Goal: Task Accomplishment & Management: Manage account settings

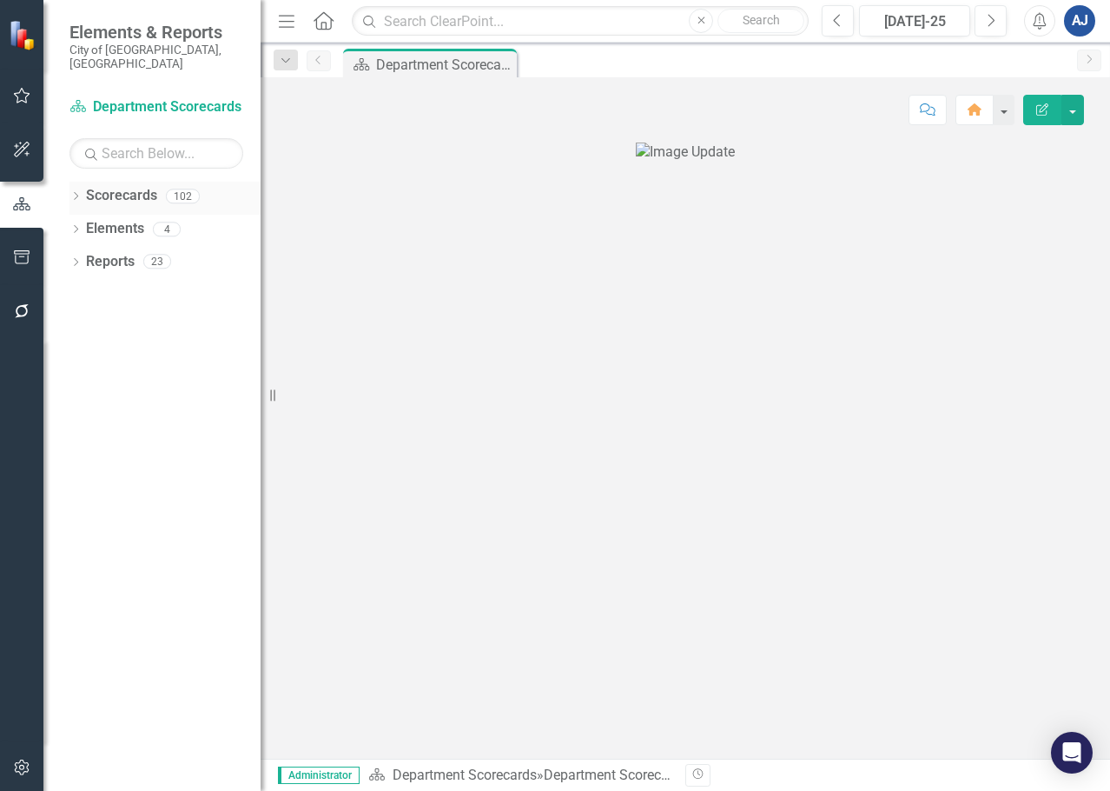
click at [78, 193] on icon "Dropdown" at bounding box center [76, 198] width 12 height 10
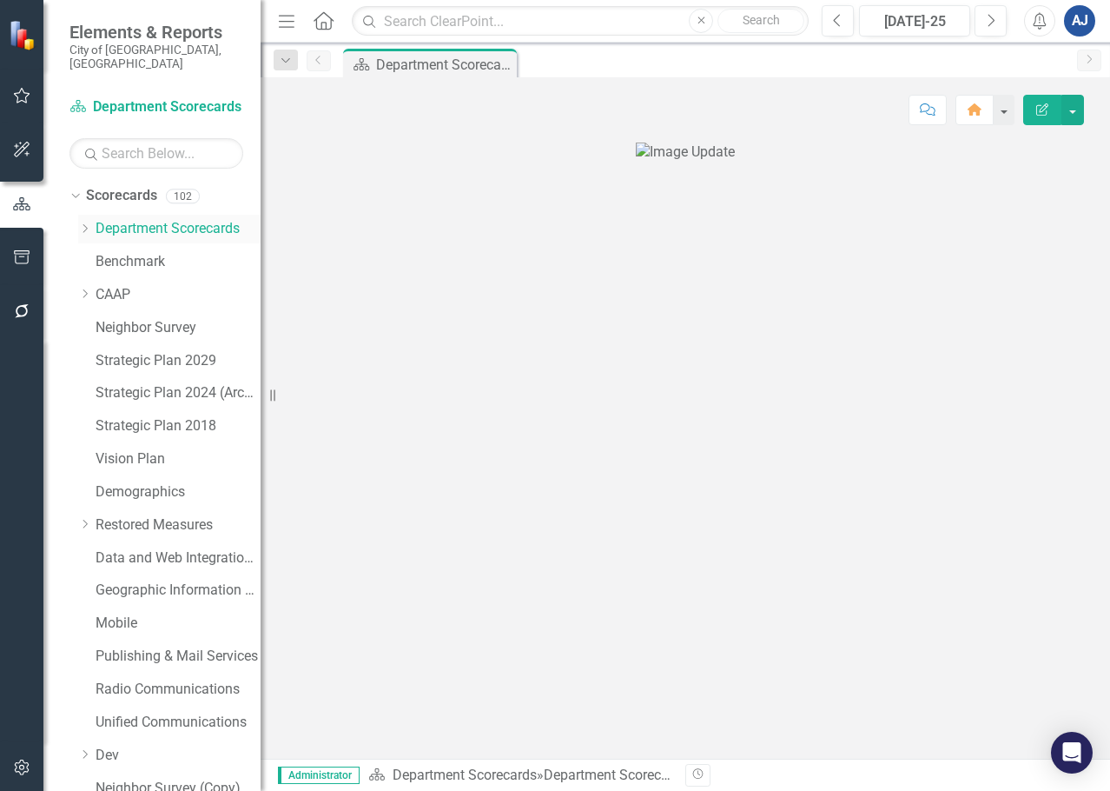
click at [89, 223] on icon "Dropdown" at bounding box center [84, 228] width 13 height 10
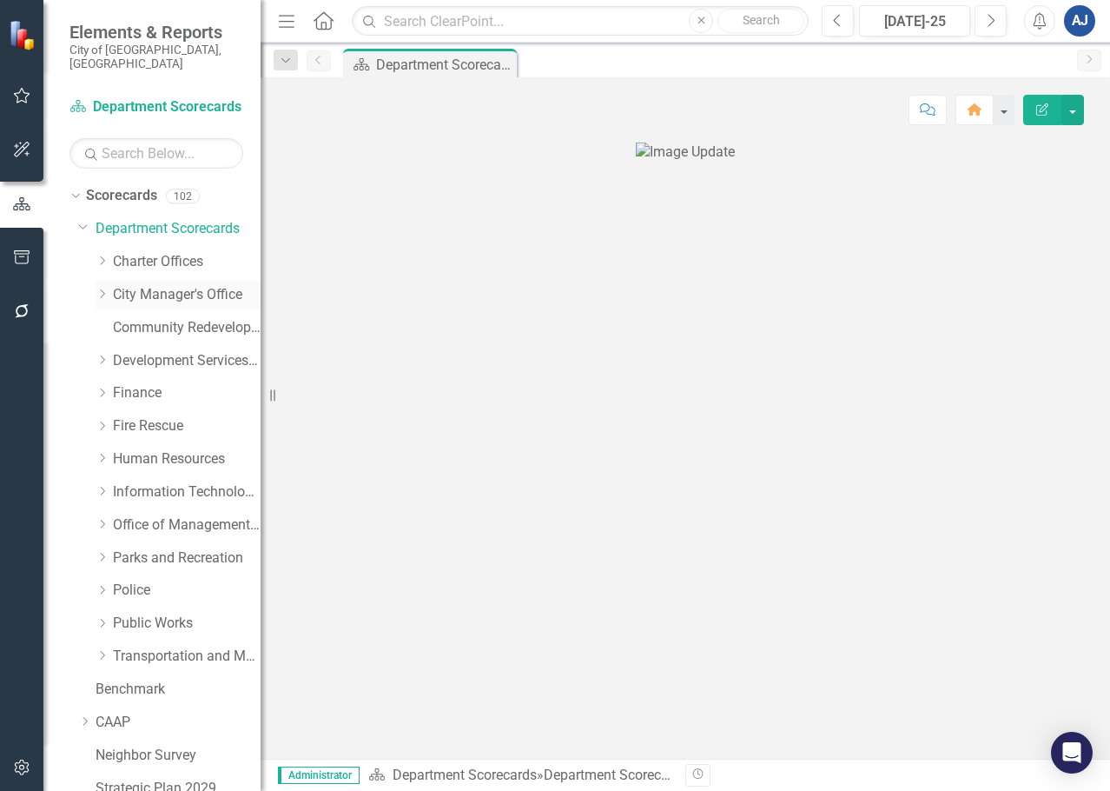
click at [102, 288] on icon "Dropdown" at bounding box center [102, 293] width 13 height 10
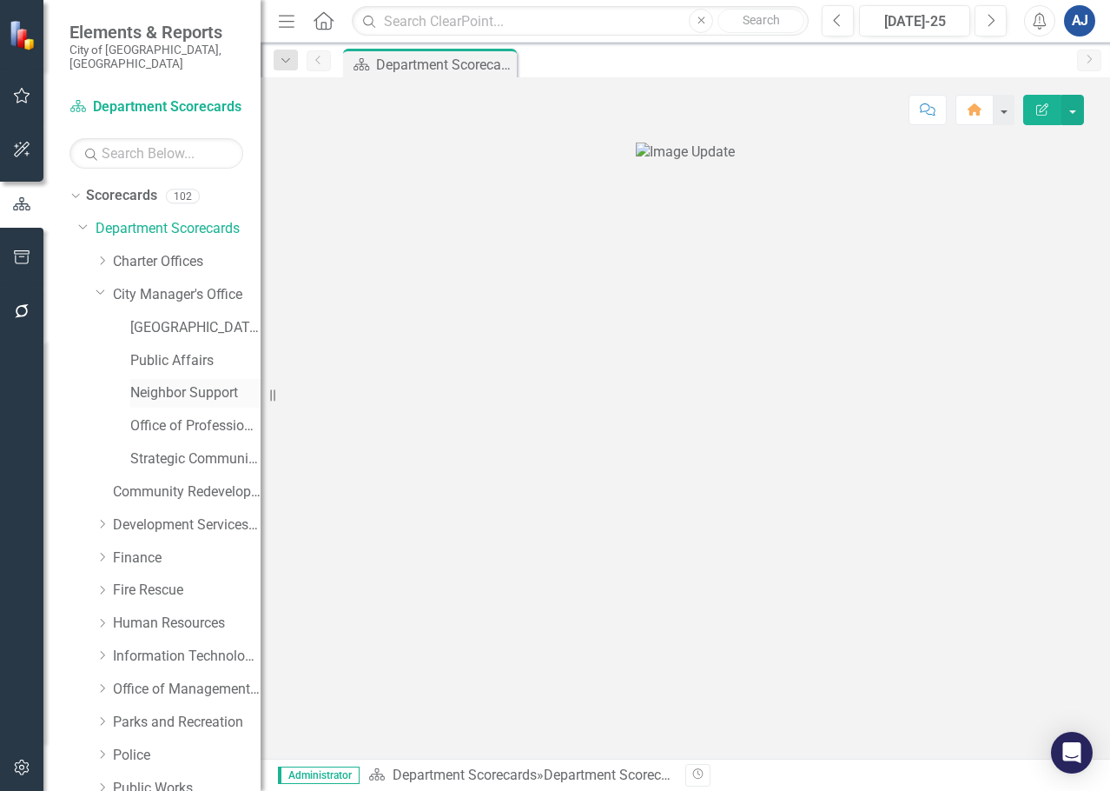
click at [194, 383] on link "Neighbor Support" at bounding box center [195, 393] width 130 height 20
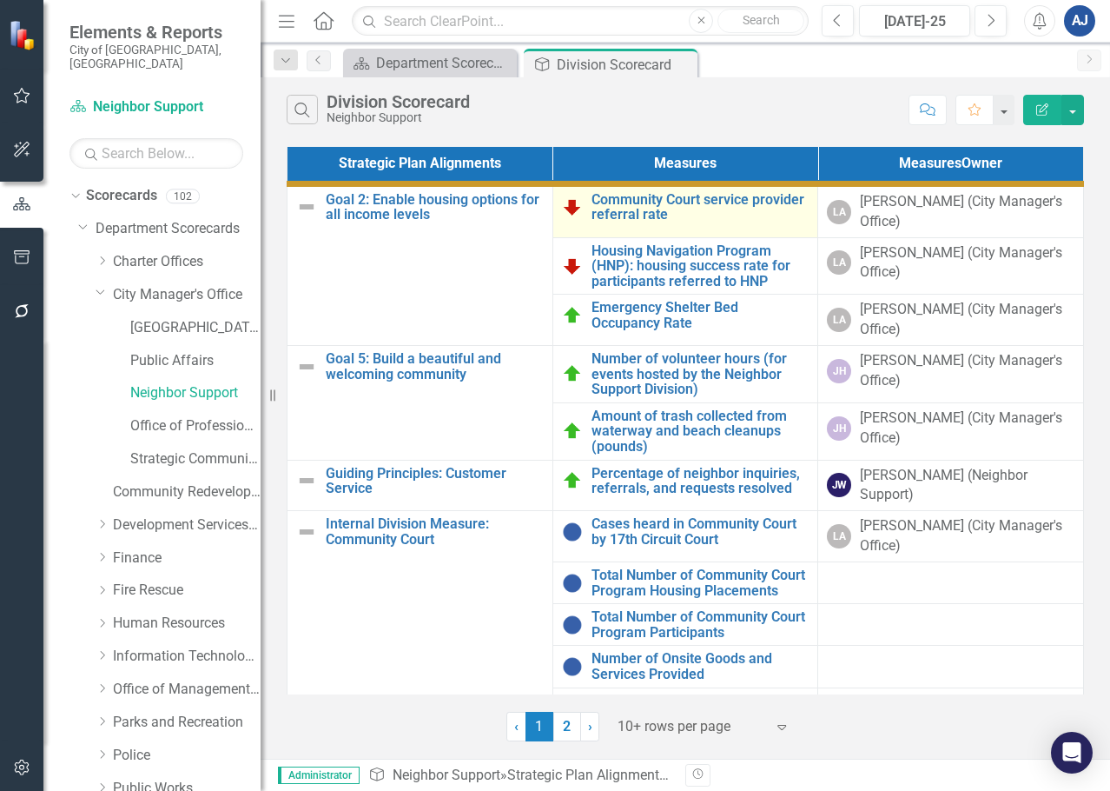
click at [725, 189] on td "Community Court service provider referral rate Link Map View Link Map Edit Edit…" at bounding box center [686, 210] width 266 height 54
click at [722, 198] on link "Community Court service provider referral rate" at bounding box center [701, 207] width 218 height 30
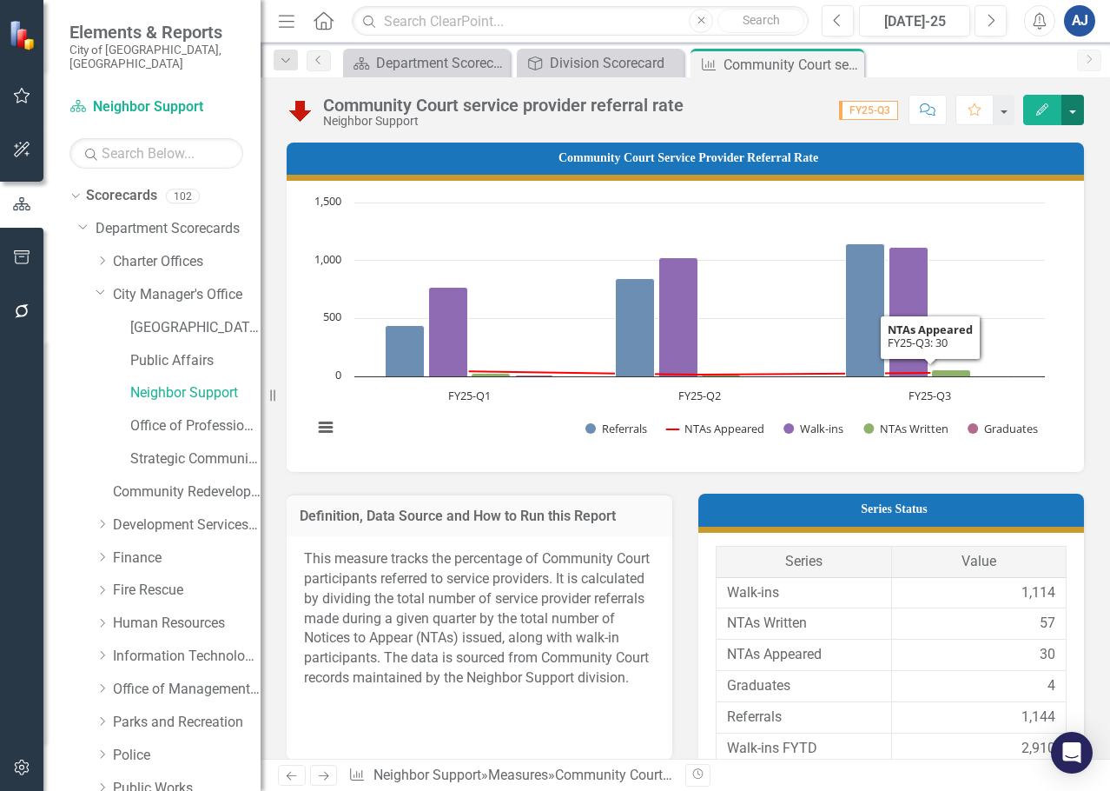
click at [1068, 114] on button "button" at bounding box center [1073, 110] width 23 height 30
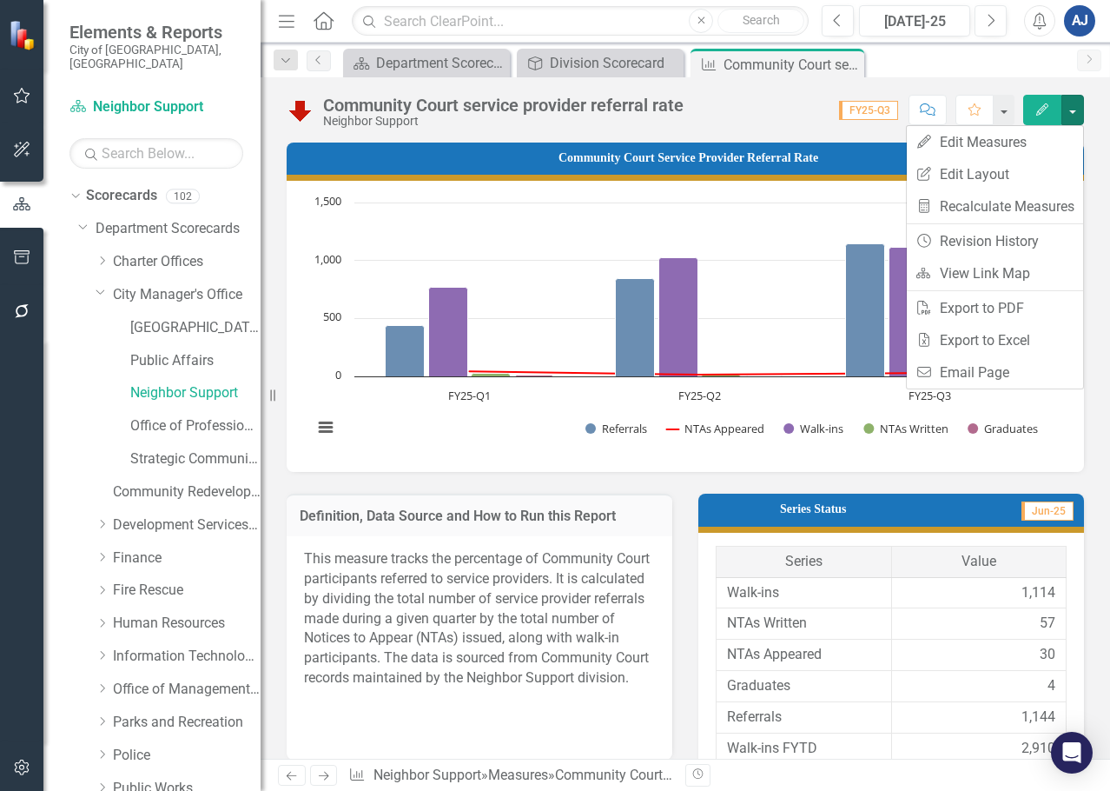
click at [1034, 114] on button "Edit" at bounding box center [1043, 110] width 38 height 30
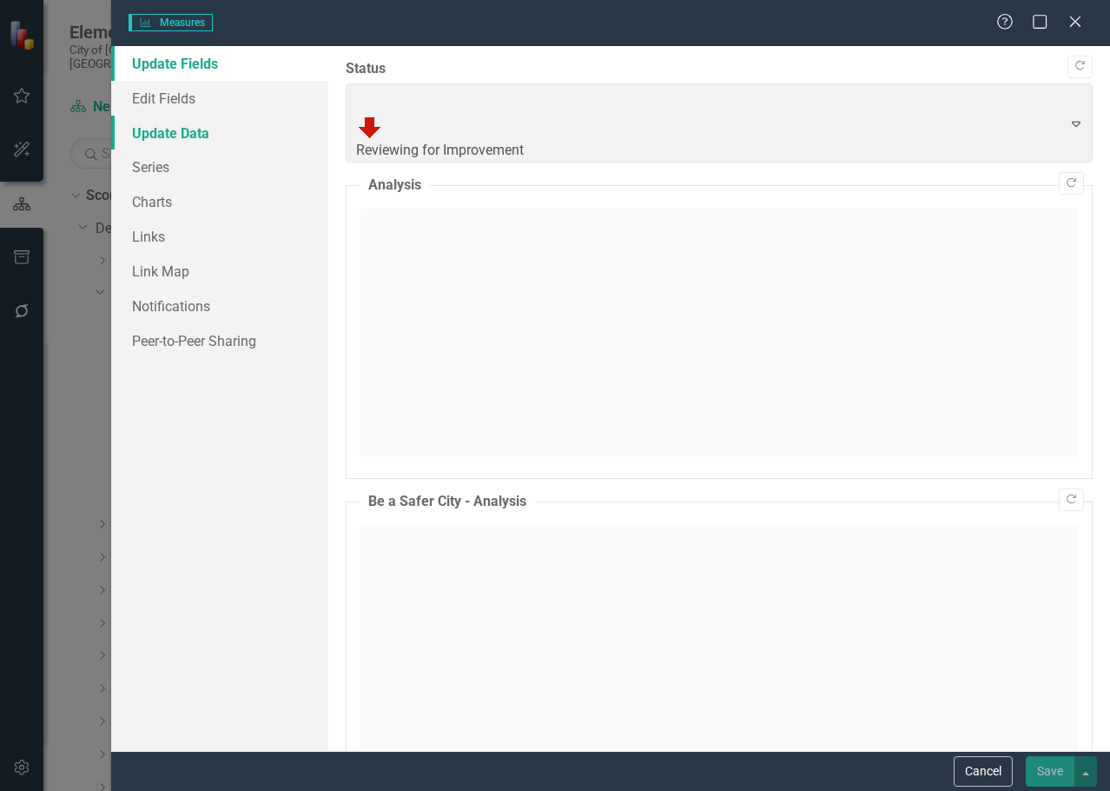
click at [176, 126] on link "Update Data" at bounding box center [219, 133] width 217 height 35
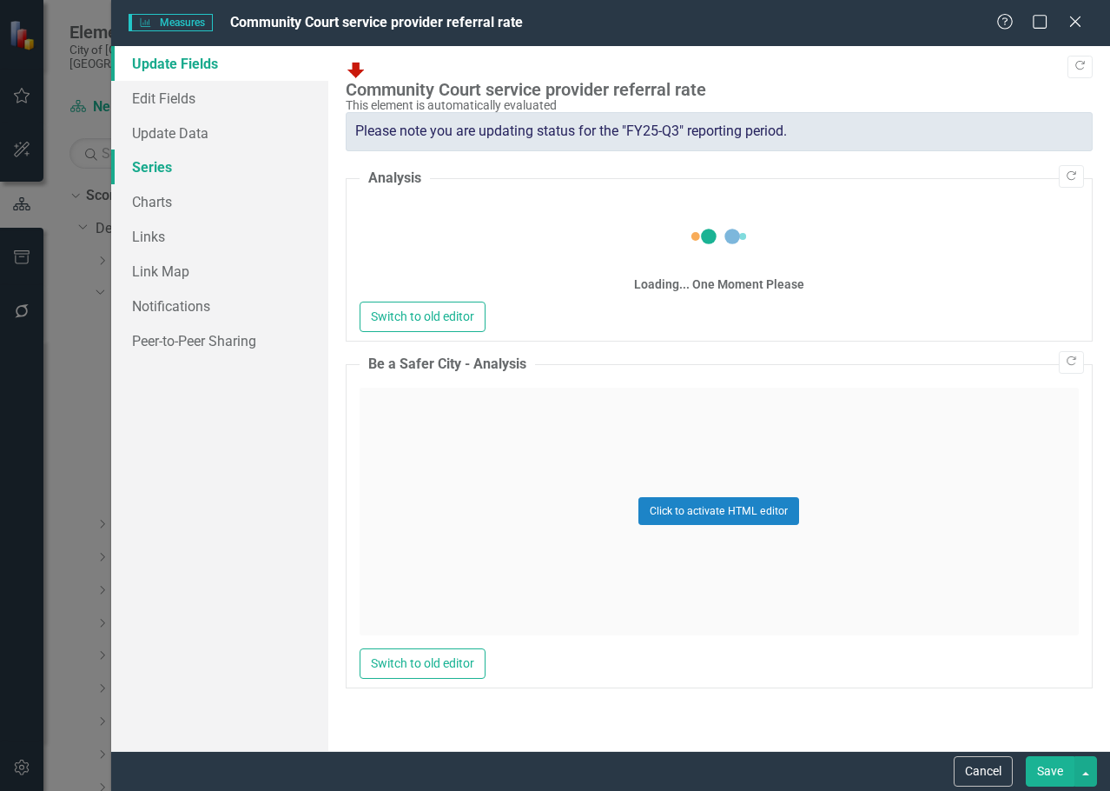
click at [169, 161] on link "Series" at bounding box center [219, 166] width 217 height 35
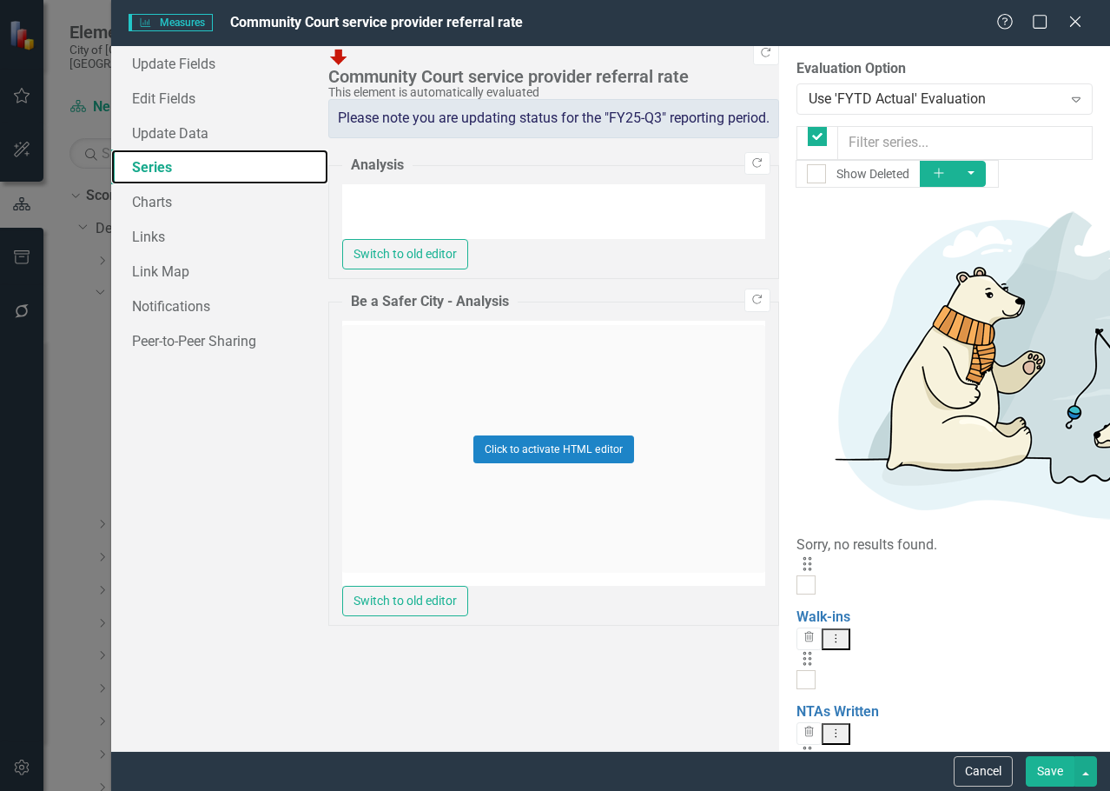
checkbox input "false"
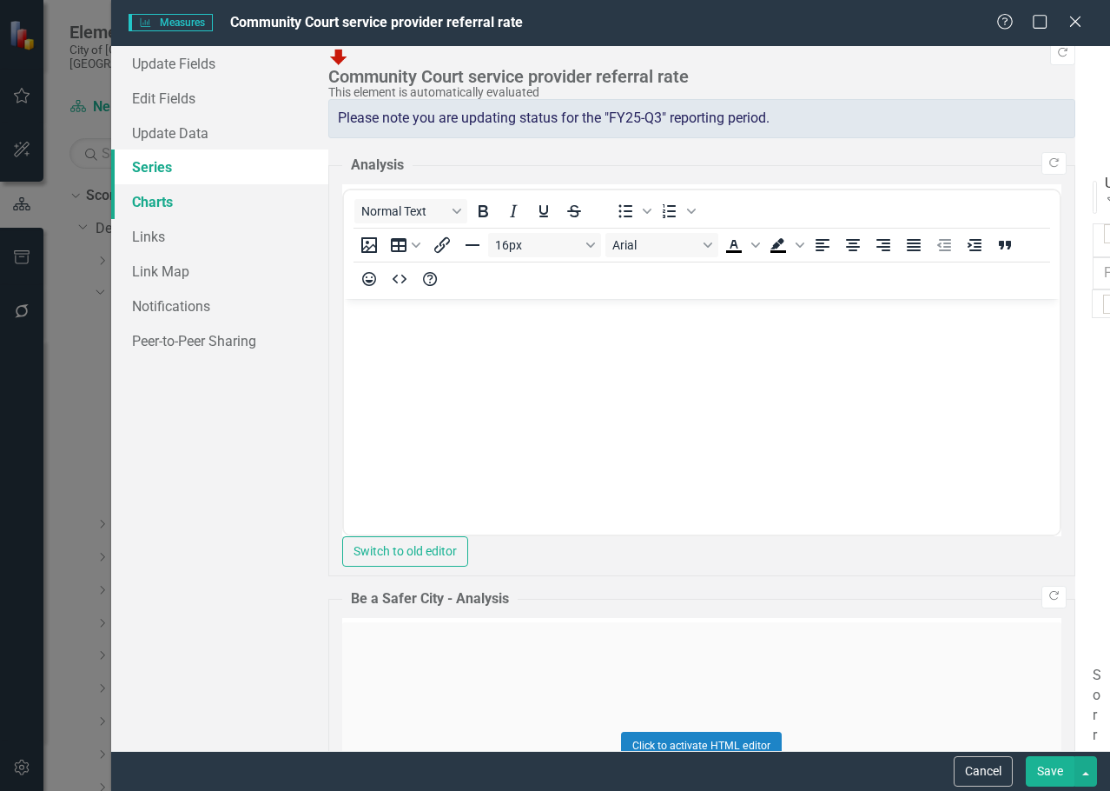
click at [176, 203] on link "Charts" at bounding box center [219, 201] width 217 height 35
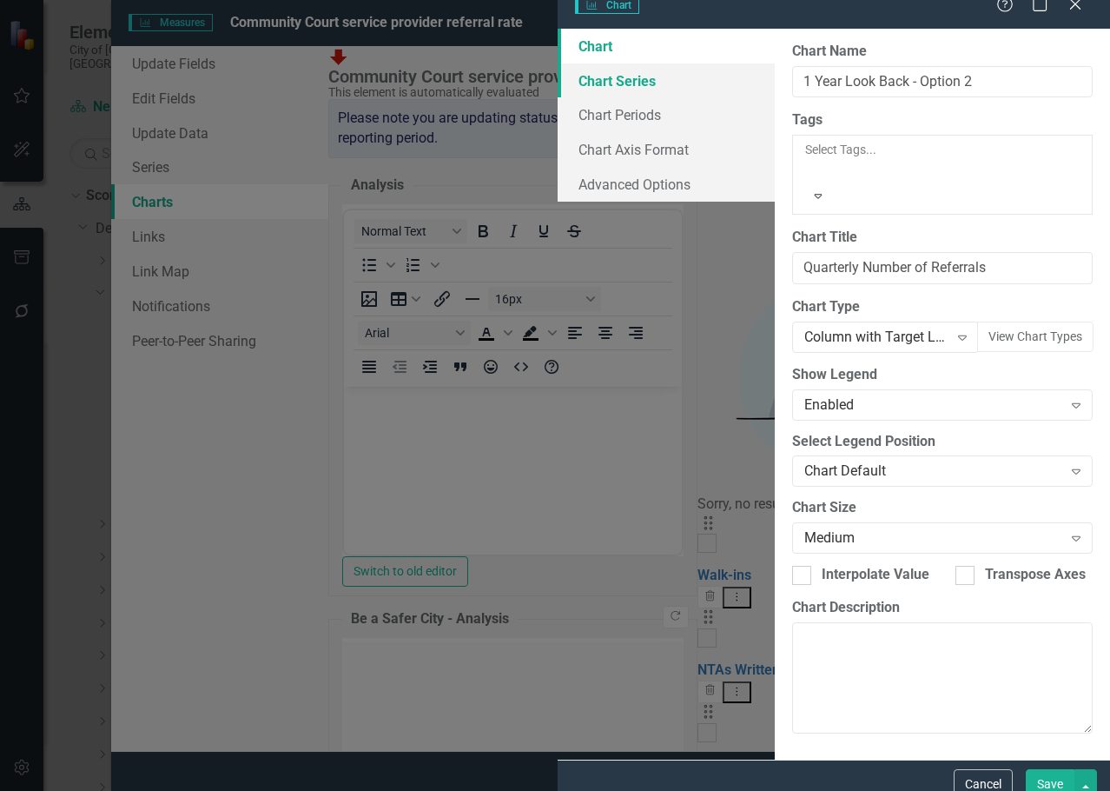
click at [558, 98] on link "Chart Series" at bounding box center [666, 80] width 217 height 35
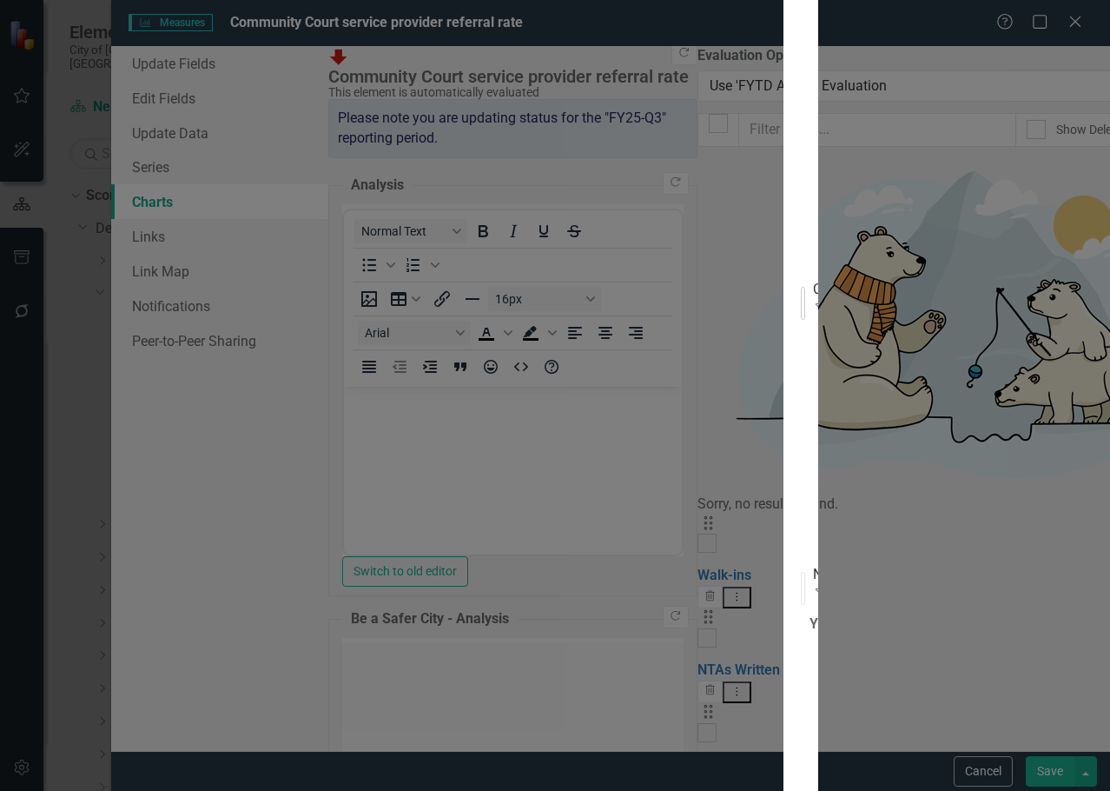
click at [813, 299] on div "Custom" at bounding box center [816, 289] width 7 height 20
click at [801, 572] on div "No Decimals Percentages Expand" at bounding box center [803, 588] width 4 height 33
click at [813, 285] on div "Custom" at bounding box center [816, 275] width 7 height 20
click at [560, 790] on div "Default" at bounding box center [555, 801] width 1110 height 20
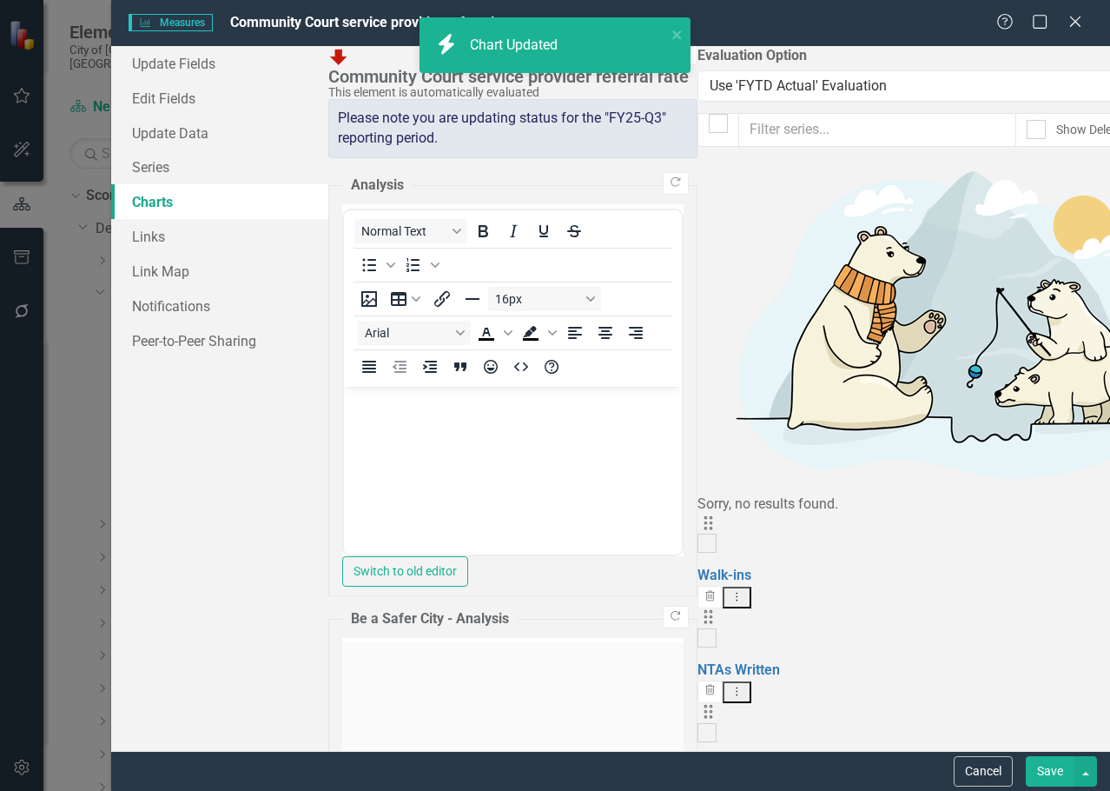
click at [1045, 782] on button "Save" at bounding box center [1050, 771] width 49 height 30
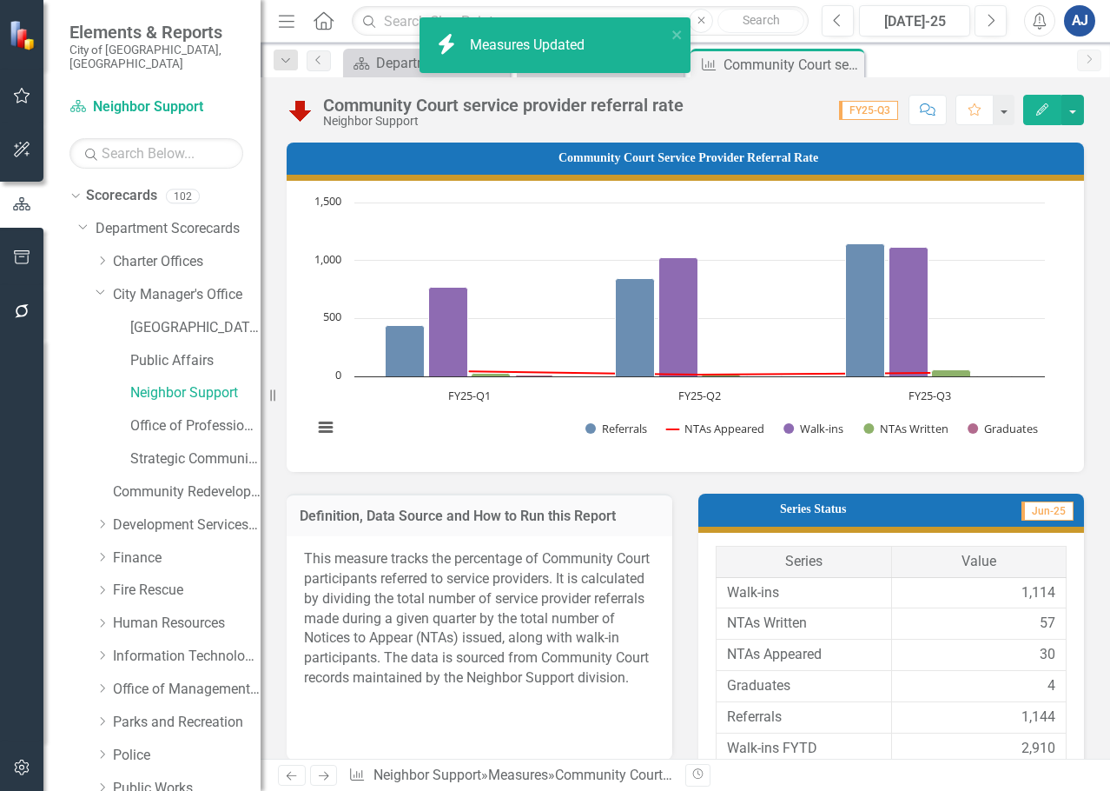
click at [1053, 104] on button "Edit" at bounding box center [1043, 110] width 38 height 30
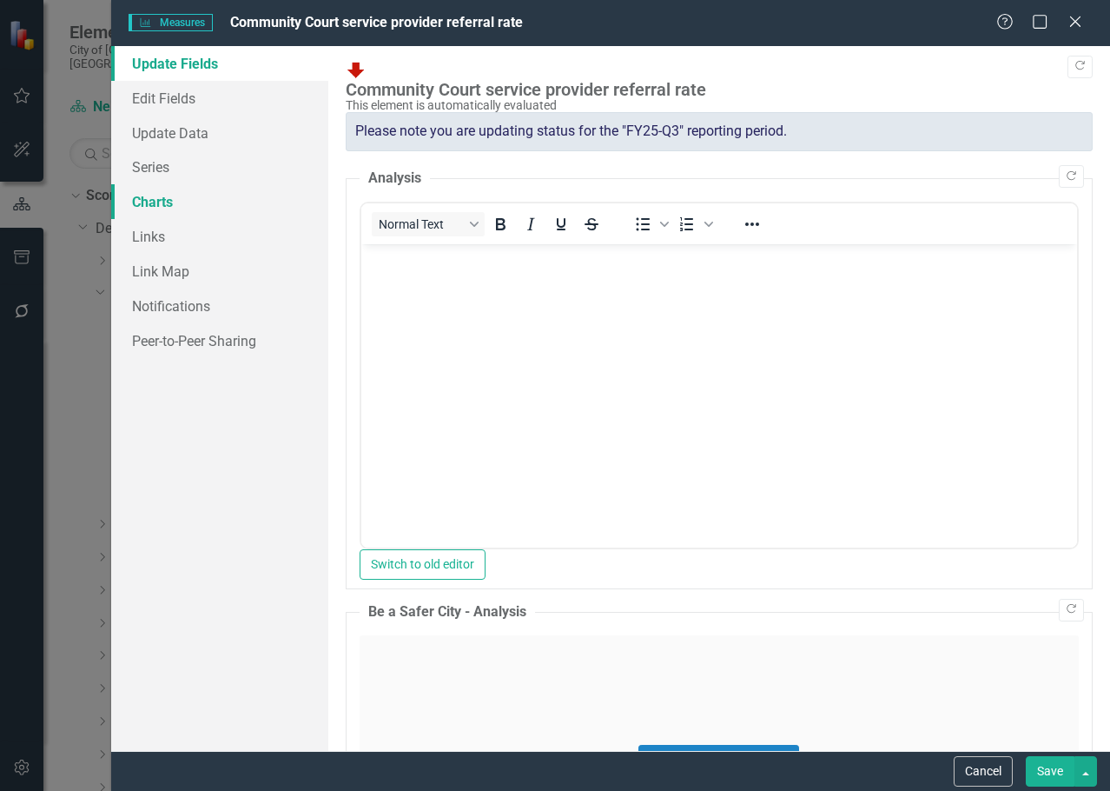
click at [155, 197] on link "Charts" at bounding box center [219, 201] width 217 height 35
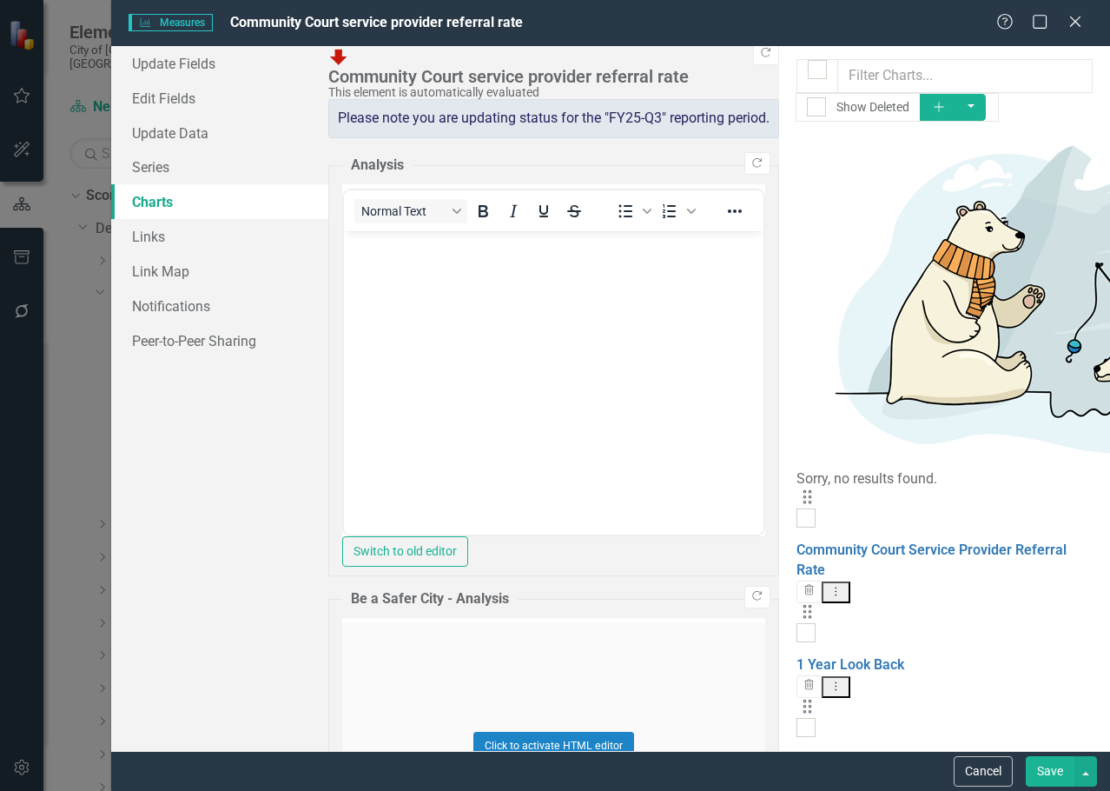
click at [797, 751] on link "1 Year Look Back - Option 2" at bounding box center [883, 759] width 172 height 17
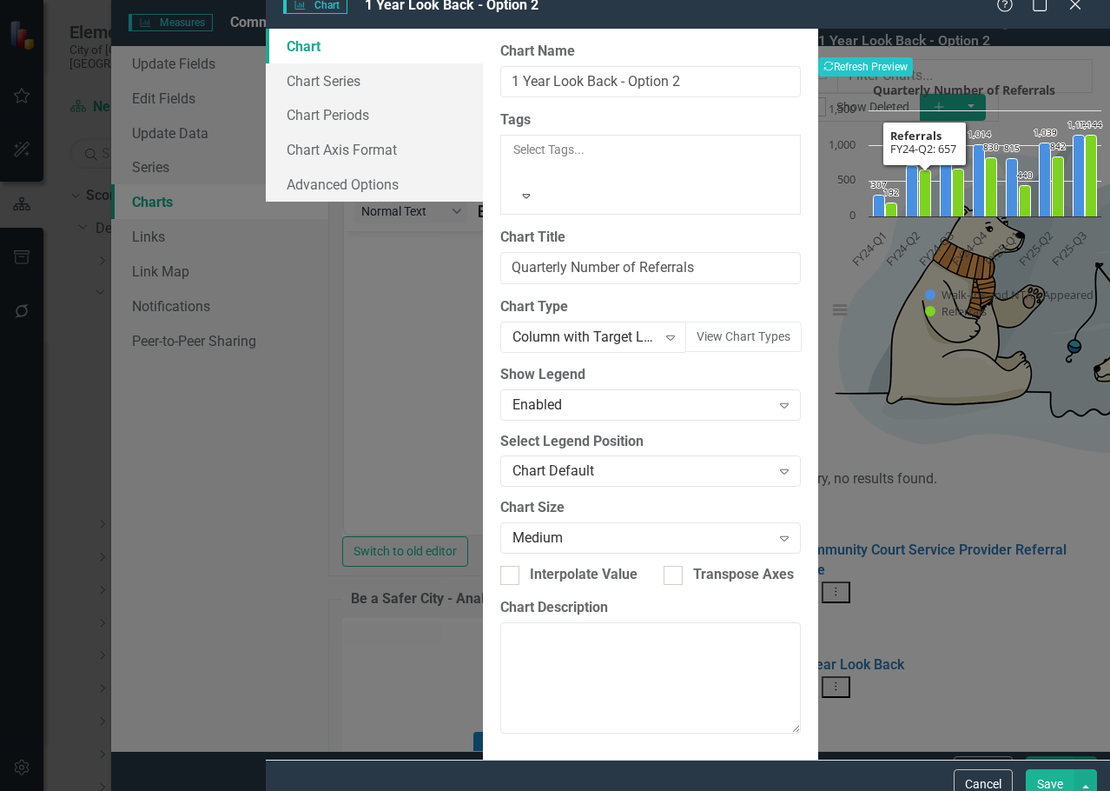
click at [828, 322] on button "View chart menu, Quarterly Number of Referrals" at bounding box center [840, 310] width 24 height 24
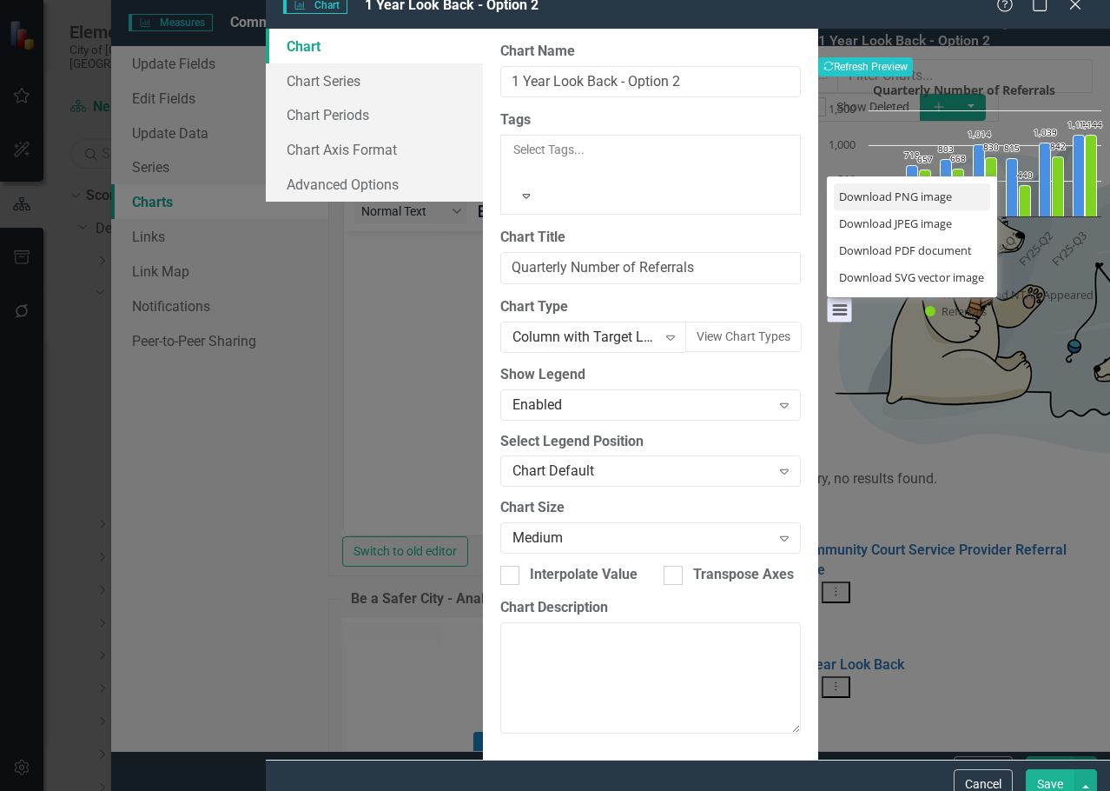
click at [835, 210] on li "Download PNG image" at bounding box center [912, 196] width 156 height 27
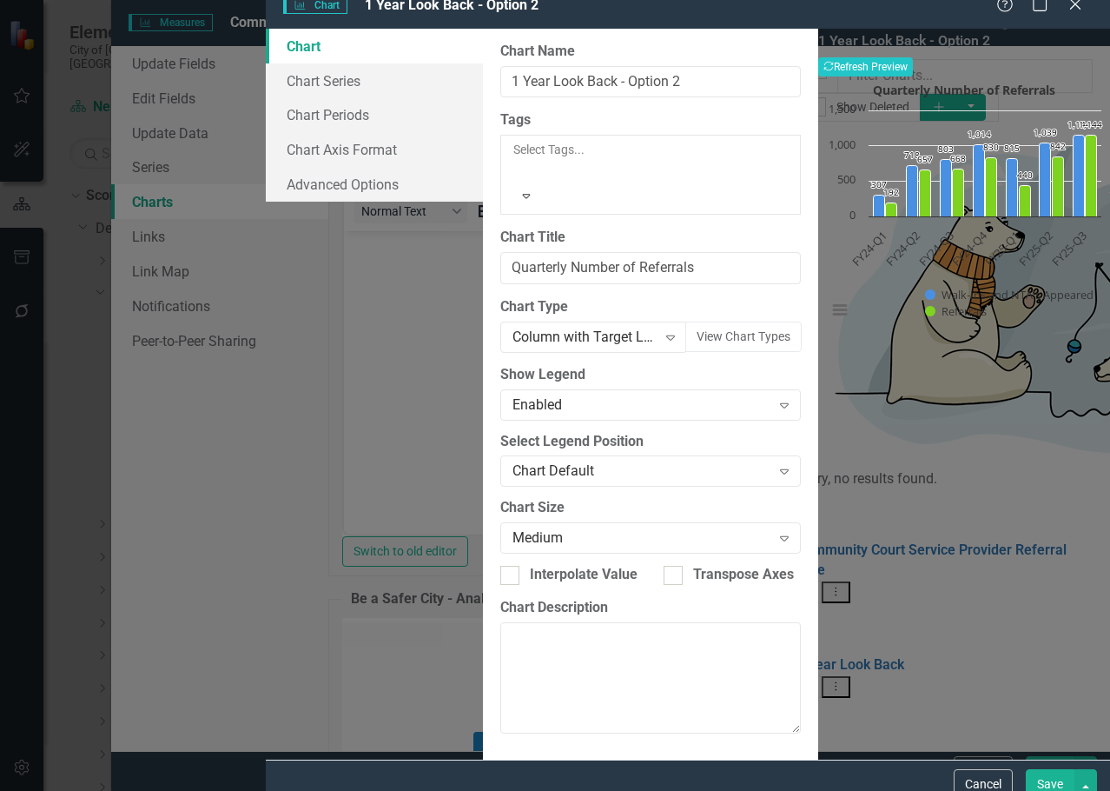
drag, startPoint x: 207, startPoint y: 440, endPoint x: 199, endPoint y: 449, distance: 12.3
click at [206, 441] on div "Charts Chart 1 Year Look Back - Option 2 Help Maximize Close Chart Chart Series…" at bounding box center [555, 395] width 1110 height 791
click at [67, 432] on div "Charts Chart 1 Year Look Back - Option 2 Help Maximize Close Chart Chart Series…" at bounding box center [555, 395] width 1110 height 791
click at [1056, 772] on button "Save" at bounding box center [1050, 784] width 49 height 30
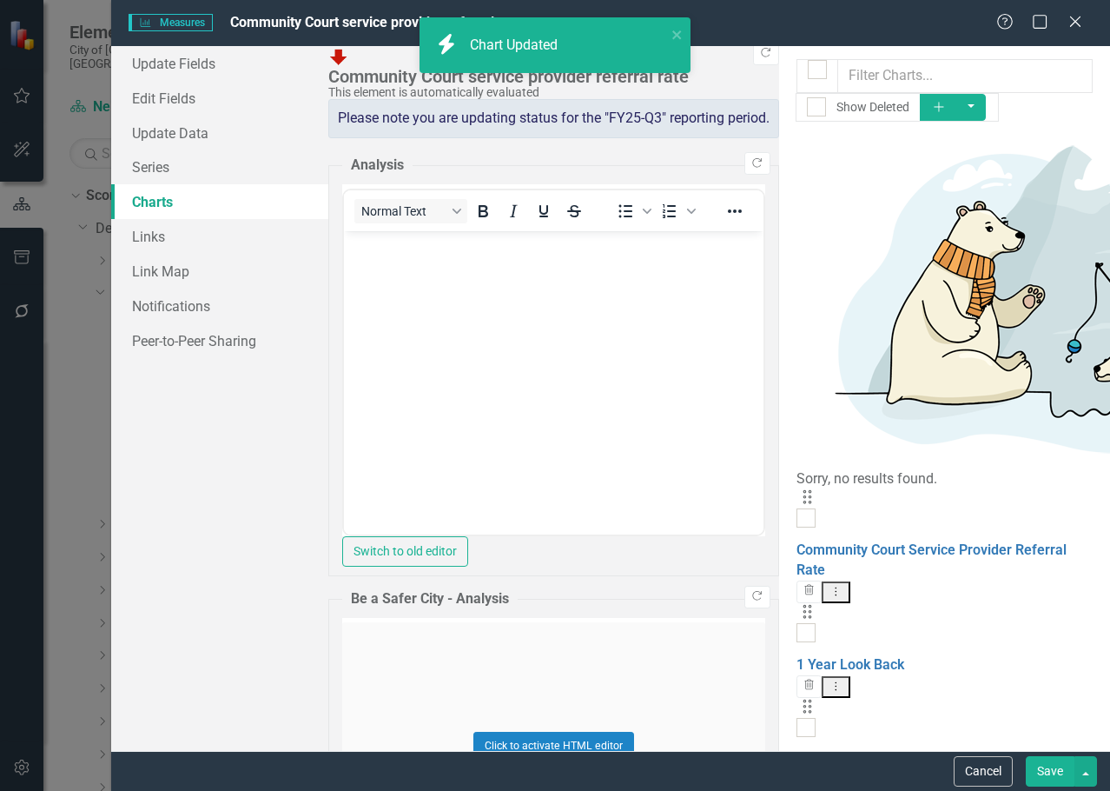
click at [1085, 19] on div "Help Maximize Close" at bounding box center [1045, 23] width 96 height 20
click at [1080, 17] on icon at bounding box center [1075, 21] width 13 height 13
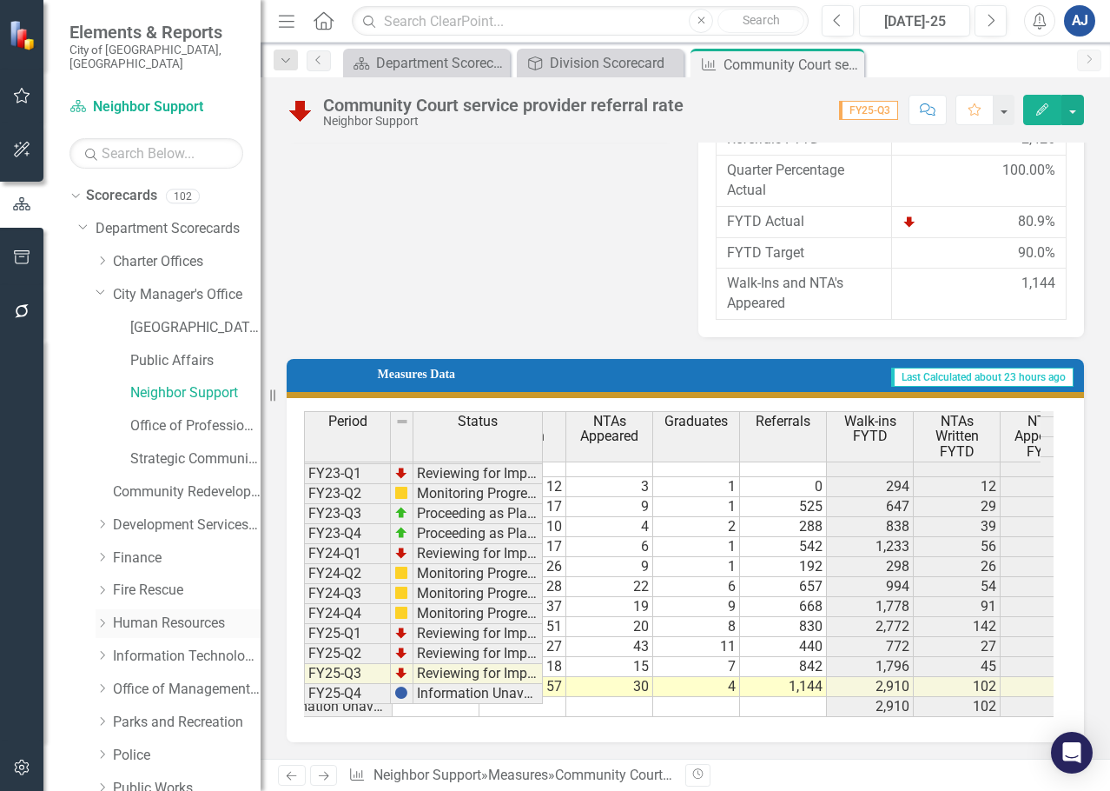
click at [156, 613] on link "Human Resources" at bounding box center [187, 623] width 148 height 20
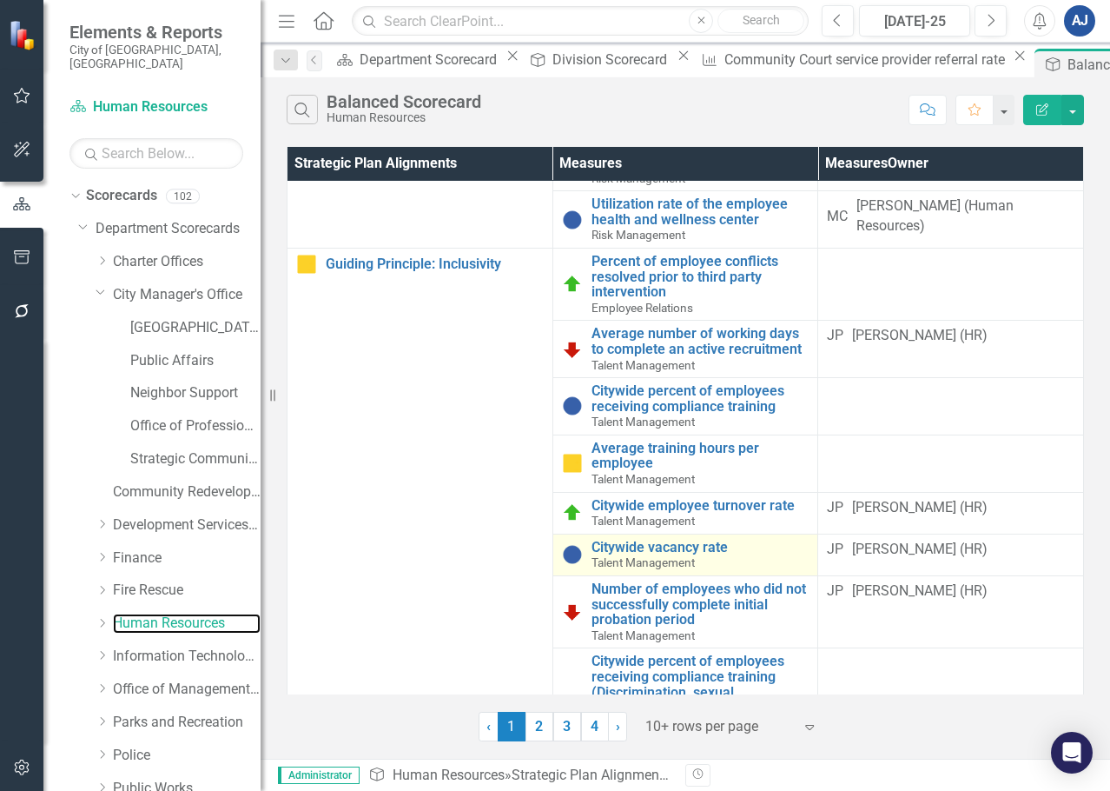
scroll to position [261, 0]
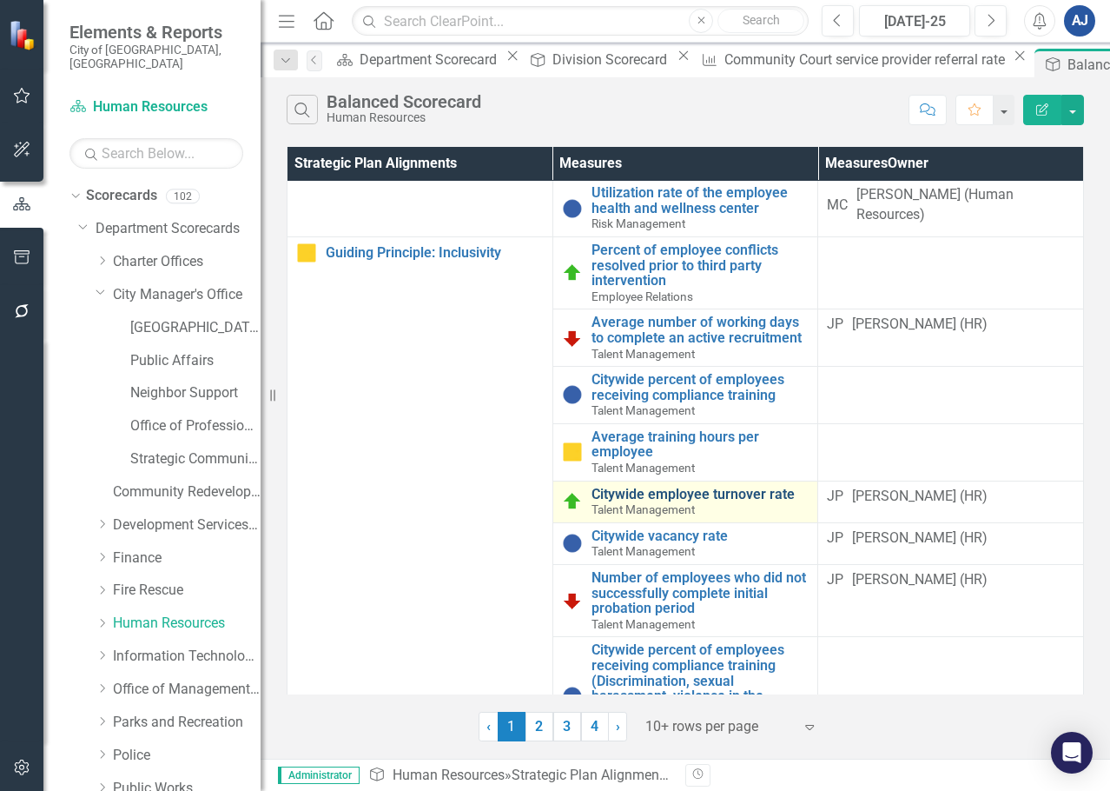
click at [686, 490] on link "Citywide employee turnover rate" at bounding box center [701, 495] width 218 height 16
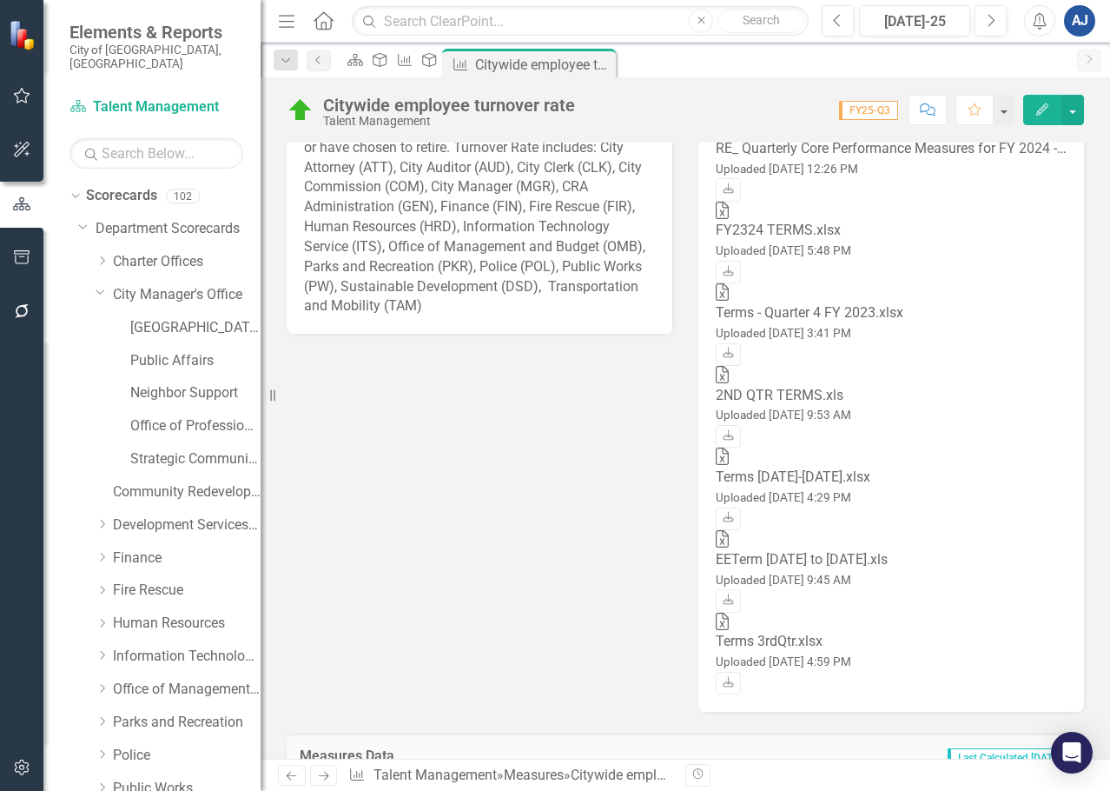
scroll to position [2072, 0]
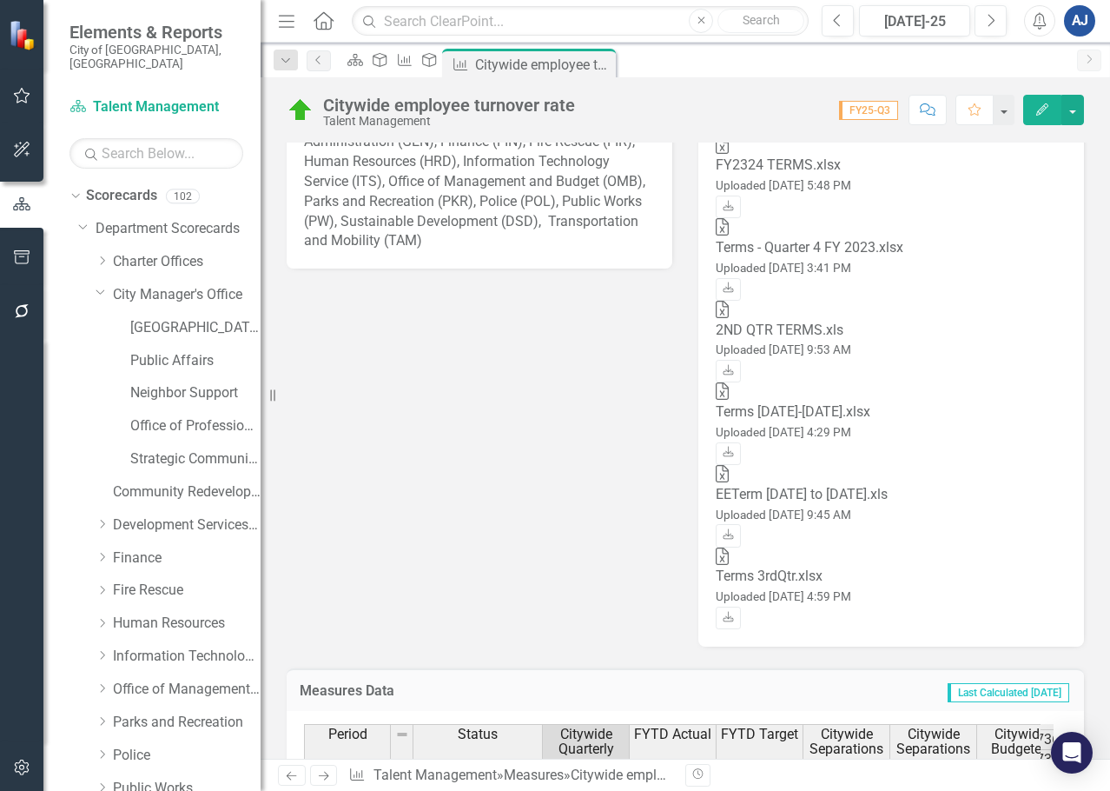
drag, startPoint x: 607, startPoint y: 671, endPoint x: 614, endPoint y: 474, distance: 197.4
click at [614, 549] on tbody "FY20-Q1 Proceeding as Planned 1.7% 1.7% 5.0% 46 46 2,660 1 1 2 2 1 1 0 FY20-Q2 …" at bounding box center [1118, 789] width 1629 height 481
drag, startPoint x: 194, startPoint y: 704, endPoint x: 172, endPoint y: 740, distance: 42.5
click at [194, 713] on link "Parks and Recreation" at bounding box center [187, 723] width 148 height 20
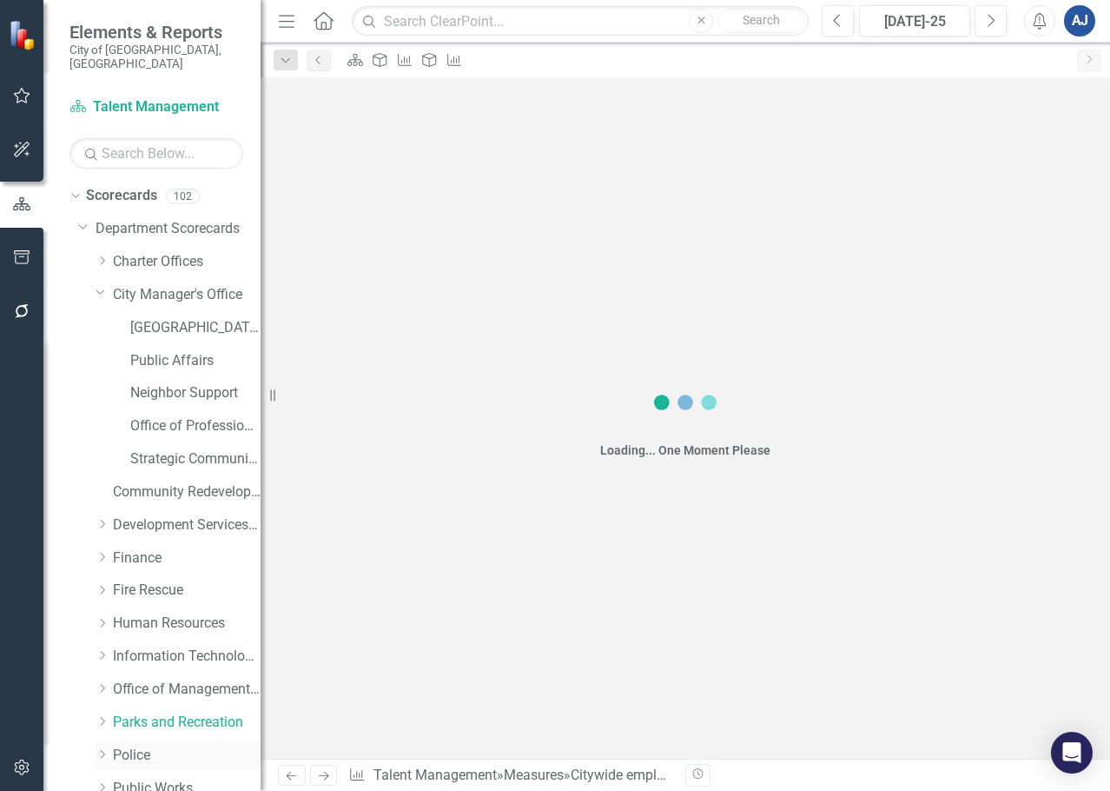
click at [172, 746] on link "Police" at bounding box center [187, 756] width 148 height 20
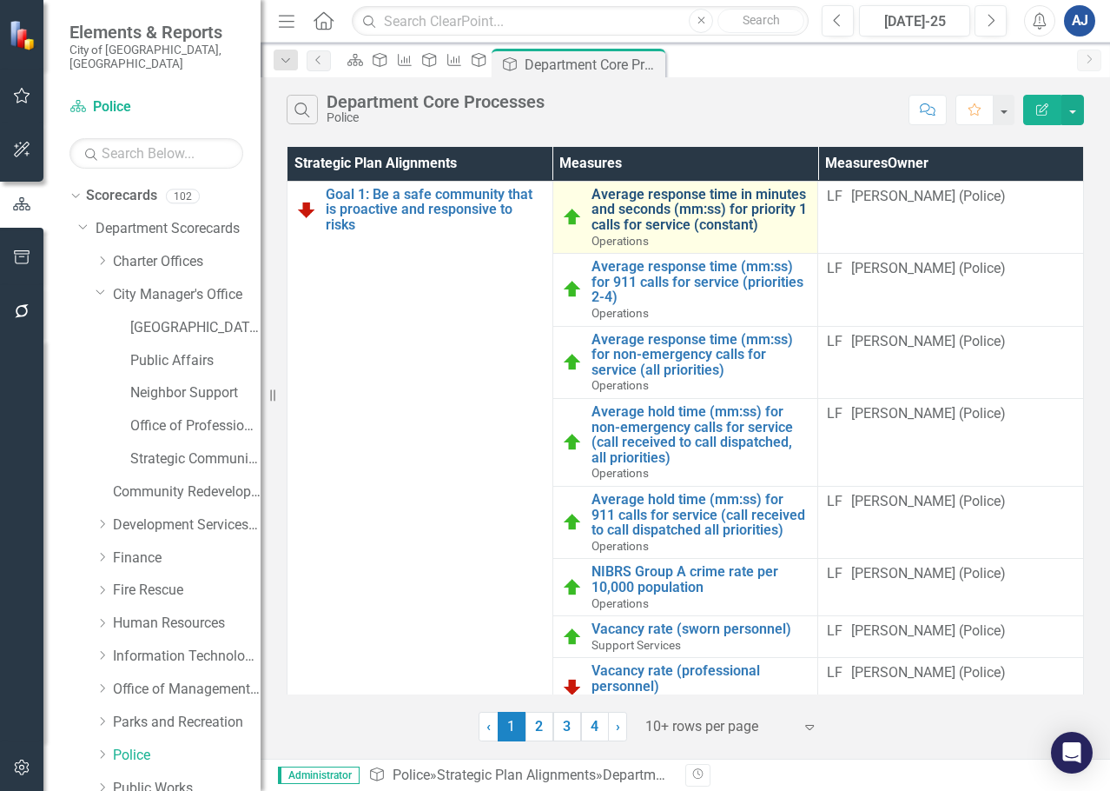
click at [677, 211] on link "Average response time in minutes and seconds (mm:ss) for priority 1 calls for s…" at bounding box center [701, 210] width 218 height 46
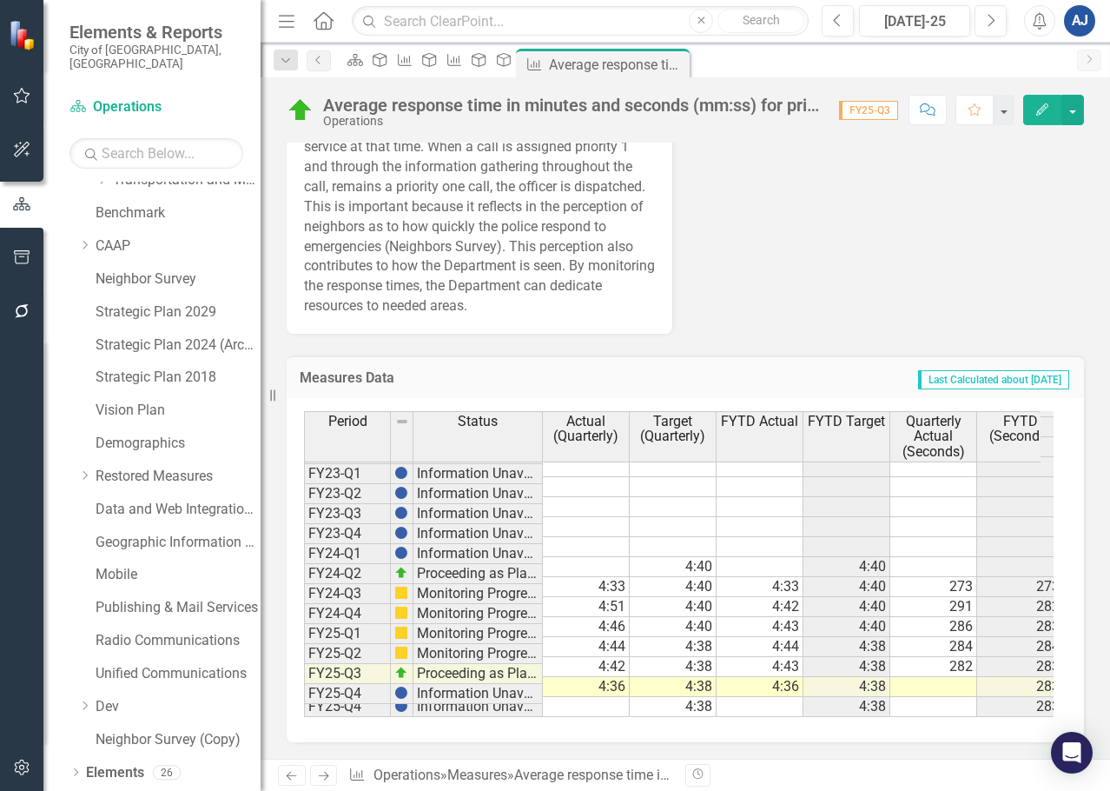
scroll to position [660, 0]
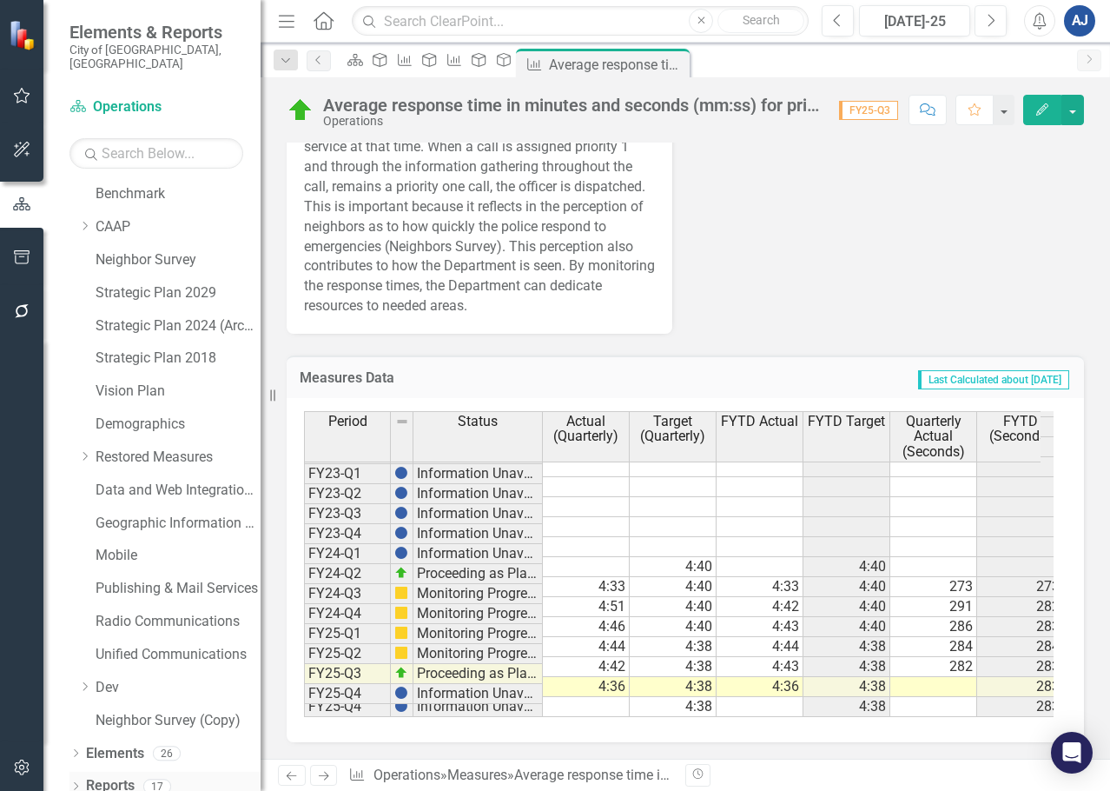
click at [79, 781] on div "Dropdown" at bounding box center [76, 788] width 12 height 15
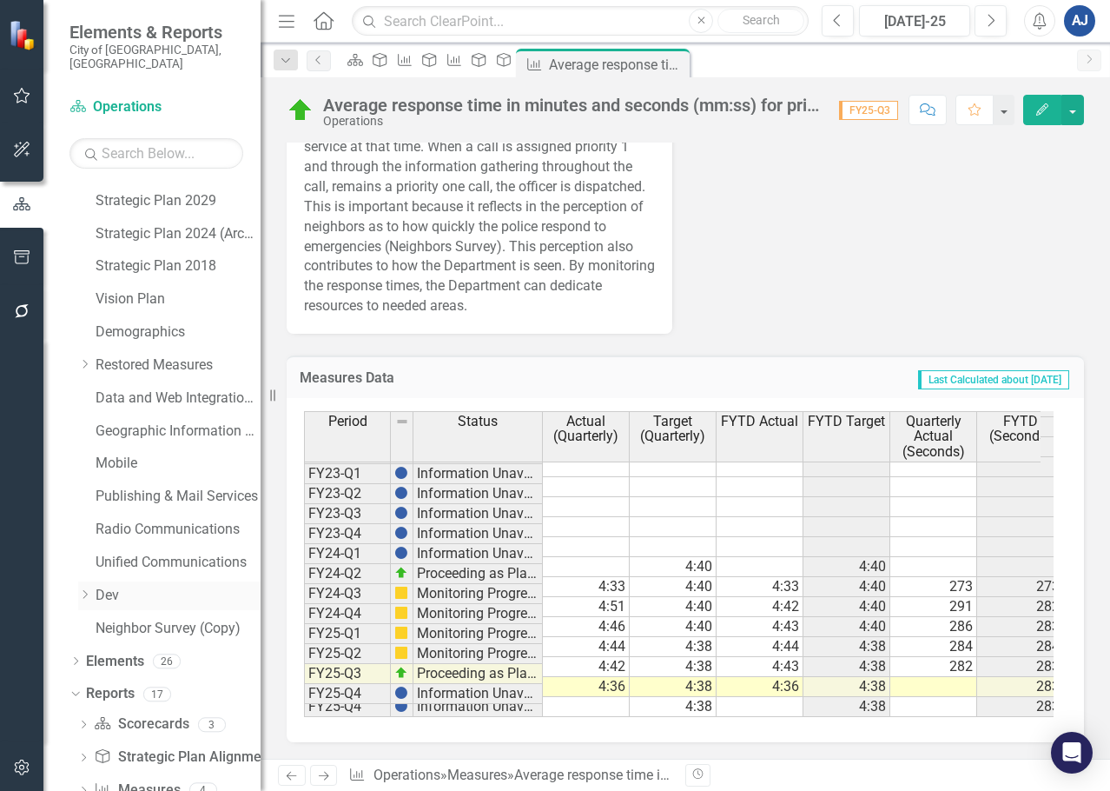
scroll to position [847, 0]
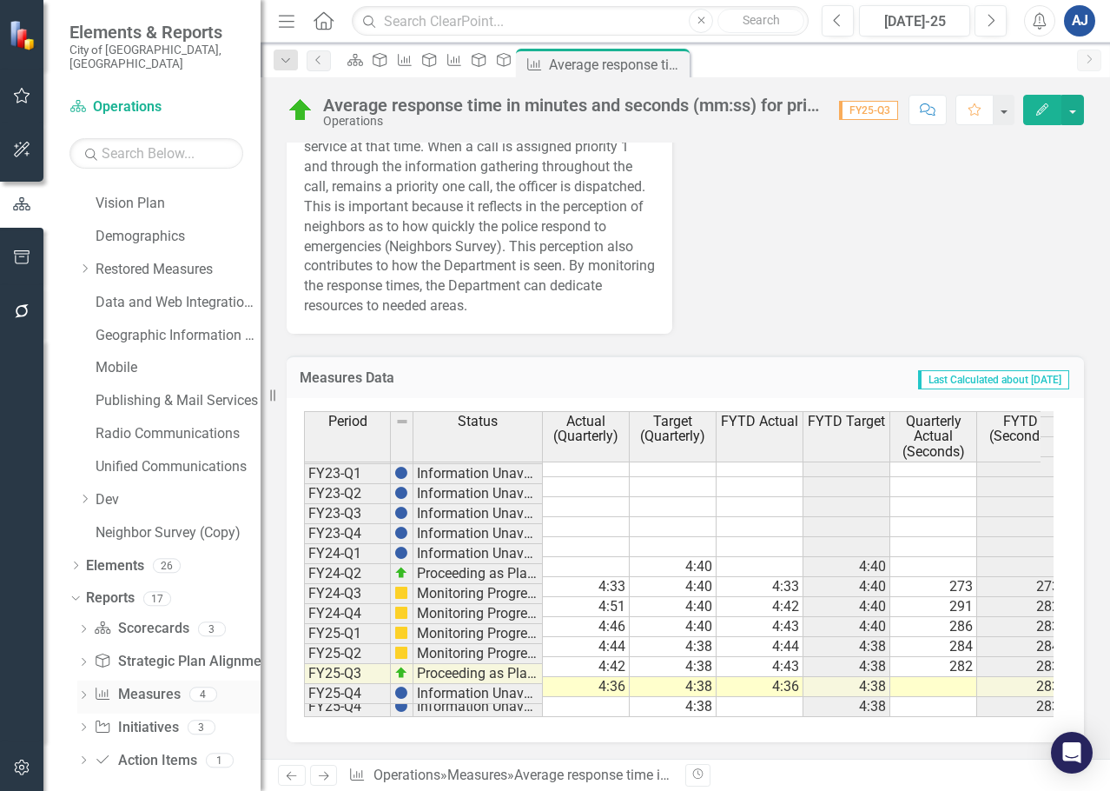
click at [77, 692] on icon "Dropdown" at bounding box center [83, 697] width 12 height 10
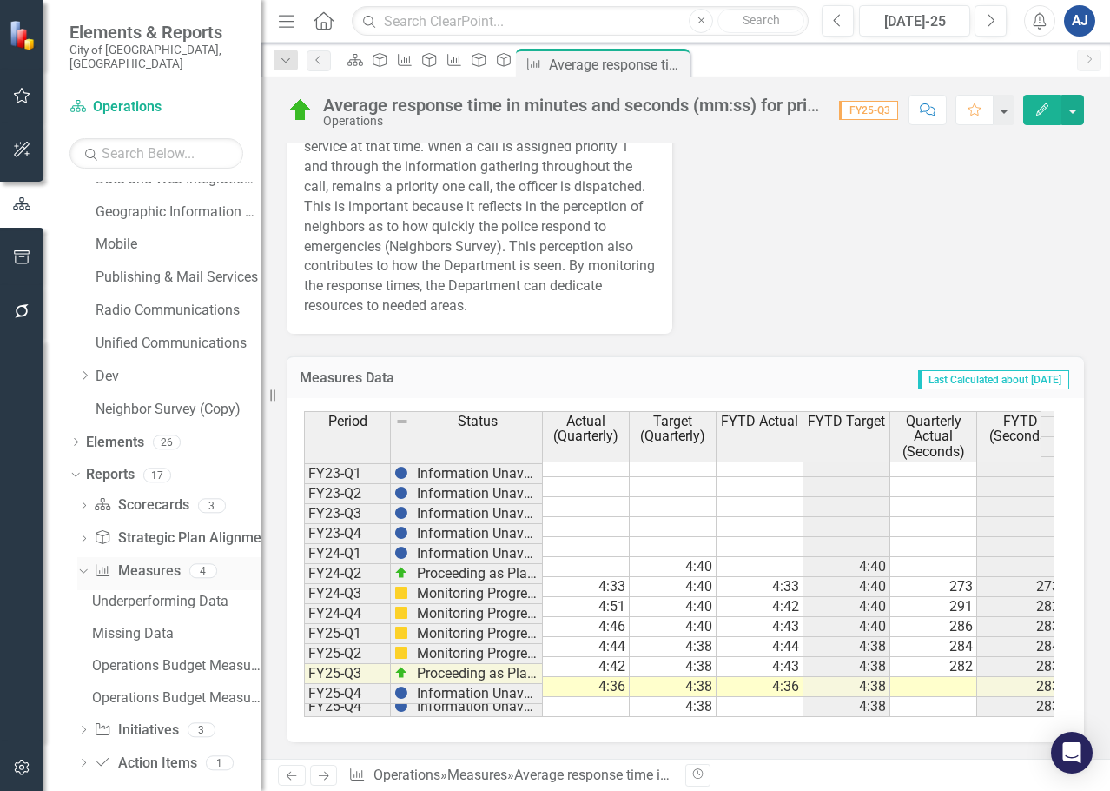
scroll to position [973, 0]
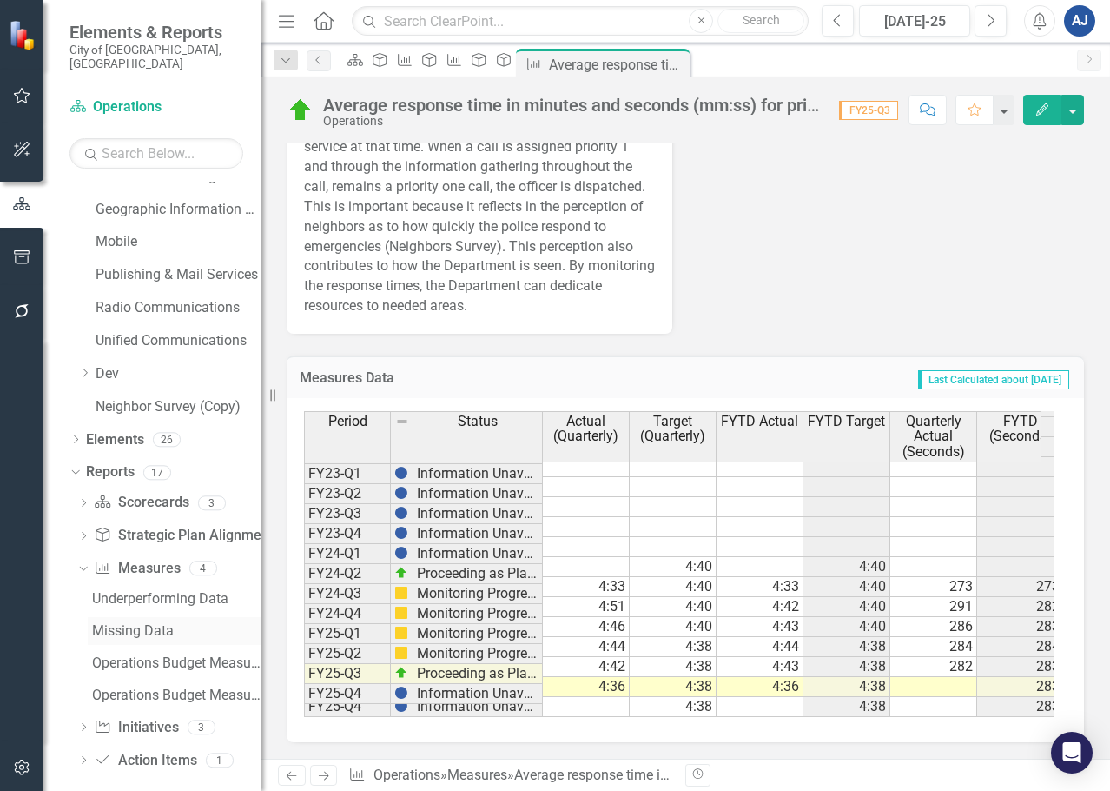
click at [148, 624] on div "Missing Data" at bounding box center [176, 631] width 169 height 16
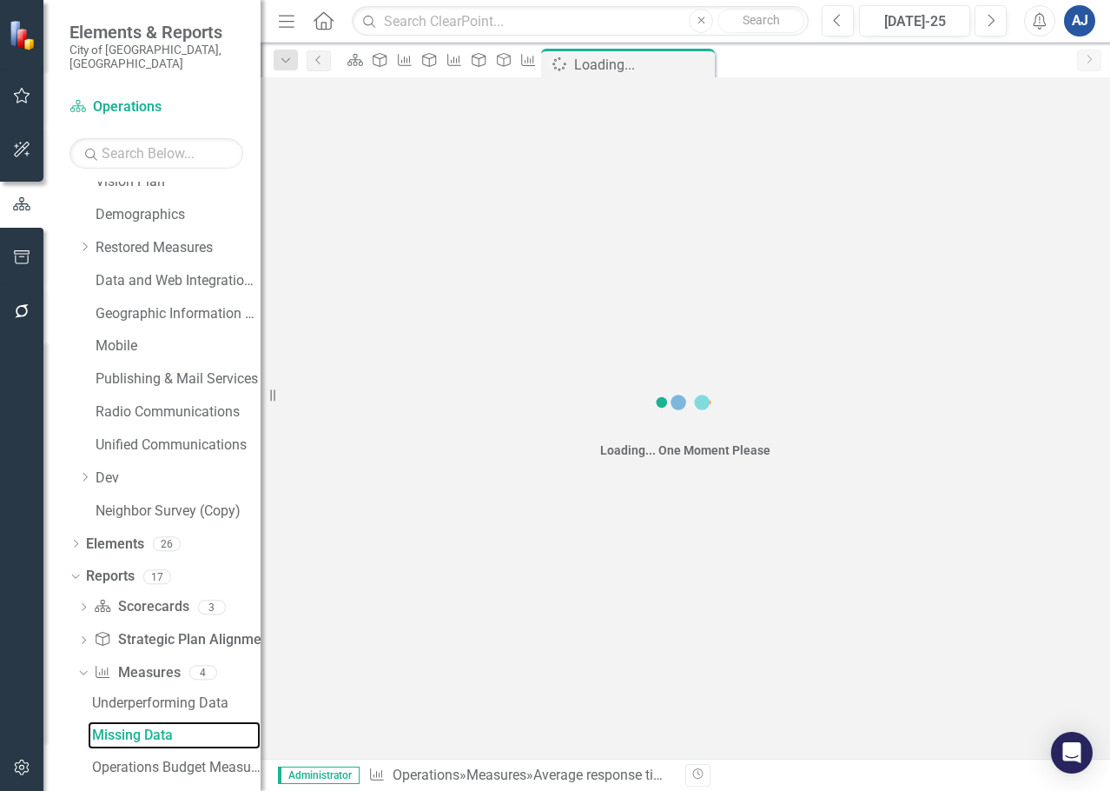
scroll to position [812, 0]
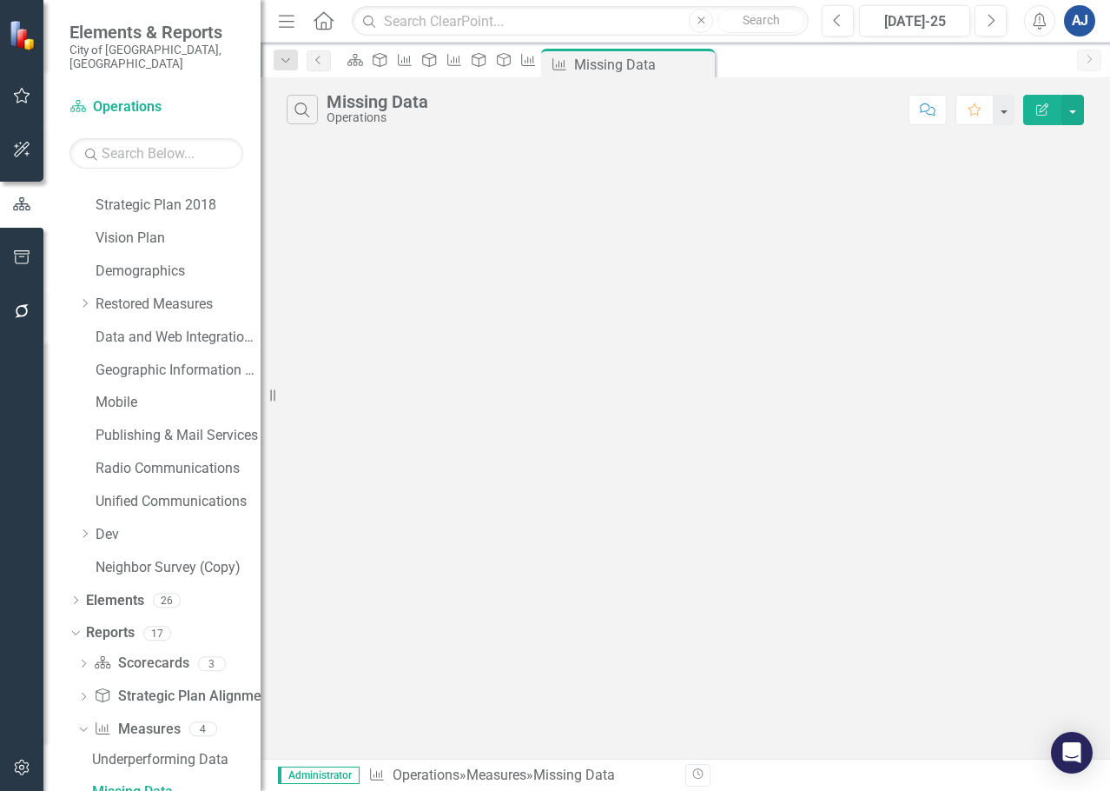
click at [1027, 111] on button "Edit Report" at bounding box center [1043, 110] width 38 height 30
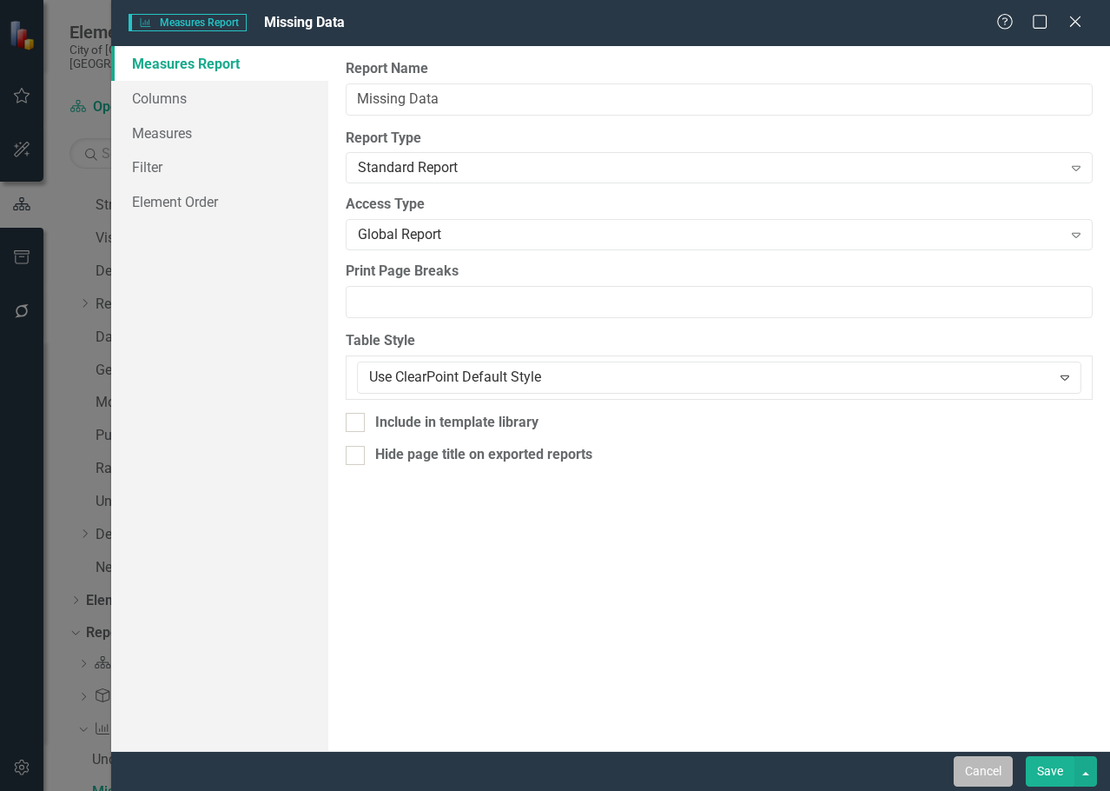
click at [991, 771] on button "Cancel" at bounding box center [983, 771] width 59 height 30
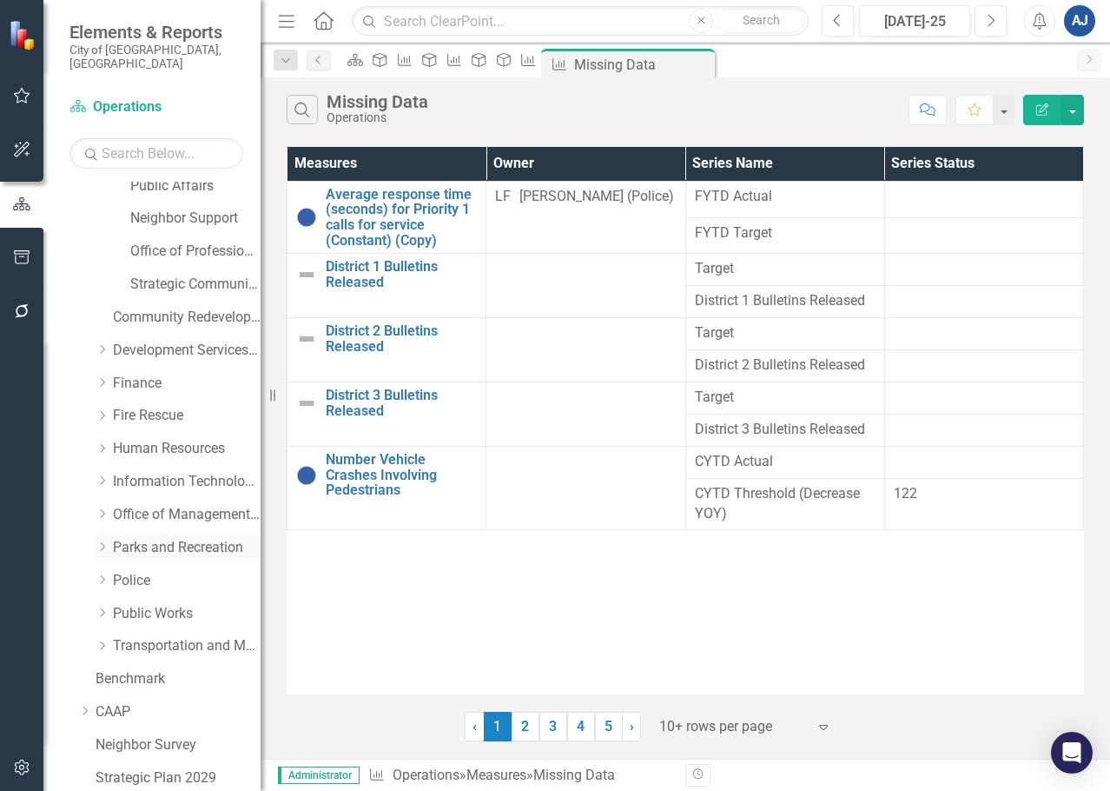
scroll to position [174, 0]
click at [139, 572] on link "Police" at bounding box center [187, 582] width 148 height 20
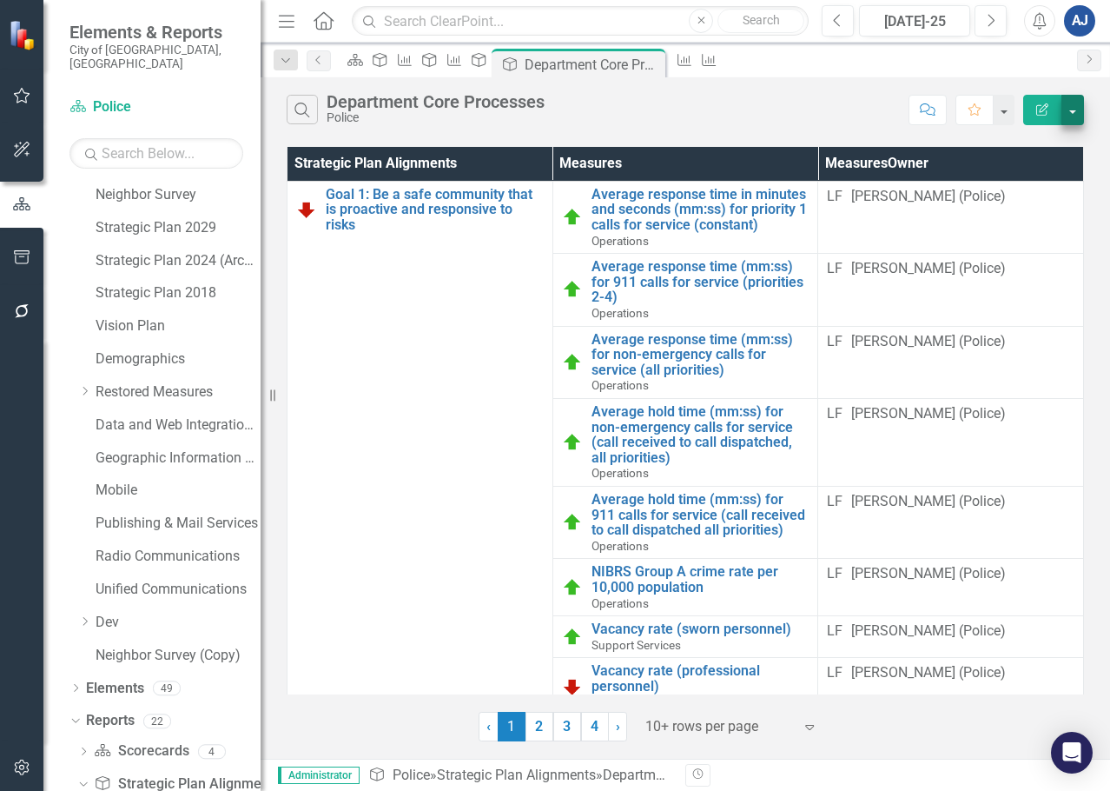
scroll to position [748, 0]
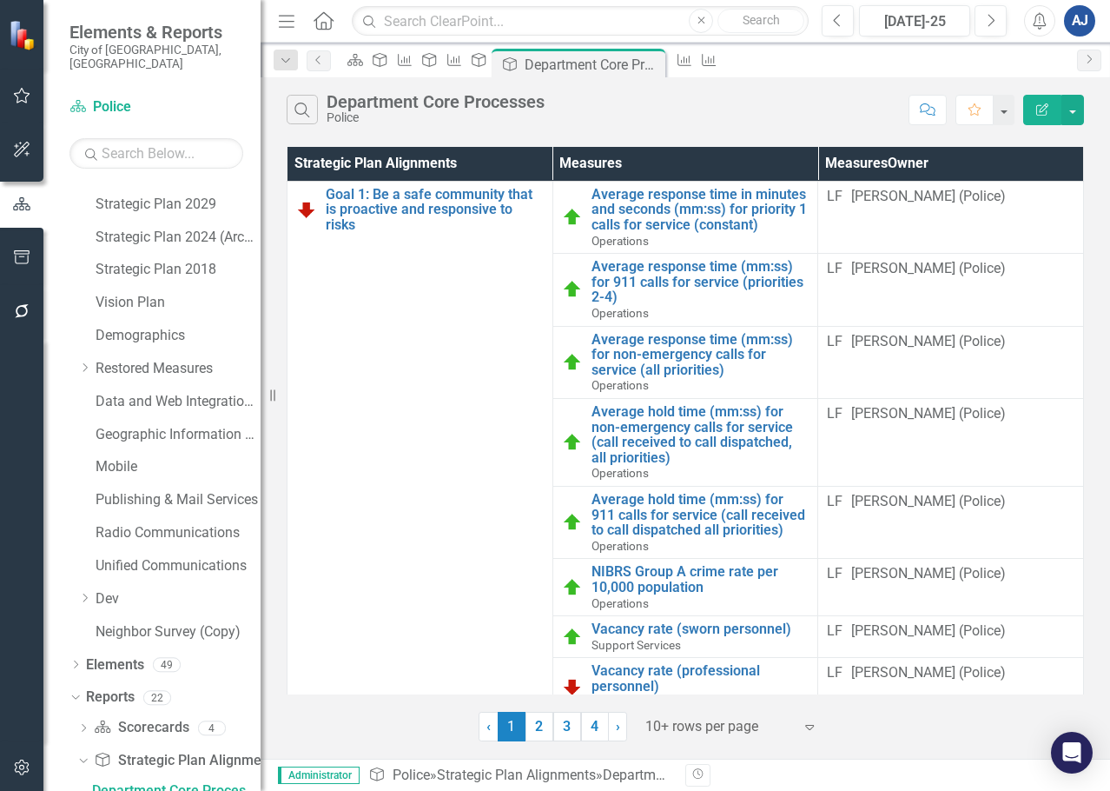
click at [1045, 109] on icon "button" at bounding box center [1043, 109] width 12 height 12
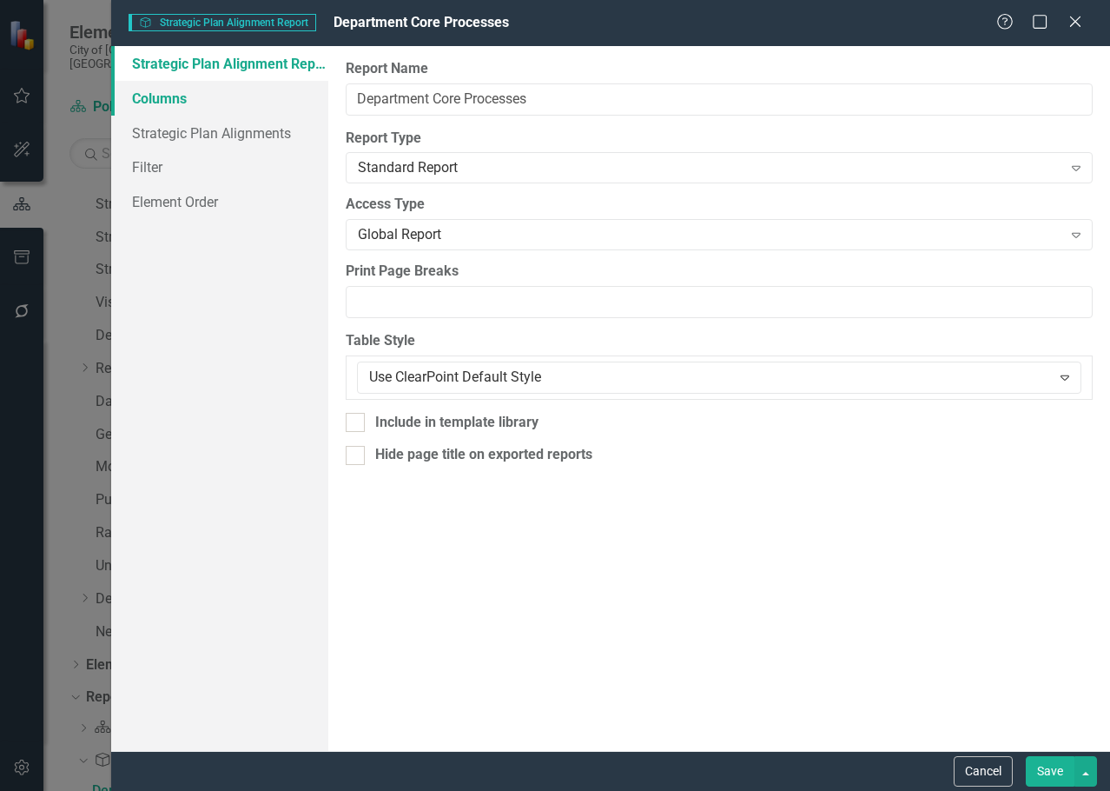
click at [245, 108] on link "Columns" at bounding box center [219, 98] width 217 height 35
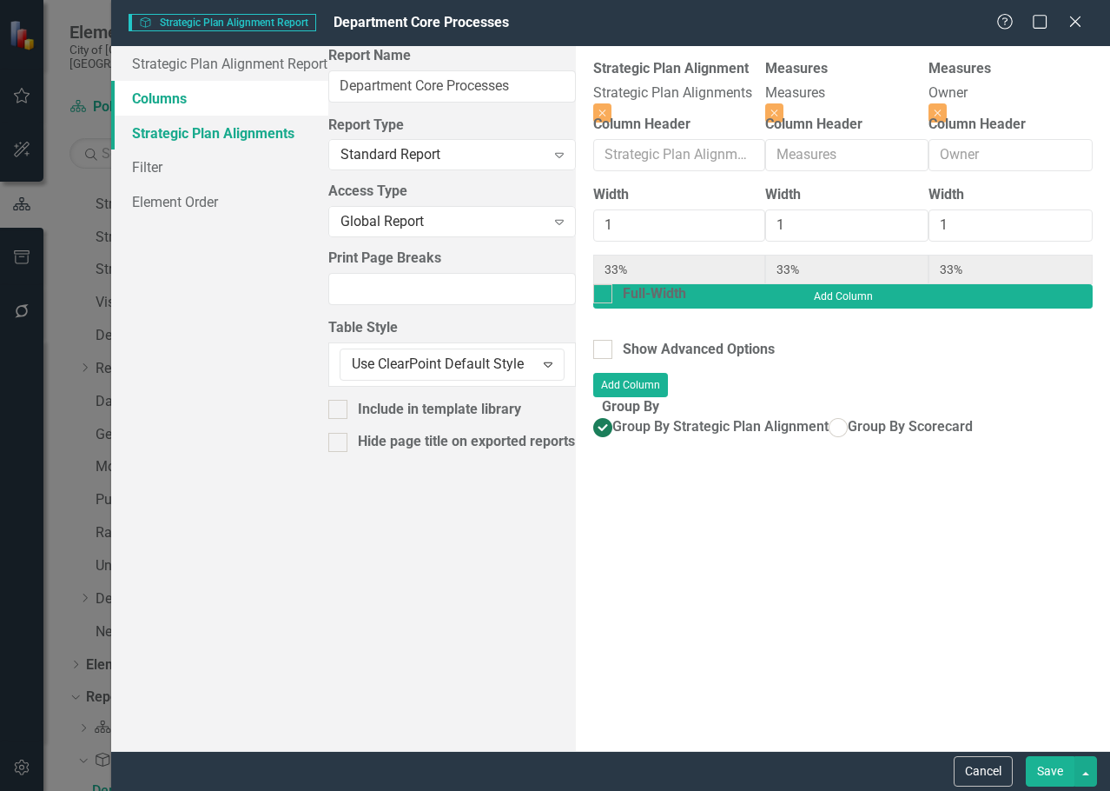
click at [249, 128] on link "Strategic Plan Alignments" at bounding box center [219, 133] width 217 height 35
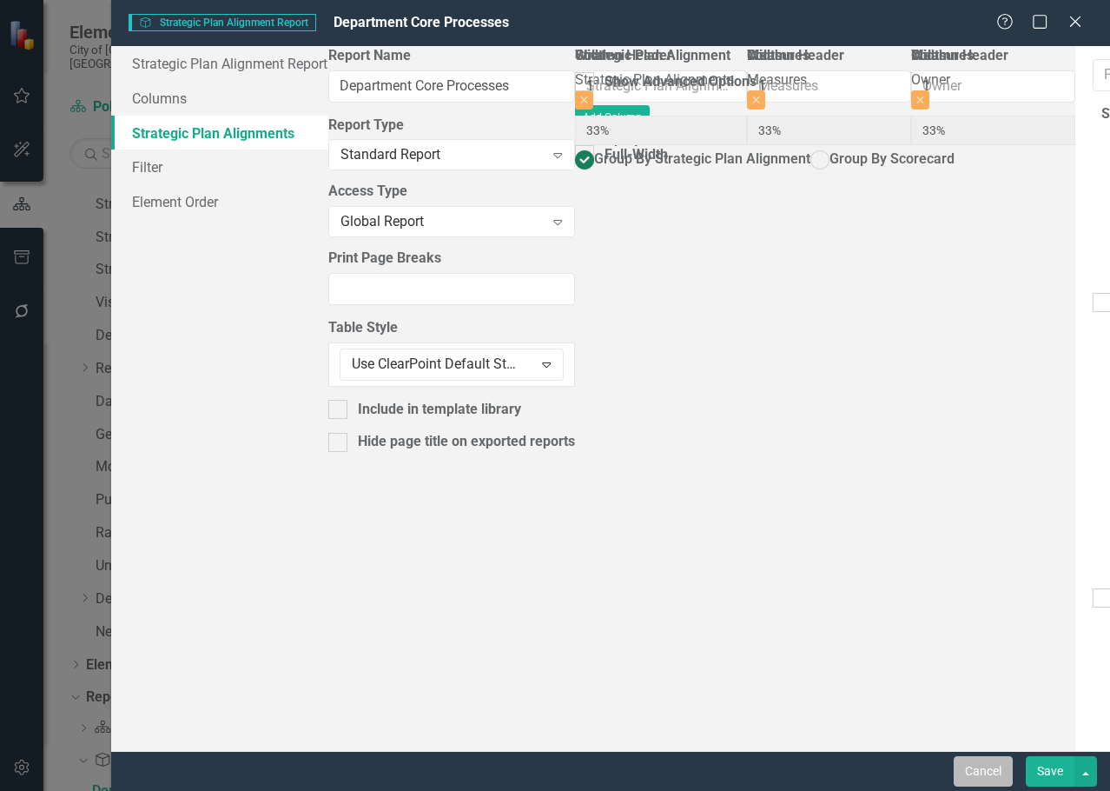
click at [984, 770] on button "Cancel" at bounding box center [983, 771] width 59 height 30
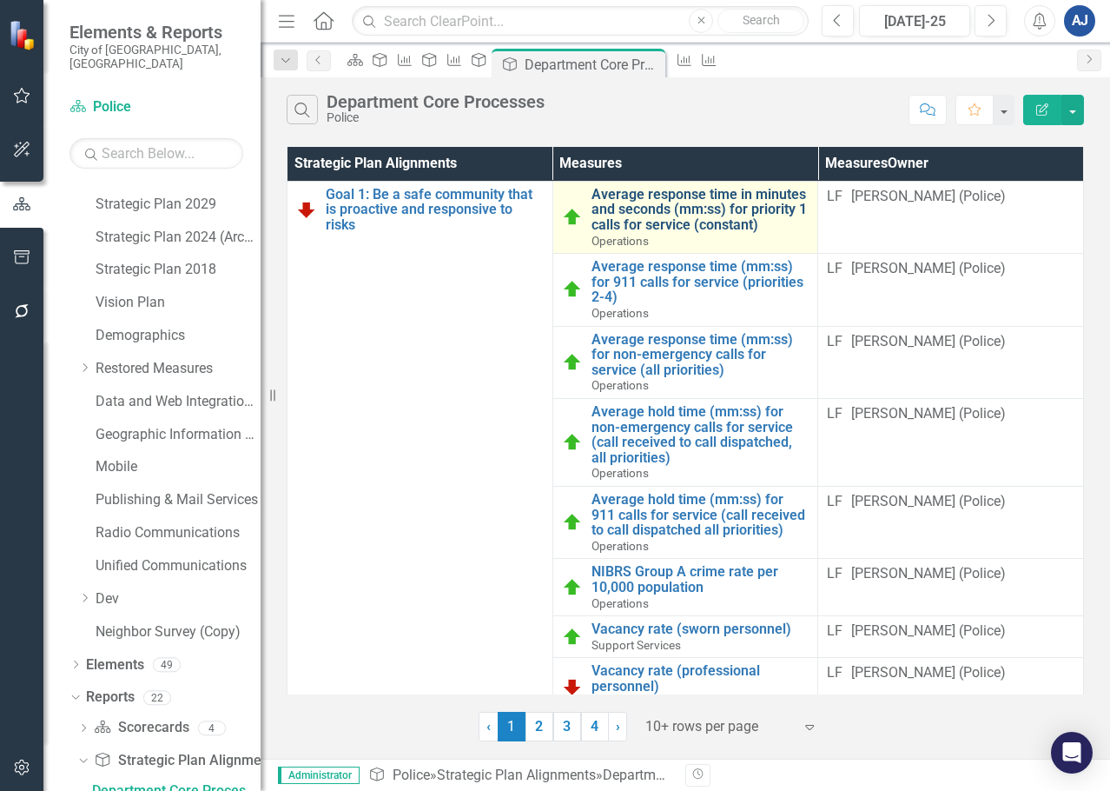
click at [673, 222] on link "Average response time in minutes and seconds (mm:ss) for priority 1 calls for s…" at bounding box center [701, 210] width 218 height 46
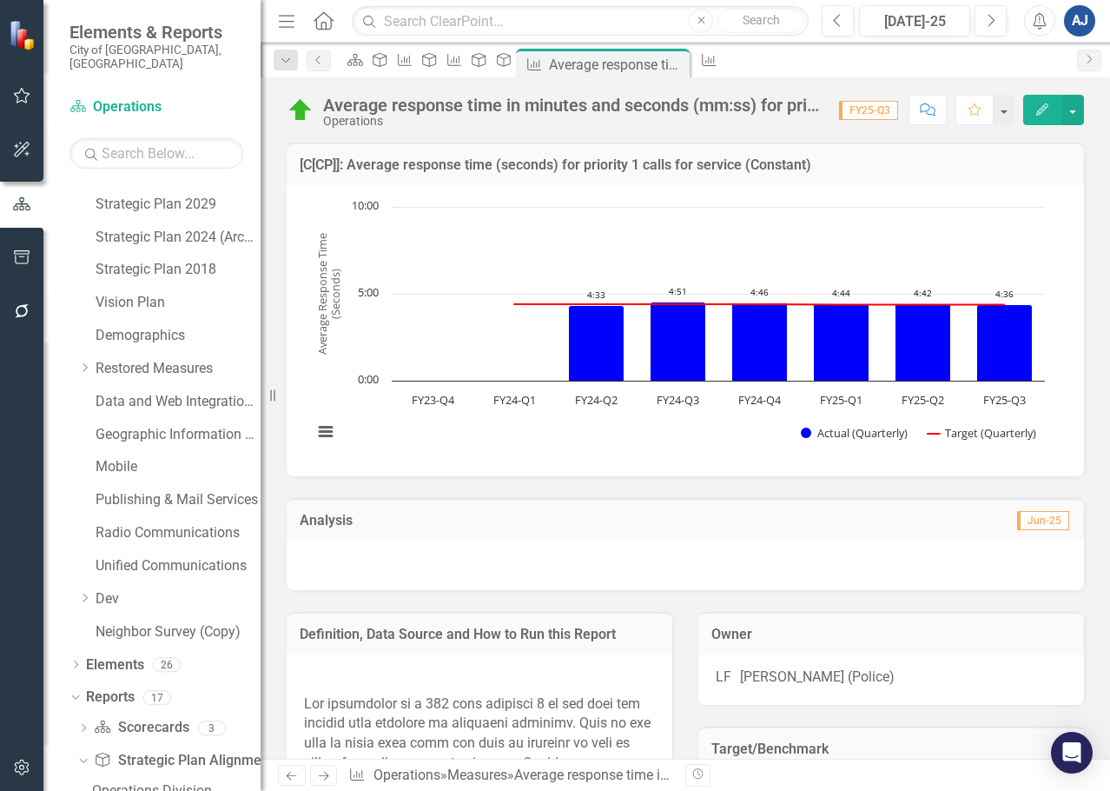
click at [1025, 110] on button "Edit" at bounding box center [1043, 110] width 38 height 30
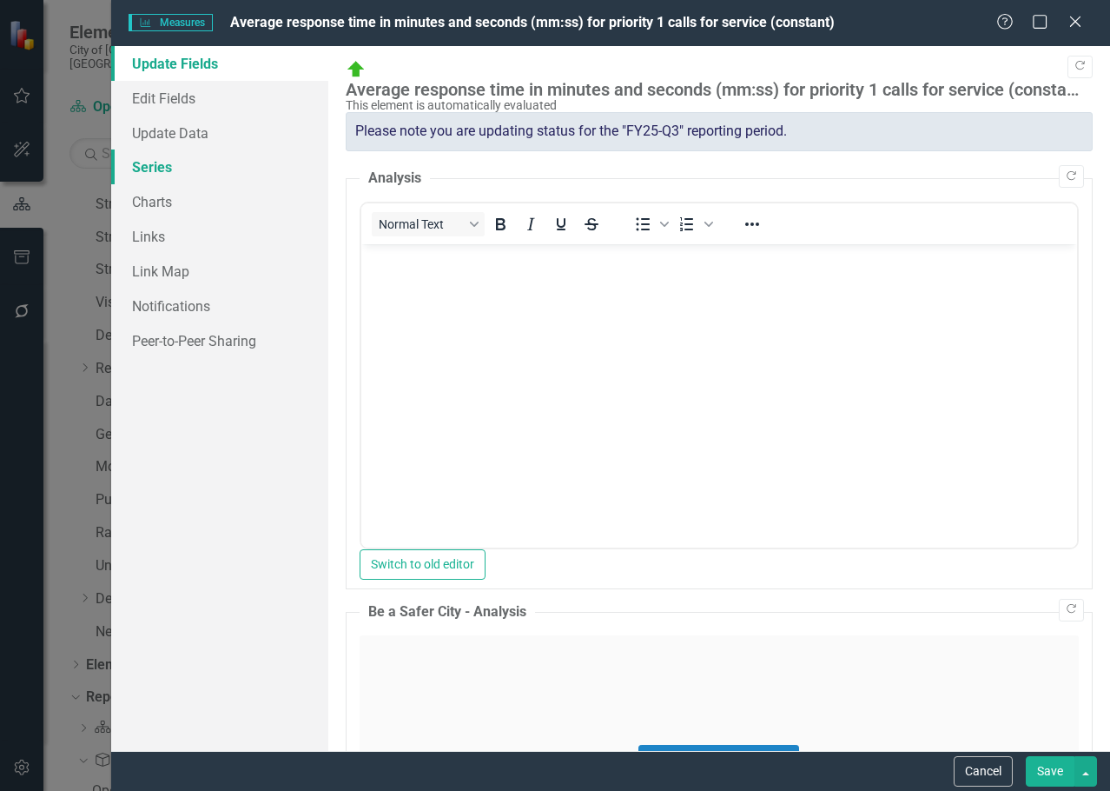
click at [148, 159] on link "Series" at bounding box center [219, 166] width 217 height 35
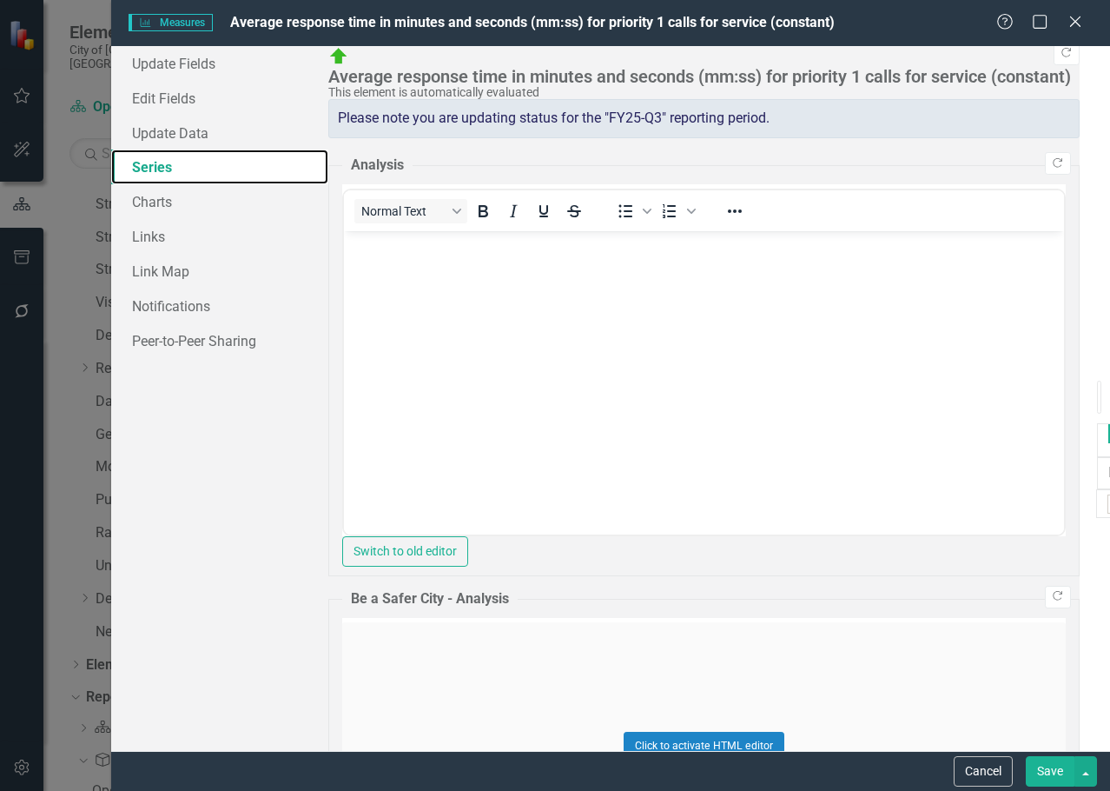
checkbox input "false"
click at [225, 200] on link "Charts" at bounding box center [219, 201] width 217 height 35
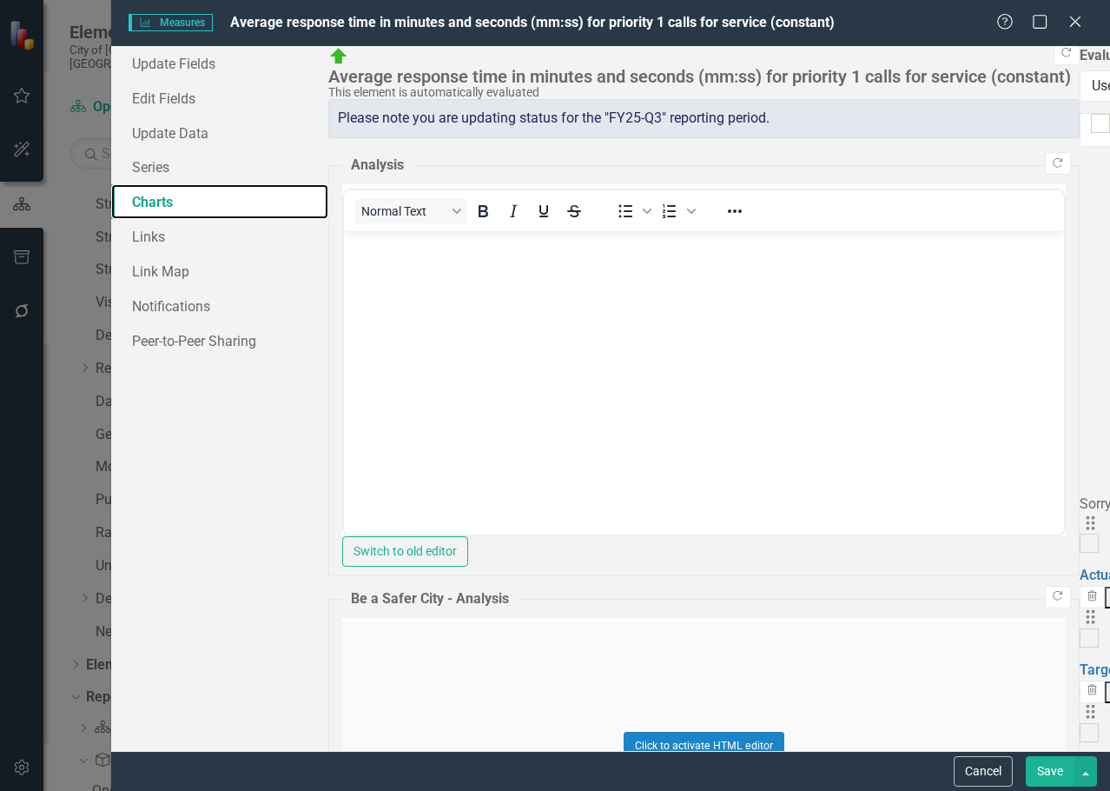
checkbox input "false"
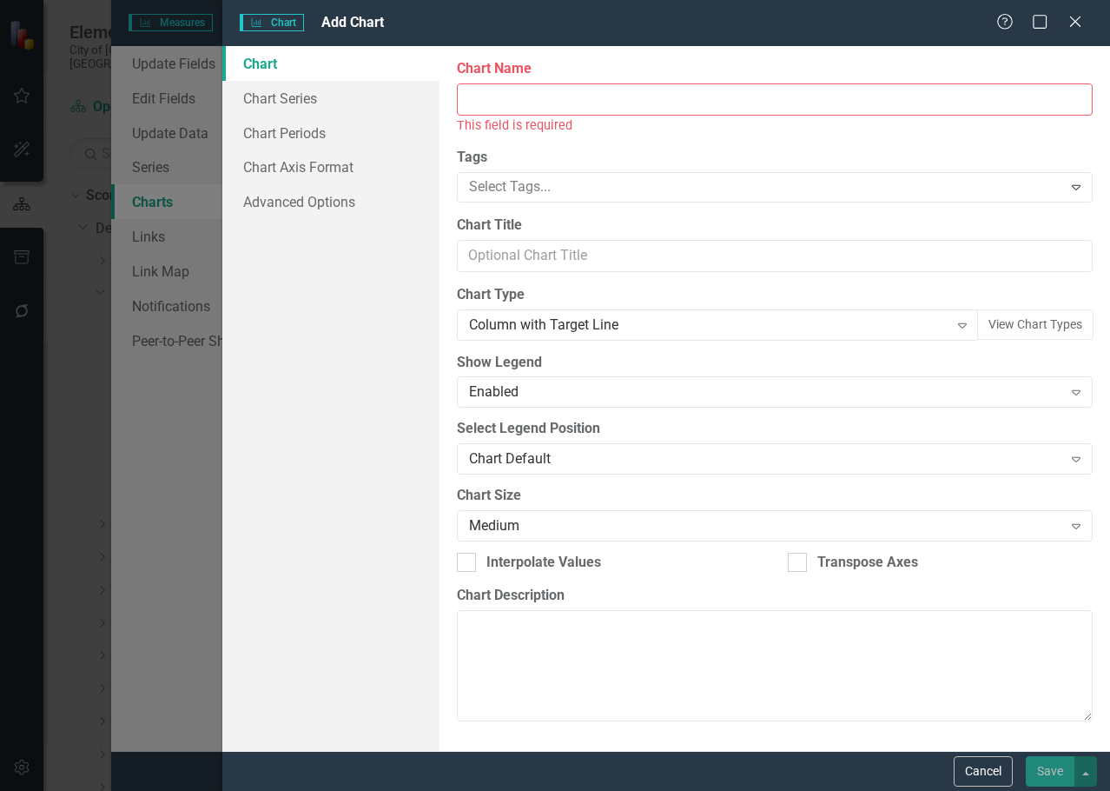
click at [690, 130] on div "This field is required" at bounding box center [775, 126] width 636 height 20
click at [680, 95] on input "Chart Name" at bounding box center [775, 99] width 636 height 32
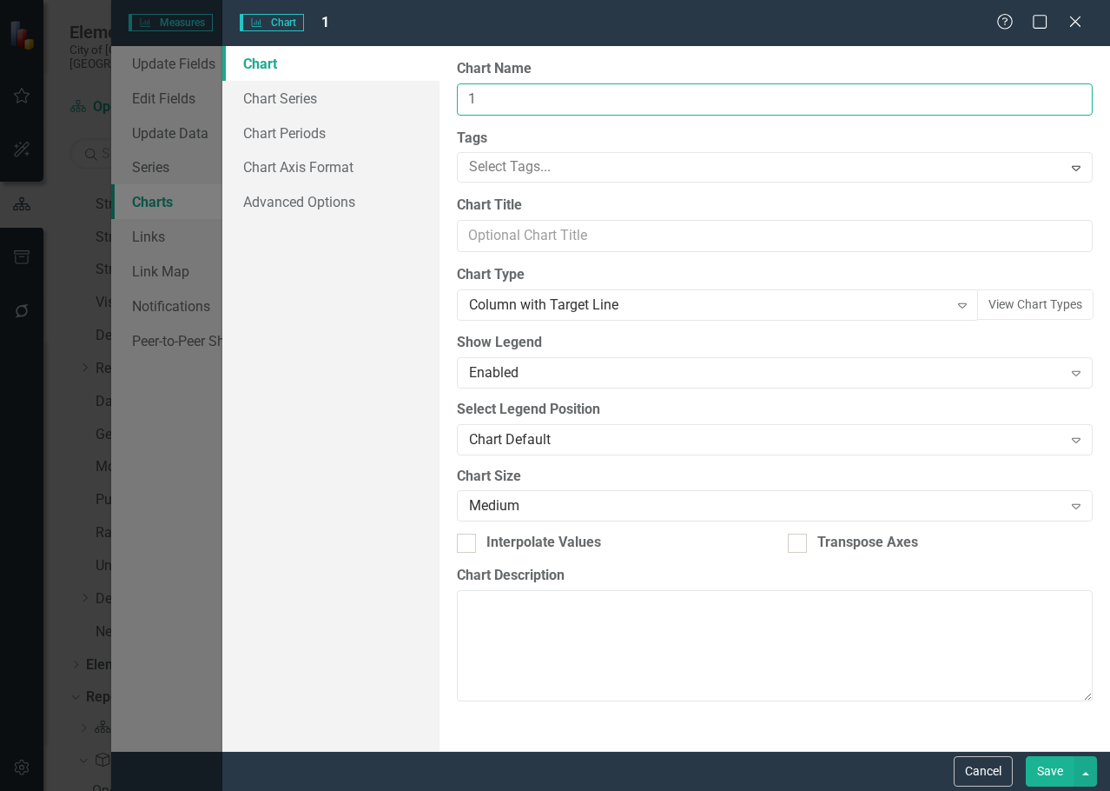
type input "1 Year Look Back"
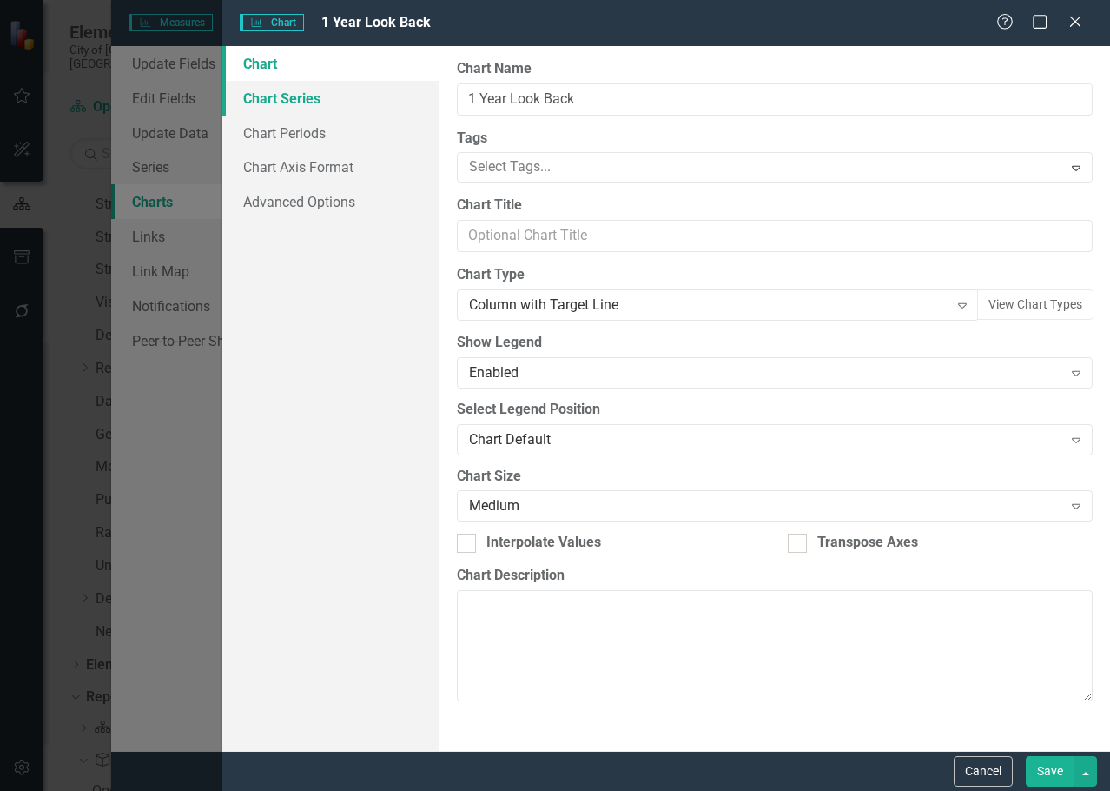
click at [375, 109] on link "Chart Series" at bounding box center [330, 98] width 217 height 35
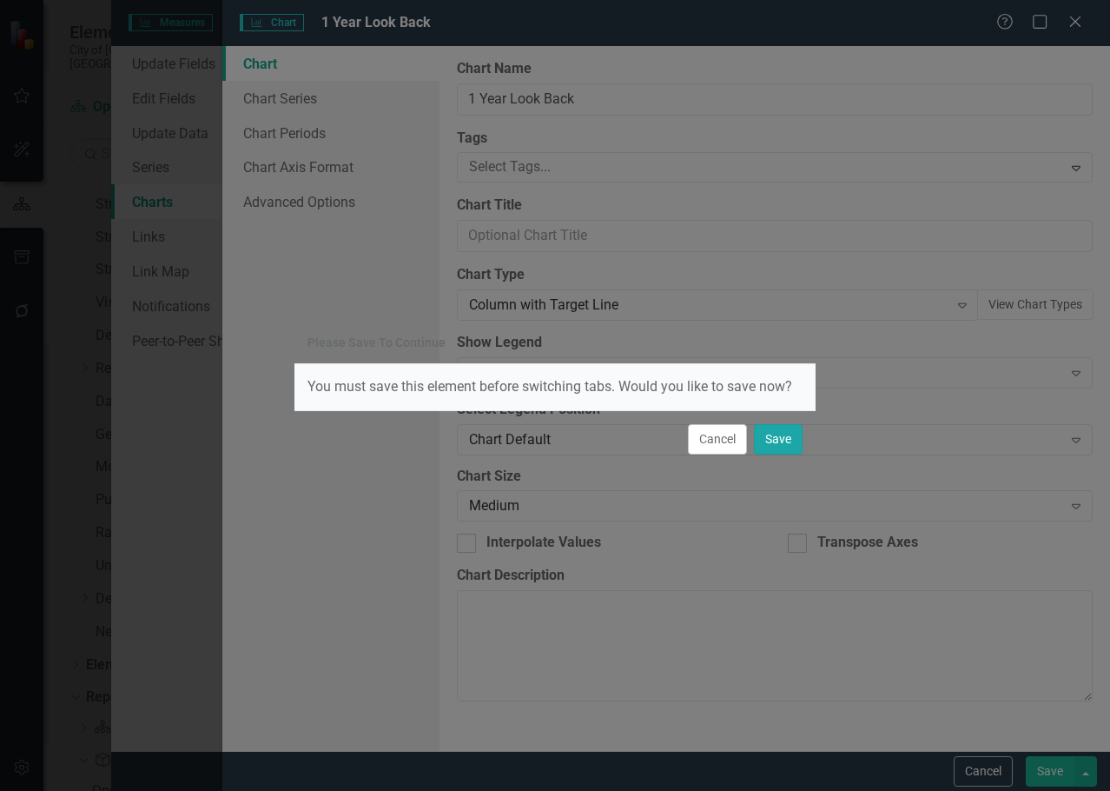
click at [758, 443] on button "Save" at bounding box center [778, 439] width 49 height 30
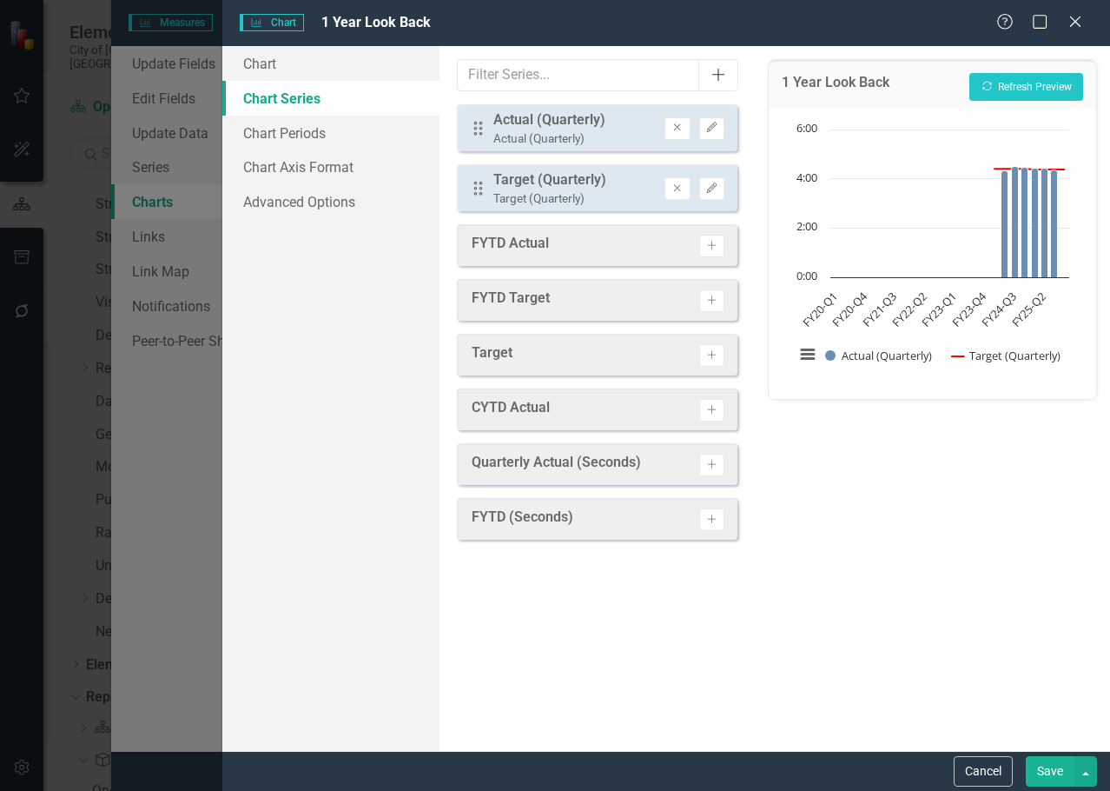
click at [712, 83] on button "Add" at bounding box center [719, 75] width 40 height 32
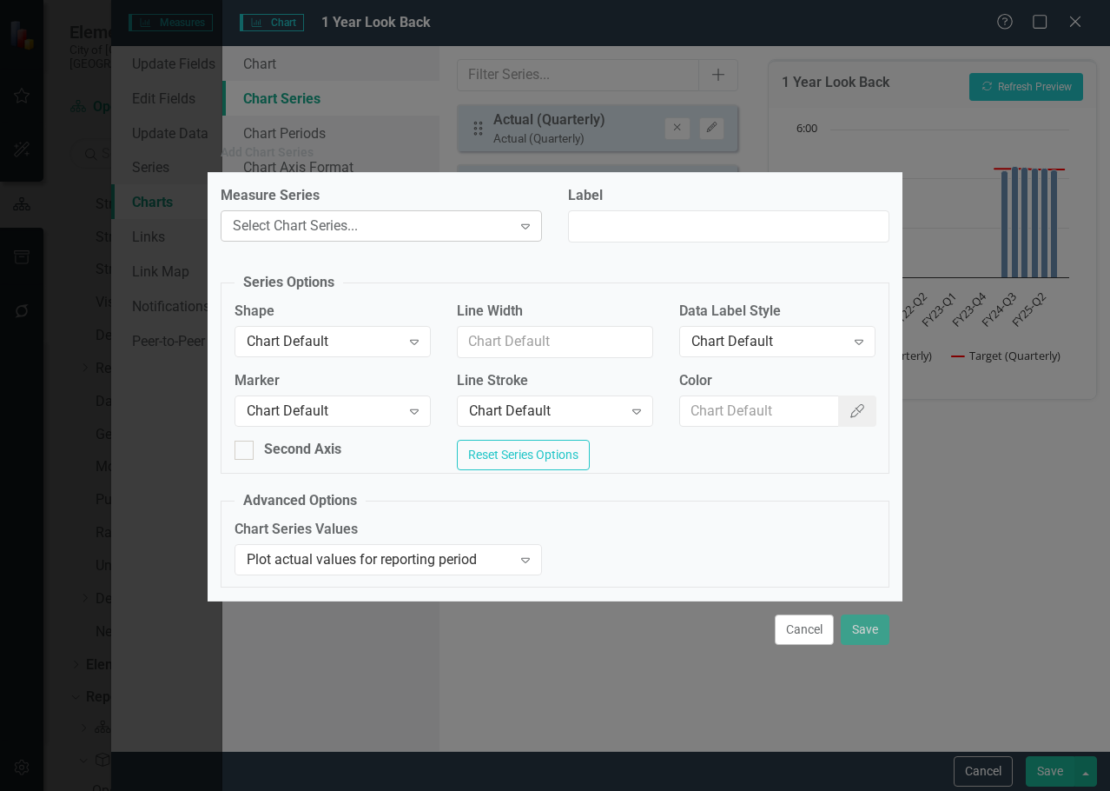
click at [368, 217] on div "Select Chart Series..." at bounding box center [372, 226] width 279 height 20
click at [388, 193] on label "Measure Series" at bounding box center [382, 196] width 322 height 20
click at [796, 645] on button "Cancel" at bounding box center [804, 629] width 59 height 30
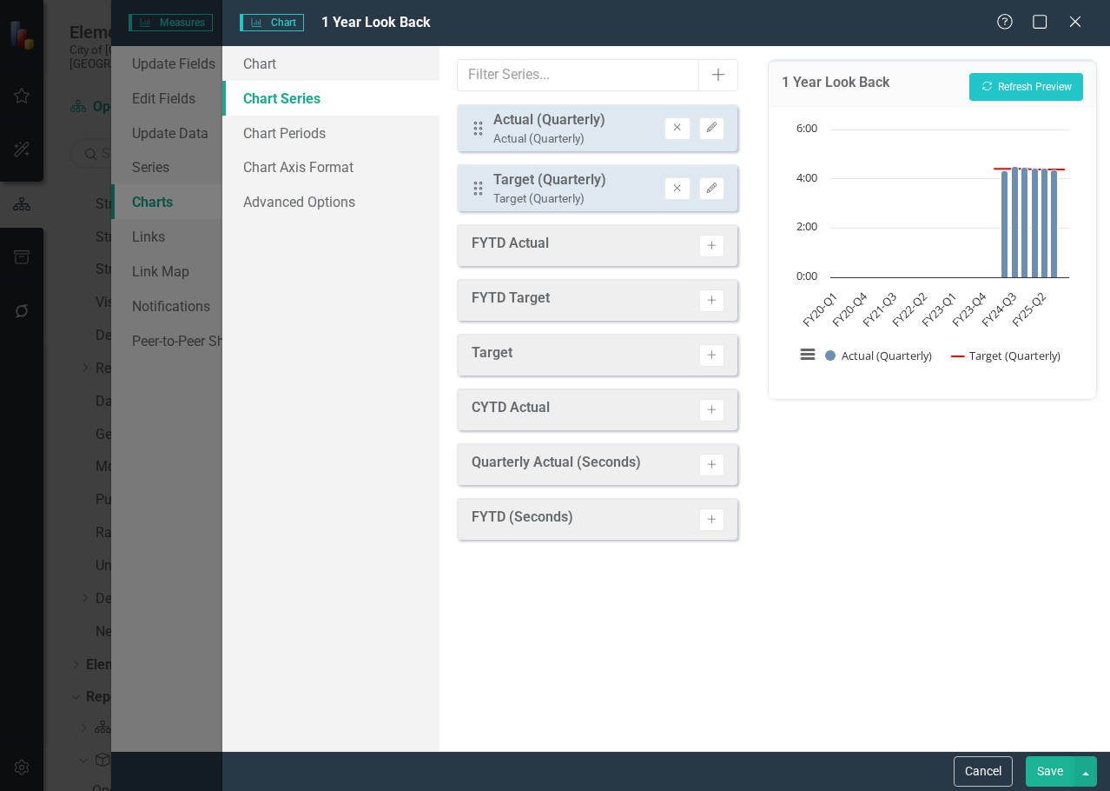
click at [796, 649] on div "1 Year Look Back Recalculate Refresh Preview Chart Combination chart with 2 dat…" at bounding box center [932, 398] width 355 height 705
click at [713, 70] on icon "Add" at bounding box center [718, 75] width 17 height 14
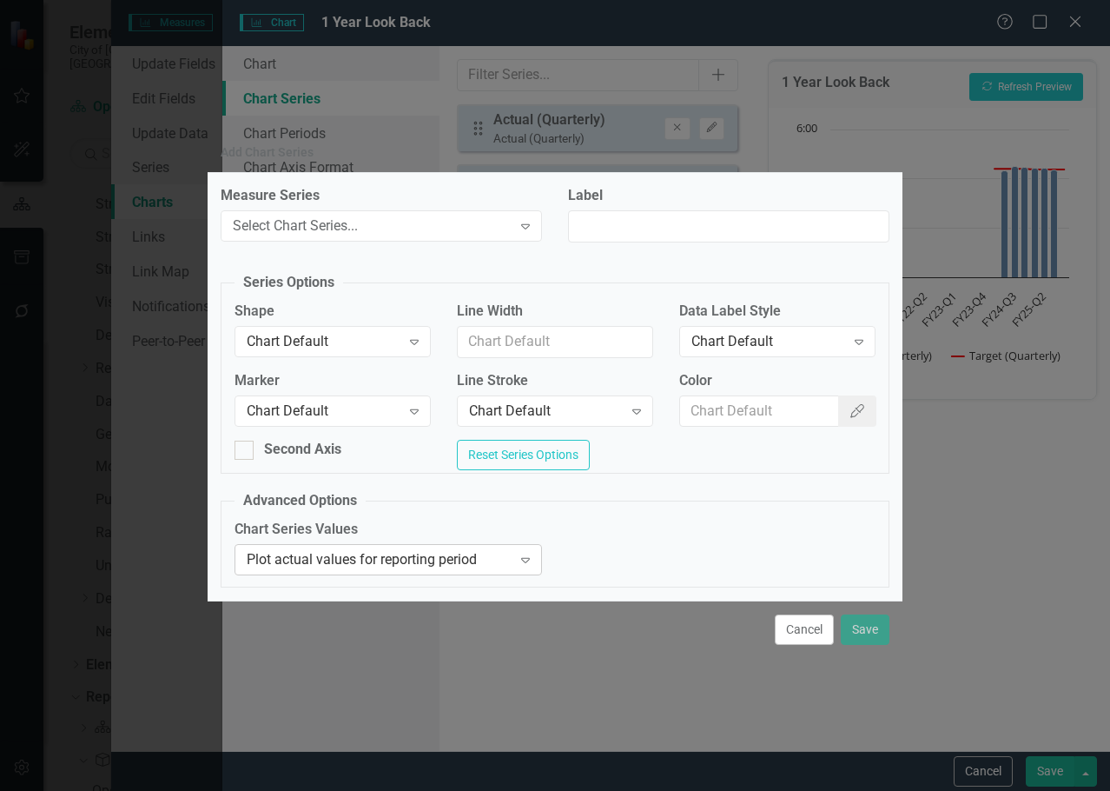
click at [468, 570] on div "Plot actual values for reporting period" at bounding box center [379, 560] width 265 height 20
click at [648, 557] on div "Chart Series Values 3 results available. Use Up and Down to choose options, pre…" at bounding box center [555, 554] width 667 height 70
click at [784, 630] on button "Cancel" at bounding box center [804, 629] width 59 height 30
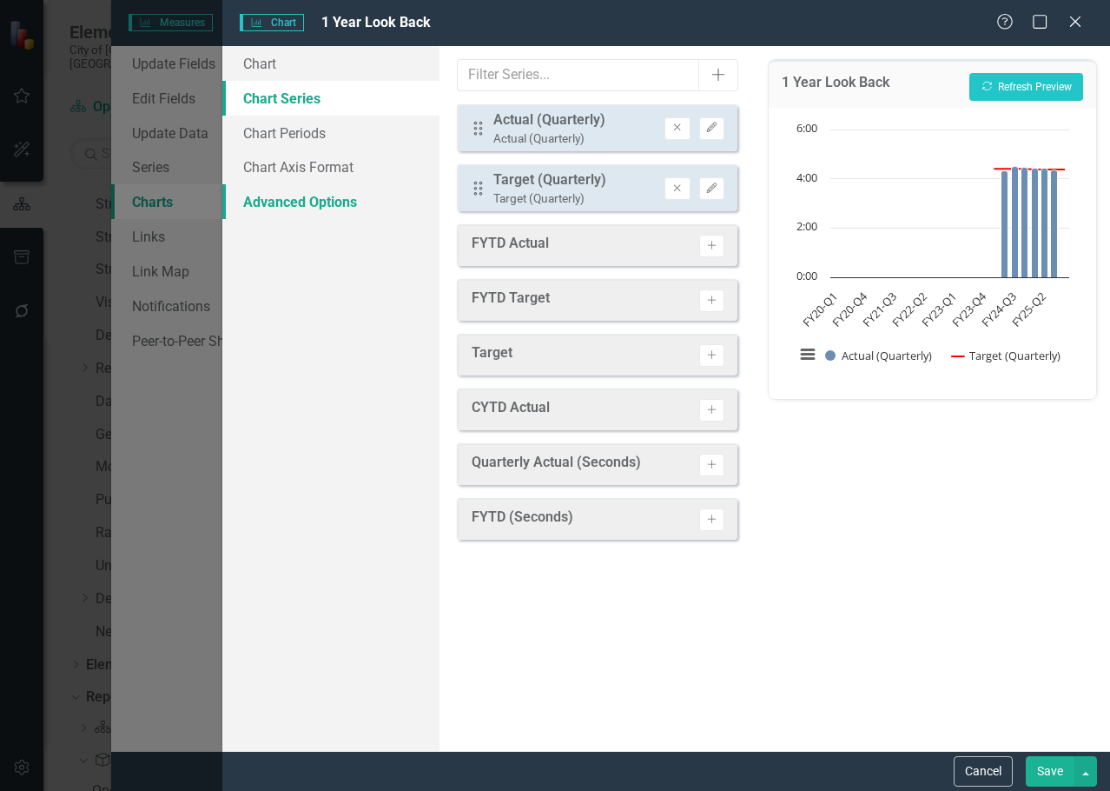
click at [326, 191] on link "Advanced Options" at bounding box center [330, 201] width 217 height 35
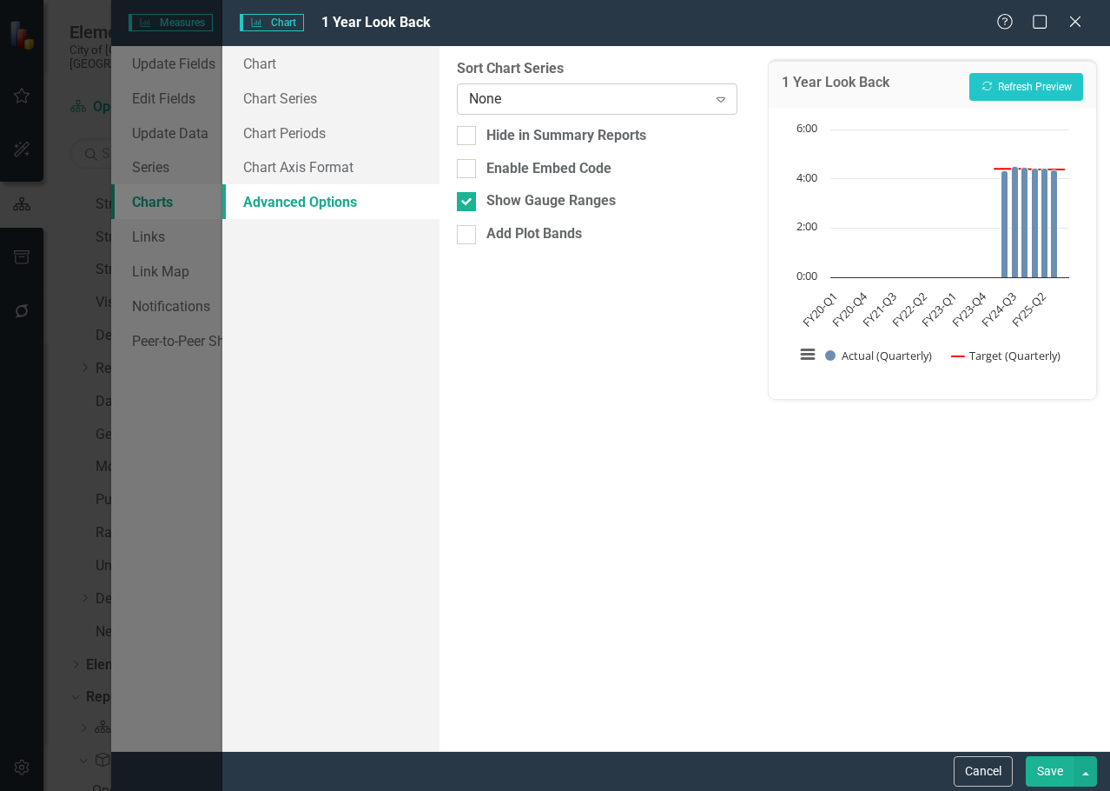
click at [649, 110] on div "None Expand" at bounding box center [597, 98] width 281 height 31
click at [629, 334] on div "From this tab, you can sort the chart series by value or hide the chart from su…" at bounding box center [597, 398] width 315 height 705
click at [271, 169] on link "Chart Axis Format" at bounding box center [330, 166] width 217 height 35
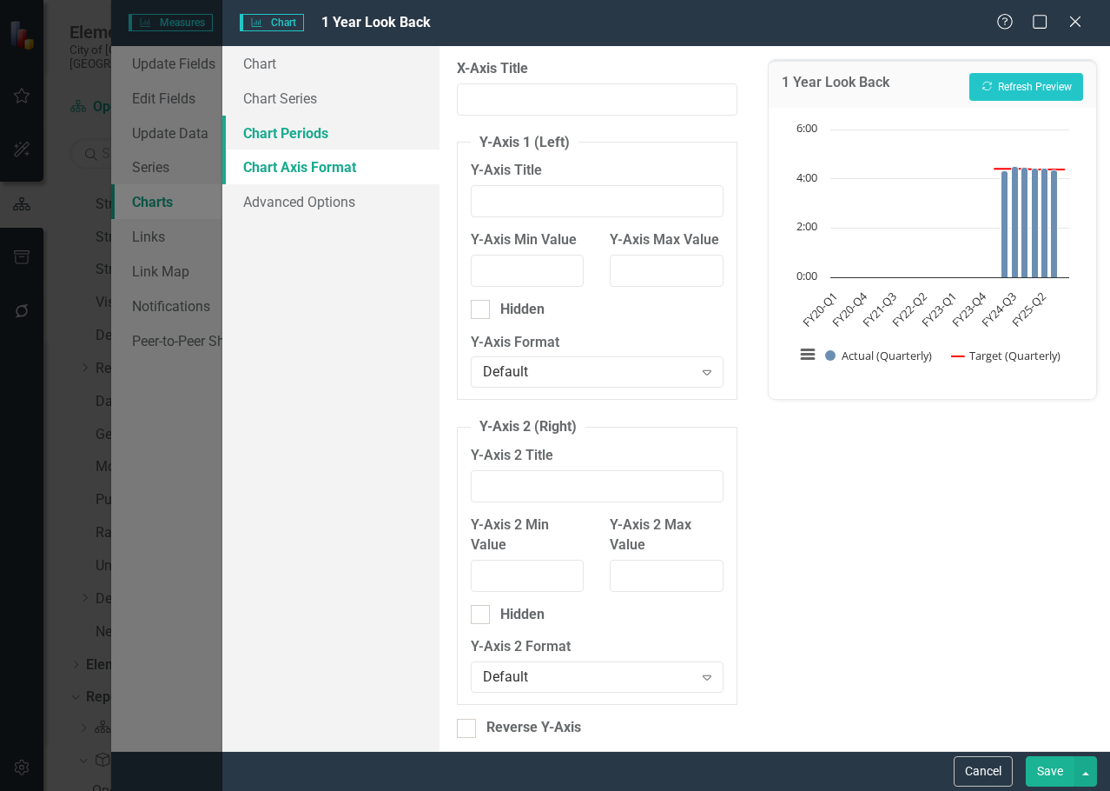
click at [273, 132] on link "Chart Periods" at bounding box center [330, 133] width 217 height 35
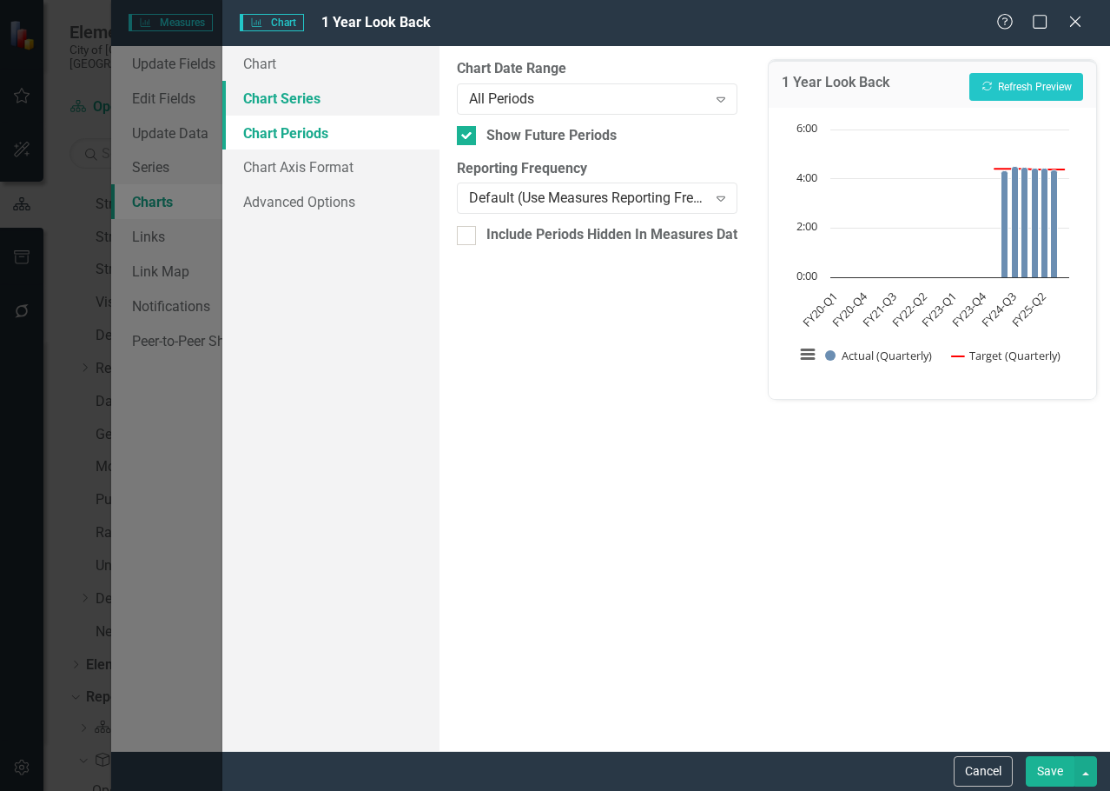
click at [278, 88] on link "Chart Series" at bounding box center [330, 98] width 217 height 35
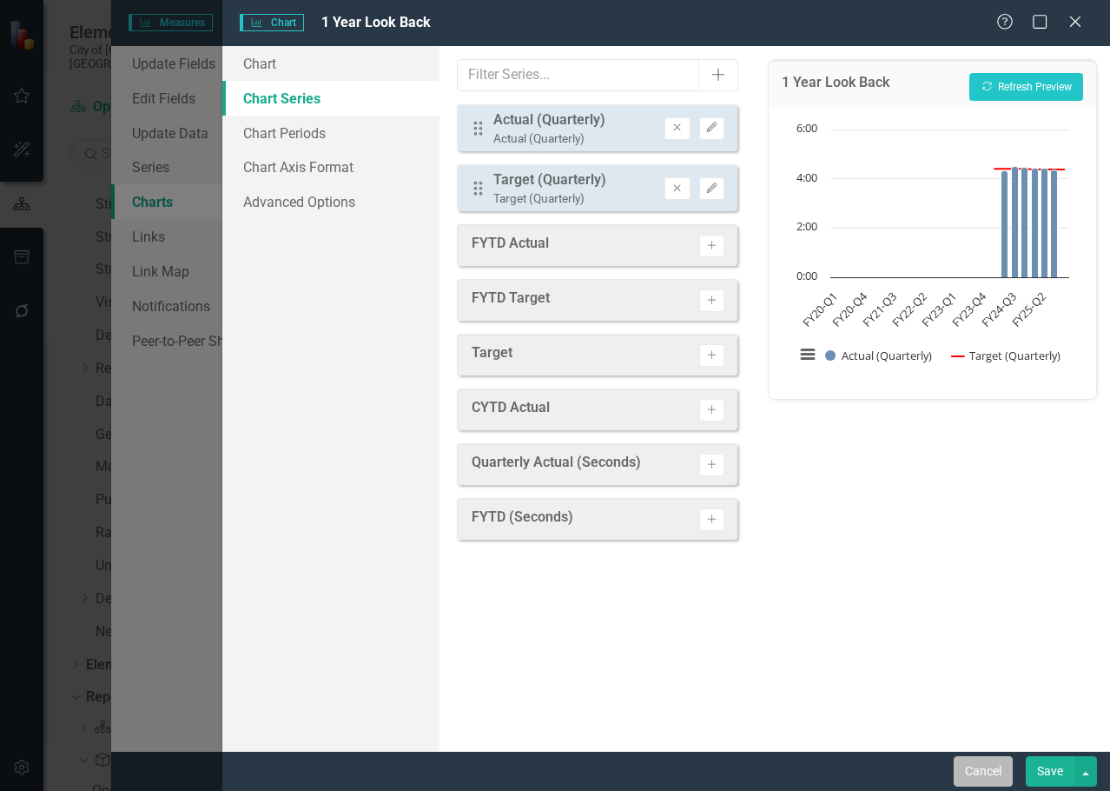
click at [964, 775] on button "Cancel" at bounding box center [983, 771] width 59 height 30
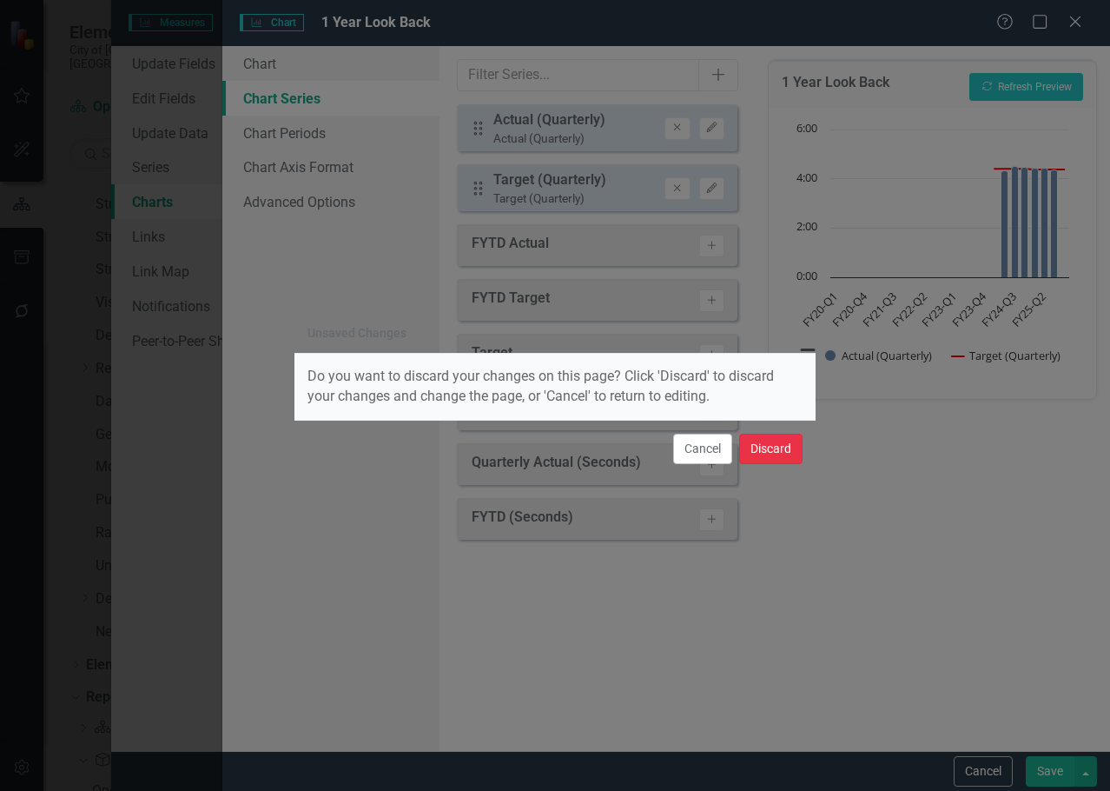
click at [768, 444] on button "Discard" at bounding box center [770, 449] width 63 height 30
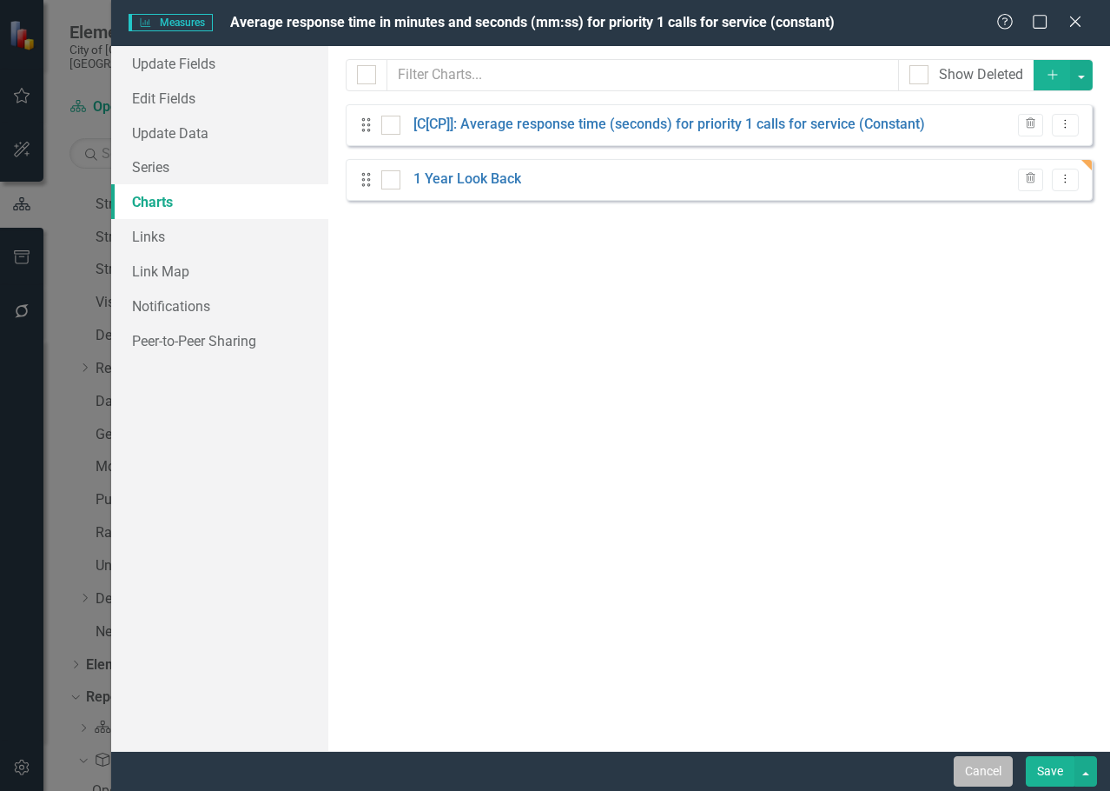
click at [958, 777] on button "Cancel" at bounding box center [983, 771] width 59 height 30
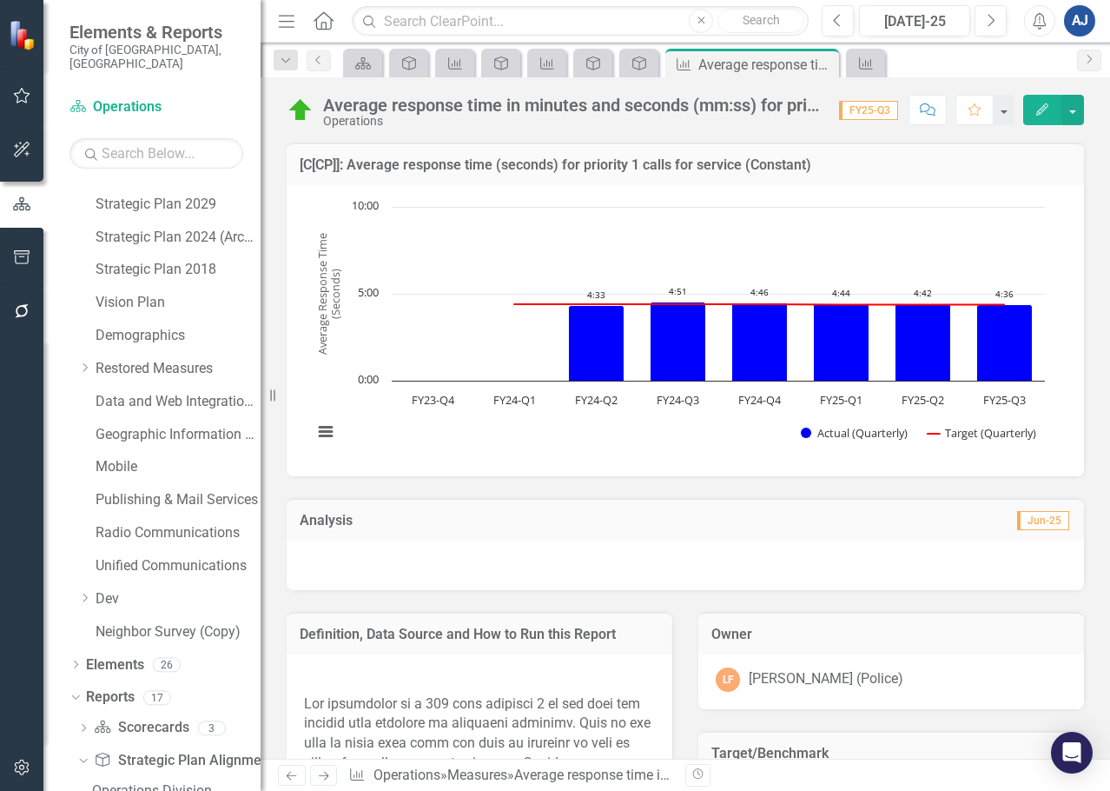
scroll to position [401, 0]
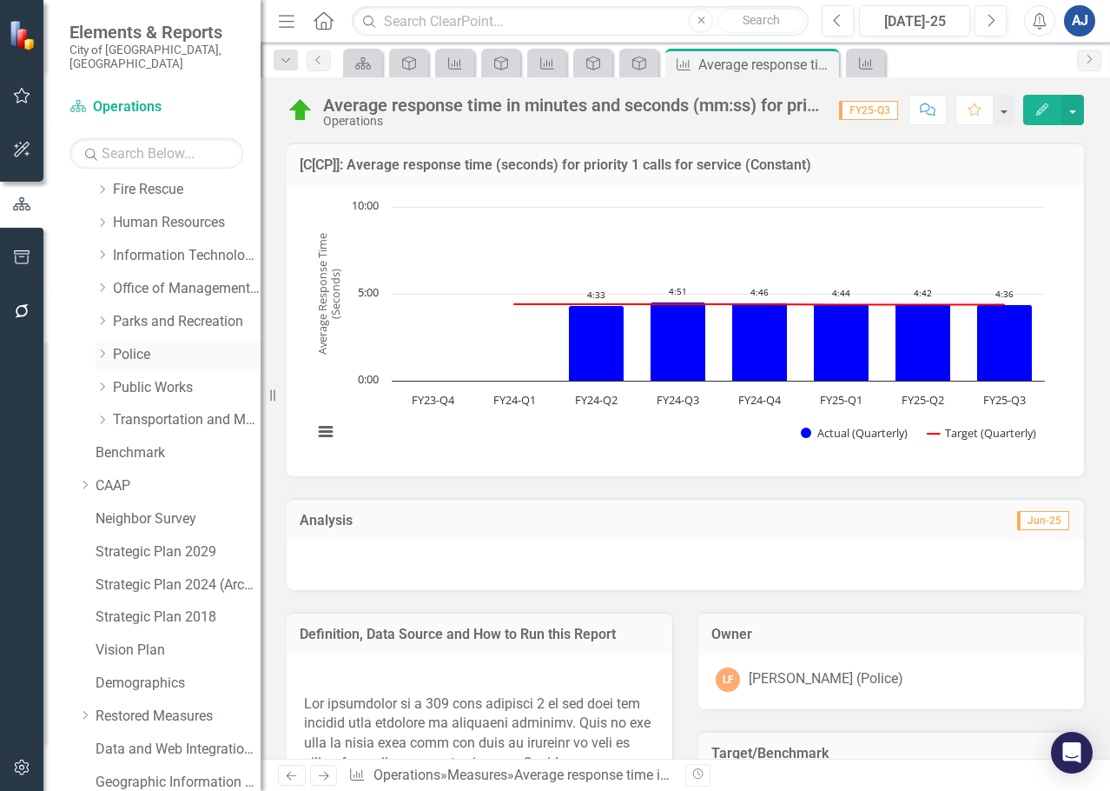
click at [143, 345] on link "Police" at bounding box center [187, 355] width 148 height 20
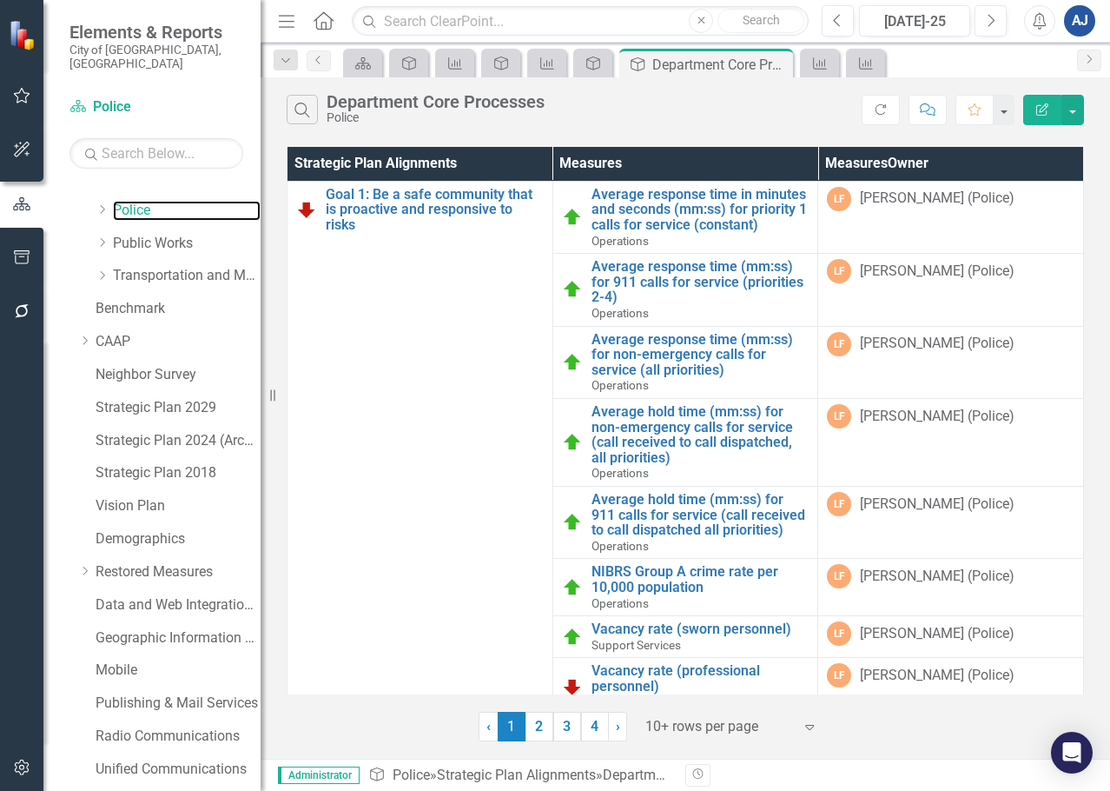
scroll to position [748, 0]
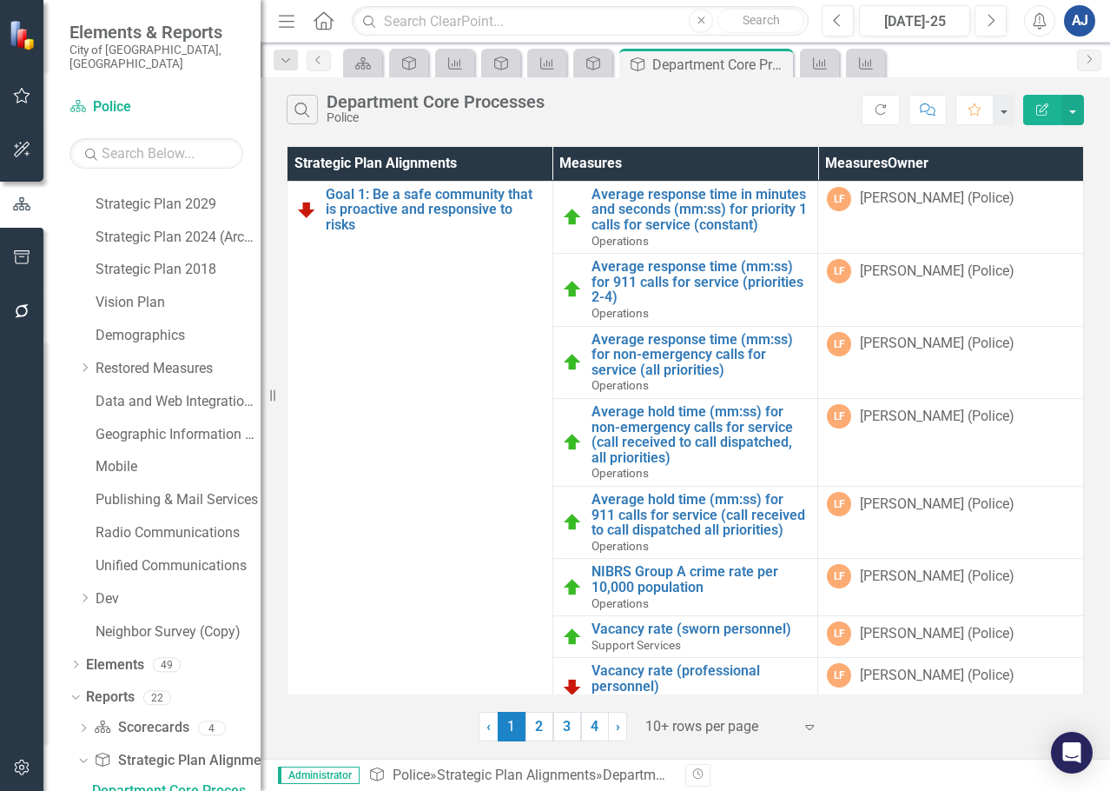
click at [288, 22] on icon "button" at bounding box center [287, 21] width 16 height 12
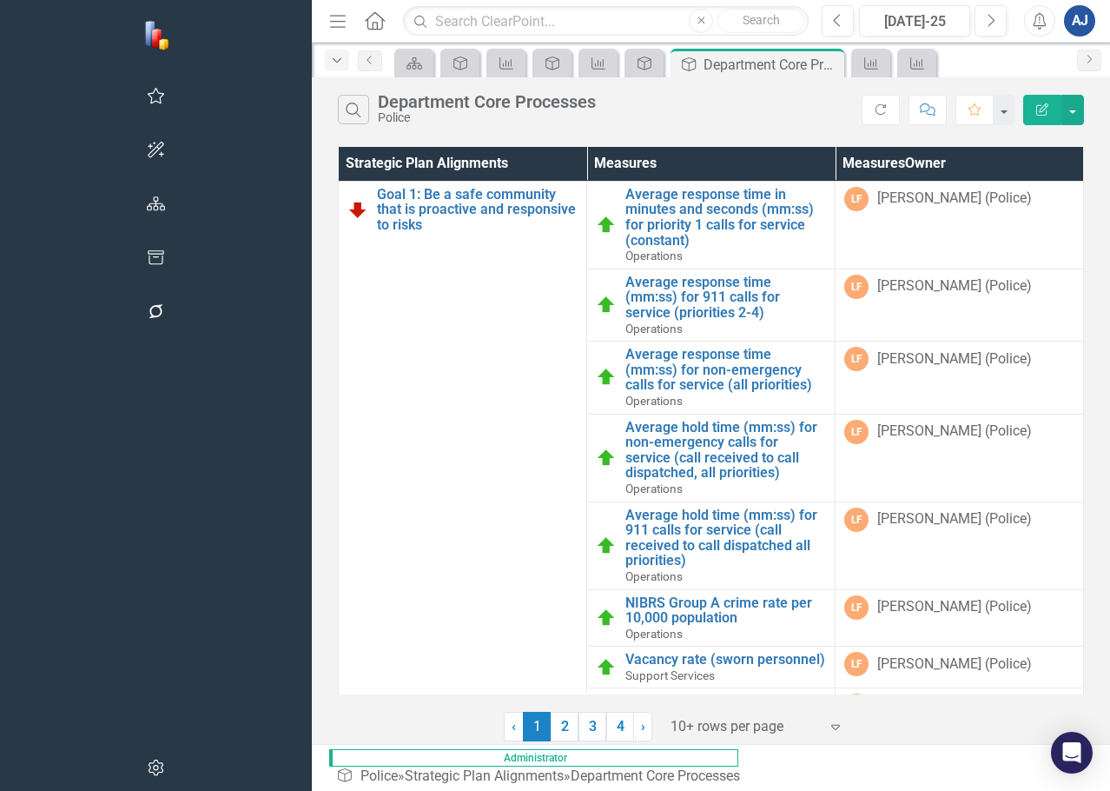
click at [325, 58] on div "Dropdown" at bounding box center [337, 60] width 24 height 21
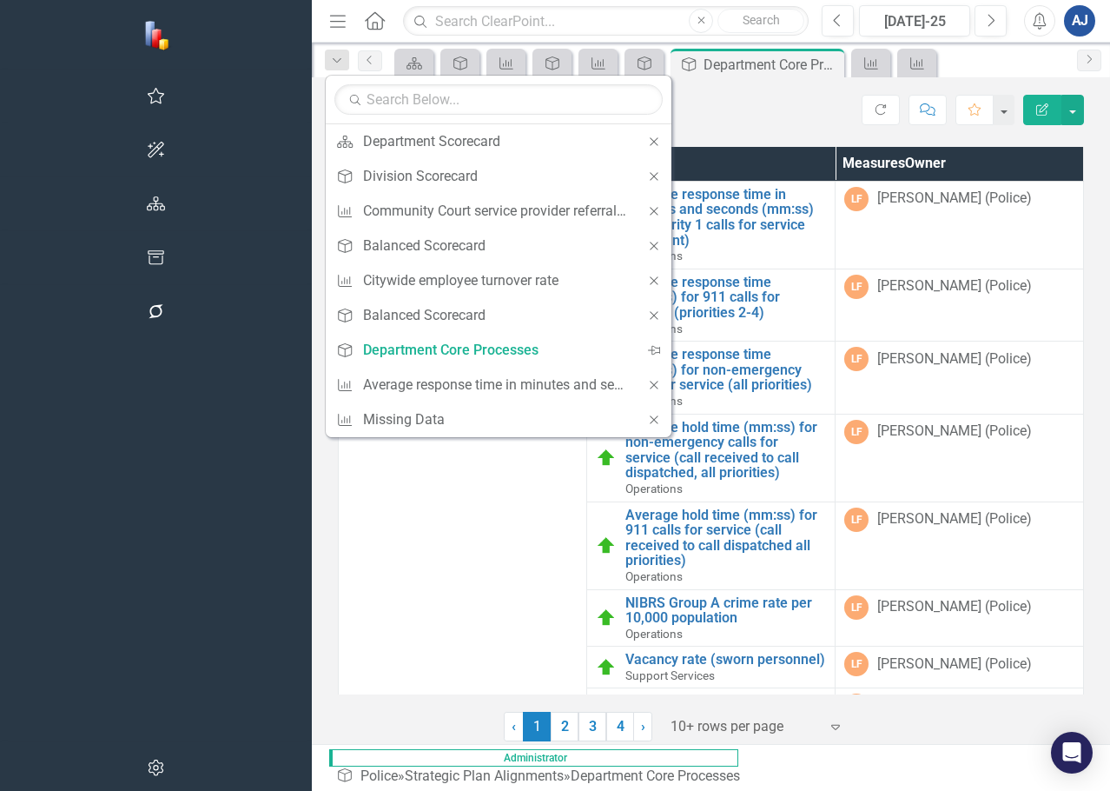
click at [327, 15] on icon "Menu" at bounding box center [338, 20] width 23 height 18
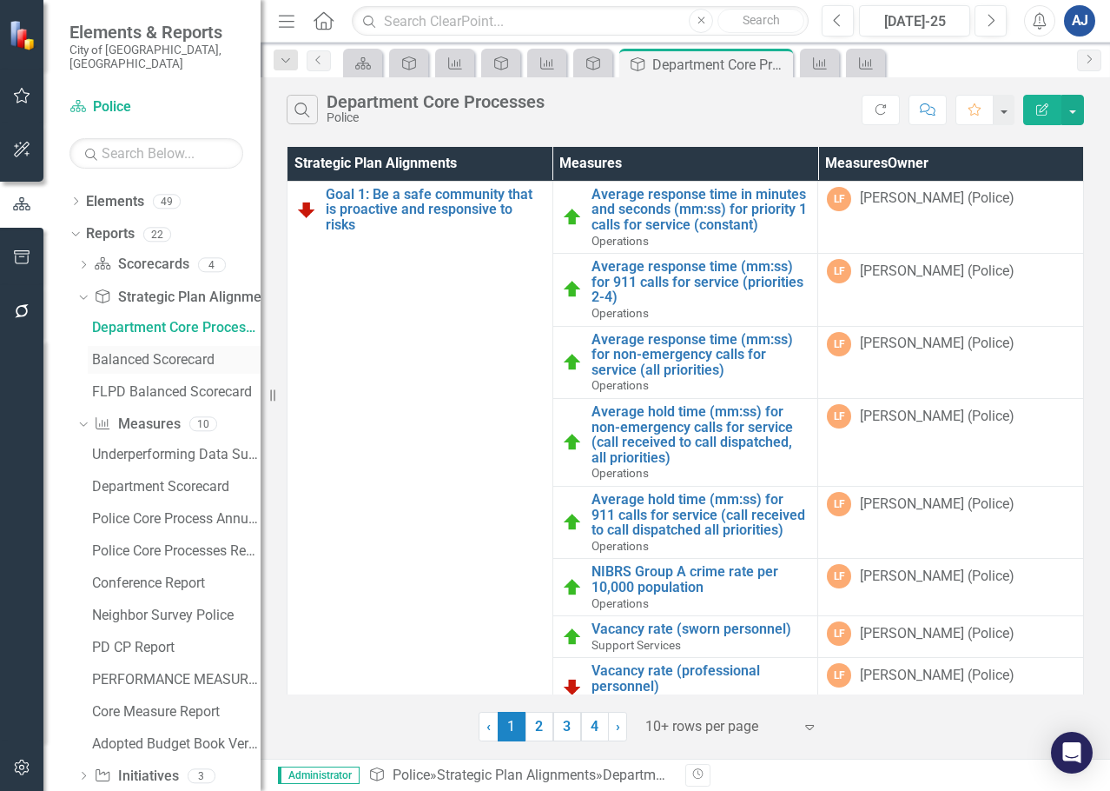
scroll to position [1173, 0]
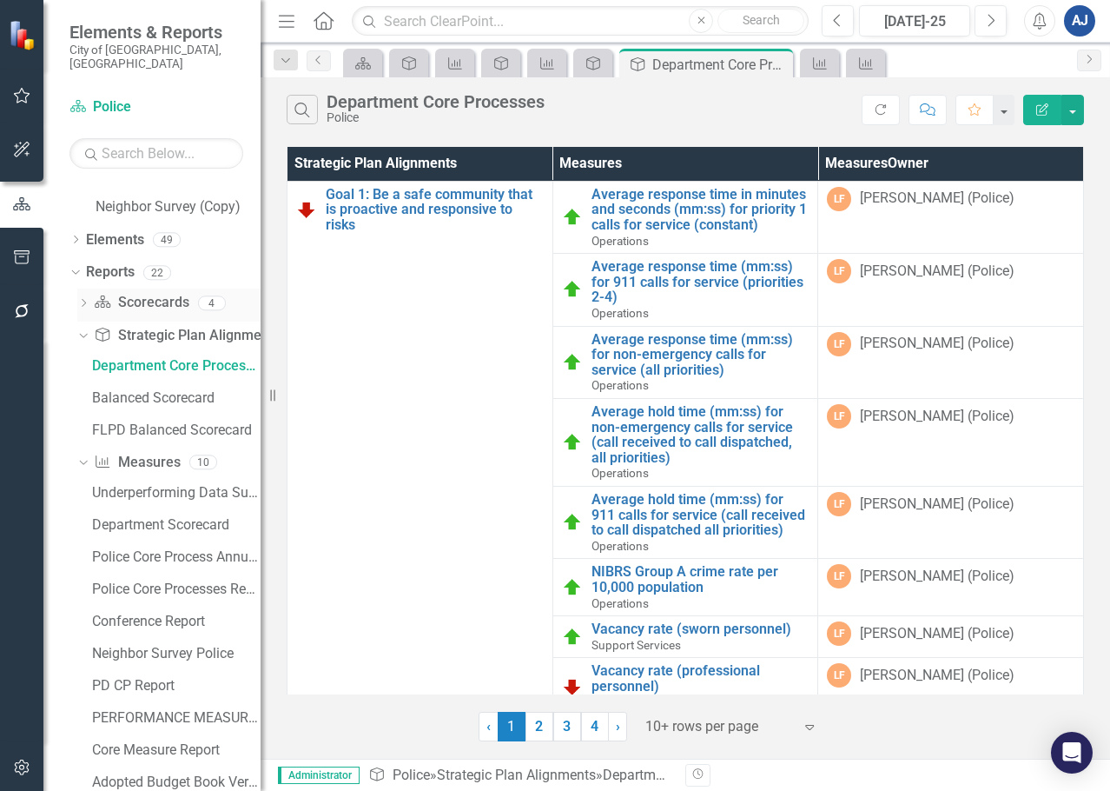
click at [81, 300] on icon "Dropdown" at bounding box center [83, 305] width 12 height 10
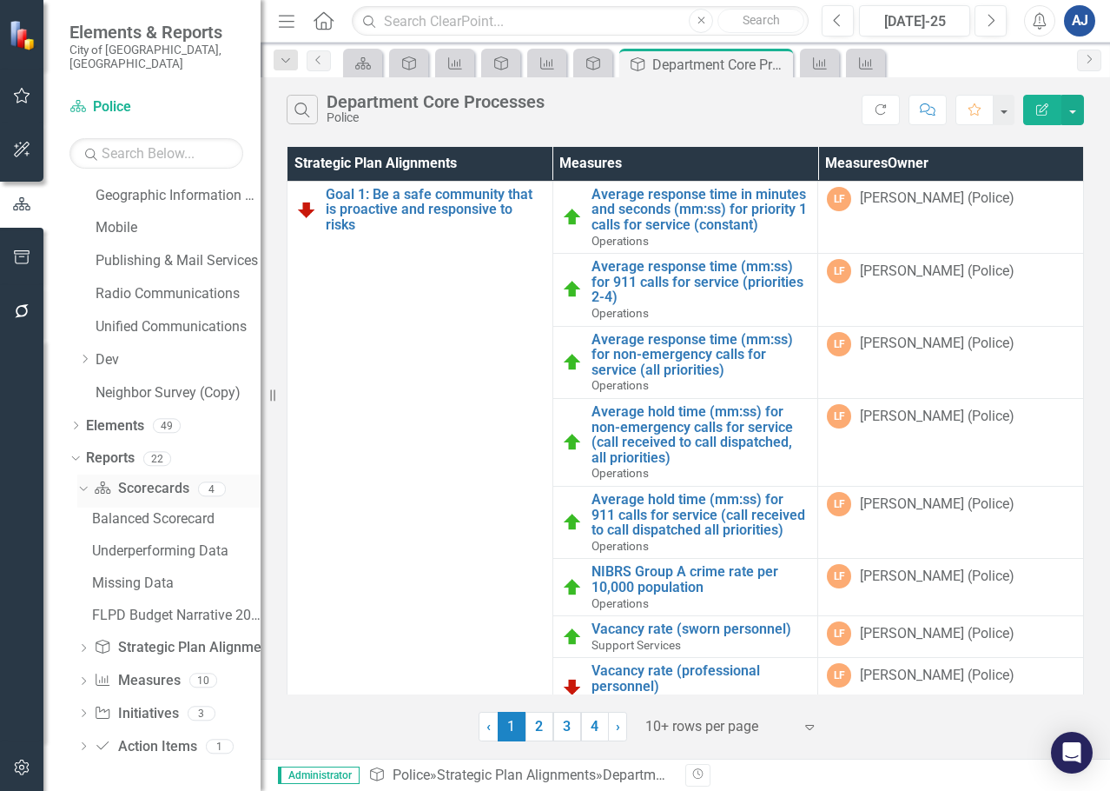
scroll to position [973, 0]
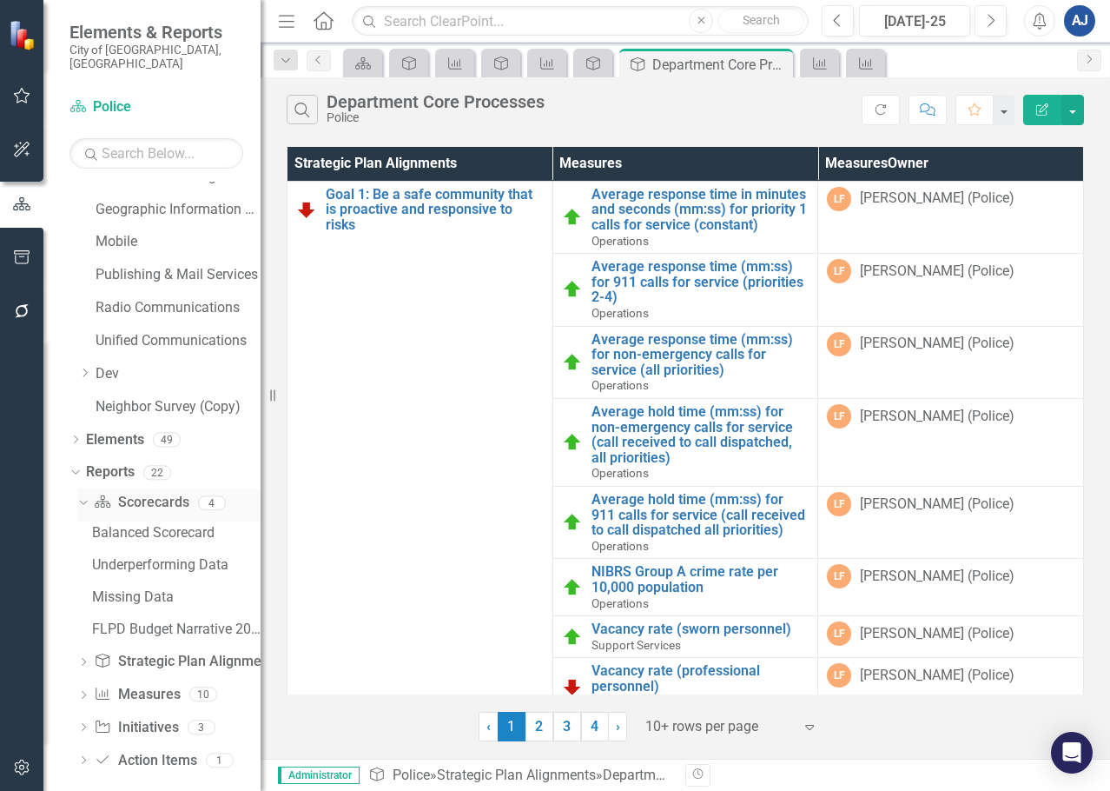
click at [85, 496] on icon "Dropdown" at bounding box center [81, 502] width 10 height 12
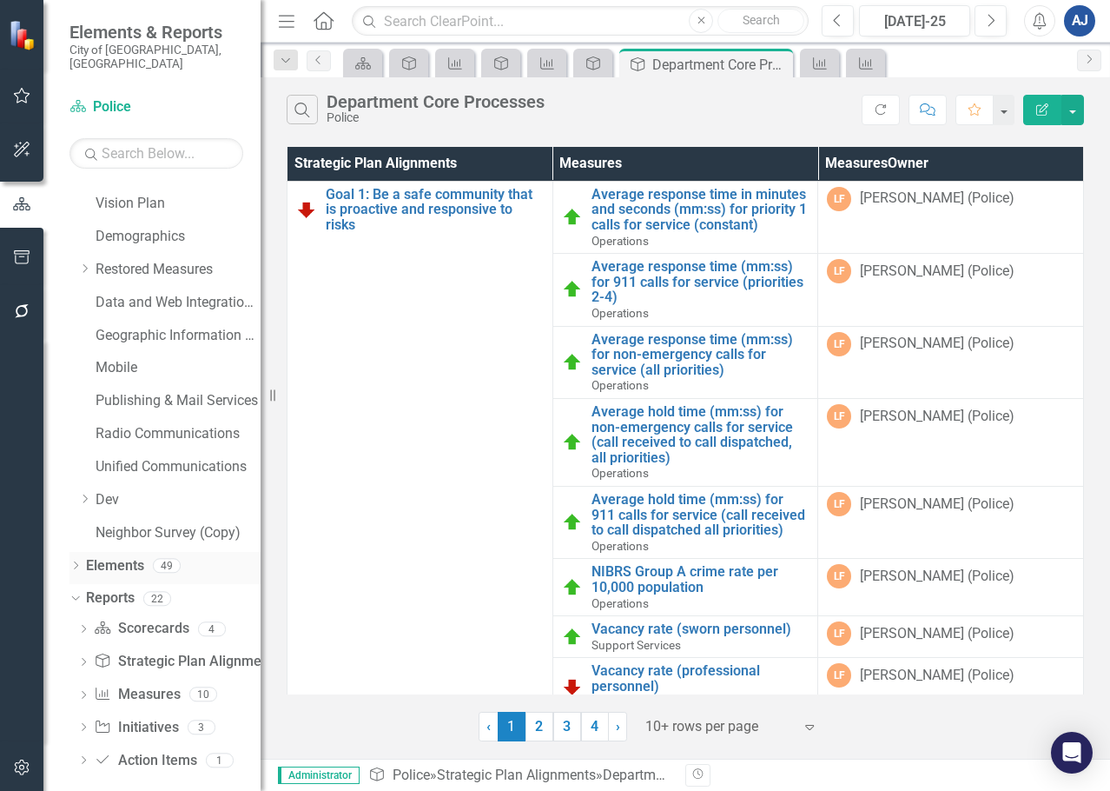
click at [83, 553] on div "Dropdown Elements 49" at bounding box center [165, 568] width 191 height 33
click at [77, 562] on icon "Dropdown" at bounding box center [76, 567] width 12 height 10
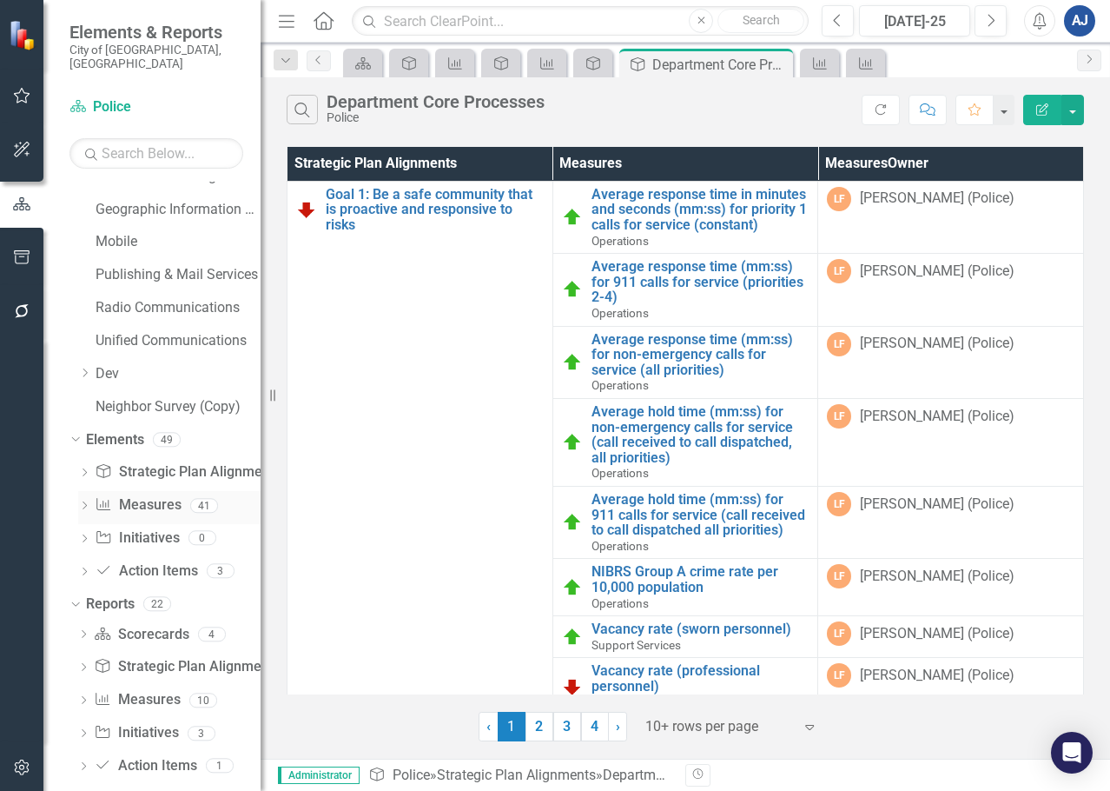
click at [143, 499] on link "Measures Measures" at bounding box center [138, 505] width 86 height 20
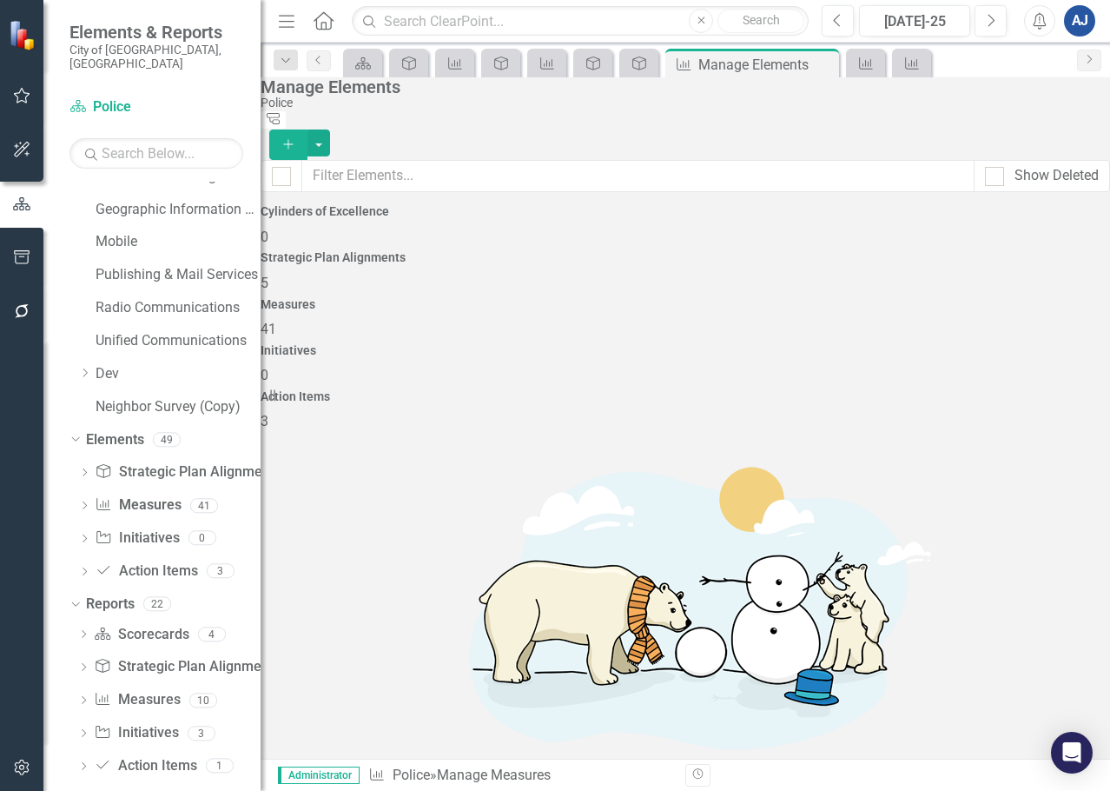
click at [296, 138] on icon "Add" at bounding box center [289, 144] width 16 height 12
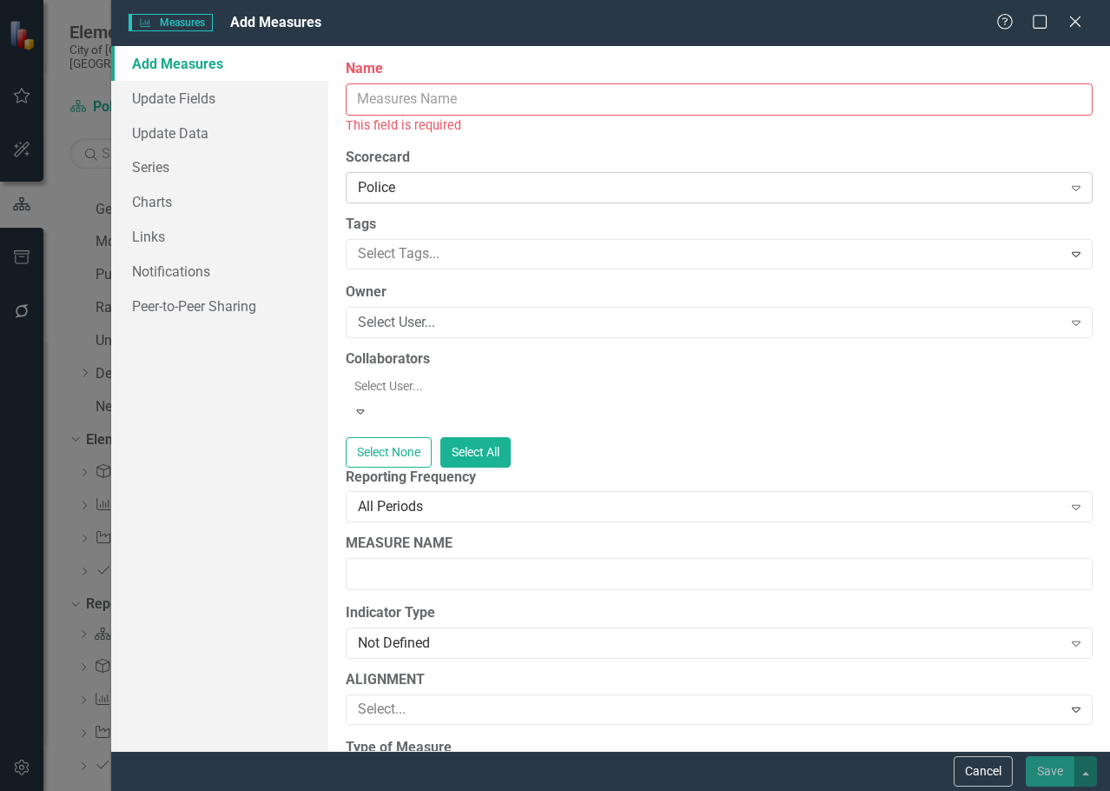
click at [462, 184] on div "Police" at bounding box center [710, 188] width 705 height 20
click at [262, 481] on div "Add Measures Update Fields Update Data Series Charts Links Notifications Peer-t…" at bounding box center [219, 398] width 217 height 705
click at [432, 89] on input "Name" at bounding box center [719, 99] width 747 height 32
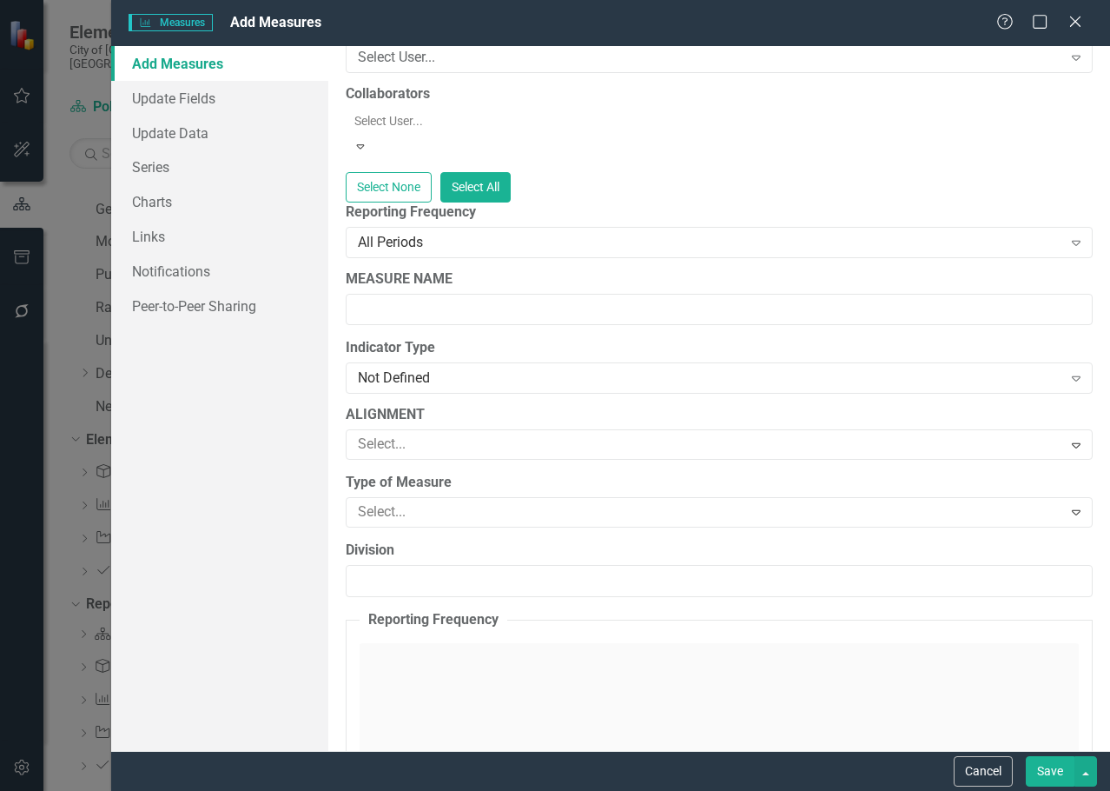
scroll to position [348, 0]
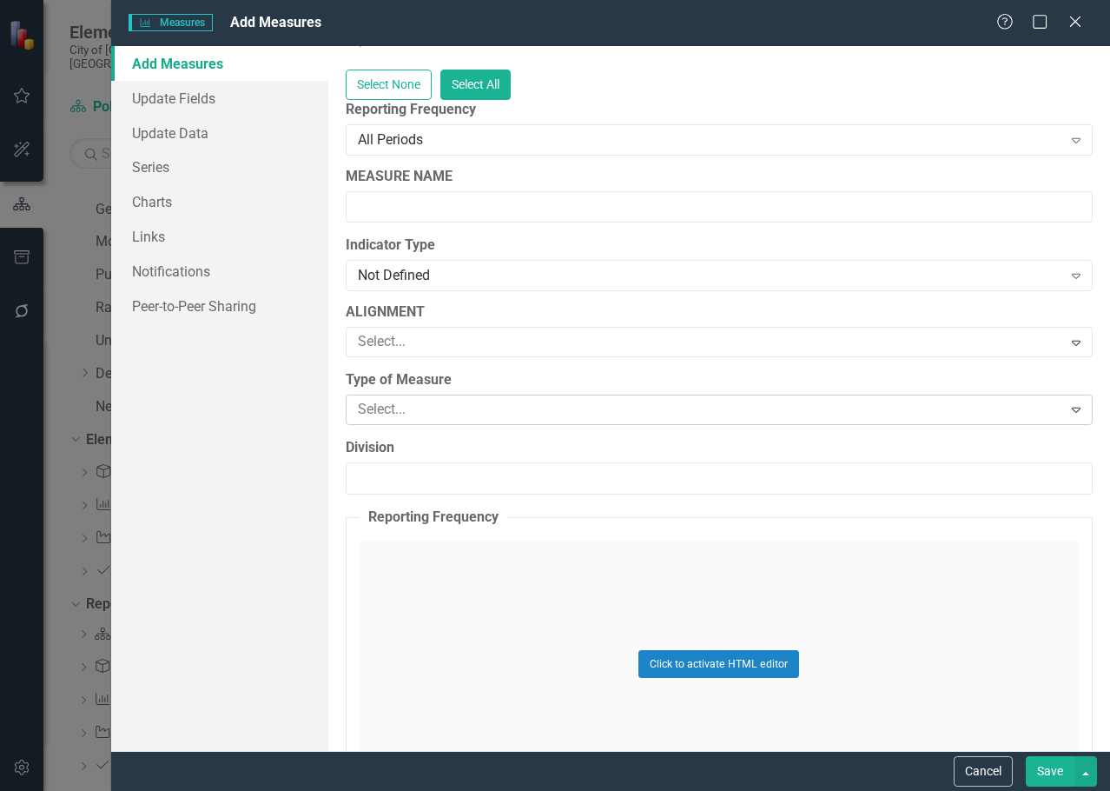
type input "All Response Times"
click at [441, 402] on div at bounding box center [707, 409] width 712 height 23
click at [270, 461] on div "Add Measures Update Fields Update Data Series Charts Links Notifications Peer-t…" at bounding box center [219, 398] width 217 height 705
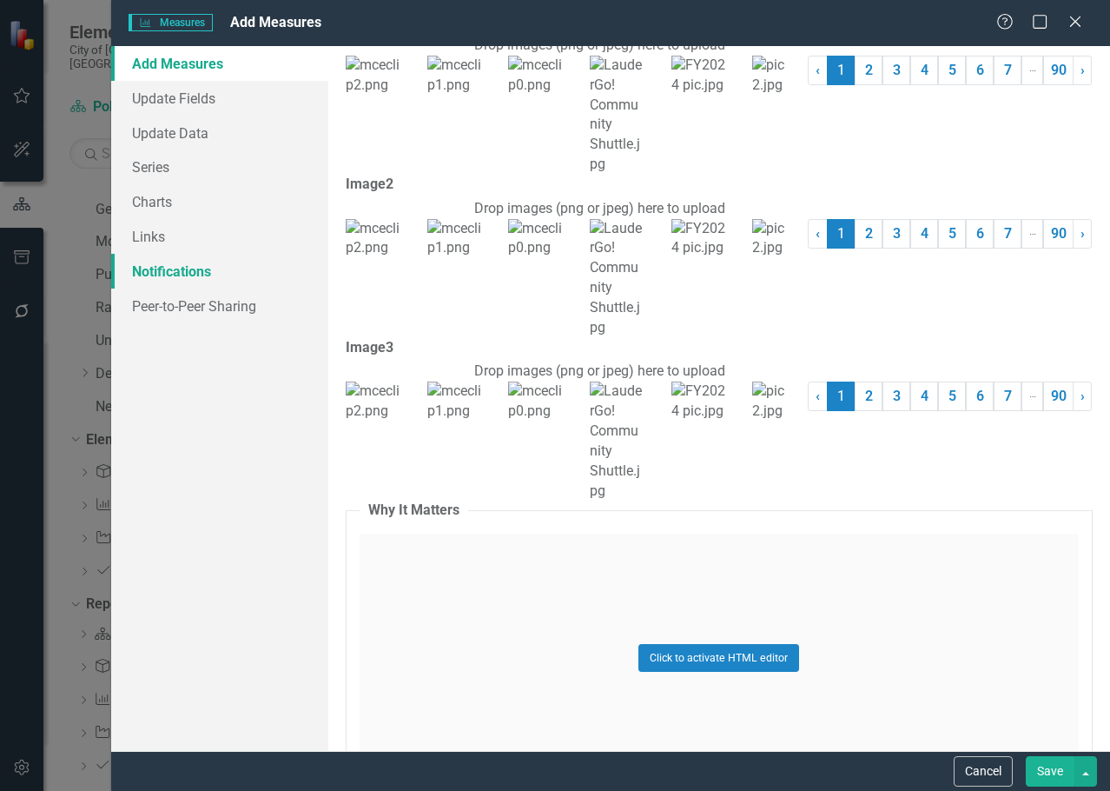
scroll to position [3736, 0]
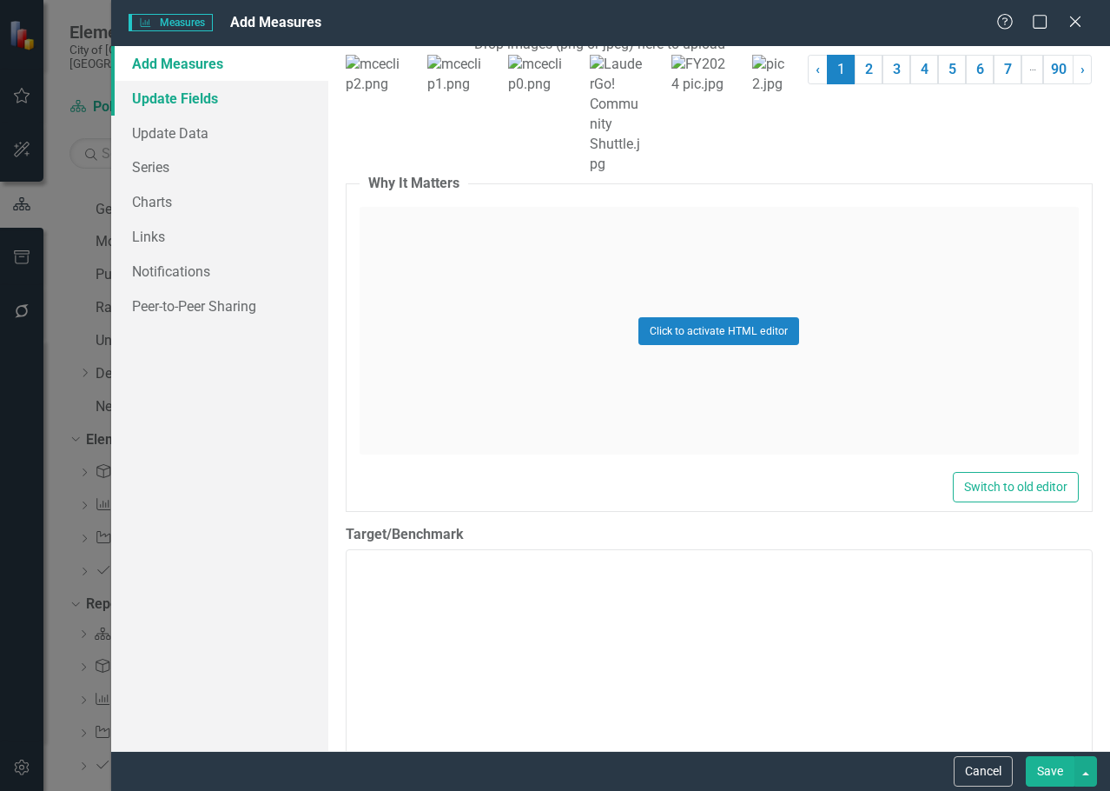
click at [153, 93] on link "Update Fields" at bounding box center [219, 98] width 217 height 35
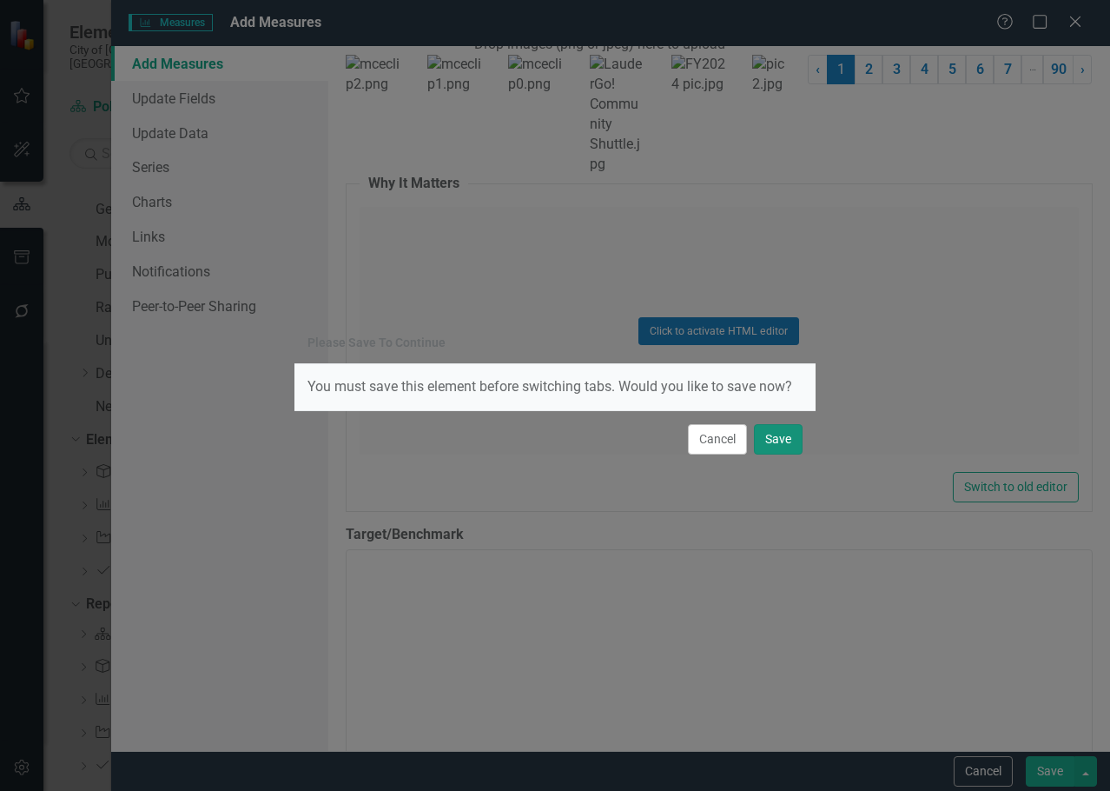
click at [779, 453] on button "Save" at bounding box center [778, 439] width 49 height 30
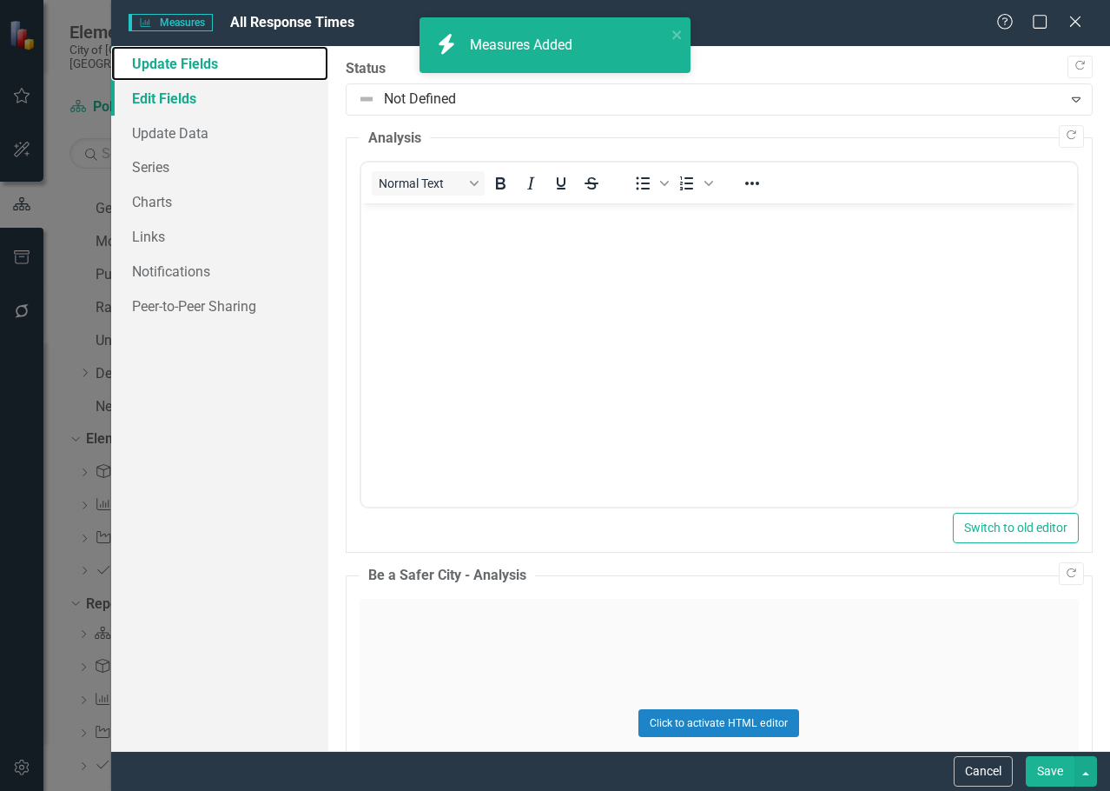
scroll to position [0, 0]
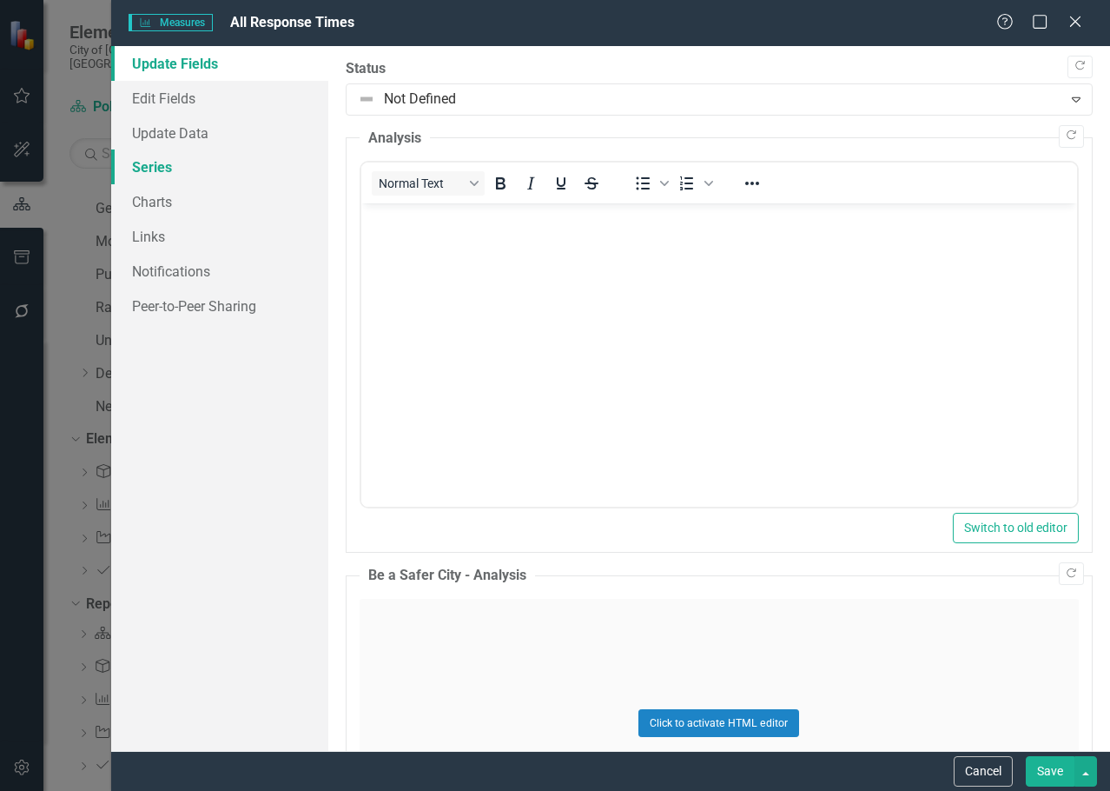
click at [157, 155] on link "Series" at bounding box center [219, 166] width 217 height 35
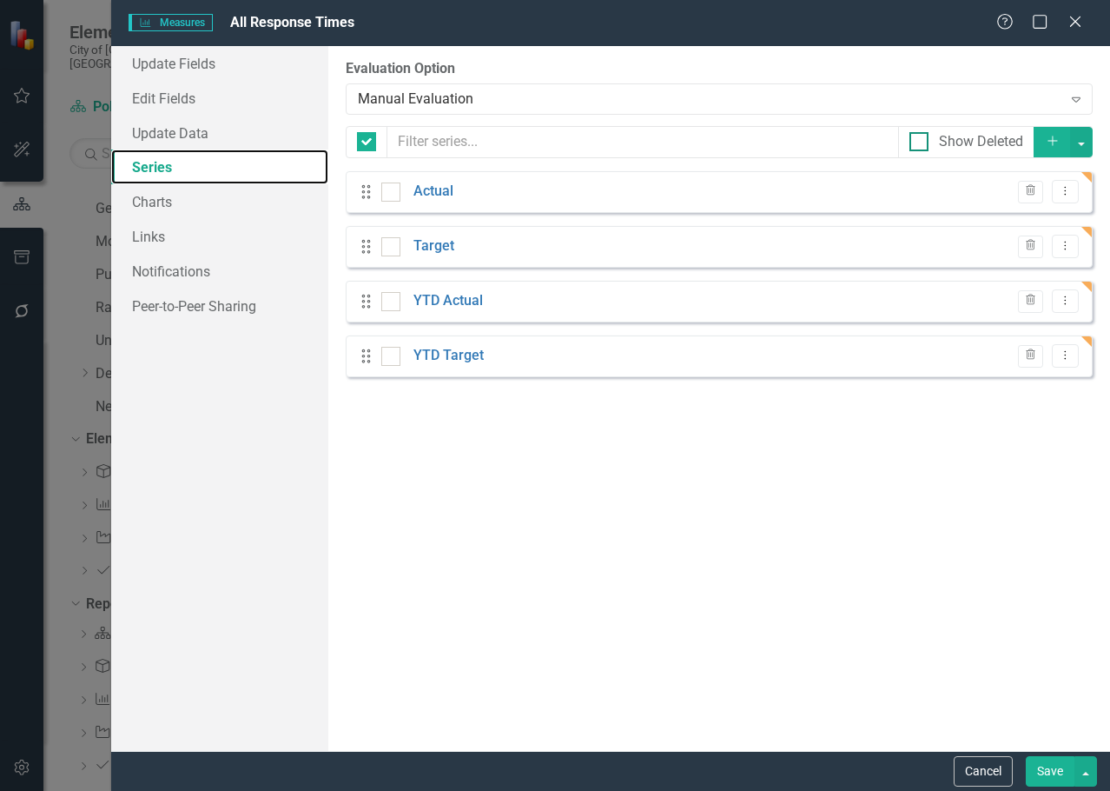
checkbox input "false"
click at [1036, 193] on icon "Trash" at bounding box center [1030, 191] width 13 height 10
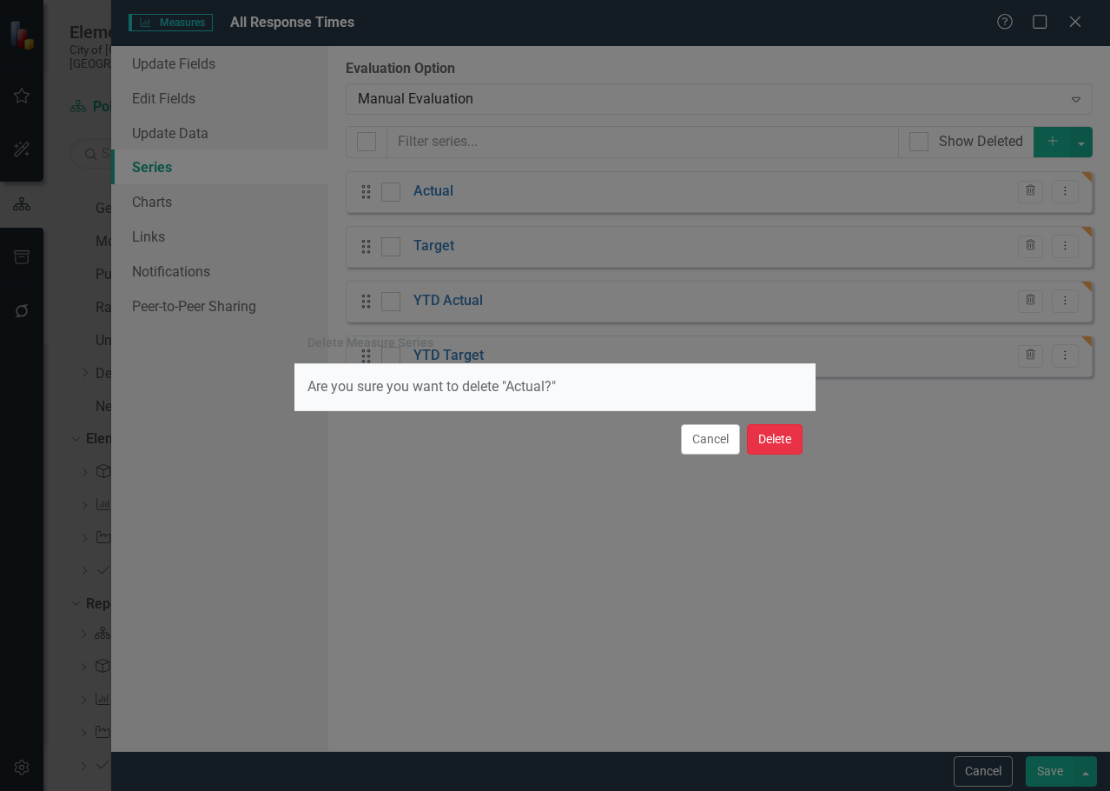
click at [758, 454] on button "Delete" at bounding box center [775, 439] width 56 height 30
click at [774, 422] on div "From this page, you can add, edit, delete, or duplicate the measure series for …" at bounding box center [719, 398] width 782 height 705
click at [774, 447] on div "From this page, you can add, edit, delete, or duplicate the measure series for …" at bounding box center [719, 398] width 782 height 705
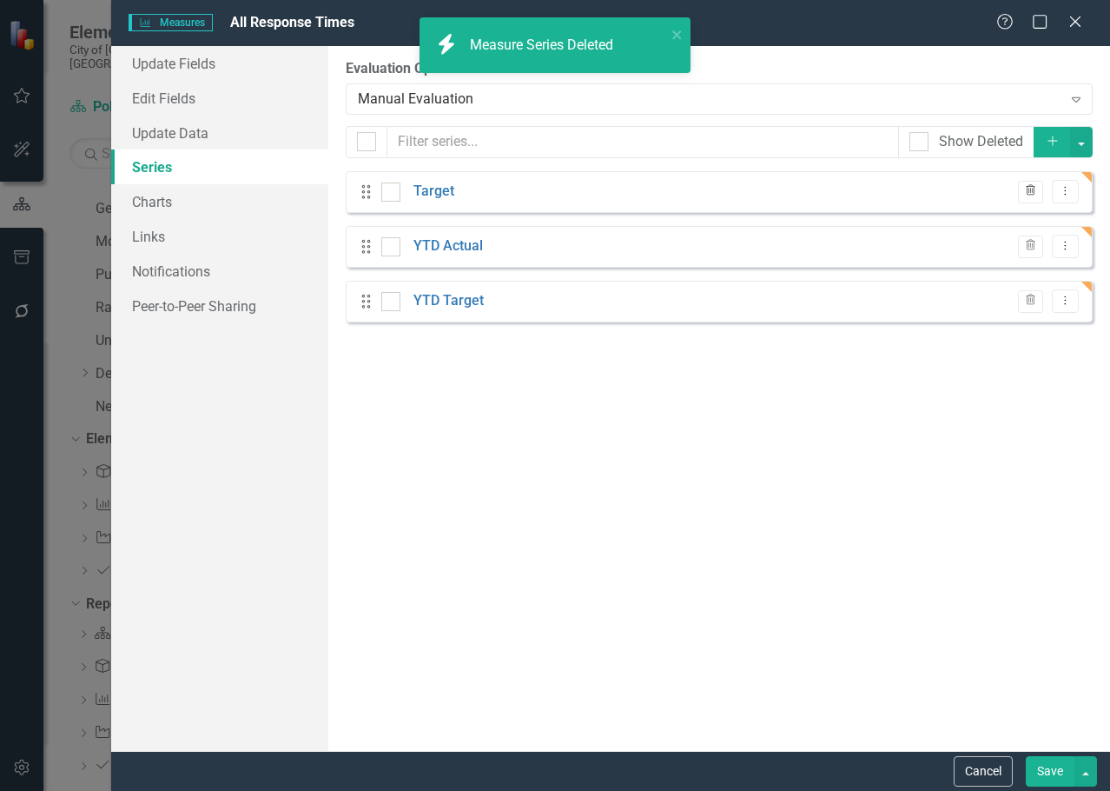
click at [1029, 198] on button "Trash" at bounding box center [1030, 192] width 25 height 23
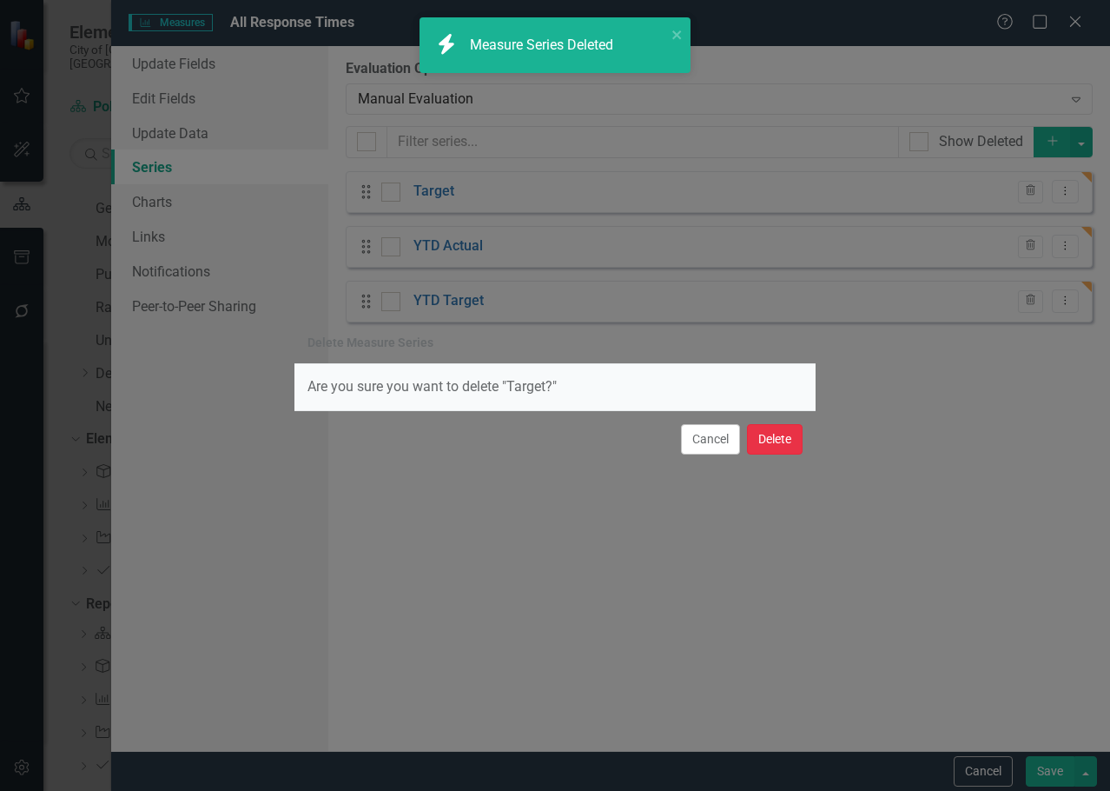
click at [792, 441] on button "Delete" at bounding box center [775, 439] width 56 height 30
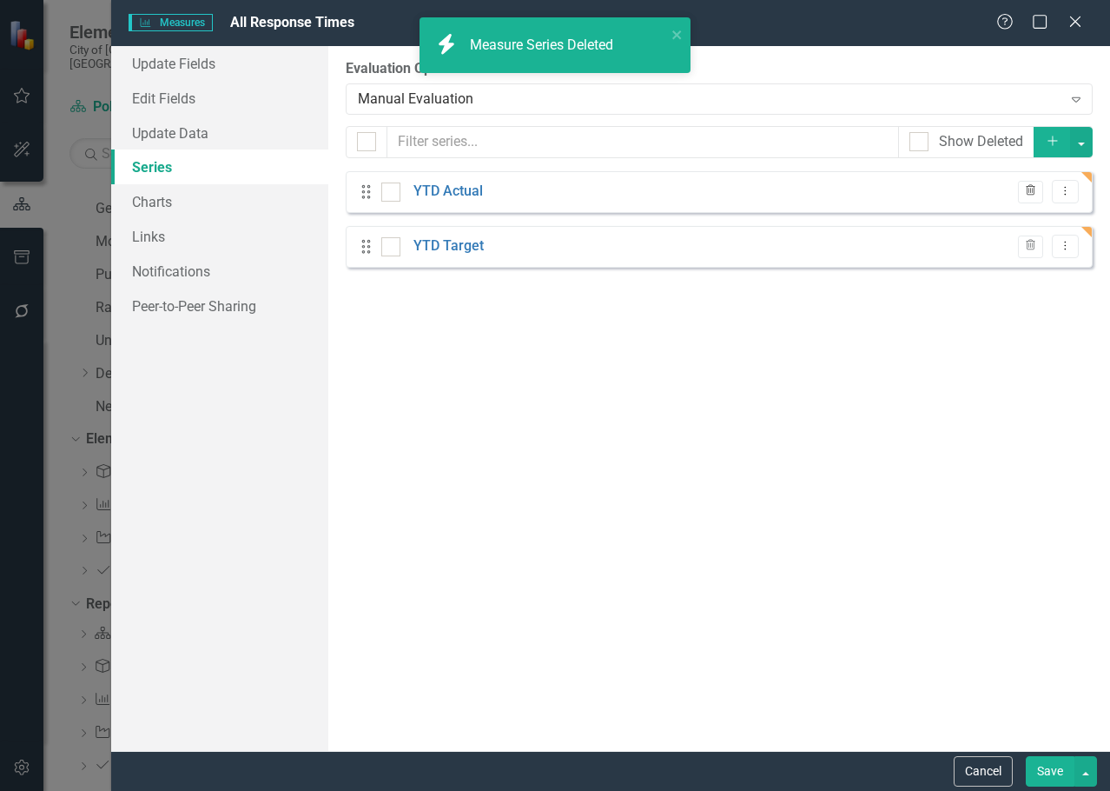
click at [1035, 190] on icon "button" at bounding box center [1031, 190] width 10 height 10
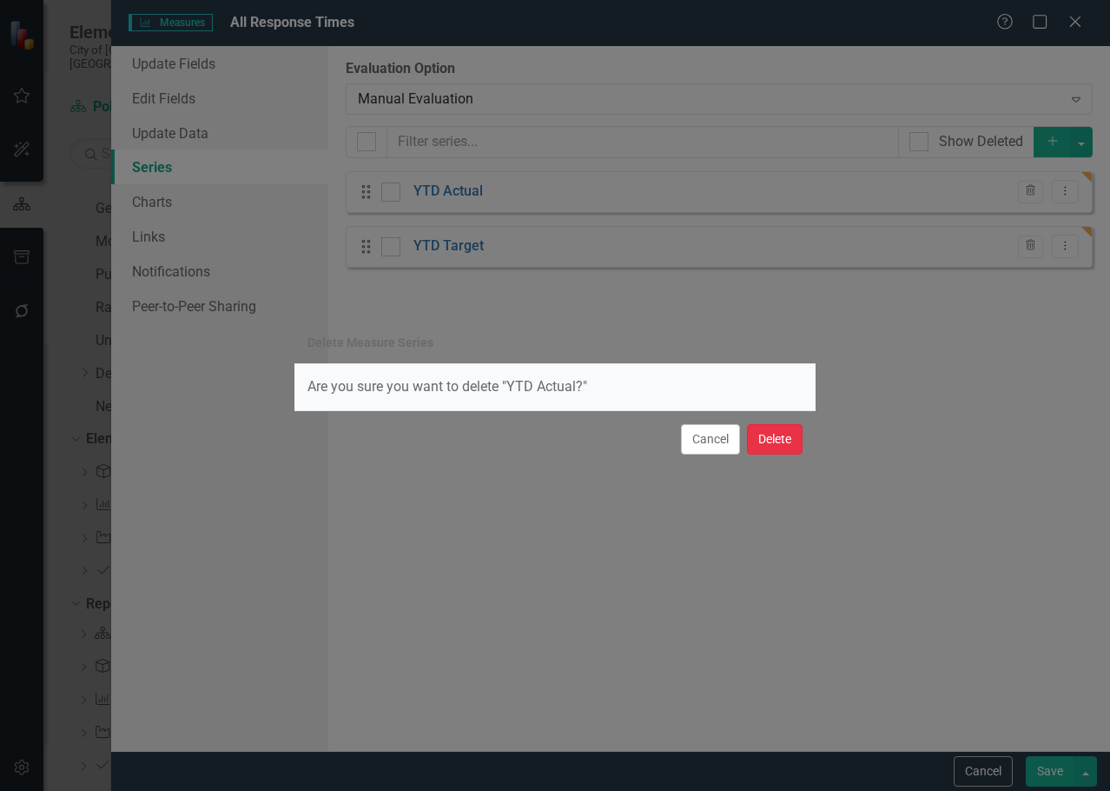
click at [783, 440] on button "Delete" at bounding box center [775, 439] width 56 height 30
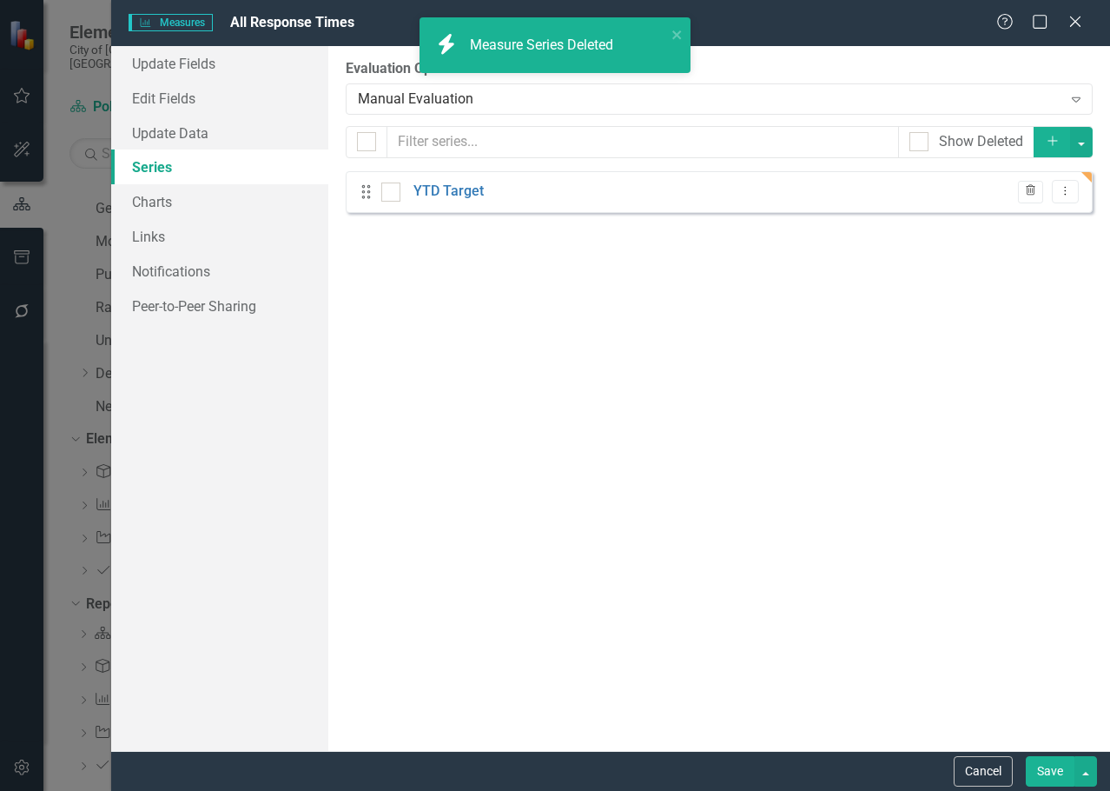
click at [1026, 196] on icon "Trash" at bounding box center [1030, 191] width 13 height 10
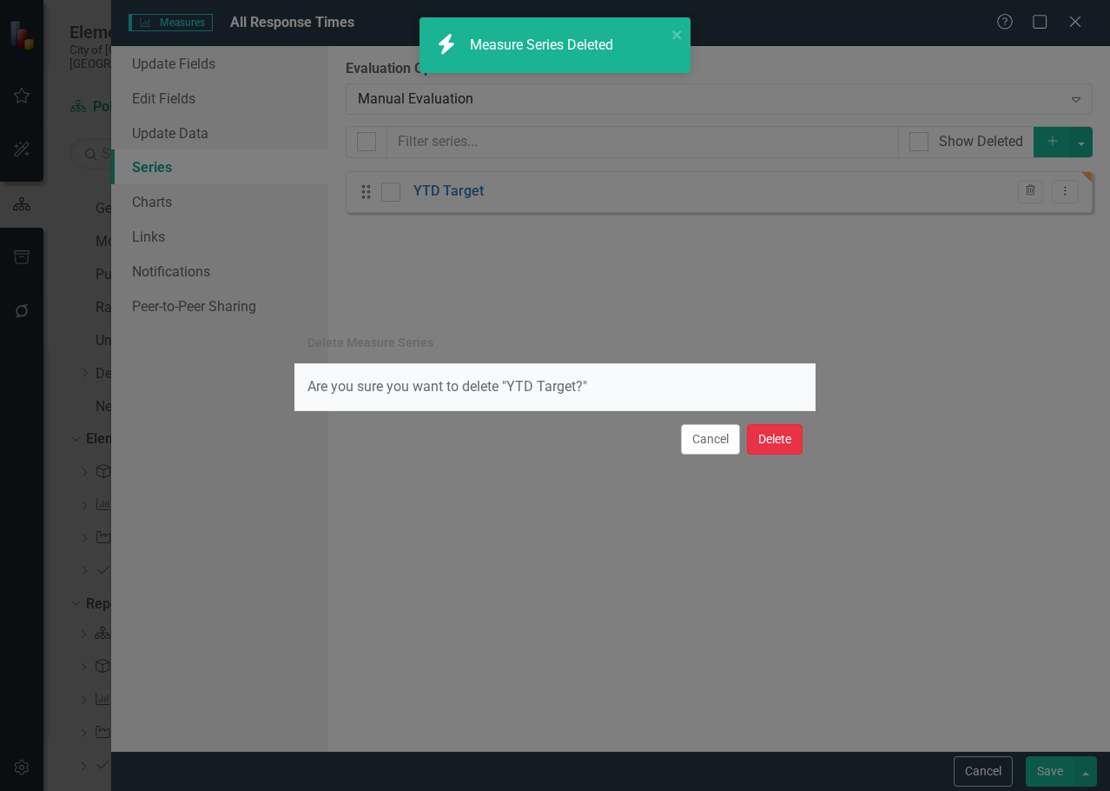
click at [778, 443] on button "Delete" at bounding box center [775, 439] width 56 height 30
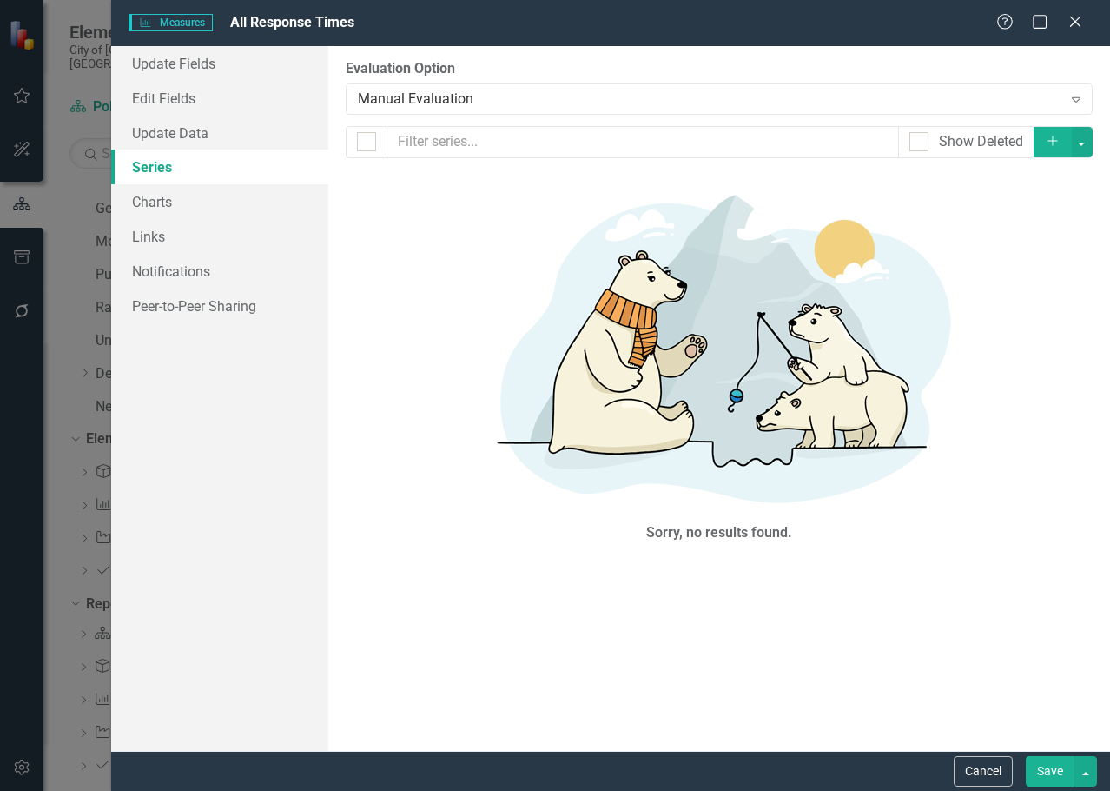
click at [1041, 151] on button "Add" at bounding box center [1053, 142] width 38 height 30
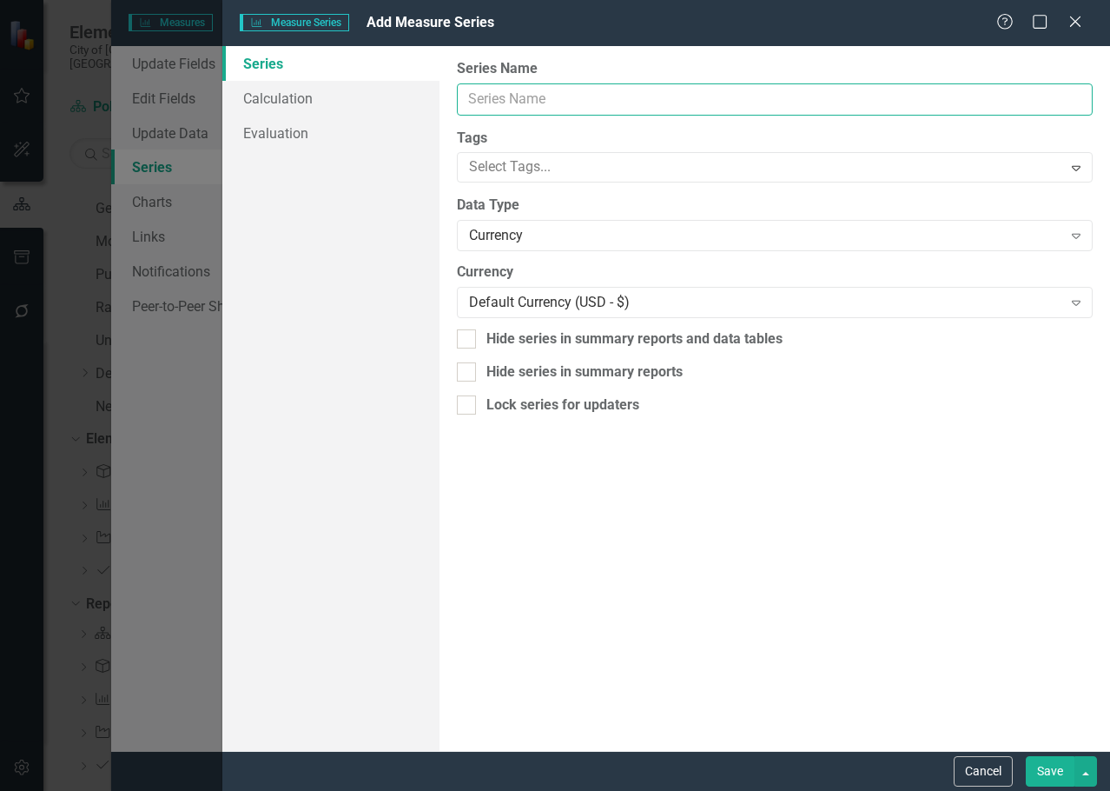
click at [655, 100] on input "Series Name" at bounding box center [775, 99] width 636 height 32
type input "Priority 1"
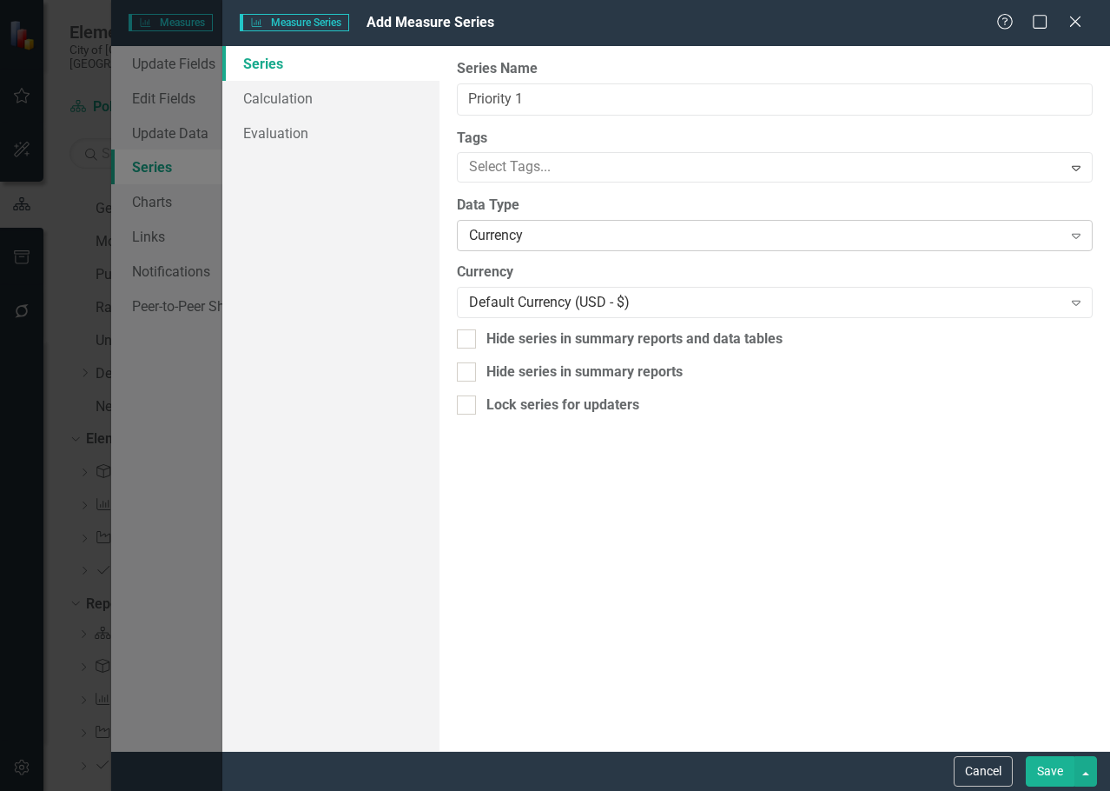
click at [510, 248] on div "Currency Expand" at bounding box center [775, 235] width 636 height 31
click at [325, 94] on link "Calculation" at bounding box center [330, 98] width 217 height 35
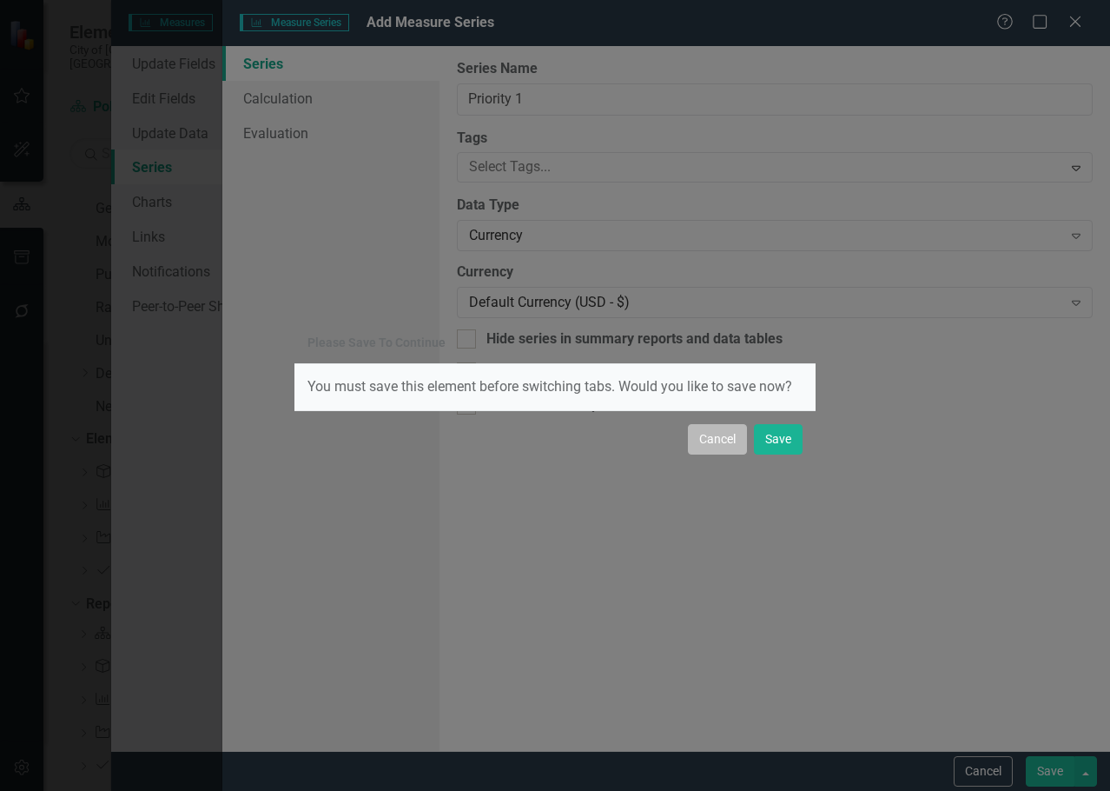
click at [741, 441] on button "Cancel" at bounding box center [717, 439] width 59 height 30
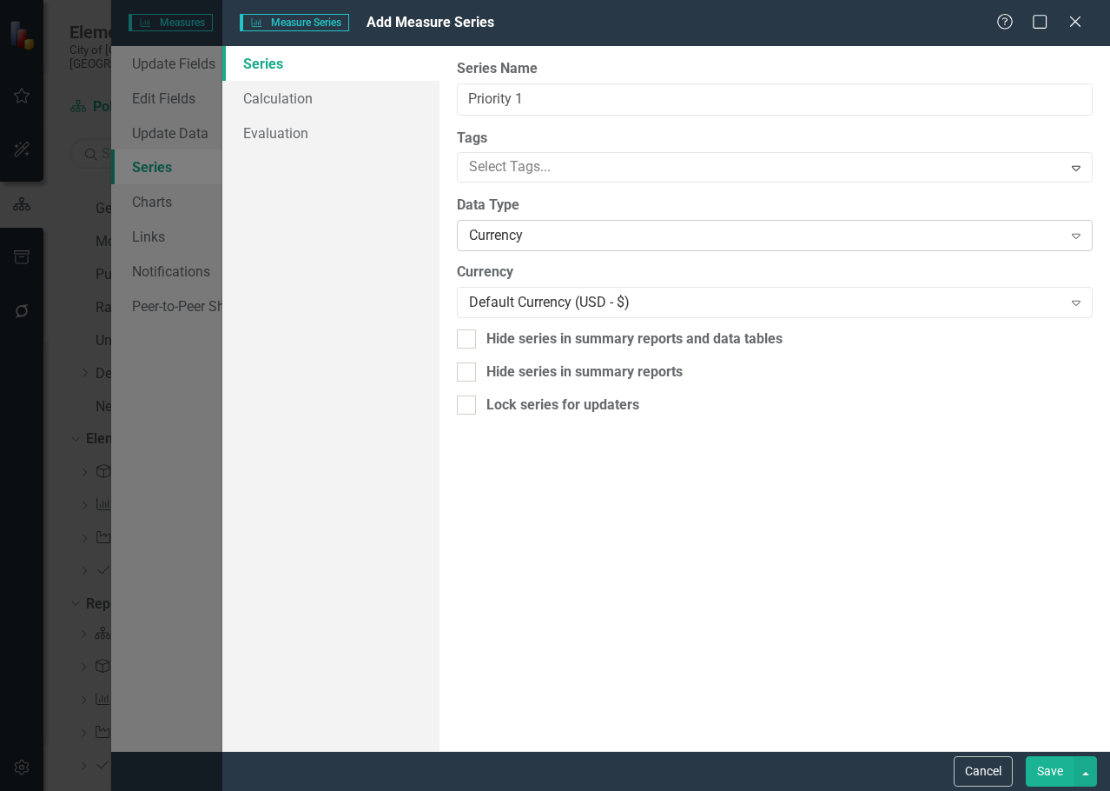
click at [530, 226] on div "Currency" at bounding box center [765, 236] width 593 height 20
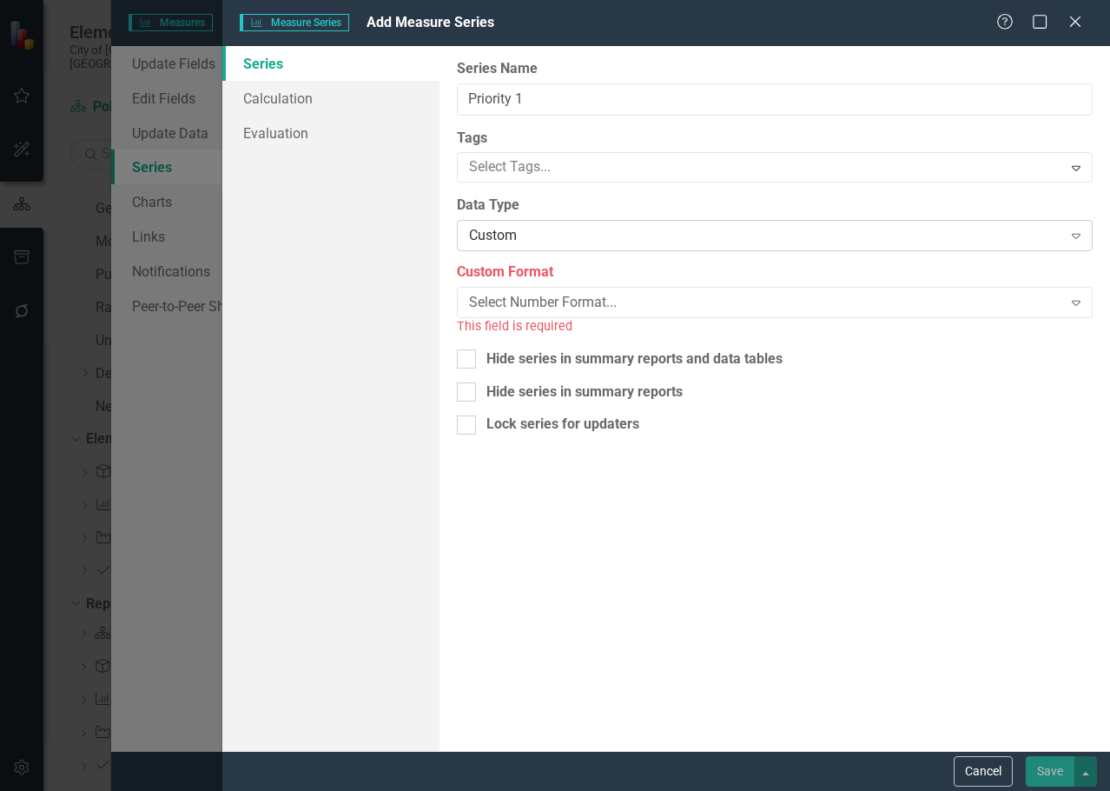
click at [536, 234] on div "Custom" at bounding box center [765, 236] width 593 height 20
click at [571, 301] on div "Select Number Format..." at bounding box center [765, 303] width 593 height 20
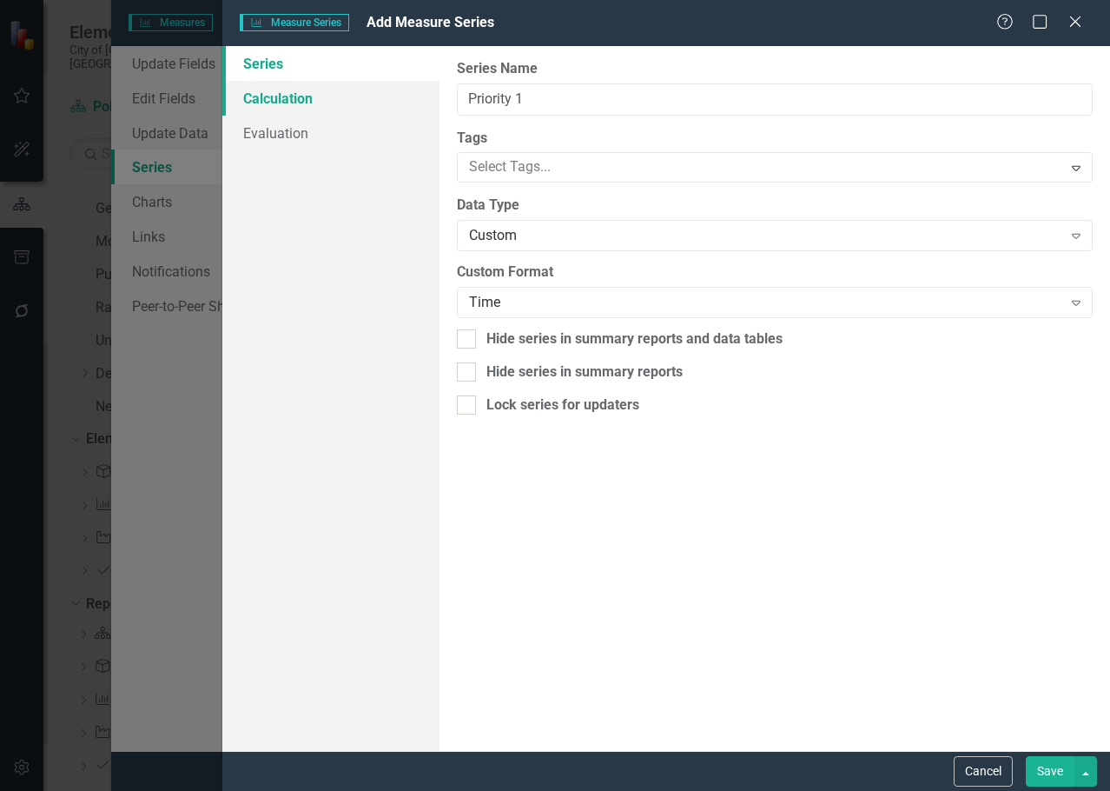
click at [337, 104] on link "Calculation" at bounding box center [330, 98] width 217 height 35
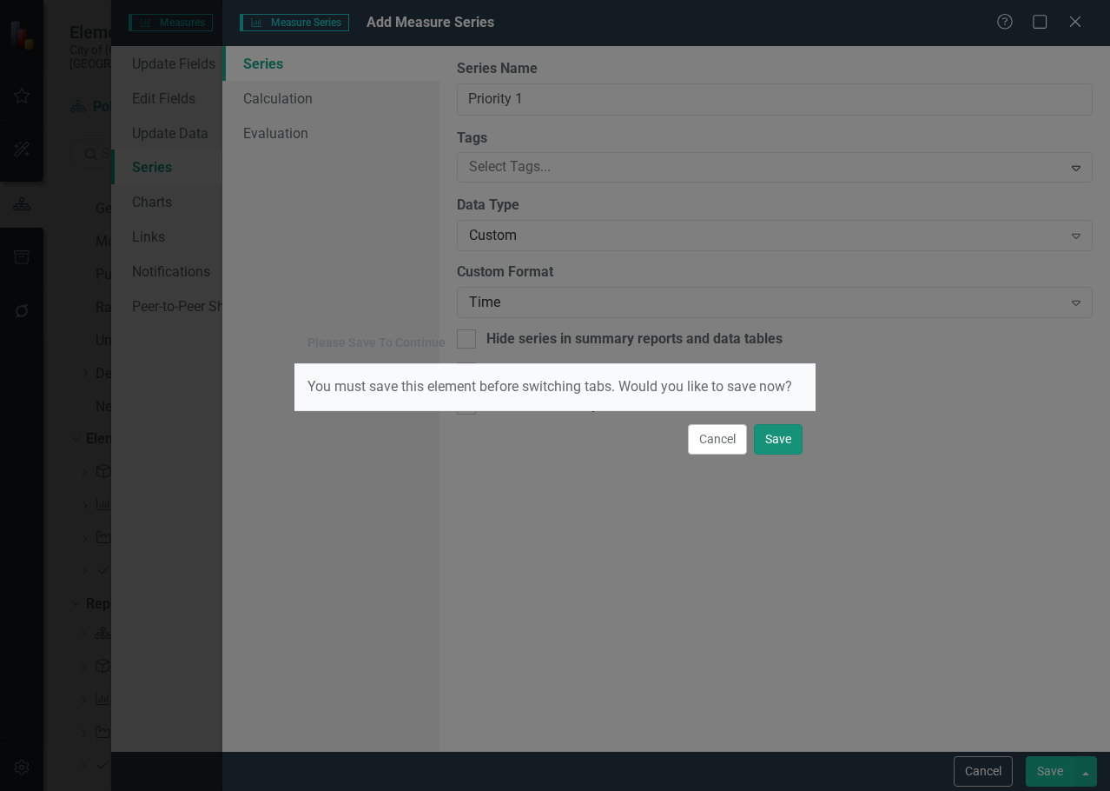
click at [767, 442] on button "Save" at bounding box center [778, 439] width 49 height 30
checkbox input "false"
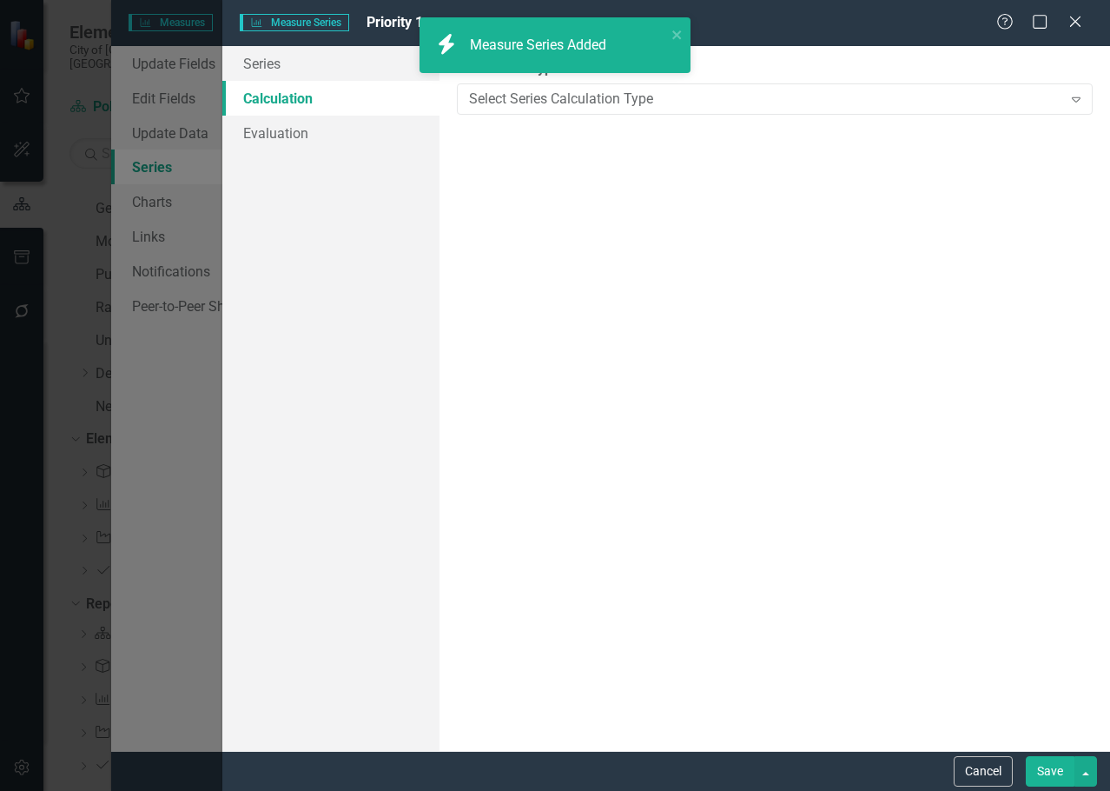
click at [640, 87] on div "icon.bolt Measure Series Added" at bounding box center [555, 52] width 278 height 76
click at [626, 101] on div "Select Series Calculation Type" at bounding box center [765, 99] width 593 height 20
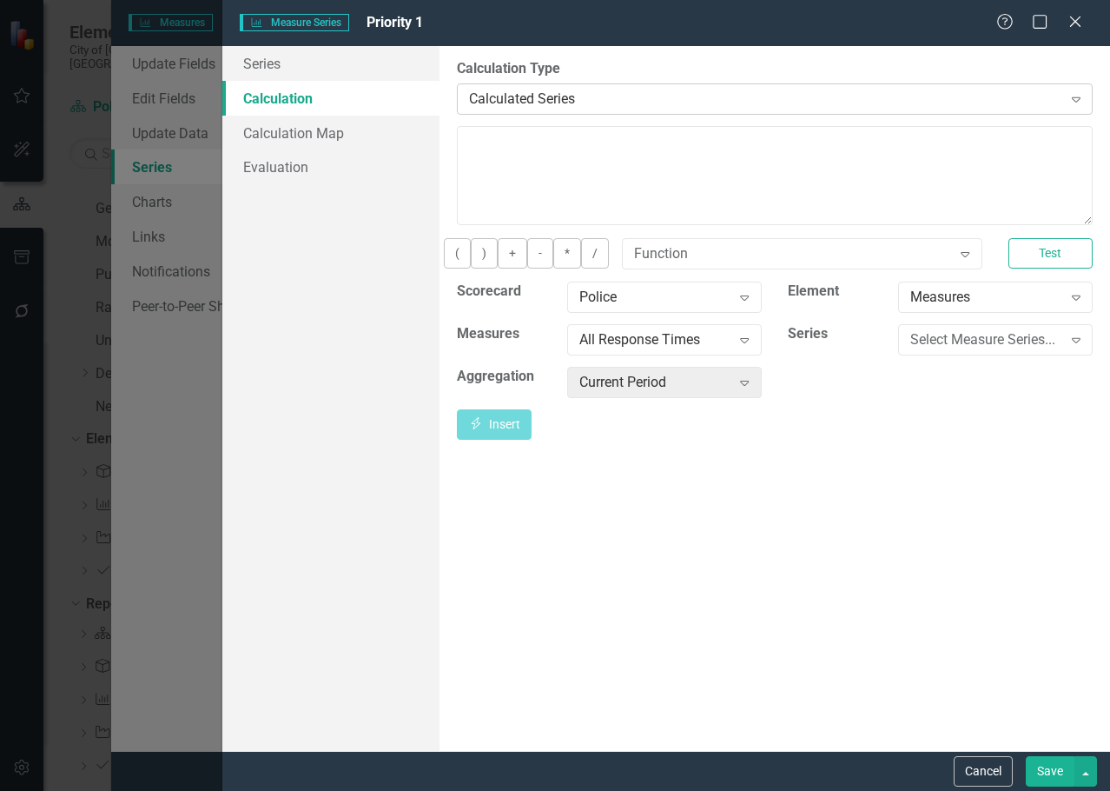
click at [573, 107] on div "Calculated Series" at bounding box center [765, 99] width 593 height 20
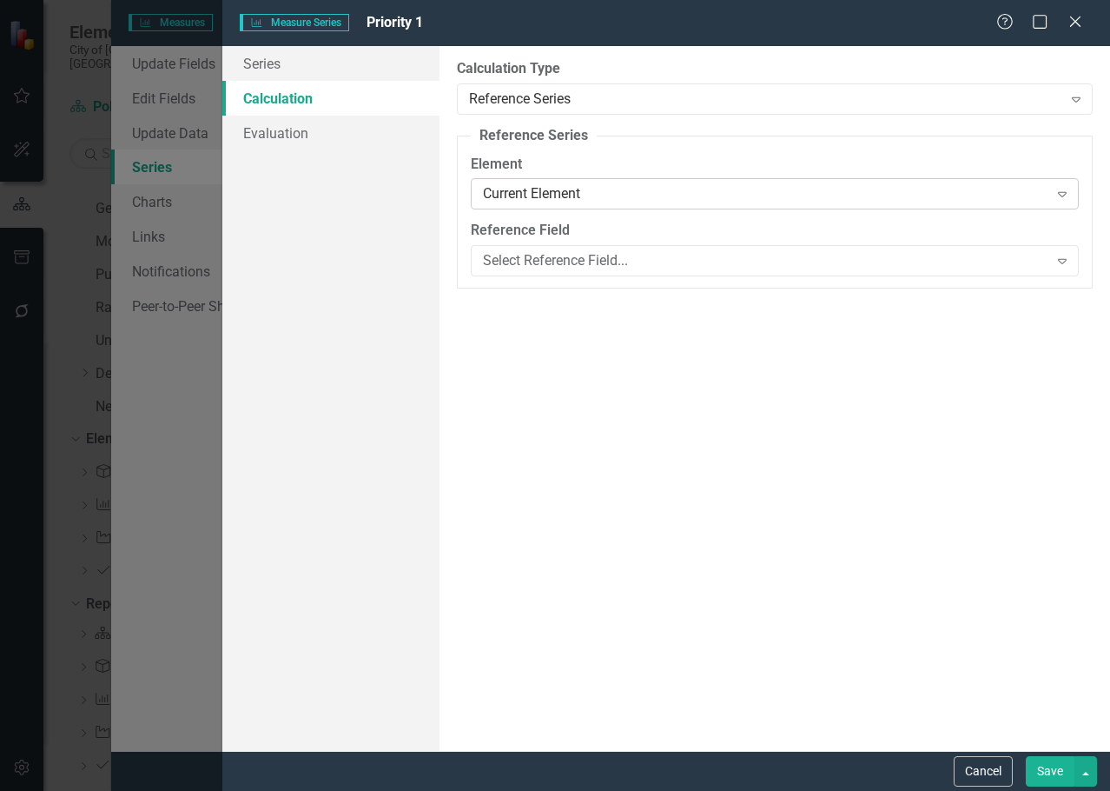
click at [588, 187] on div "Current Element" at bounding box center [766, 194] width 566 height 20
click at [577, 346] on div "By default, series in ClearPoint are not calculated. So, if you leave the form …" at bounding box center [775, 398] width 671 height 705
click at [573, 266] on div "Select Reference Field..." at bounding box center [766, 261] width 566 height 20
click at [598, 208] on div "Current Element Expand" at bounding box center [775, 193] width 608 height 31
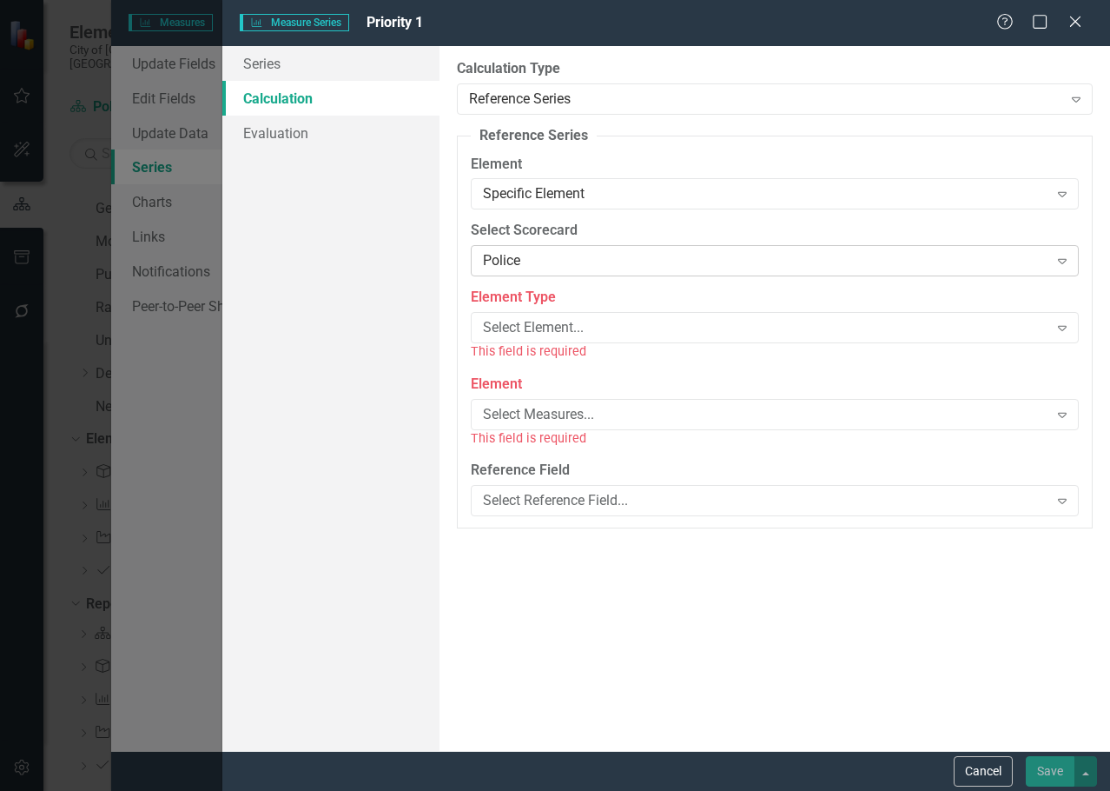
click at [577, 268] on div "Police" at bounding box center [766, 261] width 566 height 20
click at [437, 328] on div "Series Calculation Evaluation" at bounding box center [330, 398] width 217 height 705
click at [567, 327] on div "Select Element..." at bounding box center [766, 328] width 566 height 20
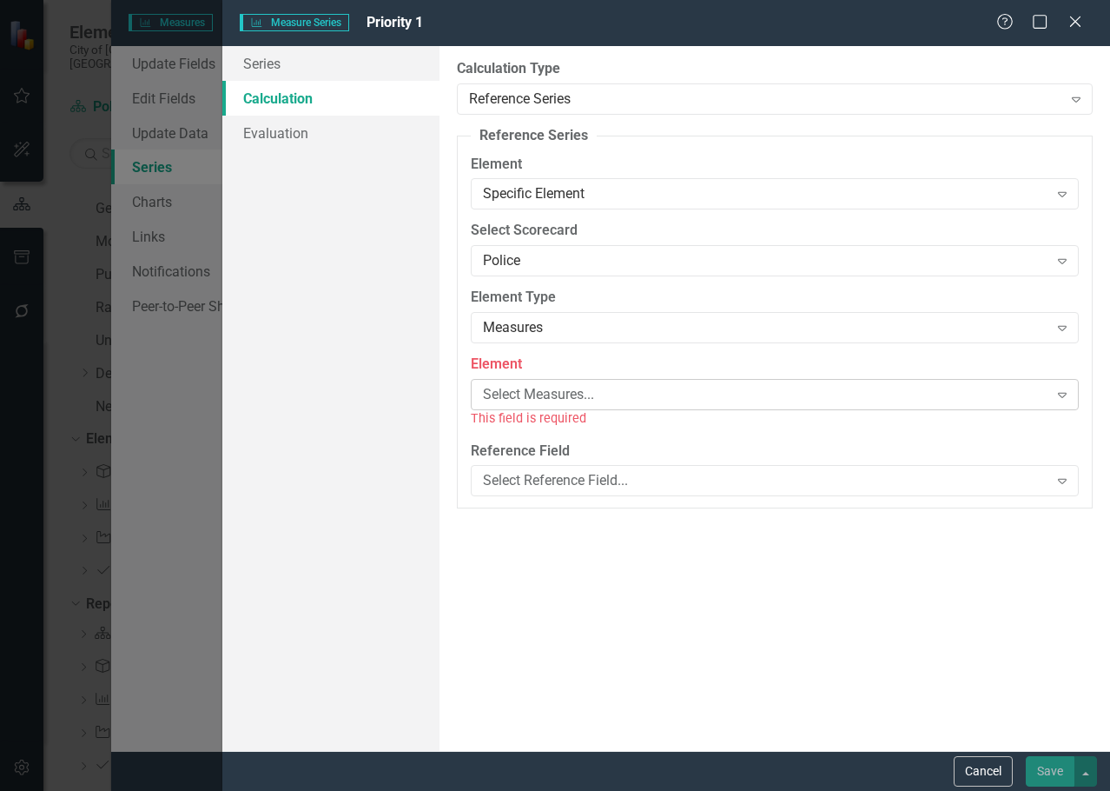
click at [575, 401] on div "Select Measures..." at bounding box center [766, 395] width 566 height 20
click at [631, 790] on div "Average response time in minutes and seconds (mm:ss) for priority 1 calls for s…" at bounding box center [558, 805] width 1083 height 20
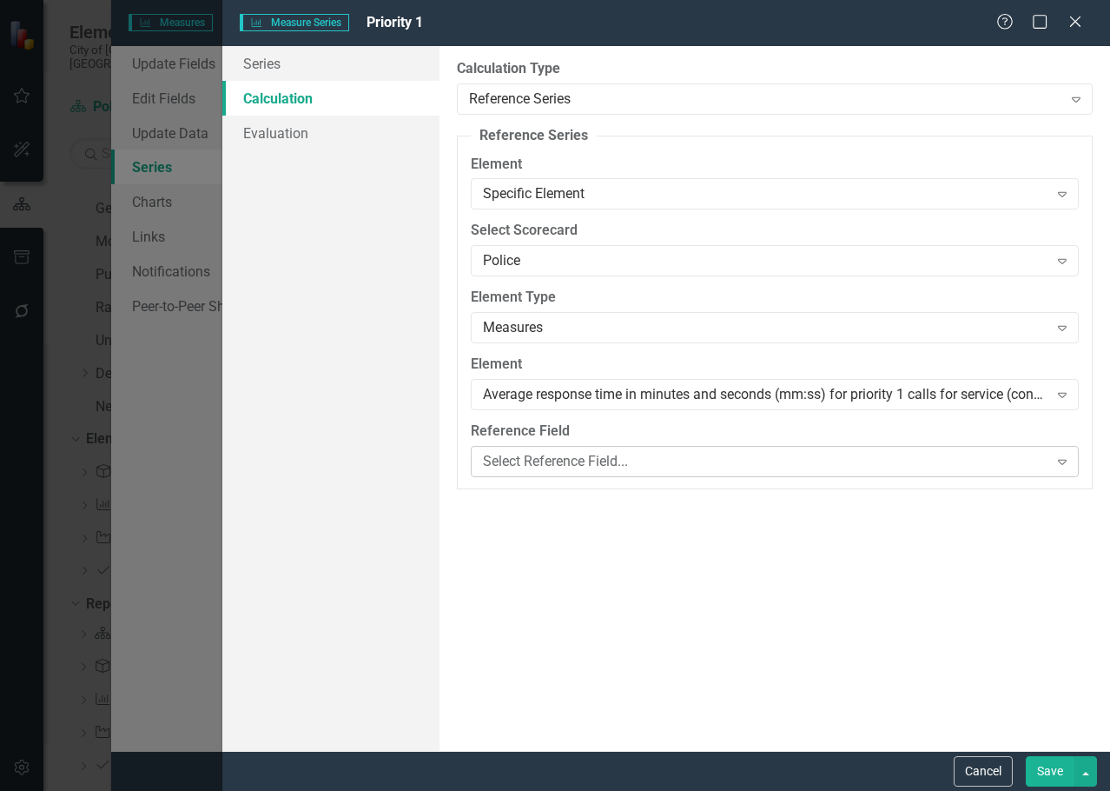
click at [554, 467] on div "Select Reference Field..." at bounding box center [766, 461] width 566 height 20
drag, startPoint x: 613, startPoint y: 540, endPoint x: 630, endPoint y: 542, distance: 16.7
click at [614, 540] on div "By default, series in ClearPoint are not calculated. So, if you leave the form …" at bounding box center [775, 398] width 671 height 705
click at [1043, 772] on button "Save" at bounding box center [1050, 771] width 49 height 30
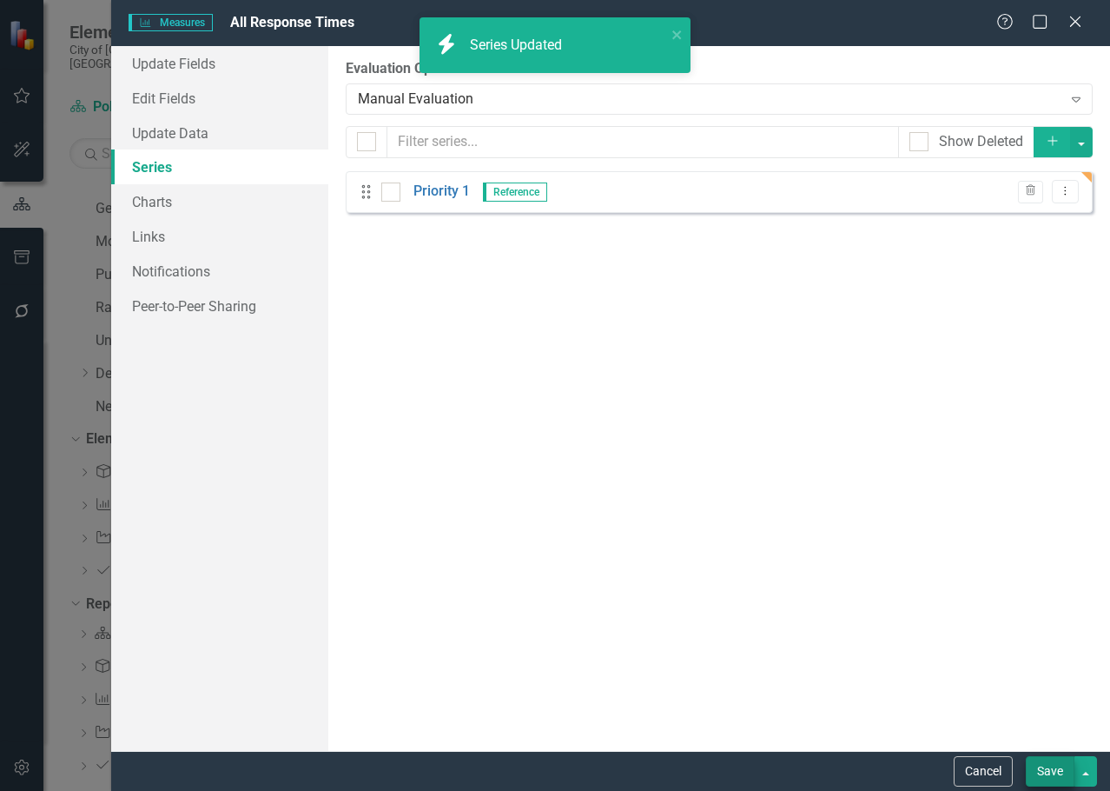
click at [1051, 766] on button "Save" at bounding box center [1050, 771] width 49 height 30
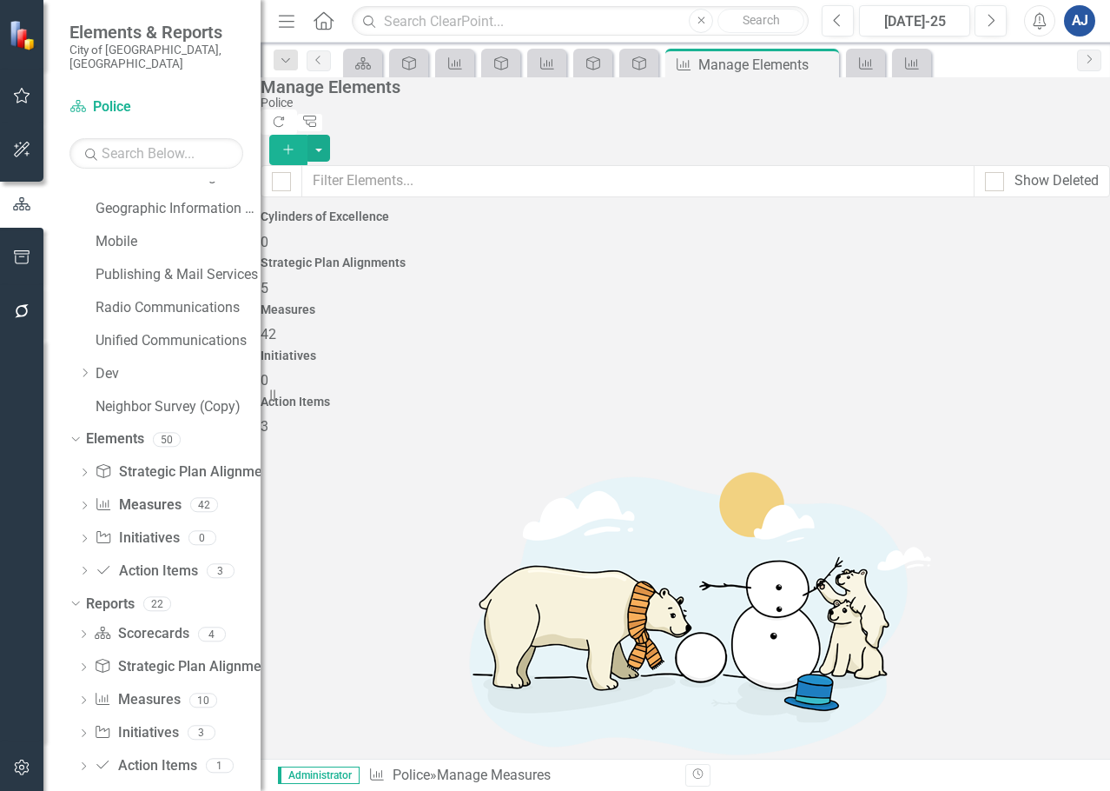
scroll to position [1825, 0]
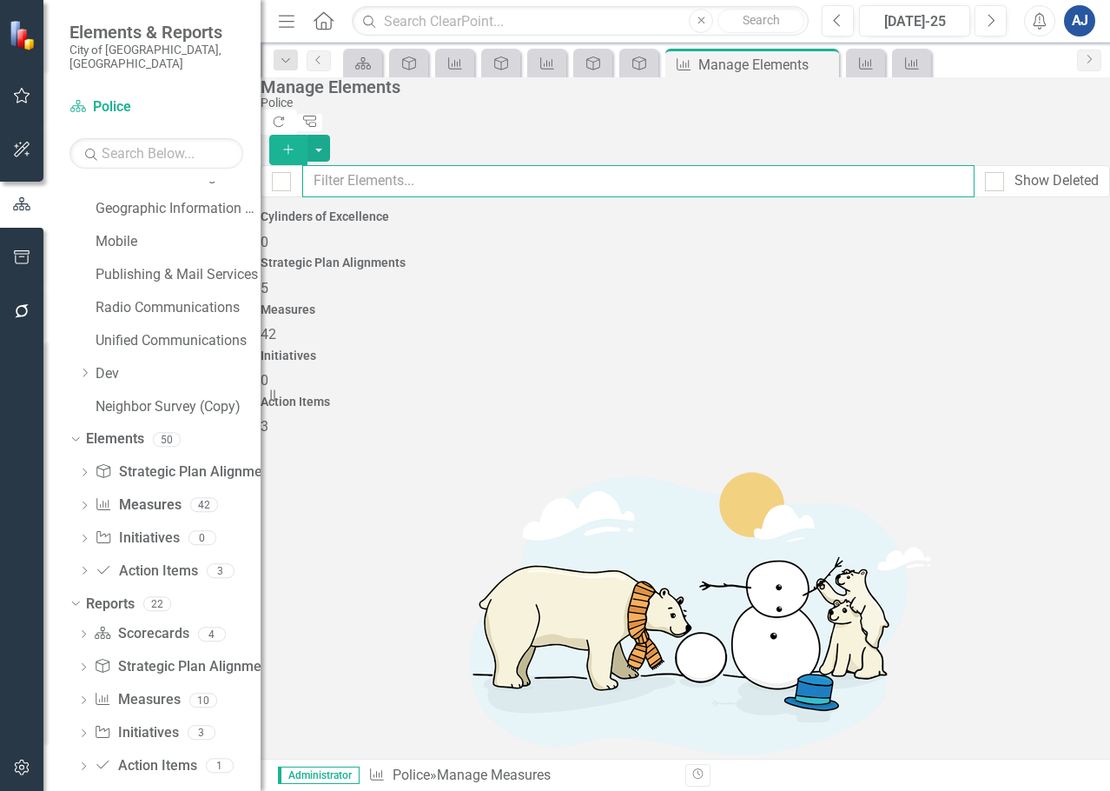
click at [548, 165] on input "text" at bounding box center [638, 181] width 673 height 32
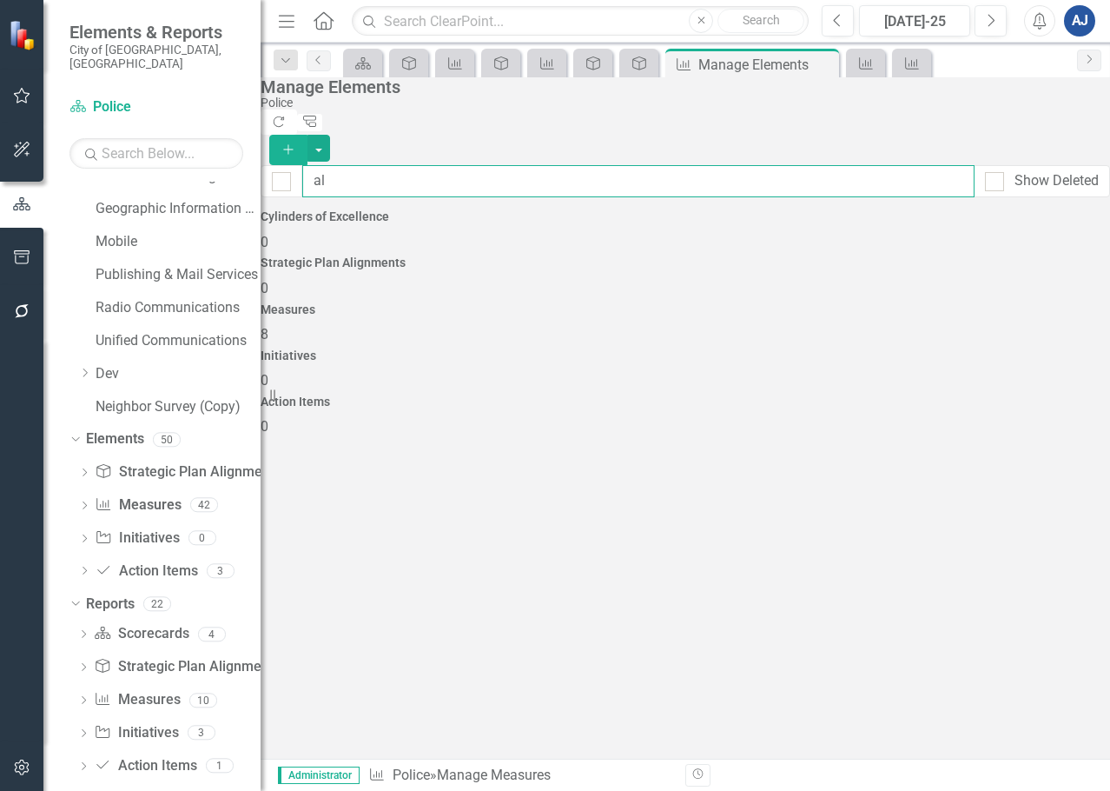
type input "all"
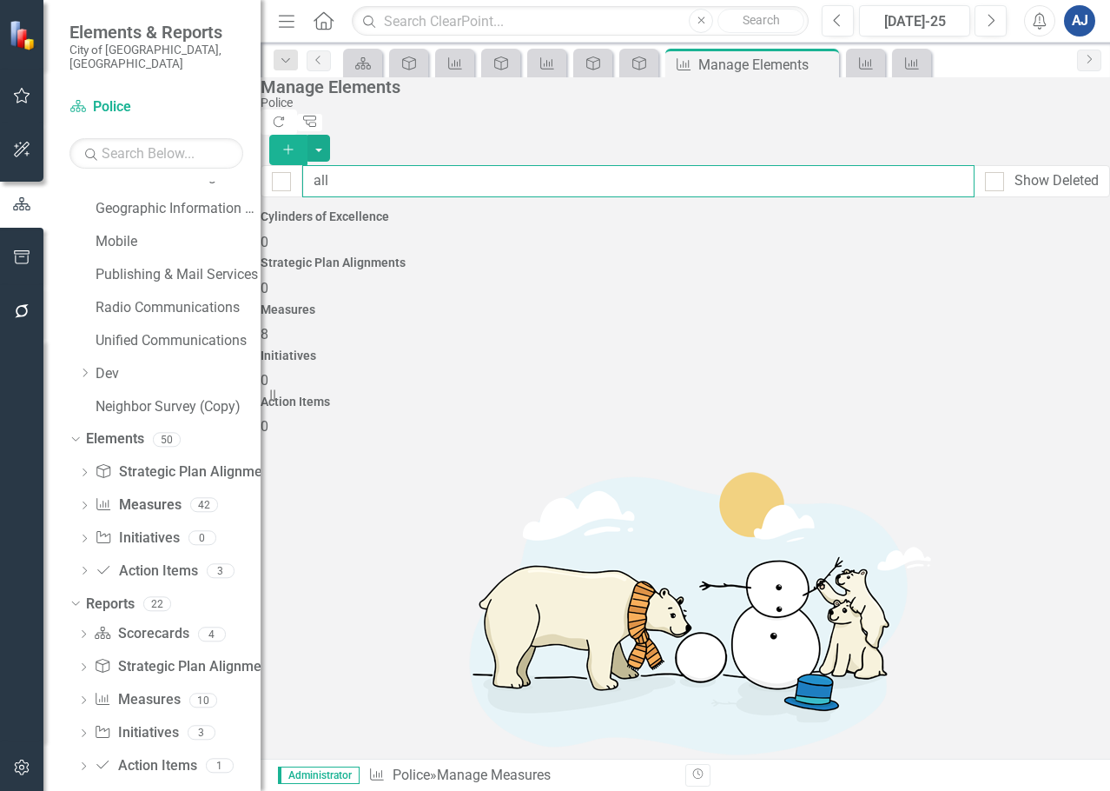
checkbox input "false"
type input "all"
checkbox input "false"
type input "all"
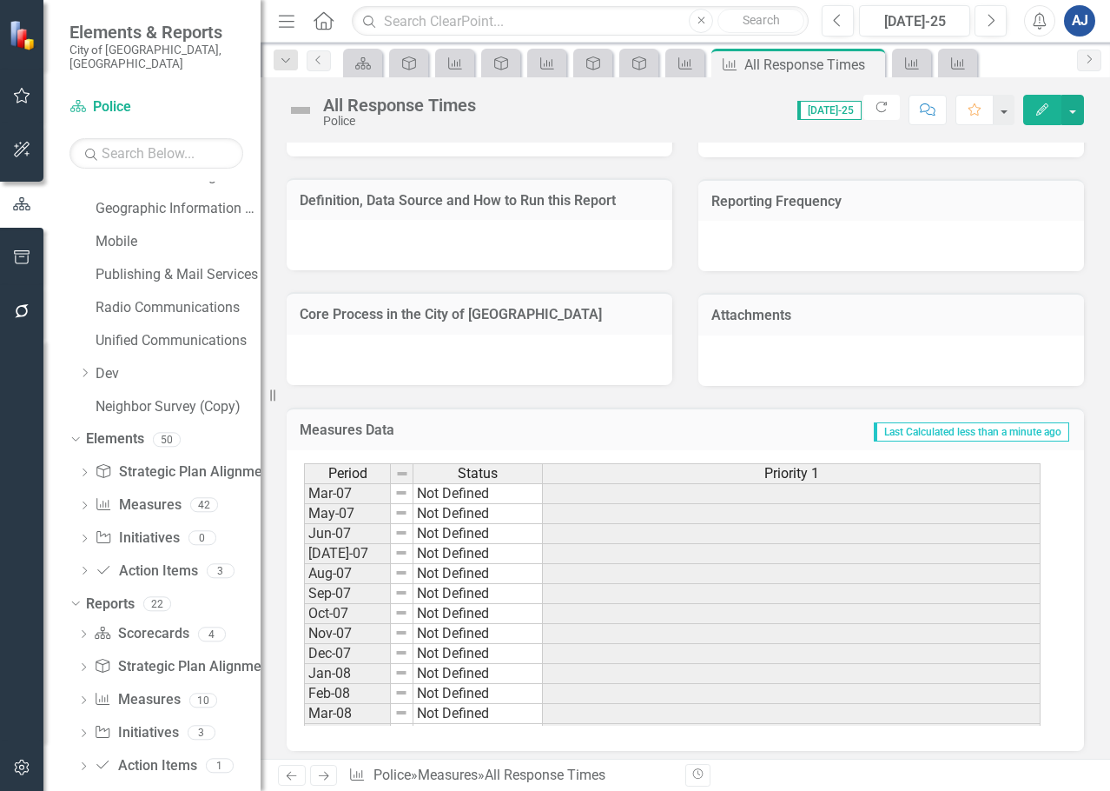
scroll to position [558, 0]
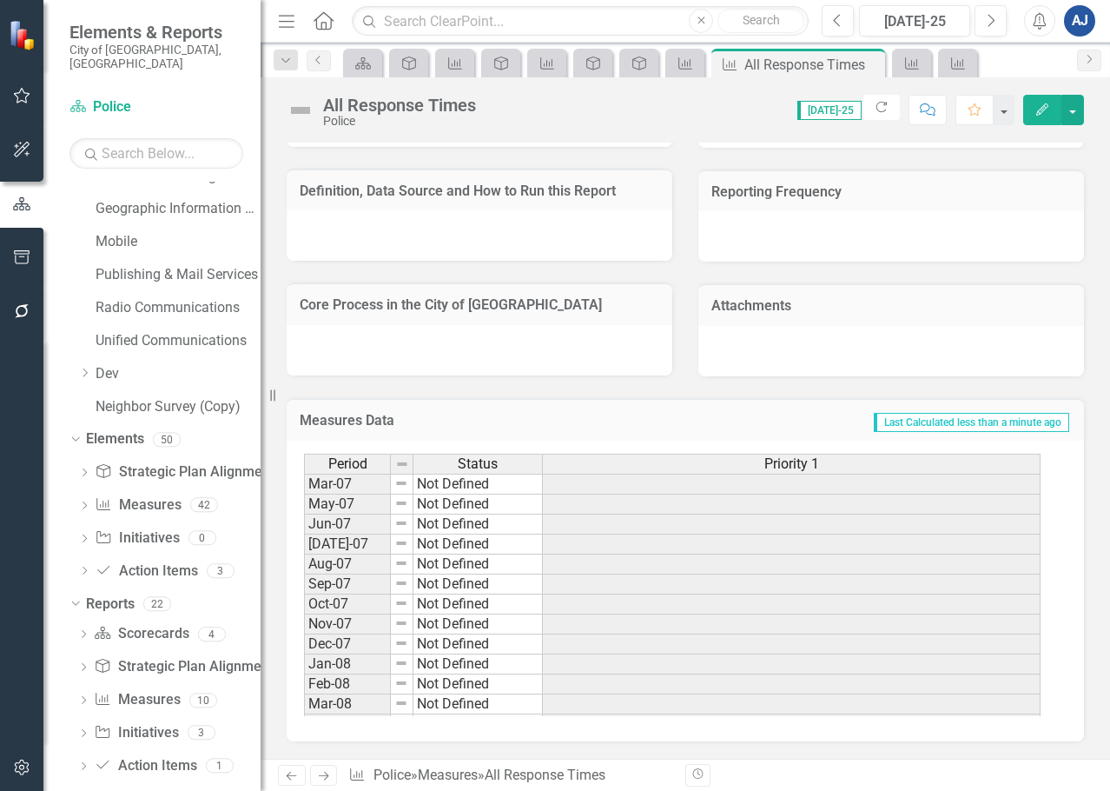
click at [1051, 114] on button "Edit" at bounding box center [1043, 110] width 38 height 30
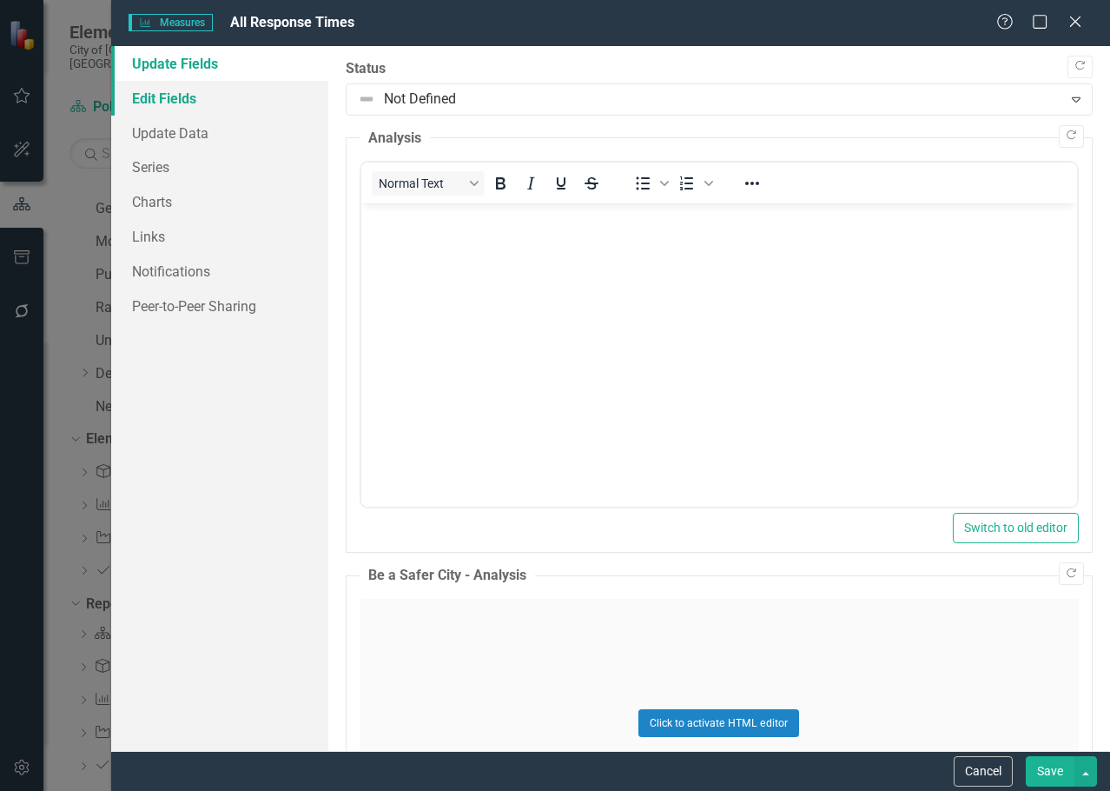
scroll to position [0, 0]
drag, startPoint x: 209, startPoint y: 99, endPoint x: 215, endPoint y: 113, distance: 14.8
click at [210, 99] on link "Edit Fields" at bounding box center [219, 98] width 217 height 35
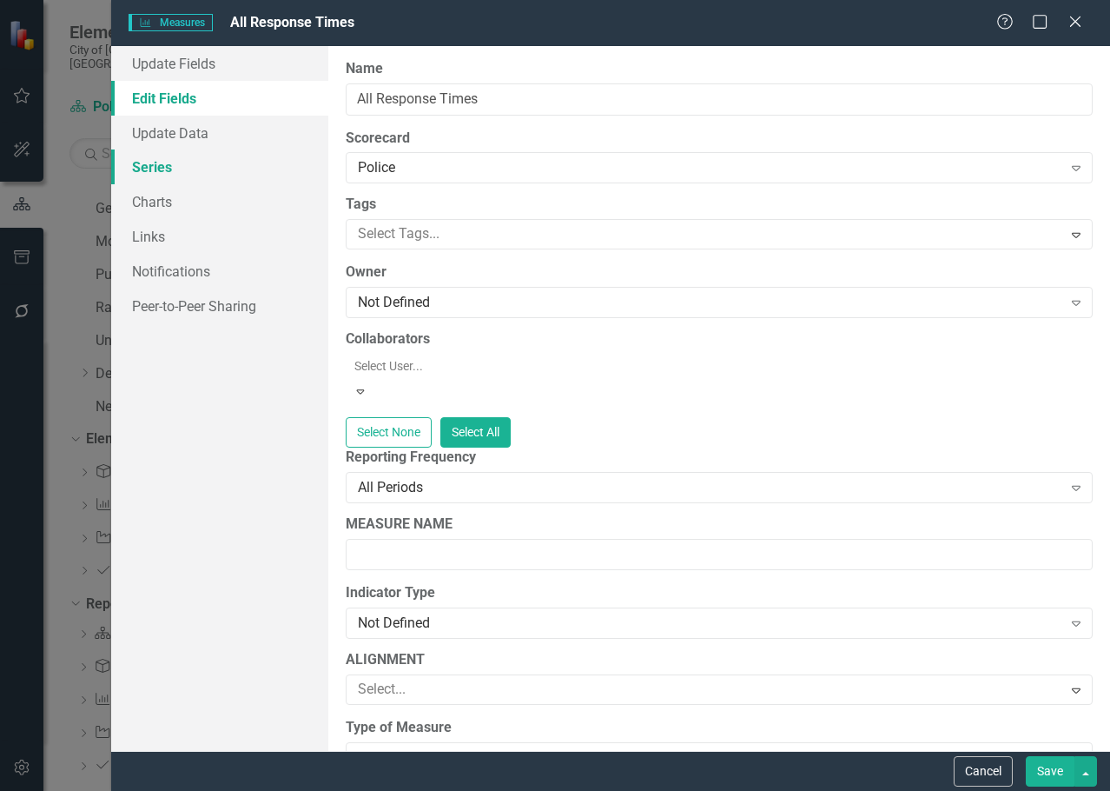
click at [143, 171] on link "Series" at bounding box center [219, 166] width 217 height 35
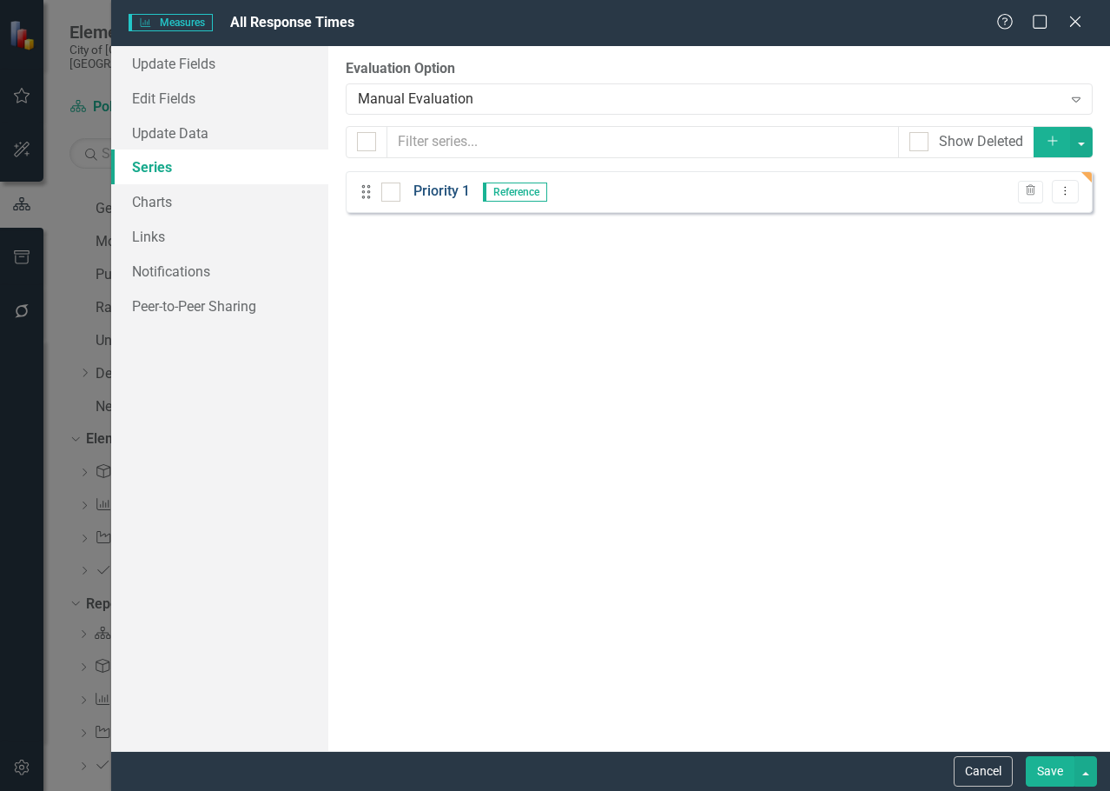
click at [430, 194] on link "Priority 1" at bounding box center [442, 192] width 56 height 20
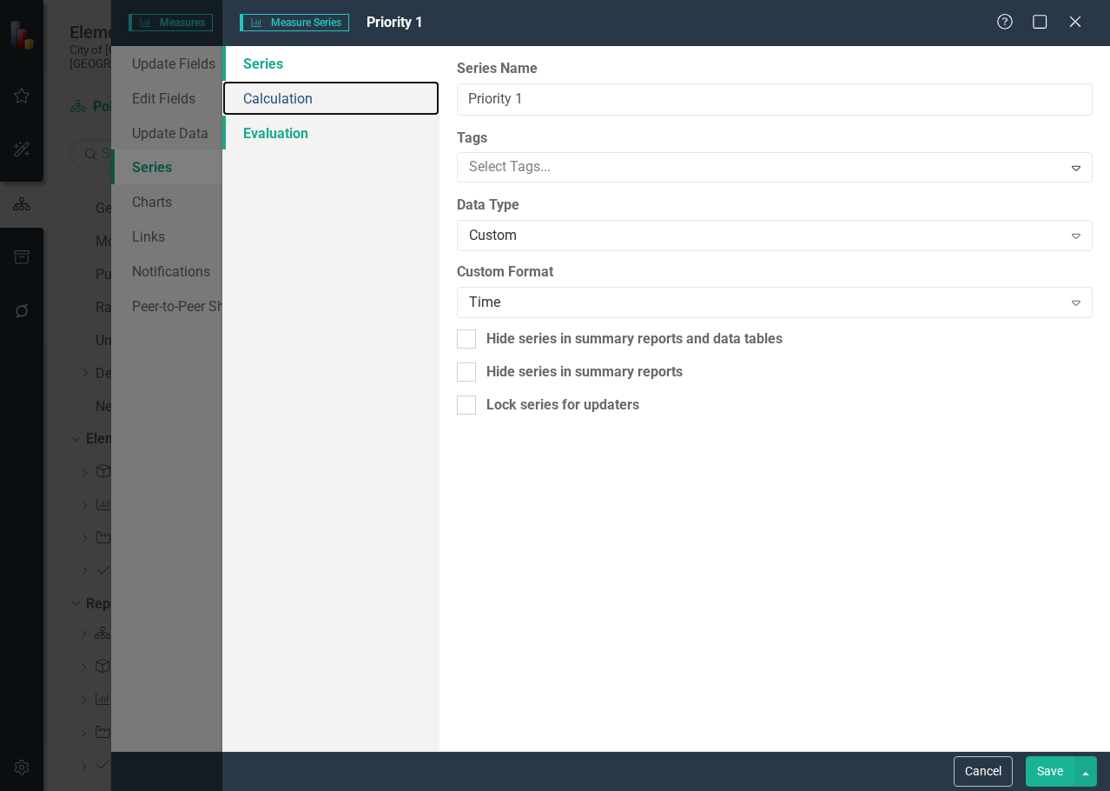
drag, startPoint x: 256, startPoint y: 91, endPoint x: 428, endPoint y: 129, distance: 176.2
click at [257, 91] on link "Calculation" at bounding box center [330, 98] width 217 height 35
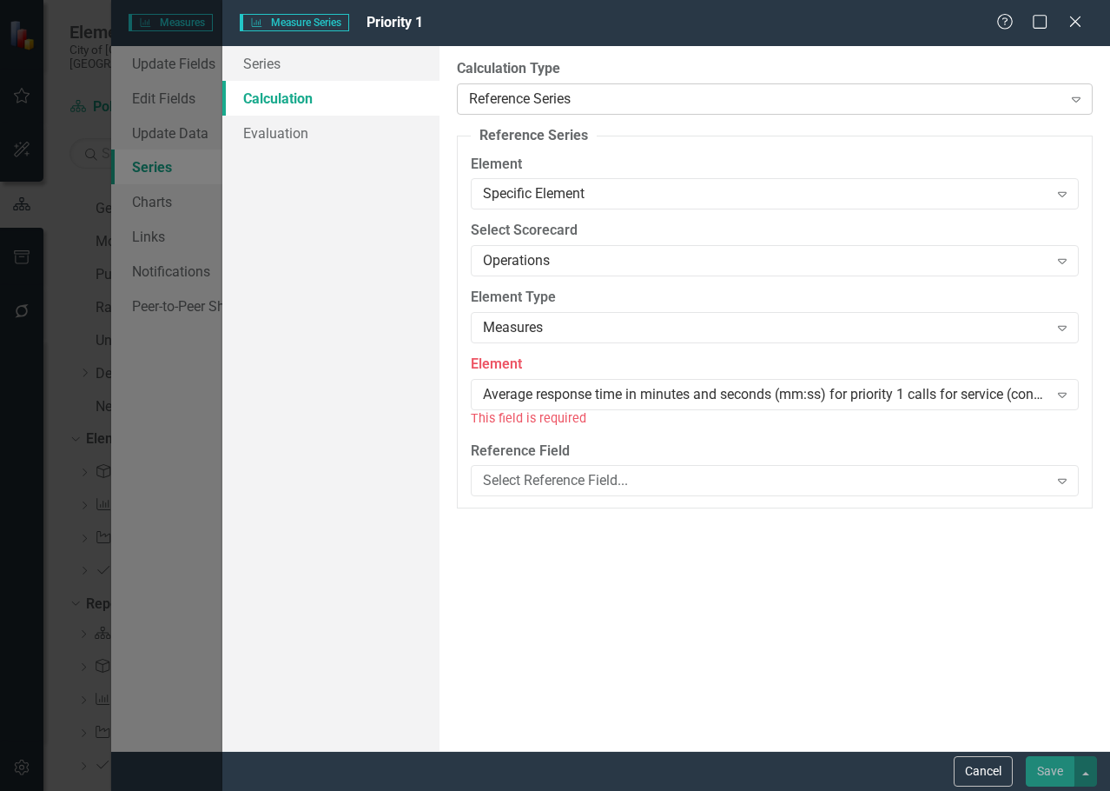
click at [581, 96] on div "Reference Series" at bounding box center [765, 99] width 593 height 20
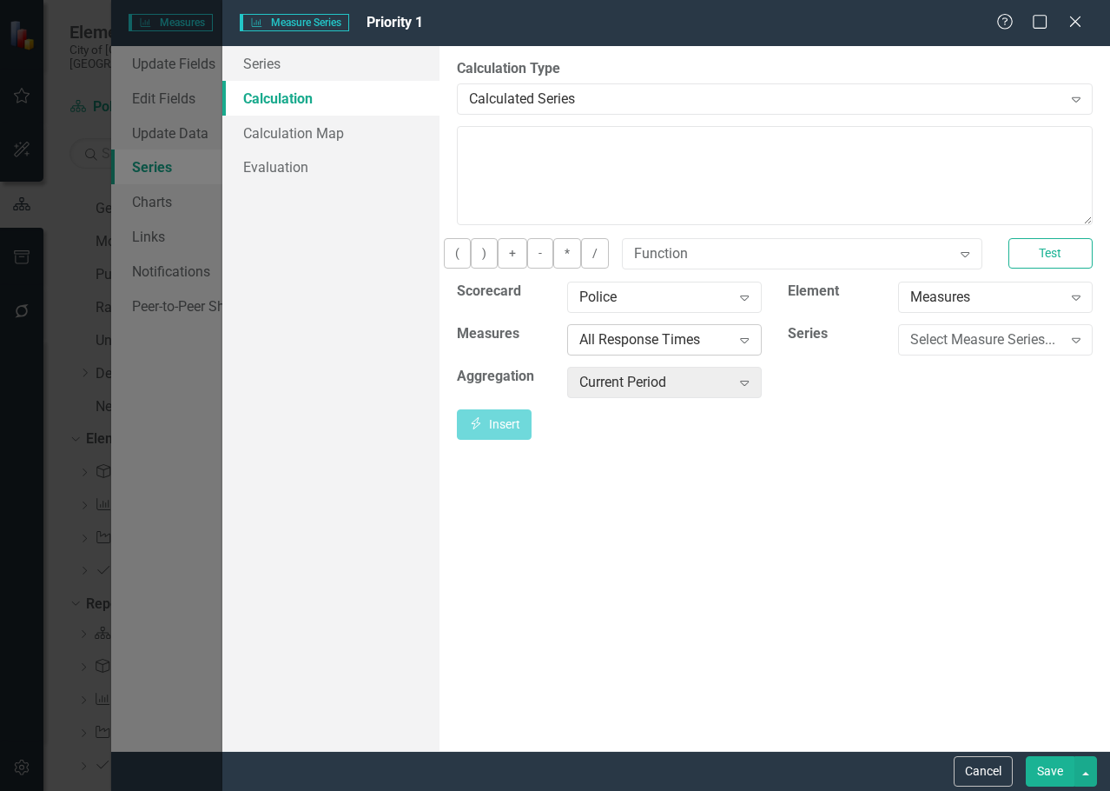
click at [681, 349] on div "All Response Times" at bounding box center [656, 339] width 152 height 20
click at [660, 790] on div "Average response time in minutes and seconds (mm:ss) for priority 1 calls for s…" at bounding box center [558, 805] width 1083 height 20
click at [966, 343] on div "Select Measure Series..." at bounding box center [987, 339] width 152 height 20
click at [951, 790] on div "Actual (Quarterly)" at bounding box center [558, 805] width 1083 height 20
click at [532, 434] on button "Insert Insert" at bounding box center [494, 424] width 75 height 30
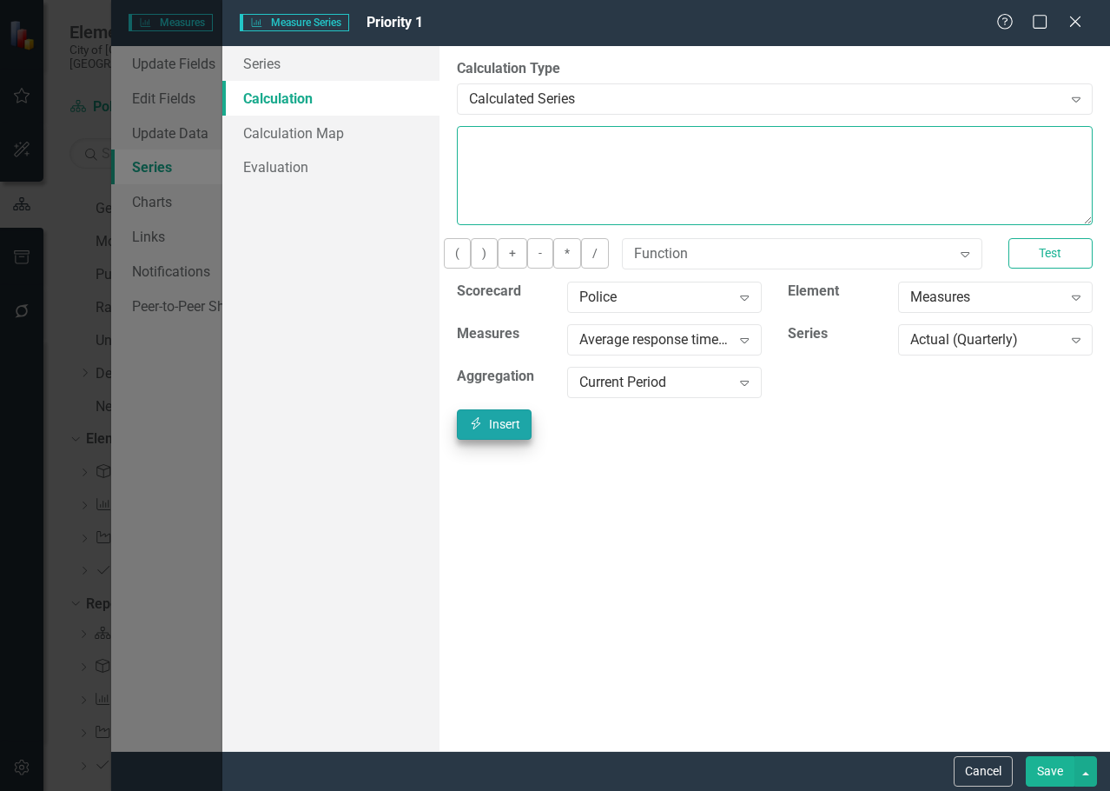
type textarea "[m759555][Actual (Quarterly)][CurrentPeriod]"
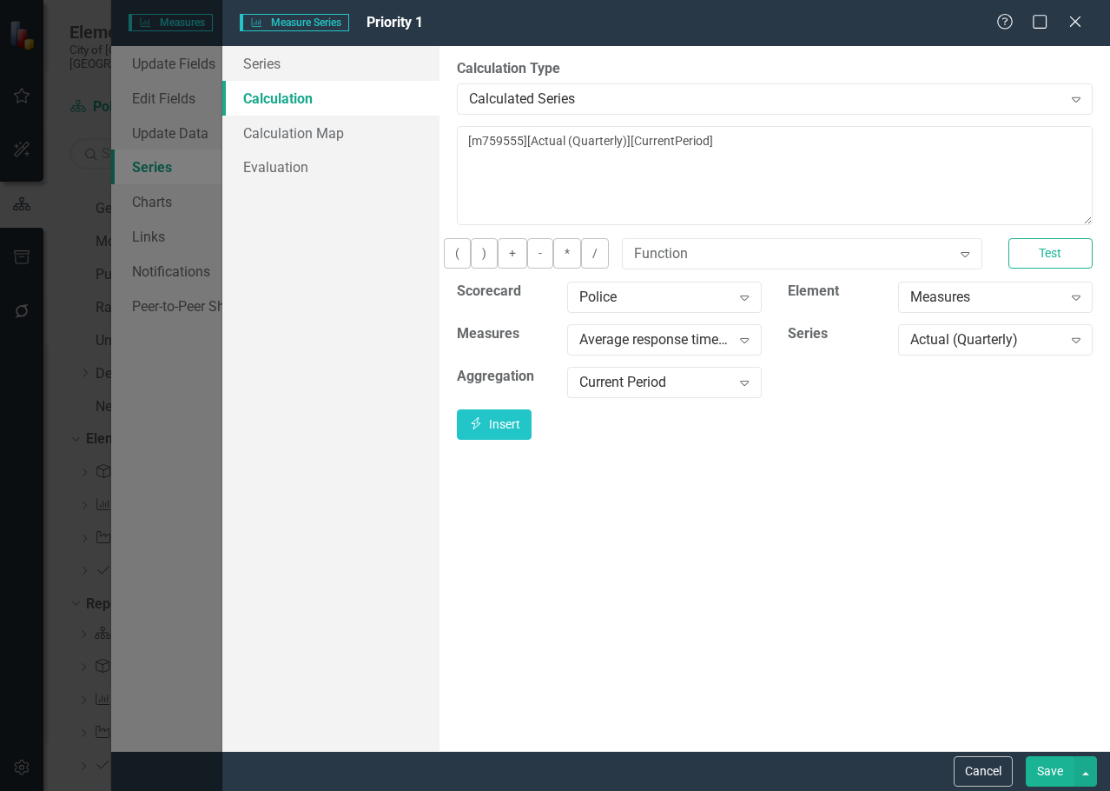
click at [1044, 766] on button "Save" at bounding box center [1050, 771] width 49 height 30
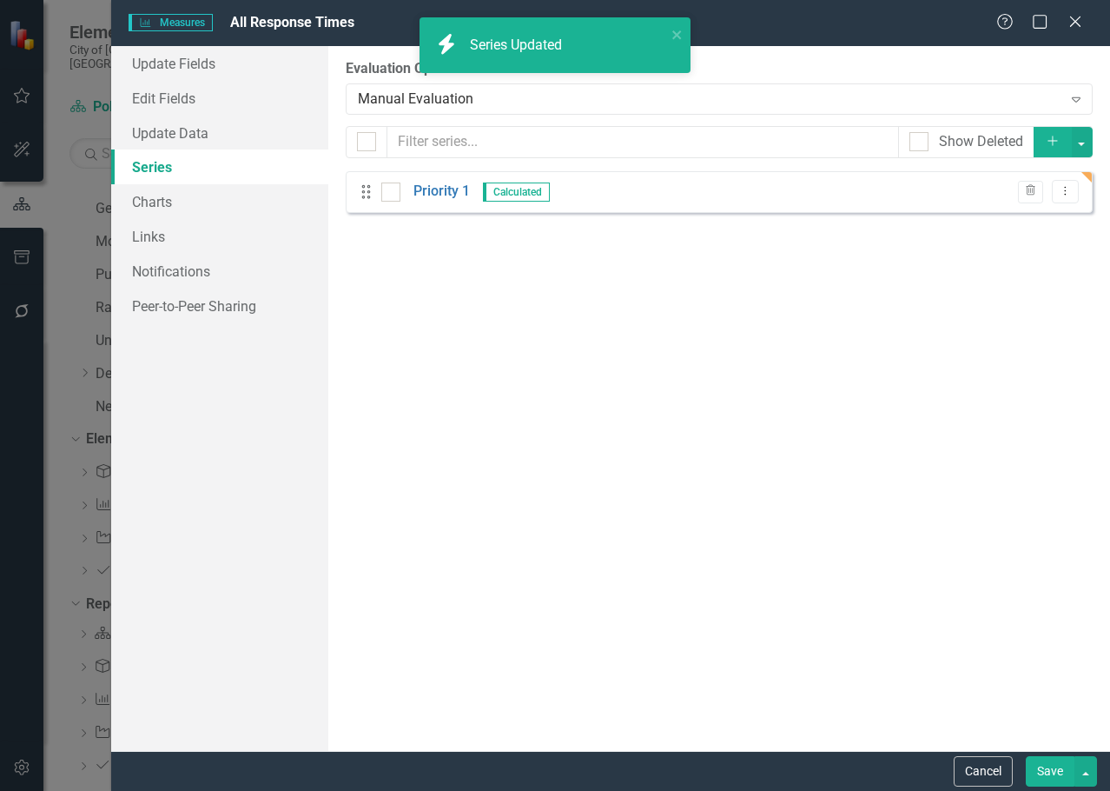
click at [1059, 132] on button "Add" at bounding box center [1053, 142] width 38 height 30
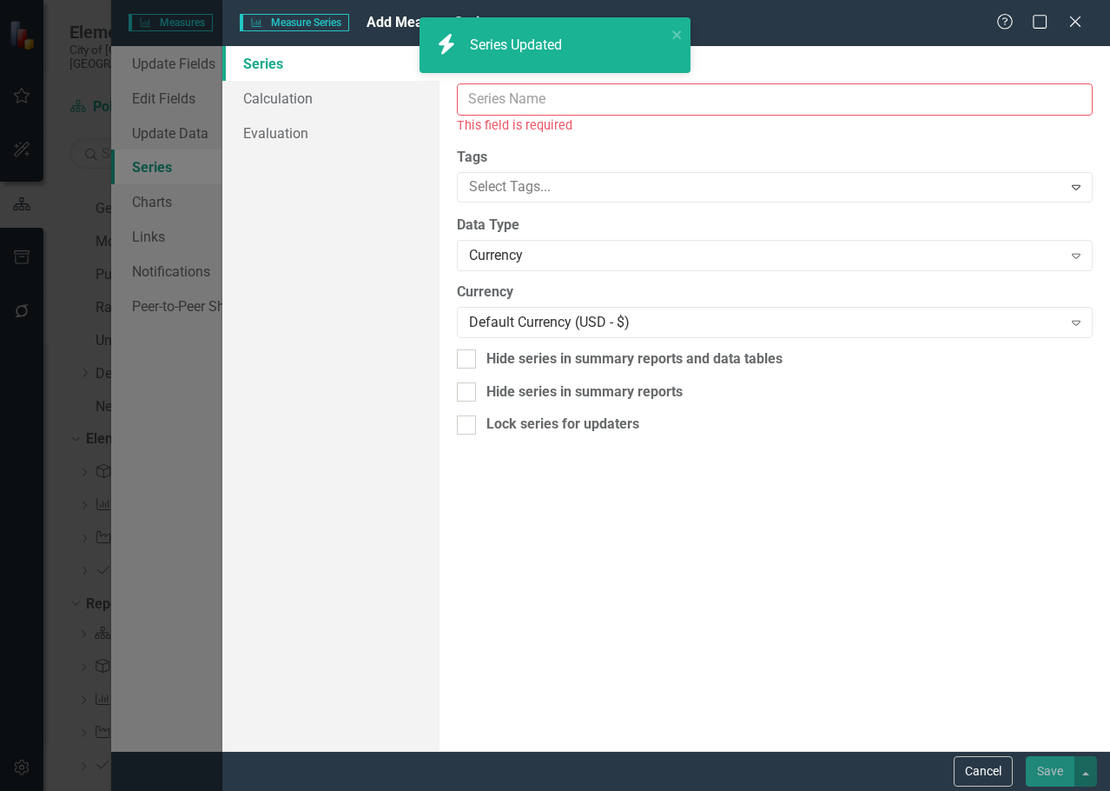
click at [627, 100] on input "Name" at bounding box center [775, 99] width 636 height 32
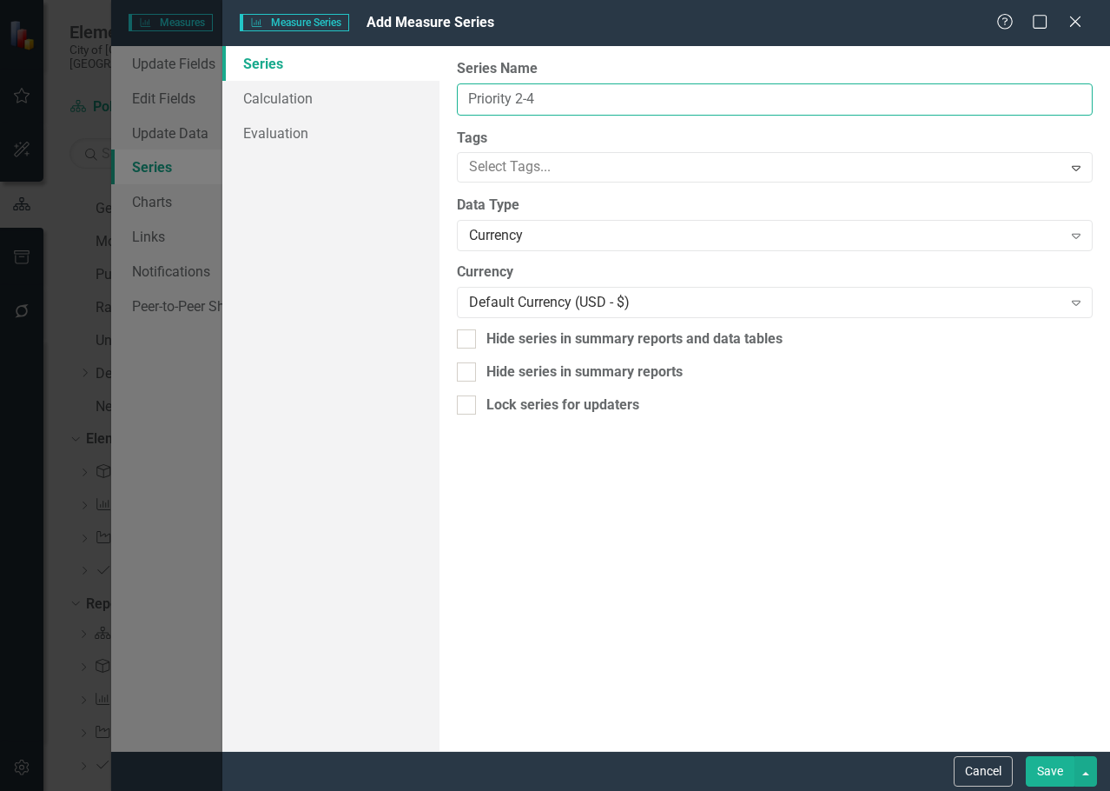
drag, startPoint x: 505, startPoint y: 103, endPoint x: 517, endPoint y: 93, distance: 15.5
click at [515, 96] on input "Priority 2-4" at bounding box center [775, 99] width 636 height 32
type input "Priorities 2-4"
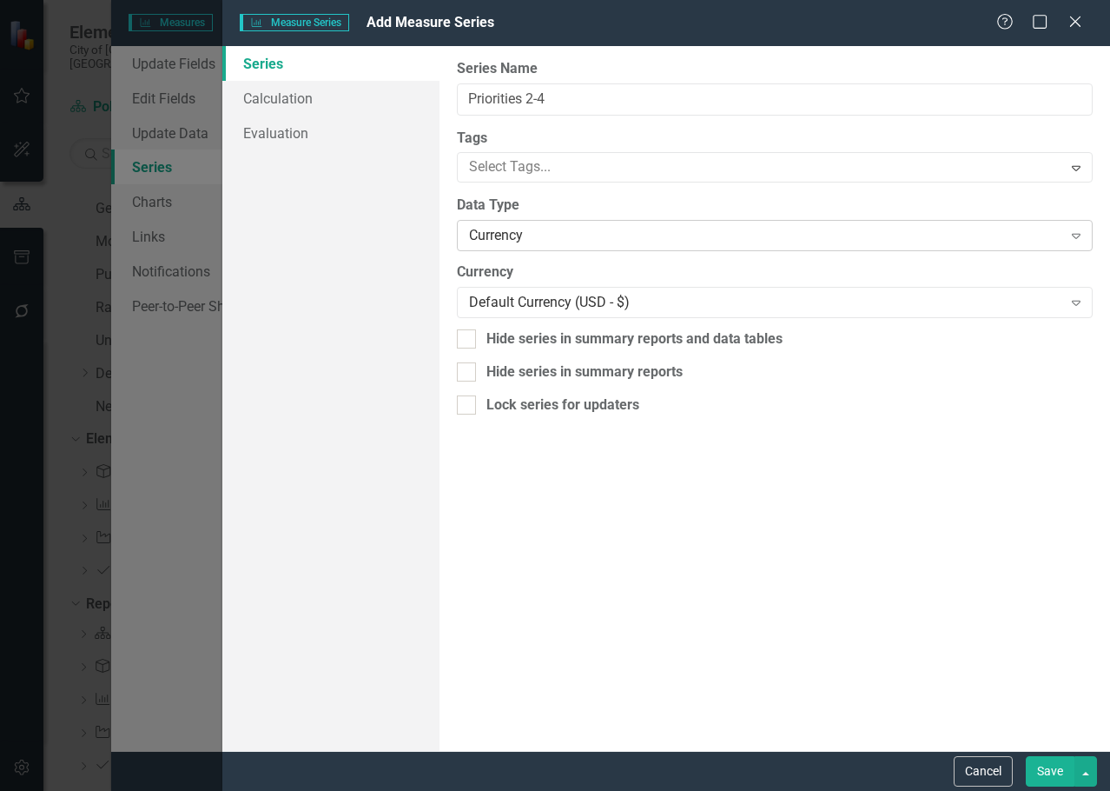
click at [513, 239] on div "Currency" at bounding box center [765, 236] width 593 height 20
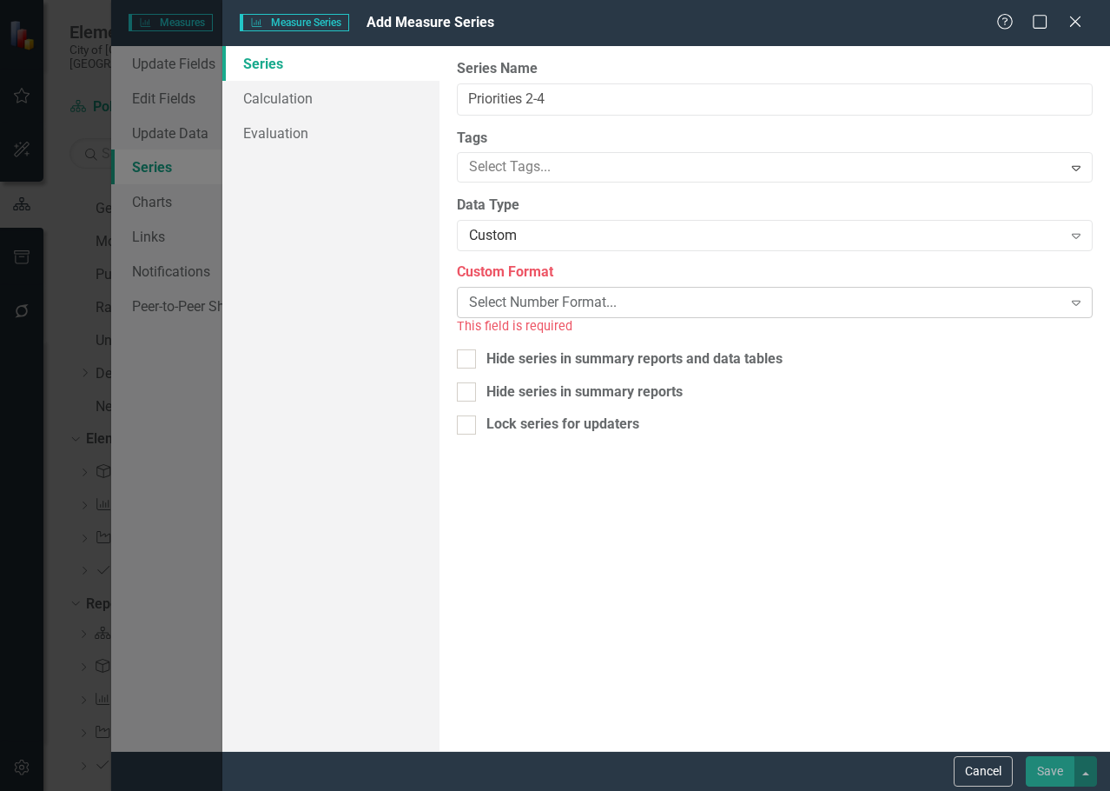
click at [527, 291] on div "Select Number Format... Expand" at bounding box center [775, 302] width 636 height 31
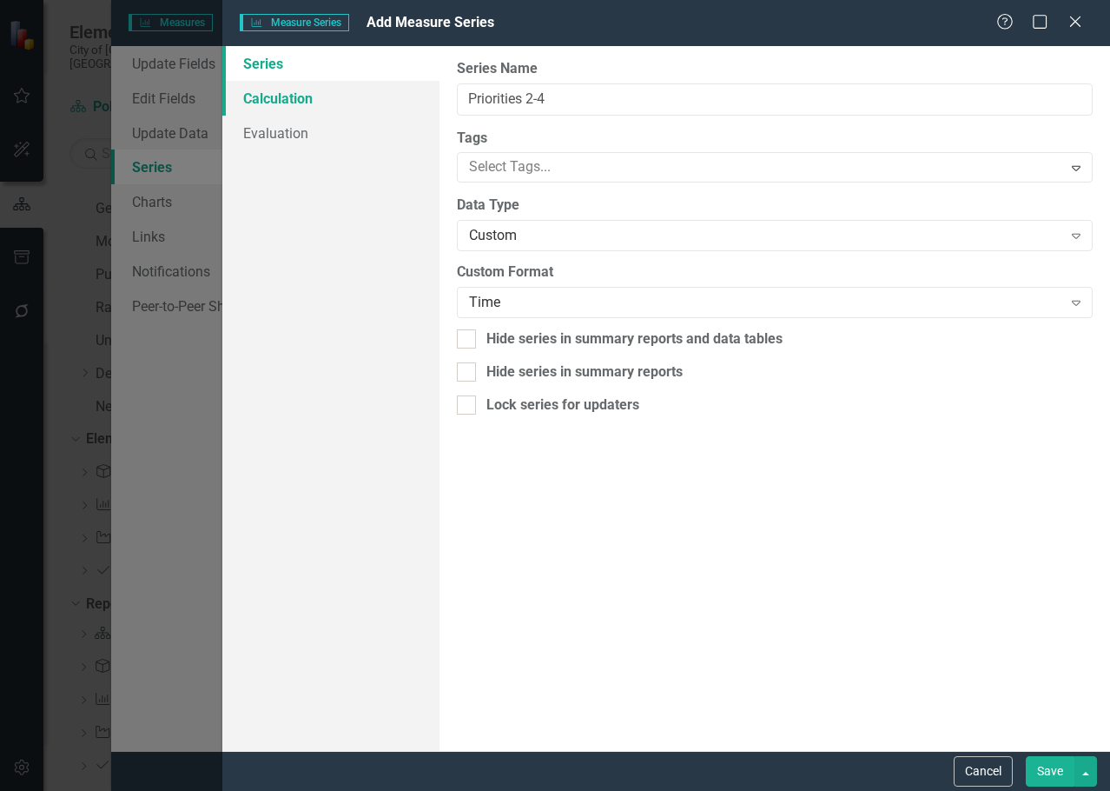
click at [321, 101] on link "Calculation" at bounding box center [330, 98] width 217 height 35
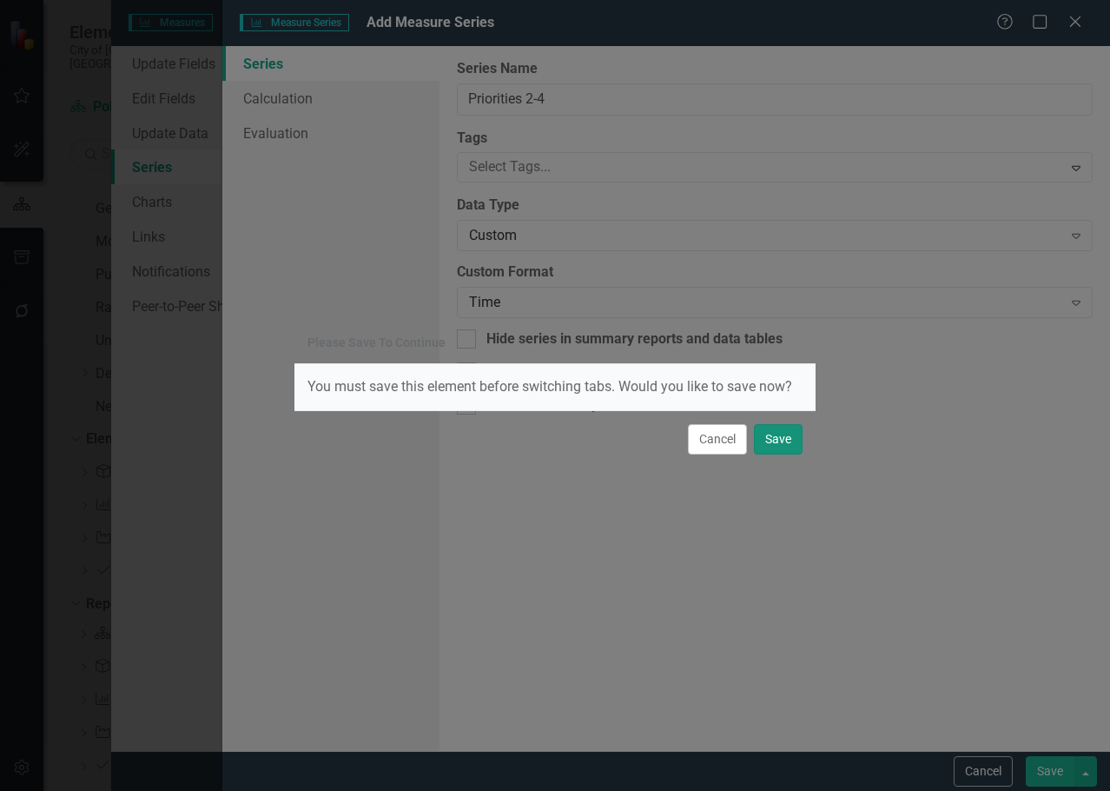
click at [772, 439] on button "Save" at bounding box center [778, 439] width 49 height 30
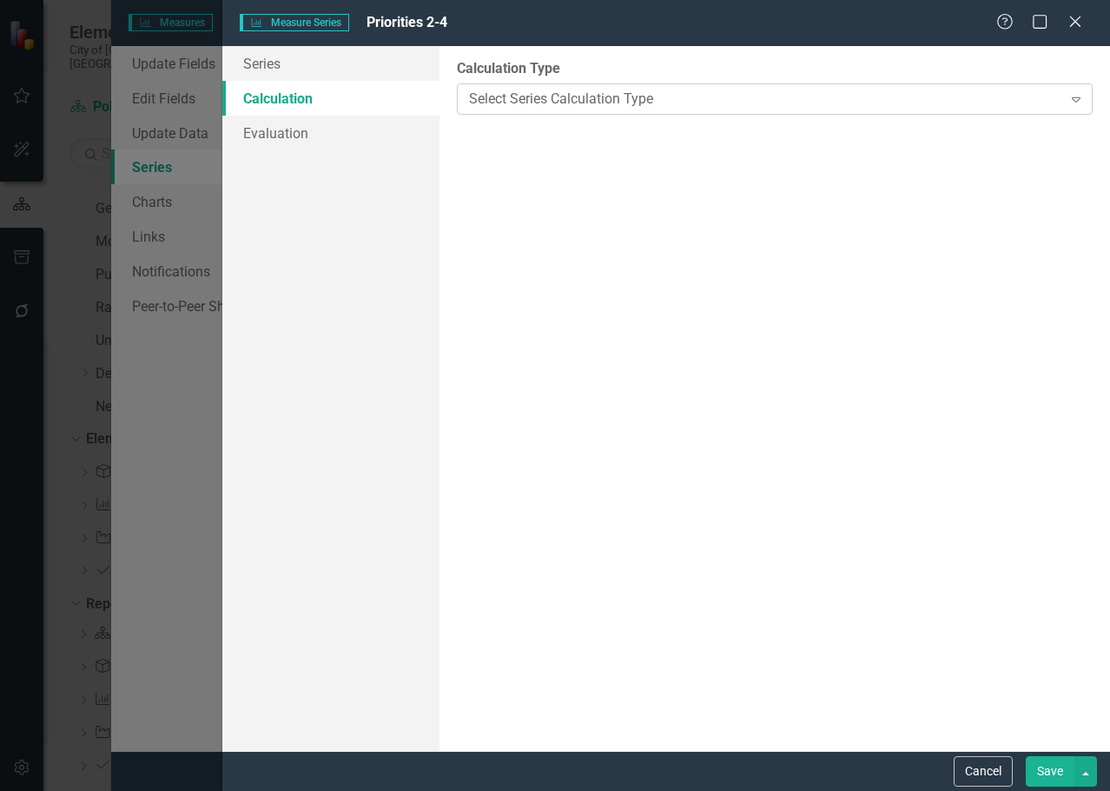
click at [531, 106] on div "Select Series Calculation Type" at bounding box center [765, 99] width 593 height 20
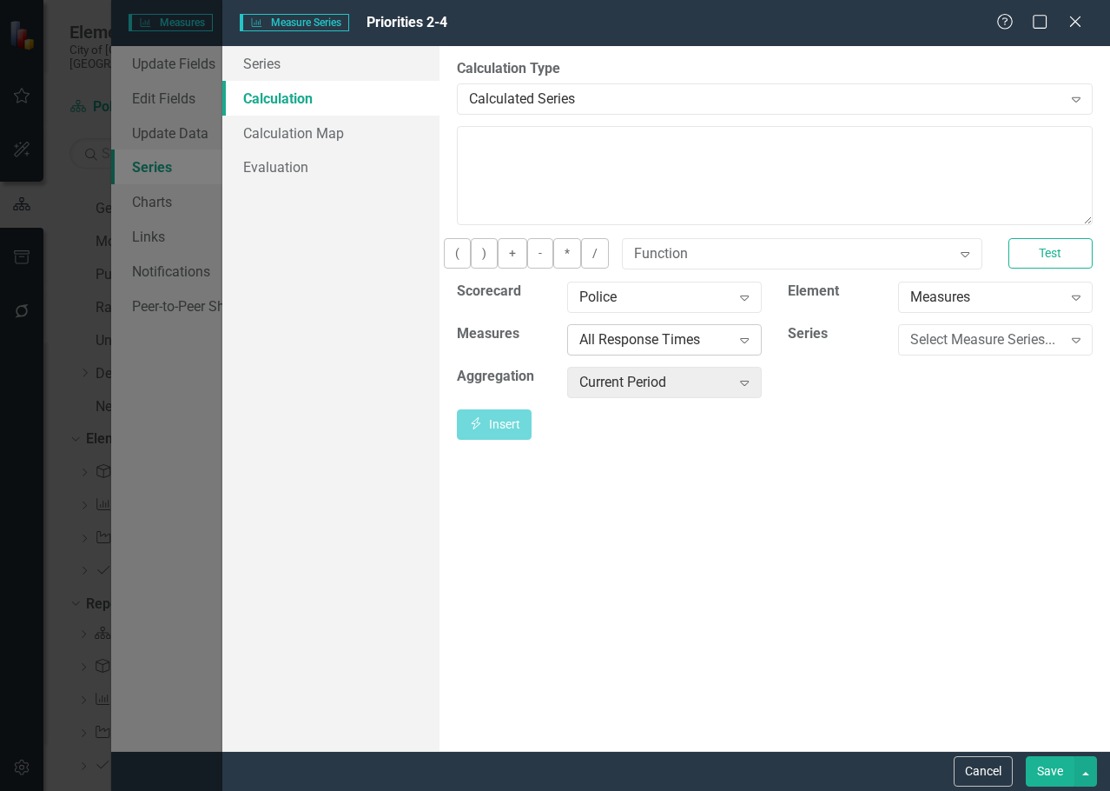
click at [706, 347] on div "All Response Times" at bounding box center [656, 339] width 152 height 20
click at [1018, 348] on div "Select Measure Series..." at bounding box center [987, 339] width 152 height 20
click at [960, 790] on div "Actual (Quarterly)" at bounding box center [558, 805] width 1083 height 20
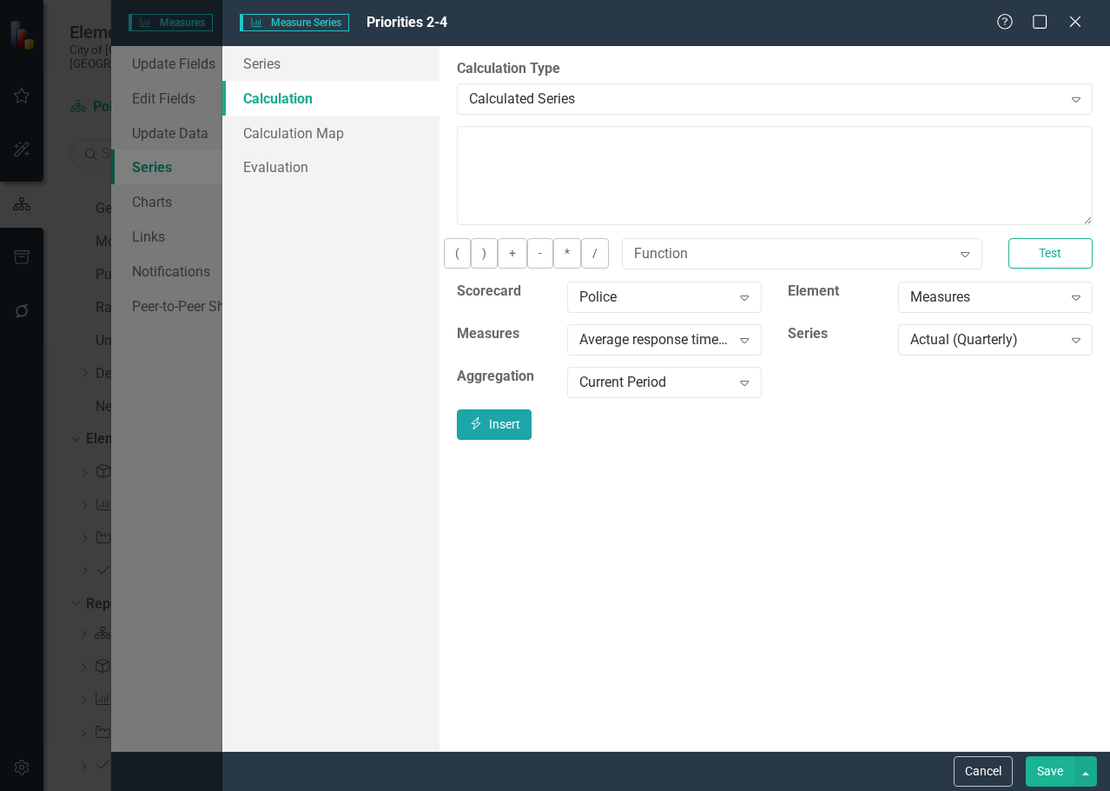
click at [532, 440] on button "Insert Insert" at bounding box center [494, 424] width 75 height 30
type textarea "[m1734969][Actual (Quarterly)][CurrentPeriod]"
click at [1065, 770] on button "Save" at bounding box center [1050, 771] width 49 height 30
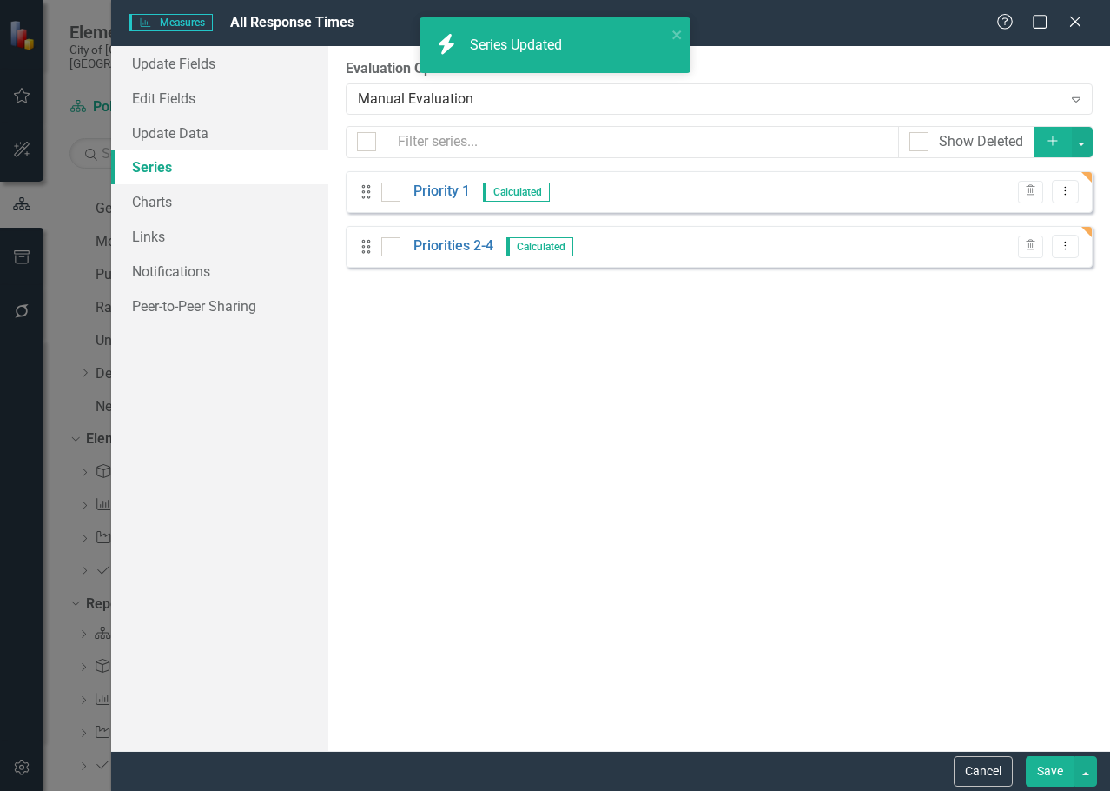
click at [1044, 134] on button "Add" at bounding box center [1053, 142] width 38 height 30
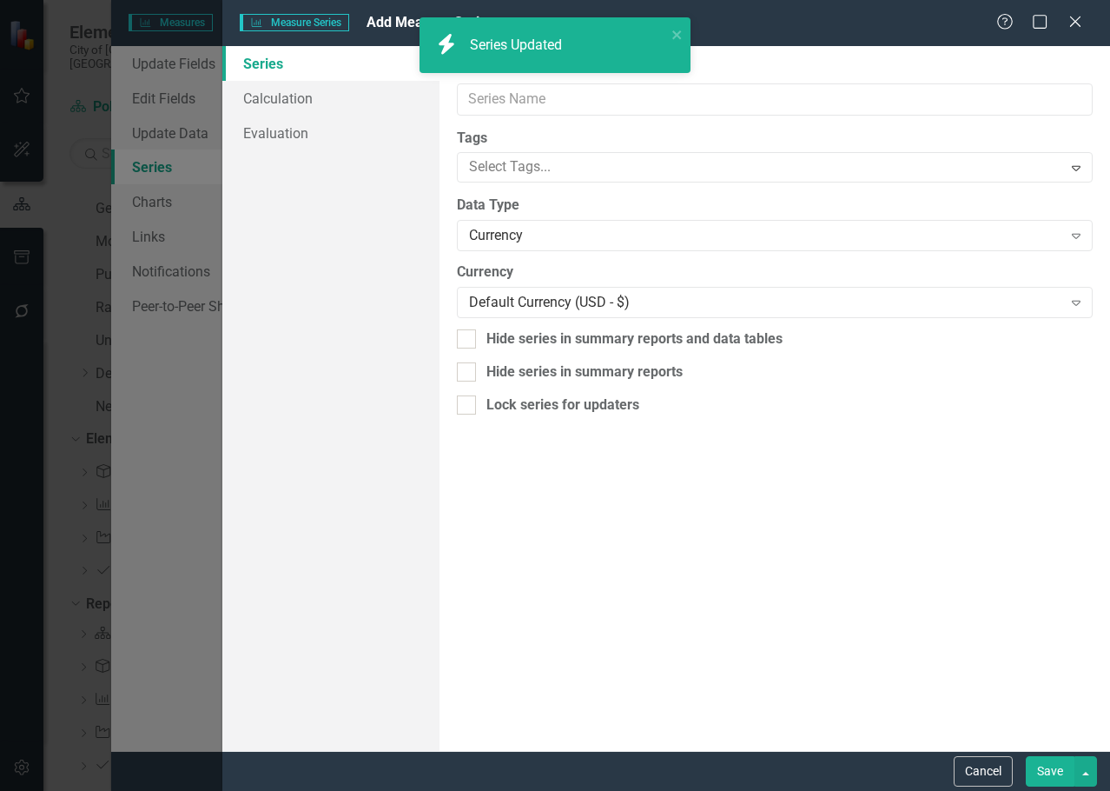
click at [514, 87] on div "icon.bolt Series Updated" at bounding box center [555, 52] width 278 height 76
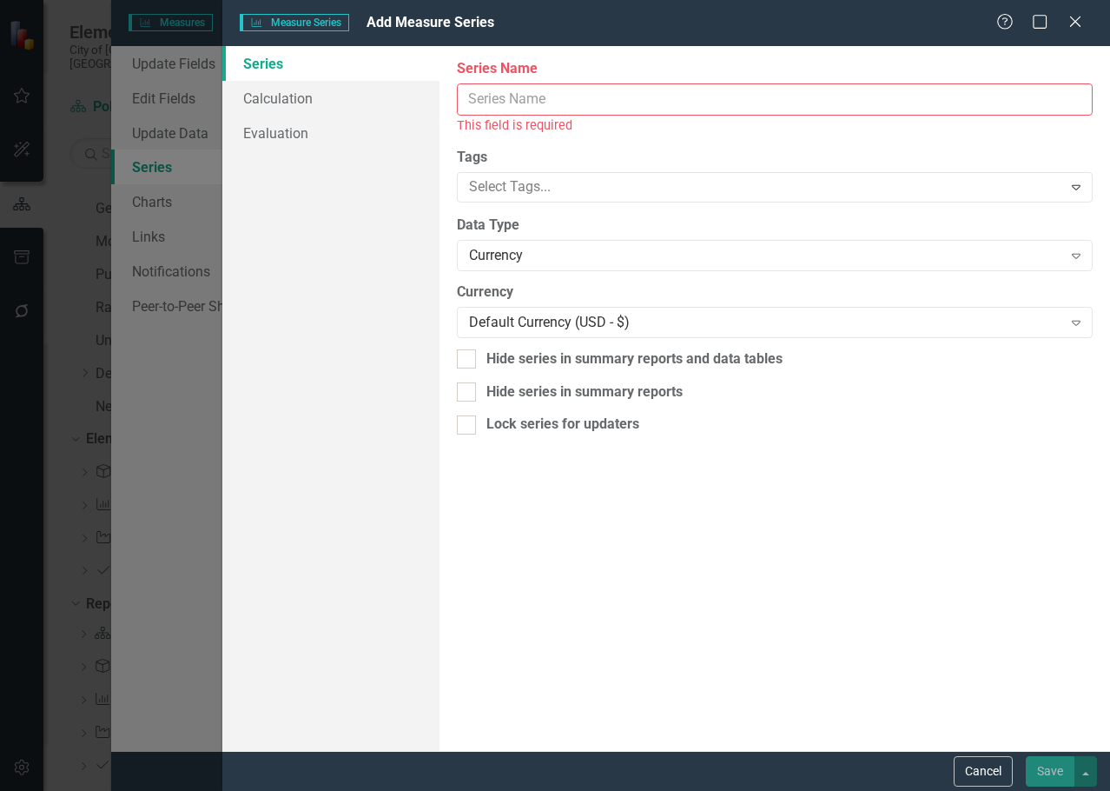
click at [525, 109] on input "Name" at bounding box center [775, 99] width 636 height 32
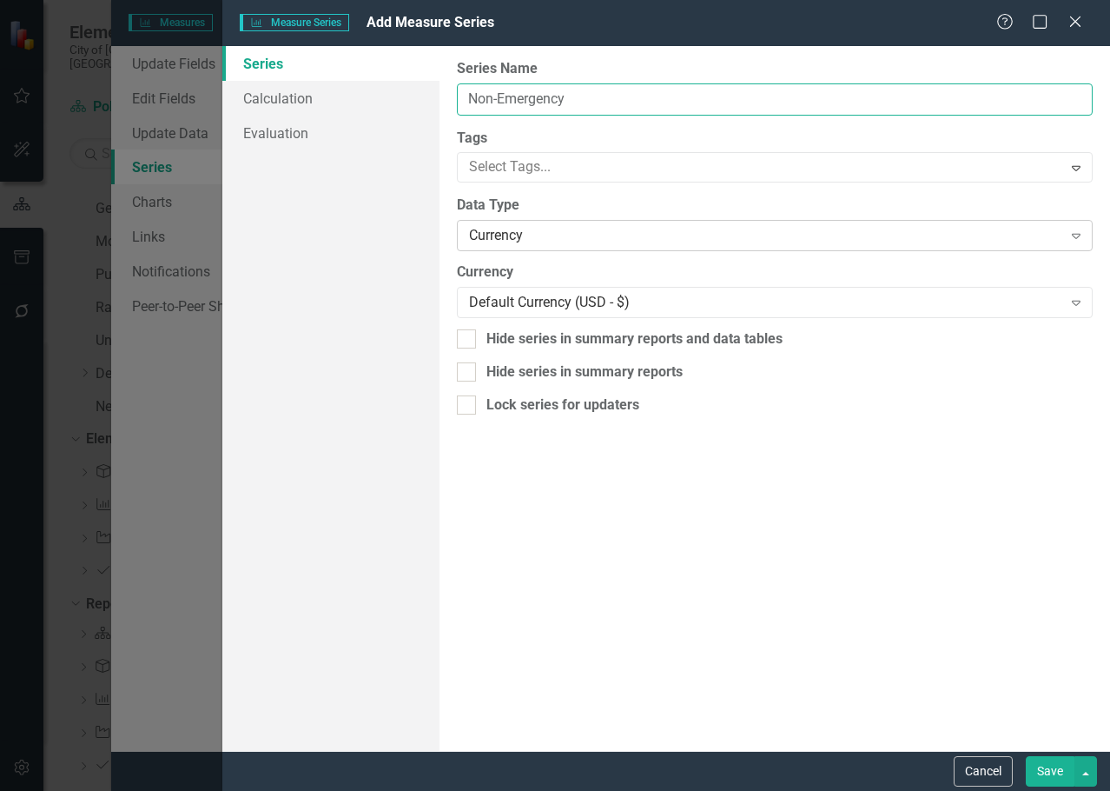
type input "Non-Emergency"
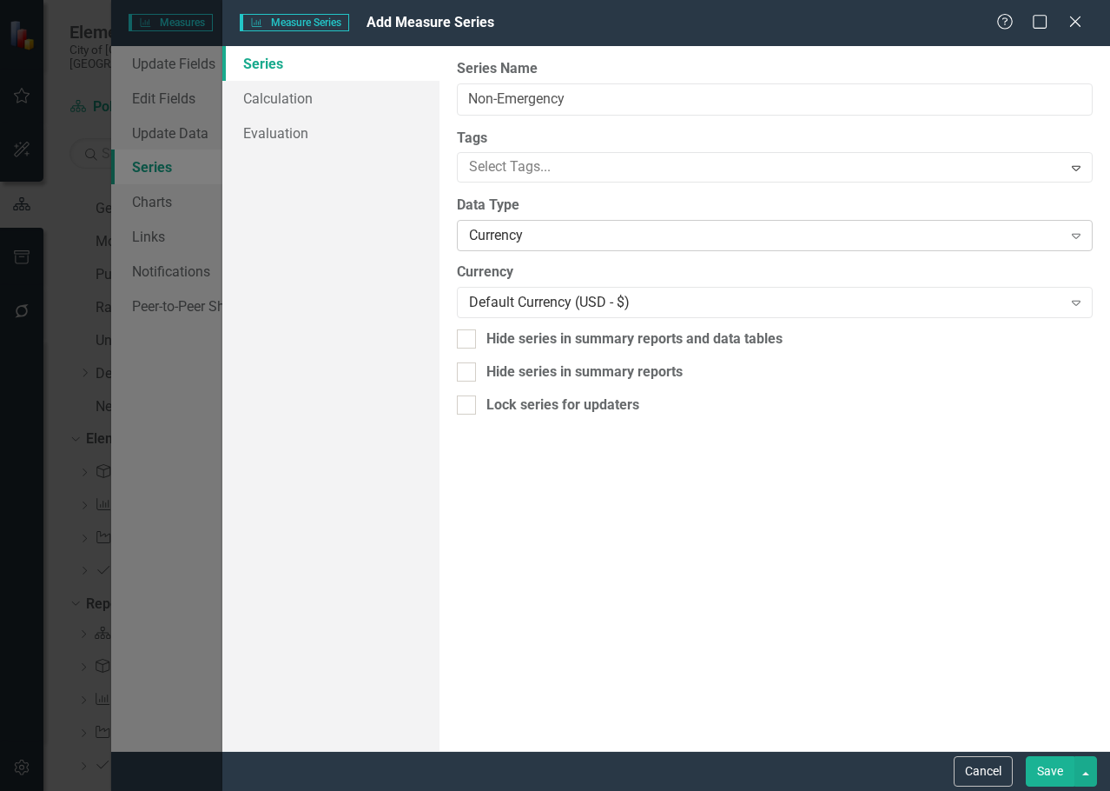
click at [517, 236] on div "Currency" at bounding box center [765, 236] width 593 height 20
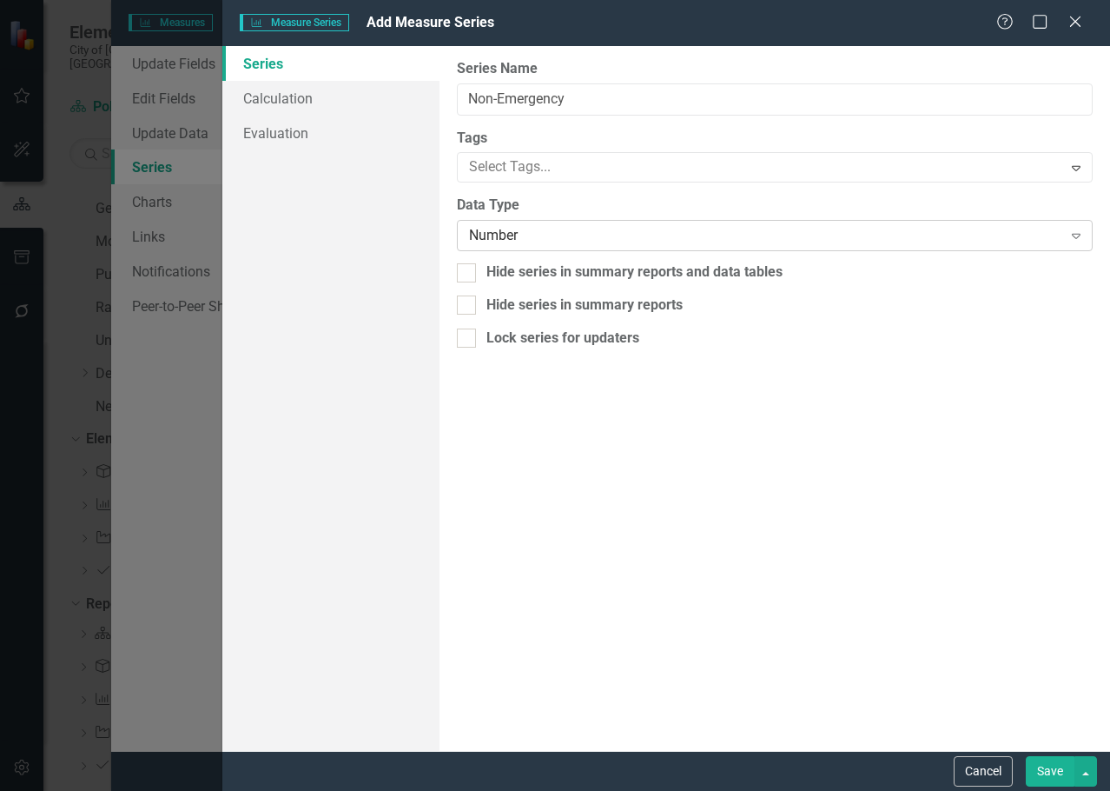
click at [528, 229] on div "Number" at bounding box center [765, 236] width 593 height 20
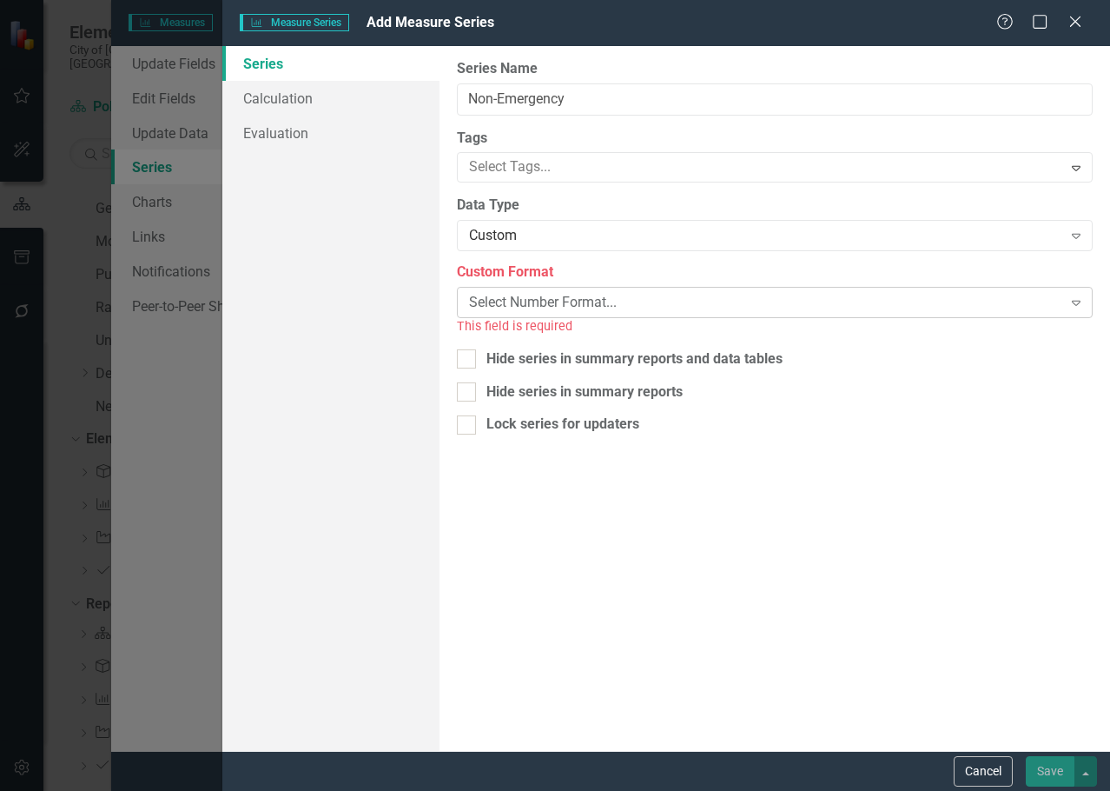
click at [540, 312] on div "Select Number Format..." at bounding box center [765, 303] width 593 height 20
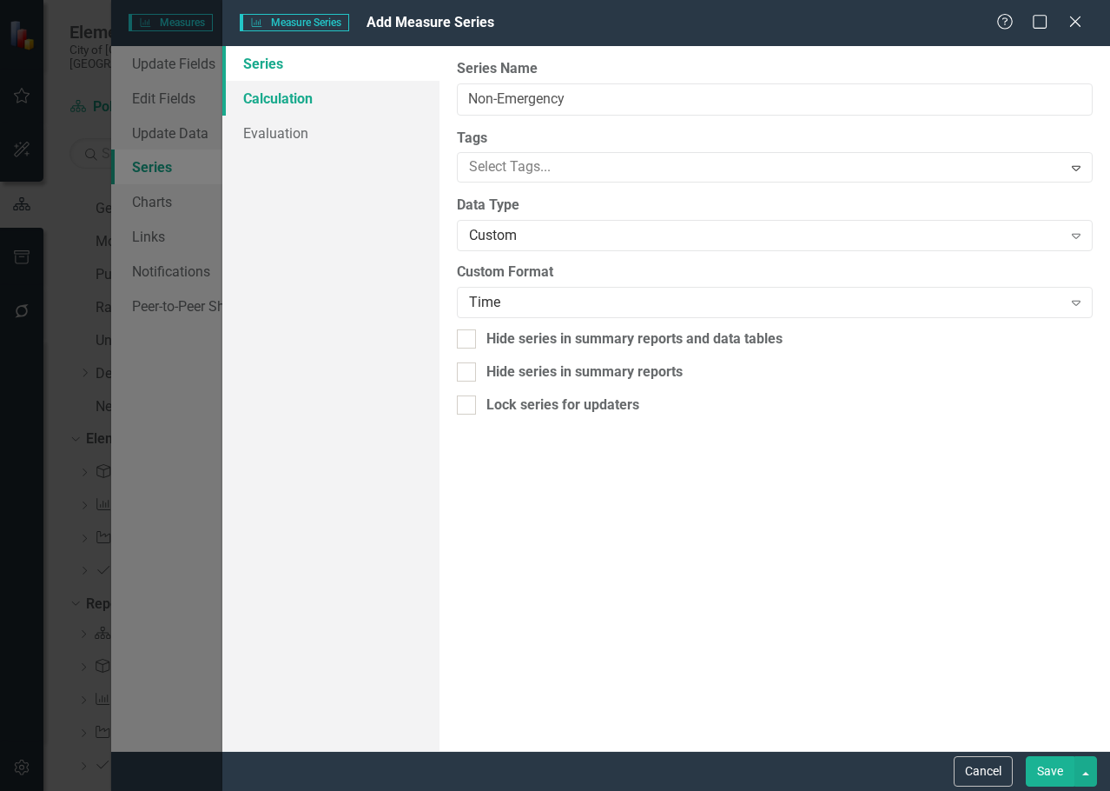
click at [335, 98] on link "Calculation" at bounding box center [330, 98] width 217 height 35
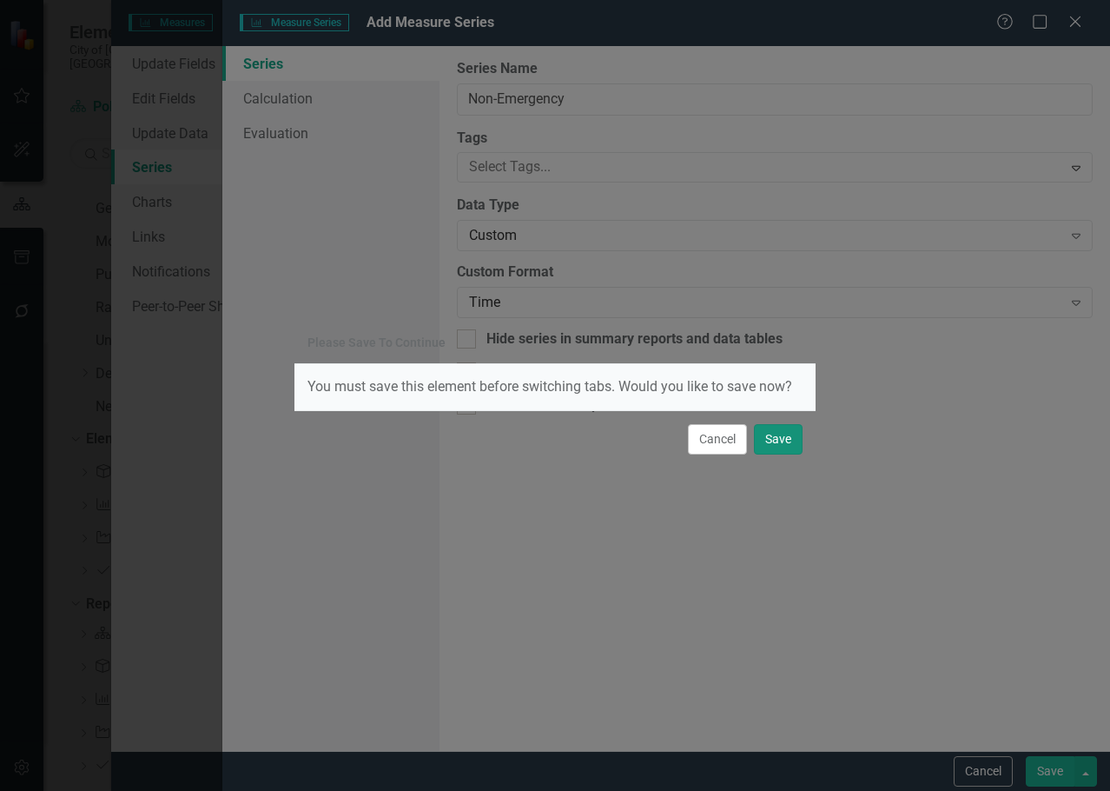
click at [772, 441] on button "Save" at bounding box center [778, 439] width 49 height 30
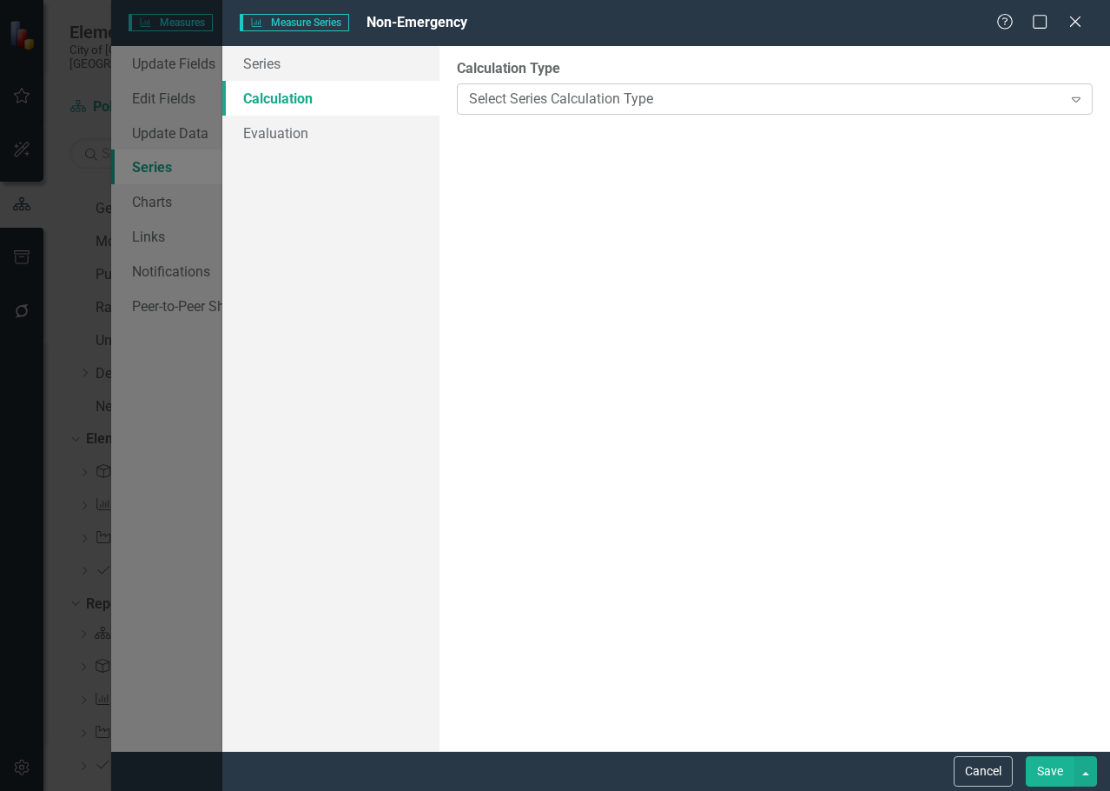
click at [595, 103] on div "Select Series Calculation Type" at bounding box center [765, 99] width 593 height 20
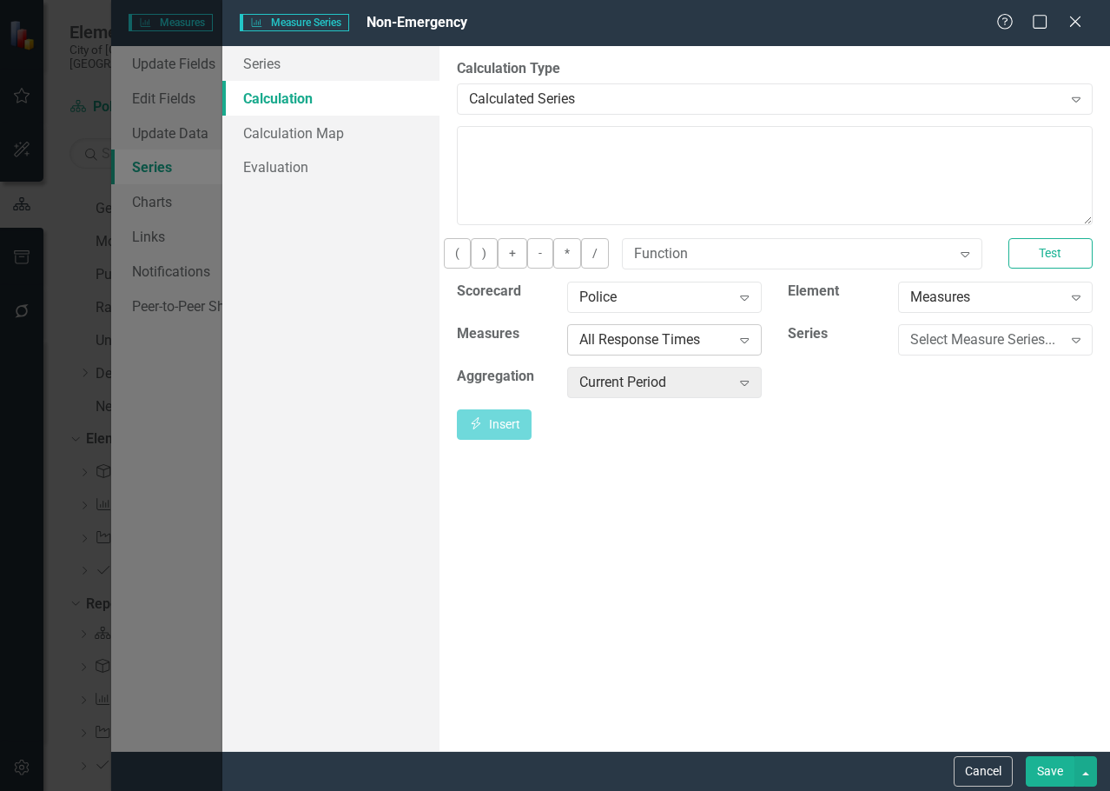
click at [655, 324] on div "Police Expand" at bounding box center [664, 303] width 221 height 43
click at [658, 342] on div "All Response Times" at bounding box center [656, 339] width 152 height 20
click at [998, 348] on div "Select Measure Series..." at bounding box center [987, 339] width 152 height 20
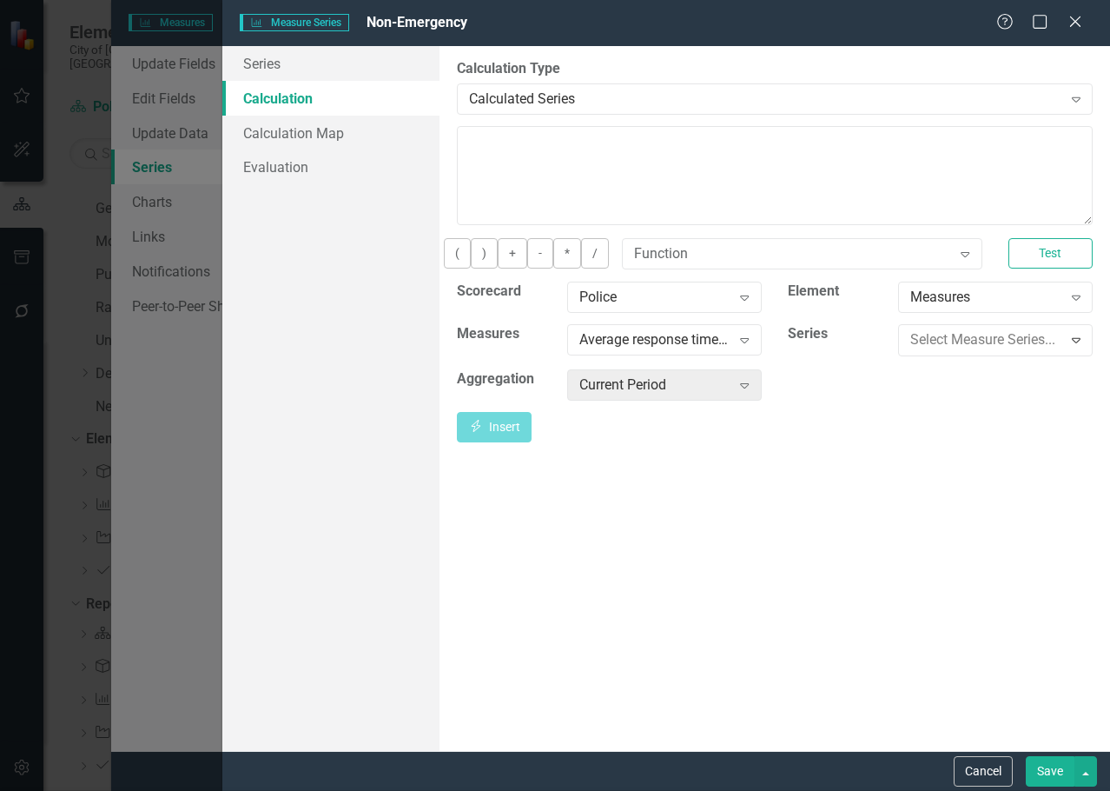
click at [967, 790] on div "Actual (Quarterly)" at bounding box center [558, 805] width 1083 height 20
click at [532, 440] on button "Insert Insert" at bounding box center [494, 424] width 75 height 30
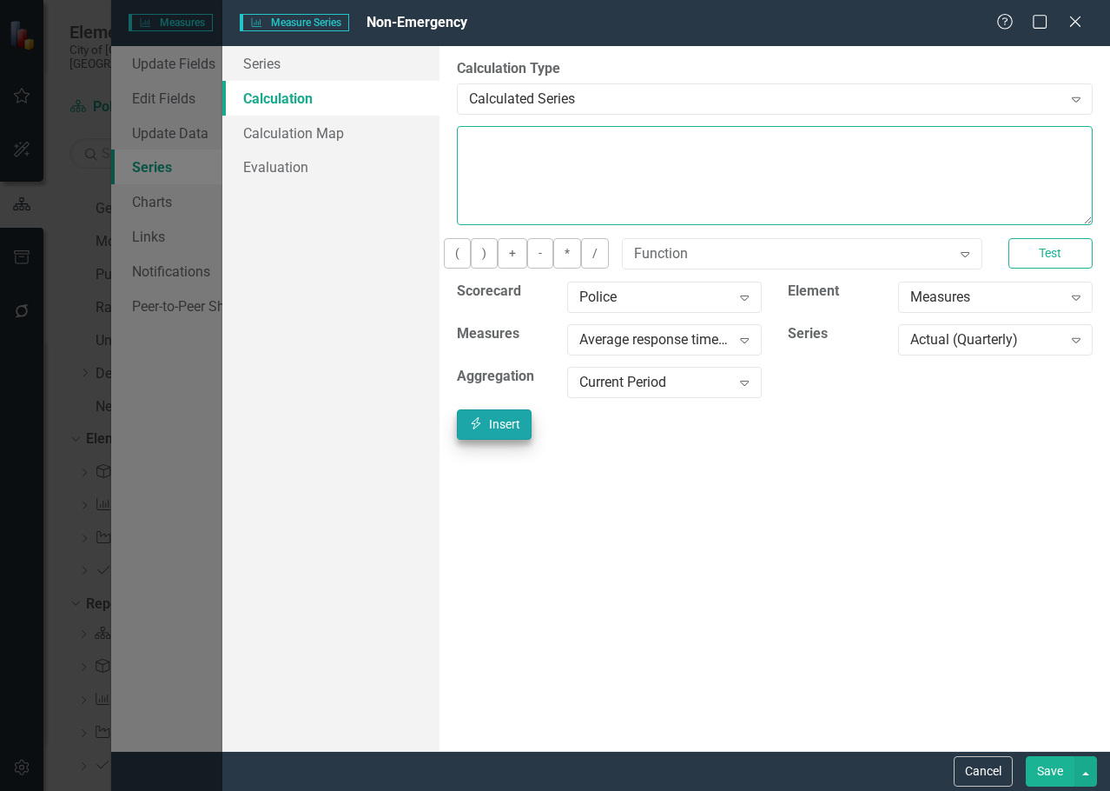
type textarea "[m1732605][Actual (Quarterly)][CurrentPeriod]"
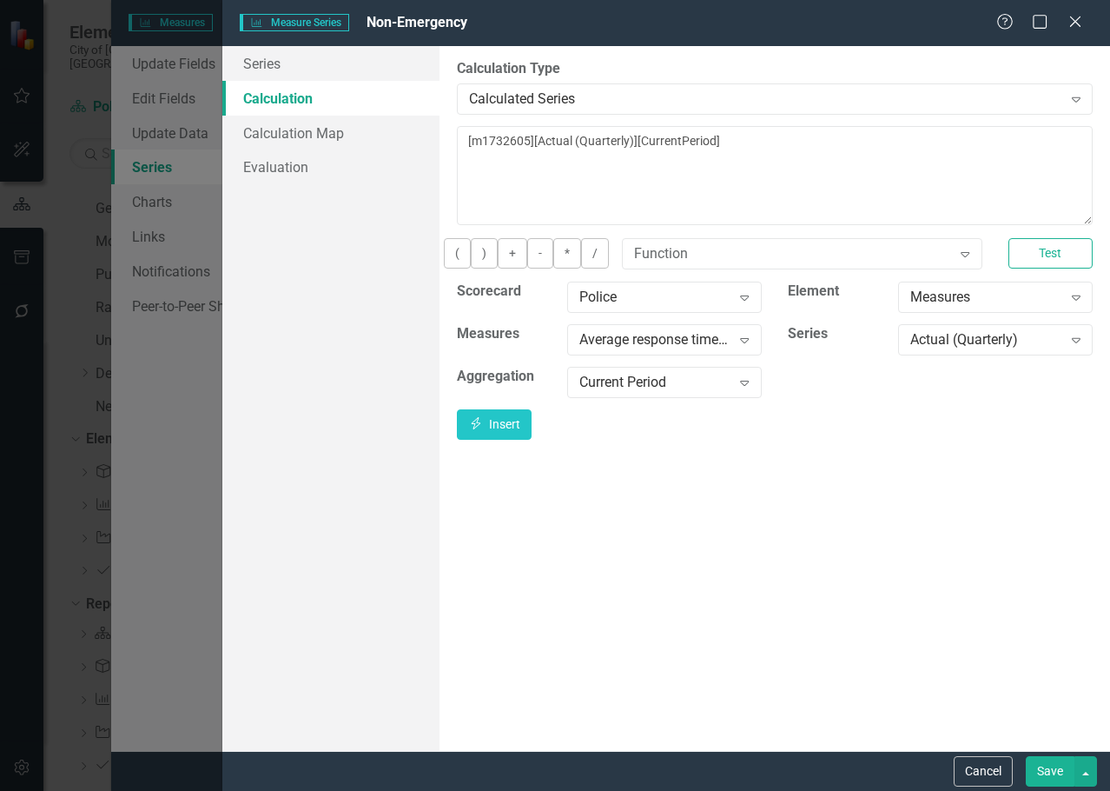
click at [1057, 783] on button "Save" at bounding box center [1050, 771] width 49 height 30
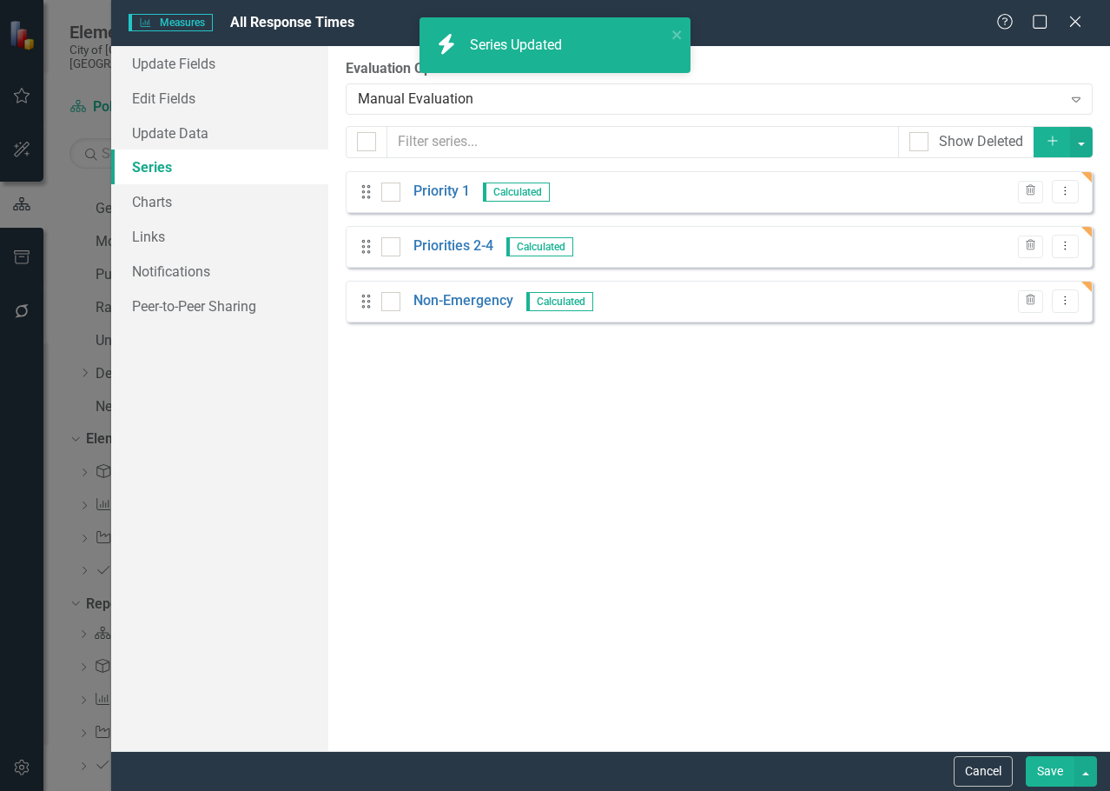
click at [1060, 771] on button "Save" at bounding box center [1050, 771] width 49 height 30
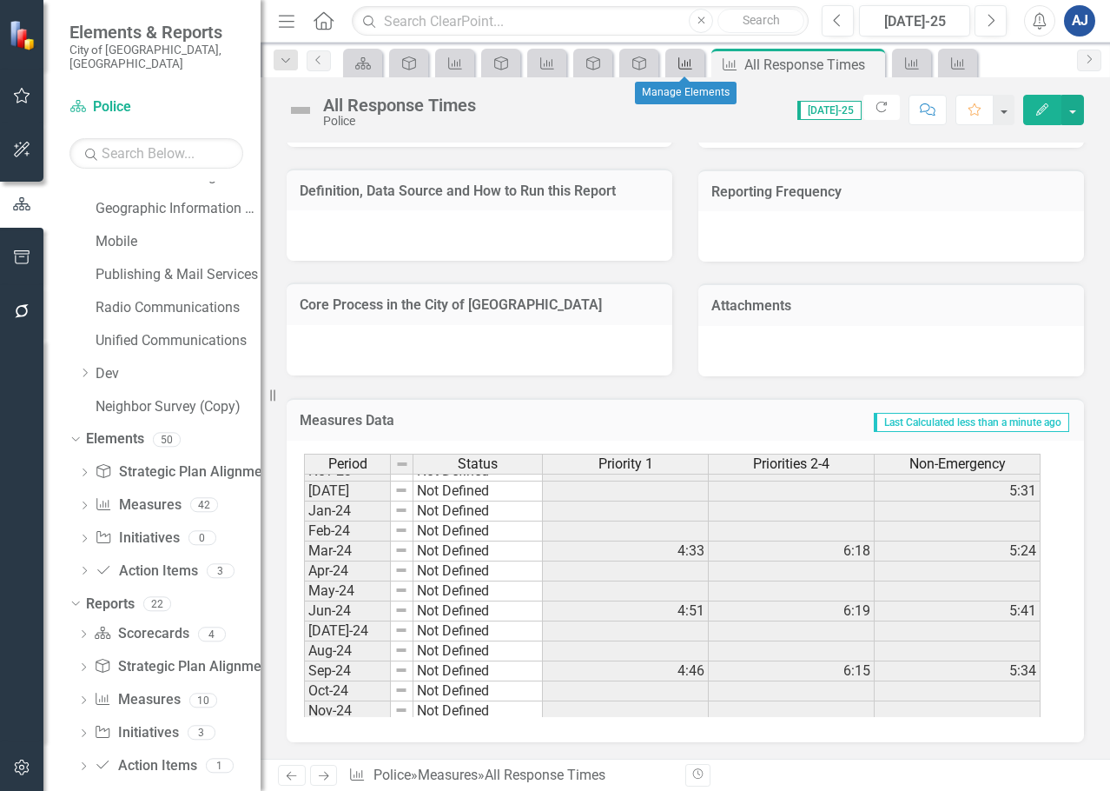
click at [680, 70] on icon "Measures" at bounding box center [685, 63] width 17 height 14
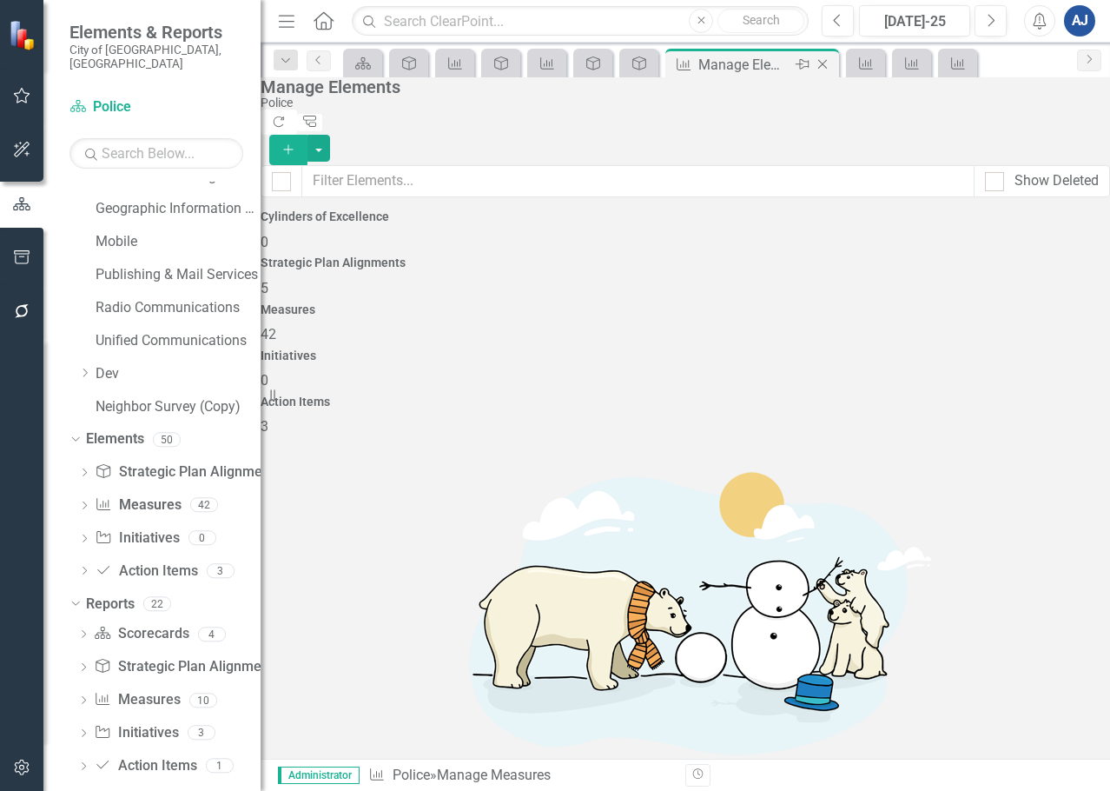
click at [826, 62] on icon "Close" at bounding box center [822, 64] width 17 height 14
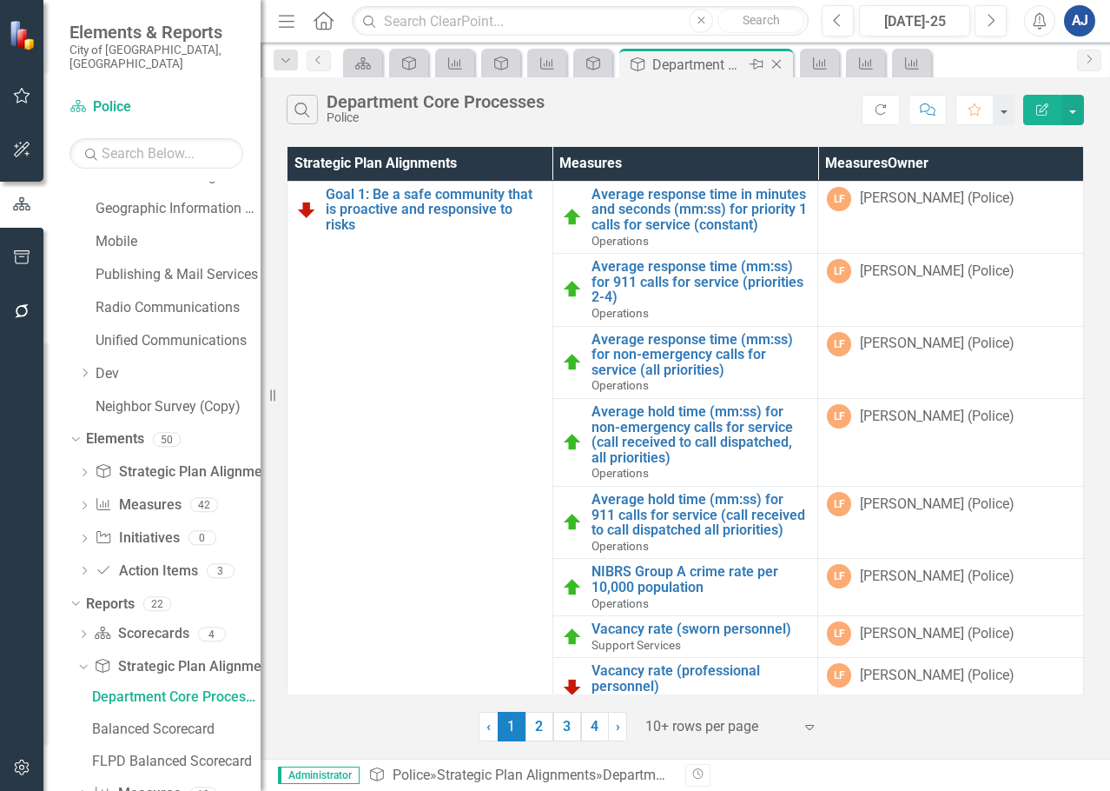
click at [665, 64] on div "Department Core Processes" at bounding box center [699, 65] width 93 height 22
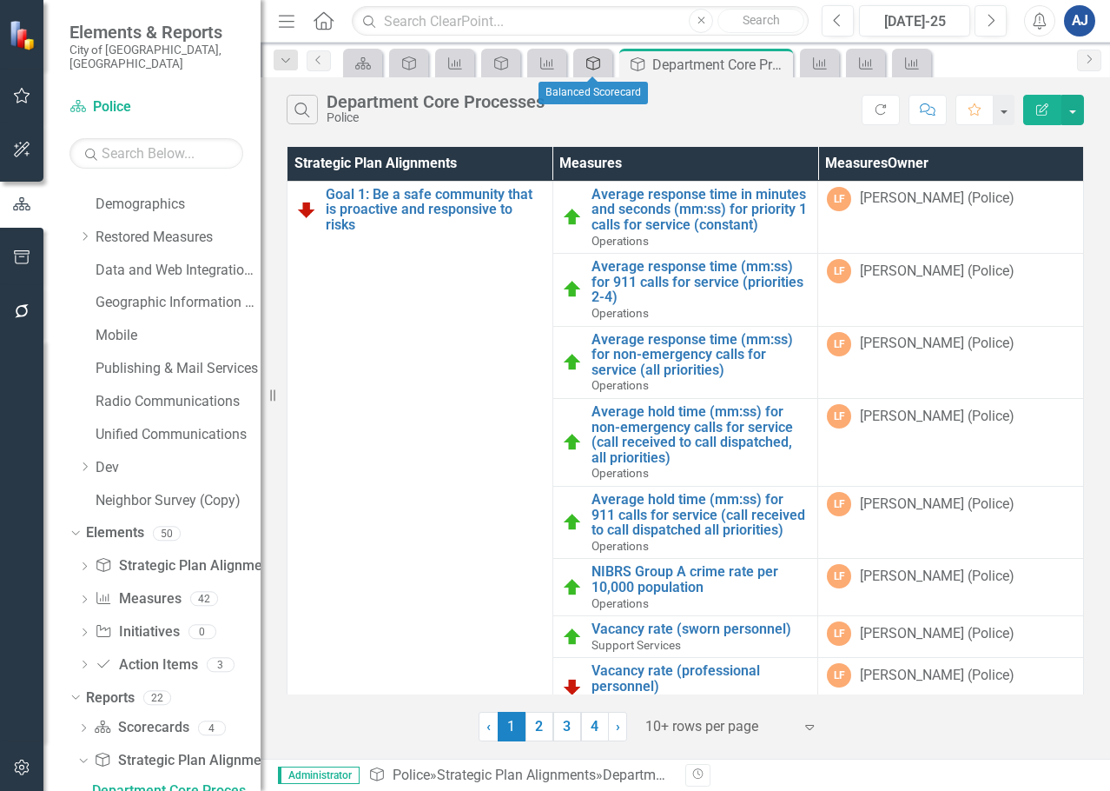
click at [587, 60] on icon at bounding box center [594, 63] width 14 height 14
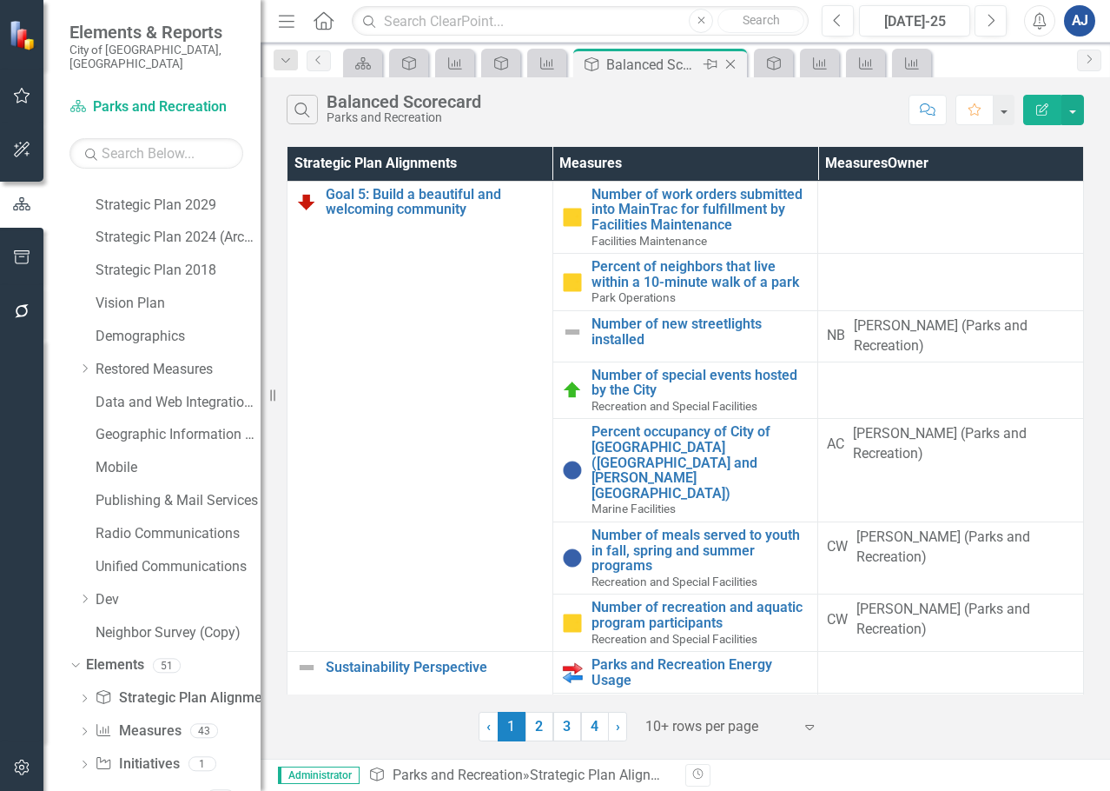
click at [731, 65] on icon "Close" at bounding box center [730, 64] width 17 height 14
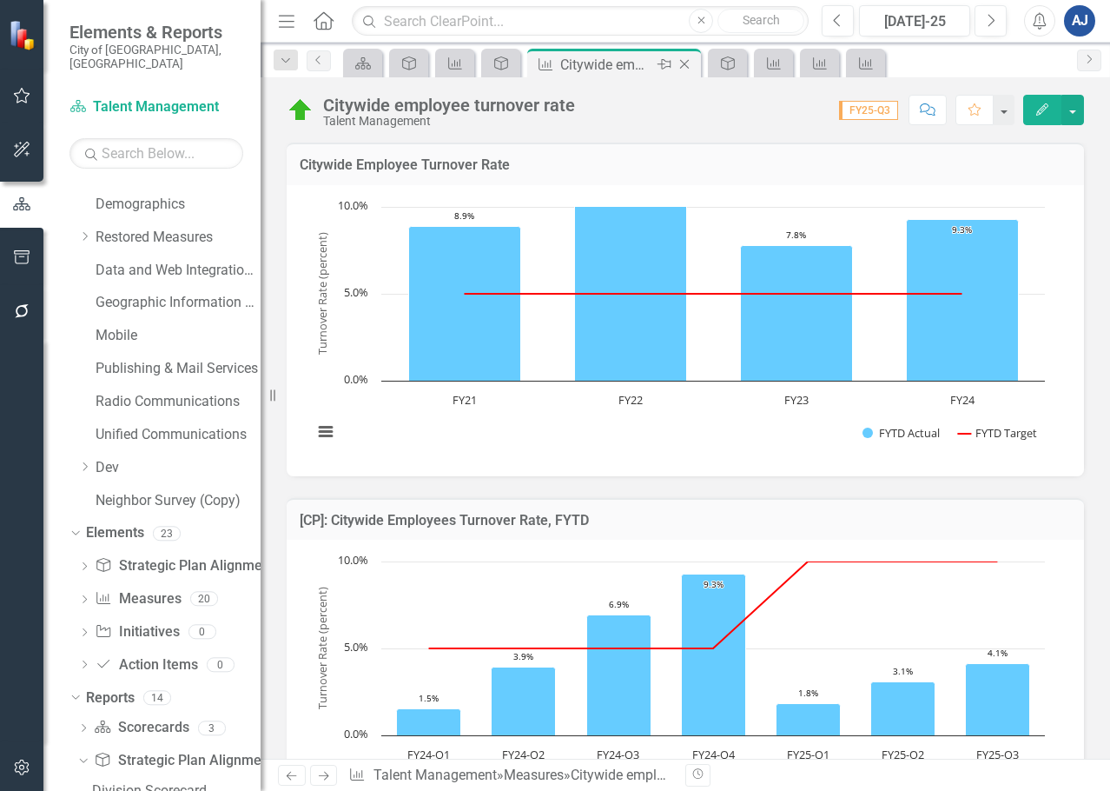
click at [684, 64] on icon "Close" at bounding box center [684, 64] width 17 height 14
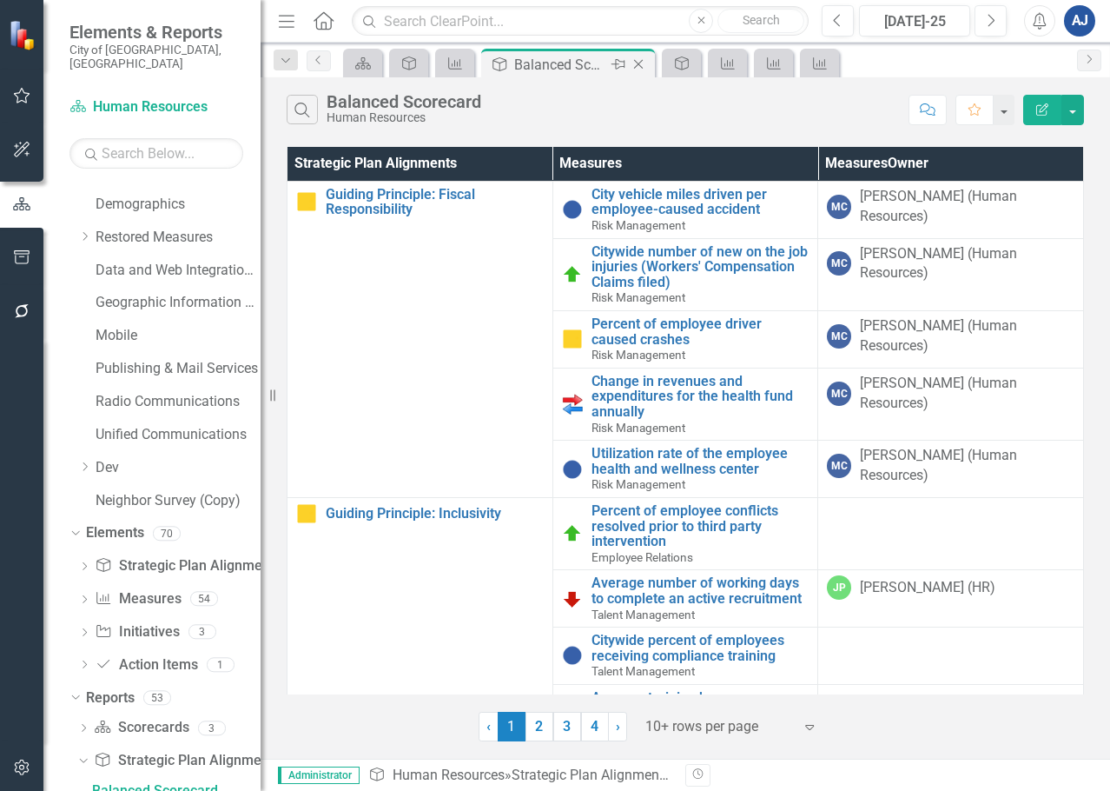
click at [637, 62] on icon "Close" at bounding box center [638, 64] width 17 height 14
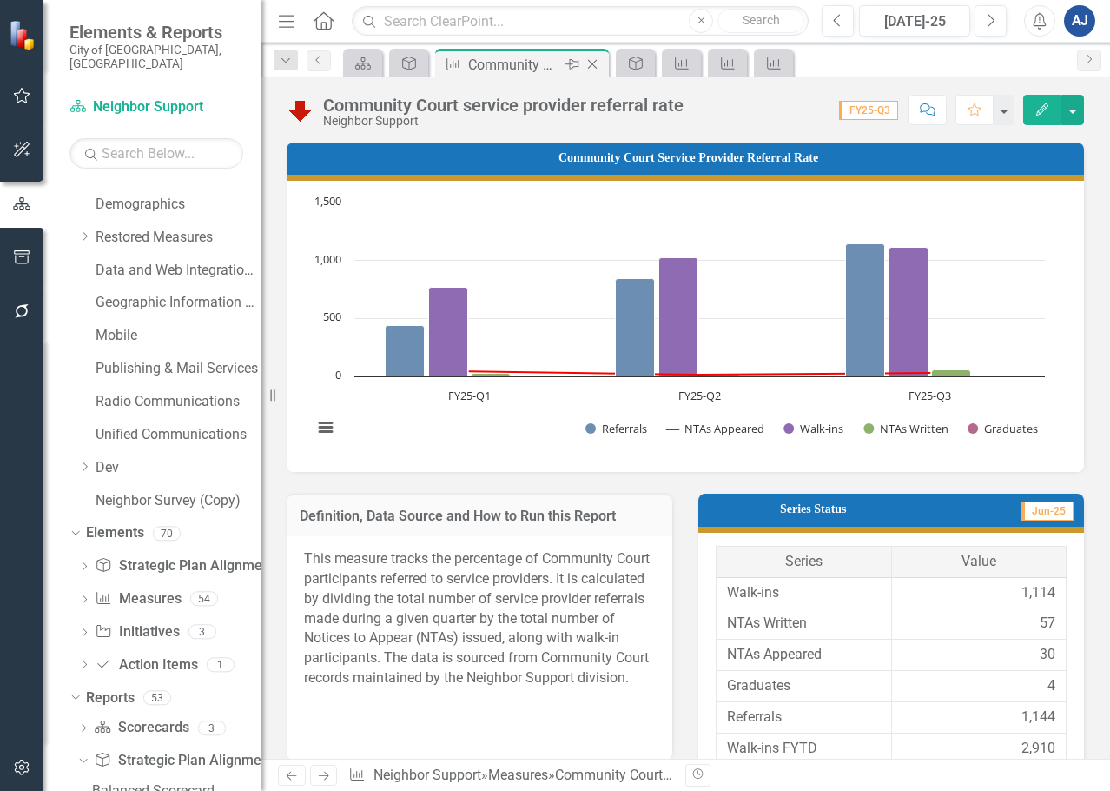
click at [588, 60] on icon at bounding box center [593, 65] width 10 height 10
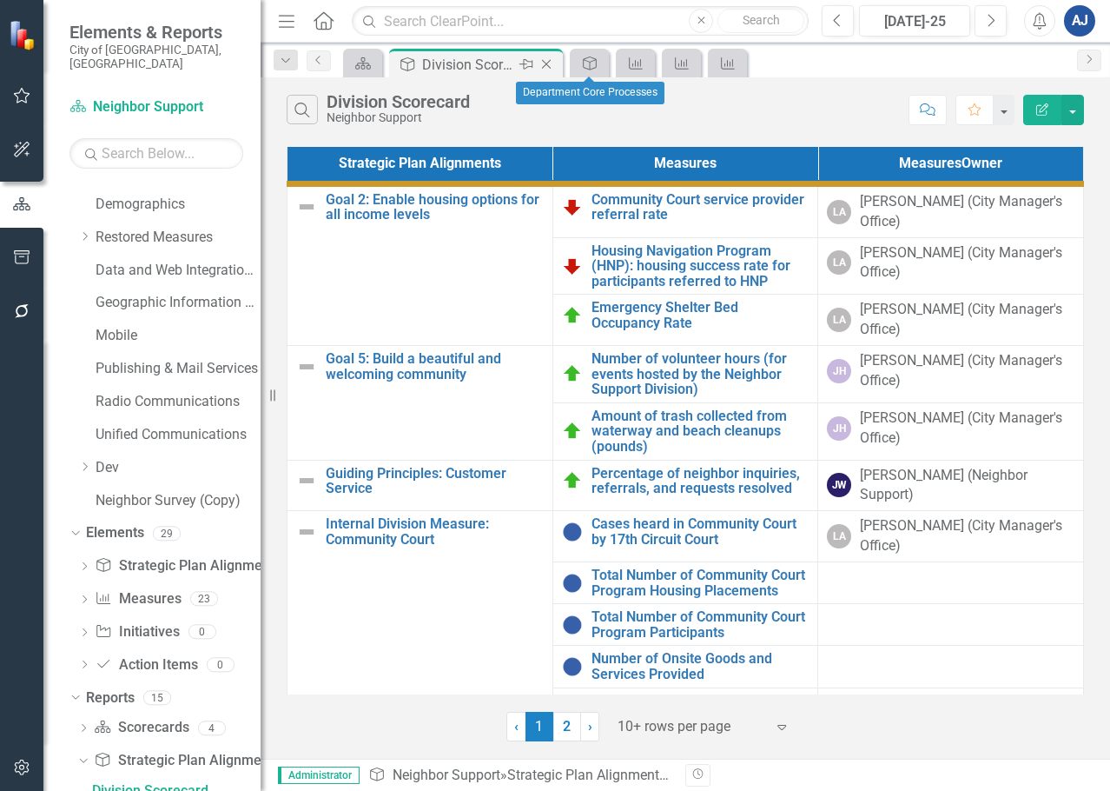
click at [549, 61] on icon "Close" at bounding box center [546, 64] width 17 height 14
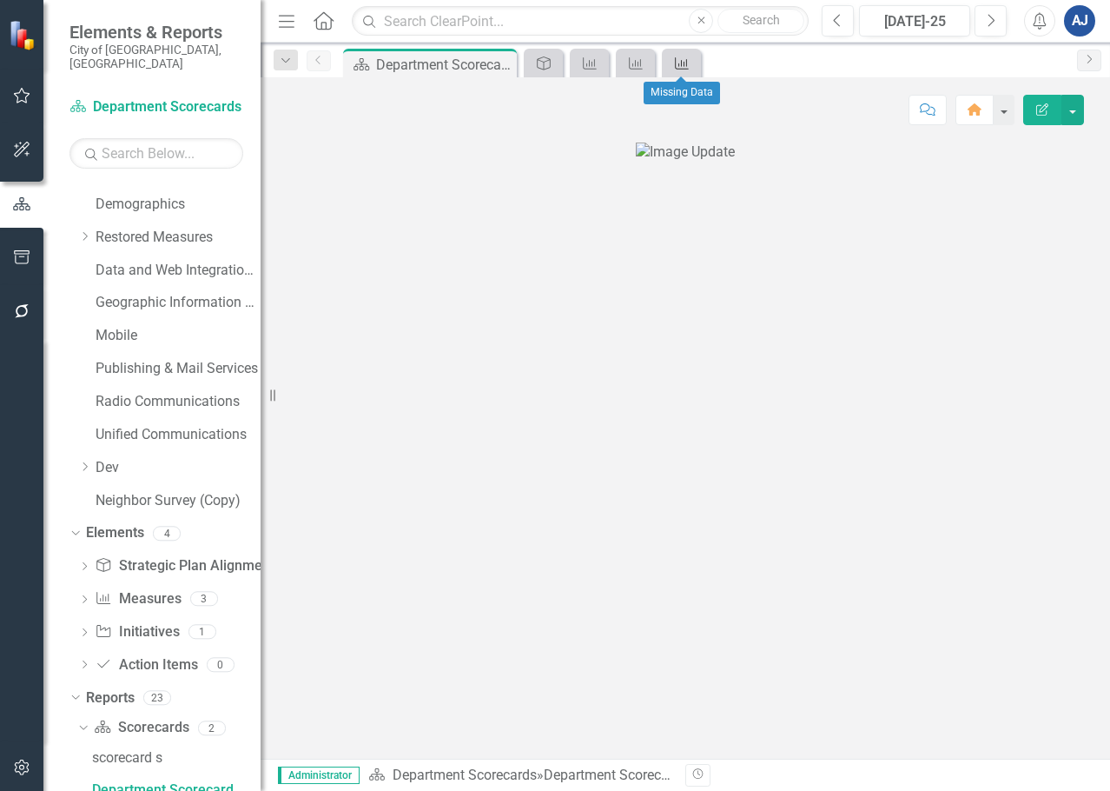
click at [673, 63] on icon "Measures" at bounding box center [681, 63] width 17 height 14
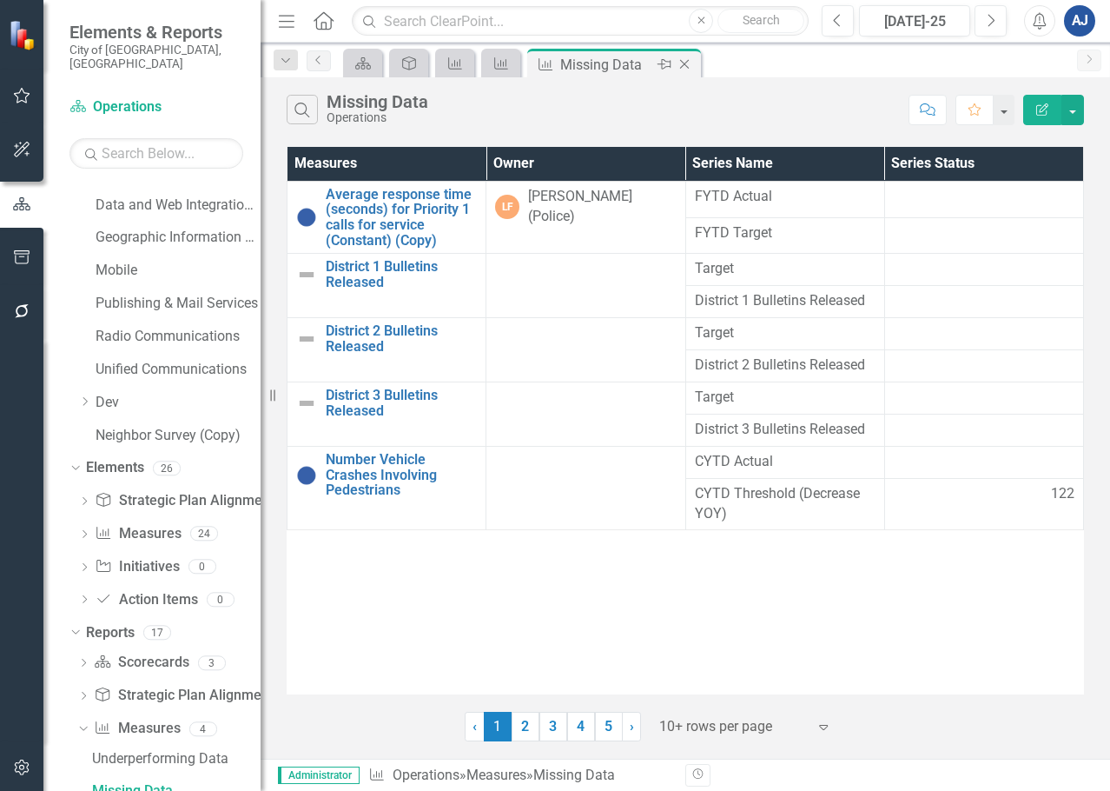
click at [679, 60] on icon "Close" at bounding box center [684, 64] width 17 height 14
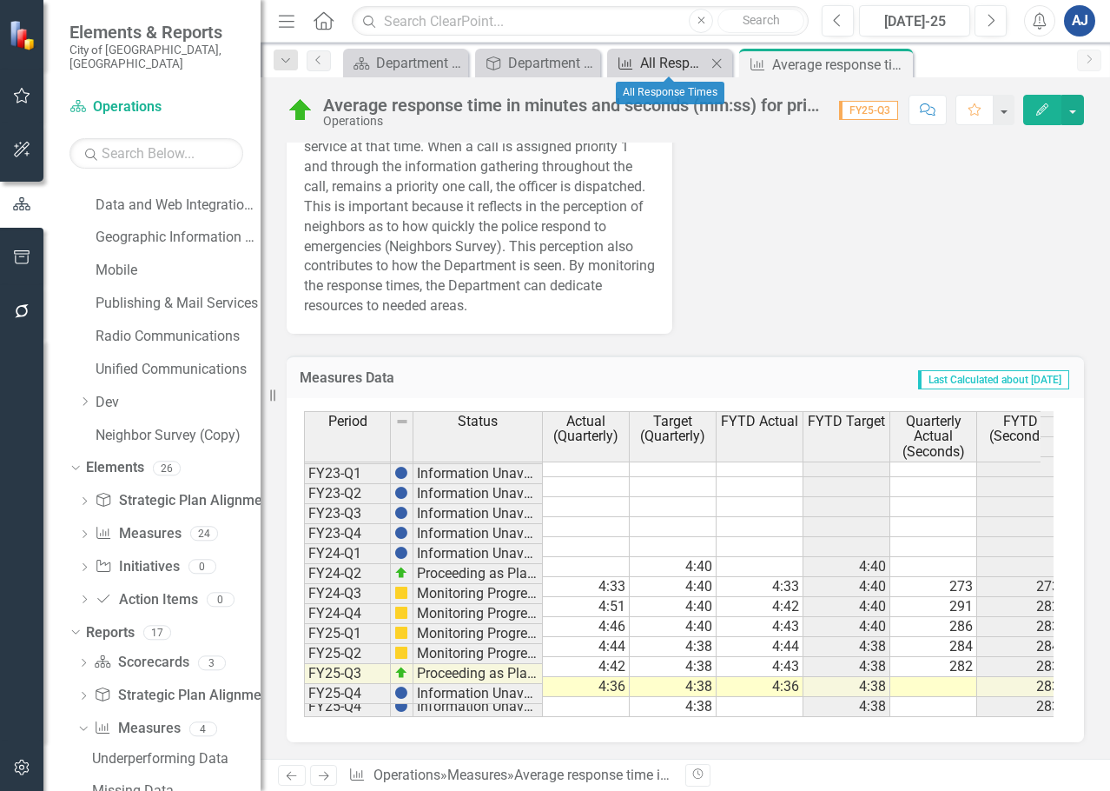
click at [664, 63] on div "All Response Times" at bounding box center [673, 63] width 66 height 22
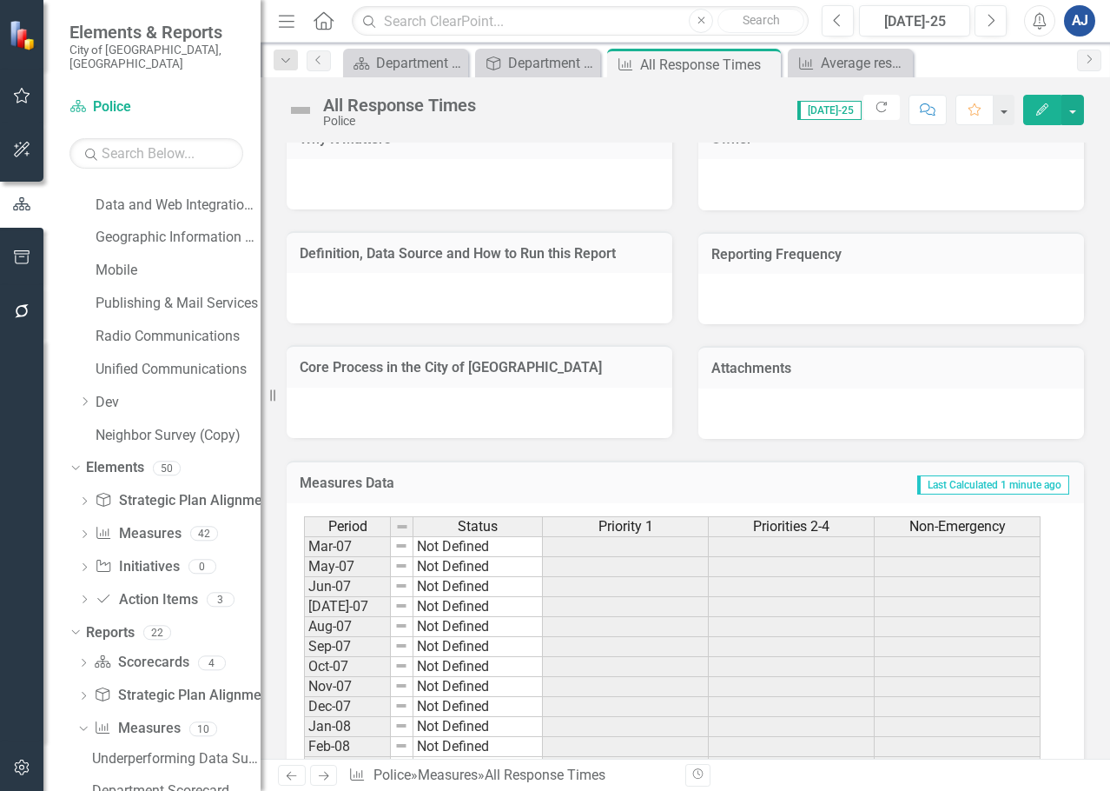
scroll to position [558, 0]
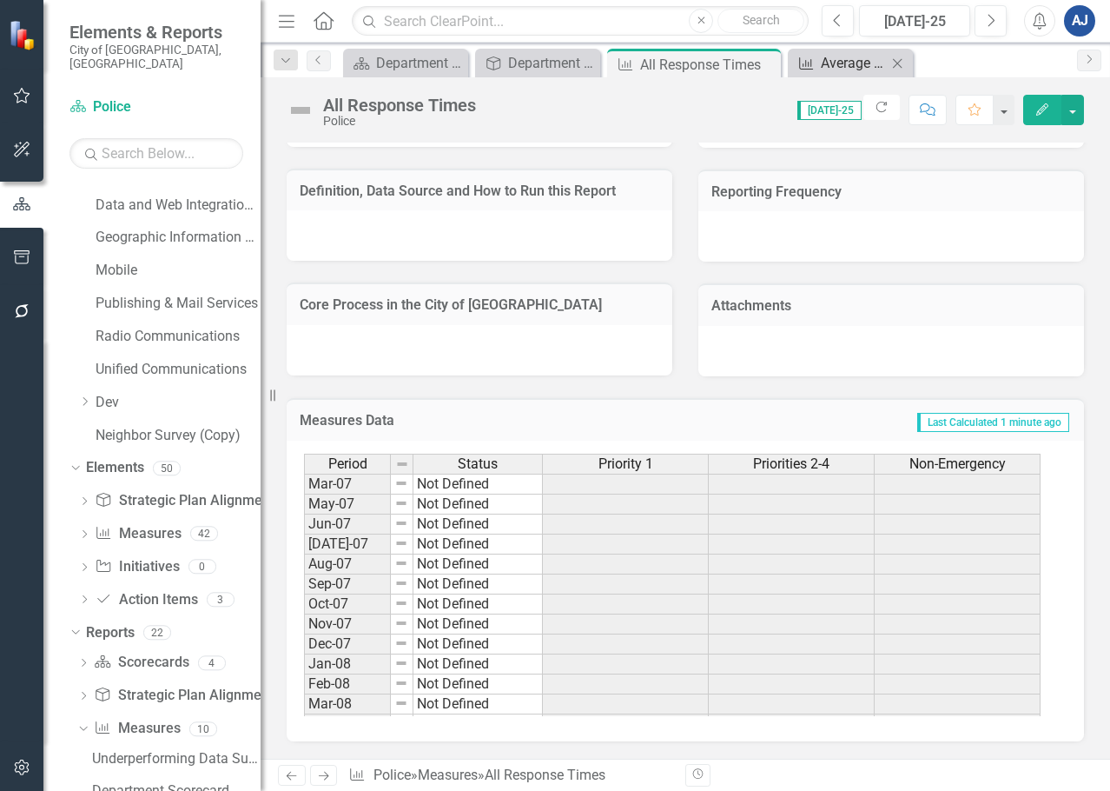
click at [825, 64] on div "Average response time in minutes and seconds (mm:ss) for priority 1 calls for s…" at bounding box center [854, 63] width 66 height 22
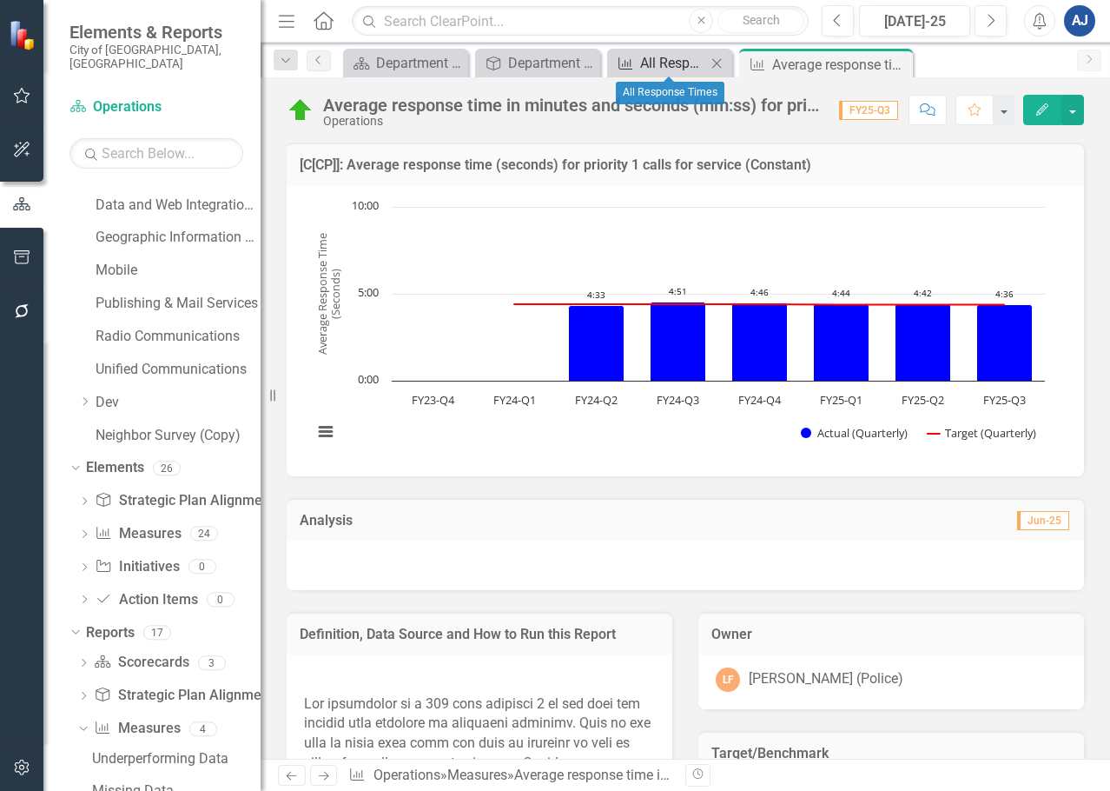
click at [666, 59] on div "All Response Times" at bounding box center [673, 63] width 66 height 22
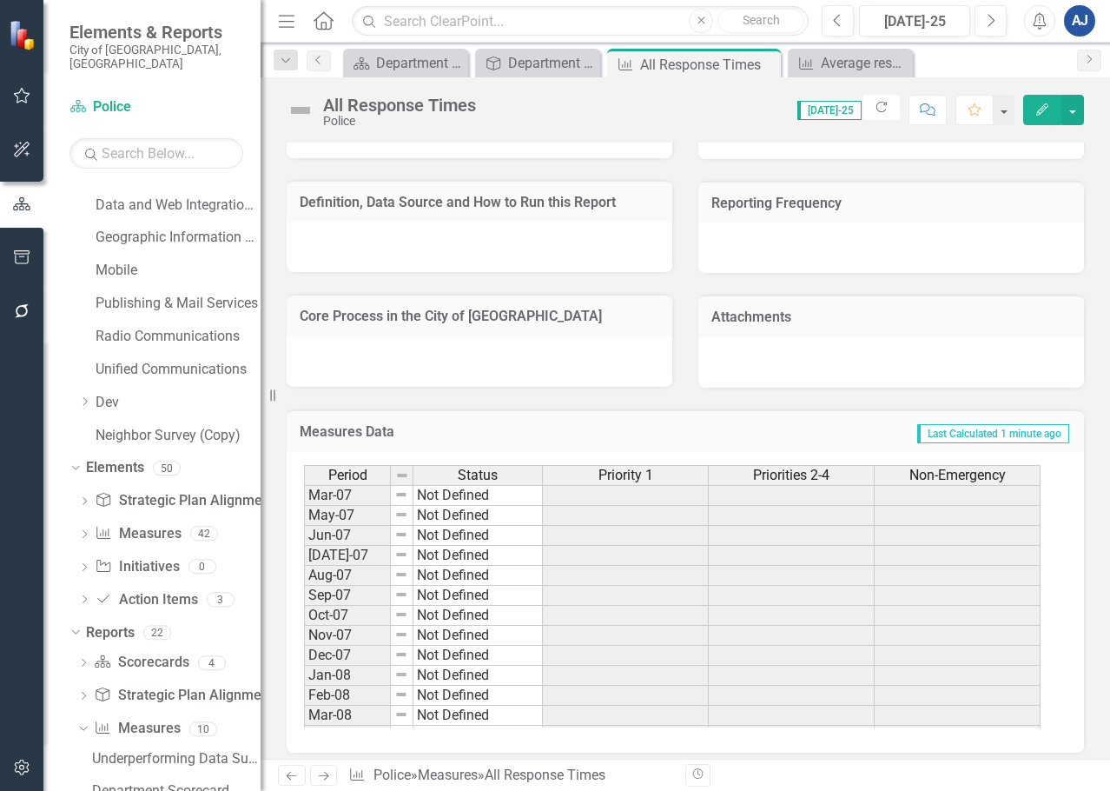
scroll to position [558, 0]
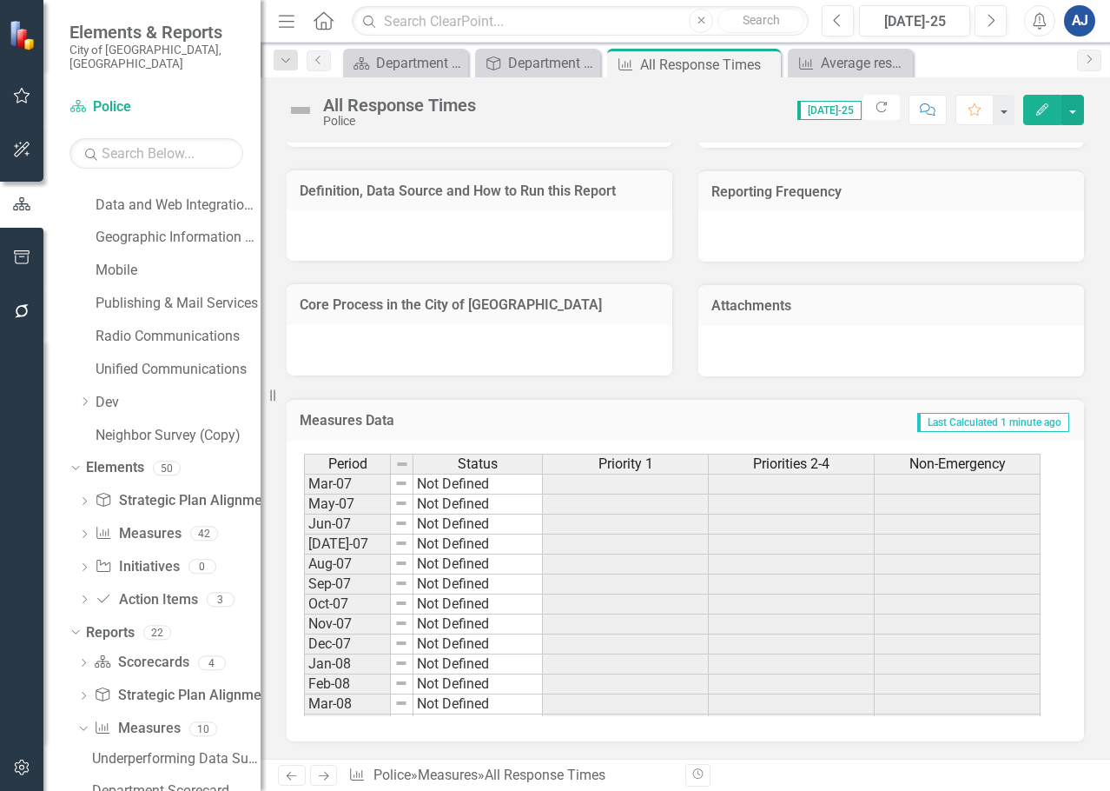
click at [1037, 117] on button "Edit" at bounding box center [1043, 110] width 38 height 30
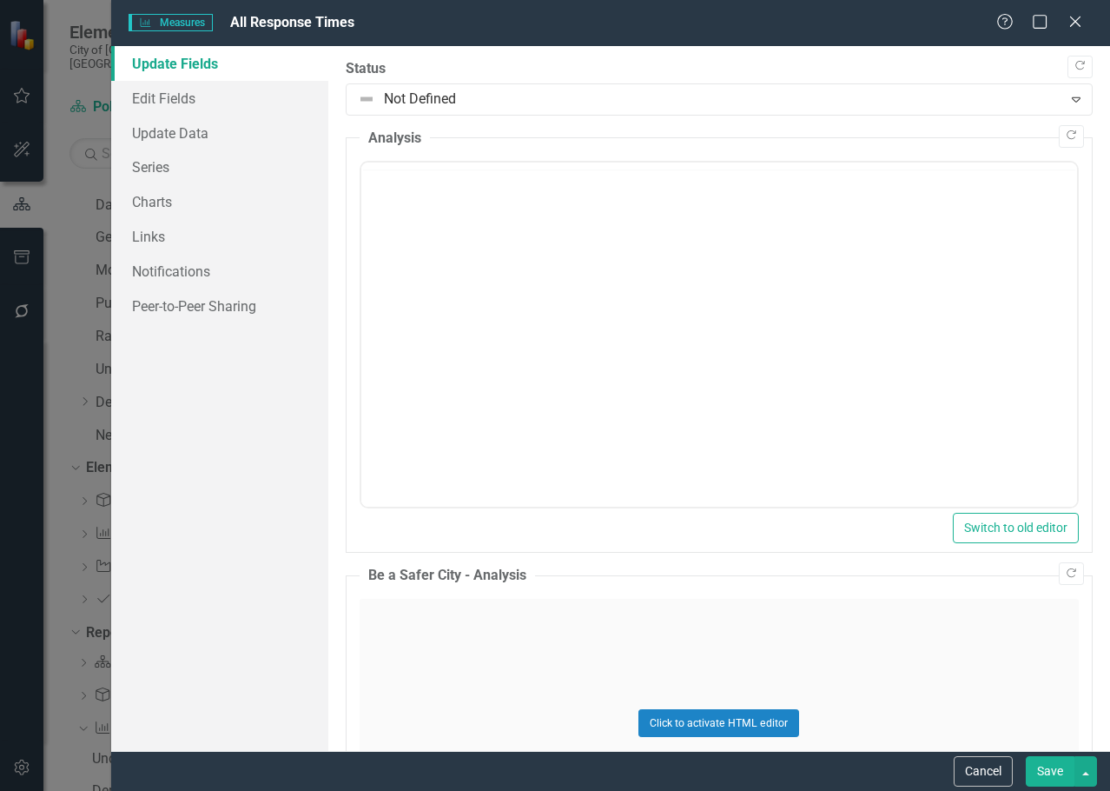
scroll to position [0, 0]
click at [184, 138] on link "Update Data" at bounding box center [219, 133] width 217 height 35
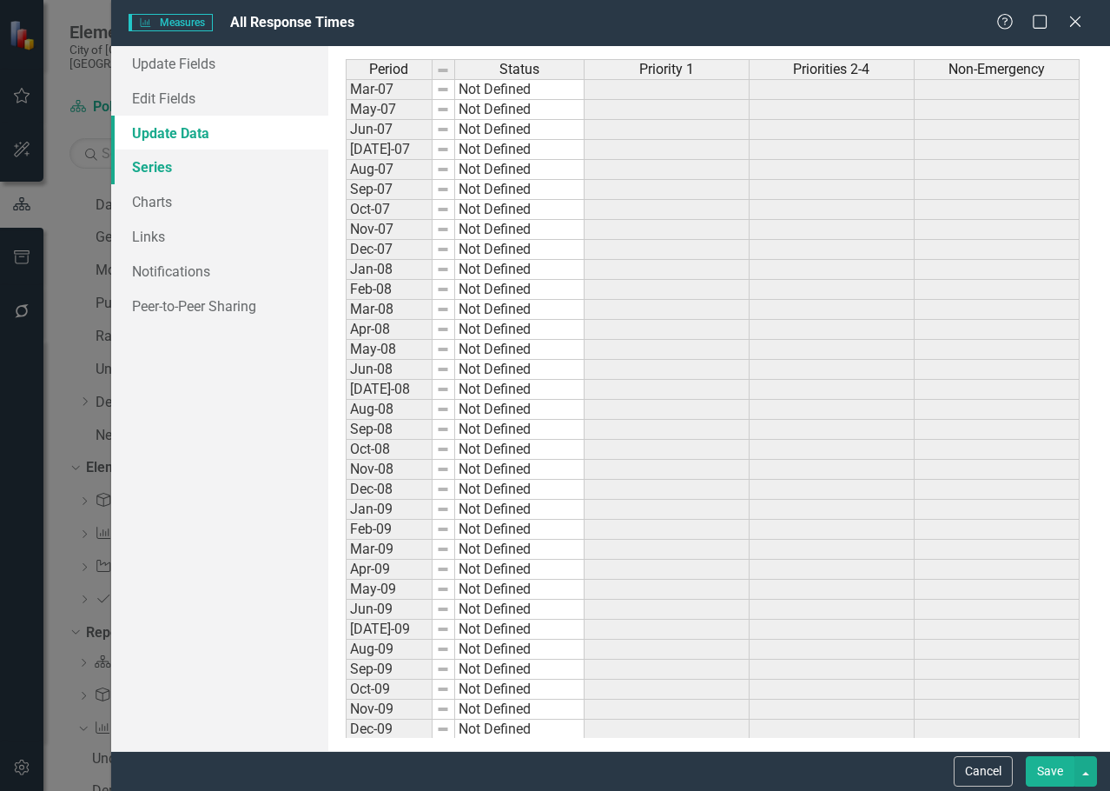
click at [182, 160] on link "Series" at bounding box center [219, 166] width 217 height 35
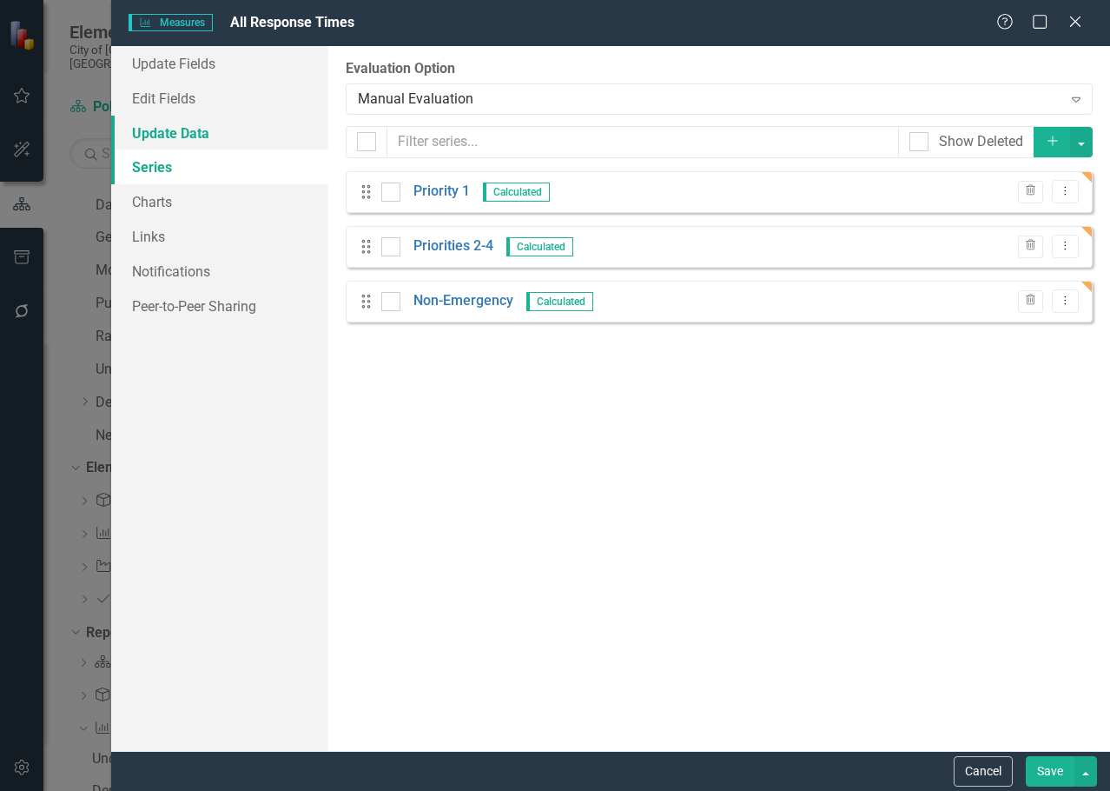
click at [150, 129] on link "Update Data" at bounding box center [219, 133] width 217 height 35
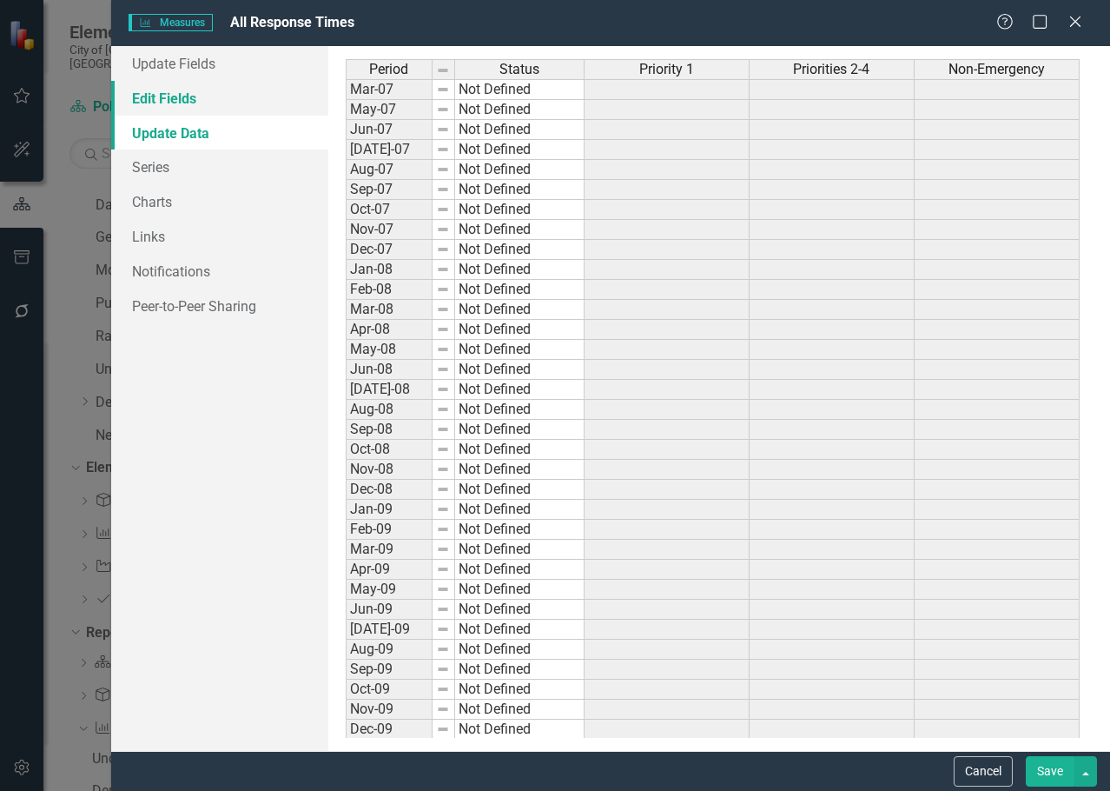
click at [181, 90] on link "Edit Fields" at bounding box center [219, 98] width 217 height 35
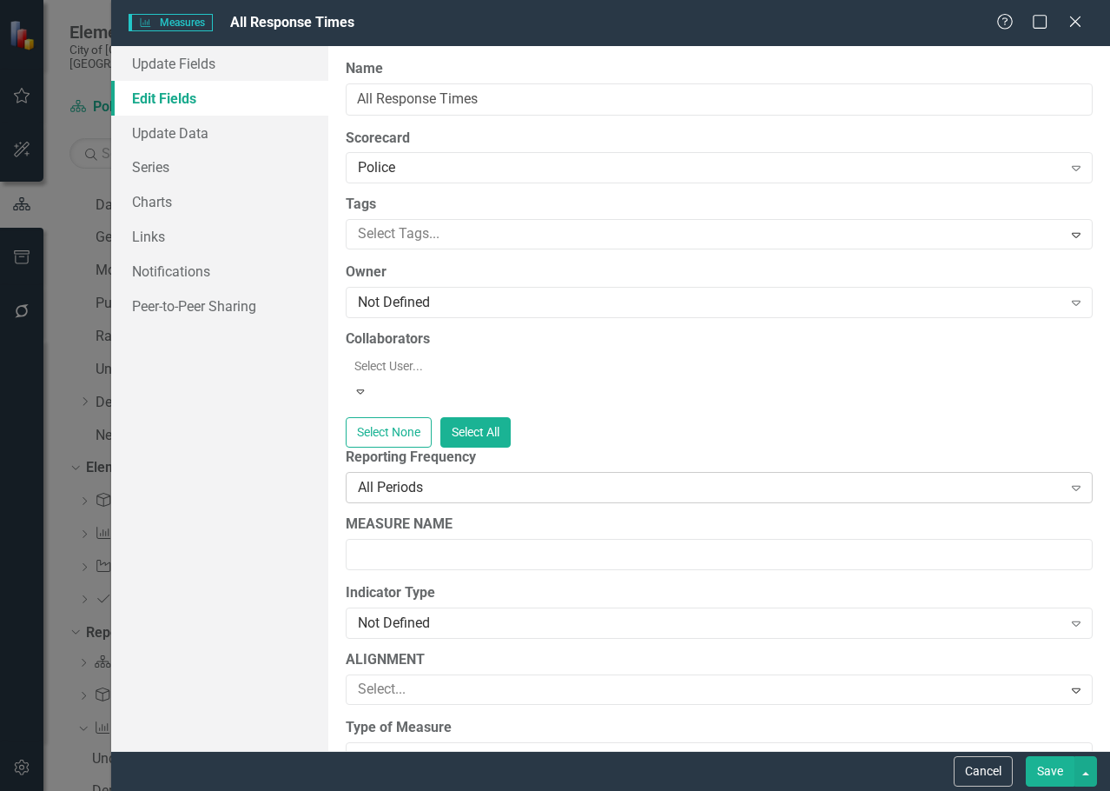
click at [449, 483] on div "All Periods" at bounding box center [710, 487] width 705 height 20
type input "fiscal year qu"
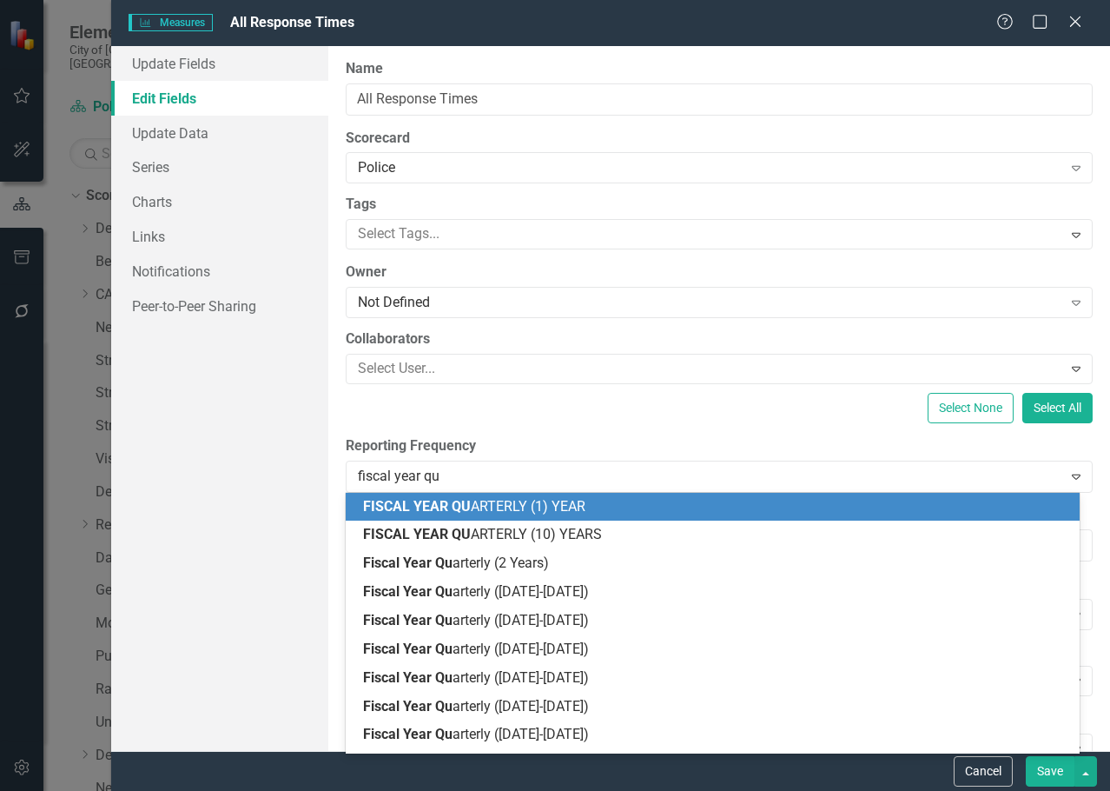
scroll to position [63, 0]
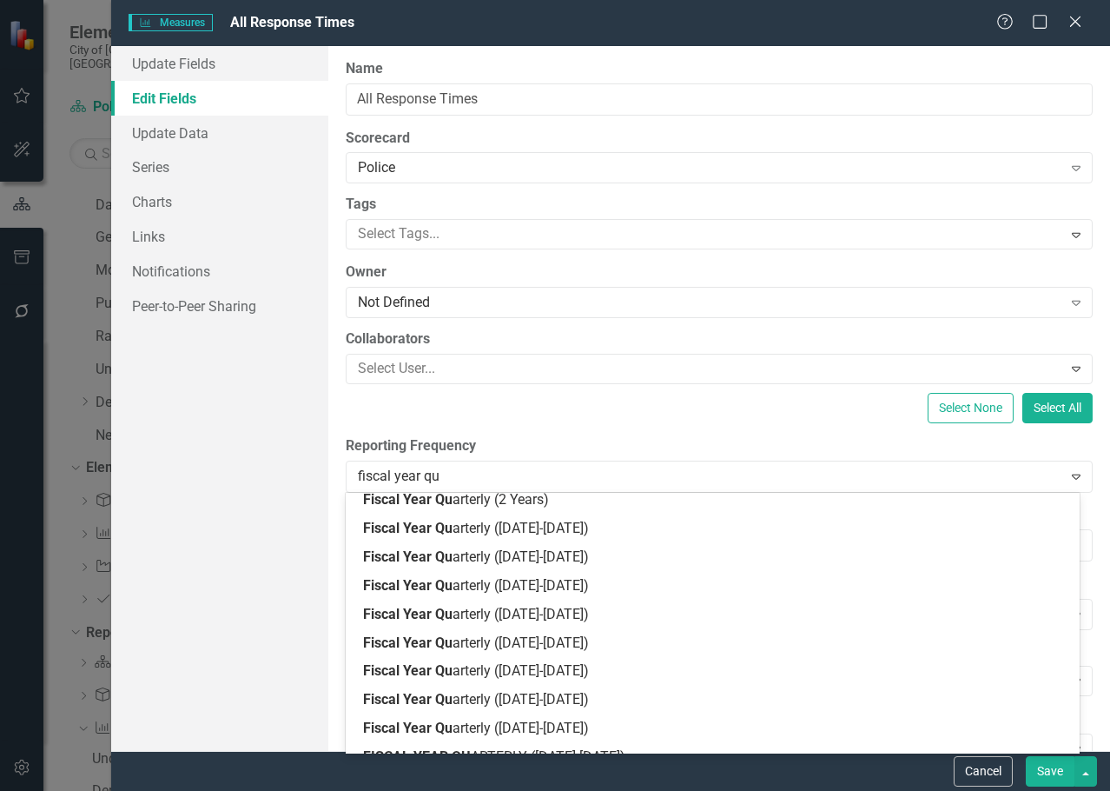
click at [463, 499] on span "Fiscal Year Qu arterly (2 Years)" at bounding box center [456, 499] width 186 height 17
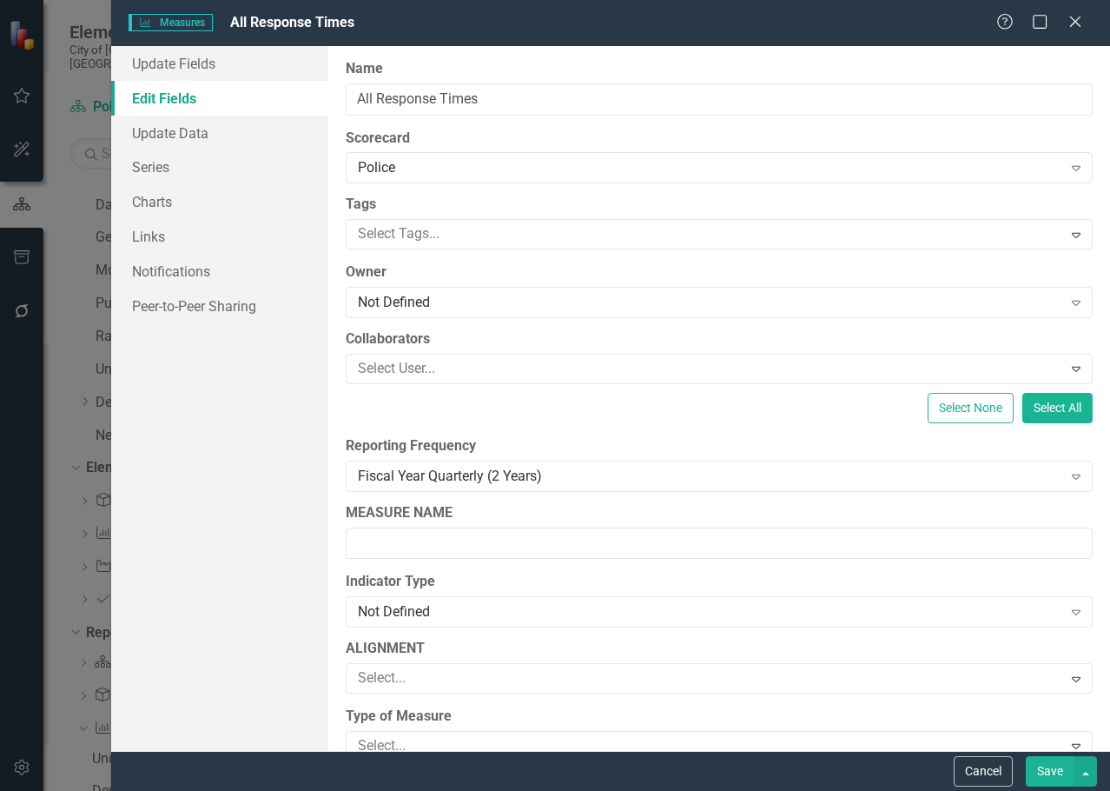
click at [1034, 773] on button "Save" at bounding box center [1050, 771] width 49 height 30
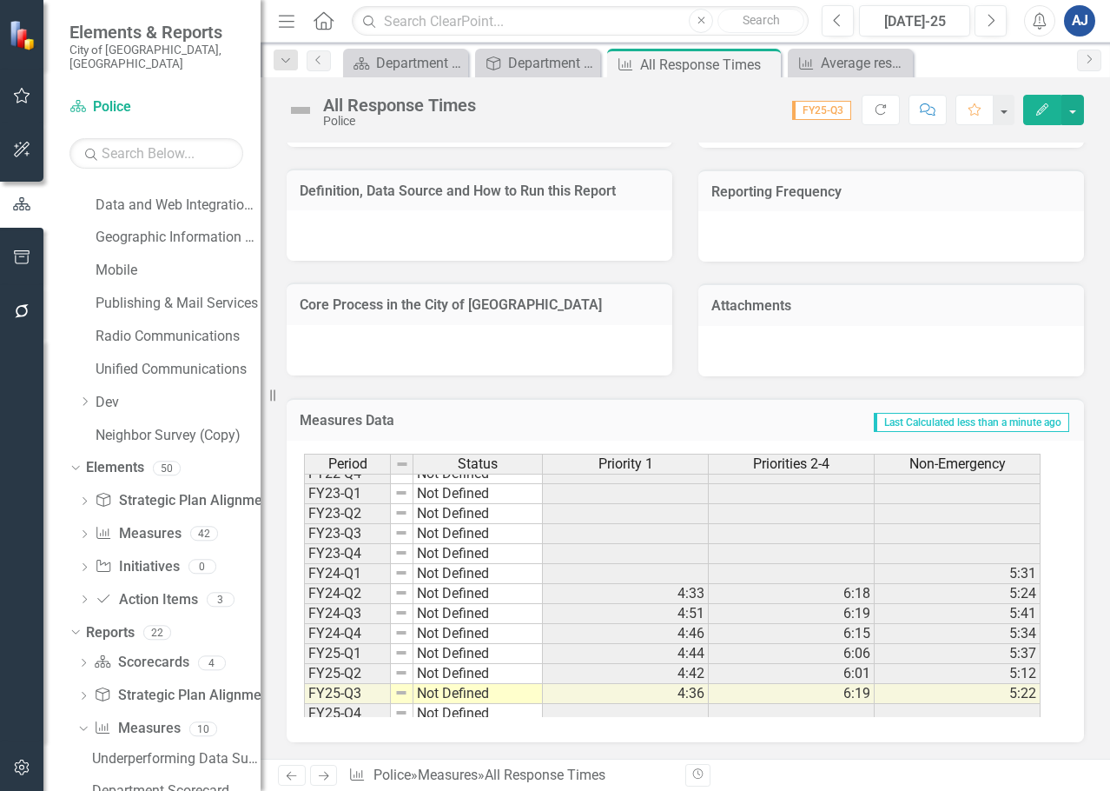
scroll to position [79, 0]
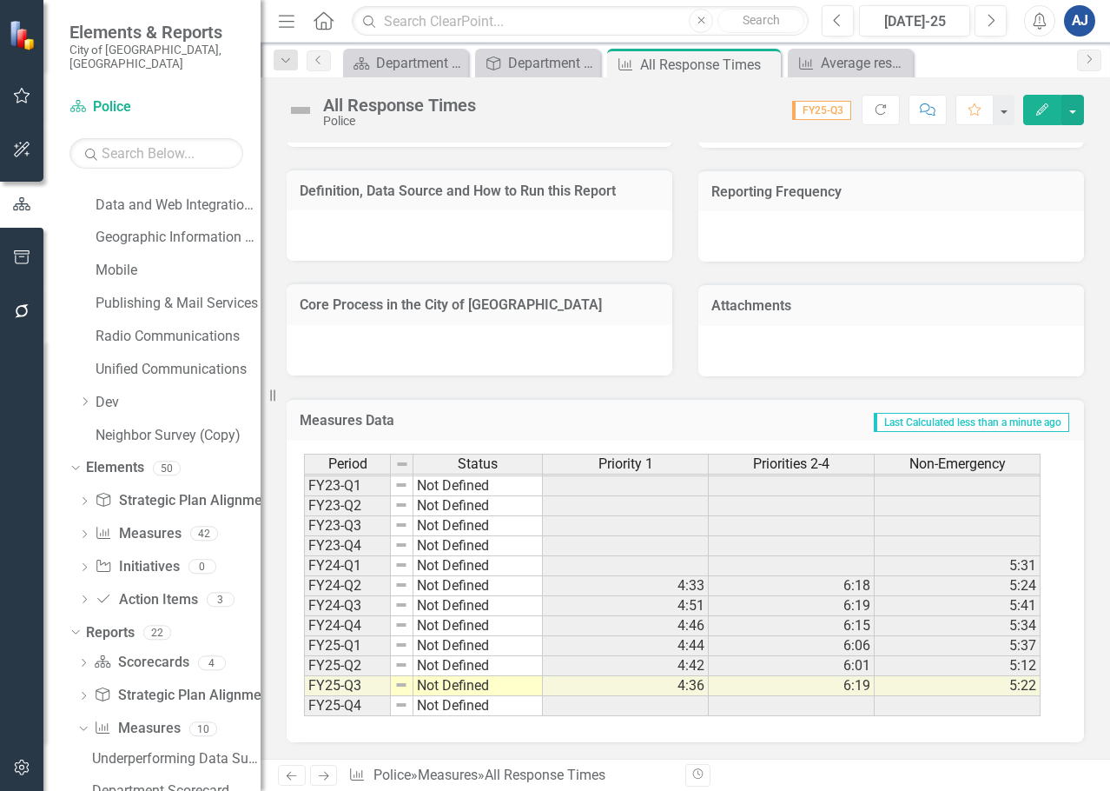
click at [1045, 110] on icon "Edit" at bounding box center [1043, 109] width 16 height 12
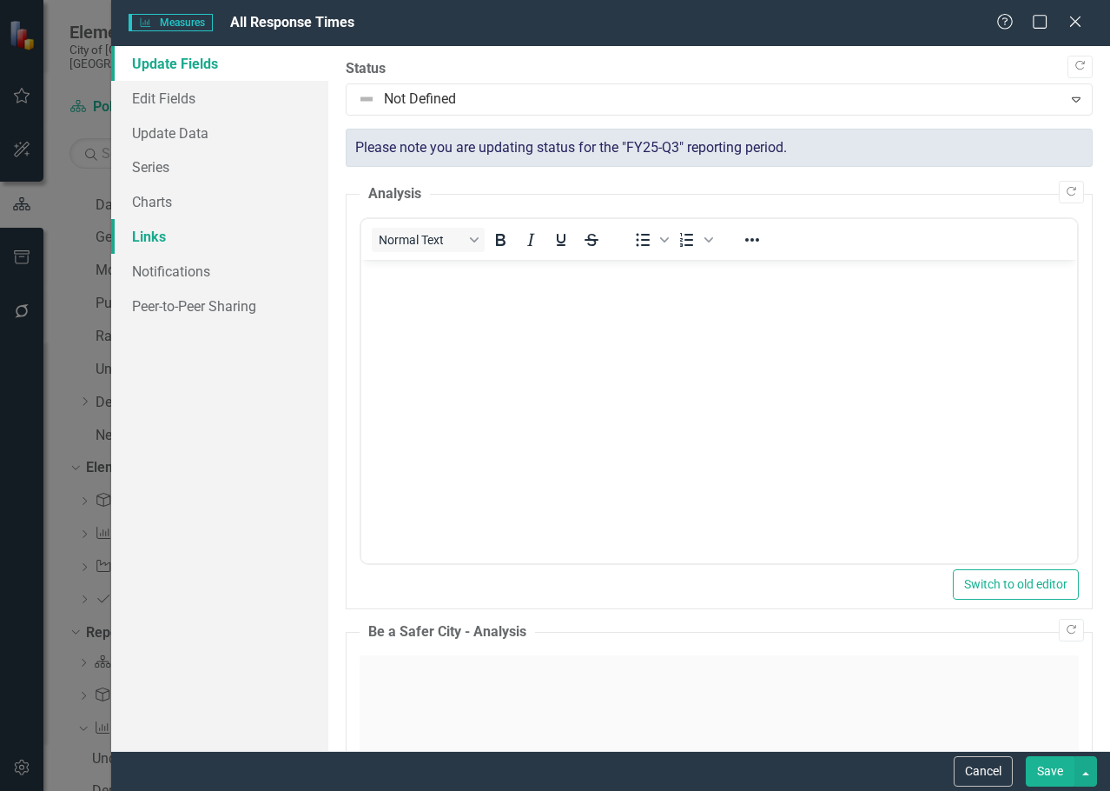
scroll to position [0, 0]
drag, startPoint x: 170, startPoint y: 96, endPoint x: 260, endPoint y: 135, distance: 97.3
click at [170, 96] on link "Edit Fields" at bounding box center [219, 98] width 217 height 35
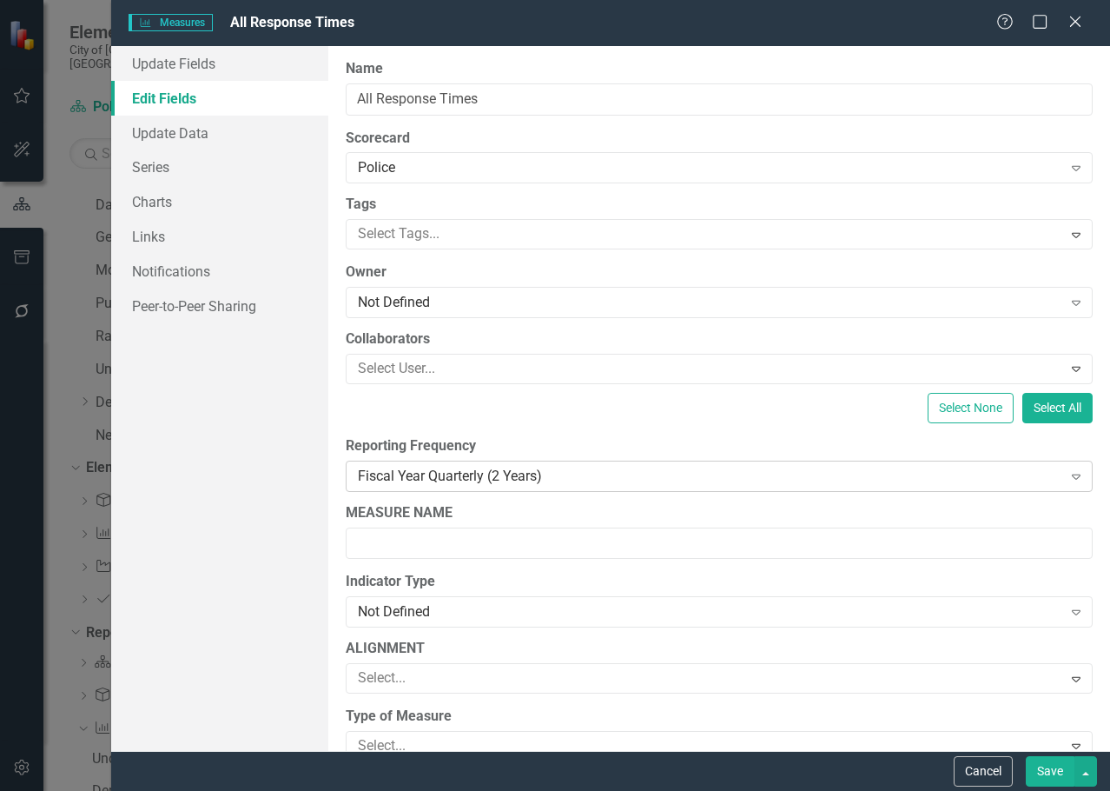
click at [538, 468] on div "Fiscal Year Quarterly (2 Years)" at bounding box center [710, 476] width 705 height 20
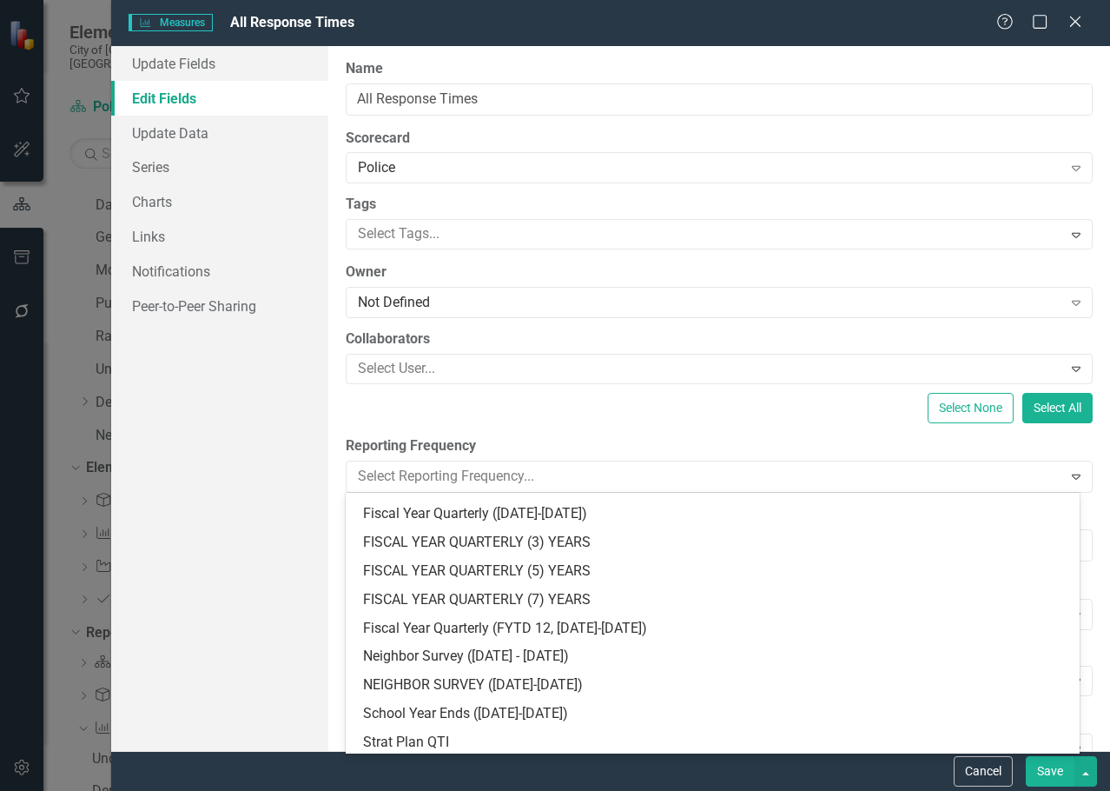
scroll to position [2632, 0]
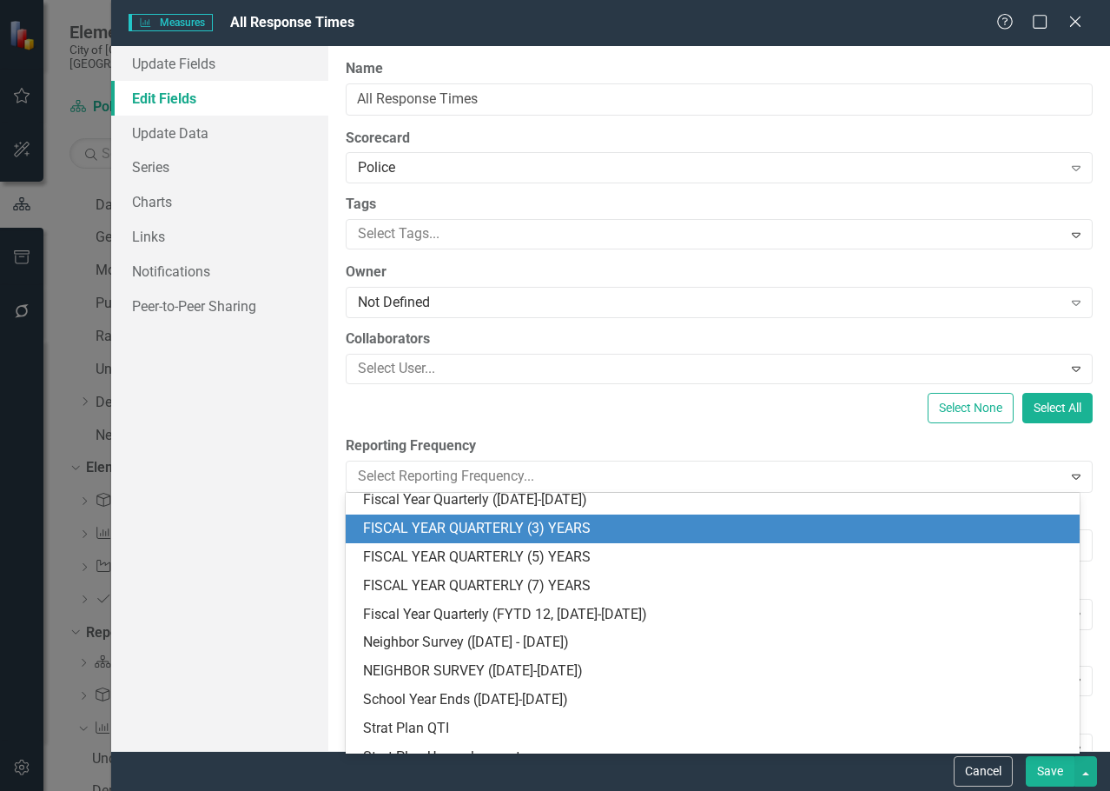
click at [545, 524] on div "FISCAL YEAR QUARTERLY (3) YEARS" at bounding box center [716, 529] width 706 height 20
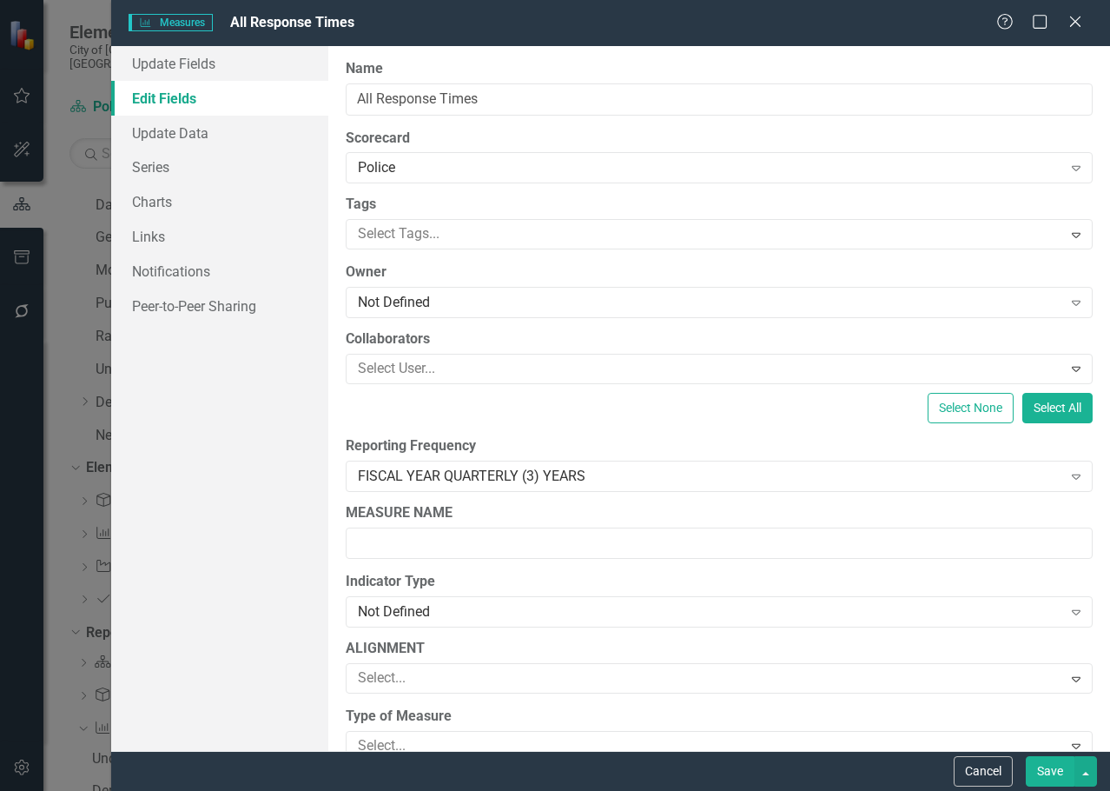
click at [1041, 760] on button "Save" at bounding box center [1050, 771] width 49 height 30
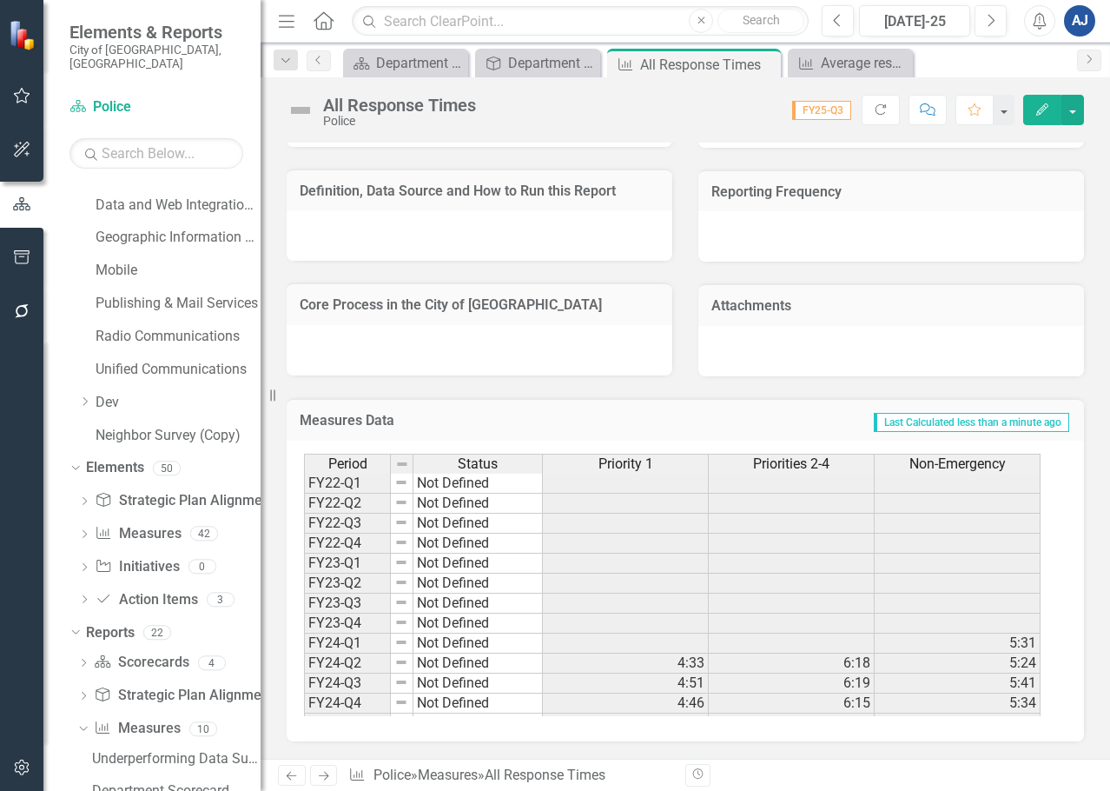
scroll to position [0, 0]
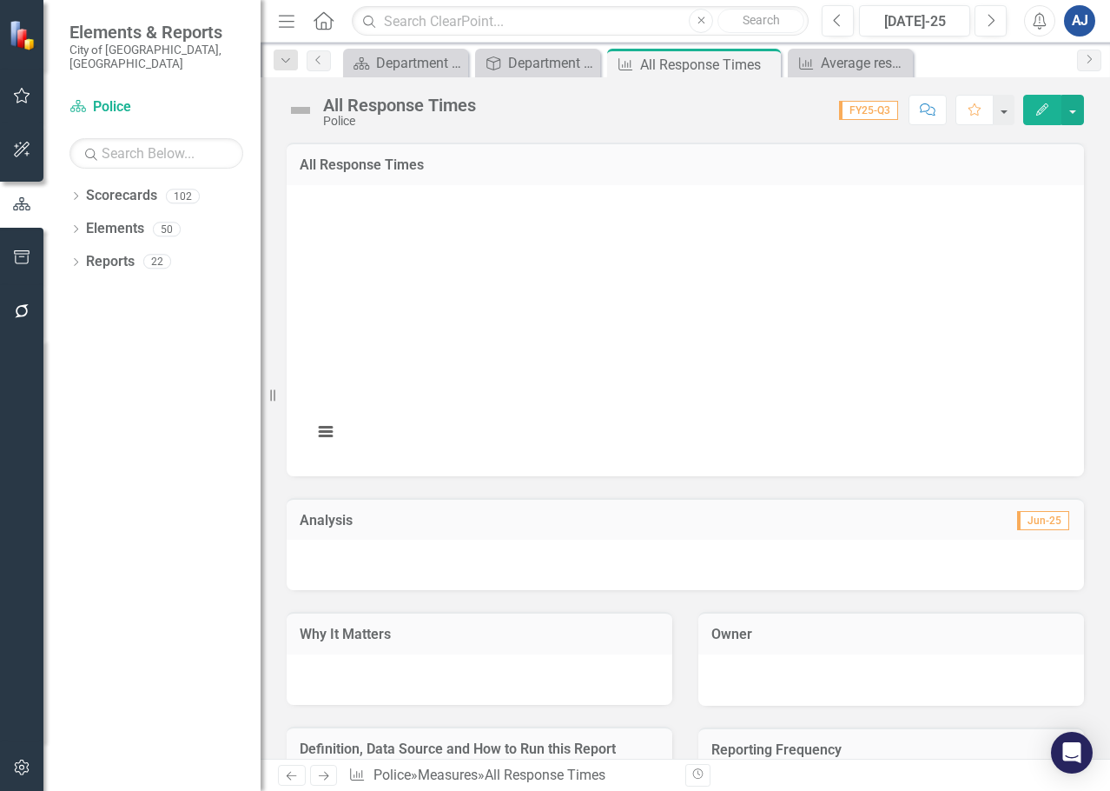
click at [1044, 119] on button "Edit" at bounding box center [1043, 110] width 38 height 30
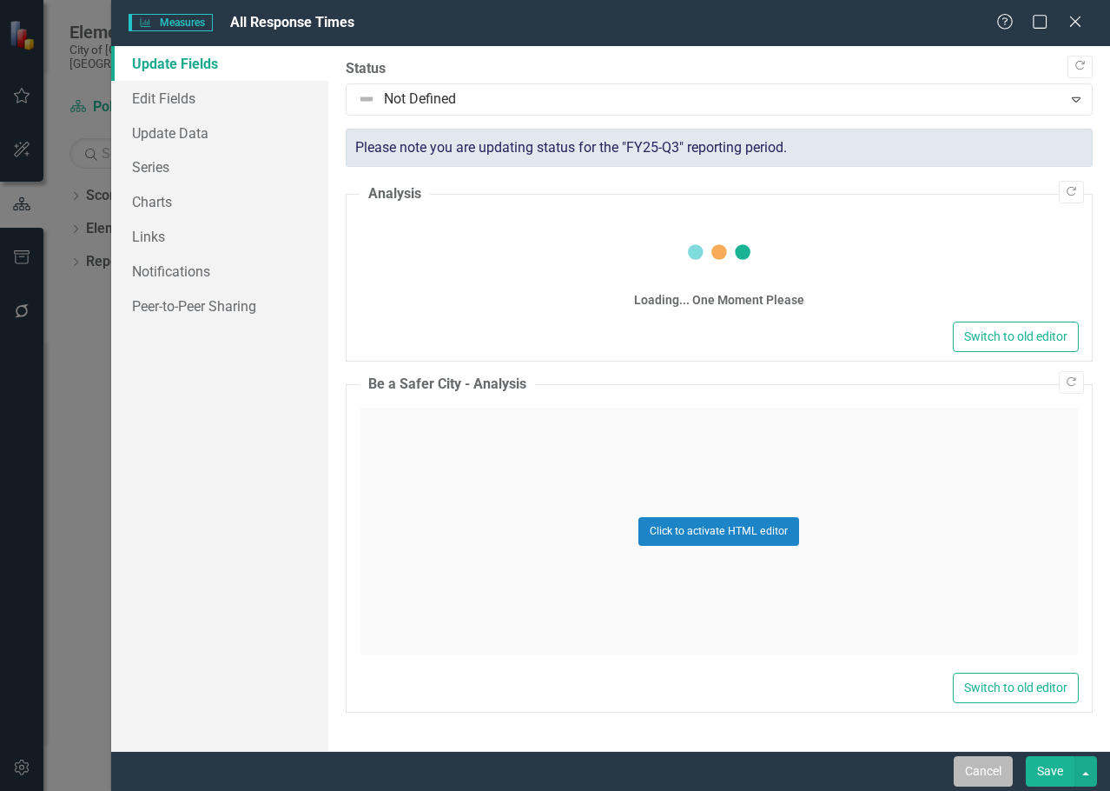
click at [978, 768] on button "Cancel" at bounding box center [983, 771] width 59 height 30
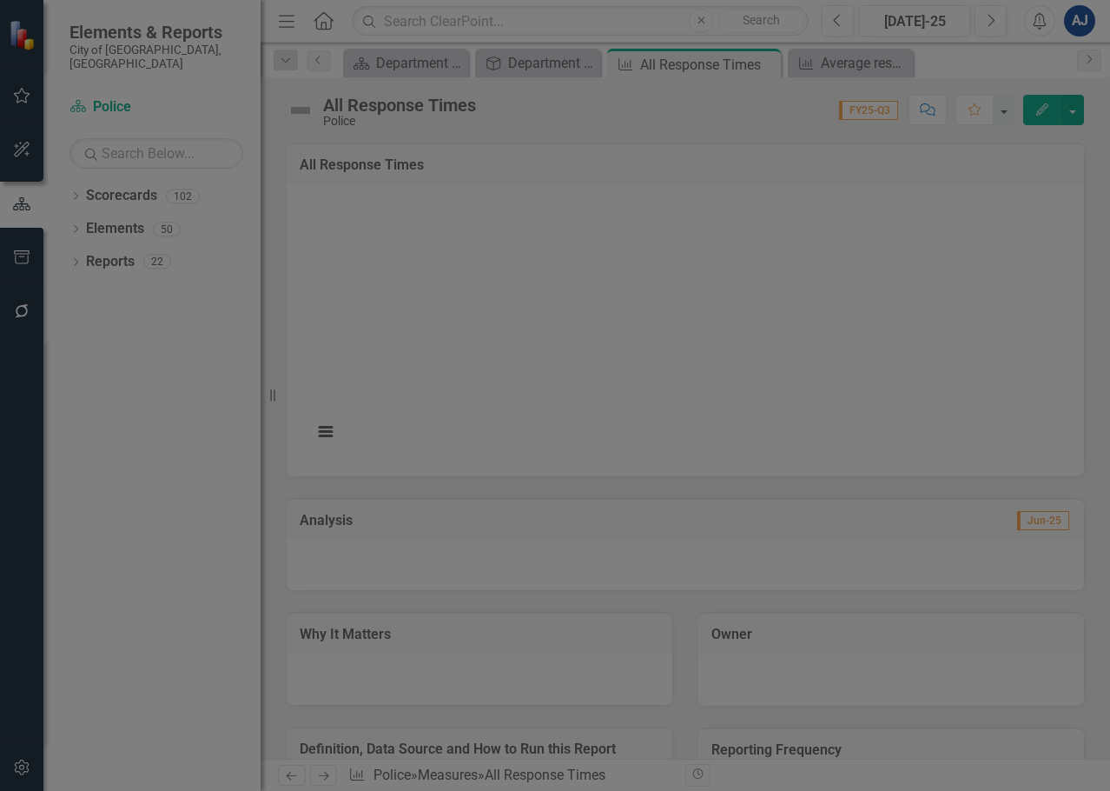
click at [535, 371] on div "Measures Measures All Response Times Help Maximize Close Update Fields Edit Fie…" at bounding box center [555, 395] width 1110 height 791
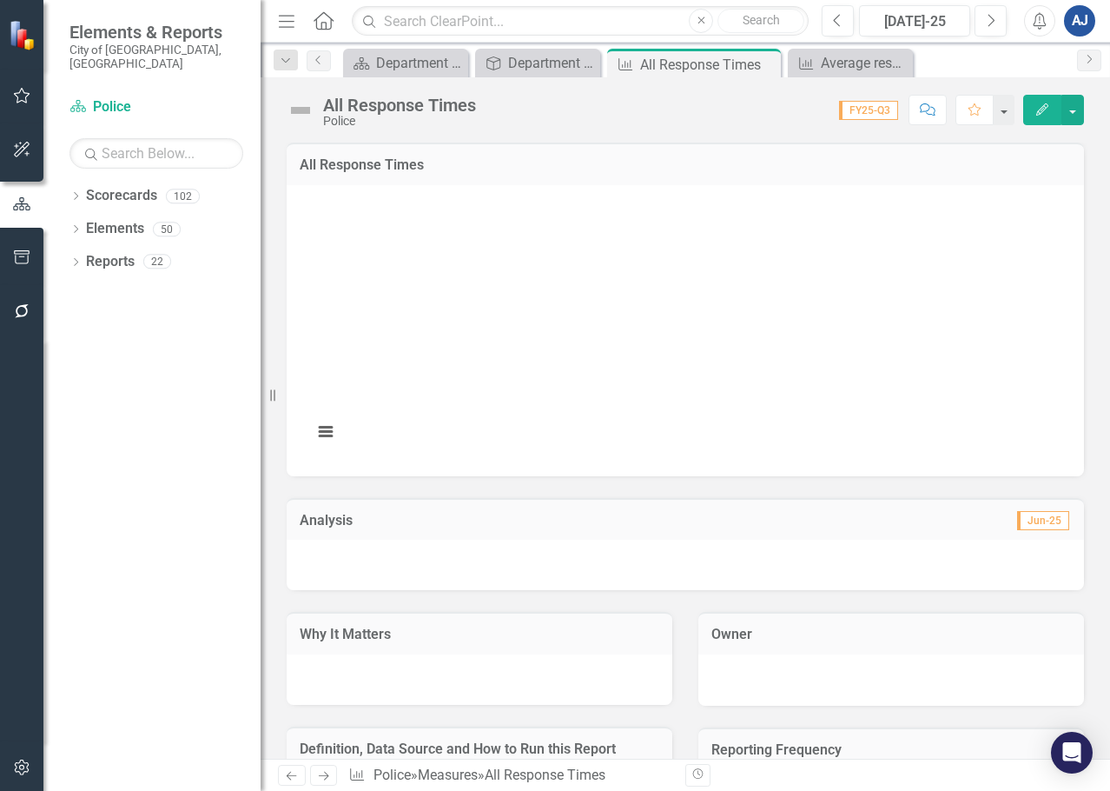
click at [501, 302] on rect "Interactive chart" at bounding box center [679, 328] width 750 height 261
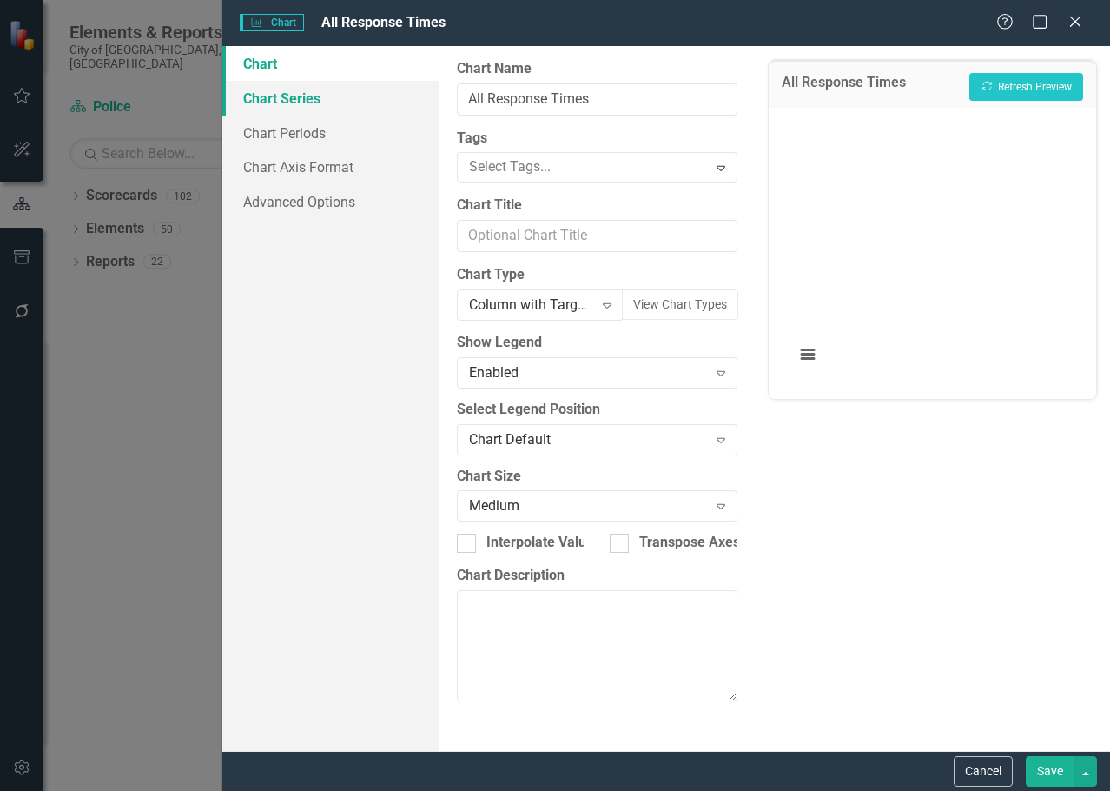
click at [302, 103] on link "Chart Series" at bounding box center [330, 98] width 217 height 35
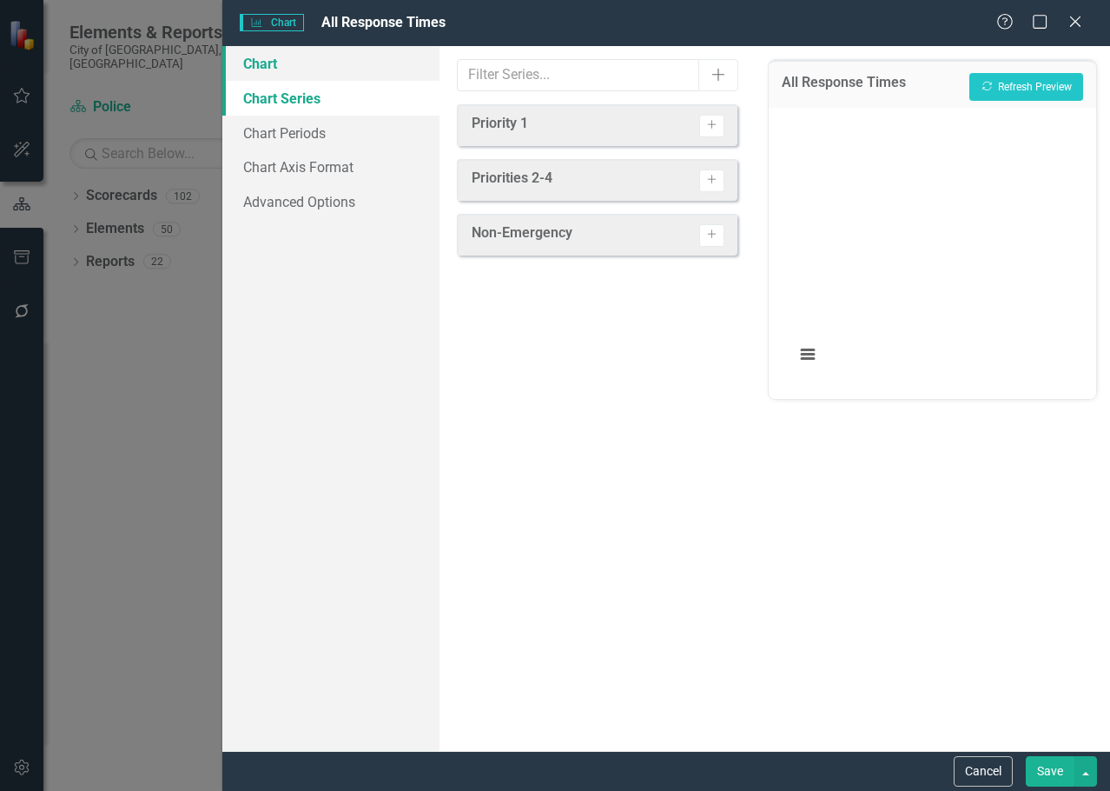
click at [268, 66] on link "Chart" at bounding box center [330, 63] width 217 height 35
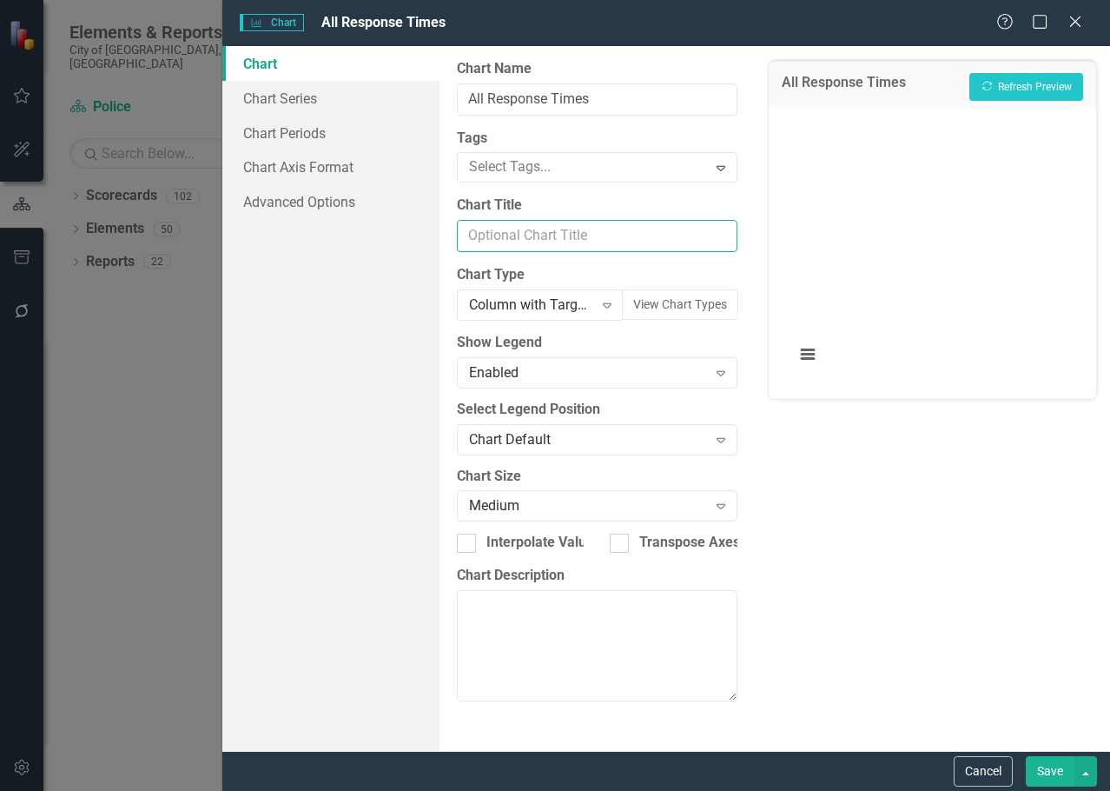
click at [543, 244] on input "Chart Title" at bounding box center [597, 236] width 281 height 32
type input "Police Response Times"
click at [374, 114] on link "Chart Series" at bounding box center [330, 98] width 217 height 35
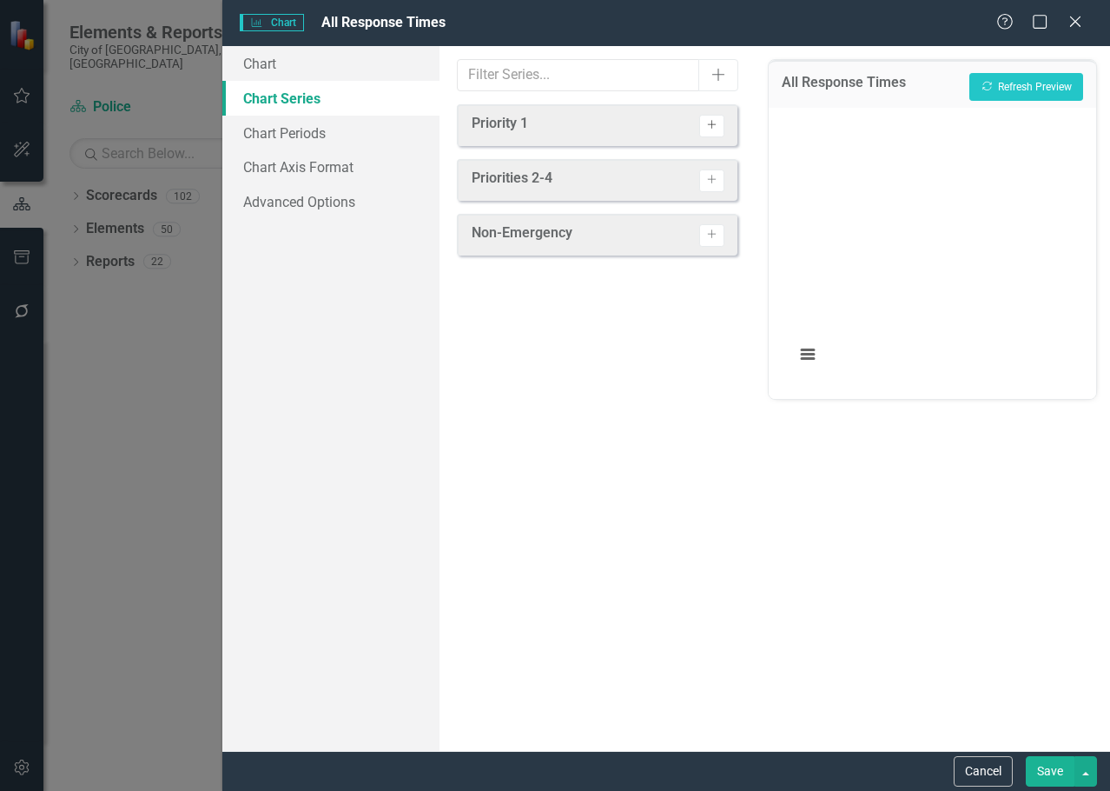
click at [719, 131] on button "Activate" at bounding box center [711, 126] width 25 height 23
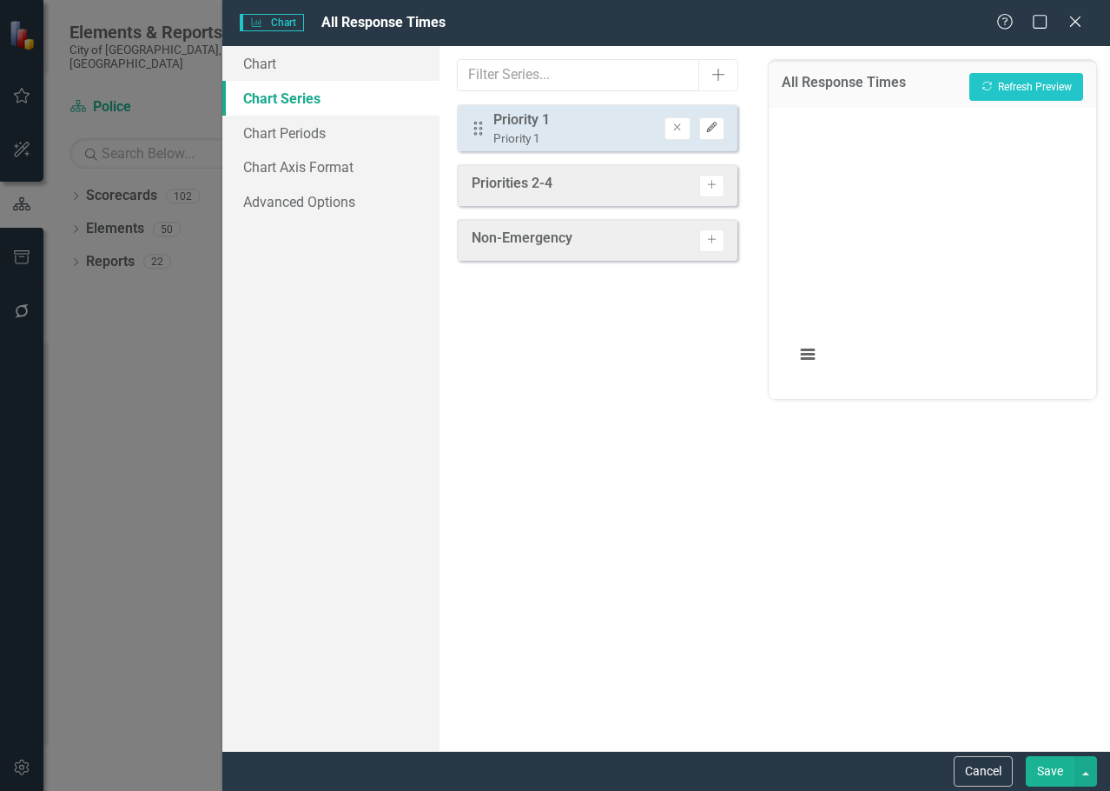
click at [707, 126] on icon "Edit" at bounding box center [712, 128] width 13 height 10
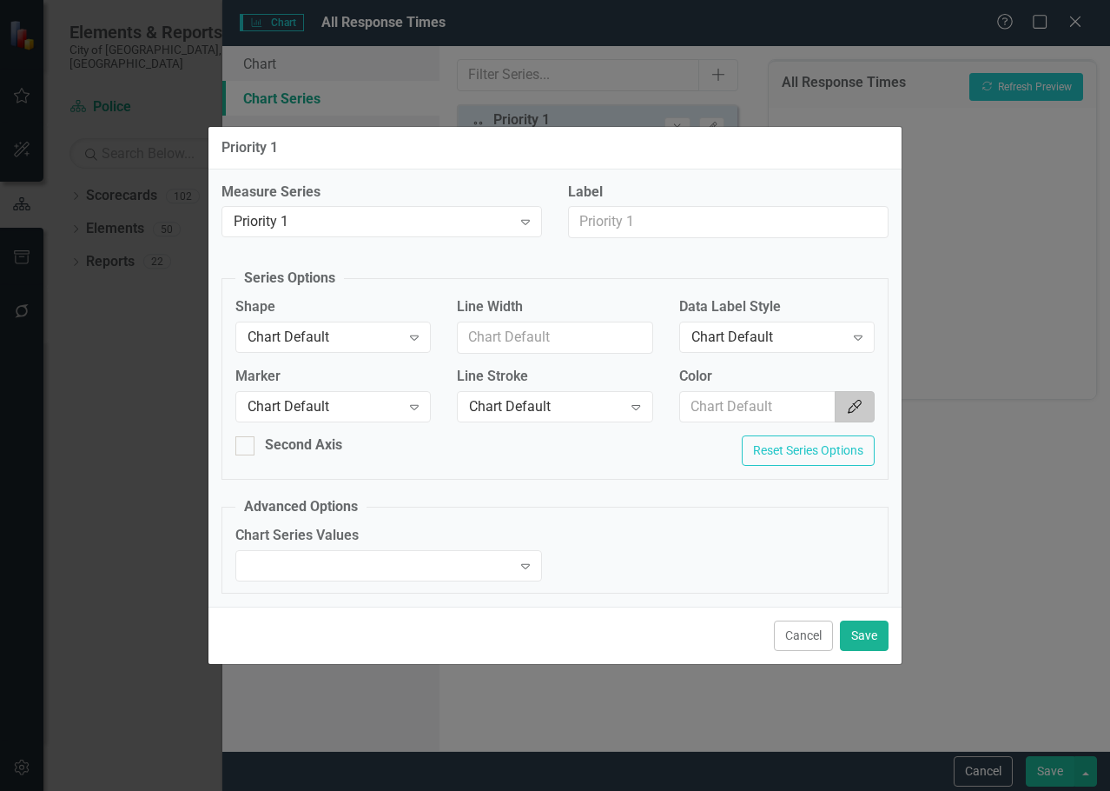
click at [838, 401] on button "Color Picker" at bounding box center [855, 407] width 40 height 32
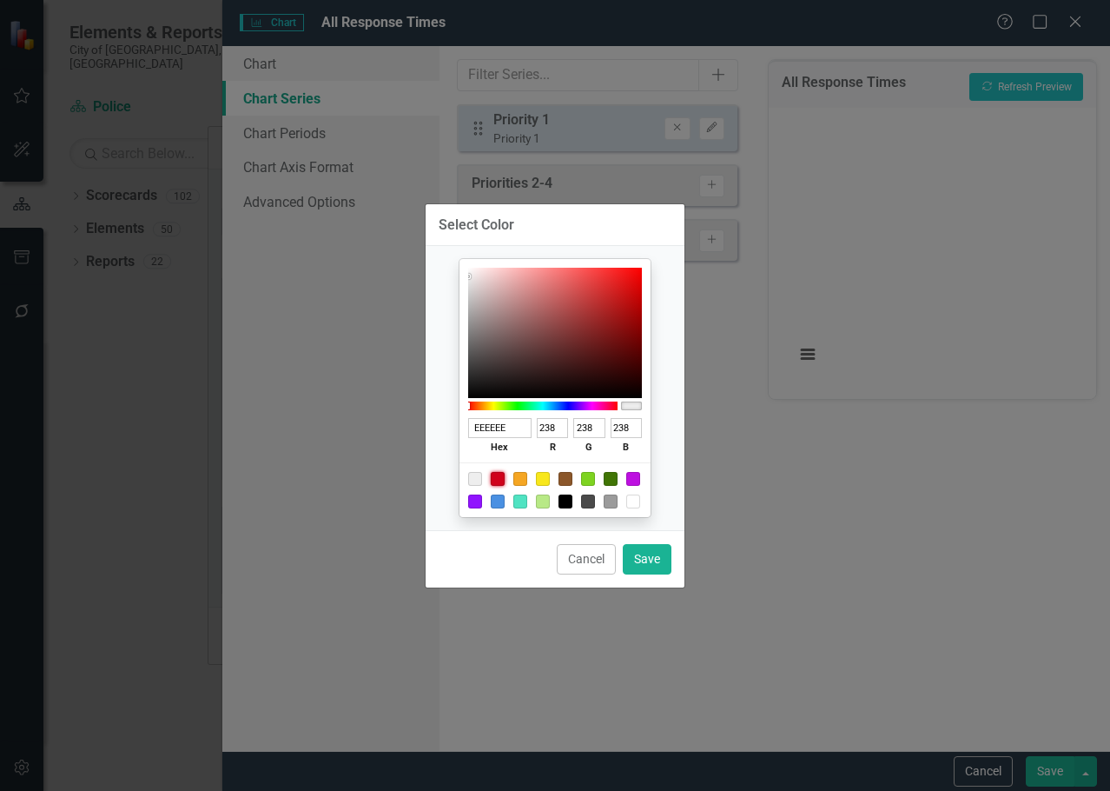
click at [504, 479] on div at bounding box center [498, 479] width 14 height 14
type input "D0021B"
type input "208"
type input "2"
type input "27"
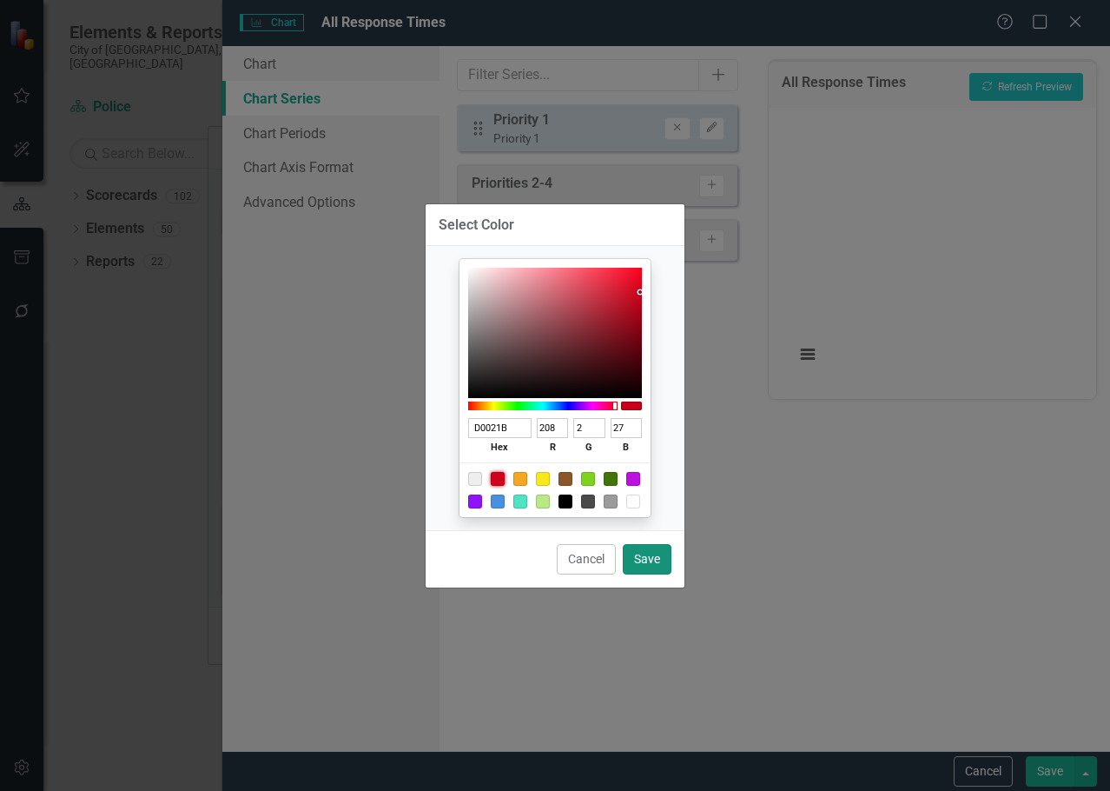
click at [646, 554] on button "Save" at bounding box center [647, 559] width 49 height 30
type input "#d0021b"
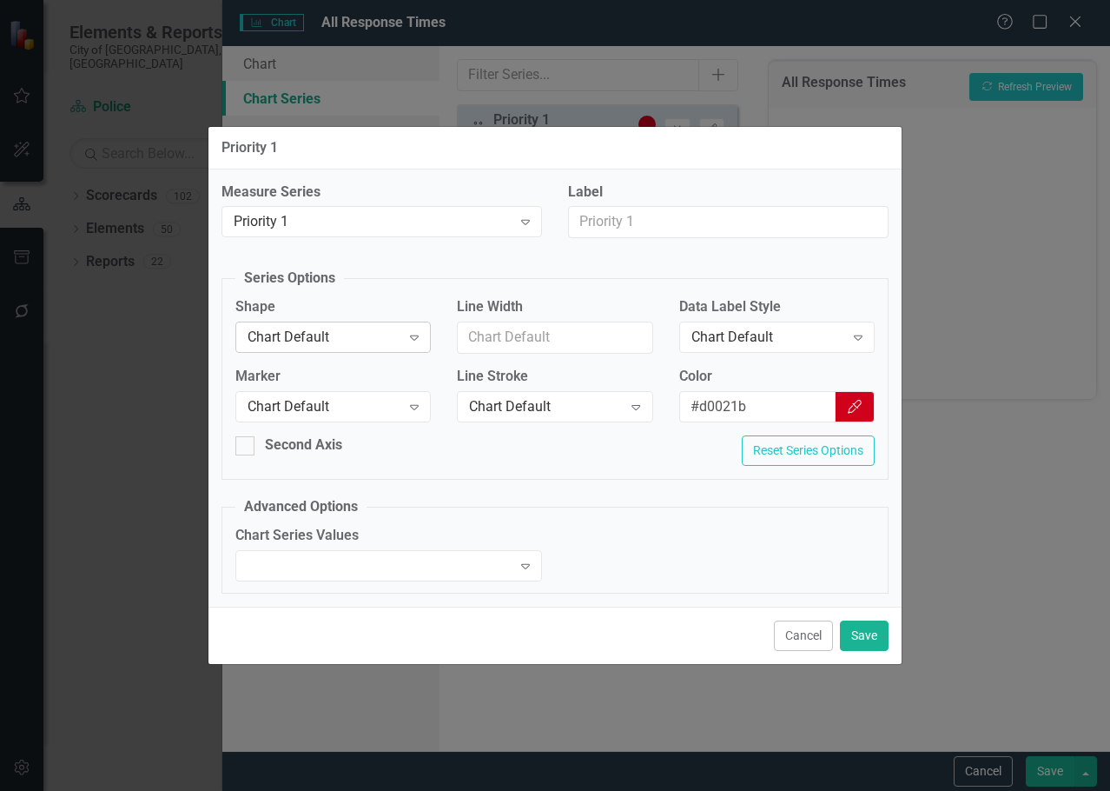
click at [393, 337] on div "Chart Default" at bounding box center [324, 338] width 153 height 20
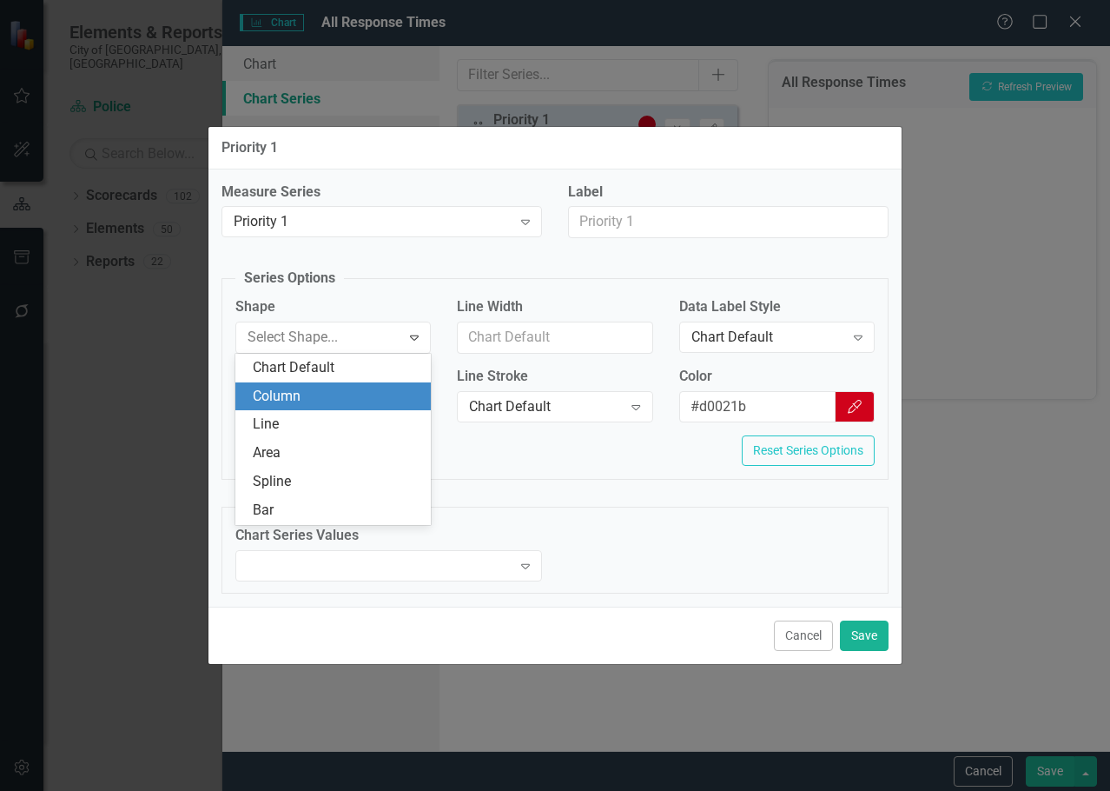
click at [322, 397] on div "Column" at bounding box center [337, 397] width 168 height 20
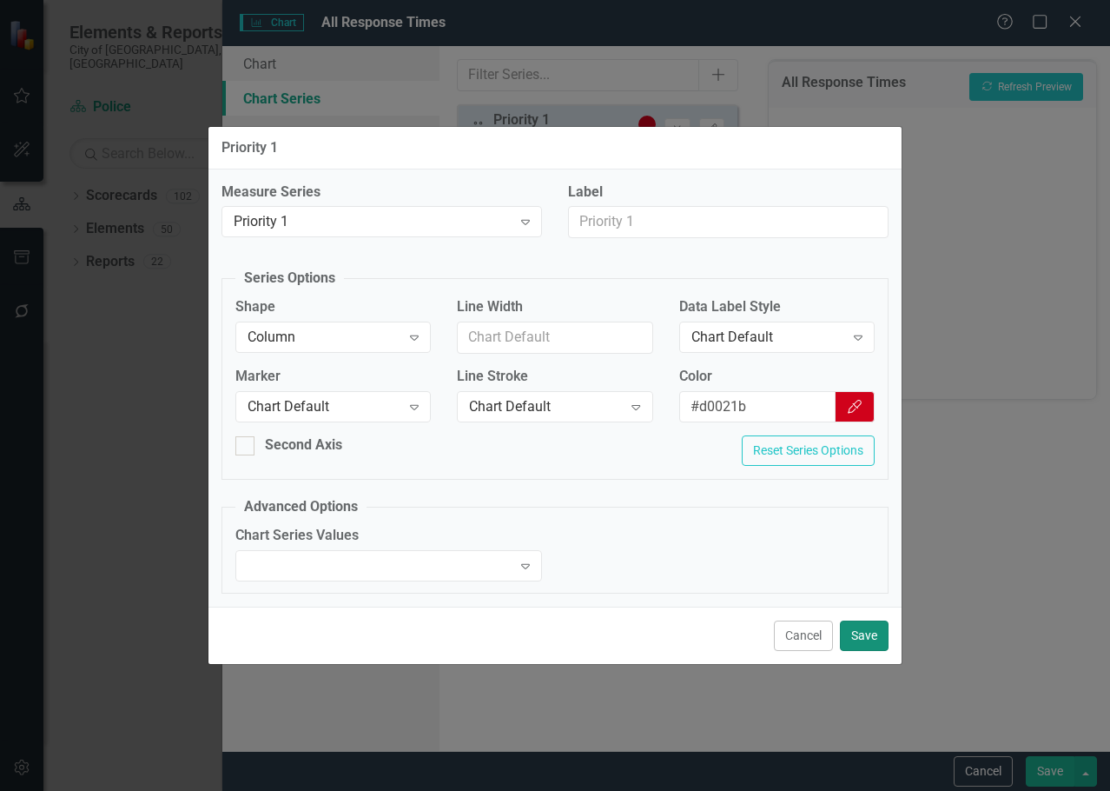
click at [876, 633] on button "Save" at bounding box center [864, 635] width 49 height 30
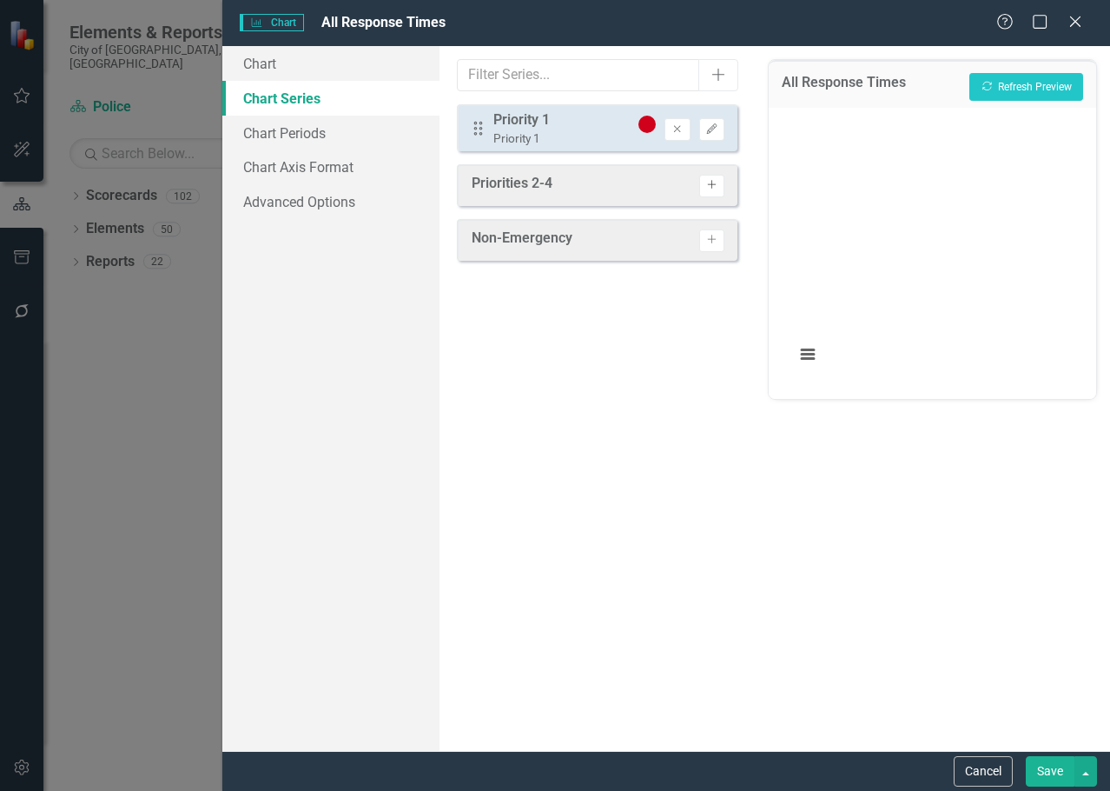
click at [716, 186] on icon "Activate" at bounding box center [712, 185] width 13 height 10
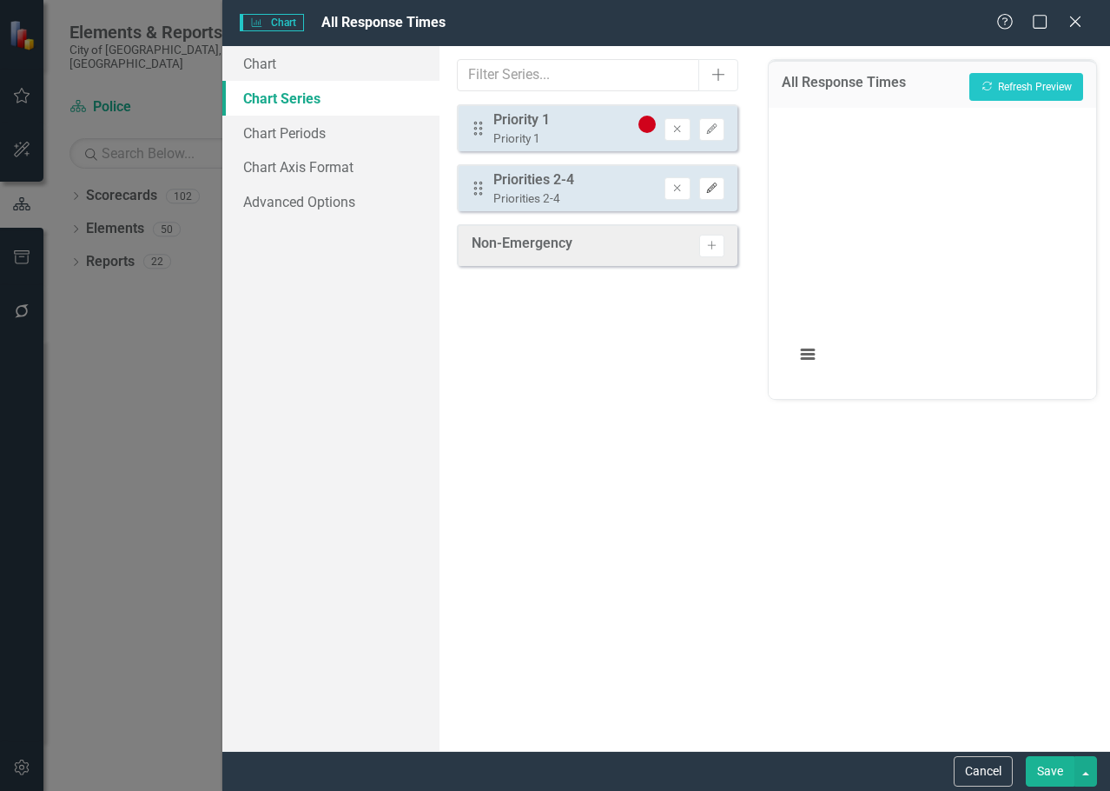
click at [709, 191] on icon "Edit" at bounding box center [712, 188] width 13 height 10
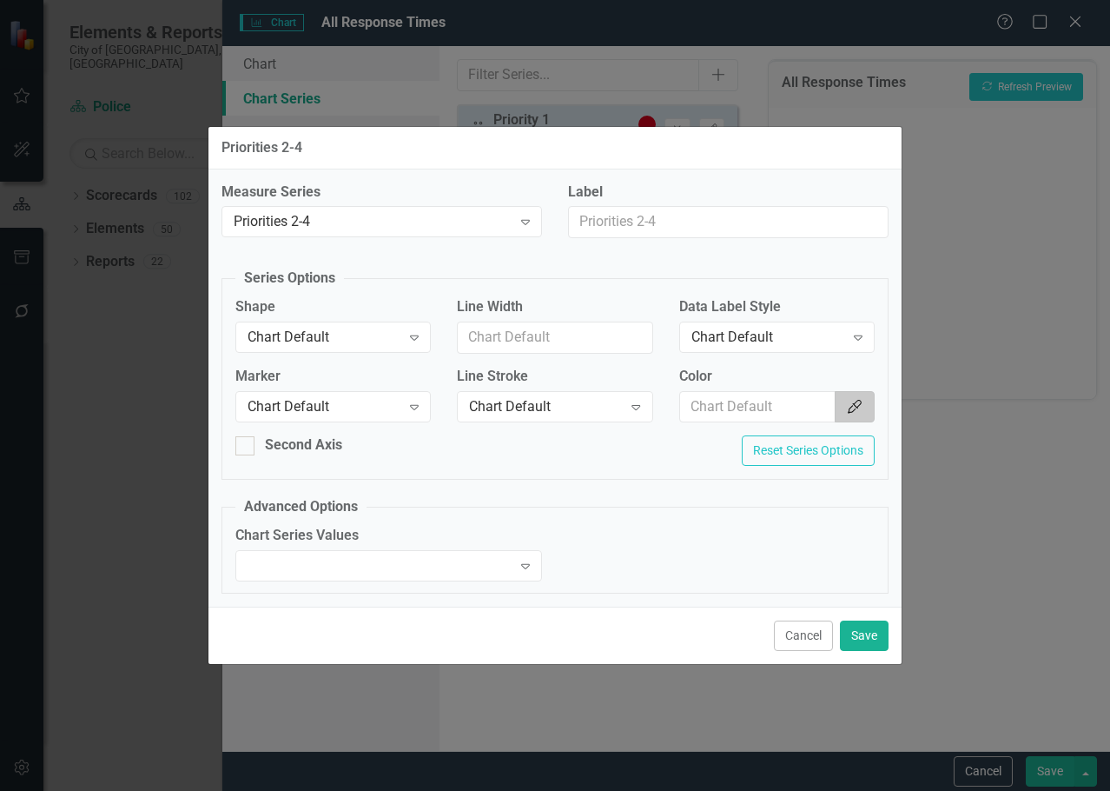
click at [860, 405] on icon "button" at bounding box center [855, 407] width 14 height 14
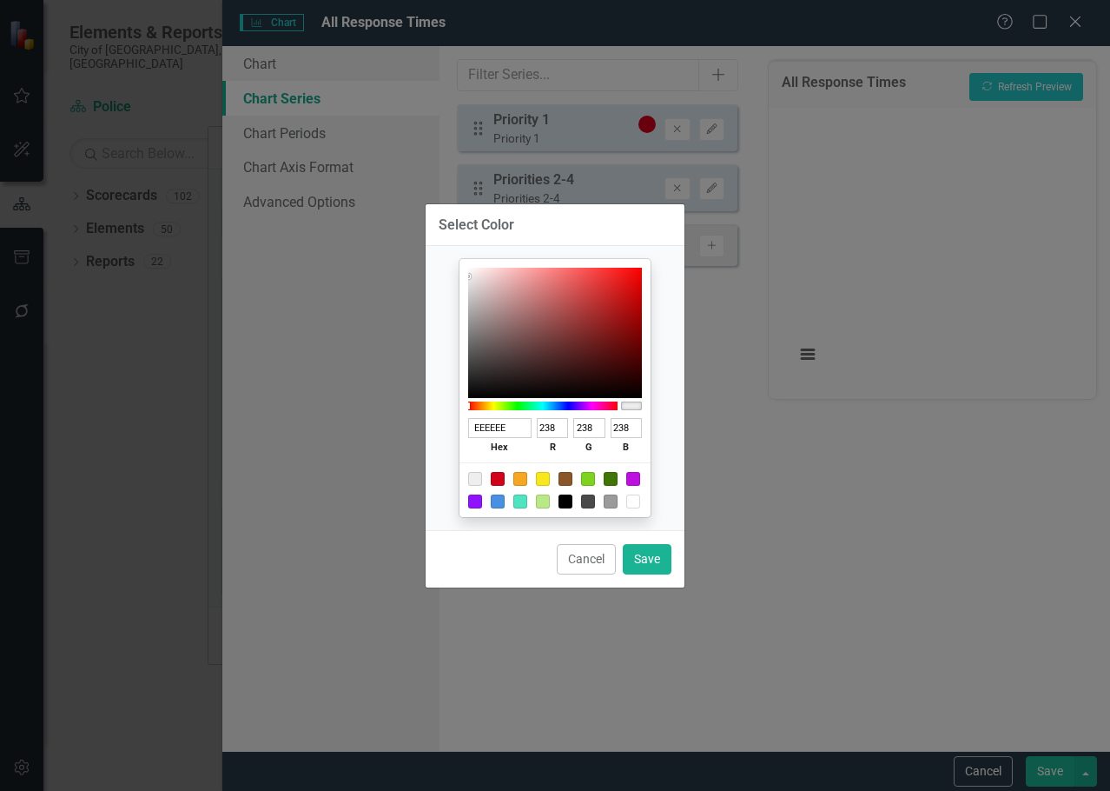
click at [522, 477] on div at bounding box center [521, 479] width 14 height 14
type input "F5A623"
type input "245"
type input "166"
type input "35"
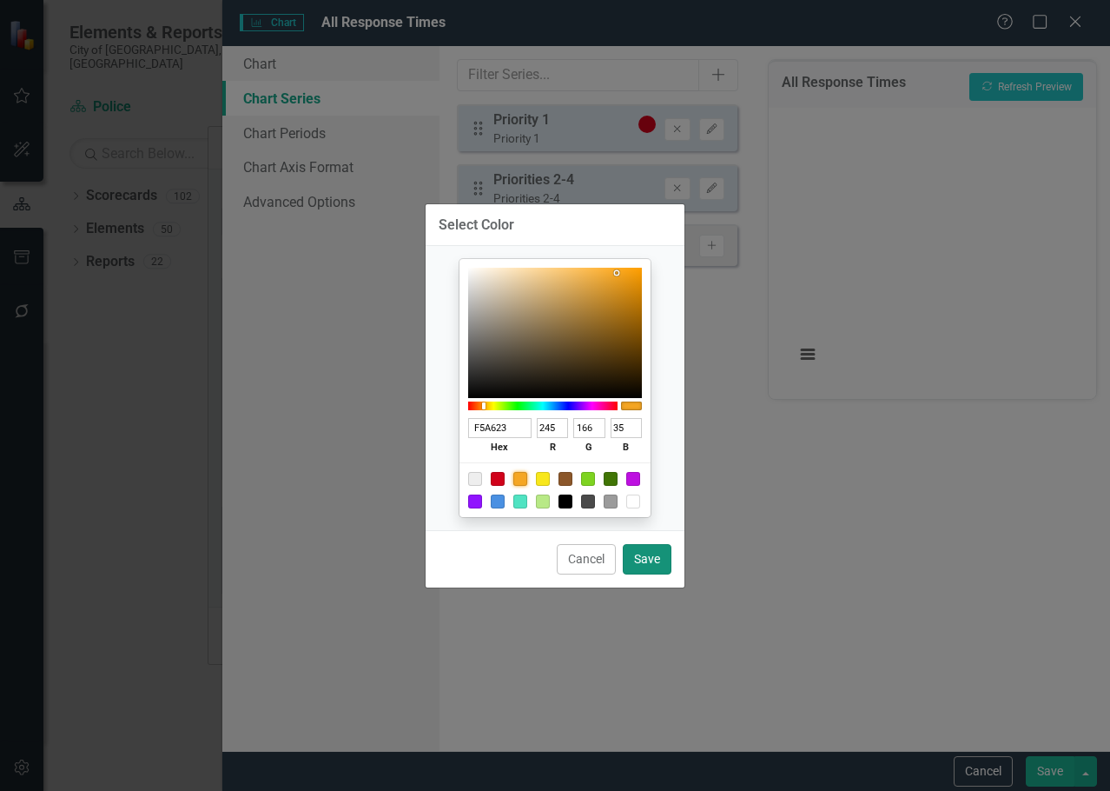
click at [647, 554] on button "Save" at bounding box center [647, 559] width 49 height 30
type input "#f5a623"
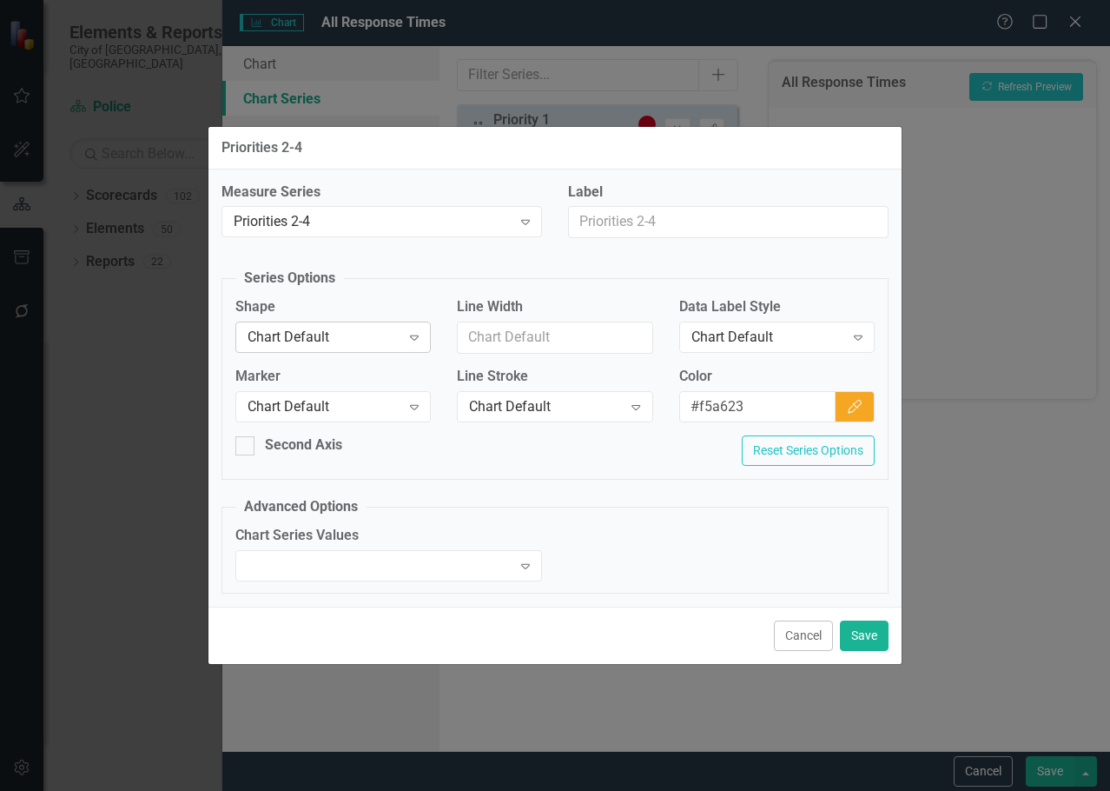
click at [288, 345] on div "Chart Default" at bounding box center [324, 338] width 153 height 20
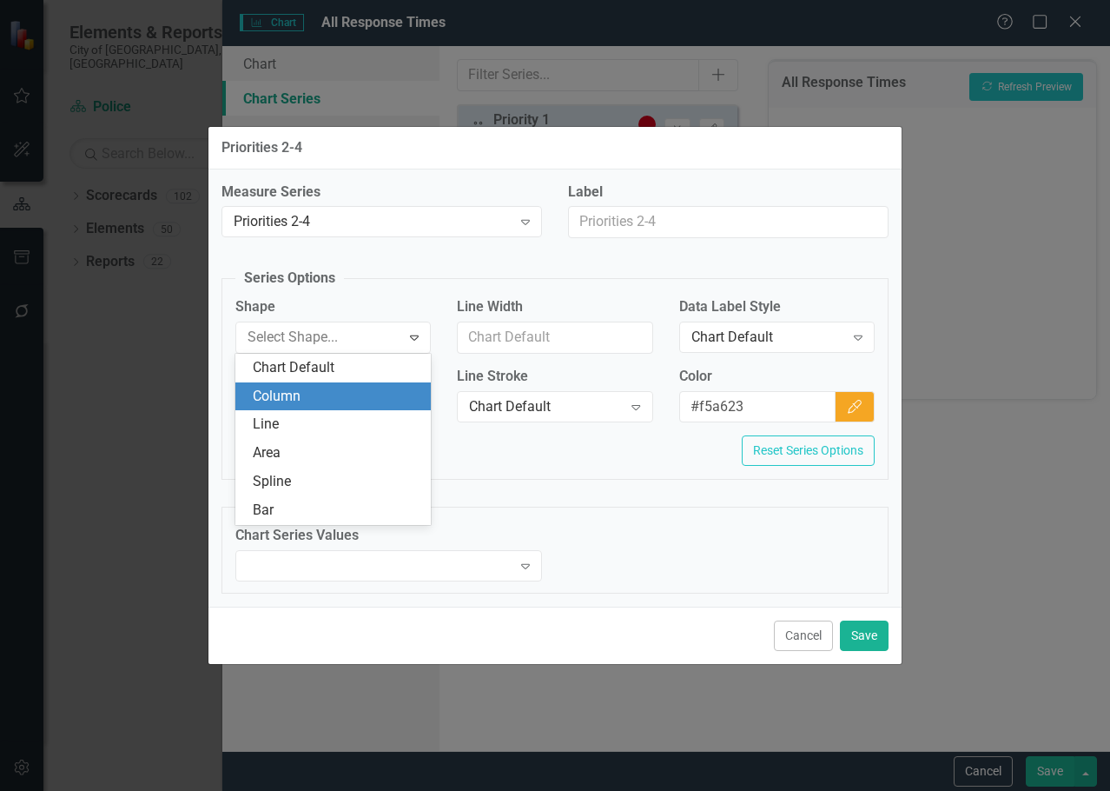
drag, startPoint x: 320, startPoint y: 393, endPoint x: 340, endPoint y: 401, distance: 21.5
click at [321, 394] on div "Column" at bounding box center [337, 397] width 168 height 20
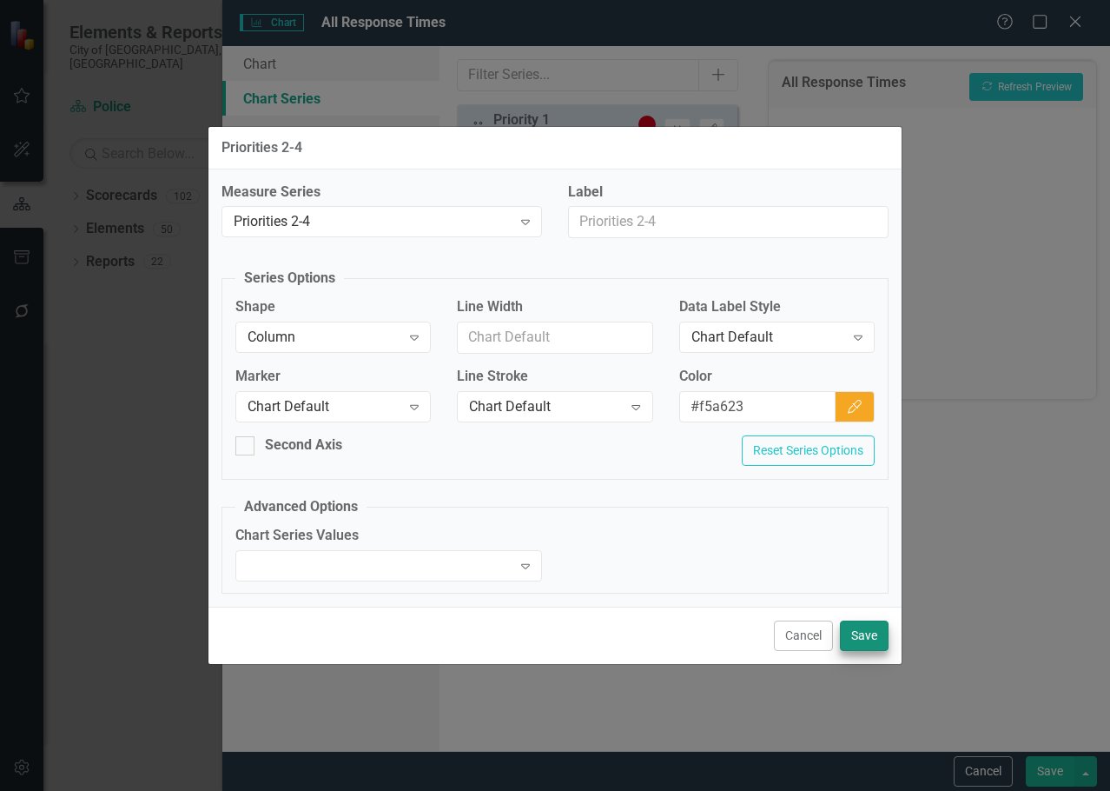
click at [865, 620] on div "Cancel Save" at bounding box center [555, 635] width 693 height 57
click at [867, 636] on button "Save" at bounding box center [864, 635] width 49 height 30
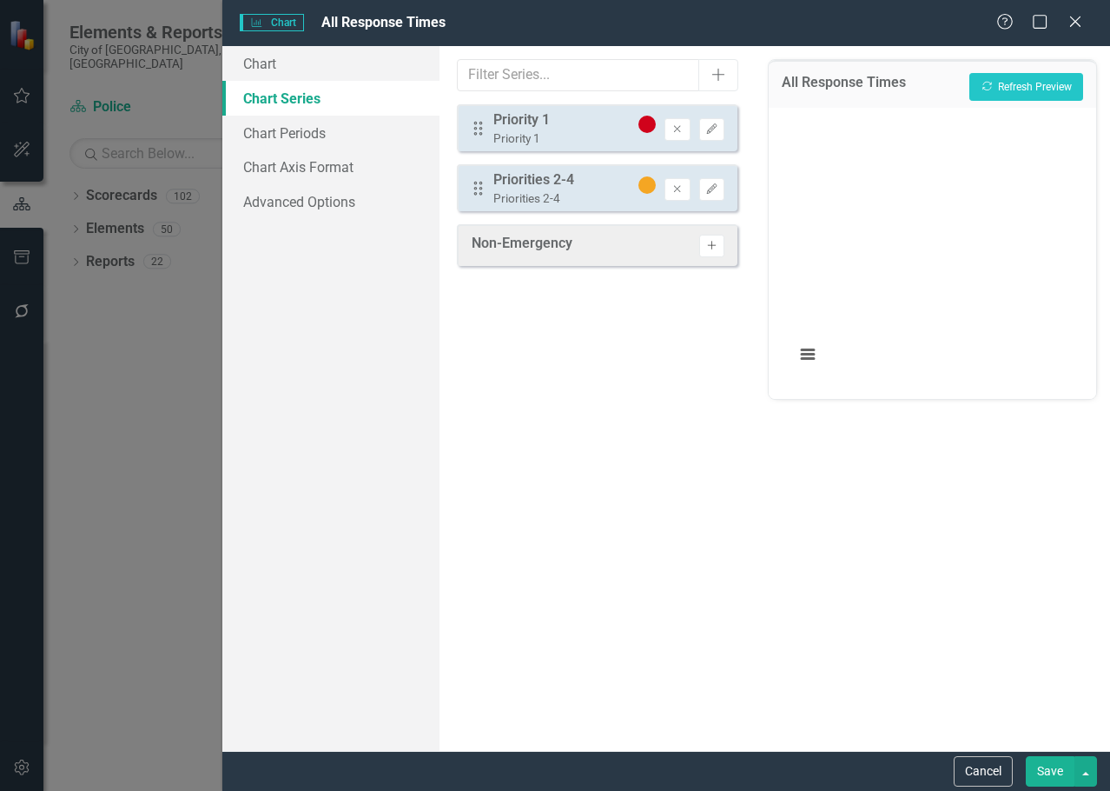
click at [720, 241] on button "Activate" at bounding box center [711, 246] width 25 height 23
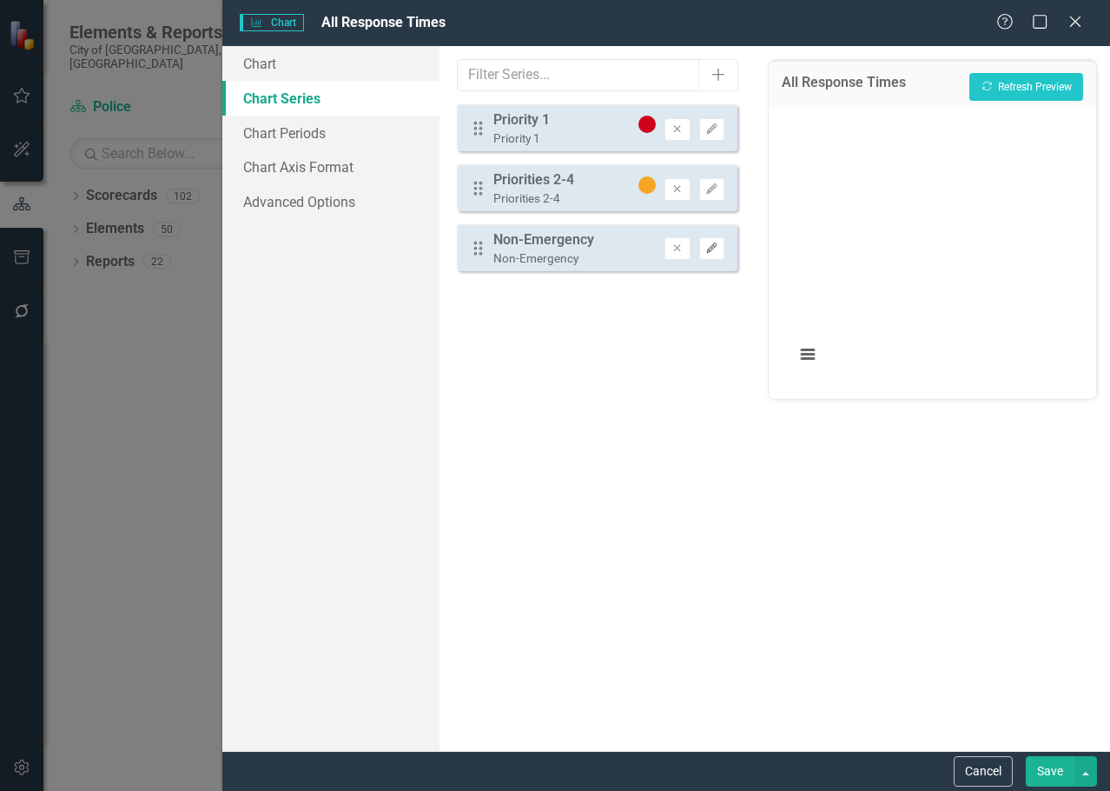
click at [700, 255] on button "Edit" at bounding box center [711, 248] width 25 height 23
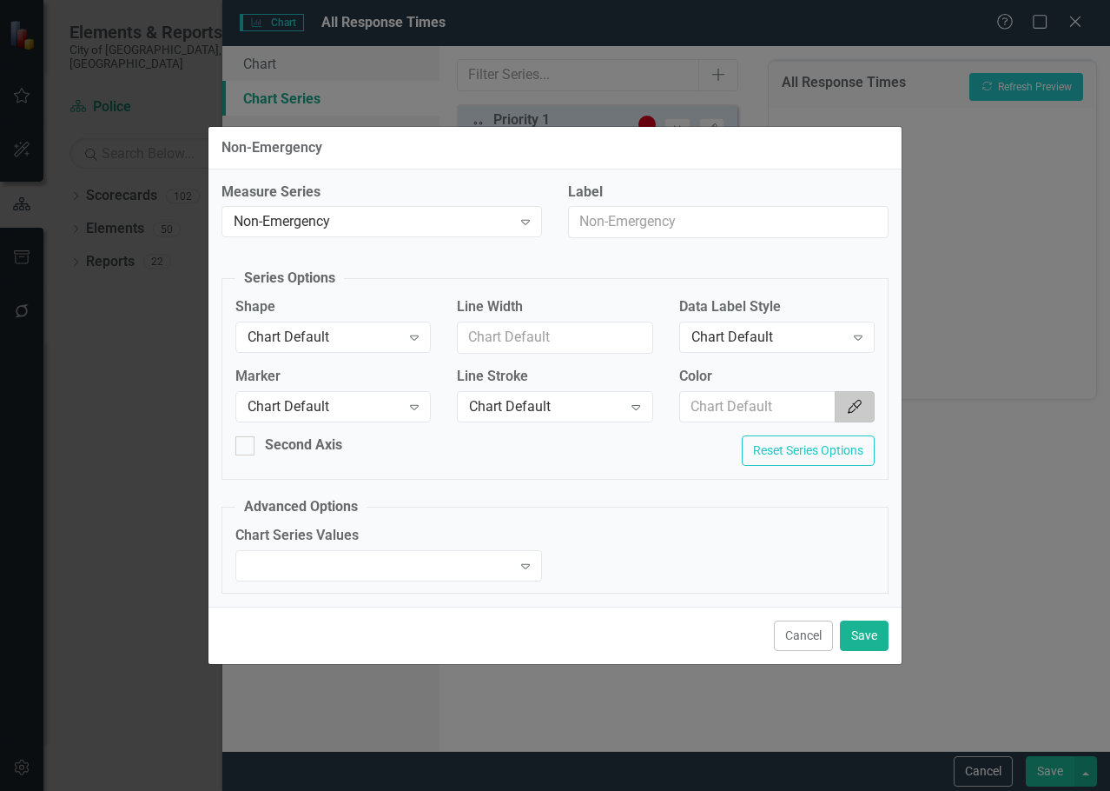
click at [870, 408] on button "Color Picker" at bounding box center [855, 407] width 40 height 32
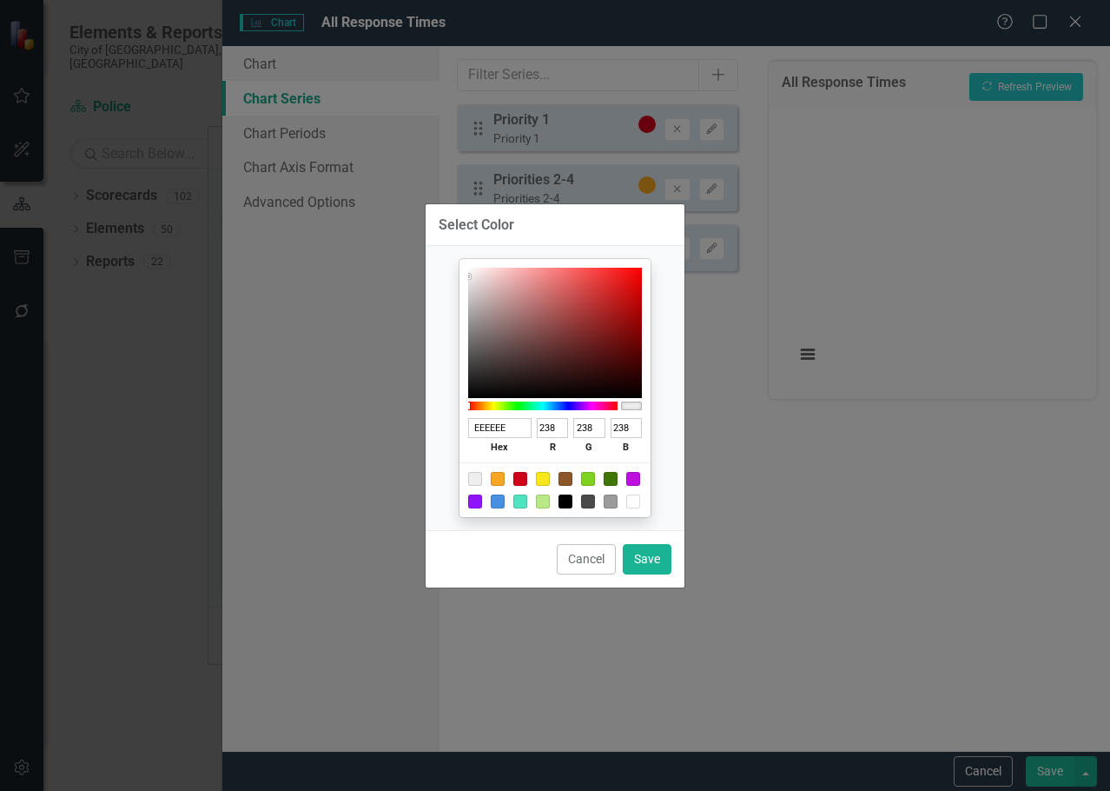
click at [496, 501] on div at bounding box center [498, 501] width 14 height 14
type input "4A90E2"
type input "74"
type input "144"
type input "226"
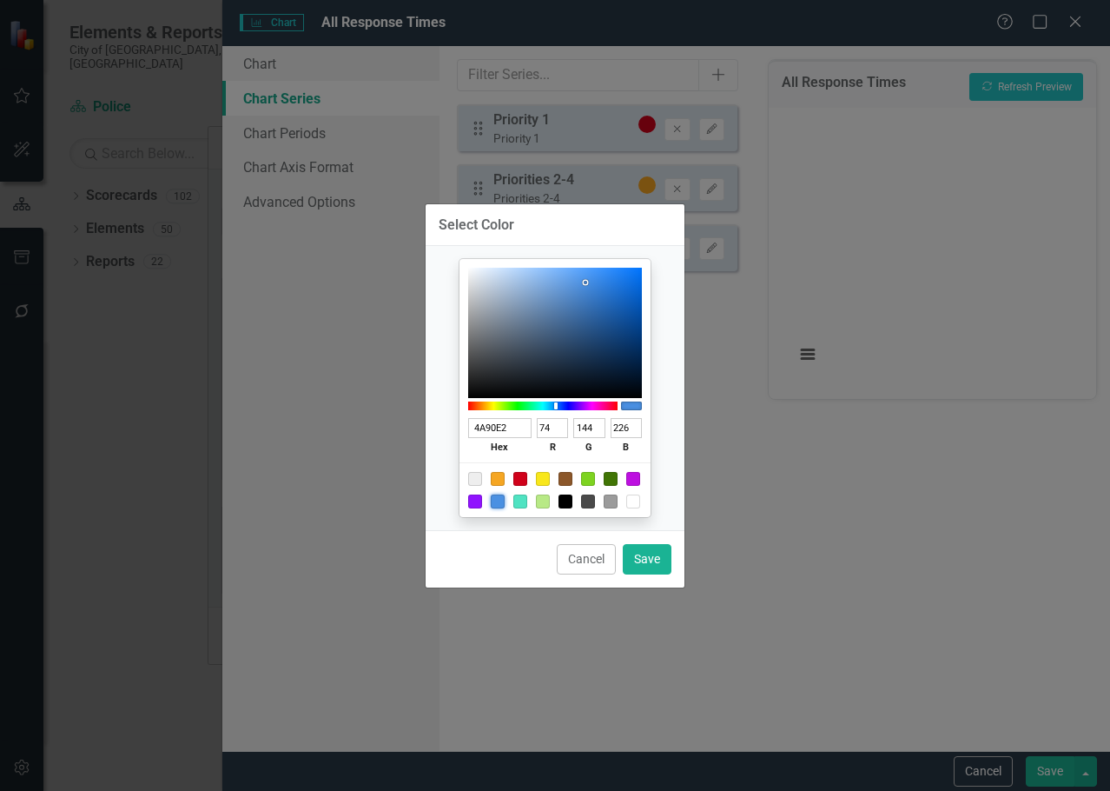
click at [675, 543] on div "Cancel Save" at bounding box center [555, 558] width 259 height 57
click at [671, 548] on button "Save" at bounding box center [647, 559] width 49 height 30
type input "#4a90e2"
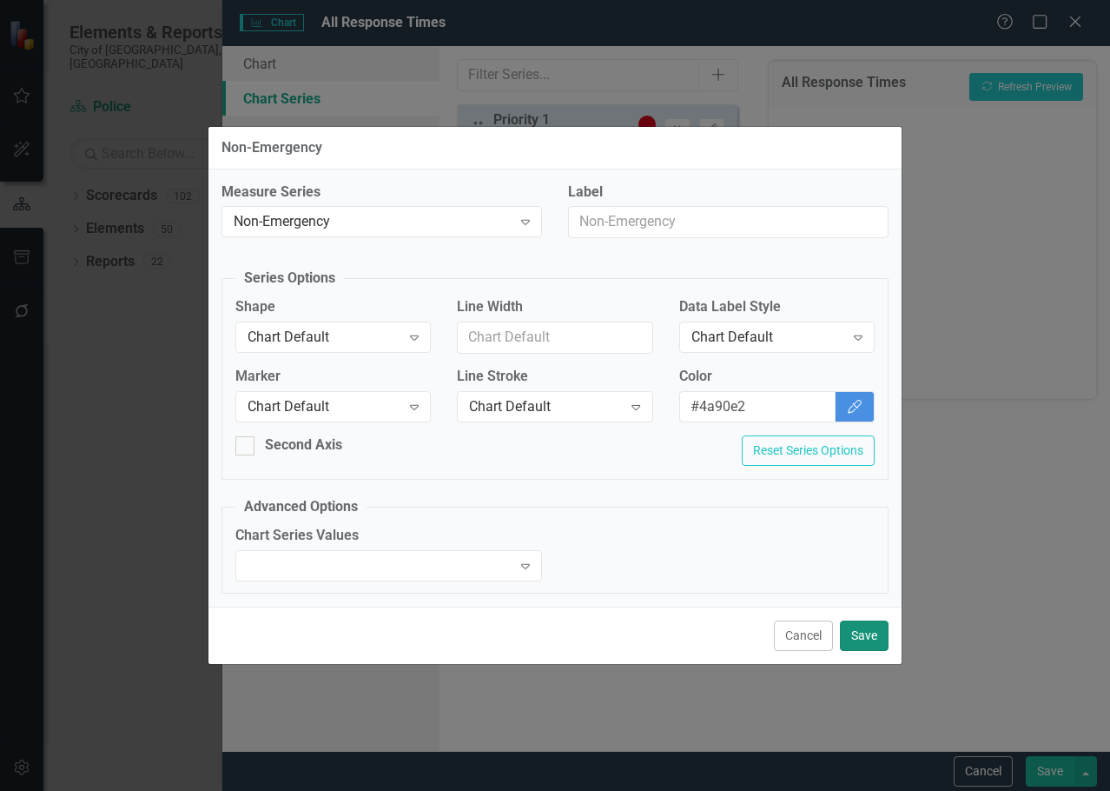
drag, startPoint x: 866, startPoint y: 630, endPoint x: 854, endPoint y: 642, distance: 17.2
click at [866, 631] on button "Save" at bounding box center [864, 635] width 49 height 30
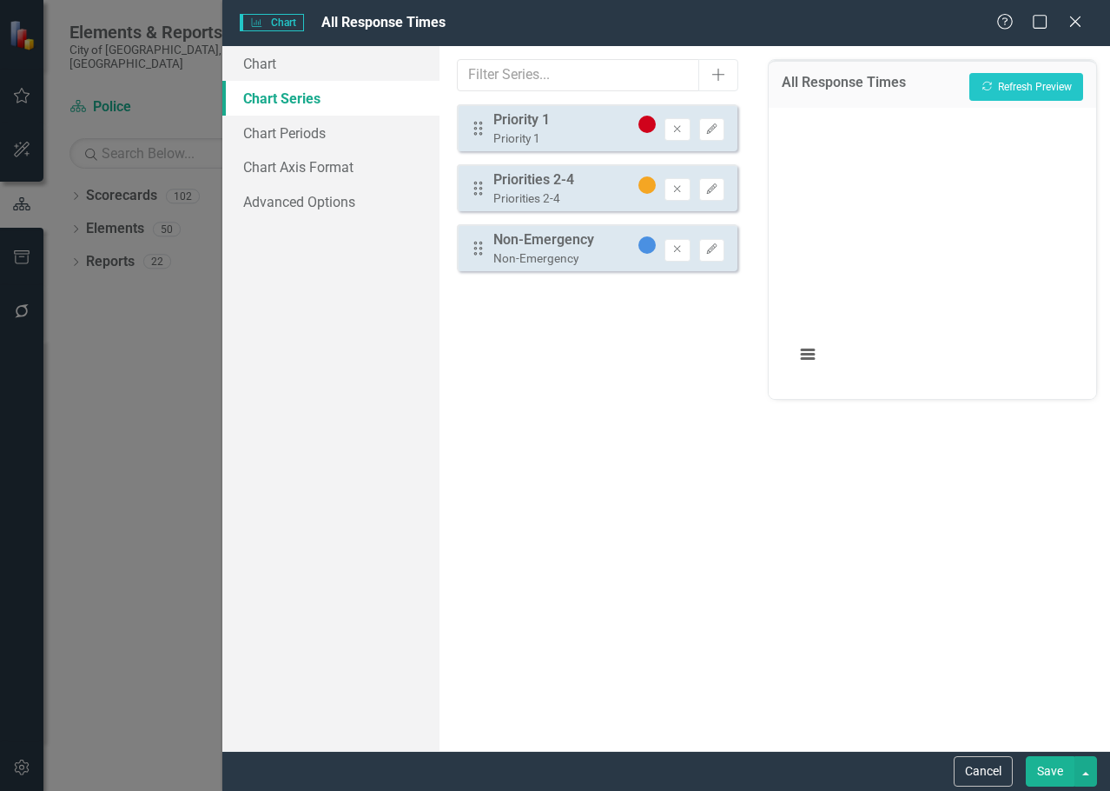
click at [1077, 790] on html "Elements & Reports City of Fort Lauderdale, FL Scorecard Police Search Dropdown…" at bounding box center [555, 395] width 1110 height 791
click at [1064, 99] on button "Recalculate Refresh Preview" at bounding box center [1027, 87] width 114 height 28
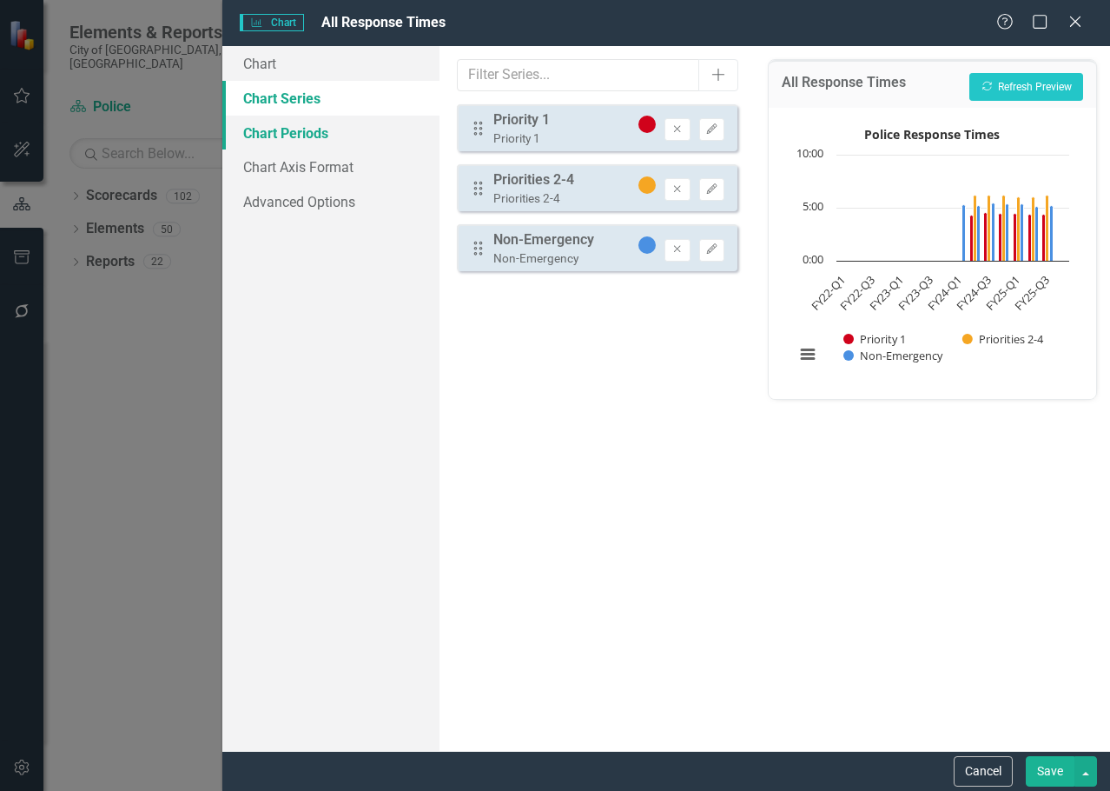
click at [265, 136] on link "Chart Periods" at bounding box center [330, 133] width 217 height 35
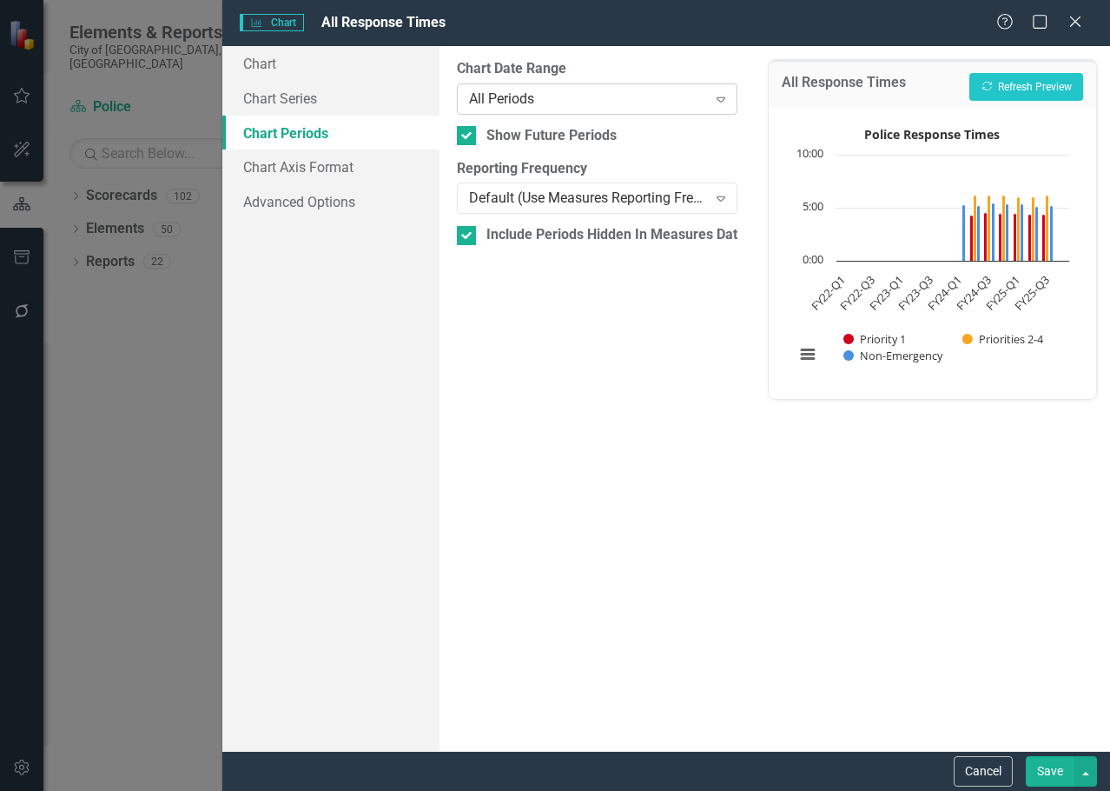
click at [515, 107] on div "All Periods" at bounding box center [588, 99] width 238 height 20
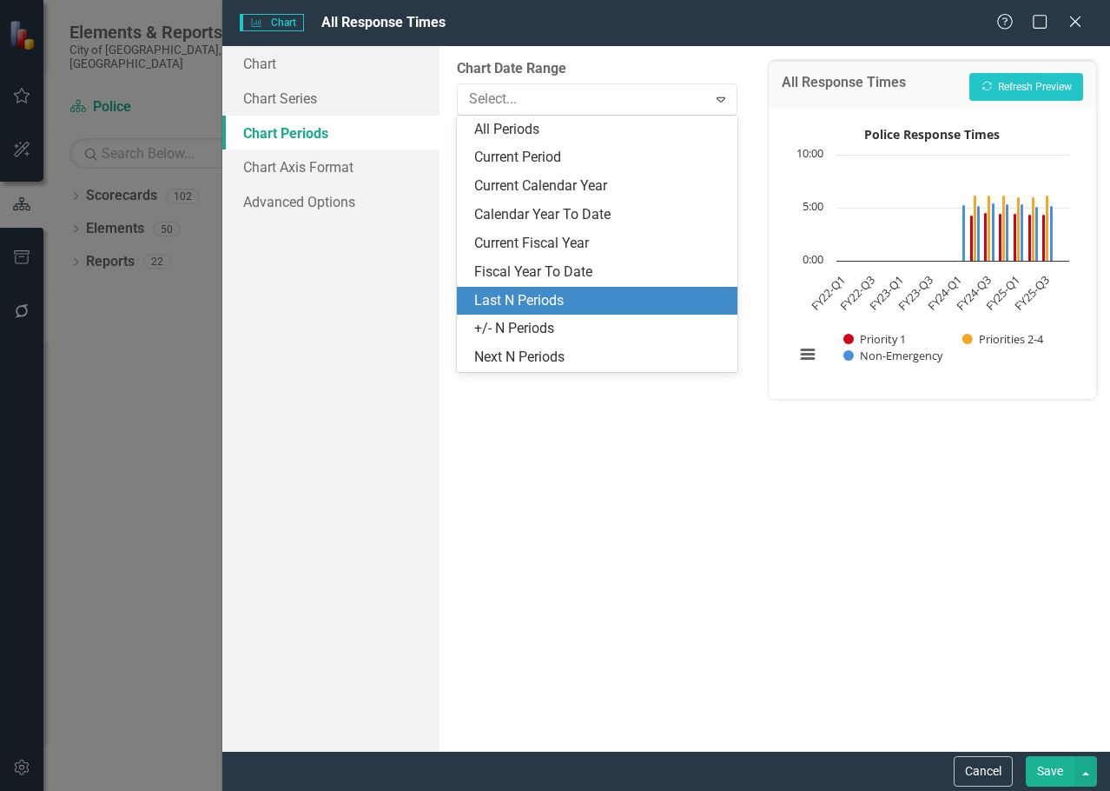
click at [514, 312] on div "Last N Periods" at bounding box center [597, 301] width 281 height 29
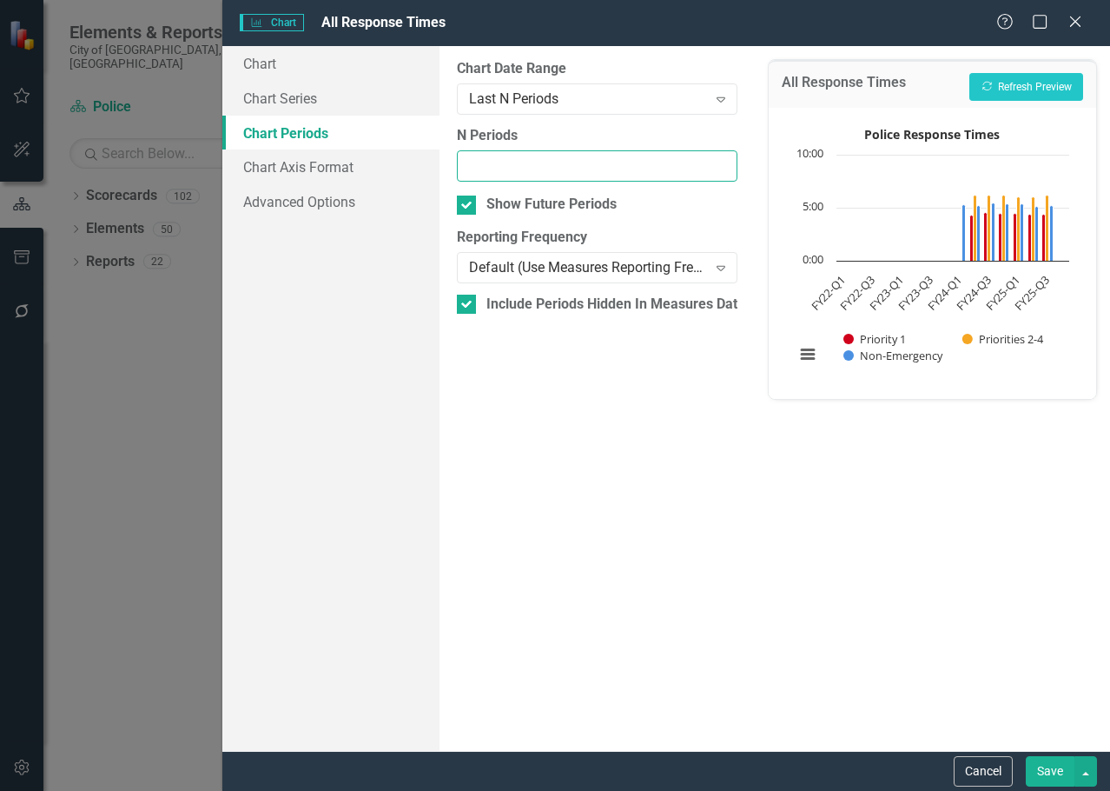
click at [537, 178] on input "N Periods" at bounding box center [597, 166] width 281 height 32
type input "7"
click at [1005, 83] on button "Recalculate Refresh Preview" at bounding box center [1027, 87] width 114 height 28
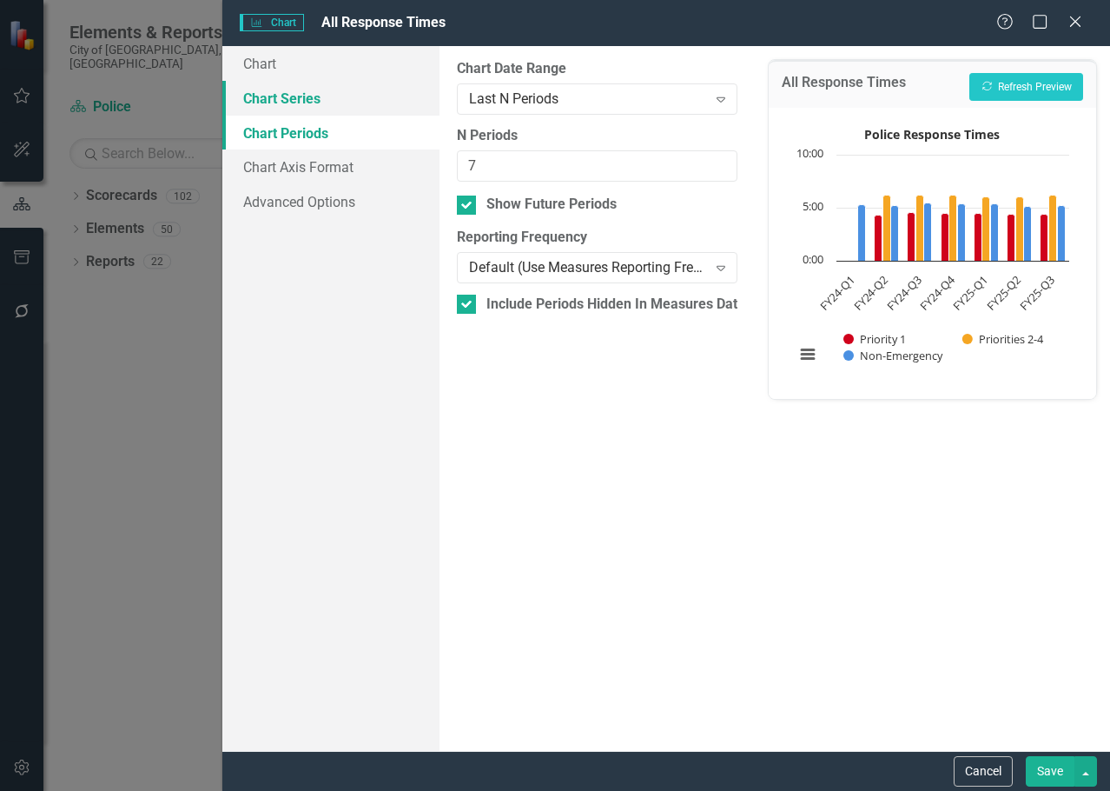
click at [312, 93] on link "Chart Series" at bounding box center [330, 98] width 217 height 35
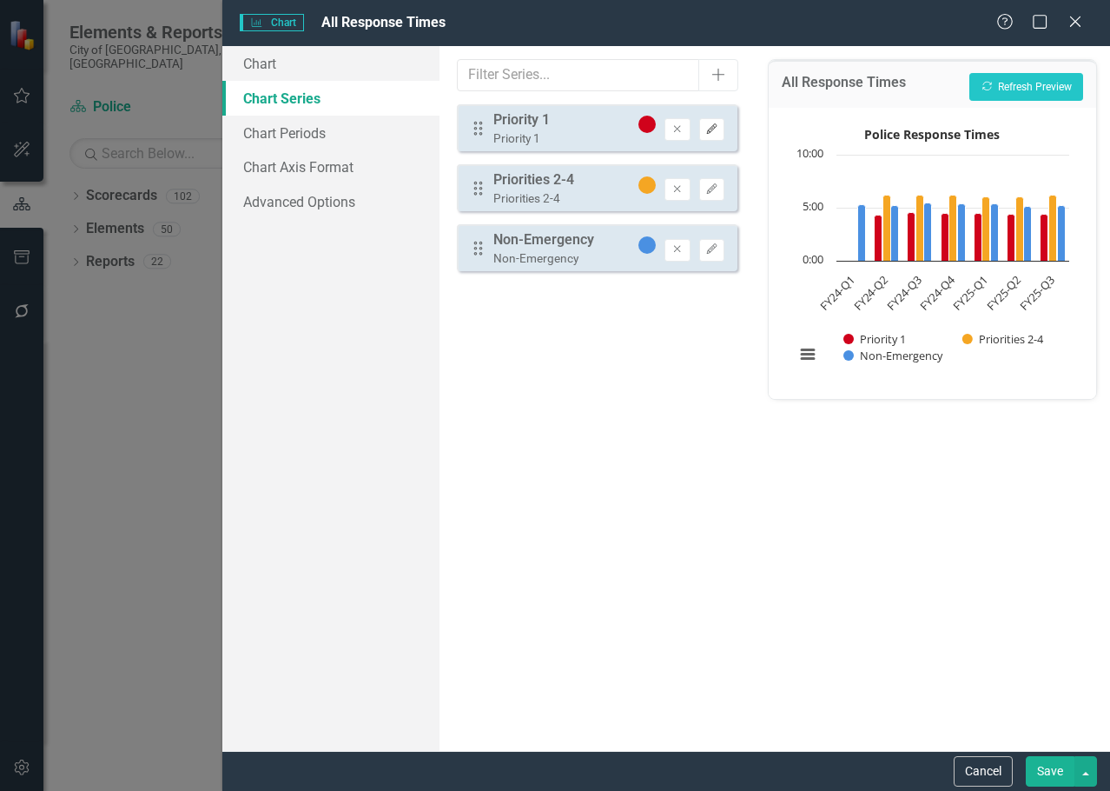
click at [700, 129] on button "Edit" at bounding box center [711, 129] width 25 height 23
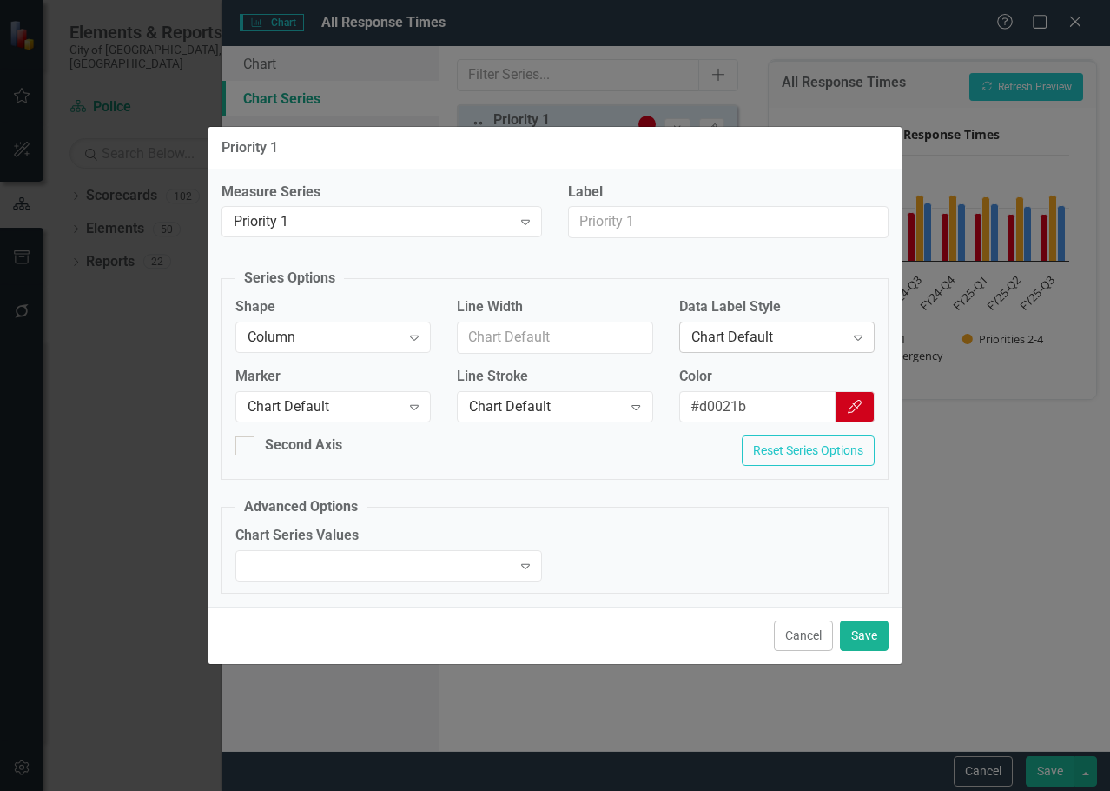
click at [769, 347] on div "Chart Default" at bounding box center [768, 338] width 153 height 20
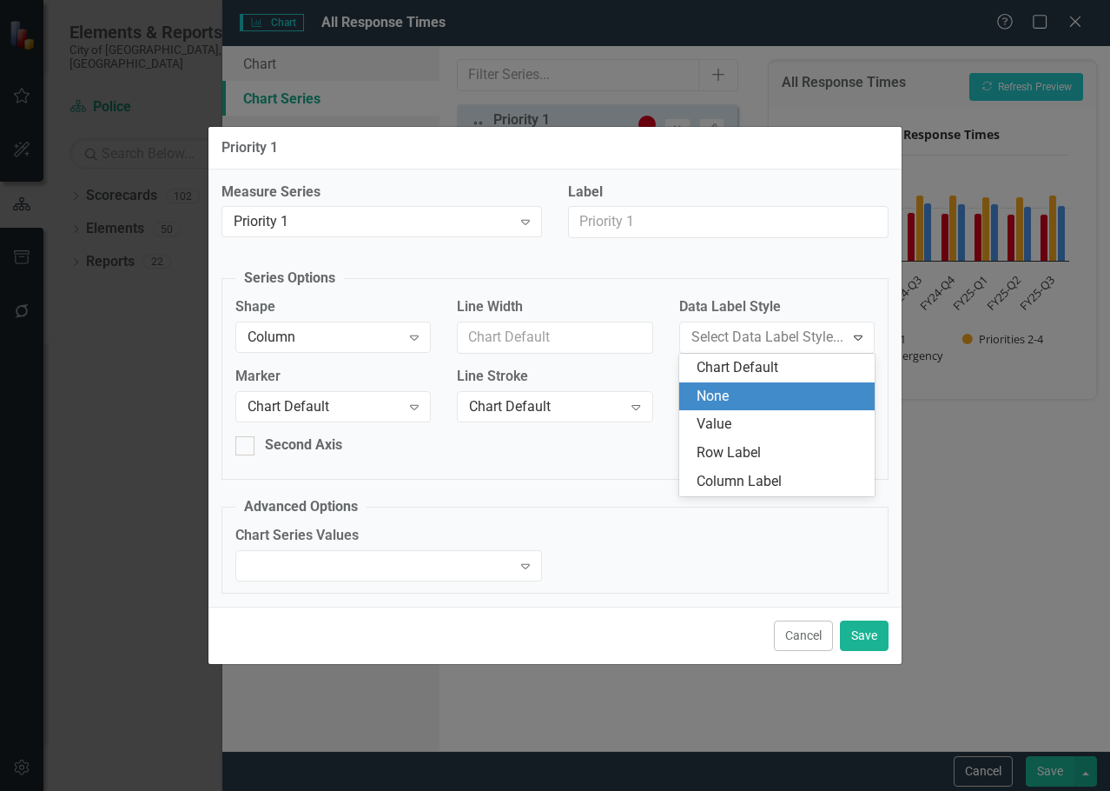
click at [762, 413] on div "Value" at bounding box center [777, 424] width 196 height 29
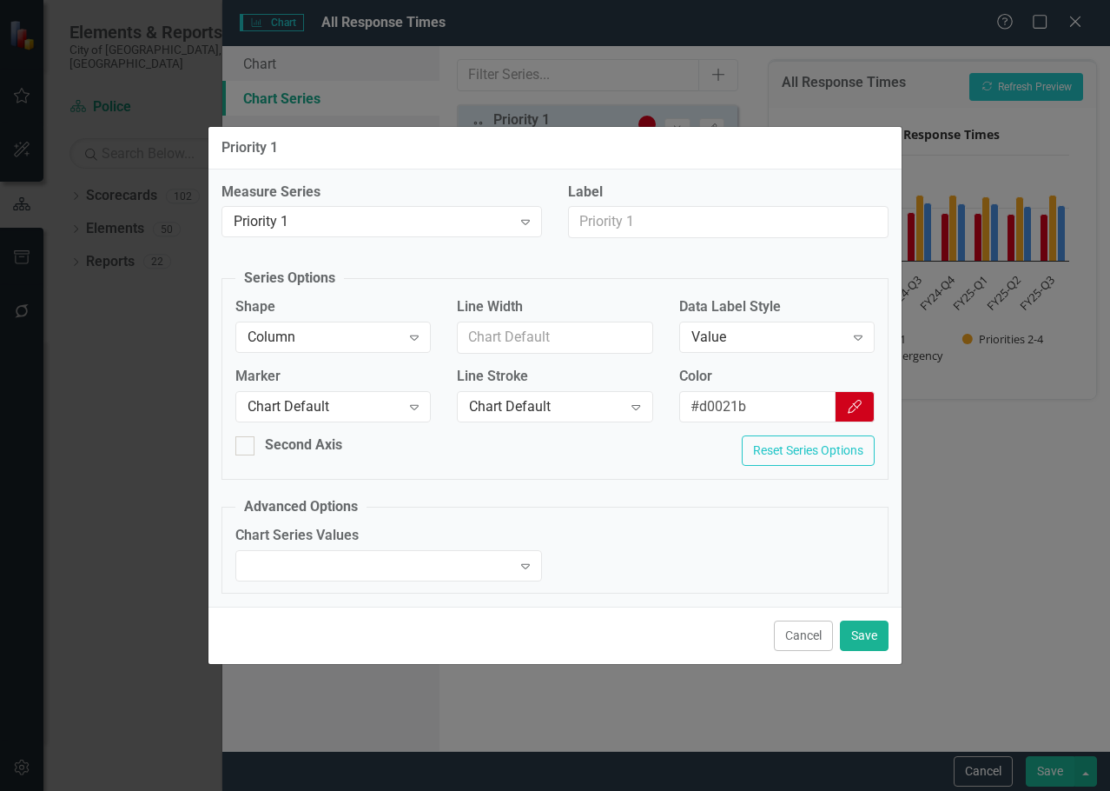
click at [857, 655] on div "Cancel Save" at bounding box center [555, 635] width 693 height 57
click at [861, 641] on button "Save" at bounding box center [864, 635] width 49 height 30
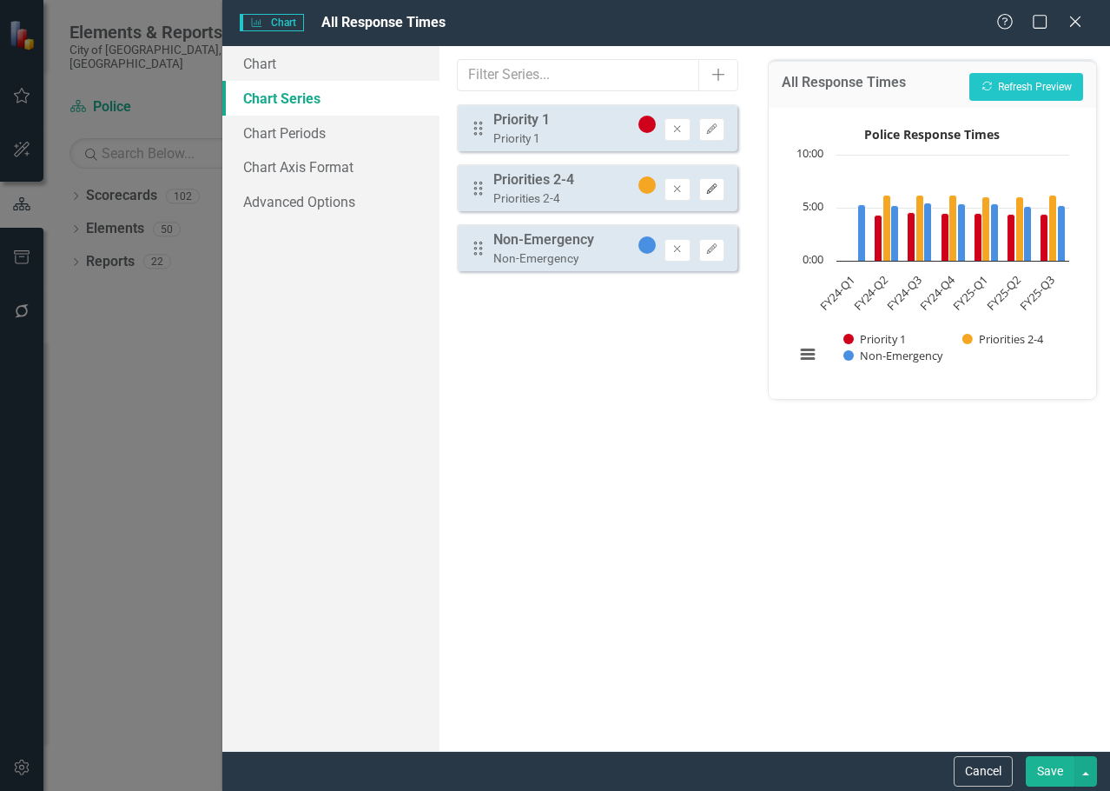
click at [722, 194] on button "Edit" at bounding box center [711, 189] width 25 height 23
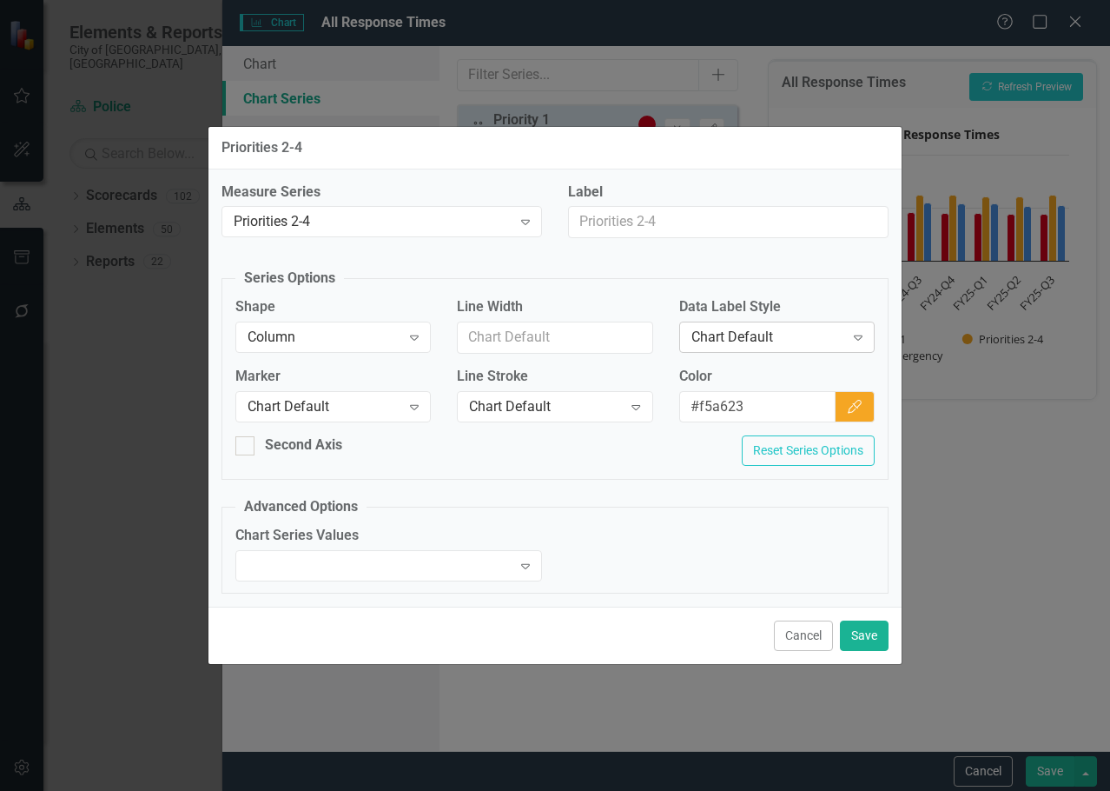
click at [814, 323] on div "Chart Default Expand" at bounding box center [777, 337] width 196 height 31
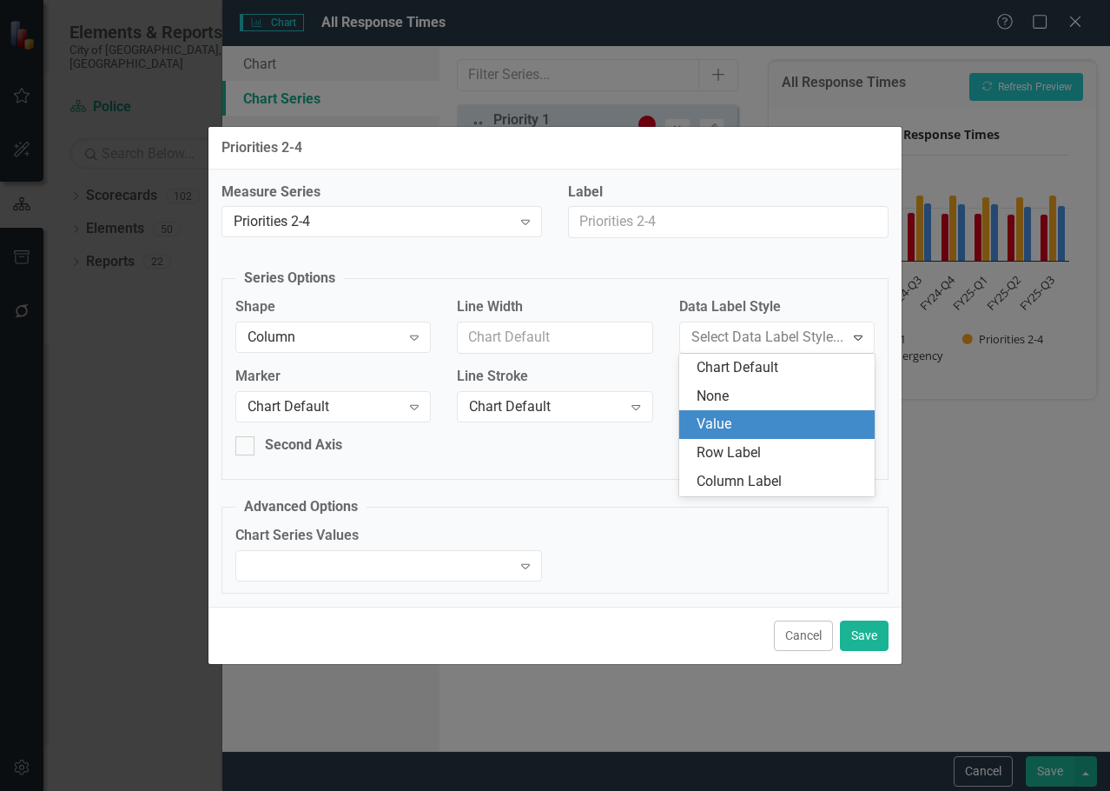
click at [750, 415] on div "Value" at bounding box center [781, 424] width 168 height 20
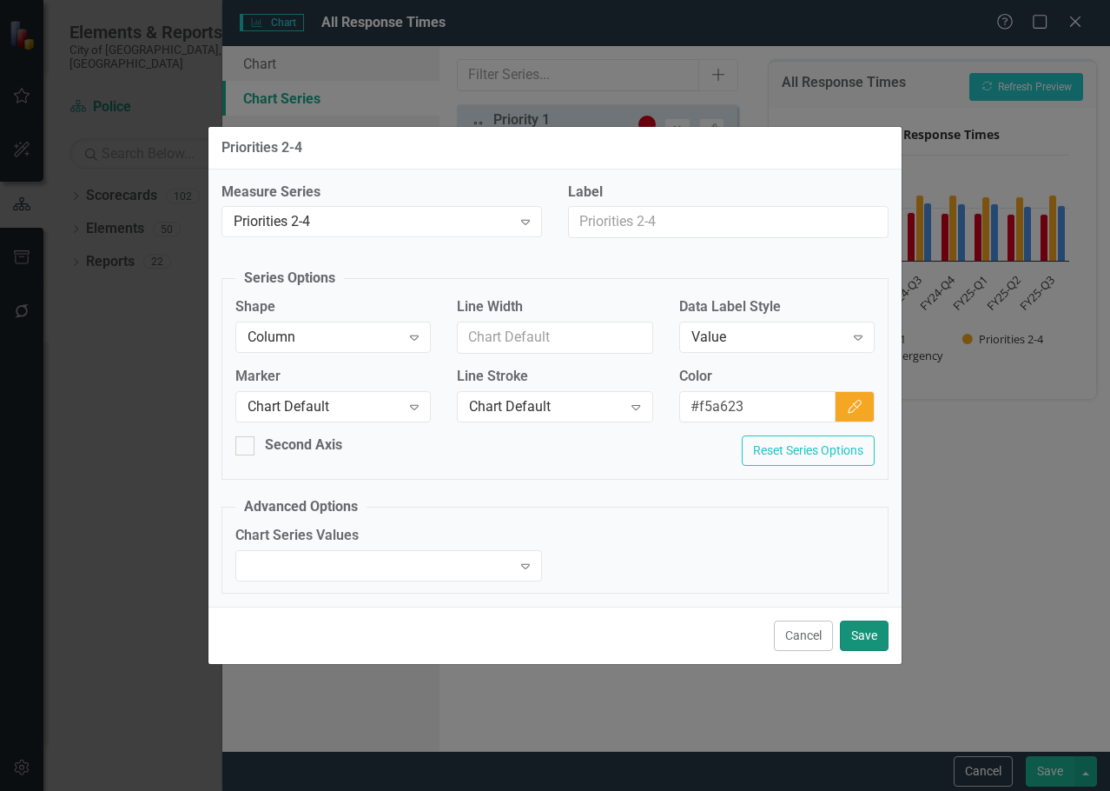
click at [859, 633] on button "Save" at bounding box center [864, 635] width 49 height 30
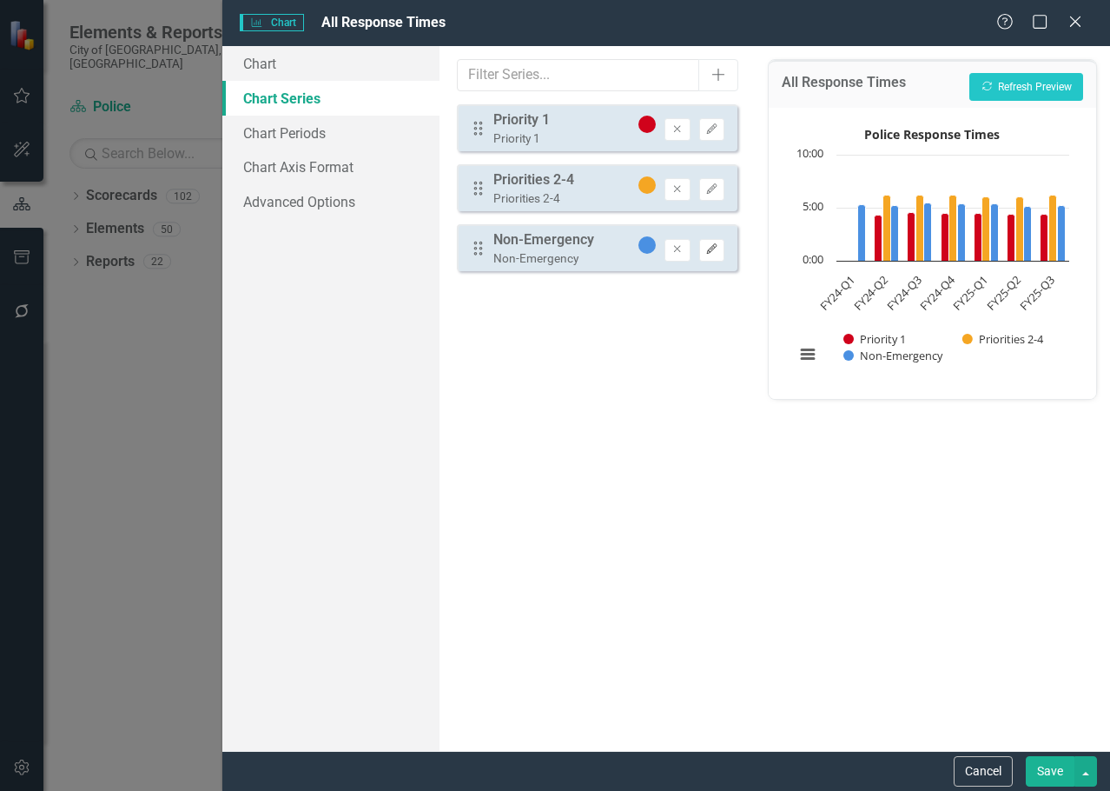
click at [716, 251] on icon "Edit" at bounding box center [712, 249] width 13 height 10
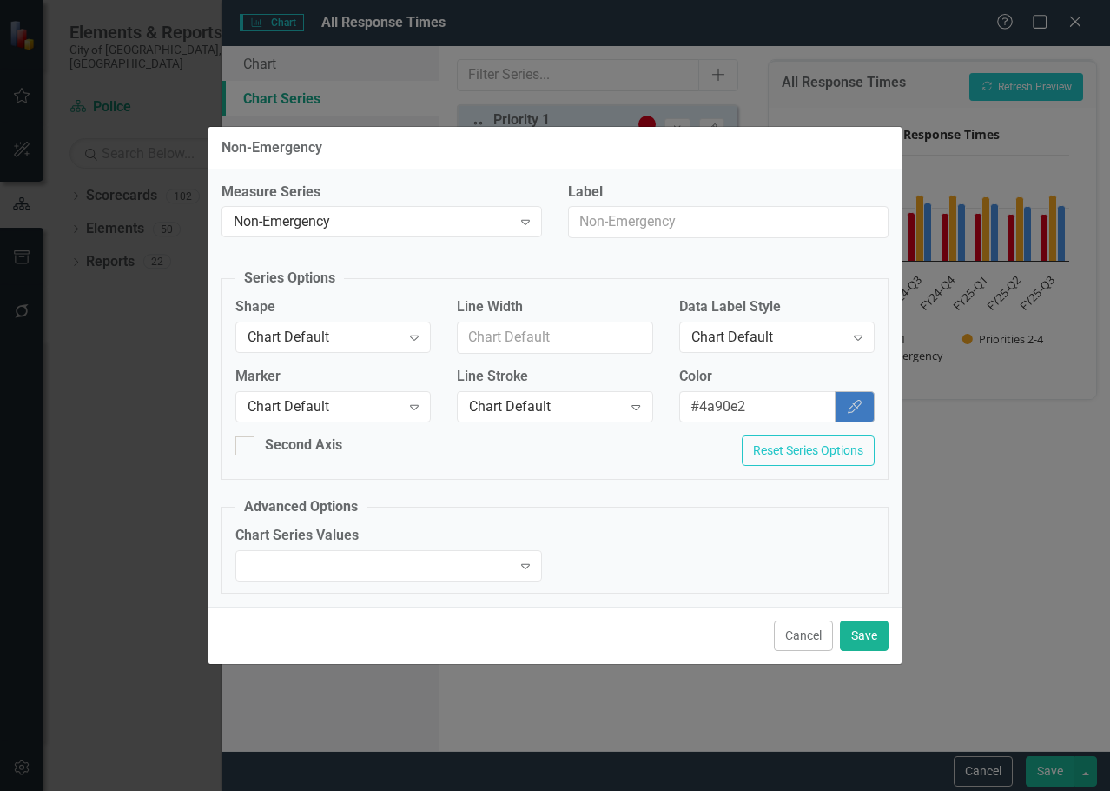
click at [839, 401] on button "Color Picker" at bounding box center [855, 407] width 40 height 32
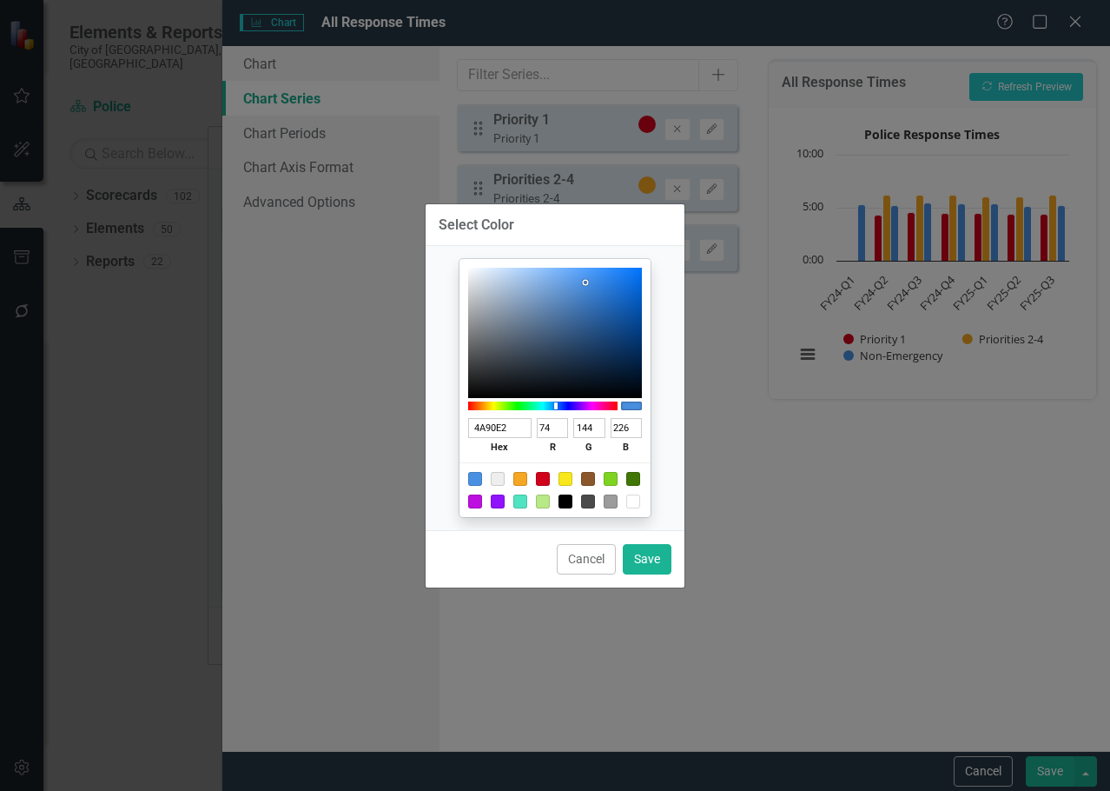
click at [588, 577] on div "Cancel Save" at bounding box center [555, 558] width 259 height 57
click at [591, 567] on button "Cancel" at bounding box center [586, 559] width 59 height 30
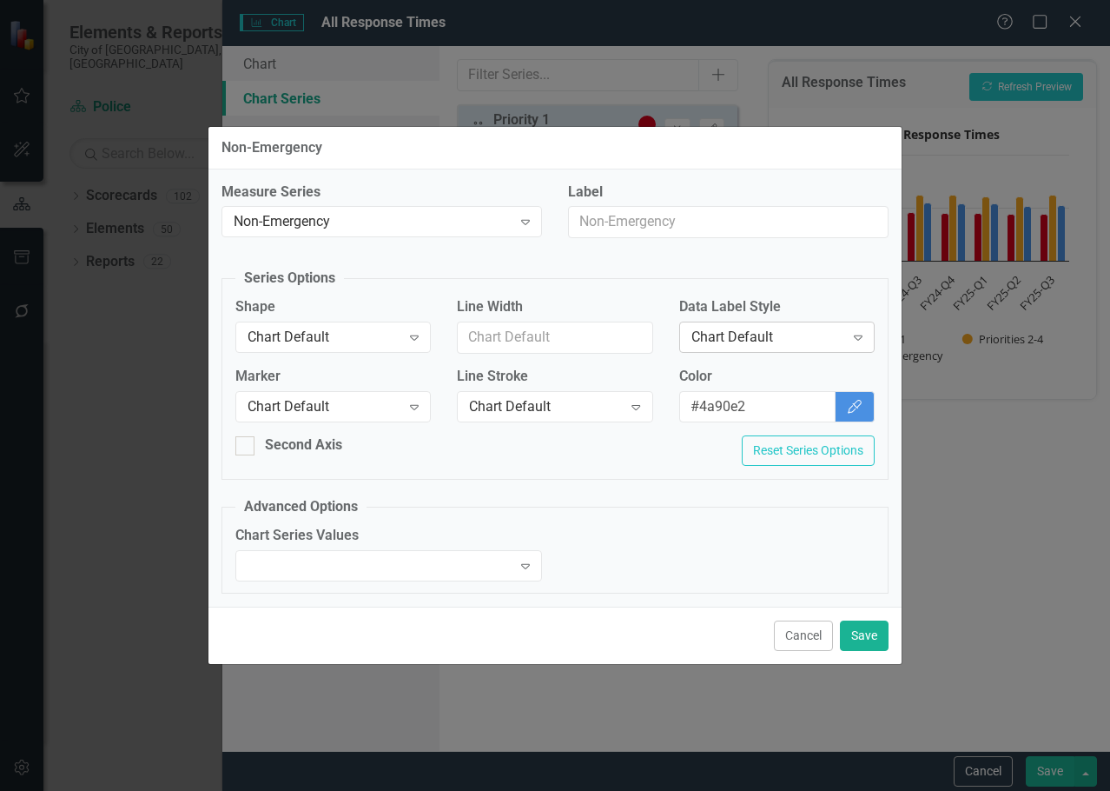
click at [852, 330] on icon "Expand" at bounding box center [858, 337] width 17 height 14
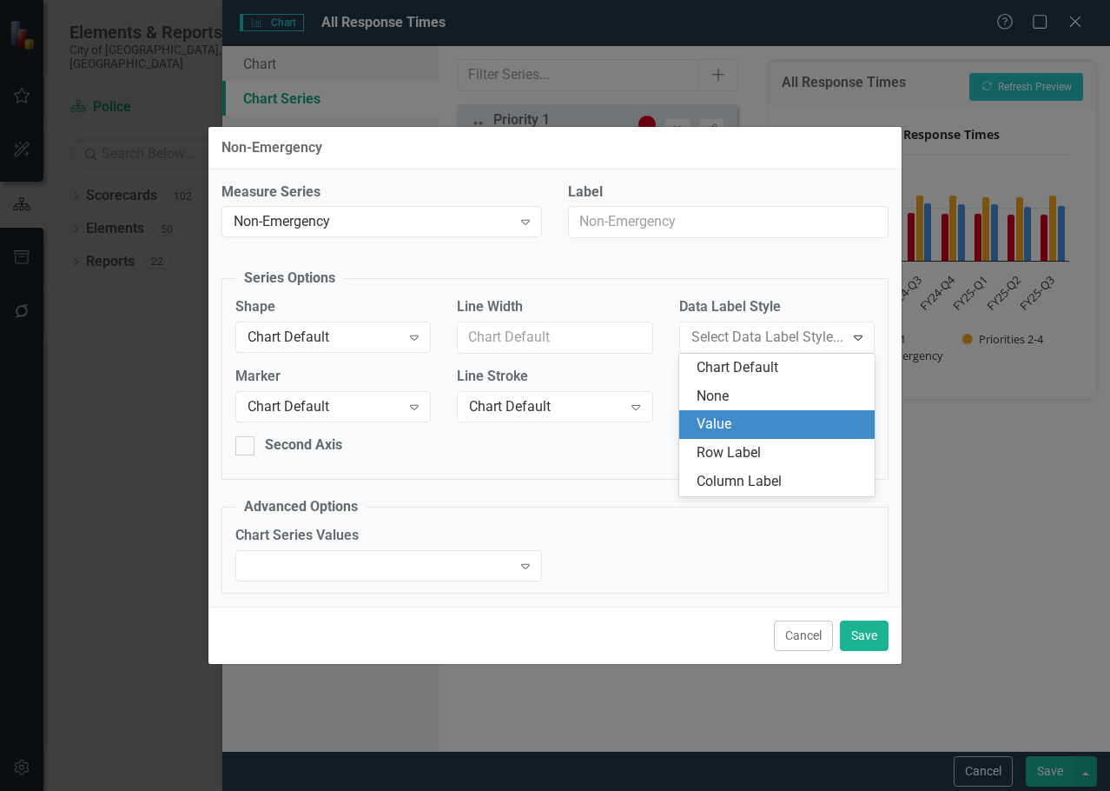
click at [797, 412] on div "Value" at bounding box center [777, 424] width 196 height 29
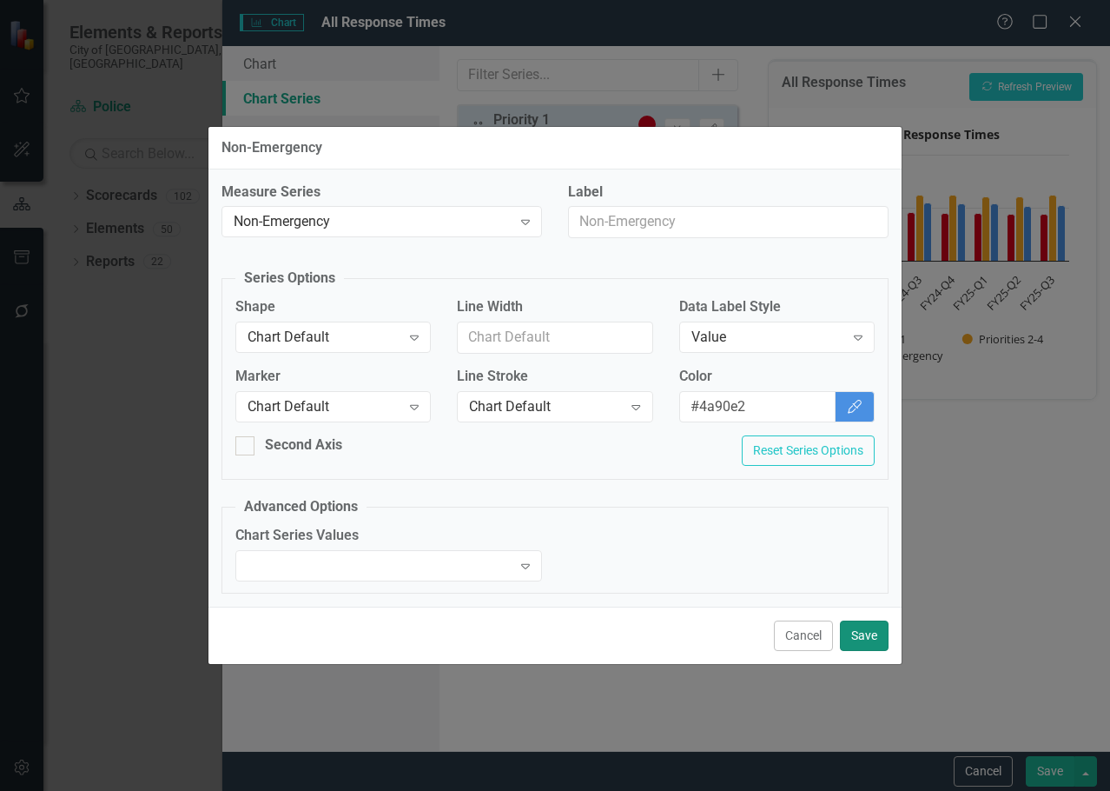
drag, startPoint x: 854, startPoint y: 635, endPoint x: 856, endPoint y: 623, distance: 12.3
click at [856, 635] on button "Save" at bounding box center [864, 635] width 49 height 30
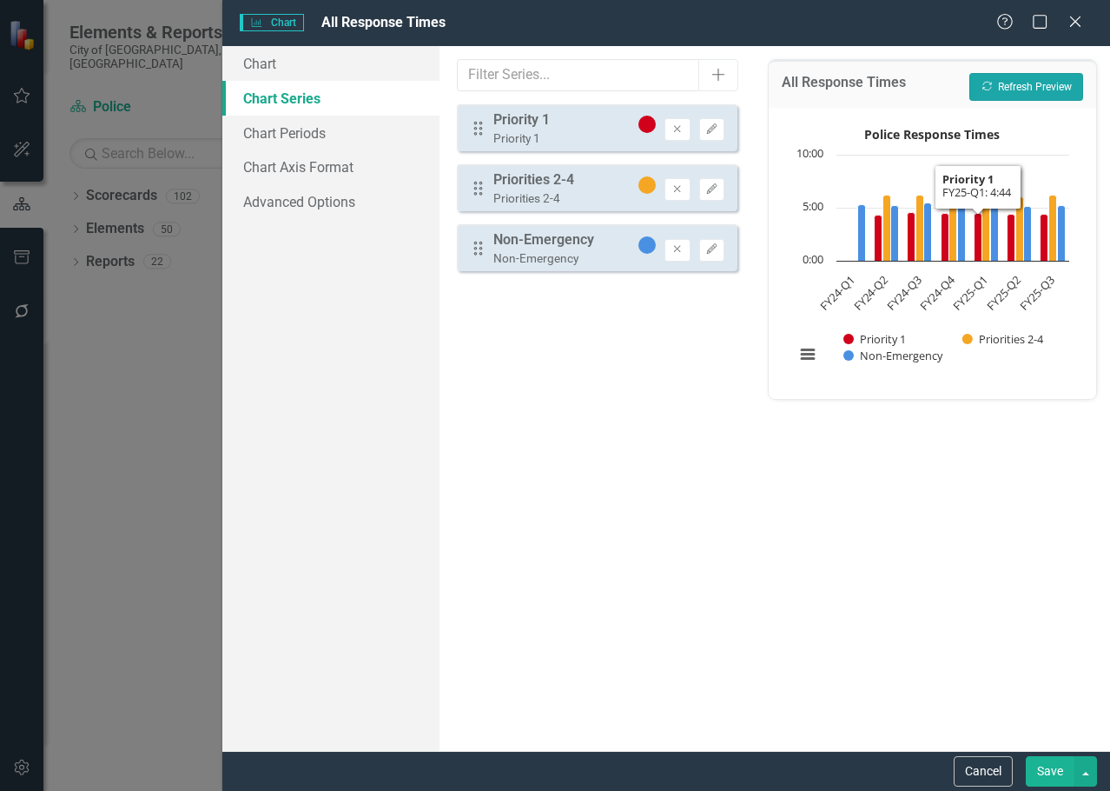
click at [1014, 89] on button "Recalculate Refresh Preview" at bounding box center [1027, 87] width 114 height 28
click at [796, 358] on button "View chart menu, Police Response Times" at bounding box center [808, 354] width 24 height 24
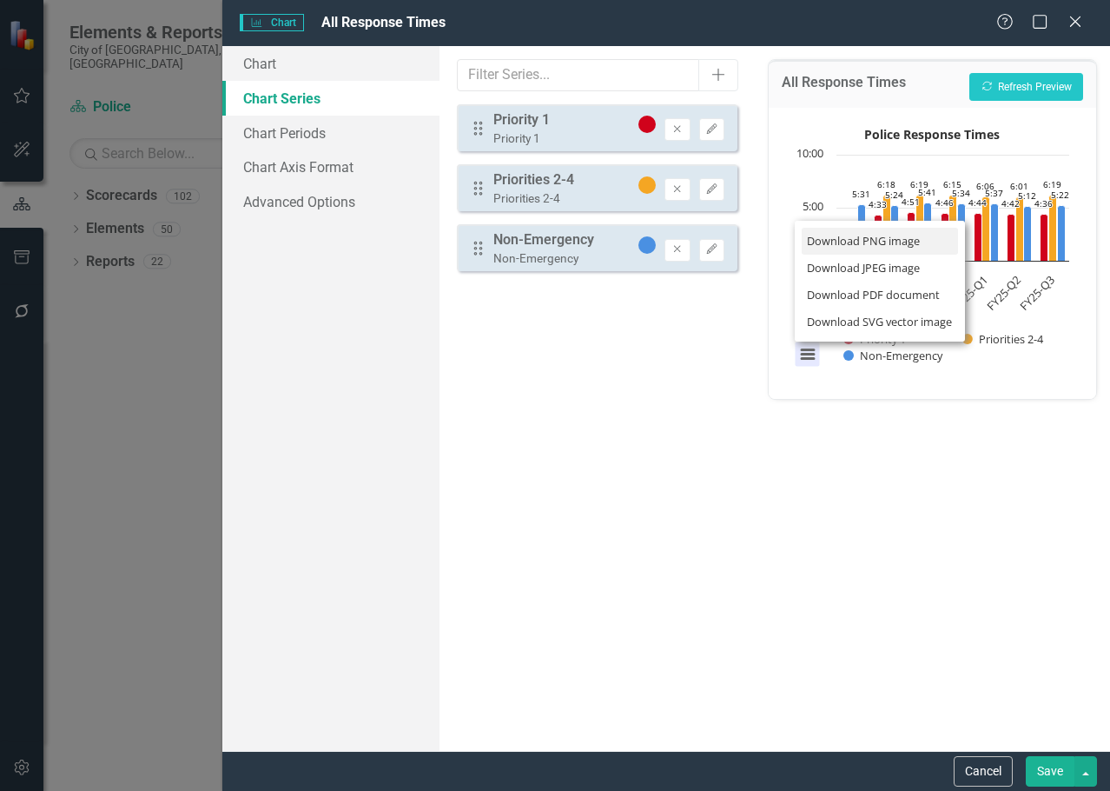
click at [839, 245] on li "Download PNG image" at bounding box center [880, 241] width 156 height 27
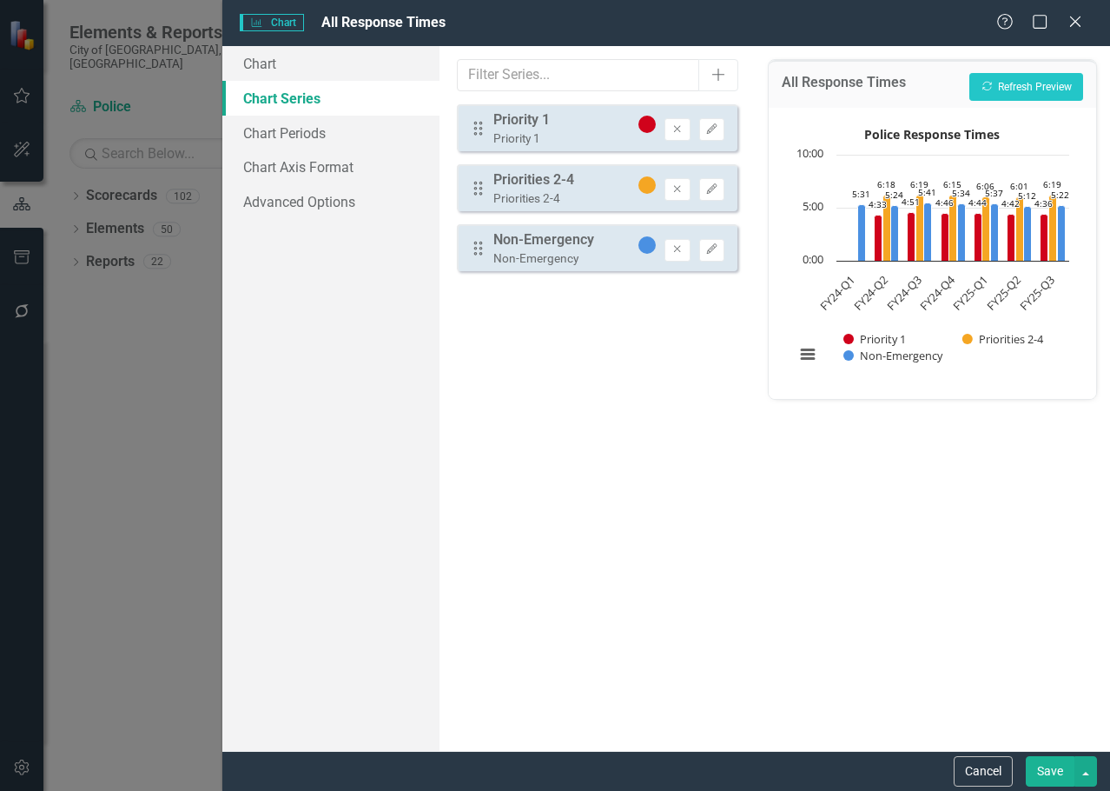
click at [1054, 778] on button "Save" at bounding box center [1050, 771] width 49 height 30
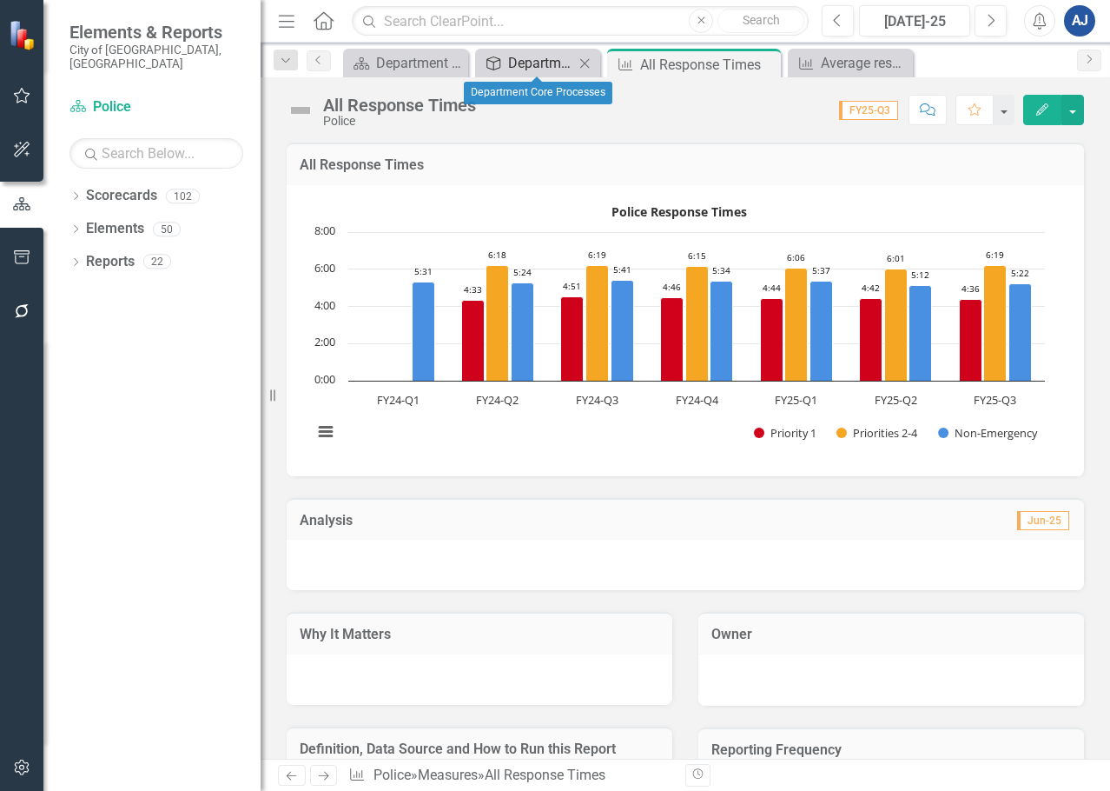
click at [496, 67] on icon "Strategic Plan Alignment" at bounding box center [493, 63] width 17 height 14
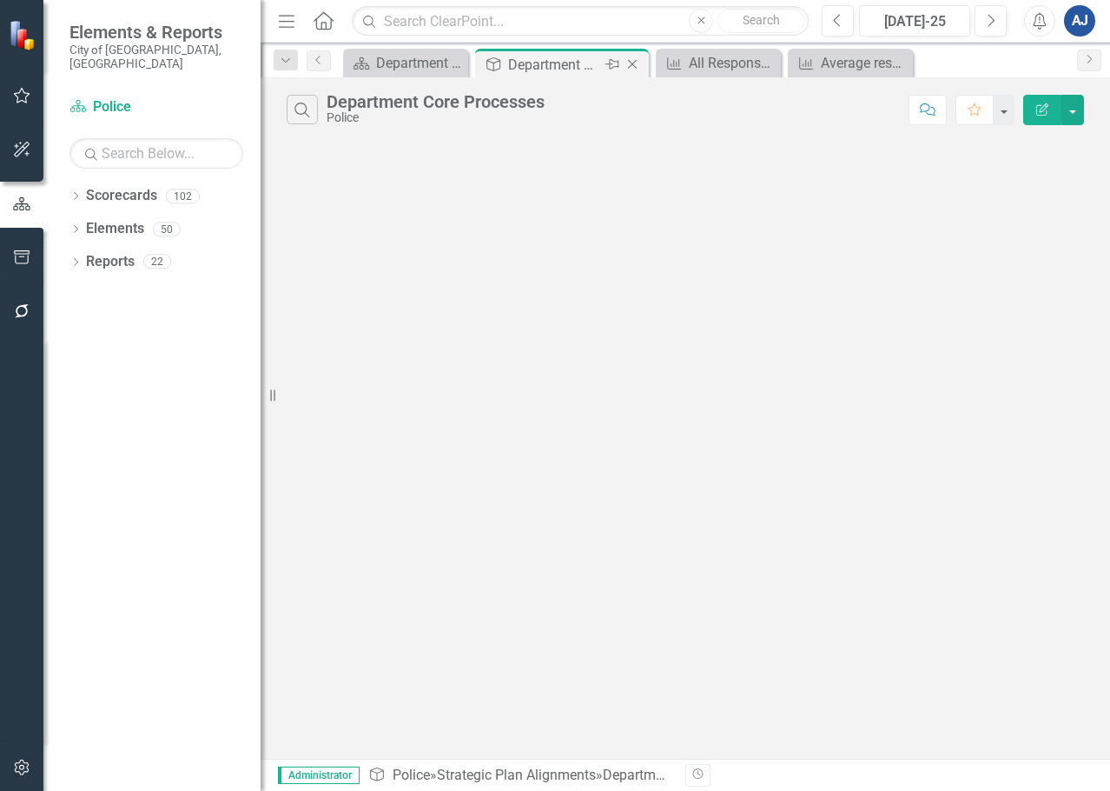
click at [636, 59] on icon "Close" at bounding box center [632, 64] width 17 height 14
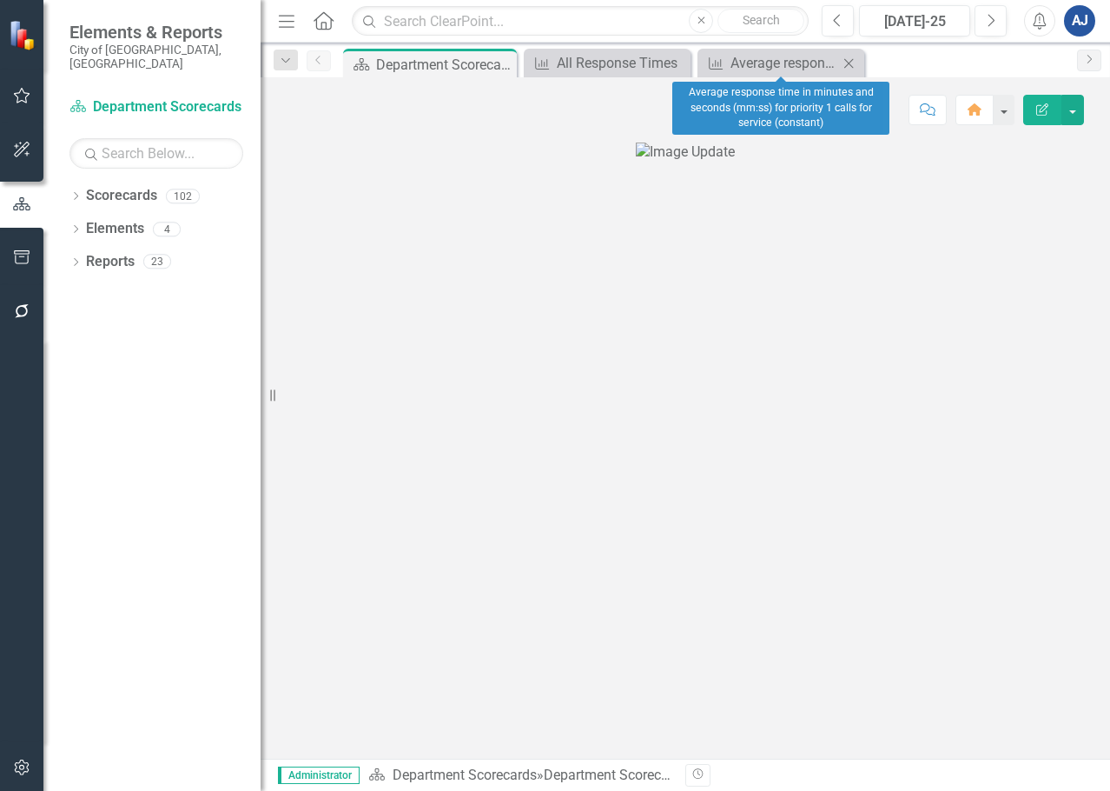
click at [843, 64] on icon "Close" at bounding box center [848, 63] width 17 height 14
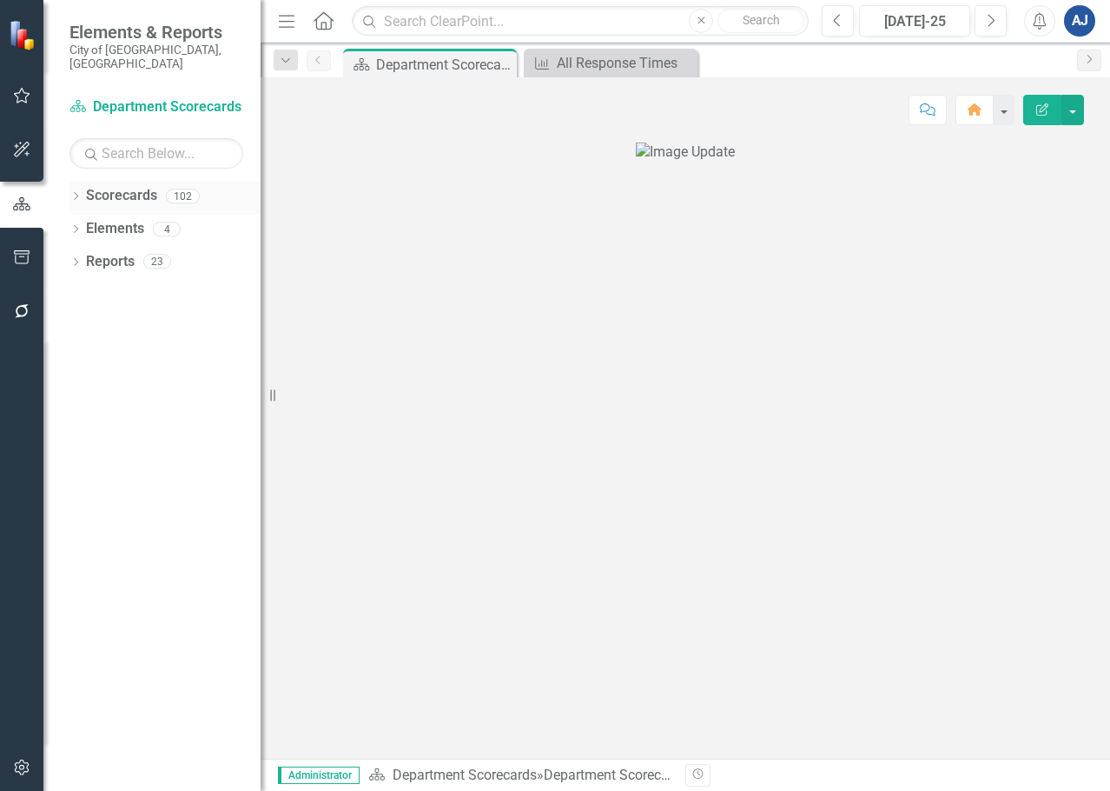
click at [79, 193] on icon "Dropdown" at bounding box center [76, 198] width 12 height 10
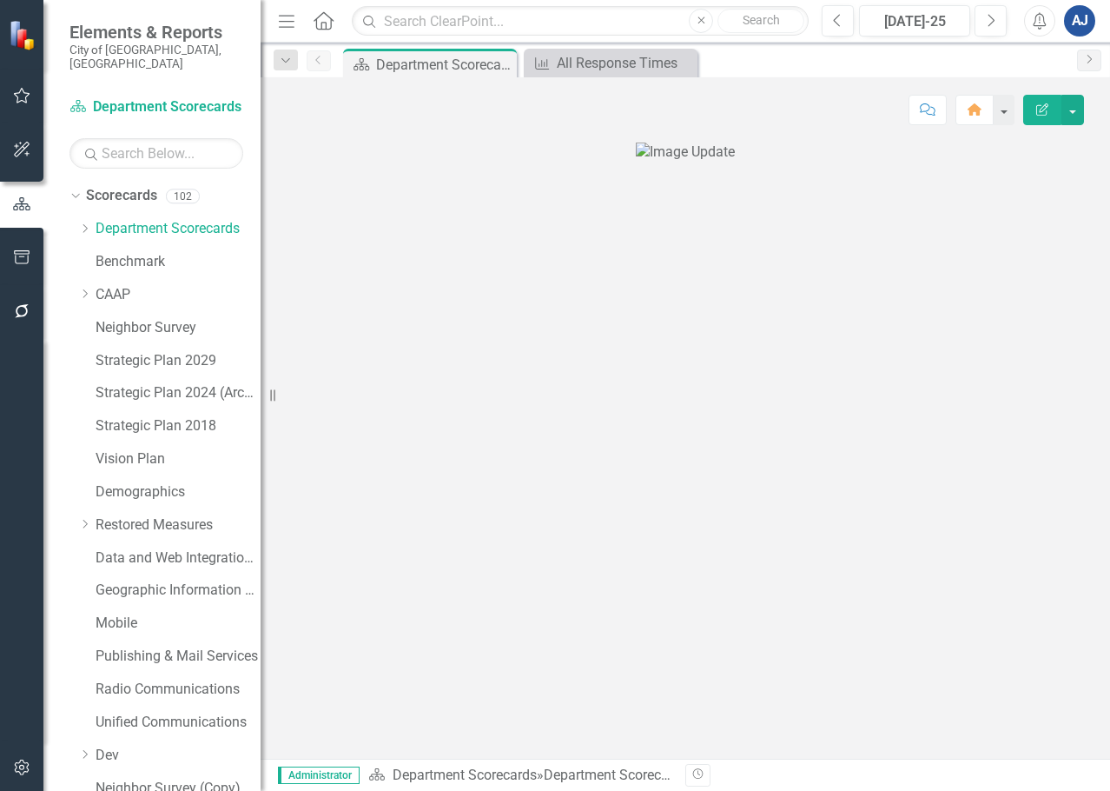
drag, startPoint x: 89, startPoint y: 215, endPoint x: 136, endPoint y: 274, distance: 74.2
click at [89, 223] on icon "Dropdown" at bounding box center [84, 228] width 13 height 10
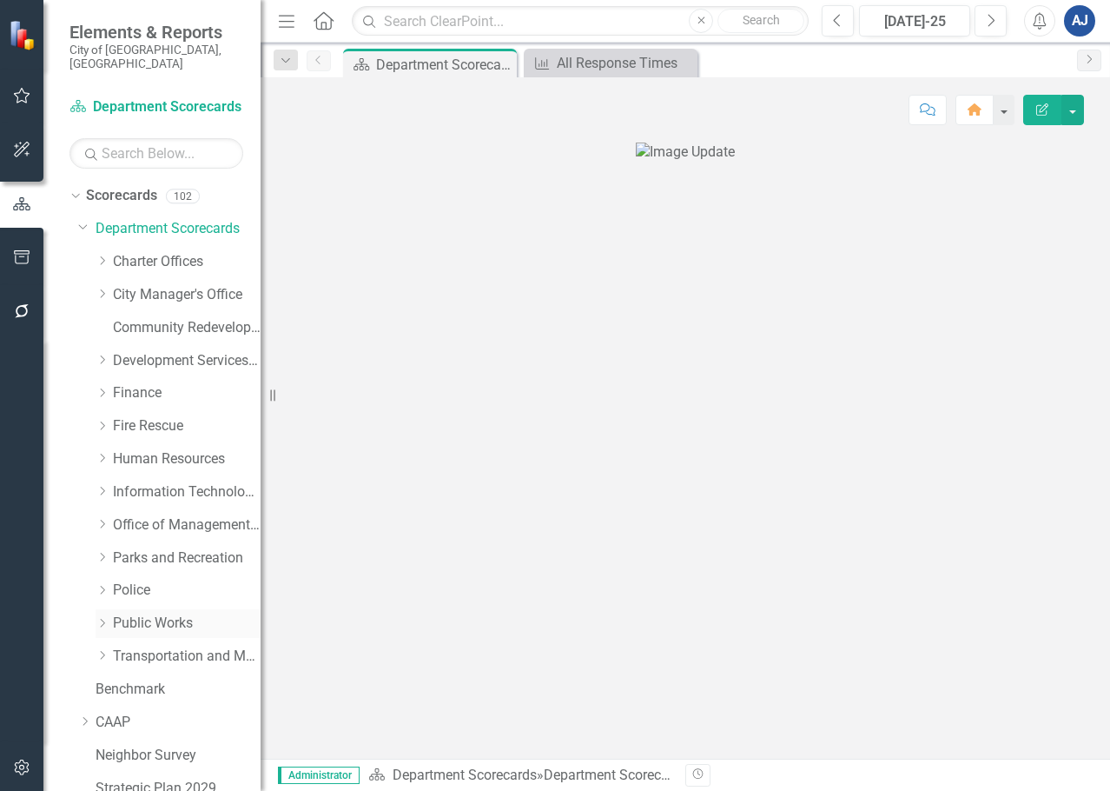
click at [156, 613] on link "Public Works" at bounding box center [187, 623] width 148 height 20
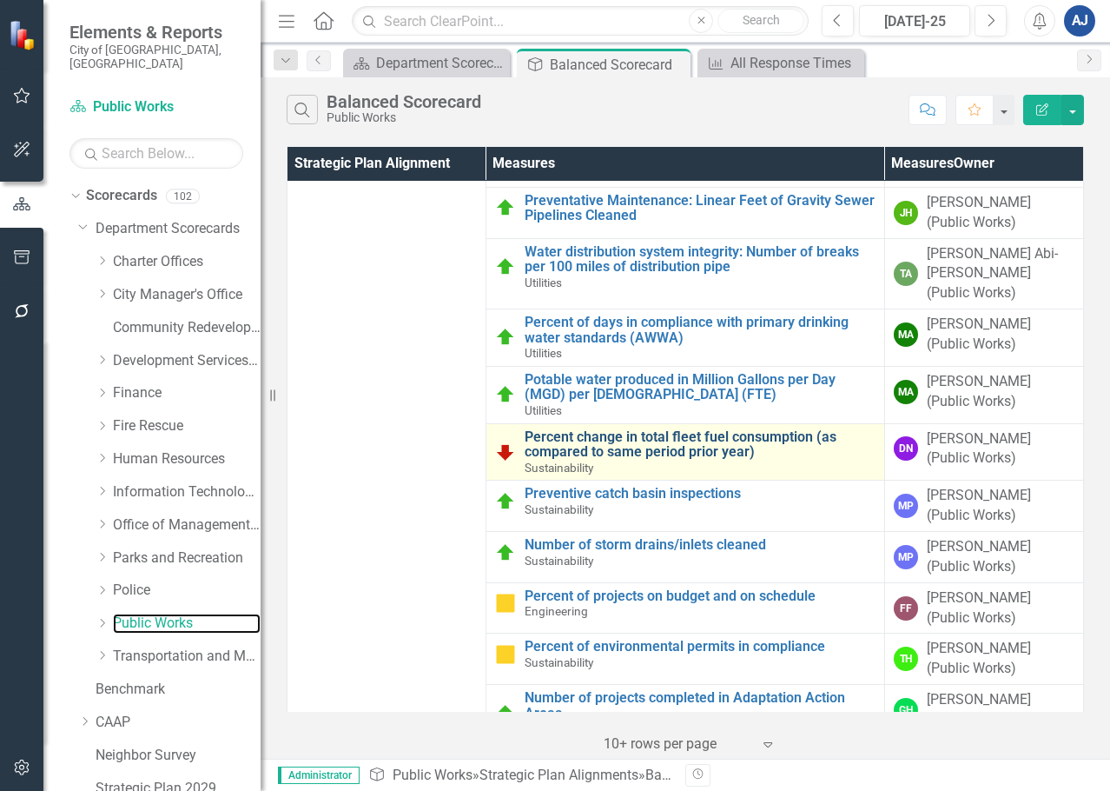
scroll to position [174, 0]
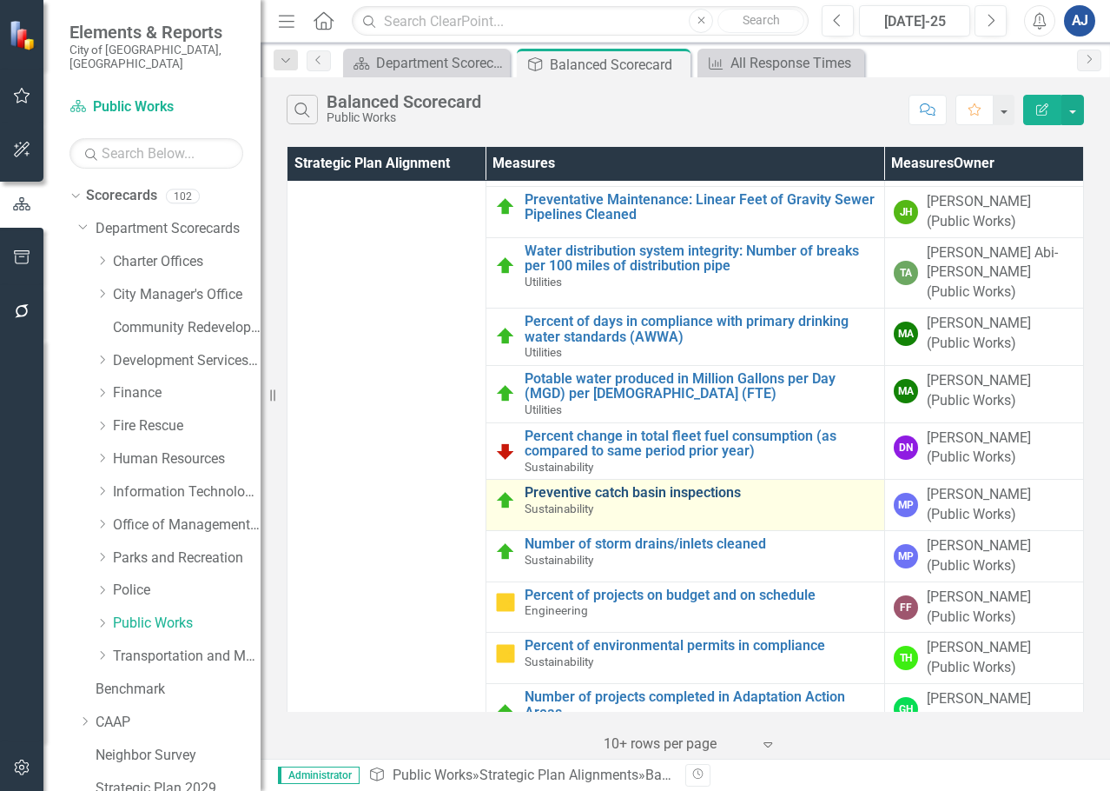
click at [670, 485] on link "Preventive catch basin inspections" at bounding box center [700, 493] width 351 height 16
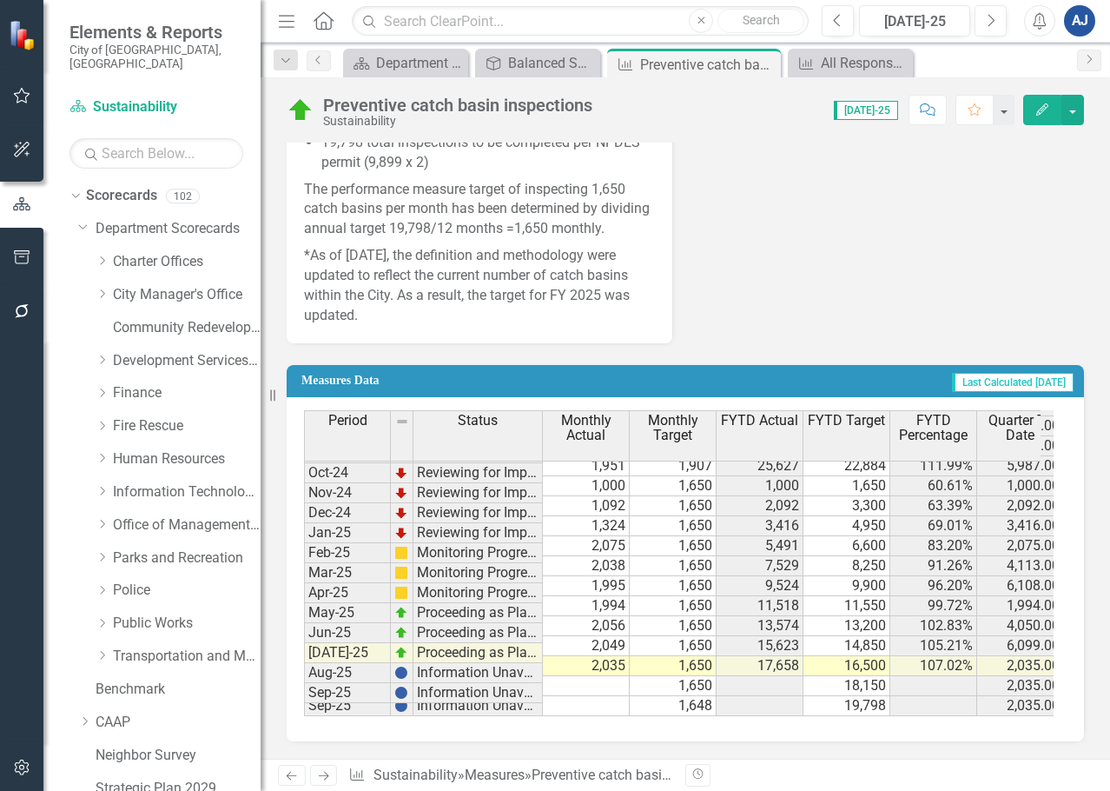
click at [1041, 98] on button "Edit" at bounding box center [1043, 110] width 38 height 30
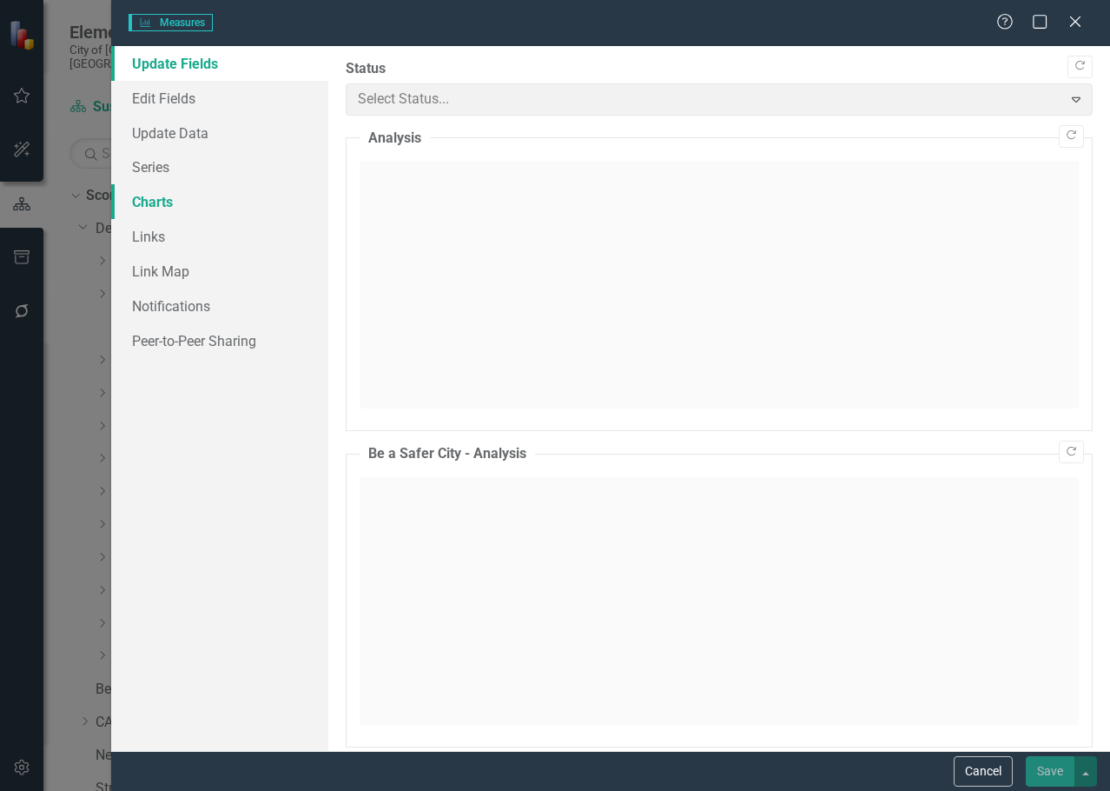
click at [174, 189] on link "Charts" at bounding box center [219, 201] width 217 height 35
click at [169, 200] on link "Charts" at bounding box center [219, 201] width 217 height 35
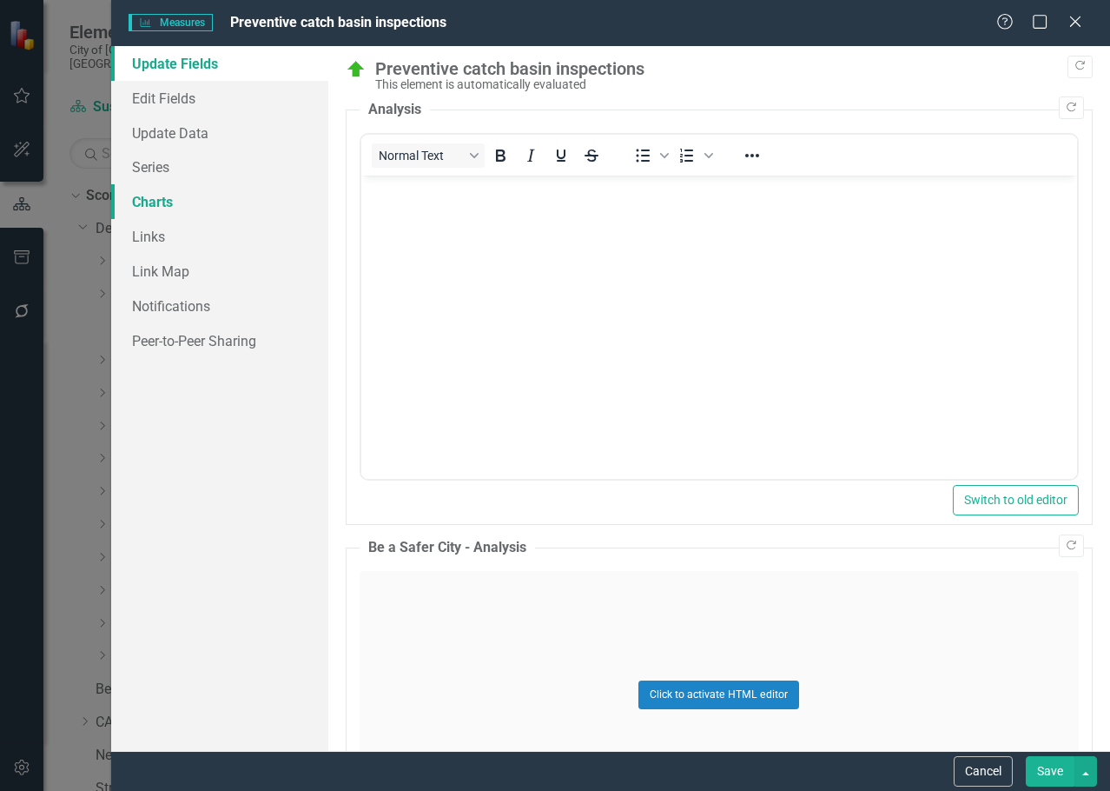
click at [196, 212] on link "Charts" at bounding box center [219, 201] width 217 height 35
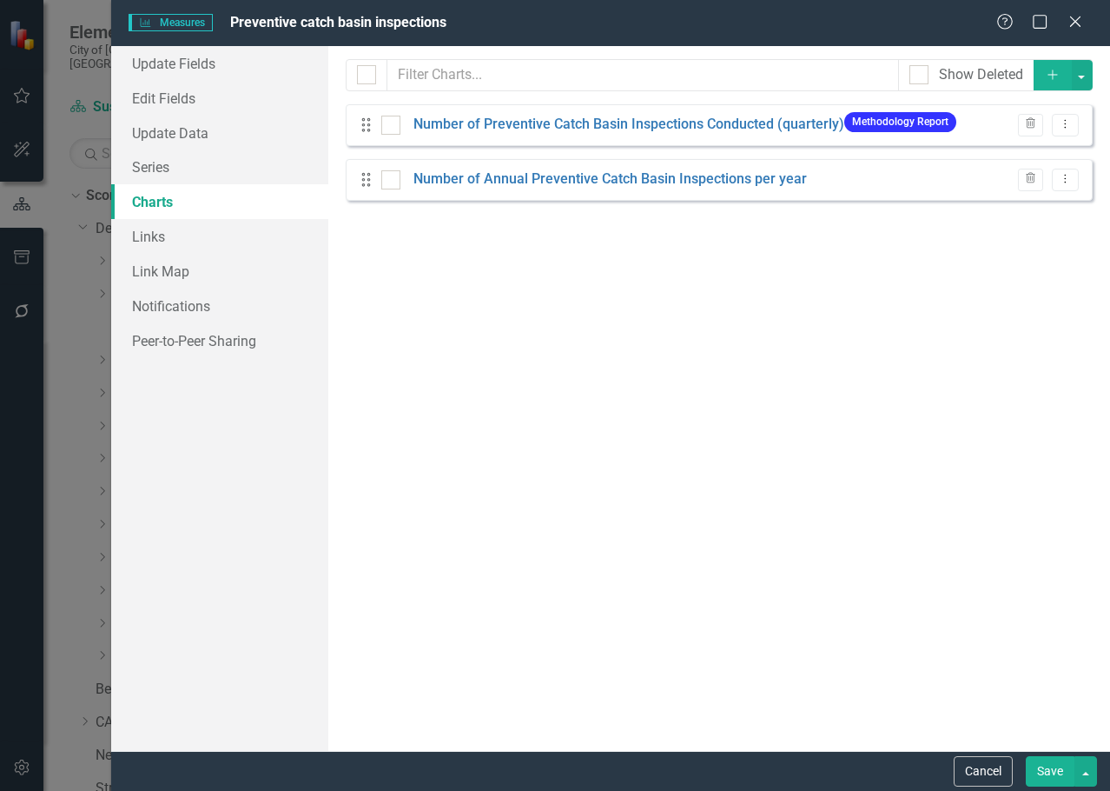
click at [1048, 77] on icon "Add" at bounding box center [1053, 75] width 16 height 12
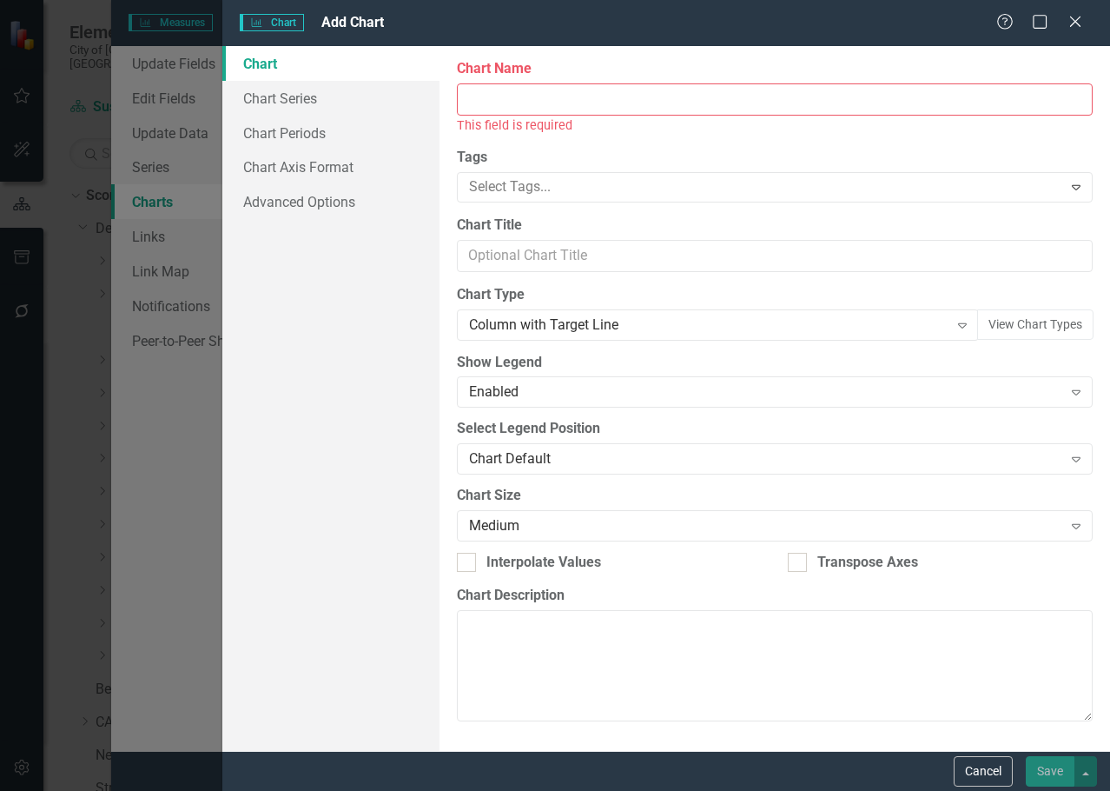
click at [602, 105] on input "Chart Name" at bounding box center [775, 99] width 636 height 32
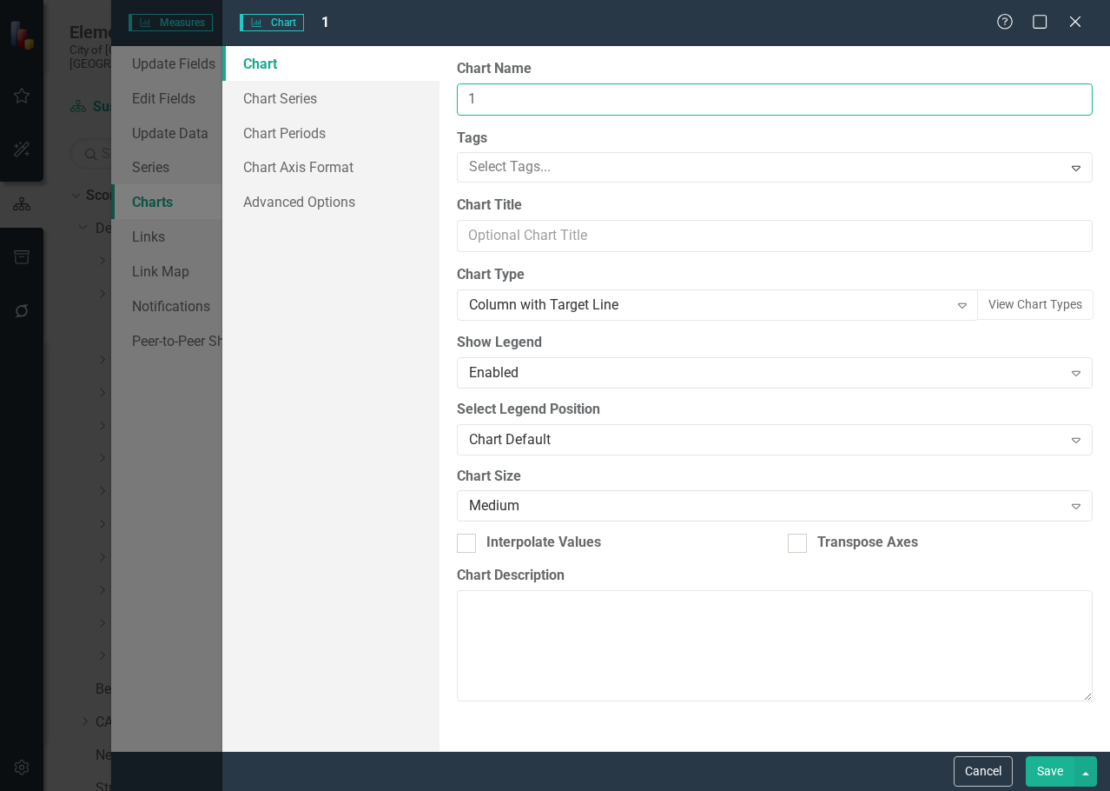
type input "1 Year Look Back"
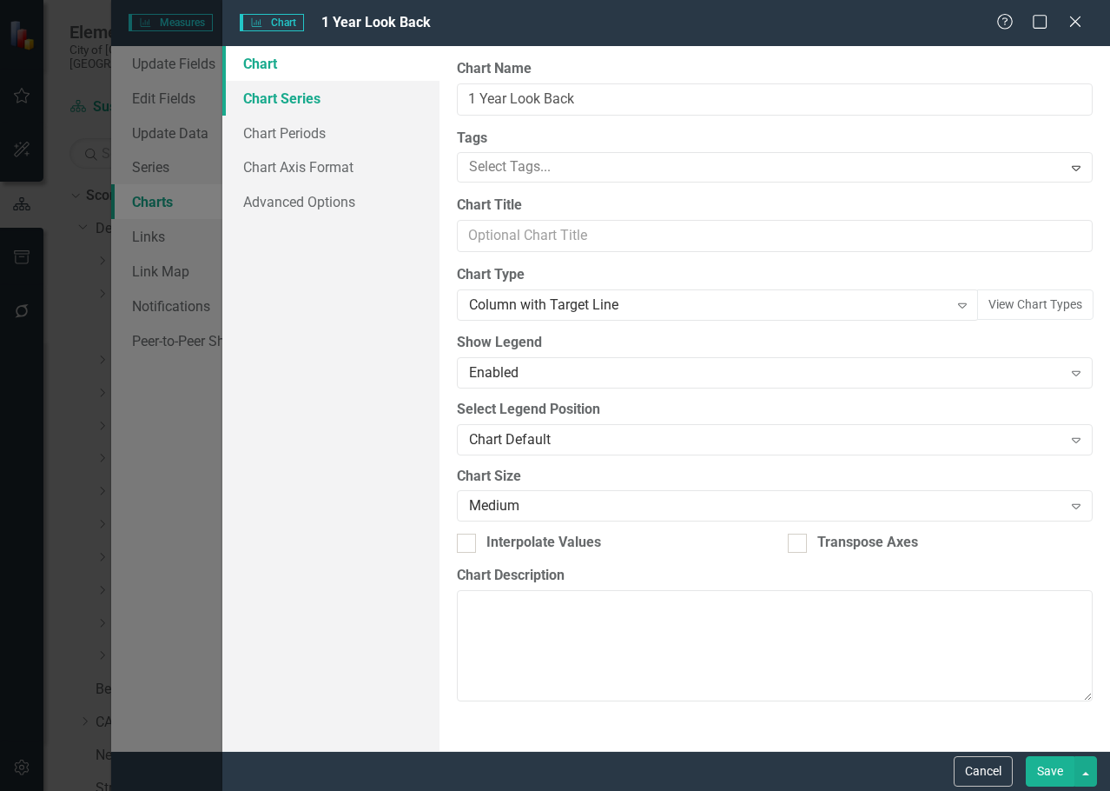
click at [355, 111] on link "Chart Series" at bounding box center [330, 98] width 217 height 35
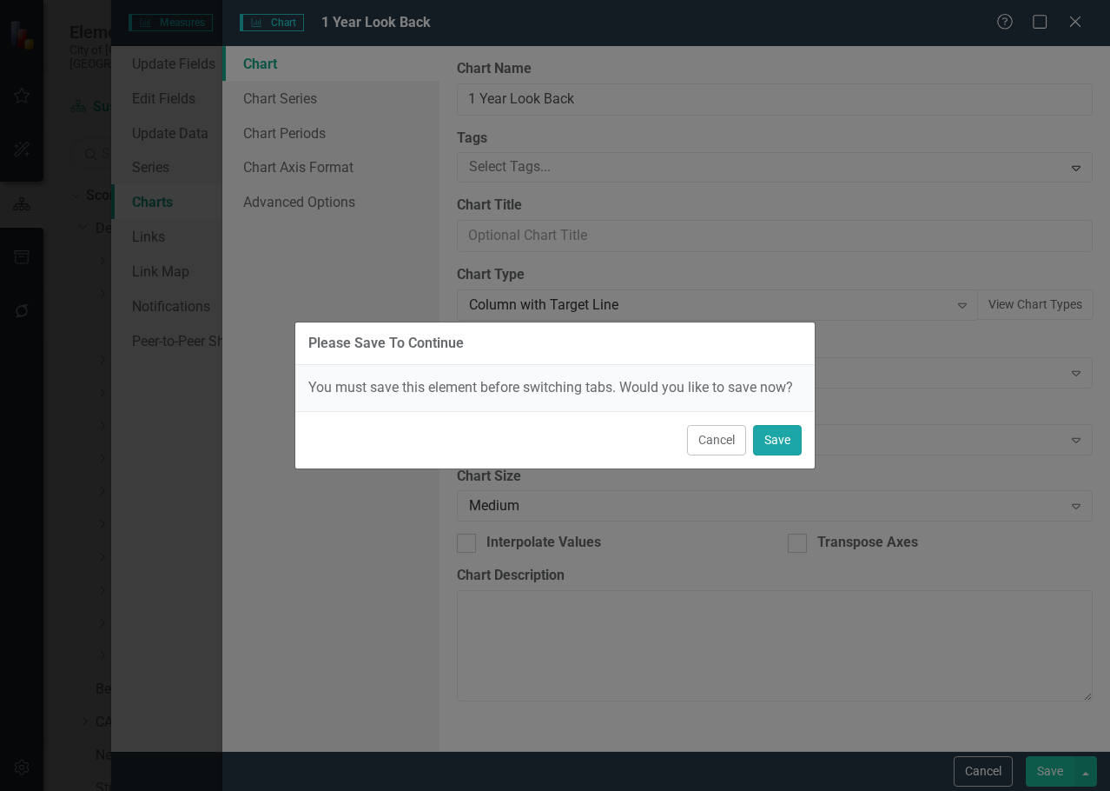
click at [782, 436] on button "Save" at bounding box center [777, 440] width 49 height 30
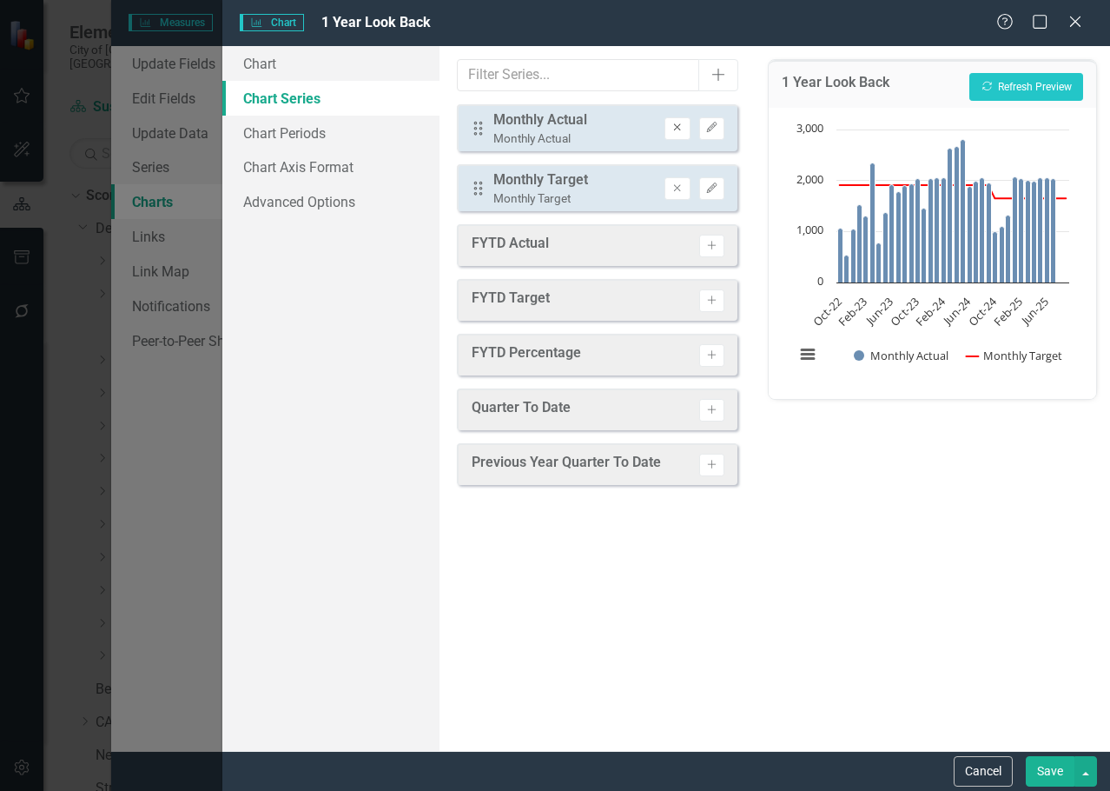
click at [683, 135] on button "Remove" at bounding box center [677, 128] width 25 height 23
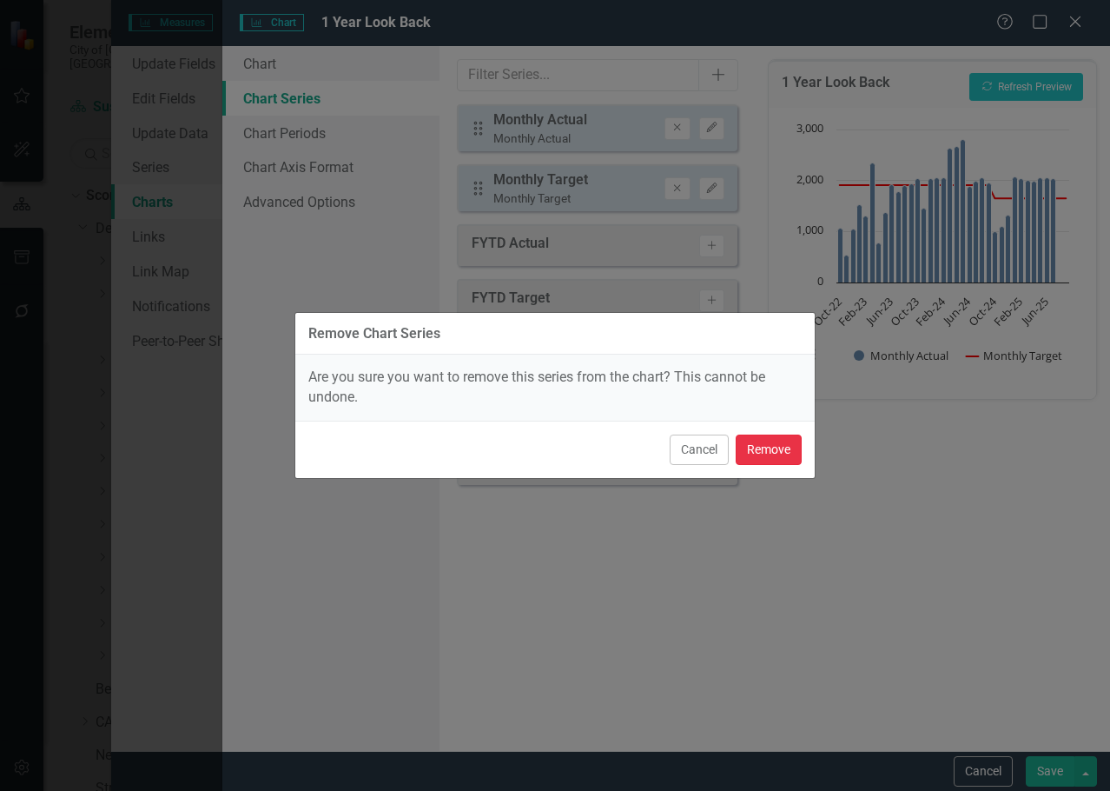
click at [753, 440] on button "Remove" at bounding box center [769, 449] width 66 height 30
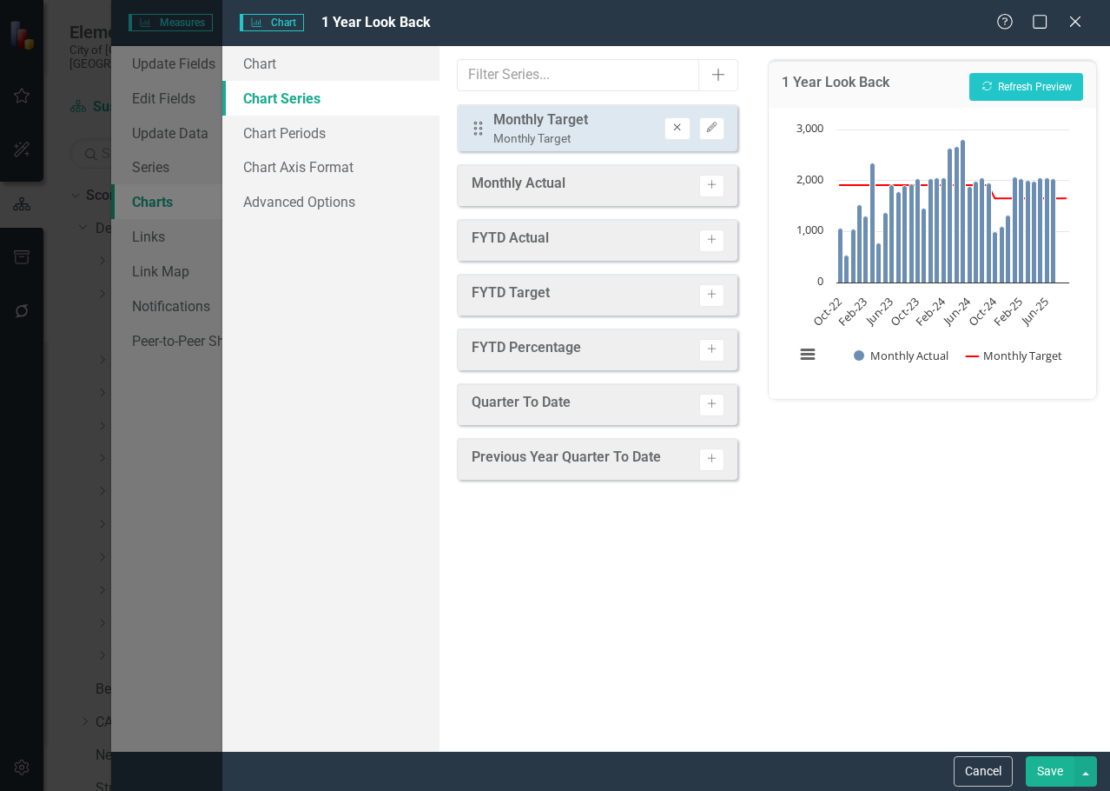
click at [679, 126] on icon "button" at bounding box center [677, 127] width 7 height 7
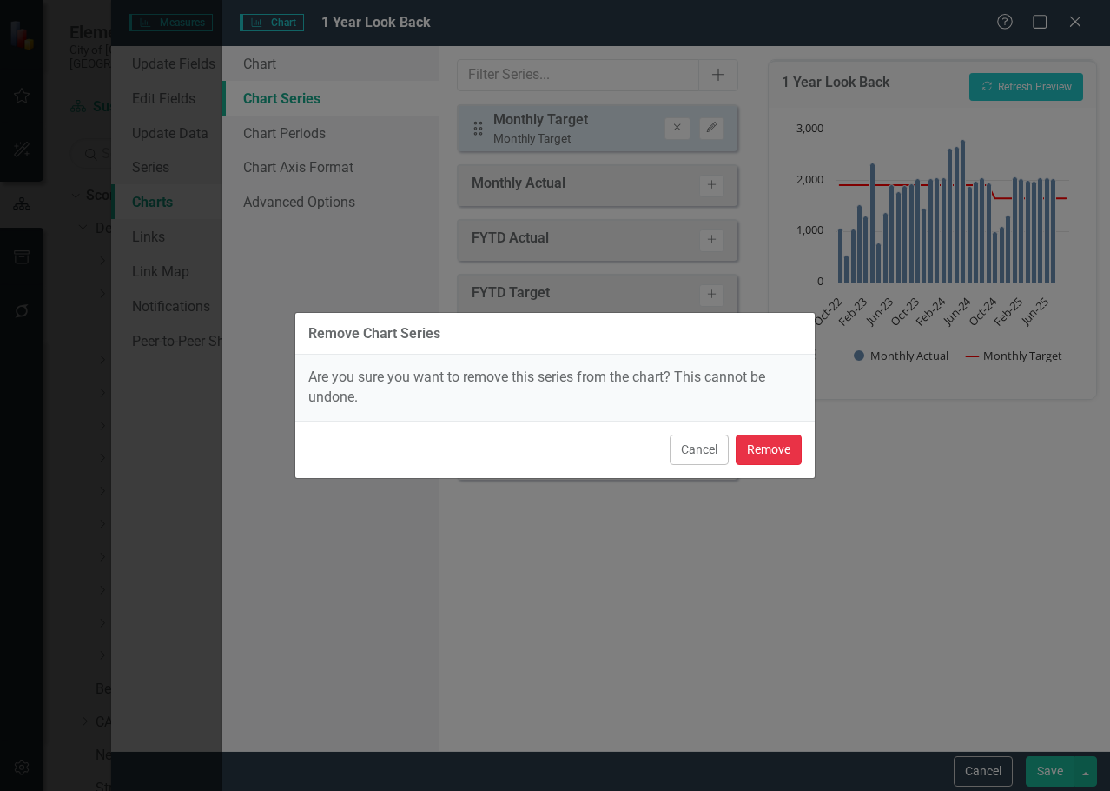
click at [744, 448] on button "Remove" at bounding box center [769, 449] width 66 height 30
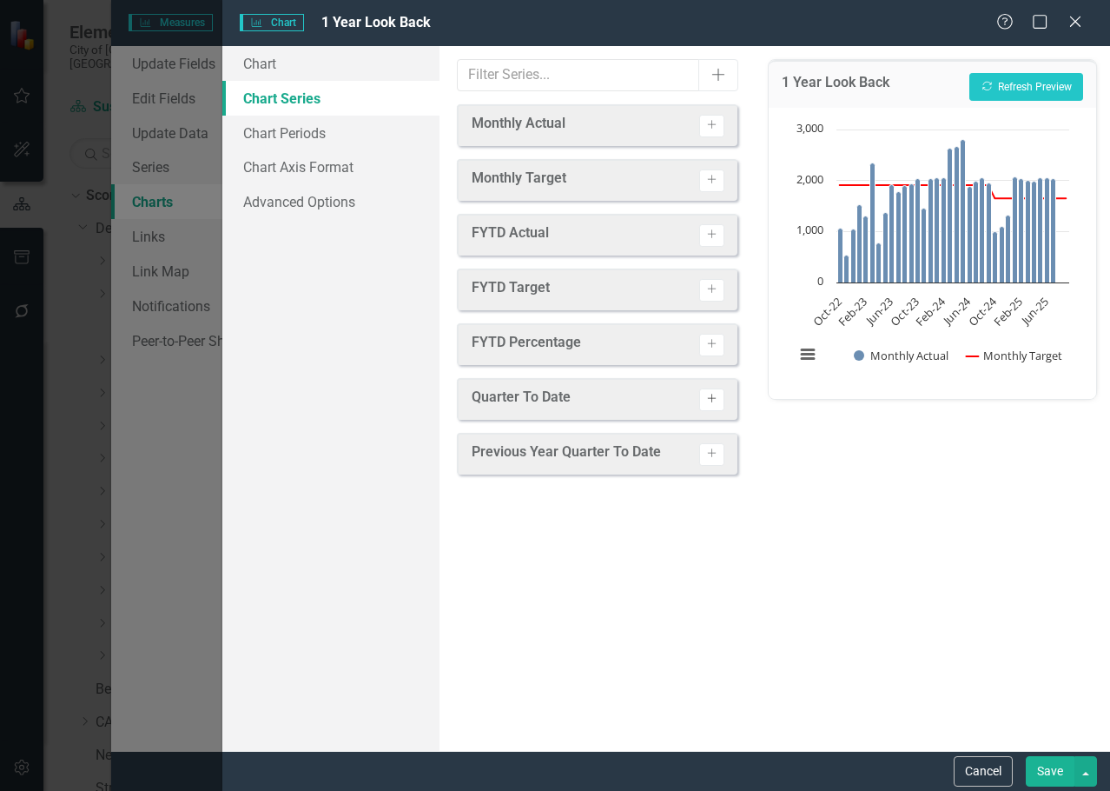
click at [711, 395] on icon "Activate" at bounding box center [712, 399] width 13 height 10
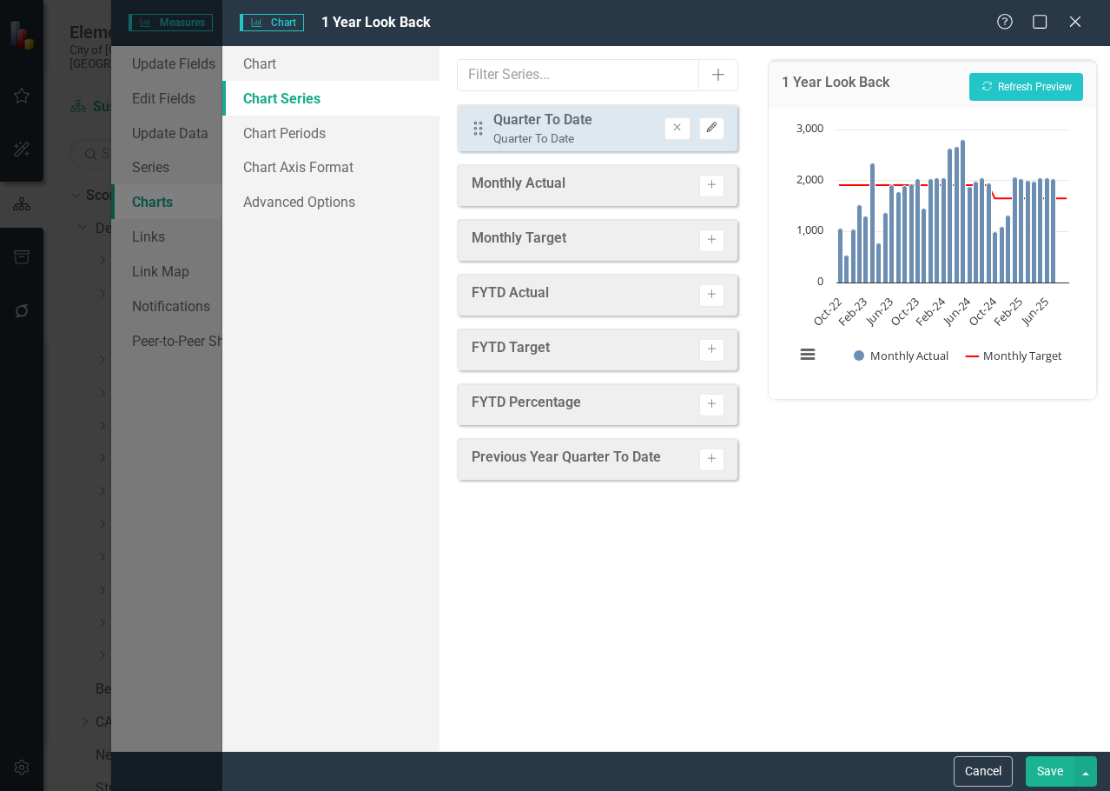
click at [717, 119] on button "Edit" at bounding box center [711, 128] width 25 height 23
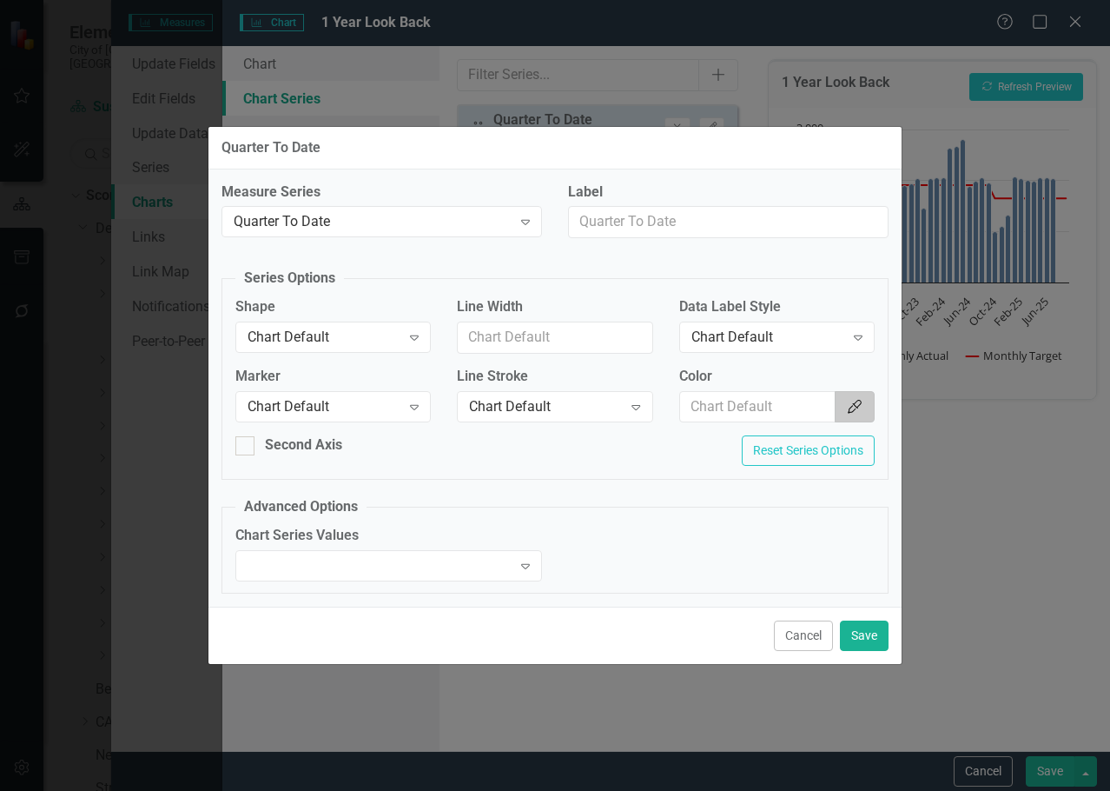
click at [845, 402] on button "Color Picker" at bounding box center [855, 407] width 40 height 32
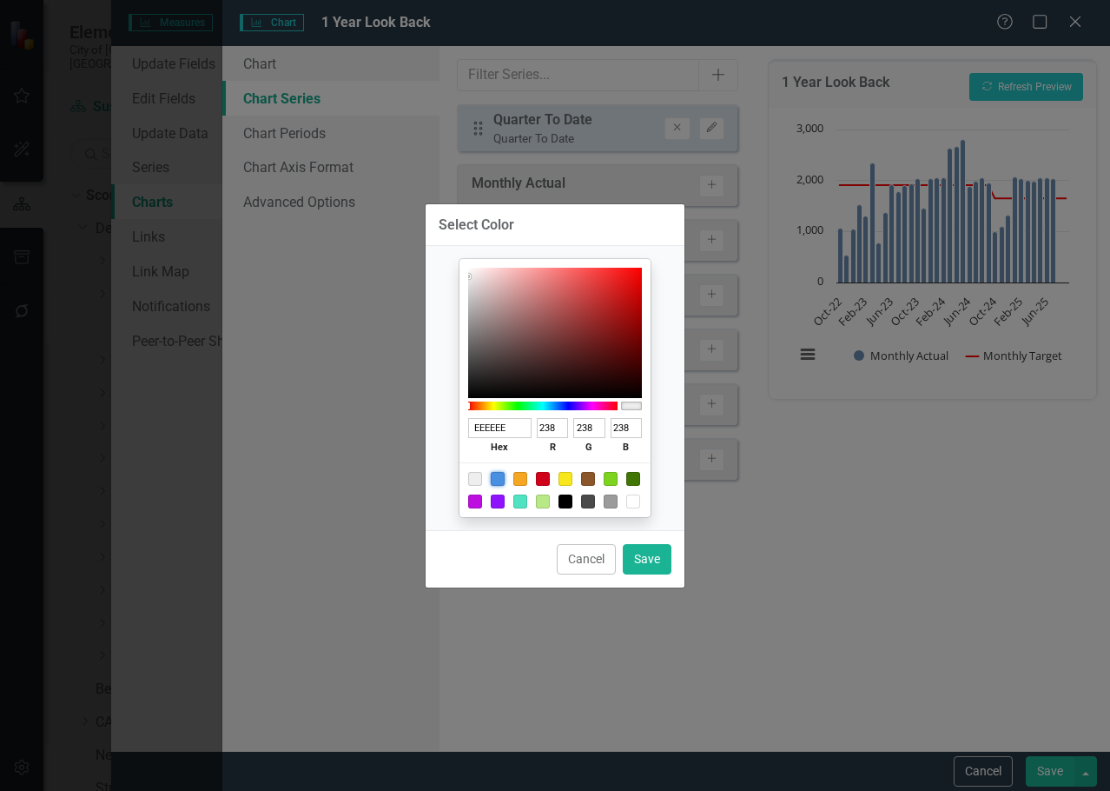
click at [502, 474] on div at bounding box center [498, 479] width 14 height 14
type input "4A90E2"
type input "74"
type input "144"
type input "226"
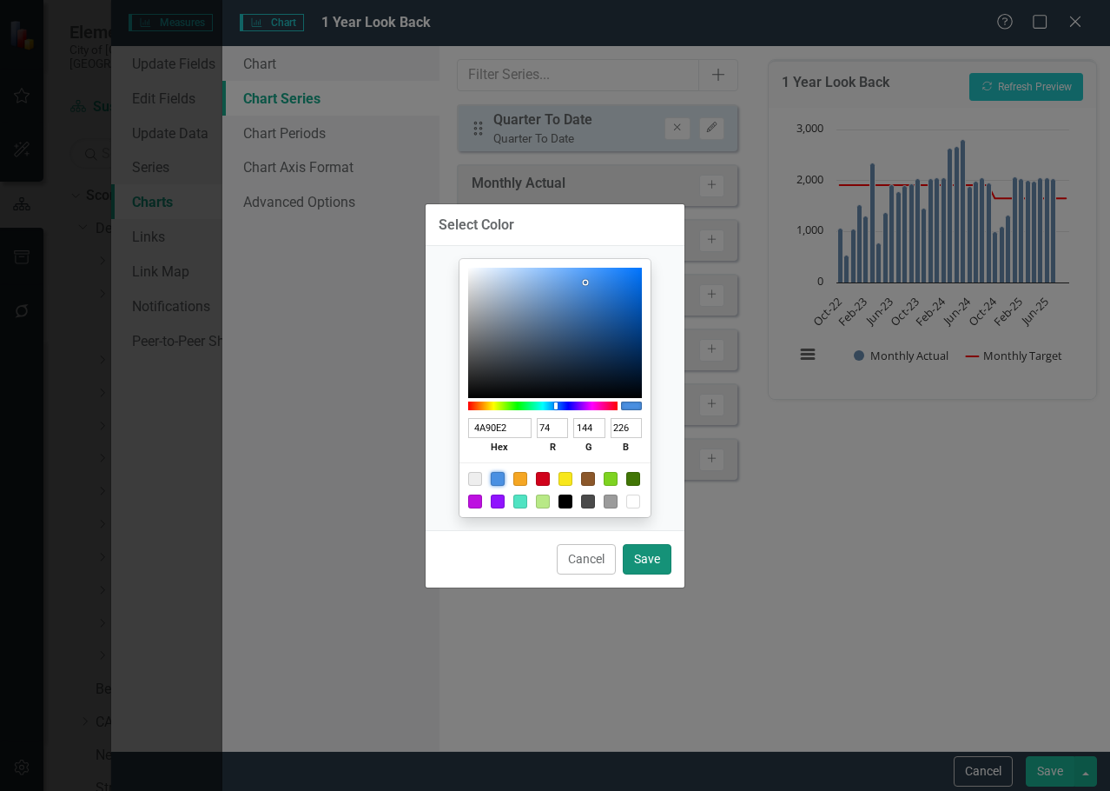
drag, startPoint x: 657, startPoint y: 573, endPoint x: 347, endPoint y: 458, distance: 330.7
click at [653, 572] on button "Save" at bounding box center [647, 559] width 49 height 30
click at [634, 563] on div "Chart Series Values Expand" at bounding box center [555, 559] width 666 height 67
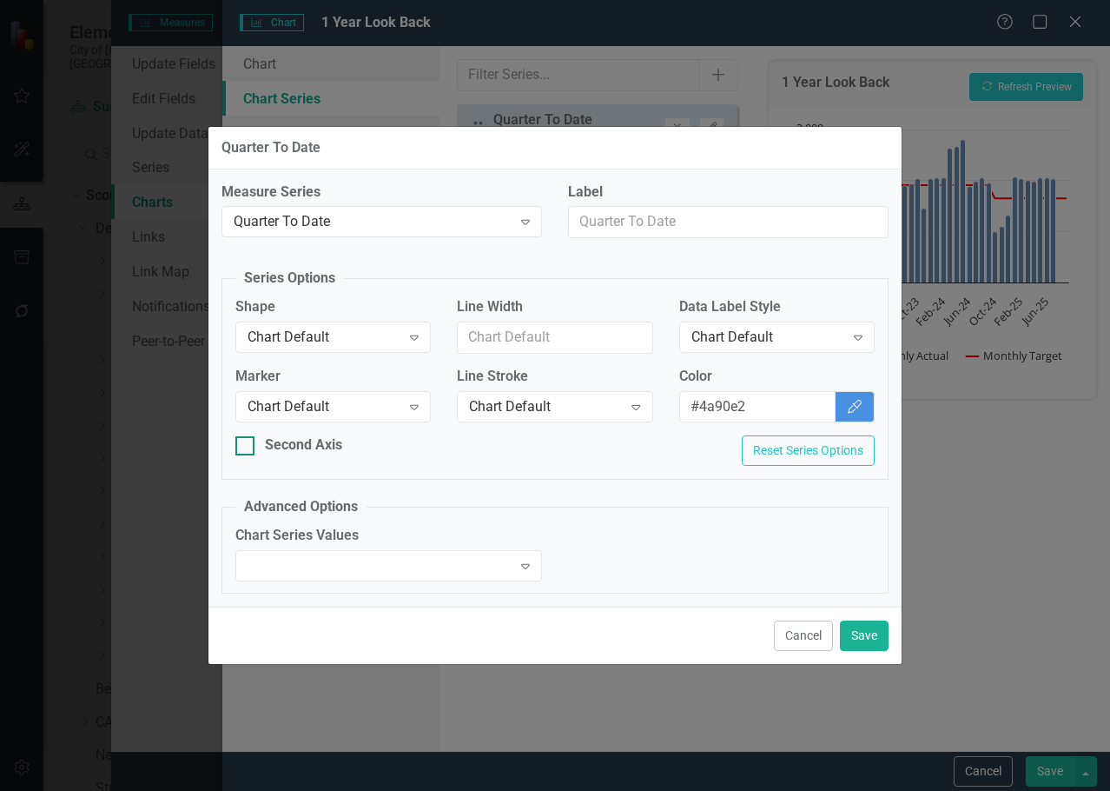
type input "#4a90e2"
click at [363, 337] on div "Chart Default" at bounding box center [324, 338] width 153 height 20
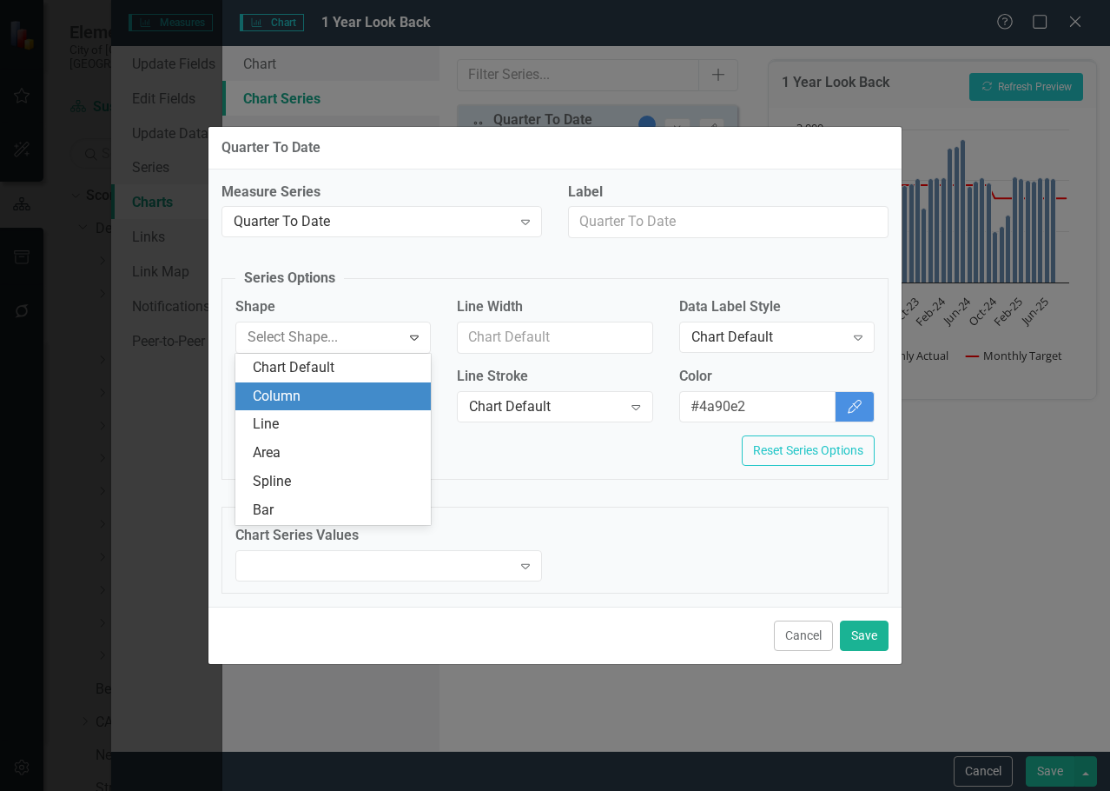
click at [325, 391] on div "Column" at bounding box center [337, 397] width 168 height 20
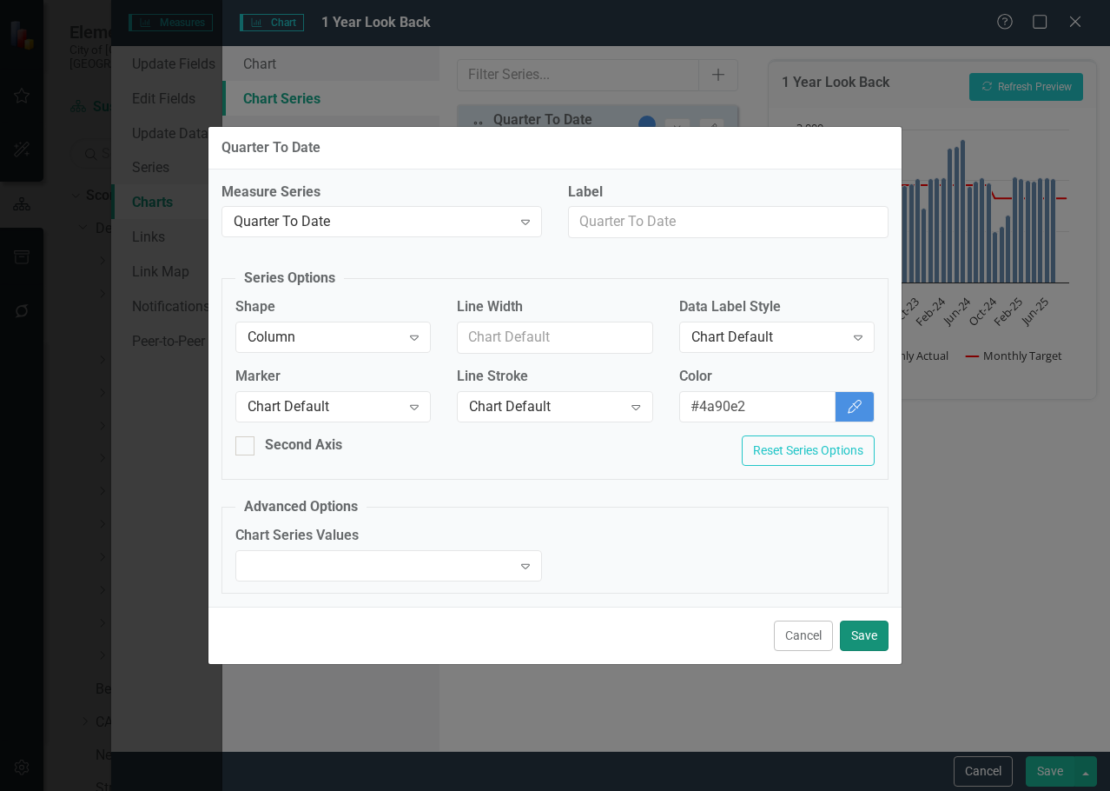
click at [878, 629] on button "Save" at bounding box center [864, 635] width 49 height 30
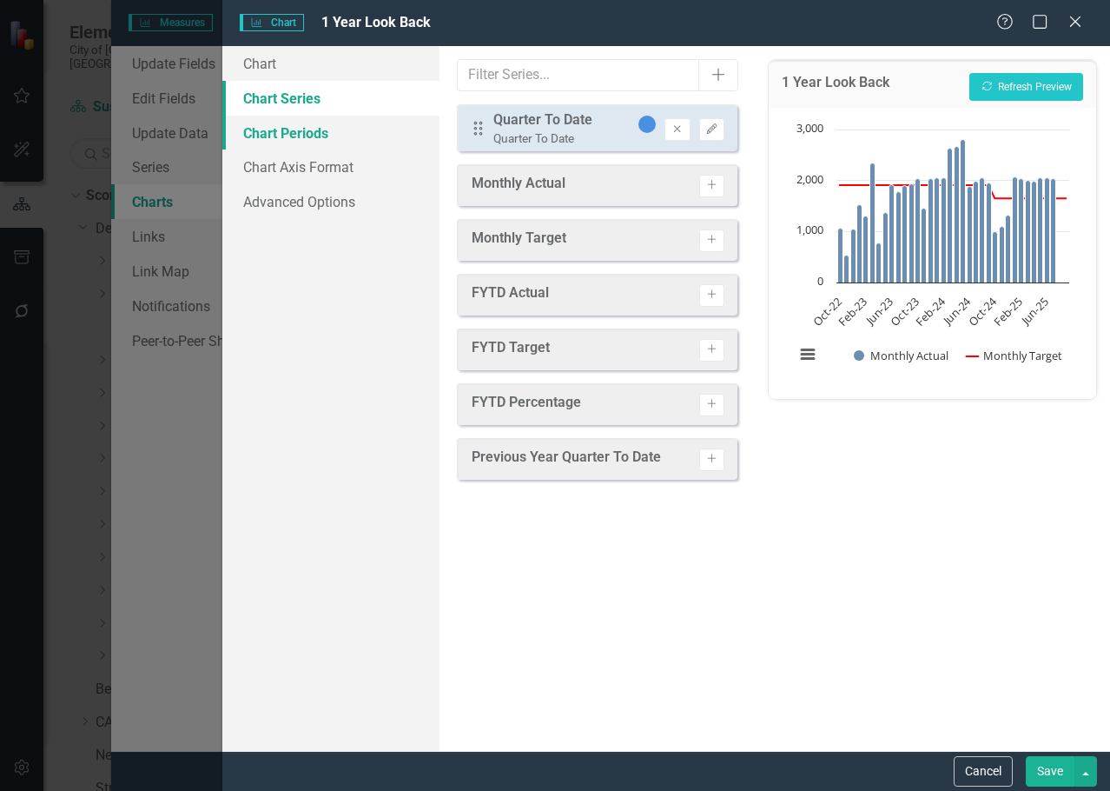
click at [346, 137] on link "Chart Periods" at bounding box center [330, 133] width 217 height 35
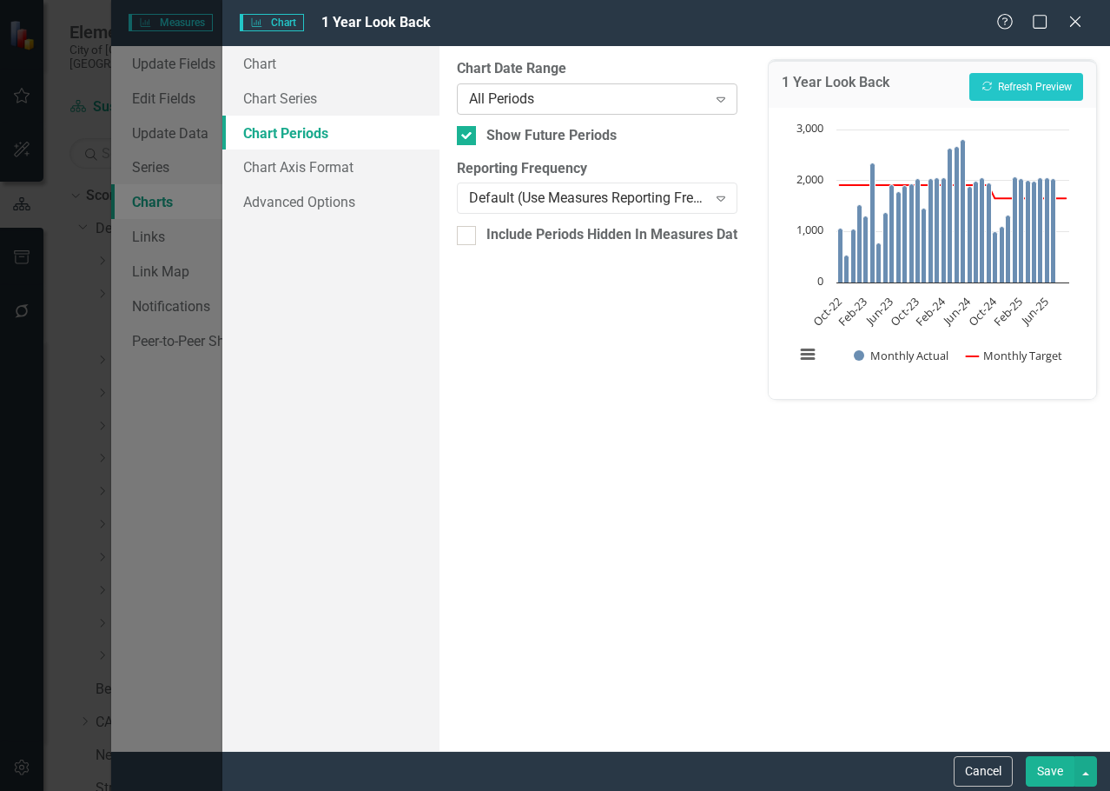
click at [554, 105] on div "All Periods" at bounding box center [588, 99] width 238 height 20
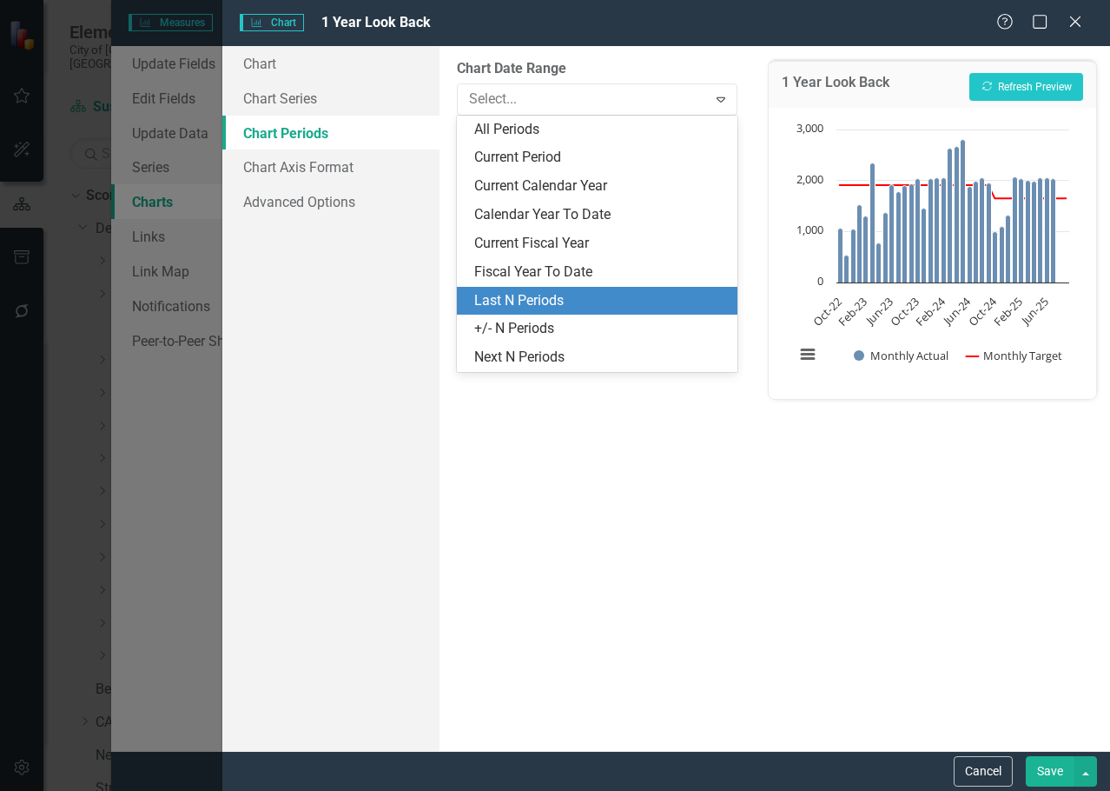
click at [504, 309] on div "Last N Periods" at bounding box center [600, 301] width 253 height 20
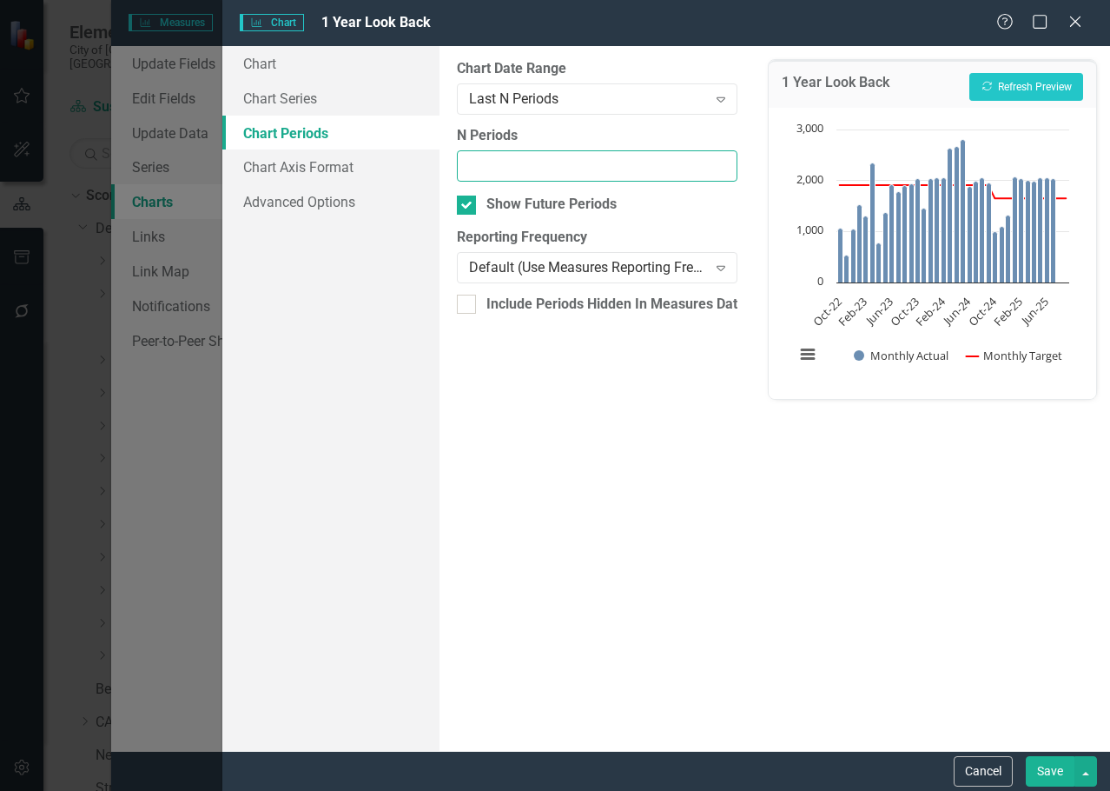
click at [526, 171] on input "N Periods" at bounding box center [597, 166] width 281 height 32
type input "7"
click at [999, 88] on button "Recalculate Refresh Preview" at bounding box center [1027, 87] width 114 height 28
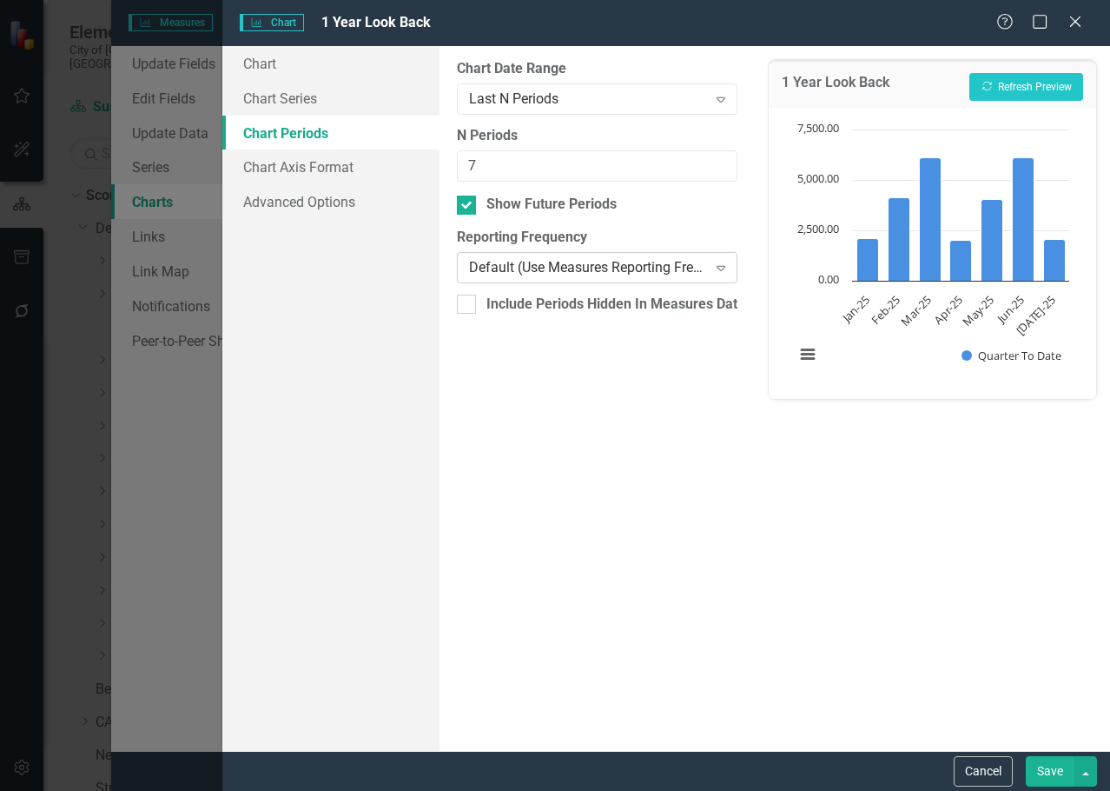
click at [598, 273] on div "Default (Use Measures Reporting Frequency)" at bounding box center [588, 268] width 238 height 20
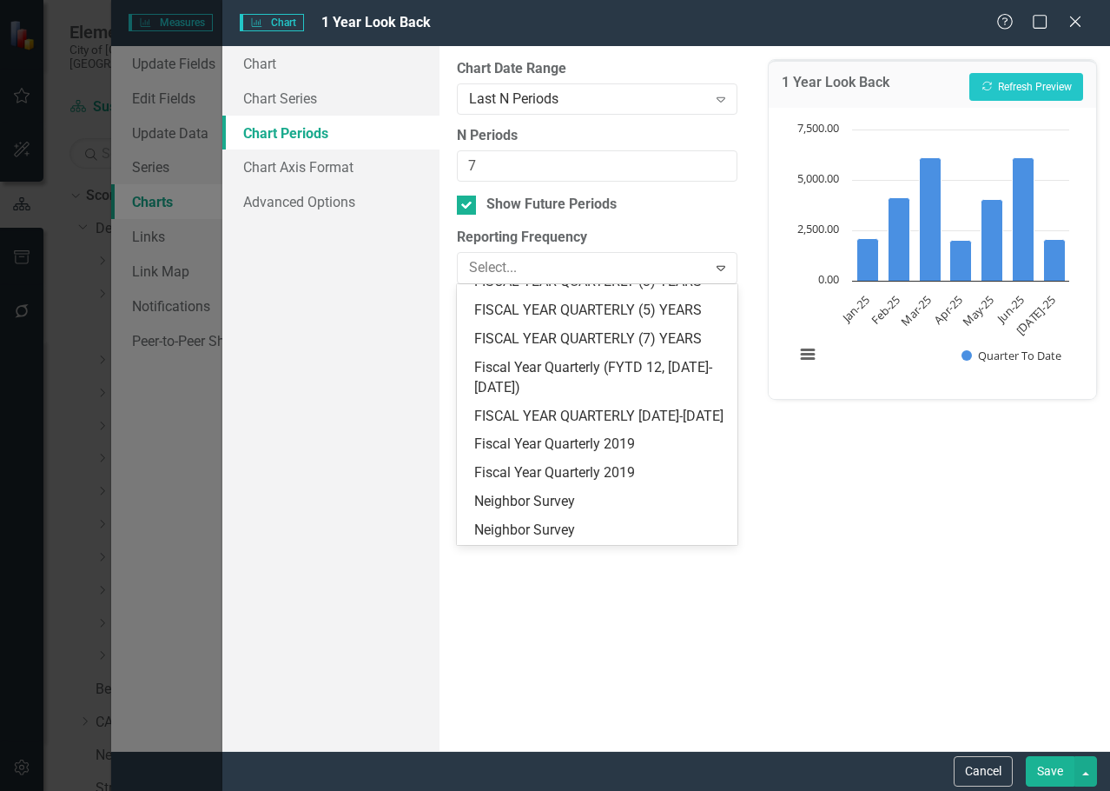
scroll to position [3041, 0]
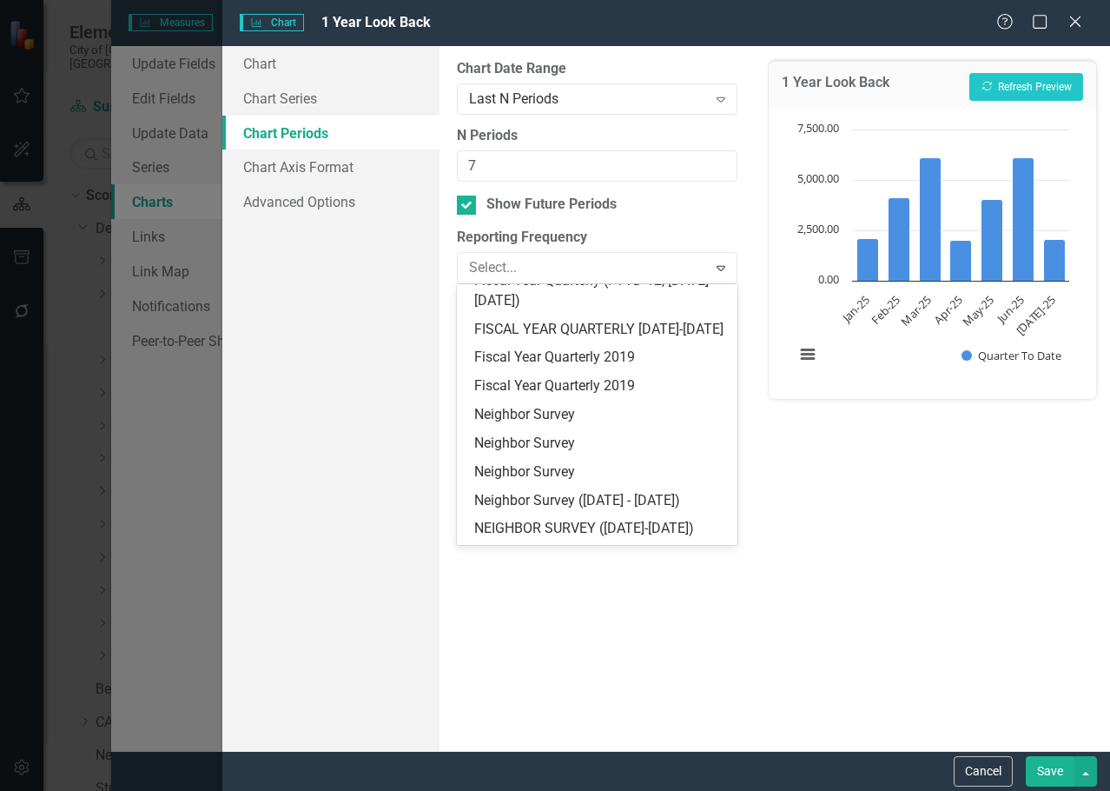
click at [670, 205] on div "FISCAL YEAR QUARTERLY (3) YEARS" at bounding box center [600, 195] width 253 height 20
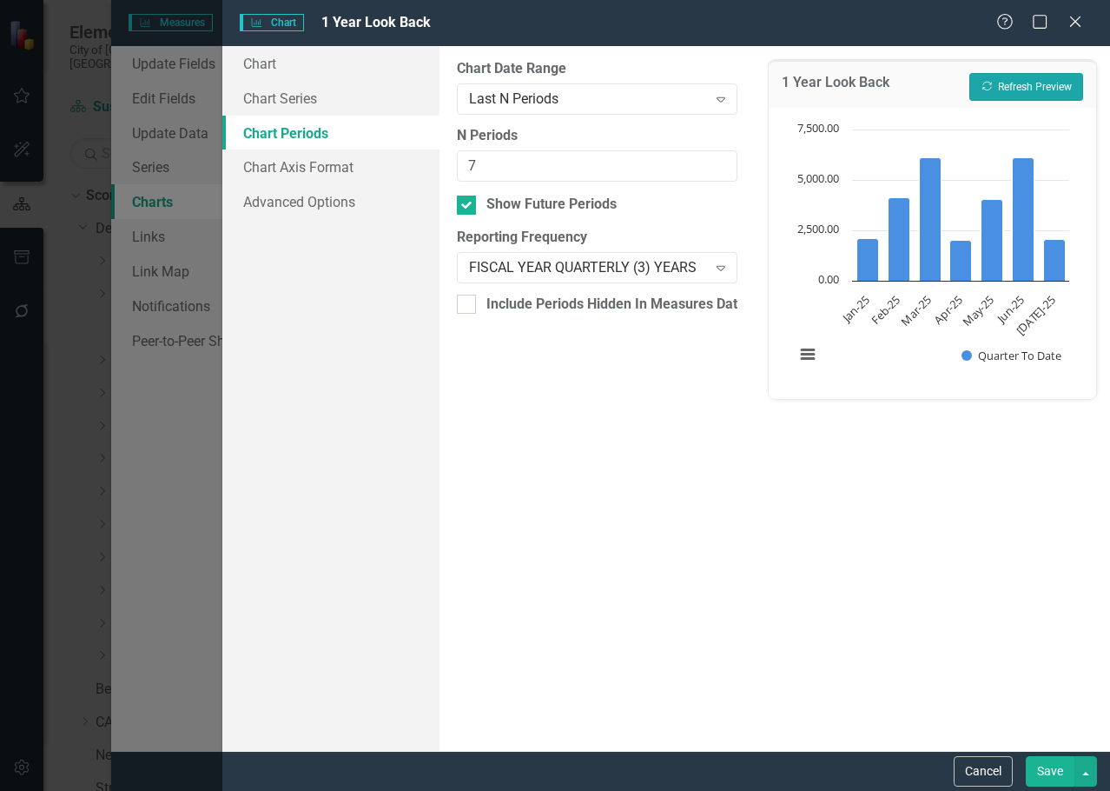
click at [999, 90] on button "Recalculate Refresh Preview" at bounding box center [1027, 87] width 114 height 28
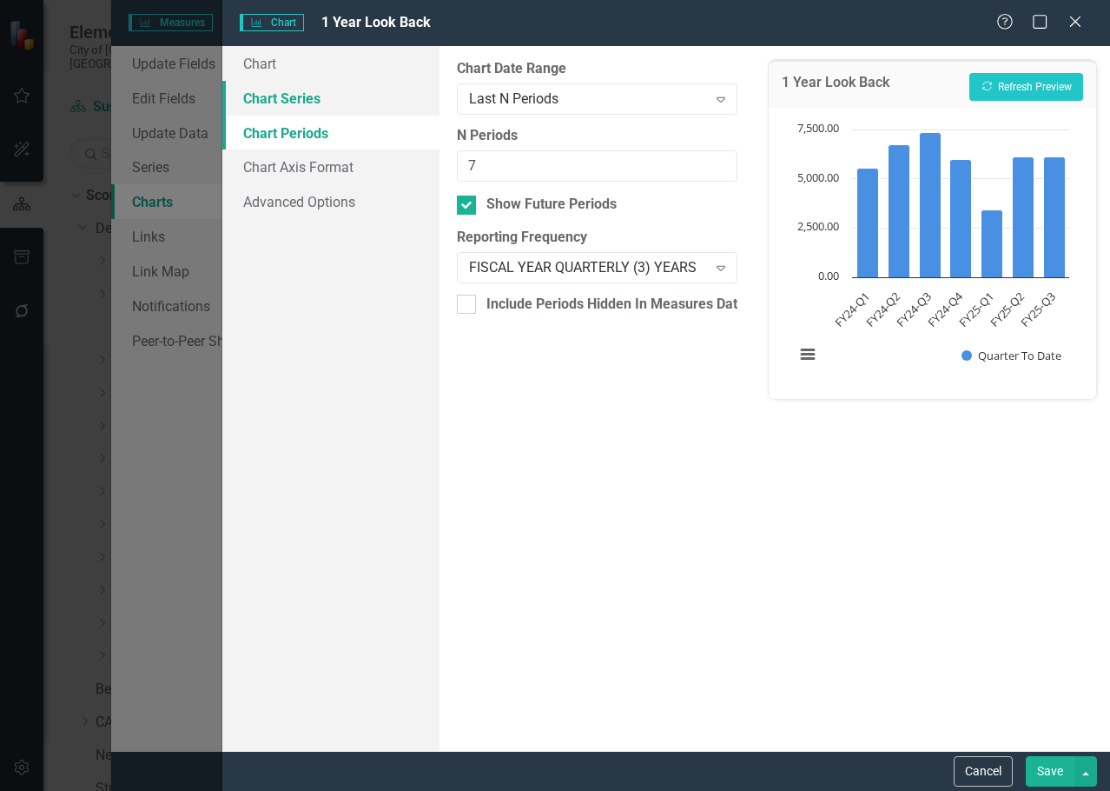
click at [347, 101] on link "Chart Series" at bounding box center [330, 98] width 217 height 35
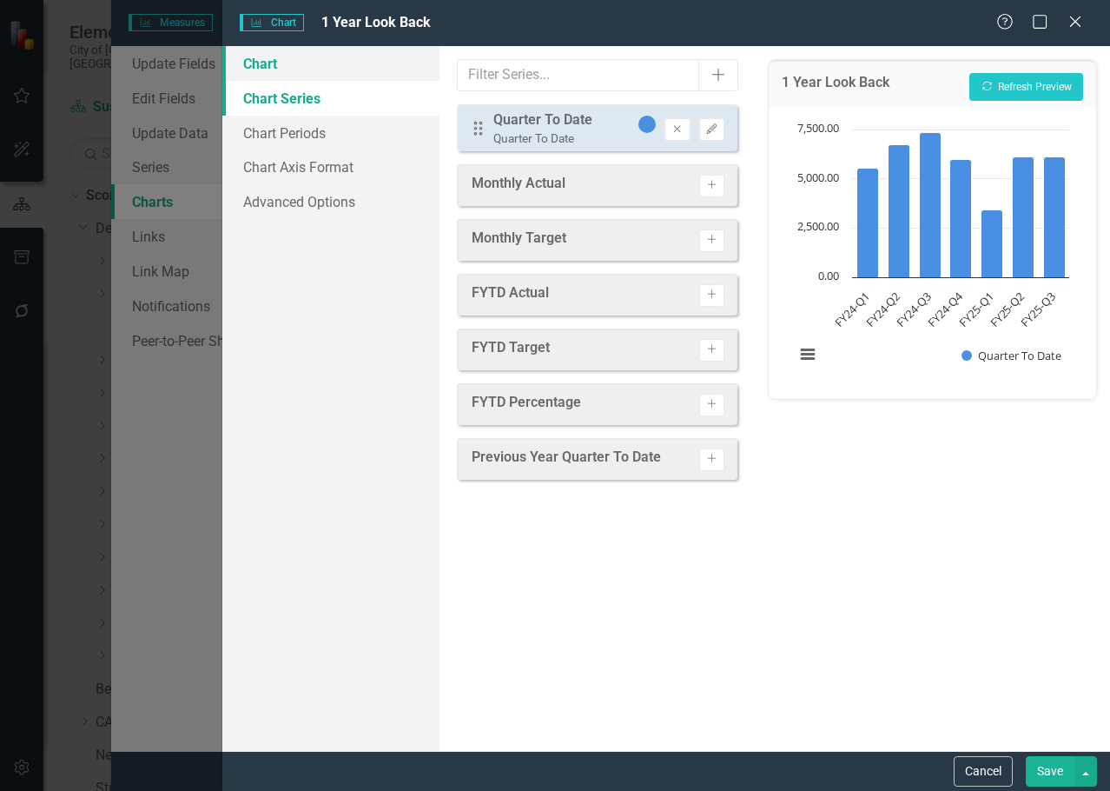
click at [315, 75] on link "Chart" at bounding box center [330, 63] width 217 height 35
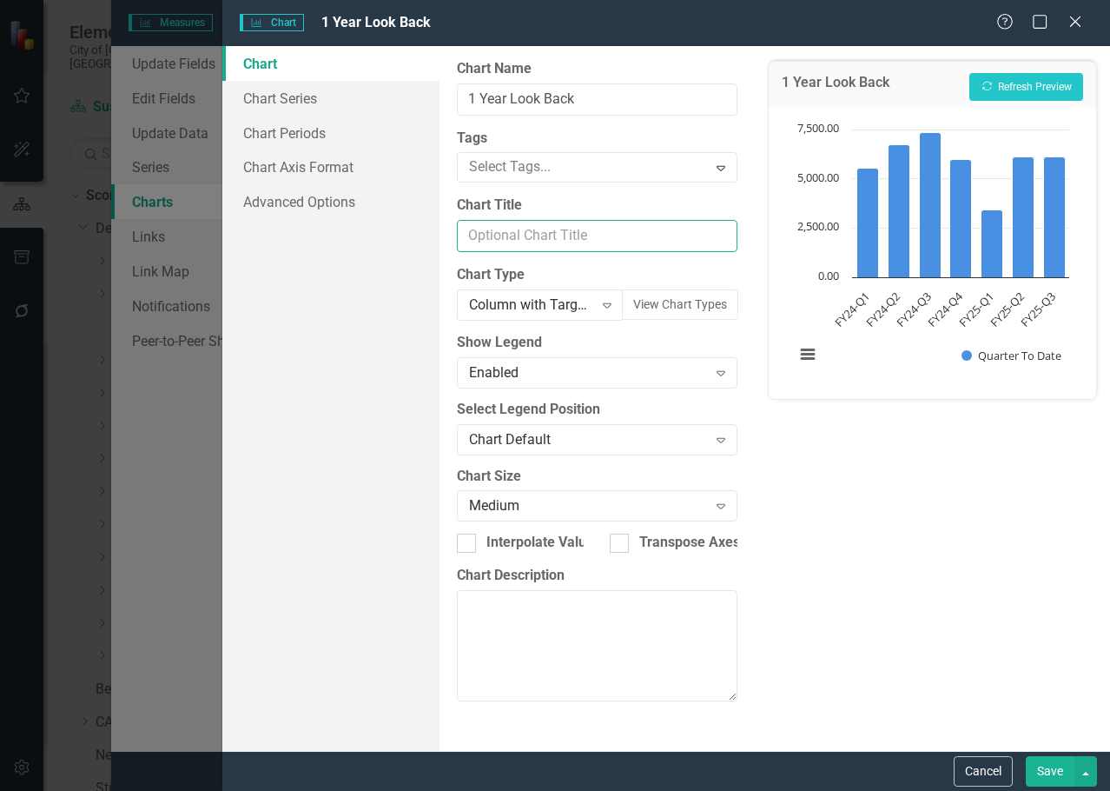
click at [584, 235] on input "Chart Title" at bounding box center [597, 236] width 281 height 32
type input "Quarterly Preventive Catch Basin Inspections"
click at [1041, 770] on button "Save" at bounding box center [1050, 771] width 49 height 30
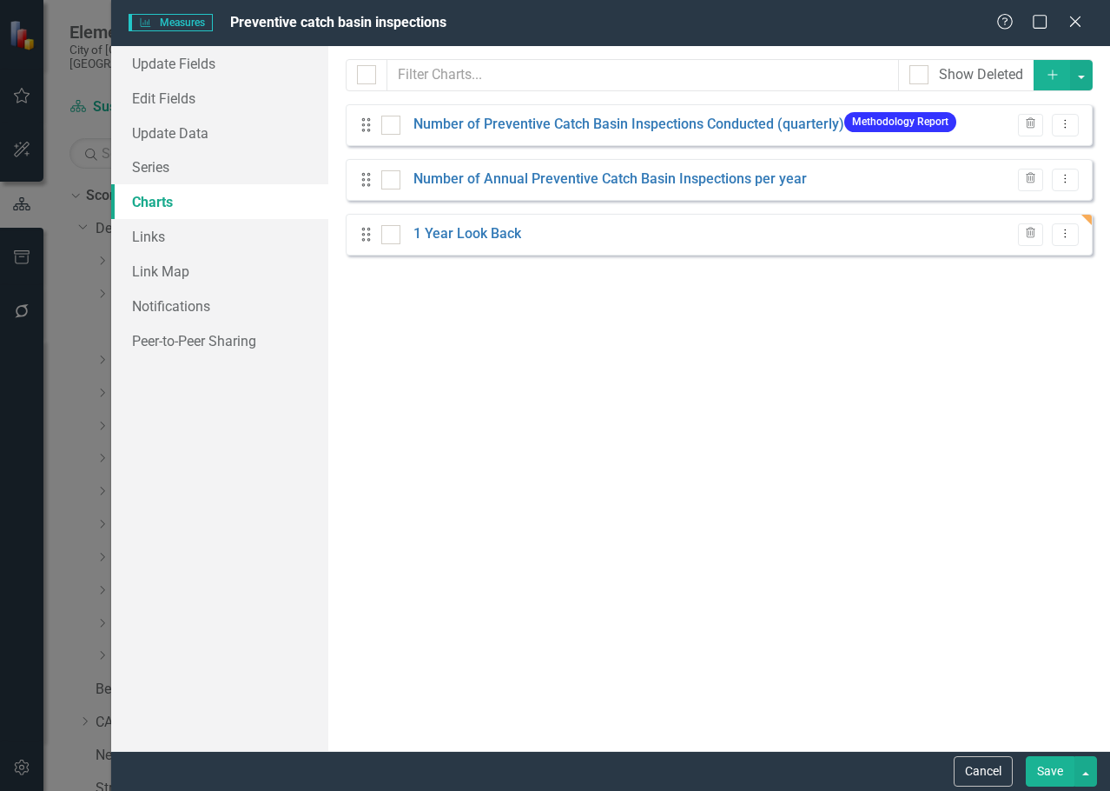
click at [1055, 763] on button "Save" at bounding box center [1050, 771] width 49 height 30
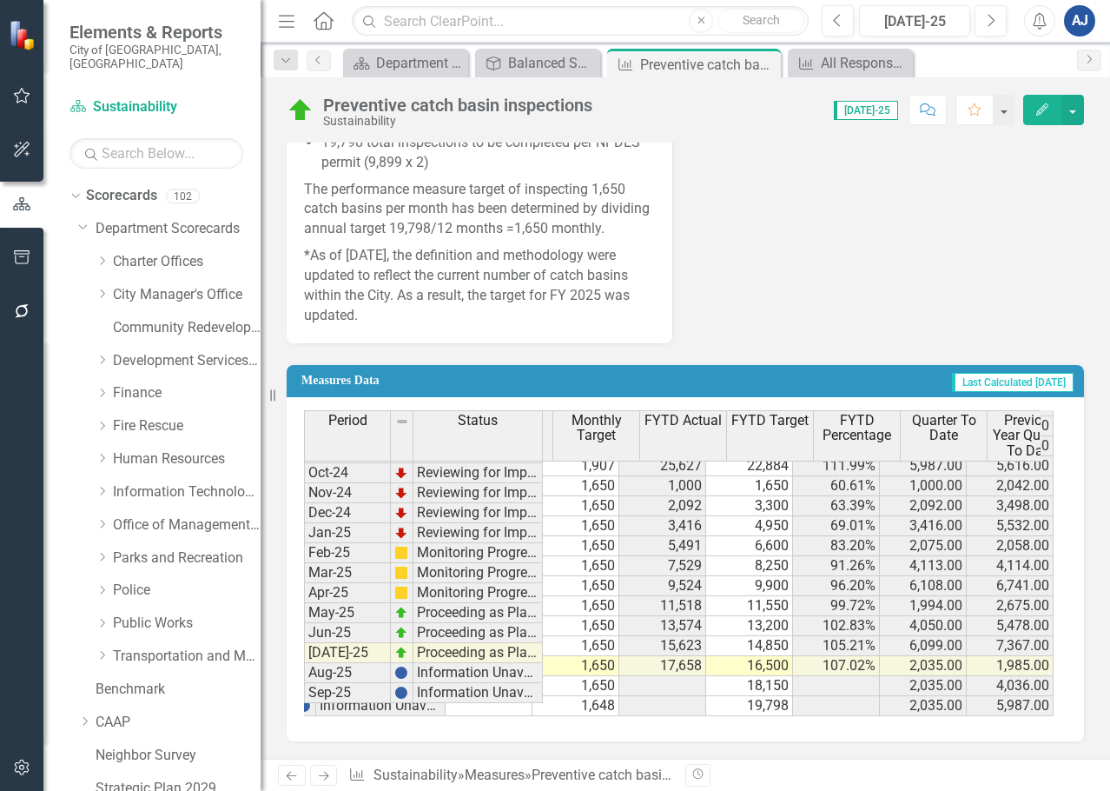
scroll to position [0, 110]
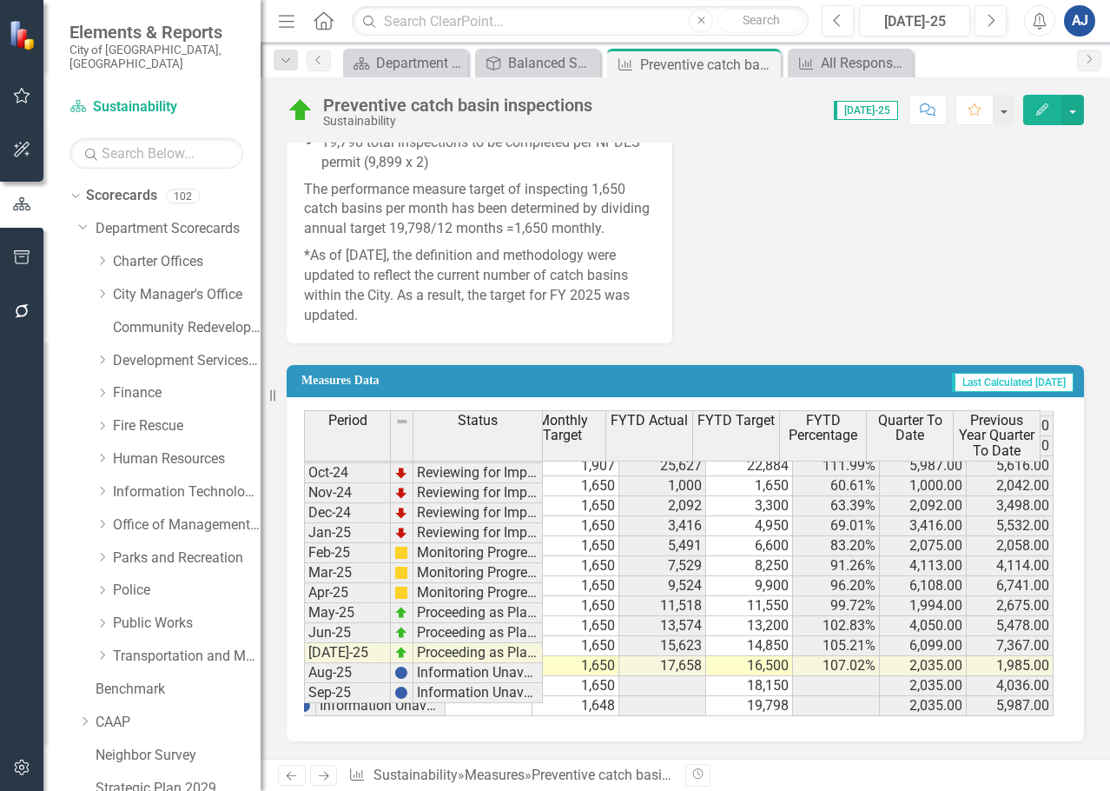
click at [1051, 103] on button "Edit" at bounding box center [1043, 110] width 38 height 30
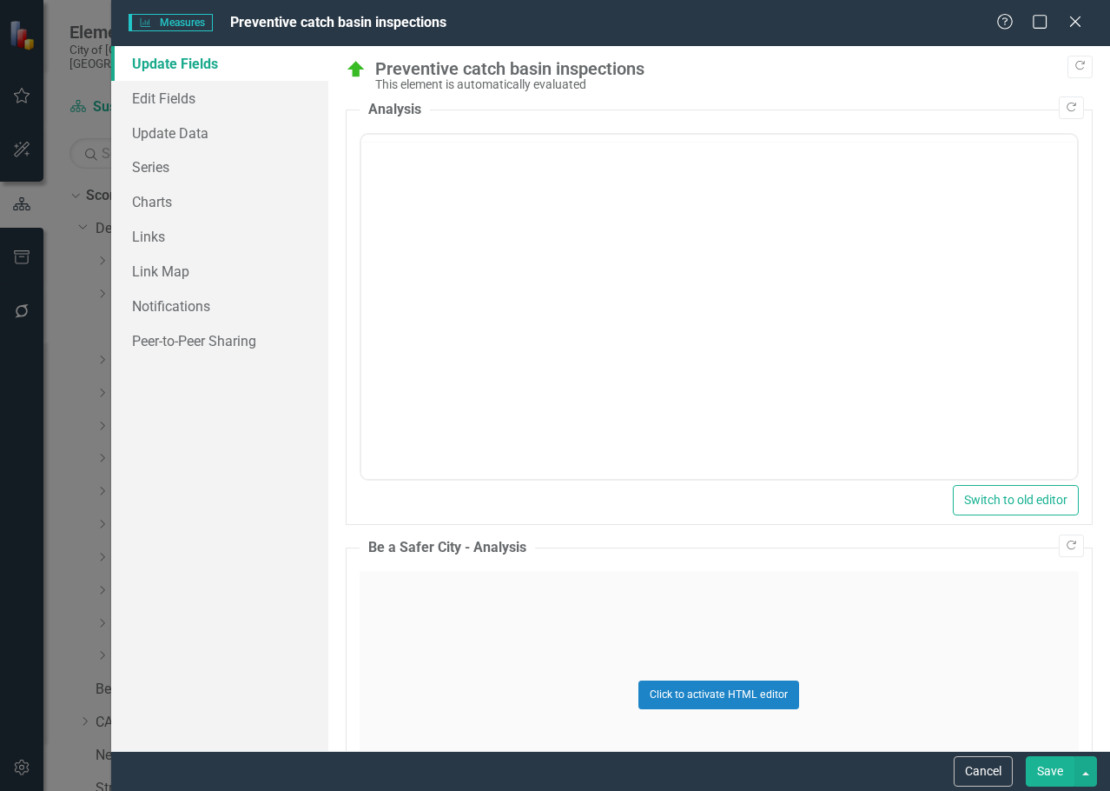
scroll to position [0, 0]
click at [251, 165] on link "Series" at bounding box center [219, 166] width 217 height 35
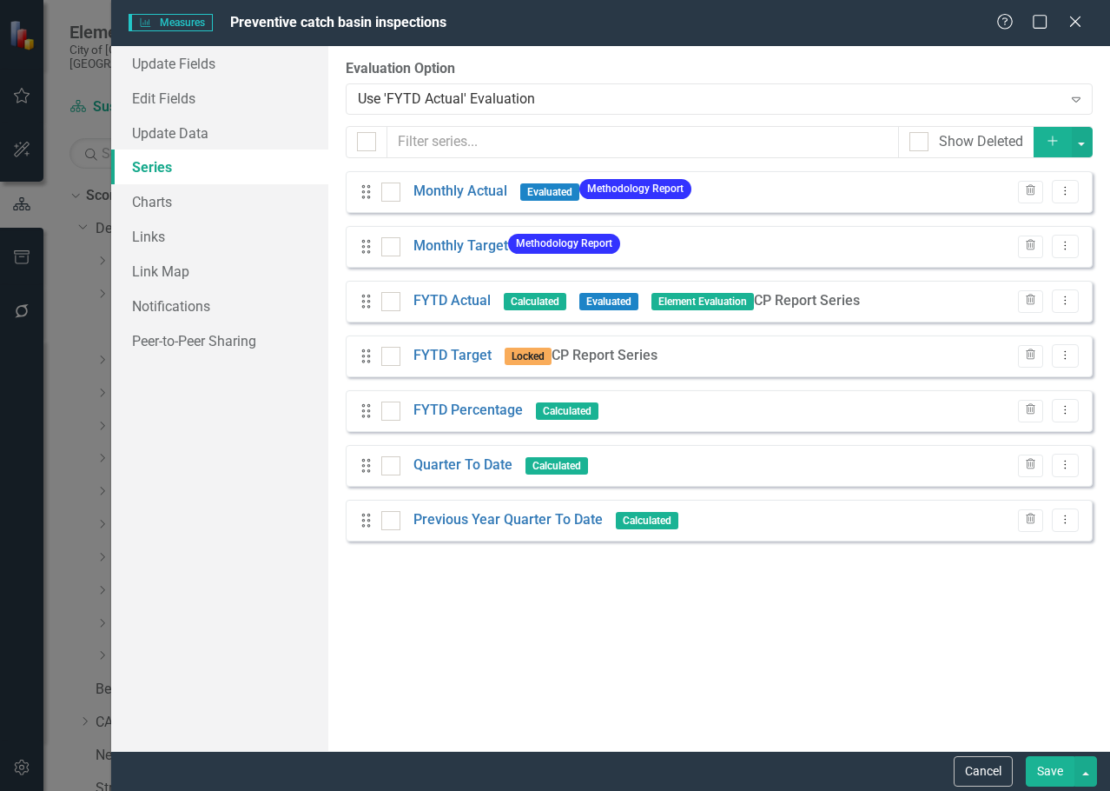
click at [1056, 134] on button "Add" at bounding box center [1053, 142] width 38 height 30
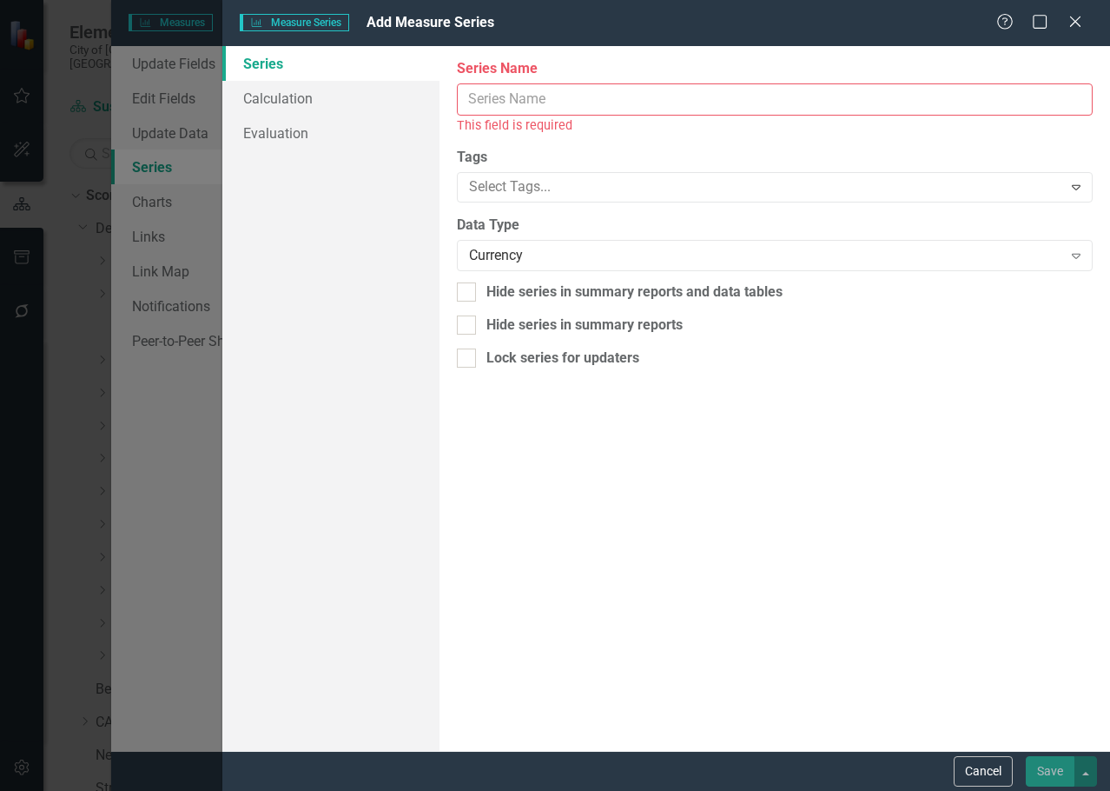
click at [580, 114] on input "Series Name" at bounding box center [775, 99] width 636 height 32
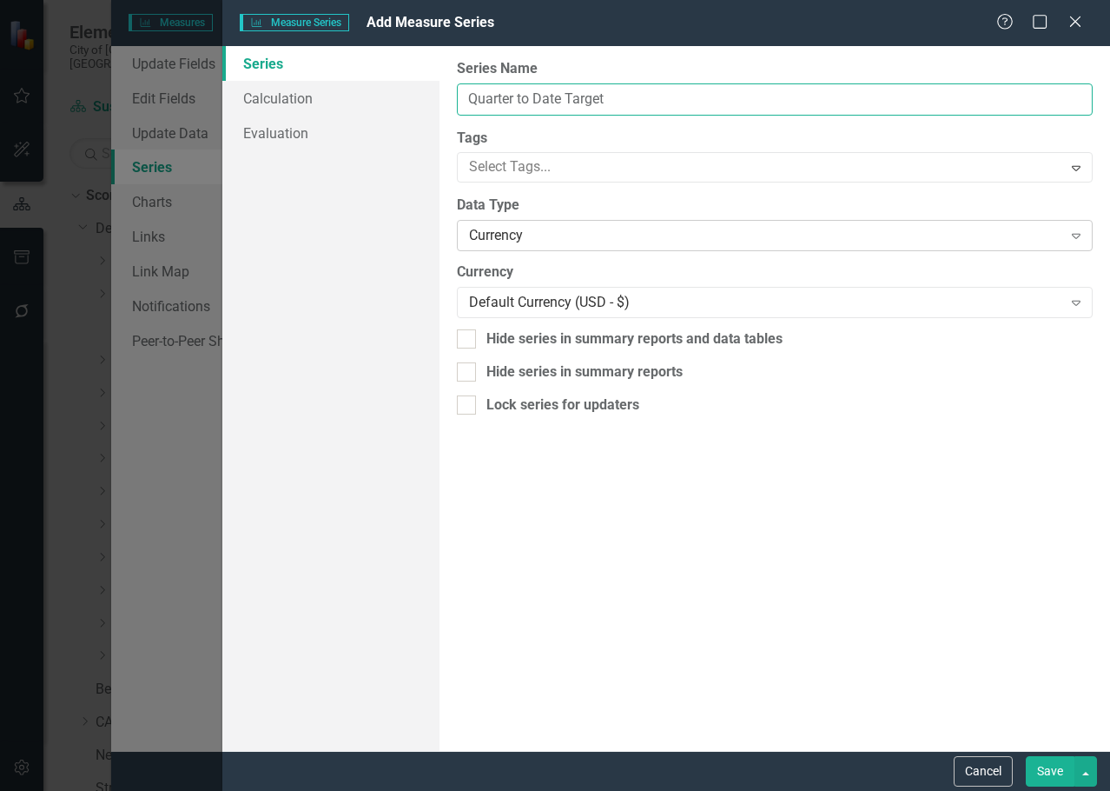
type input "Quarter to Date Target"
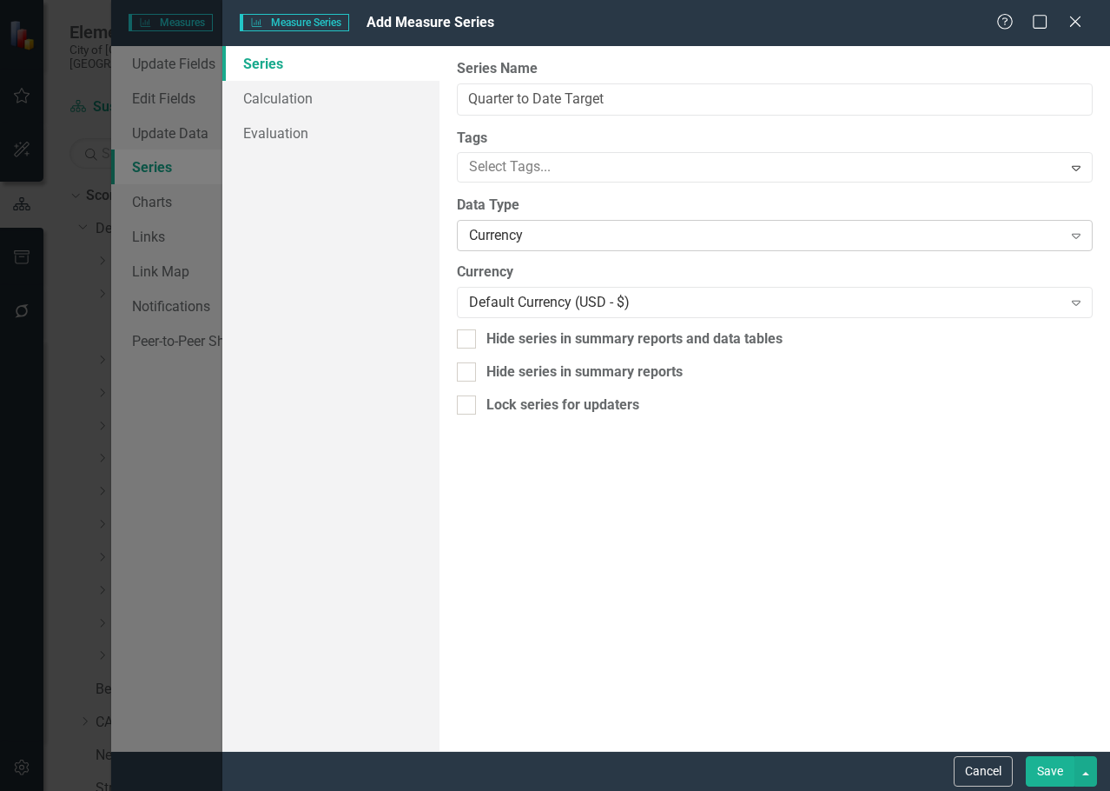
click at [585, 220] on div "Currency Expand" at bounding box center [775, 235] width 636 height 31
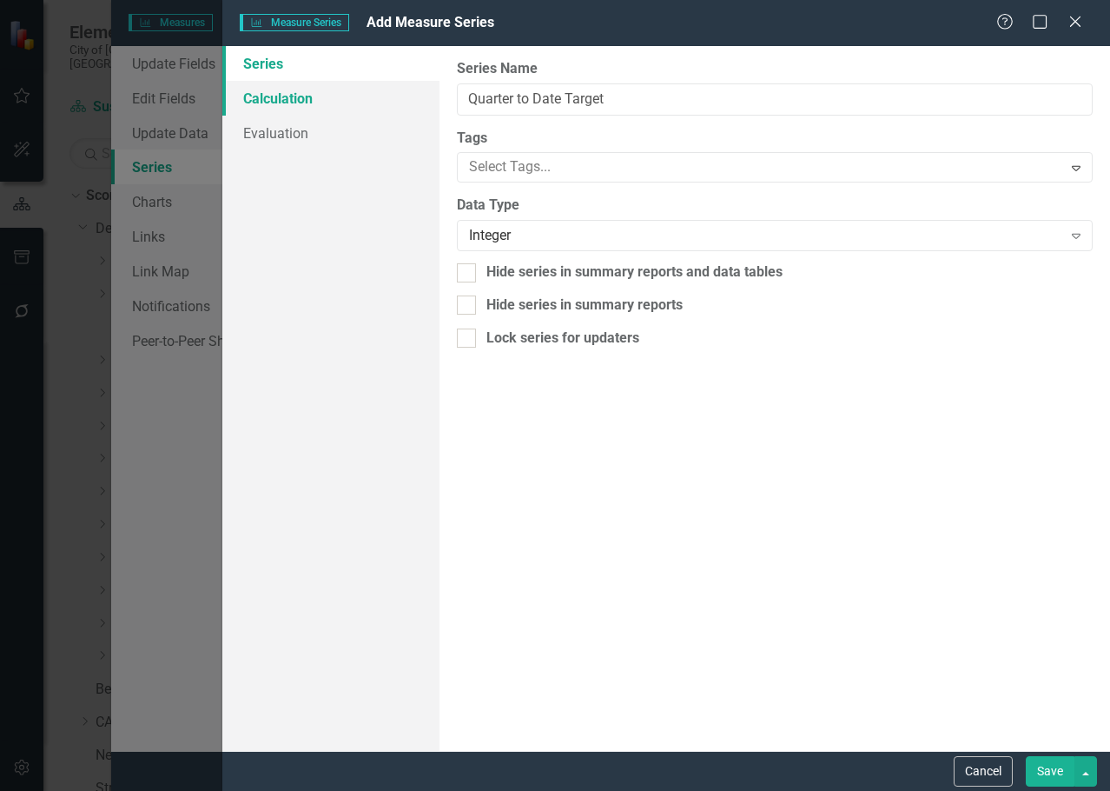
click at [358, 89] on link "Calculation" at bounding box center [330, 98] width 217 height 35
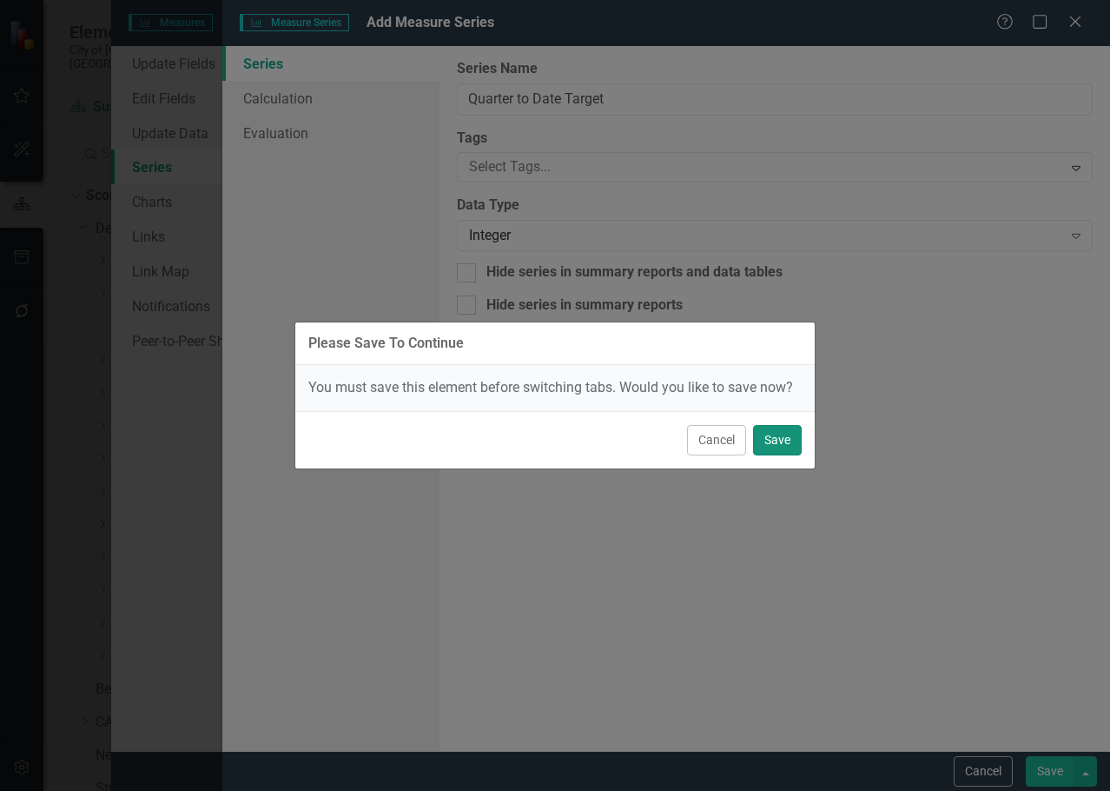
click at [772, 442] on button "Save" at bounding box center [777, 440] width 49 height 30
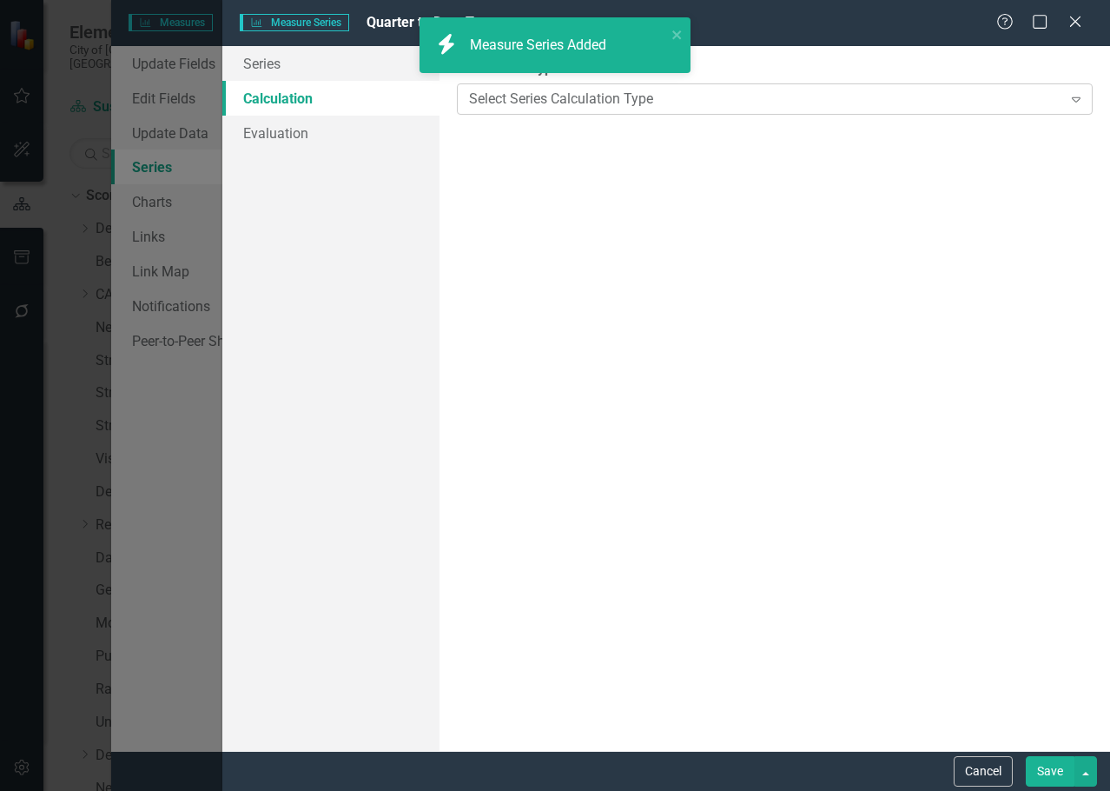
click at [508, 103] on div "Select Series Calculation Type" at bounding box center [765, 99] width 593 height 20
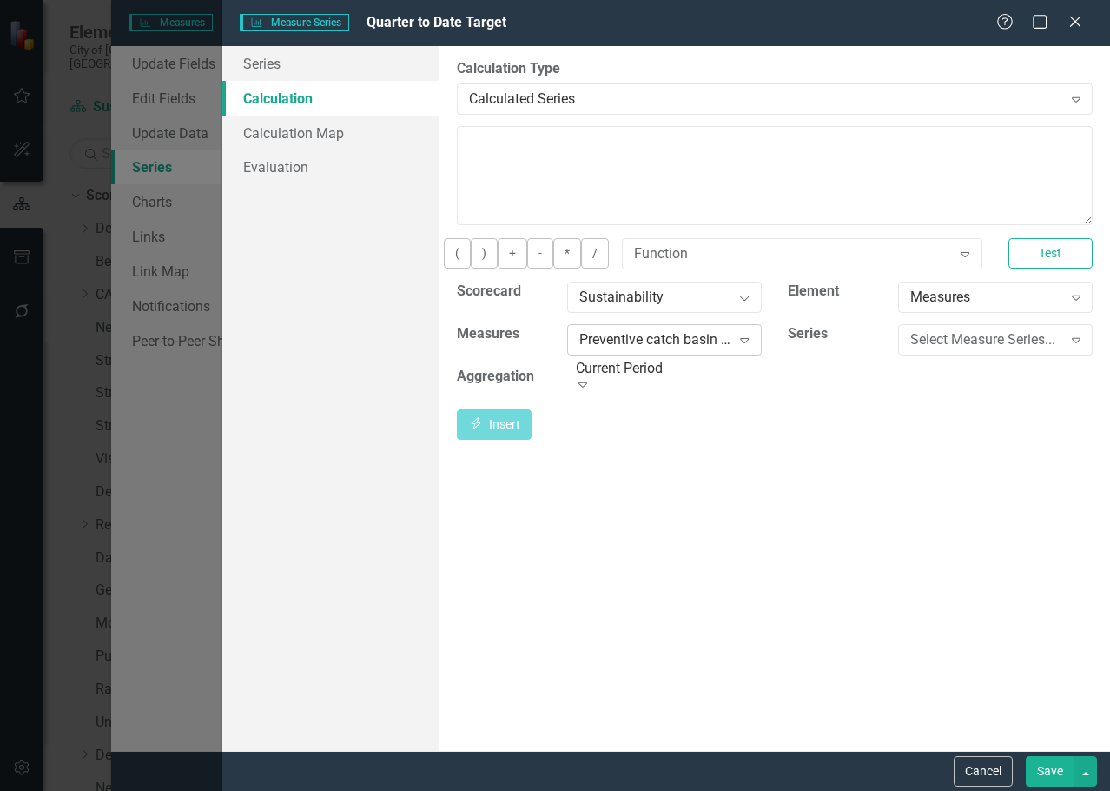
click at [740, 347] on icon "Expand" at bounding box center [744, 340] width 17 height 14
drag, startPoint x: 830, startPoint y: 474, endPoint x: 951, endPoint y: 393, distance: 146.0
click at [831, 474] on div "By default, series in ClearPoint are not calculated. So, if you leave the form …" at bounding box center [775, 398] width 671 height 705
click at [962, 348] on div "Select Measure Series..." at bounding box center [987, 339] width 152 height 20
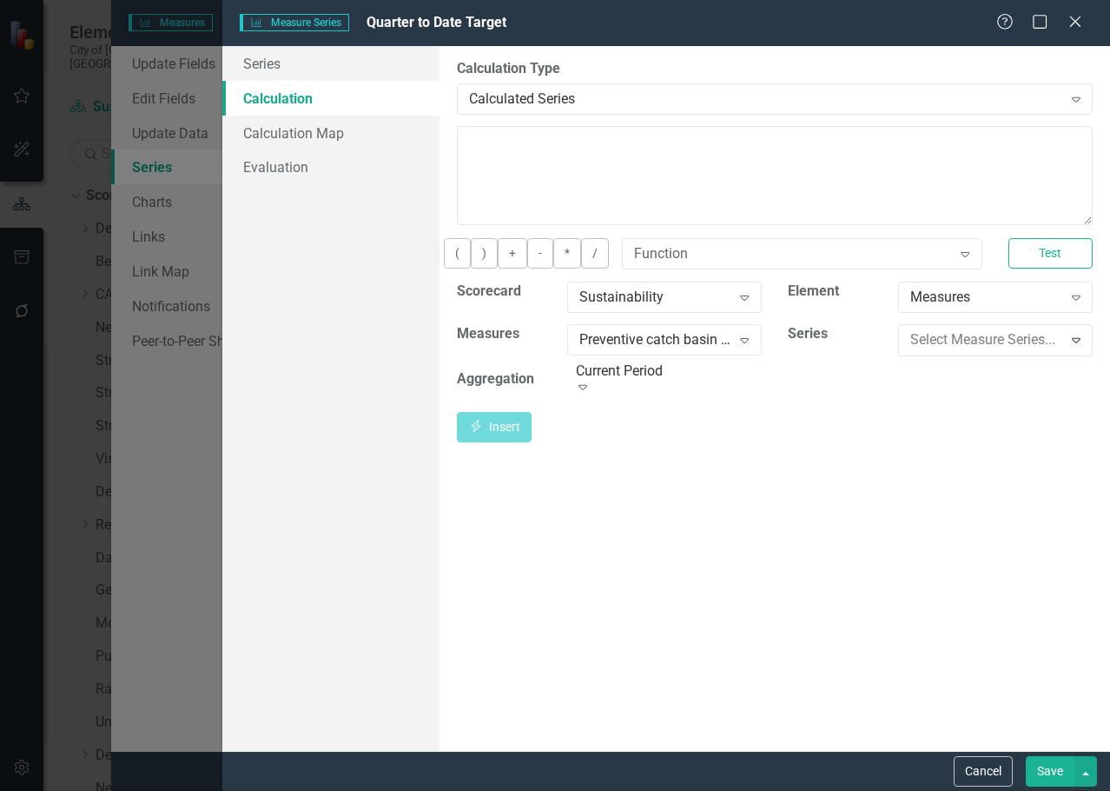
click at [945, 790] on div "Monthly Actual" at bounding box center [558, 805] width 1083 height 20
click at [958, 349] on div "Monthly Actual" at bounding box center [987, 339] width 152 height 20
drag, startPoint x: 765, startPoint y: 440, endPoint x: 719, endPoint y: 408, distance: 55.5
click at [764, 439] on div "Insert Insert" at bounding box center [775, 424] width 636 height 30
click at [717, 392] on div "Current Period" at bounding box center [656, 382] width 152 height 20
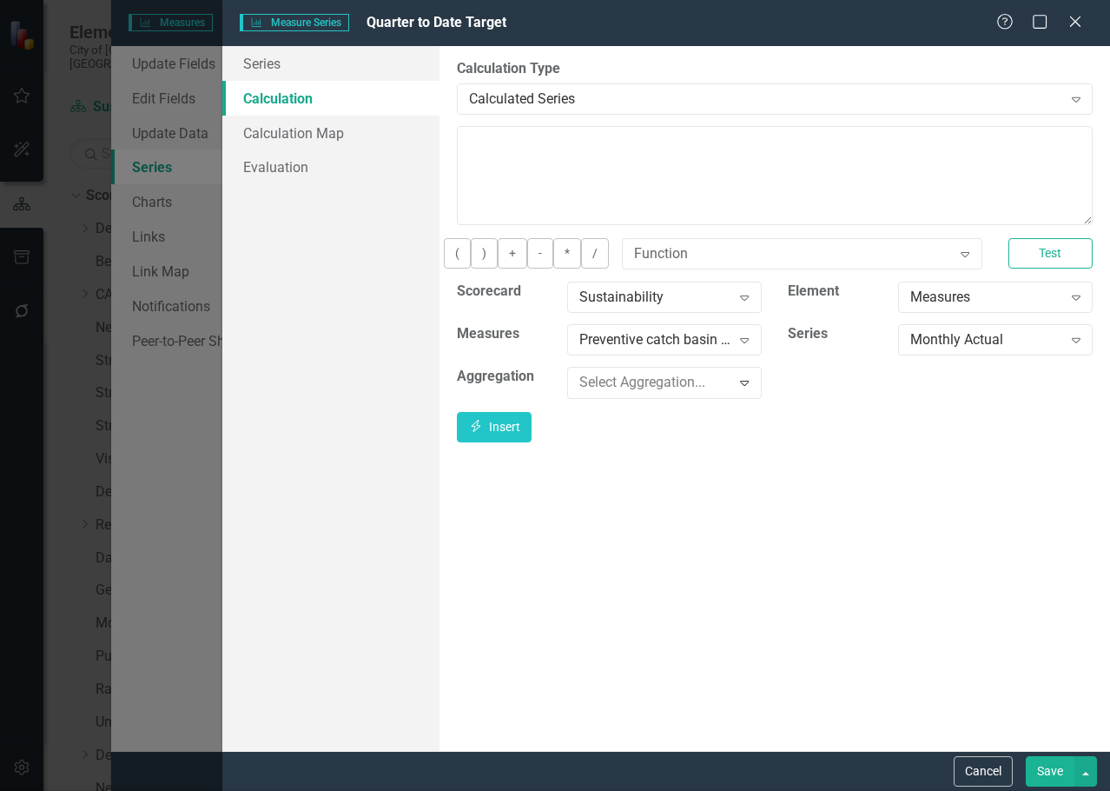
scroll to position [261, 0]
click at [532, 434] on button "Insert Insert" at bounding box center [494, 424] width 75 height 30
click at [1064, 764] on button "Save" at bounding box center [1050, 771] width 49 height 30
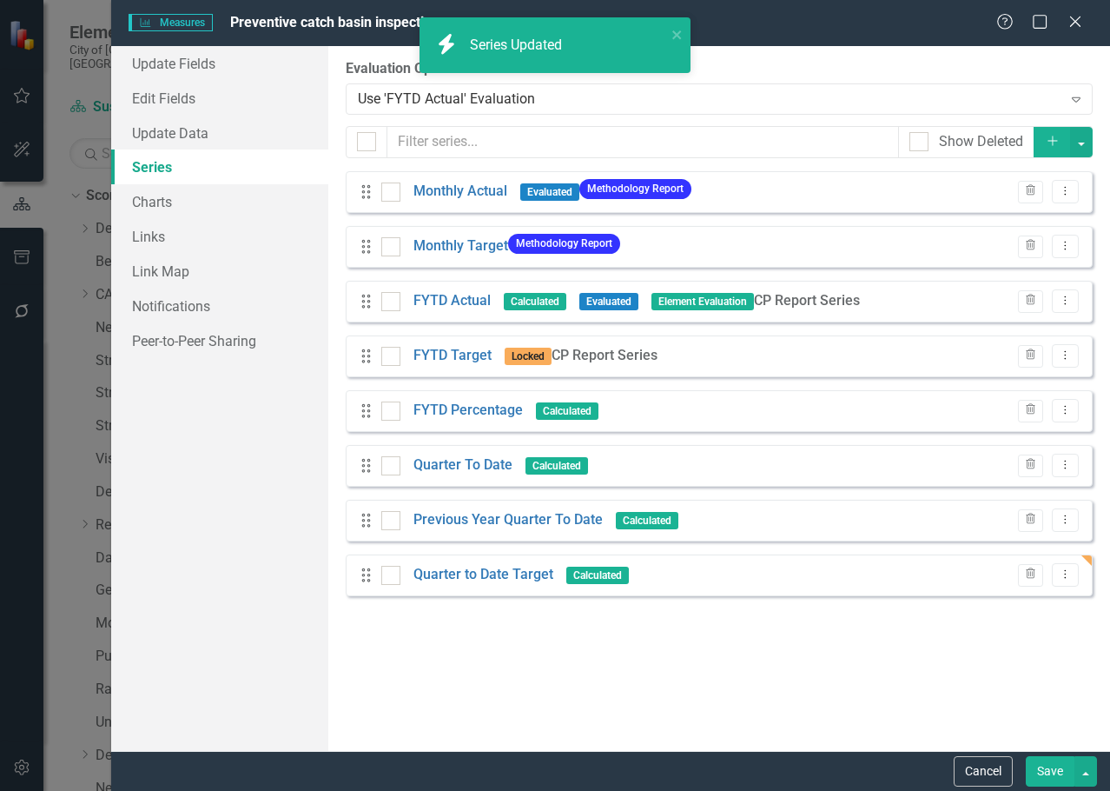
click at [1052, 765] on button "Save" at bounding box center [1050, 771] width 49 height 30
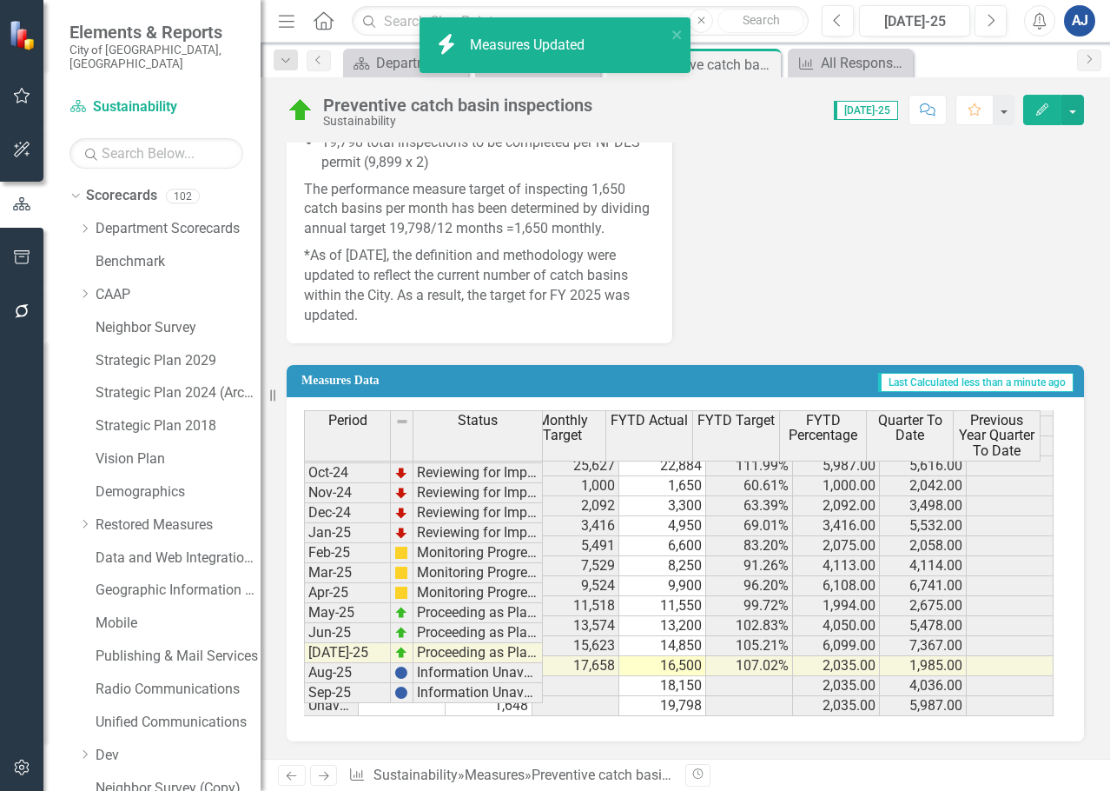
scroll to position [0, 197]
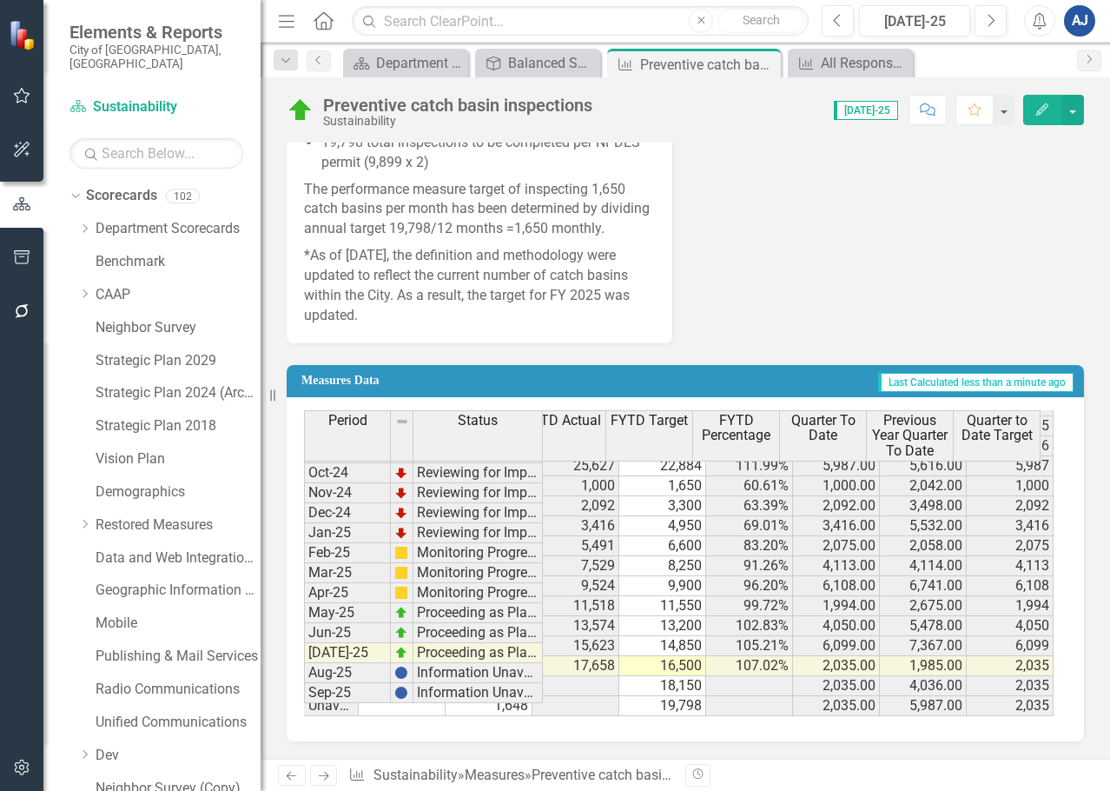
click at [1056, 104] on button "Edit" at bounding box center [1043, 110] width 38 height 30
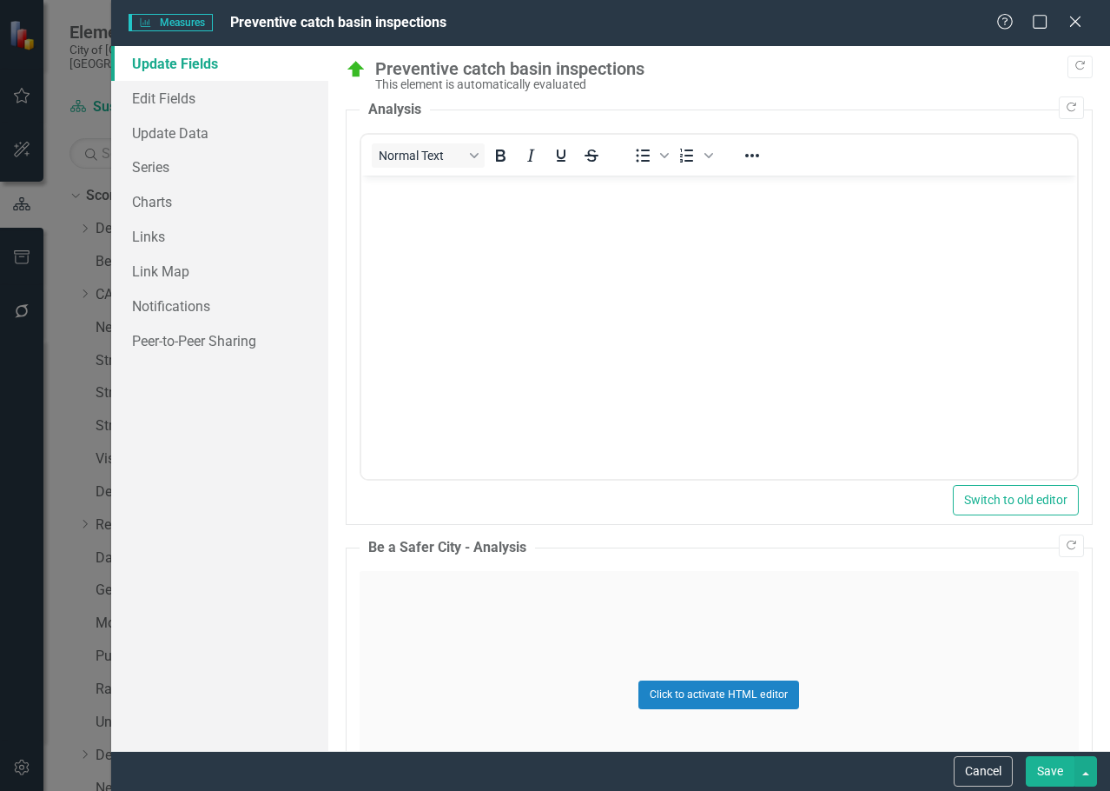
scroll to position [0, 0]
click at [248, 167] on link "Series" at bounding box center [219, 166] width 217 height 35
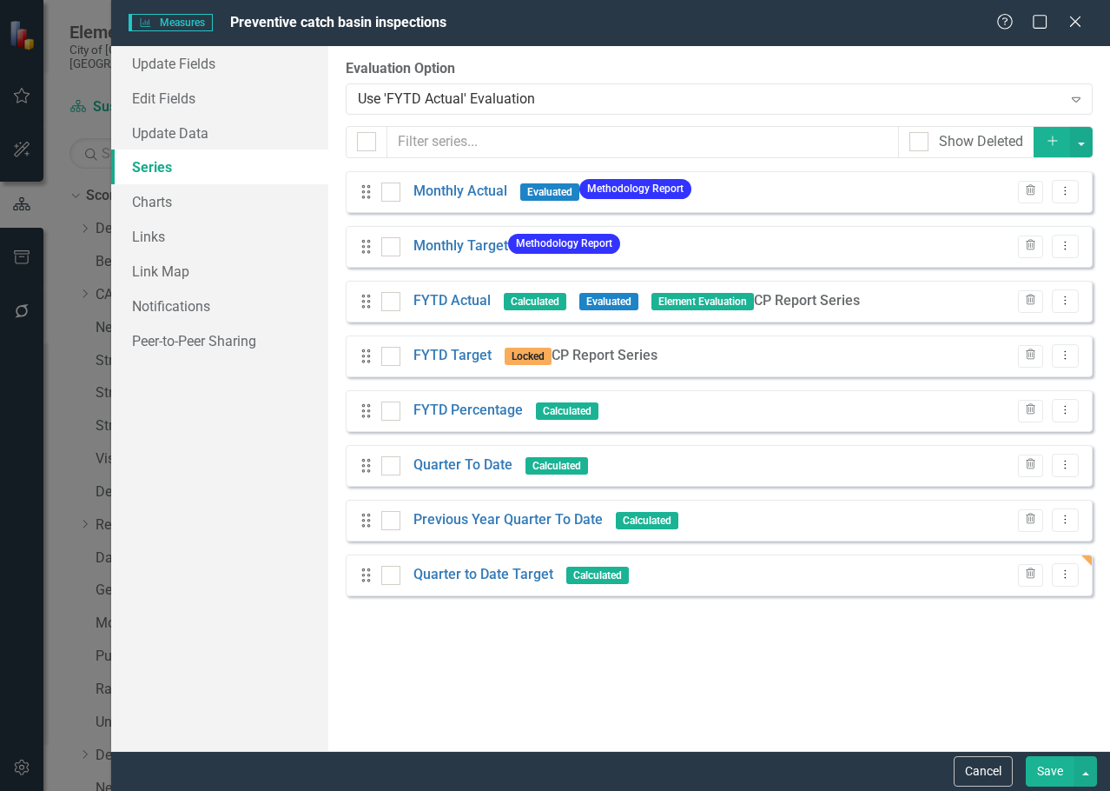
drag, startPoint x: 483, startPoint y: 575, endPoint x: 494, endPoint y: 496, distance: 79.9
click at [494, 496] on div "Drag Monthly Actual Evaluated Methodology Report Trash Dropdown Menu Drag Month…" at bounding box center [719, 383] width 747 height 425
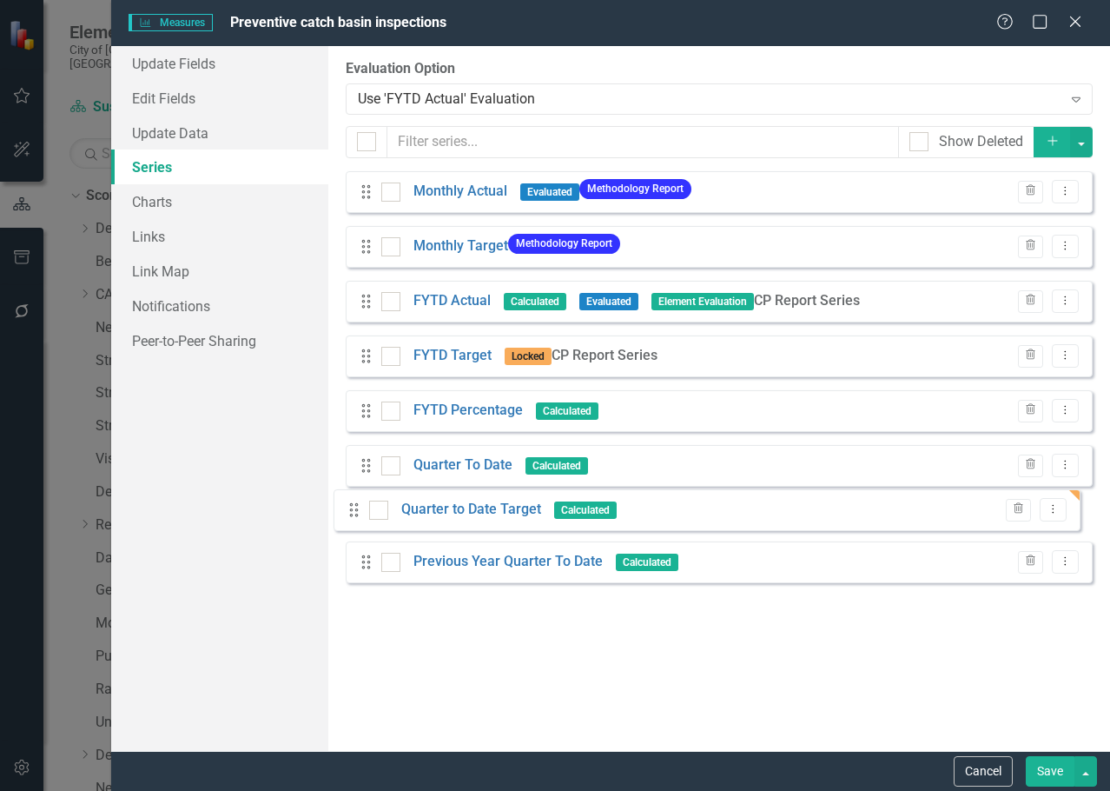
drag, startPoint x: 365, startPoint y: 574, endPoint x: 353, endPoint y: 509, distance: 66.3
click at [353, 509] on div "Drag Monthly Actual Evaluated Methodology Report Trash Dropdown Menu Drag Month…" at bounding box center [719, 383] width 747 height 425
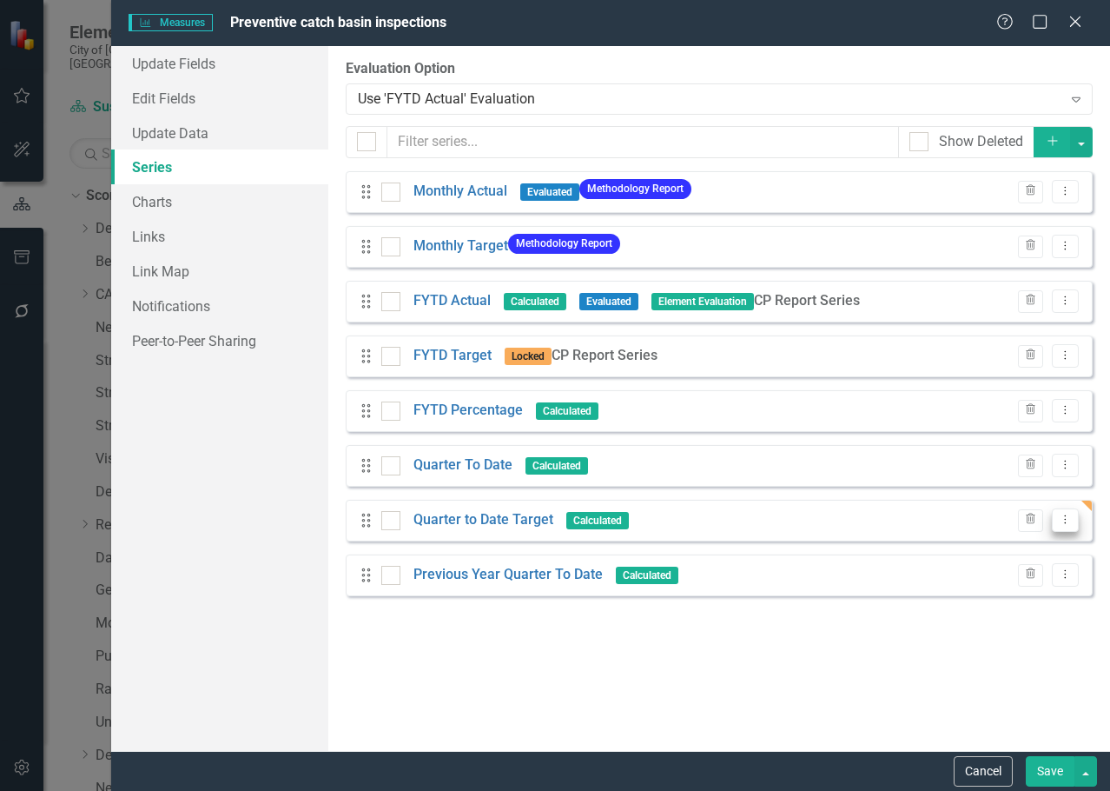
click at [1064, 517] on icon "Dropdown Menu" at bounding box center [1065, 519] width 15 height 11
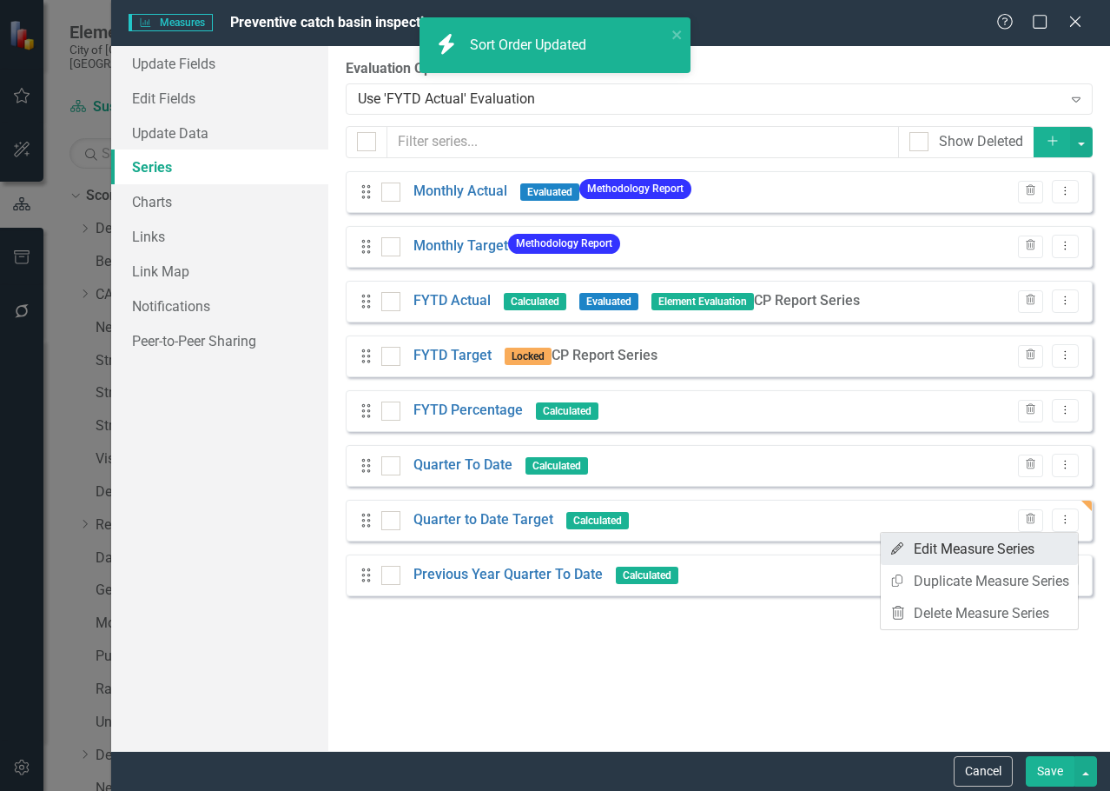
click at [980, 554] on link "Edit Edit Measure Series" at bounding box center [979, 549] width 197 height 32
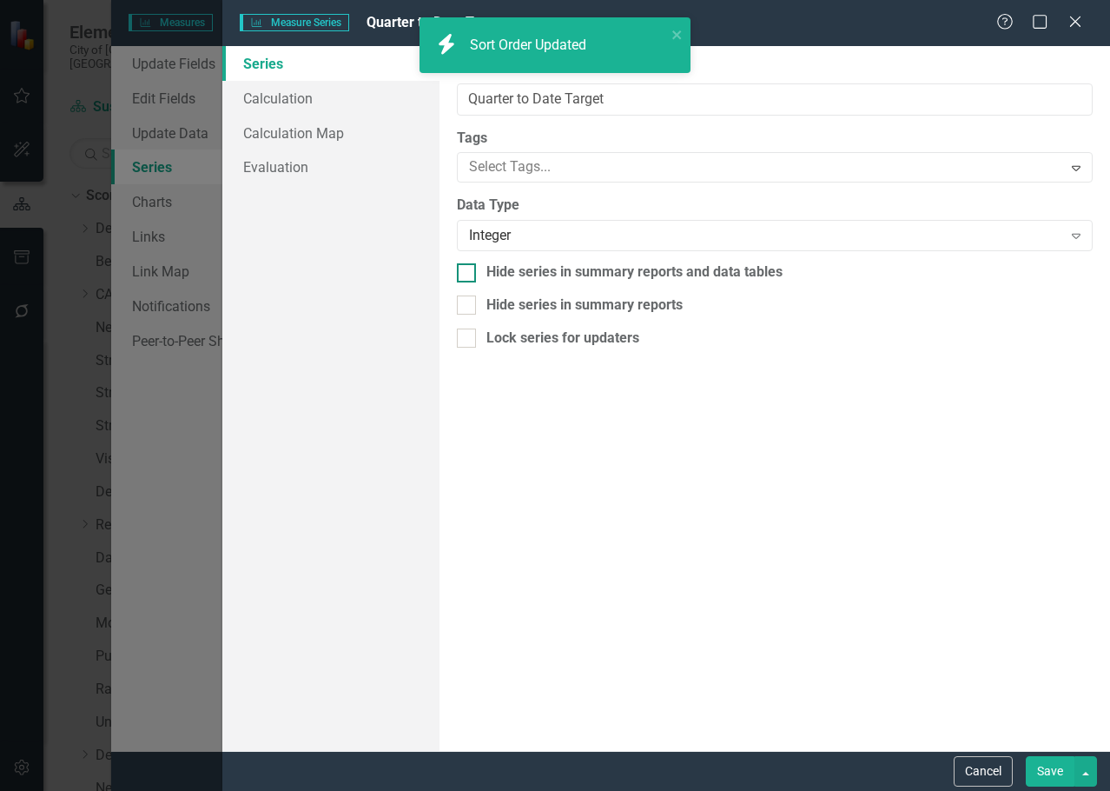
click at [440, 270] on div "Series Calculation Calculation Map Evaluation" at bounding box center [330, 398] width 217 height 705
click at [468, 276] on div at bounding box center [466, 272] width 19 height 19
click at [468, 275] on input "Hide series in summary reports and data tables" at bounding box center [462, 268] width 11 height 11
checkbox input "true"
click at [468, 296] on div at bounding box center [466, 304] width 19 height 19
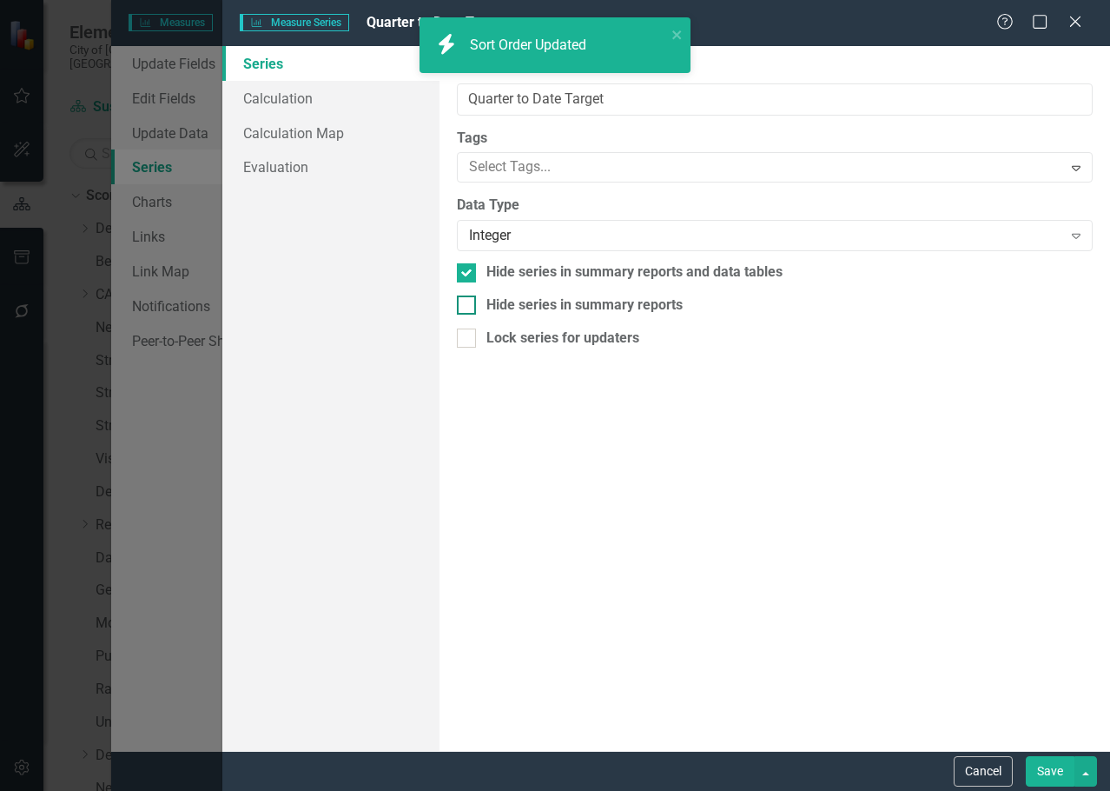
click at [468, 296] on input "Hide series in summary reports" at bounding box center [462, 300] width 11 height 11
checkbox input "true"
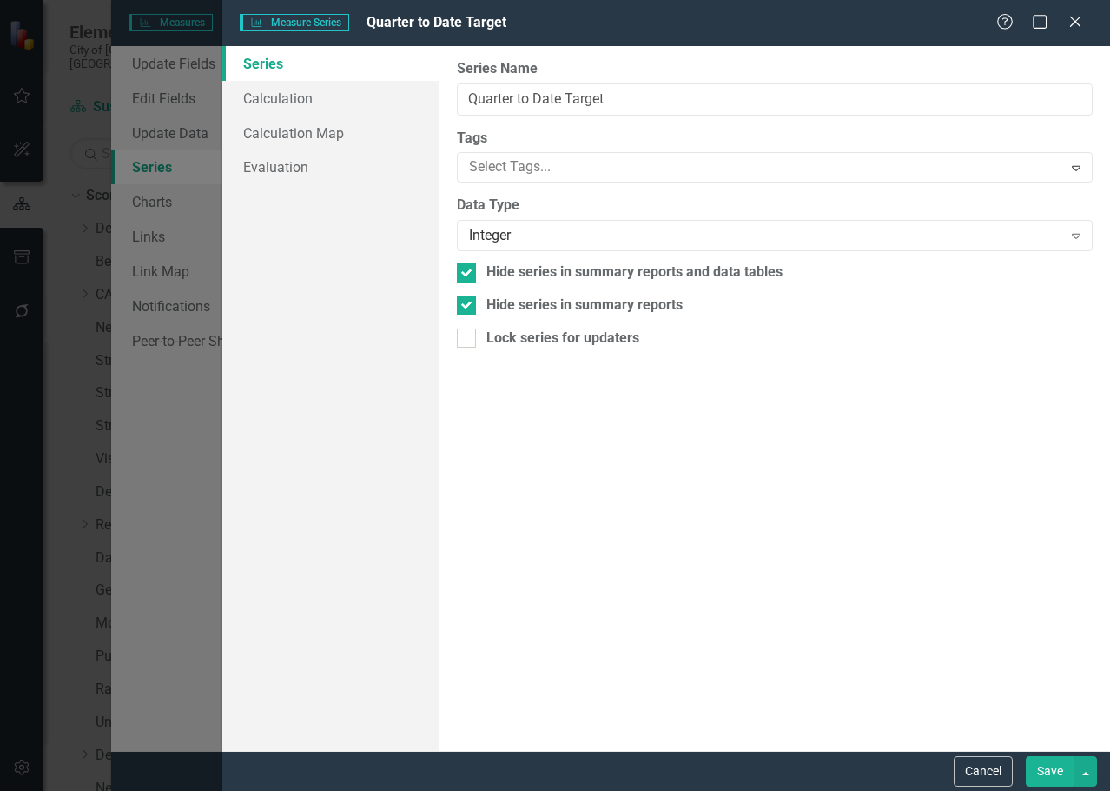
click at [1046, 769] on button "Save" at bounding box center [1050, 771] width 49 height 30
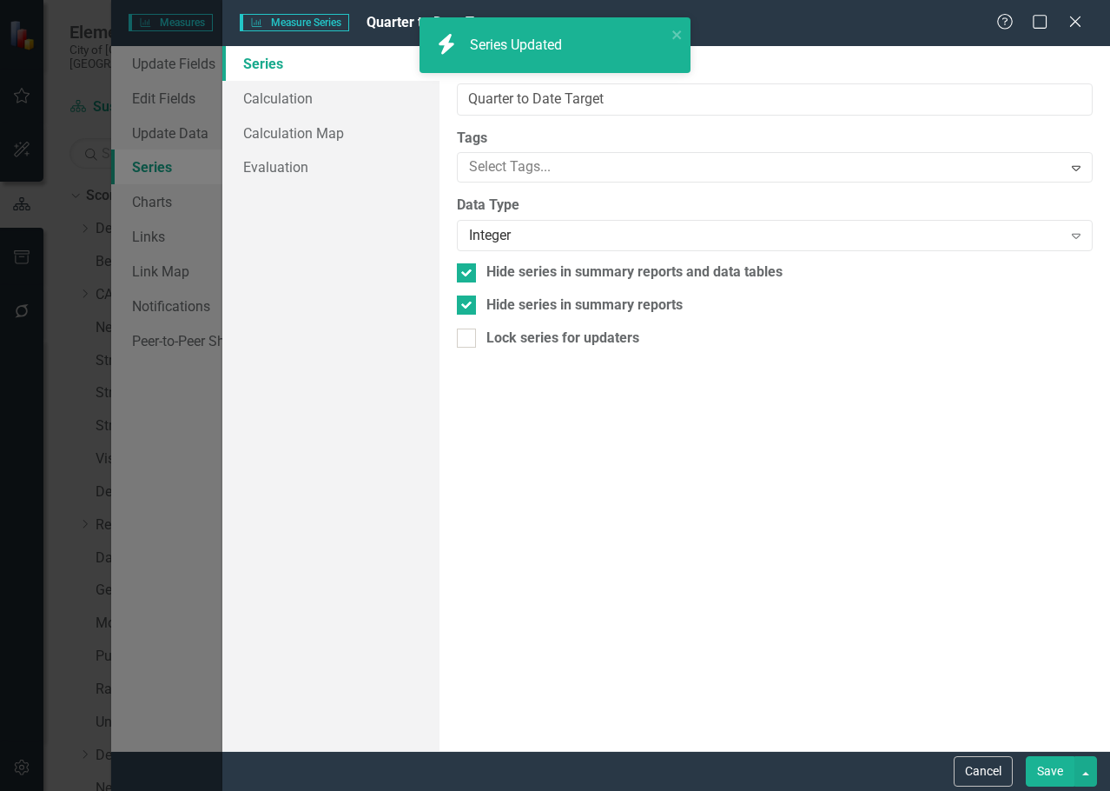
scroll to position [0, 110]
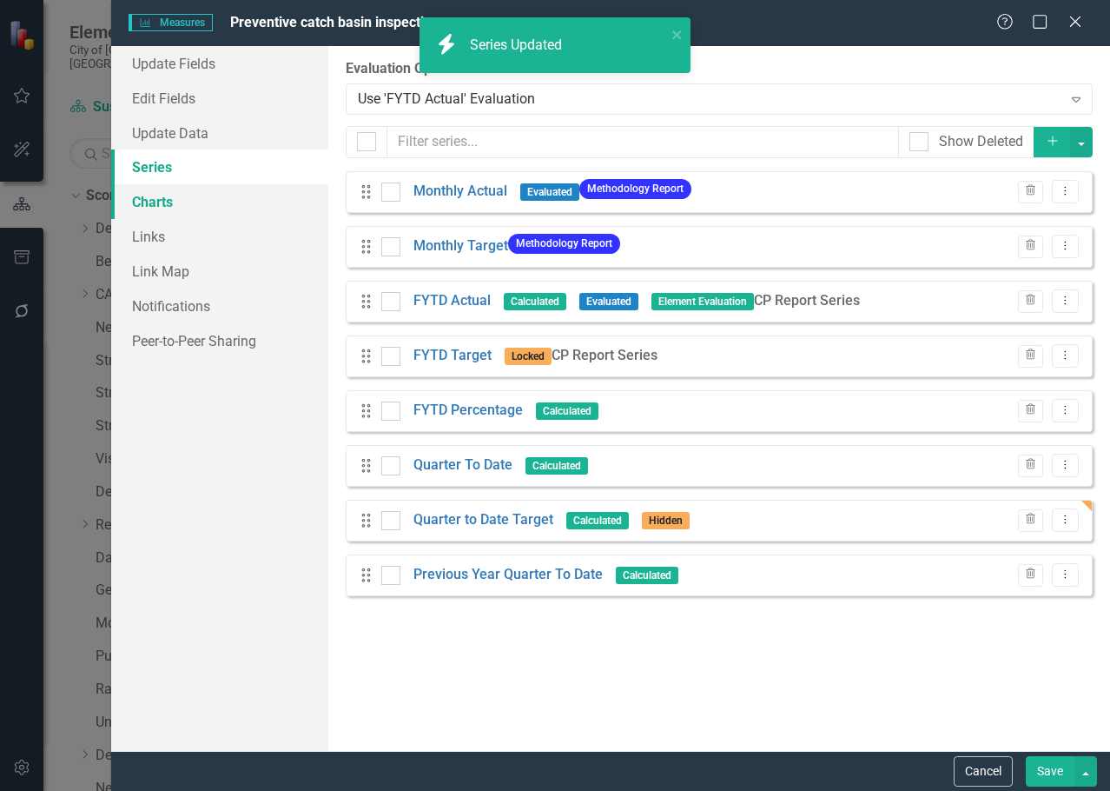
click at [168, 197] on link "Charts" at bounding box center [219, 201] width 217 height 35
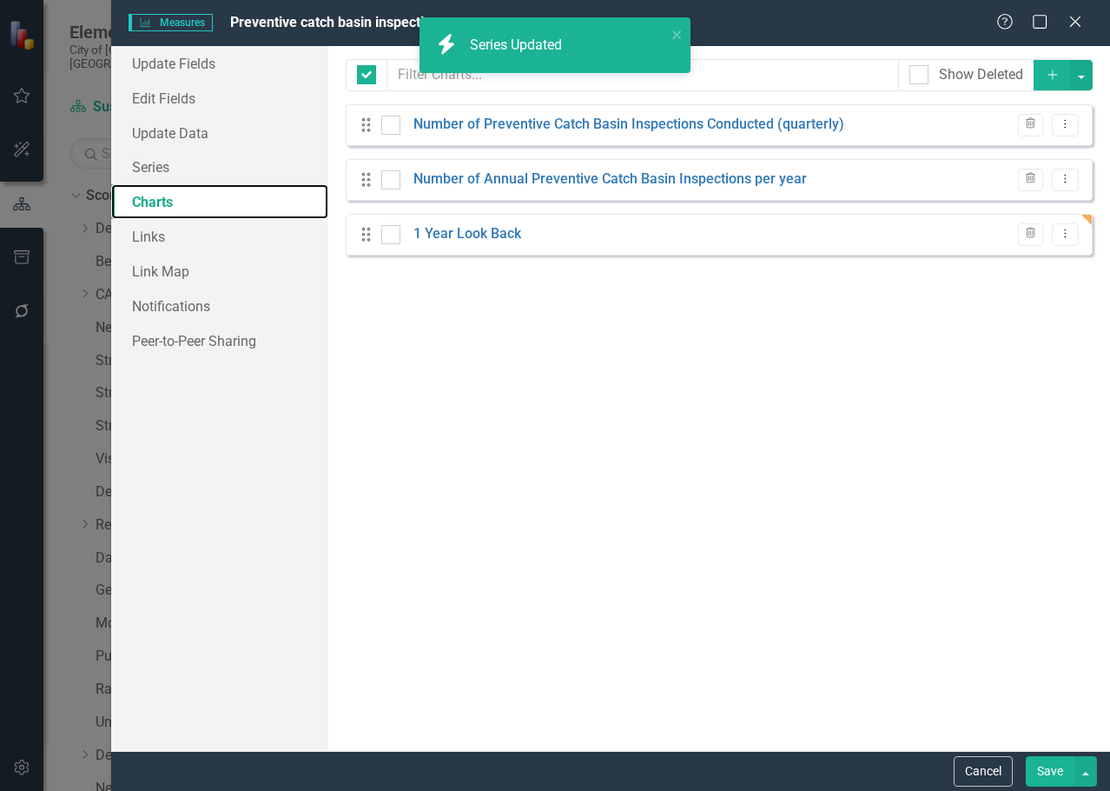
checkbox input "false"
click at [503, 222] on div "Drag 1 Year Look Back Trash Dropdown Menu" at bounding box center [719, 235] width 747 height 42
click at [498, 236] on link "1 Year Look Back" at bounding box center [468, 234] width 108 height 20
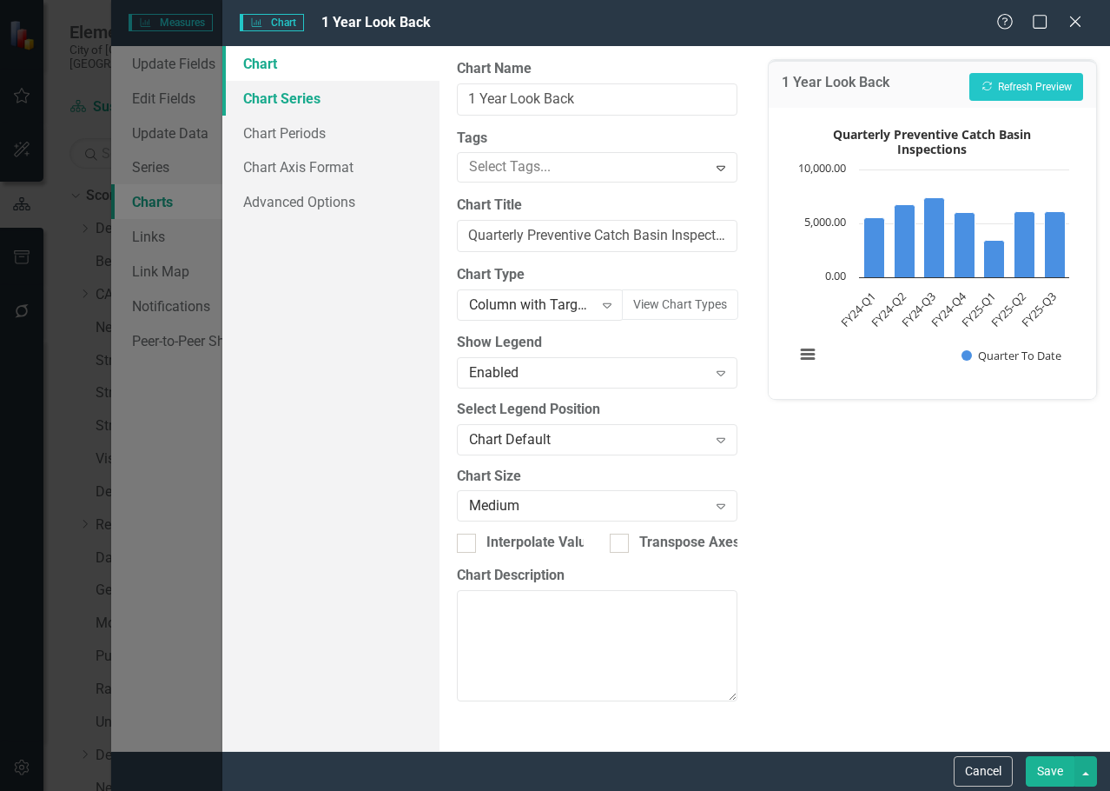
click at [278, 105] on link "Chart Series" at bounding box center [330, 98] width 217 height 35
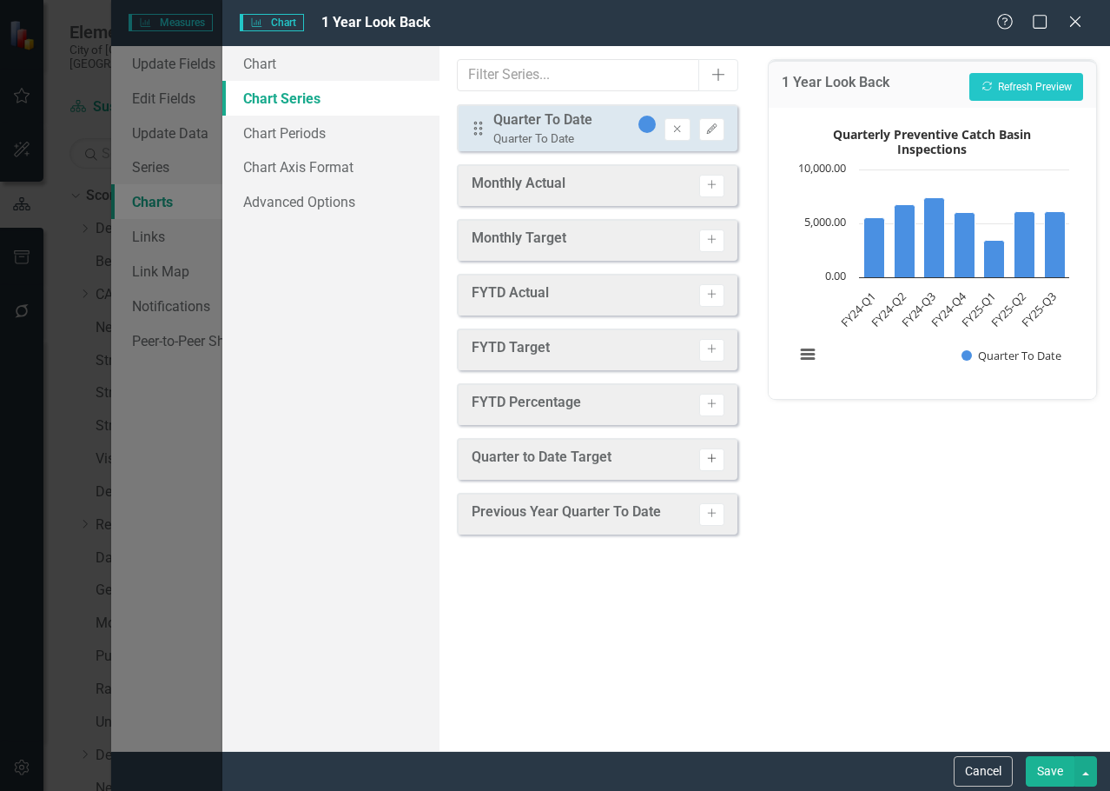
click at [718, 465] on button "Activate" at bounding box center [711, 459] width 25 height 23
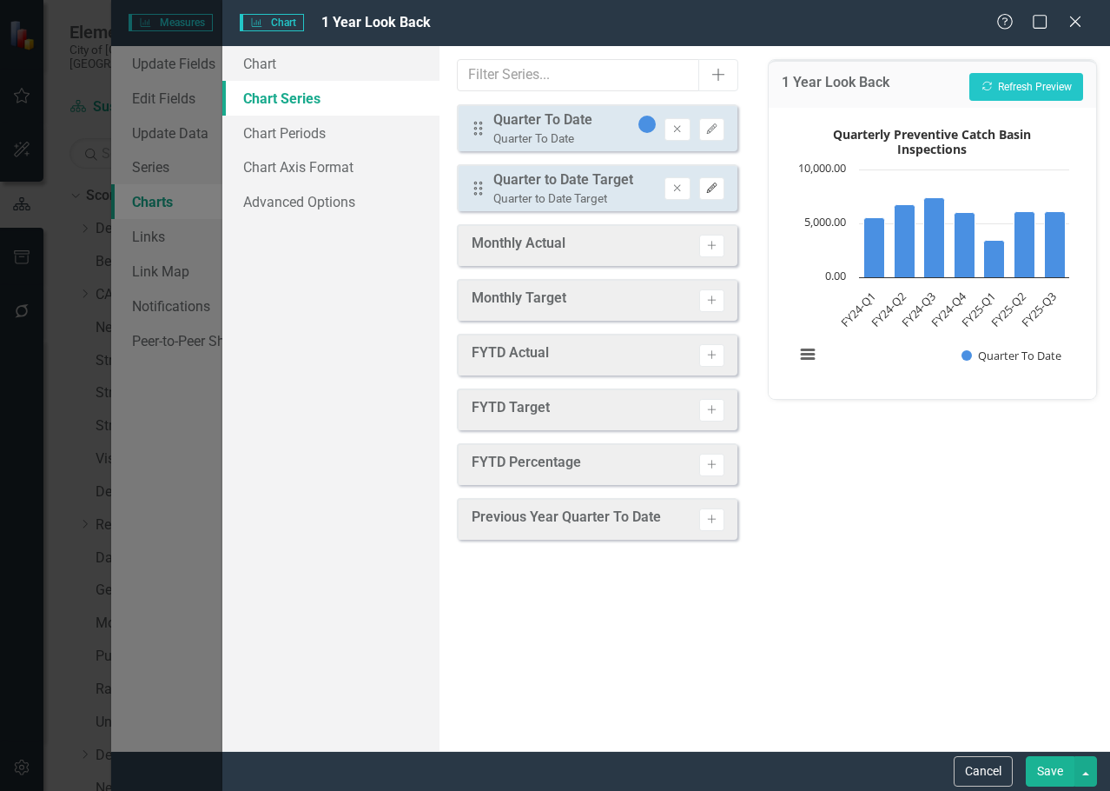
click at [720, 181] on button "Edit" at bounding box center [711, 188] width 25 height 23
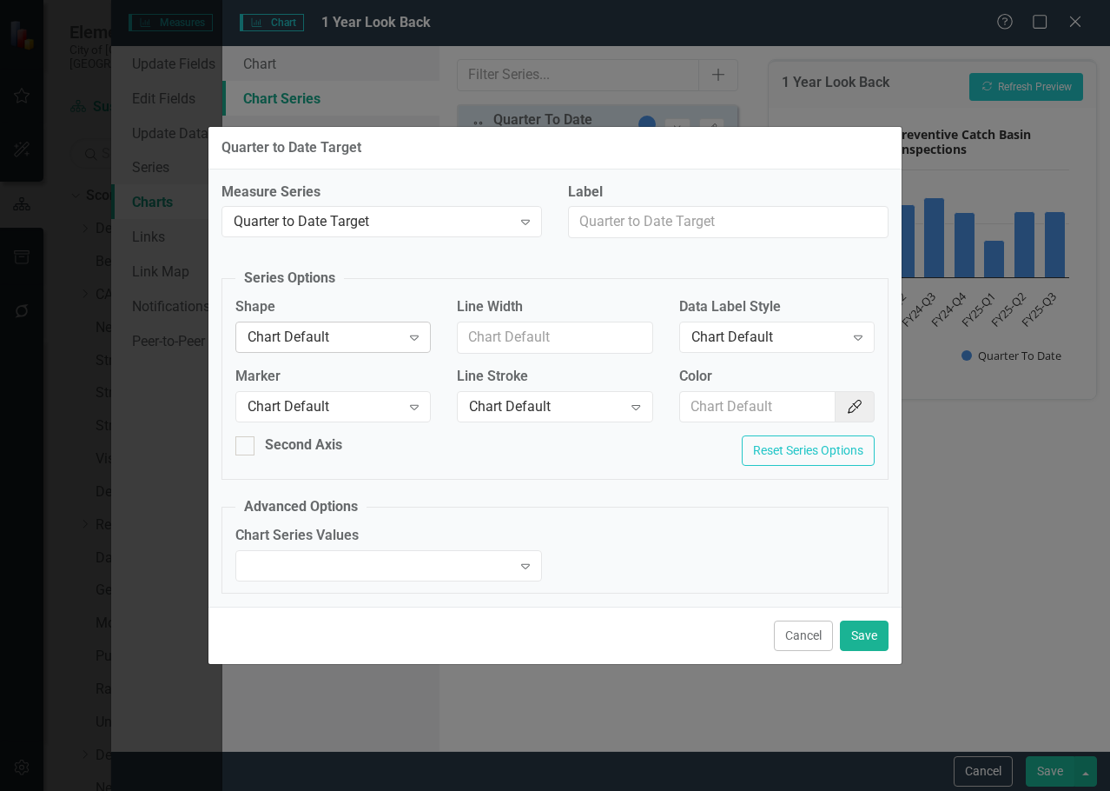
click at [345, 323] on div "Chart Default Expand" at bounding box center [333, 337] width 196 height 31
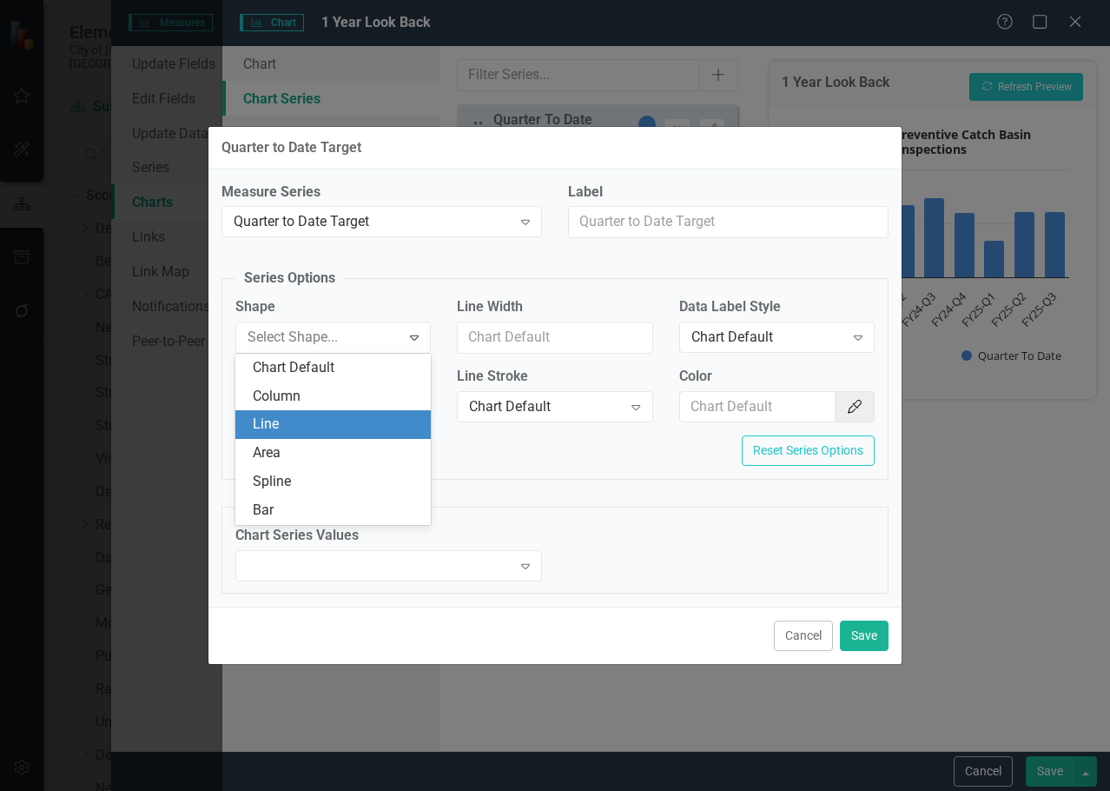
click at [322, 410] on div "Line" at bounding box center [333, 424] width 196 height 29
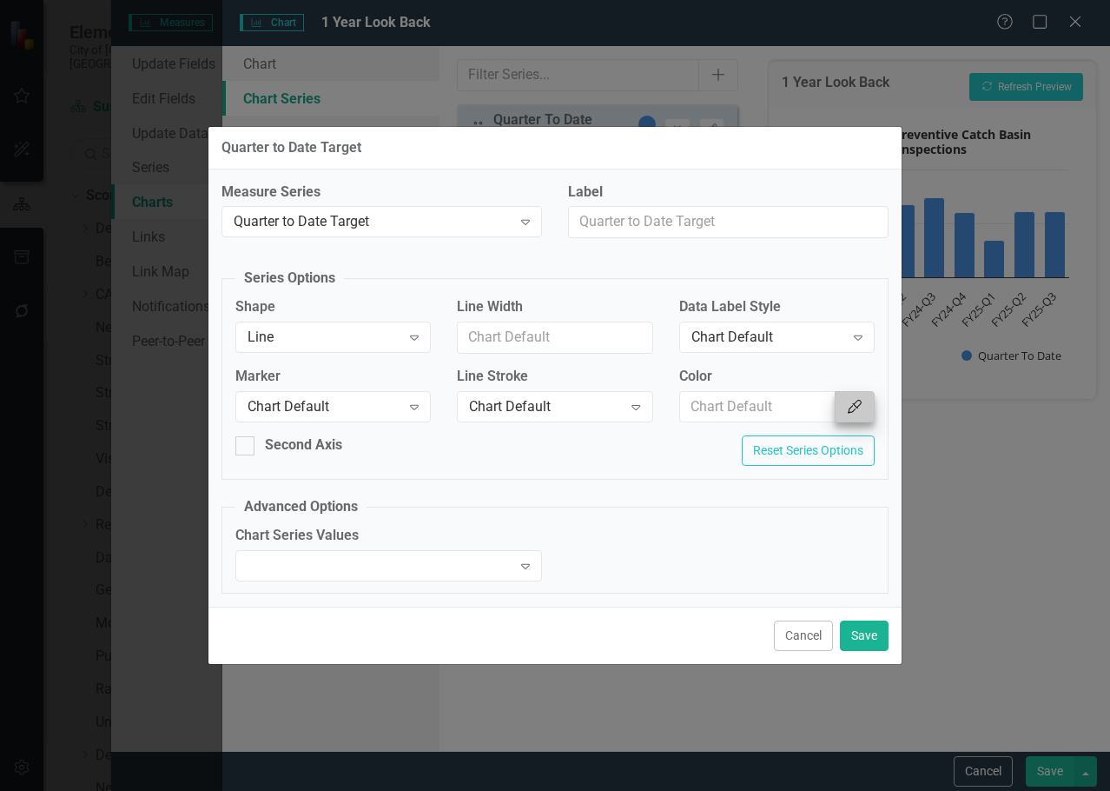
drag, startPoint x: 878, startPoint y: 403, endPoint x: 868, endPoint y: 405, distance: 9.7
click at [877, 403] on div "Color Color Picker" at bounding box center [777, 402] width 222 height 70
click at [862, 406] on icon "Color Picker" at bounding box center [854, 407] width 17 height 14
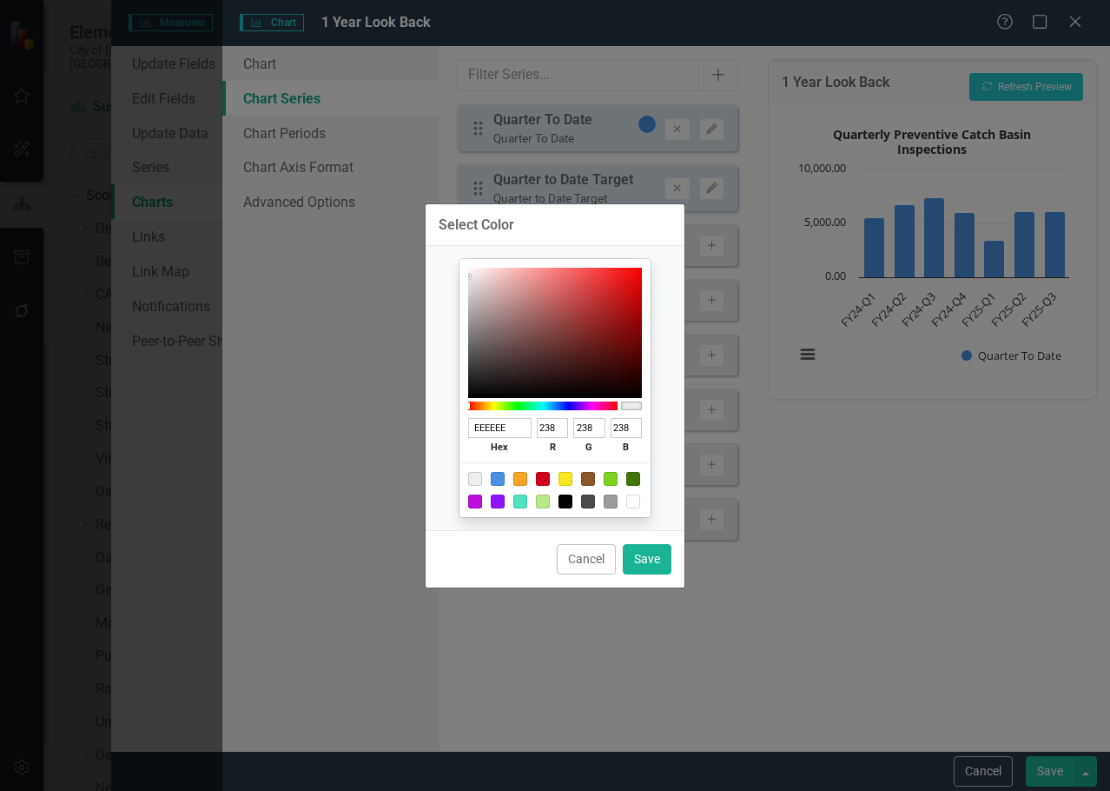
click at [540, 475] on div at bounding box center [543, 479] width 14 height 14
type input "D0021B"
type input "208"
type input "2"
type input "27"
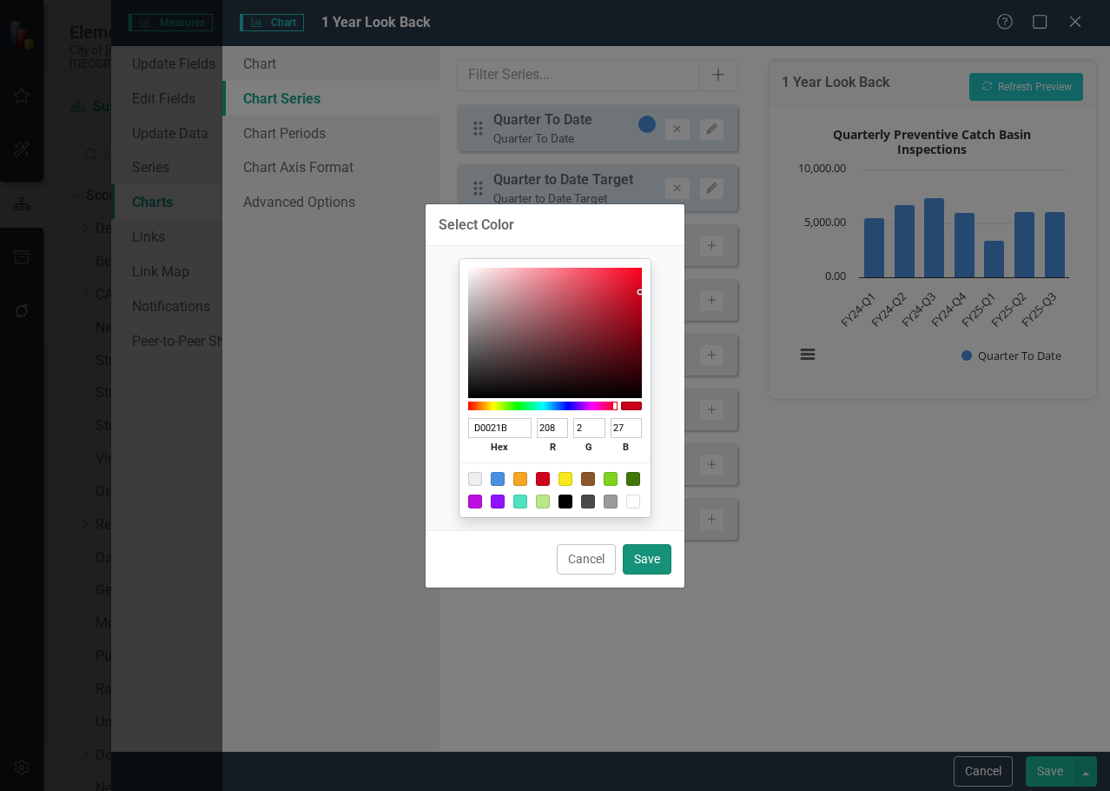
click at [646, 544] on button "Save" at bounding box center [647, 559] width 49 height 30
type input "#d0021b"
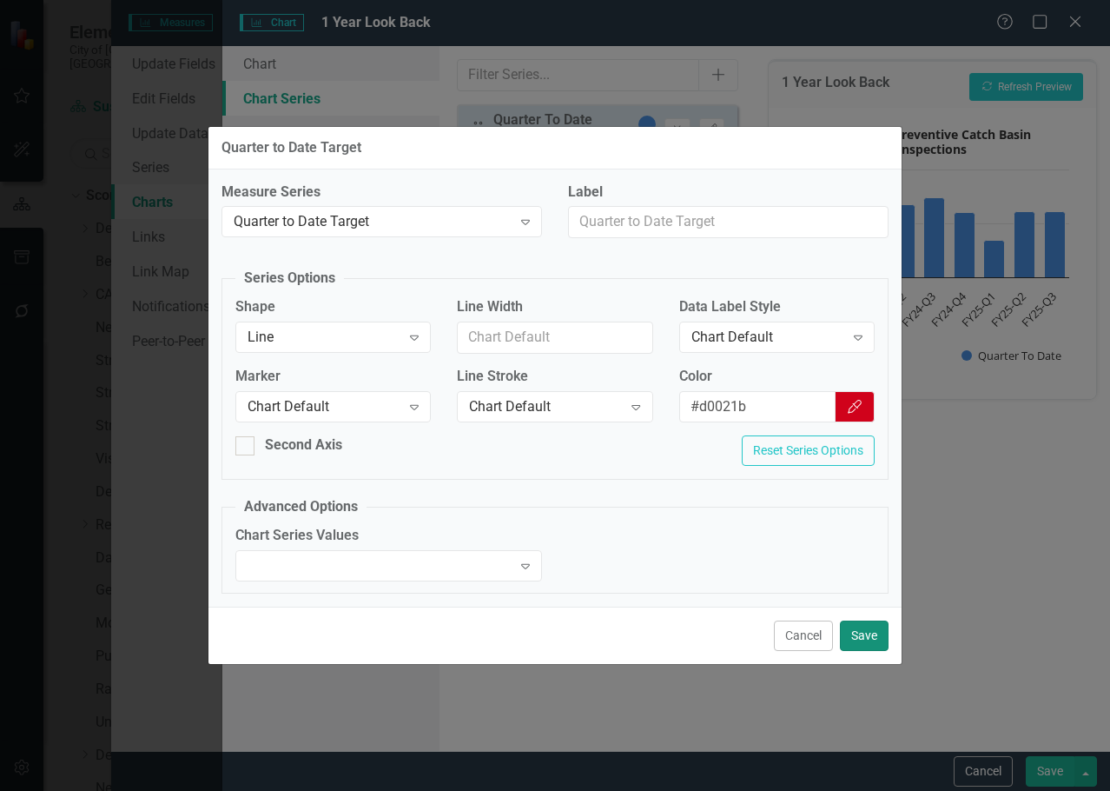
click at [853, 621] on button "Save" at bounding box center [864, 635] width 49 height 30
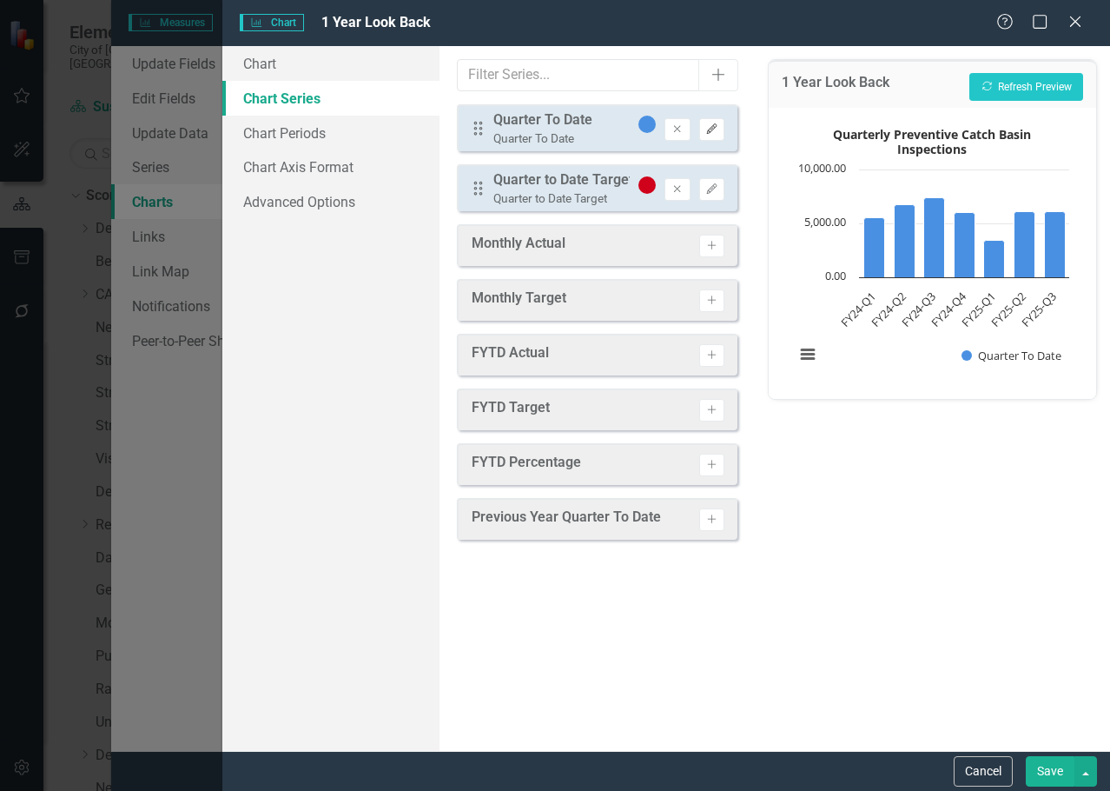
click at [706, 127] on icon "Edit" at bounding box center [712, 129] width 13 height 10
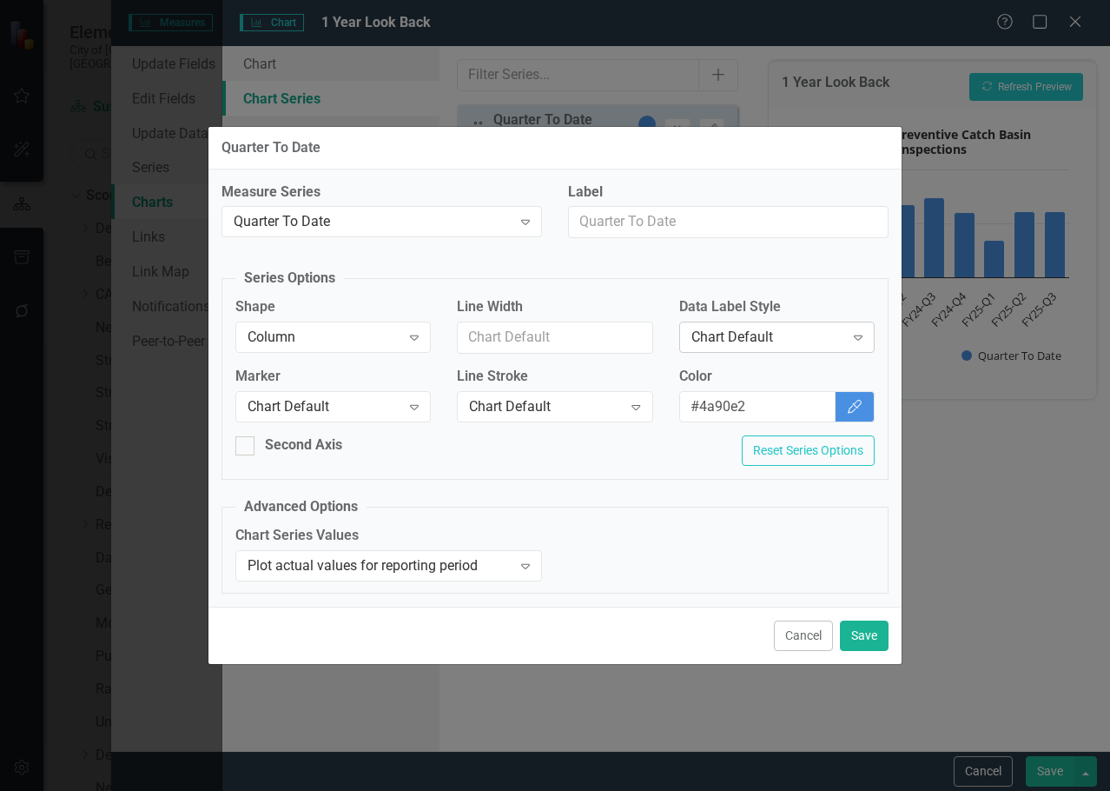
click at [819, 334] on div "Chart Default" at bounding box center [768, 338] width 153 height 20
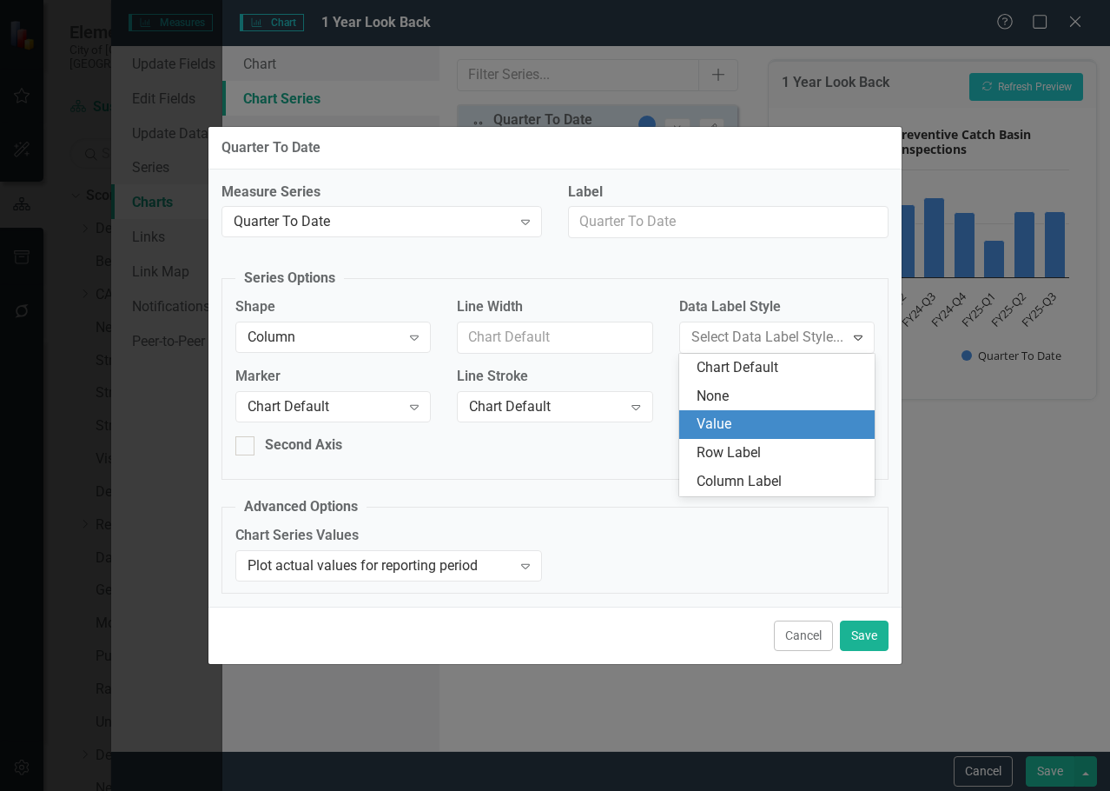
drag, startPoint x: 780, startPoint y: 412, endPoint x: 857, endPoint y: 654, distance: 254.2
click at [780, 413] on div "Value" at bounding box center [777, 424] width 196 height 29
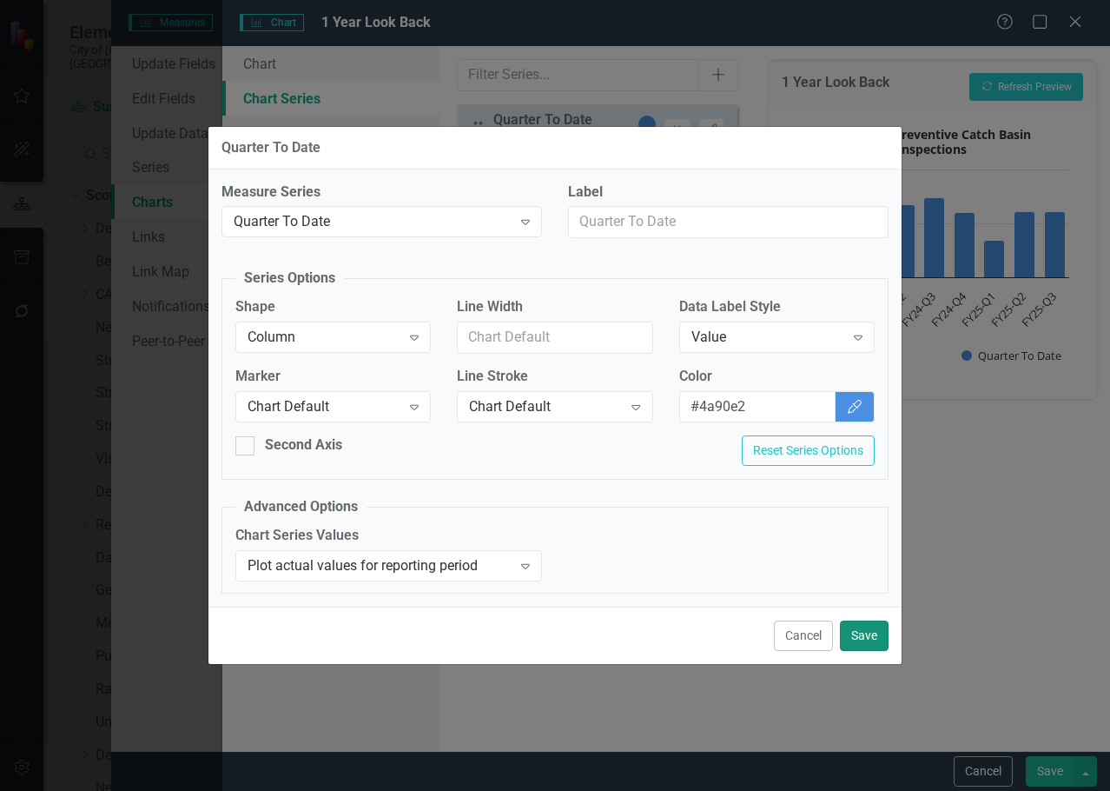
click at [870, 635] on button "Save" at bounding box center [864, 635] width 49 height 30
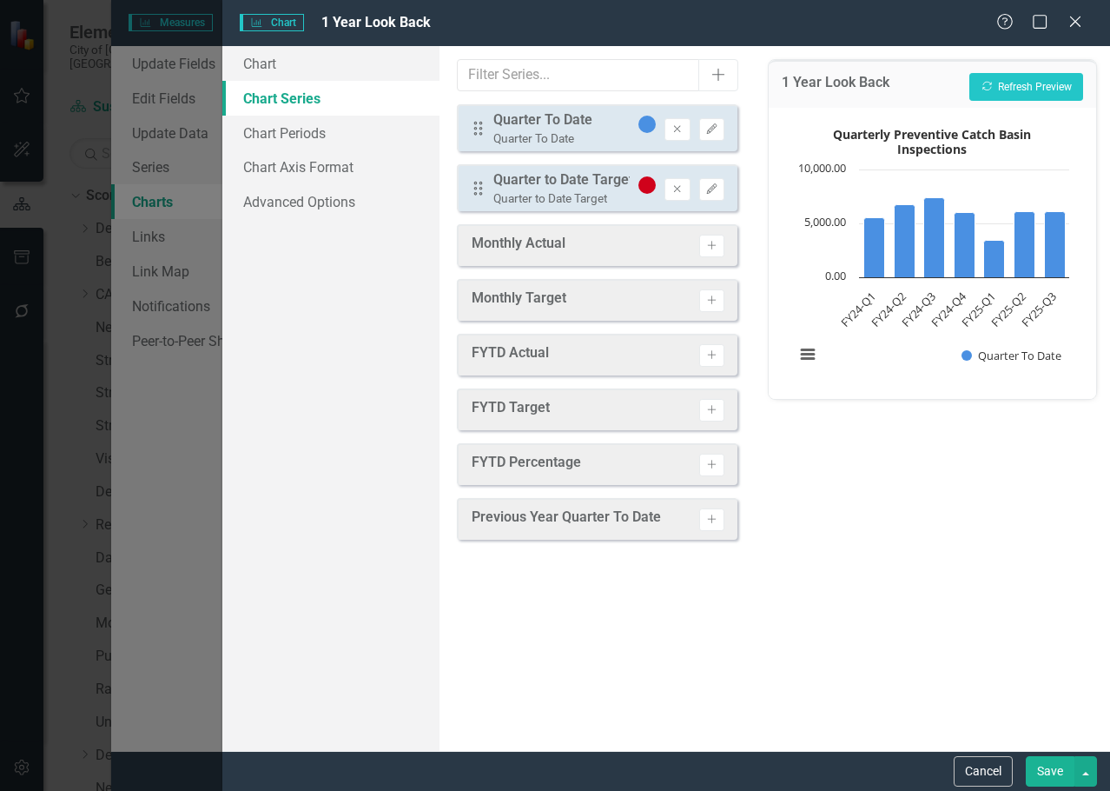
click at [1053, 70] on div "1 Year Look Back Recalculate Refresh Preview" at bounding box center [933, 84] width 328 height 48
click at [1049, 84] on button "Recalculate Refresh Preview" at bounding box center [1027, 87] width 114 height 28
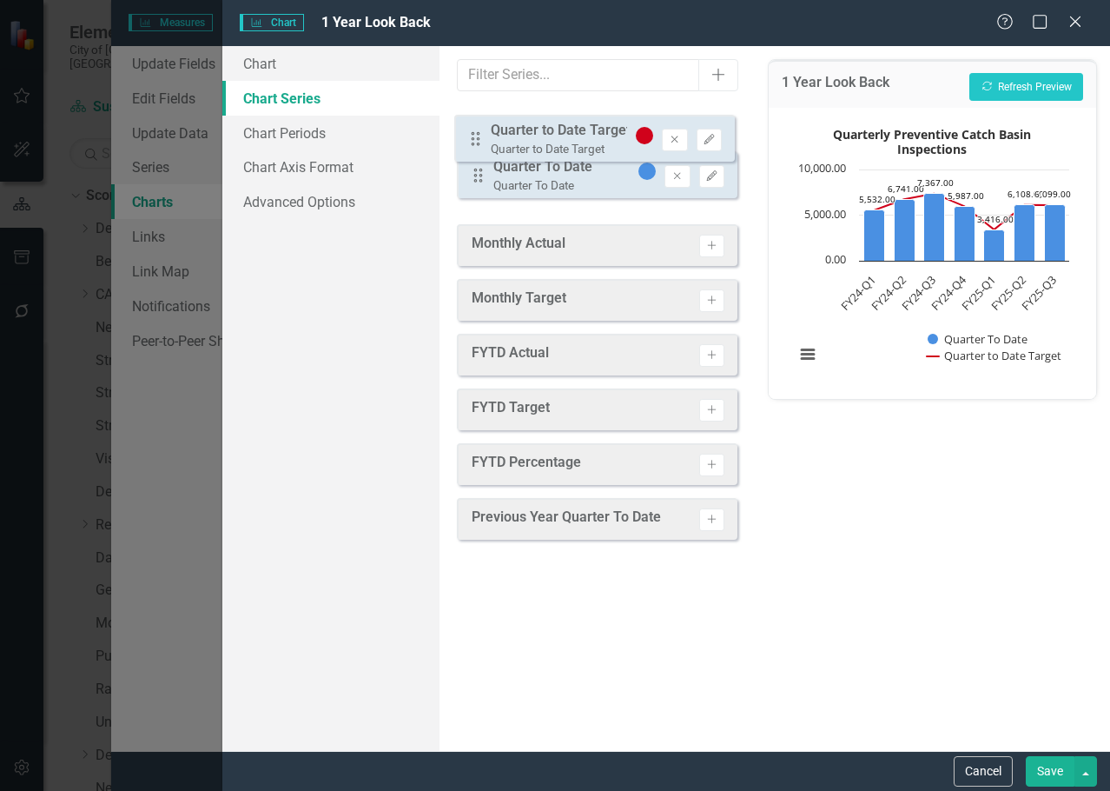
drag, startPoint x: 476, startPoint y: 182, endPoint x: 474, endPoint y: 133, distance: 49.6
click at [474, 133] on div "Drag Quarter To Date Quarter To Date Remove Edit Drag Quarter to Date Target Qu…" at bounding box center [597, 158] width 281 height 108
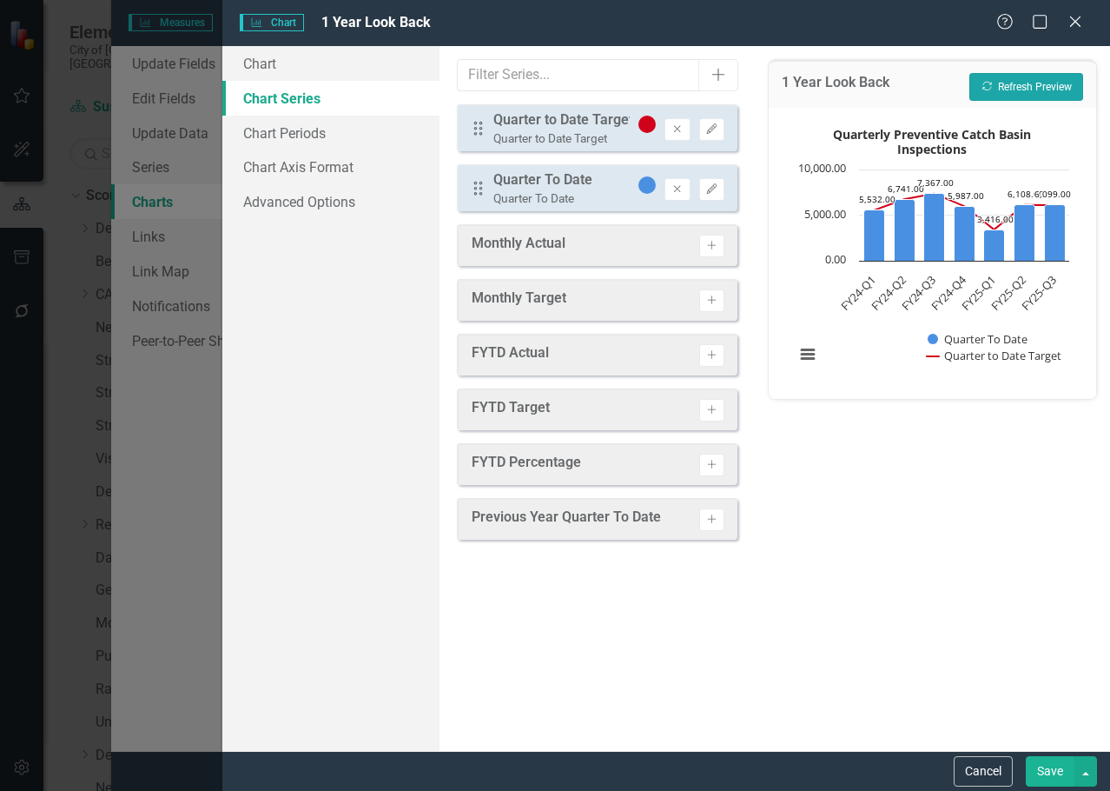
click at [1070, 77] on button "Recalculate Refresh Preview" at bounding box center [1027, 87] width 114 height 28
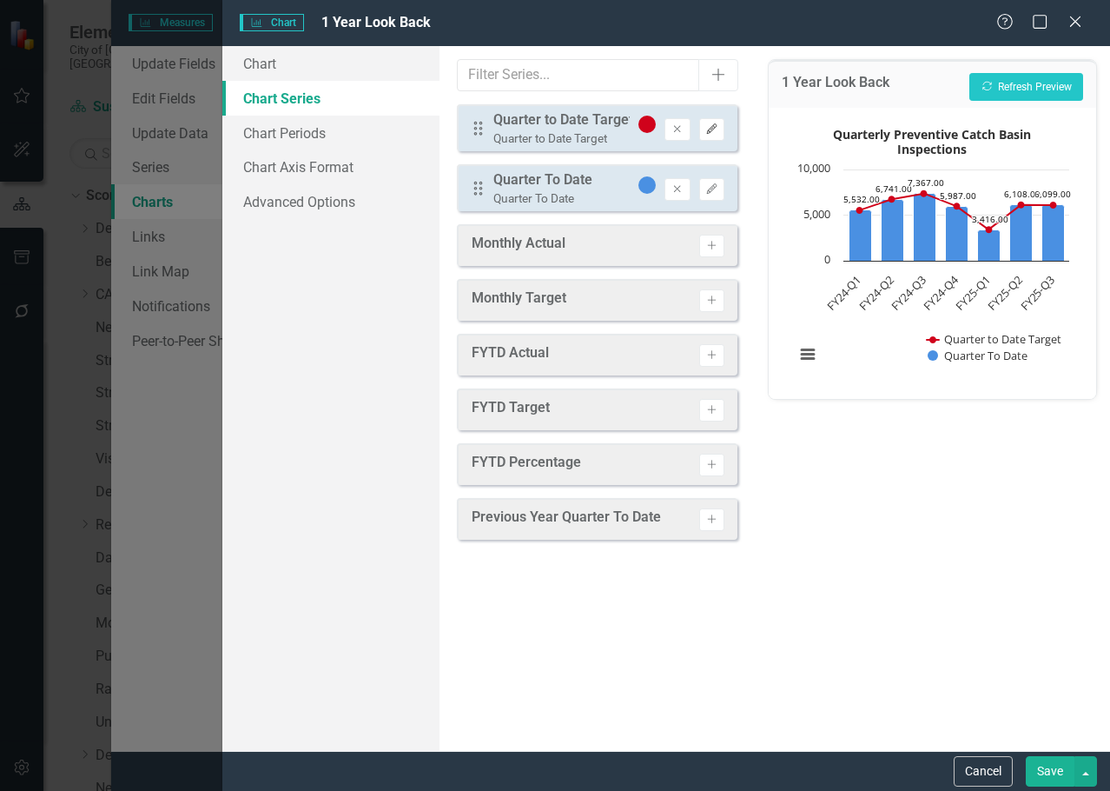
click at [714, 119] on button "Edit" at bounding box center [711, 129] width 25 height 23
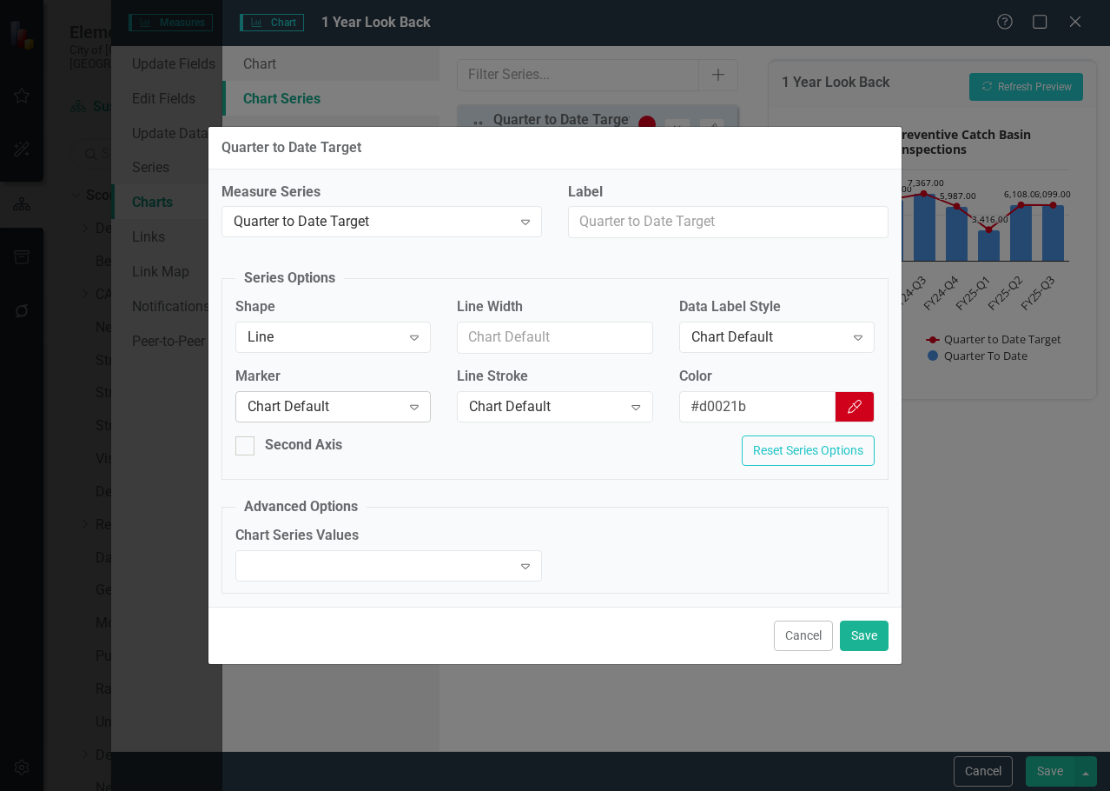
click at [400, 399] on div "Chart Default" at bounding box center [324, 406] width 153 height 20
click at [861, 633] on button "Save" at bounding box center [864, 635] width 49 height 30
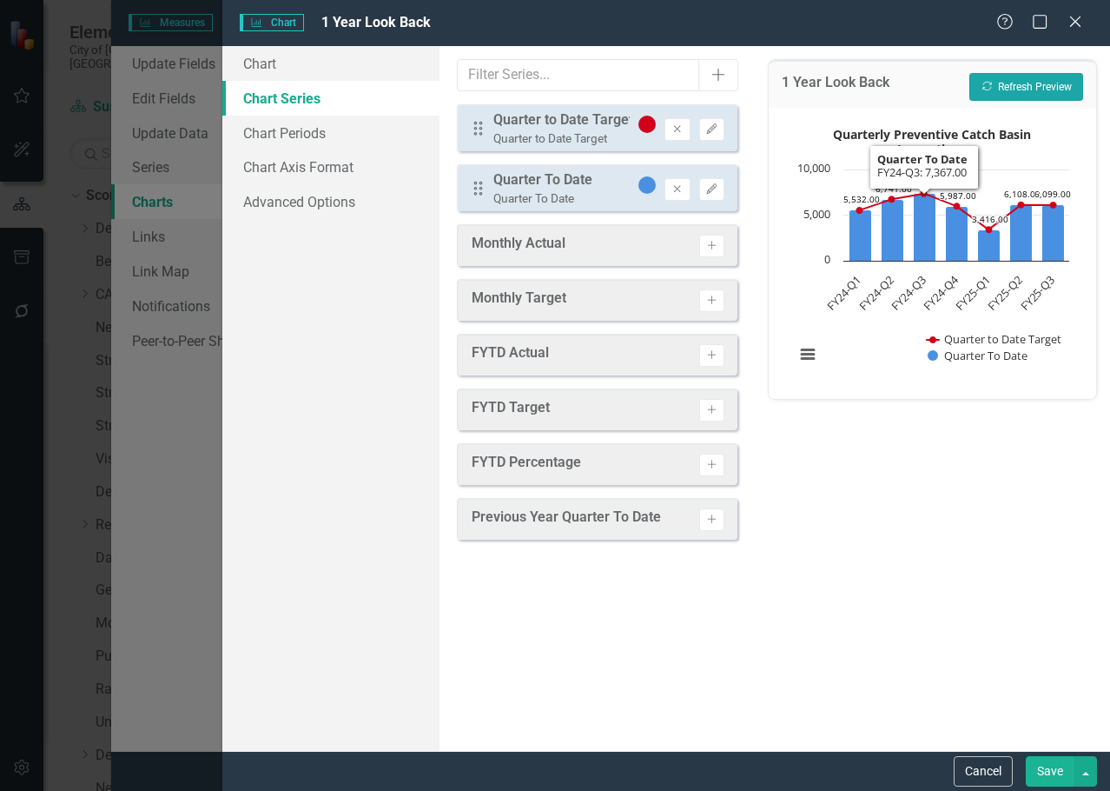
click at [1023, 91] on button "Recalculate Refresh Preview" at bounding box center [1027, 87] width 114 height 28
click at [1040, 769] on button "Save" at bounding box center [1050, 771] width 49 height 30
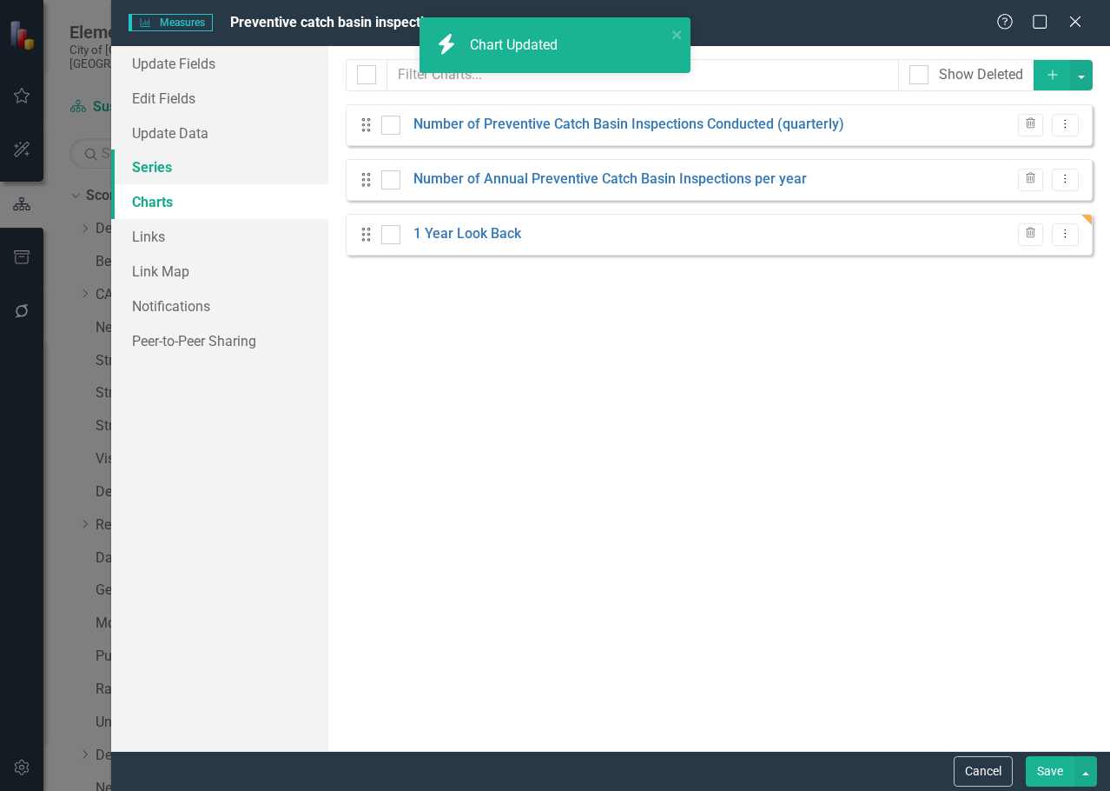
click at [227, 164] on link "Series" at bounding box center [219, 166] width 217 height 35
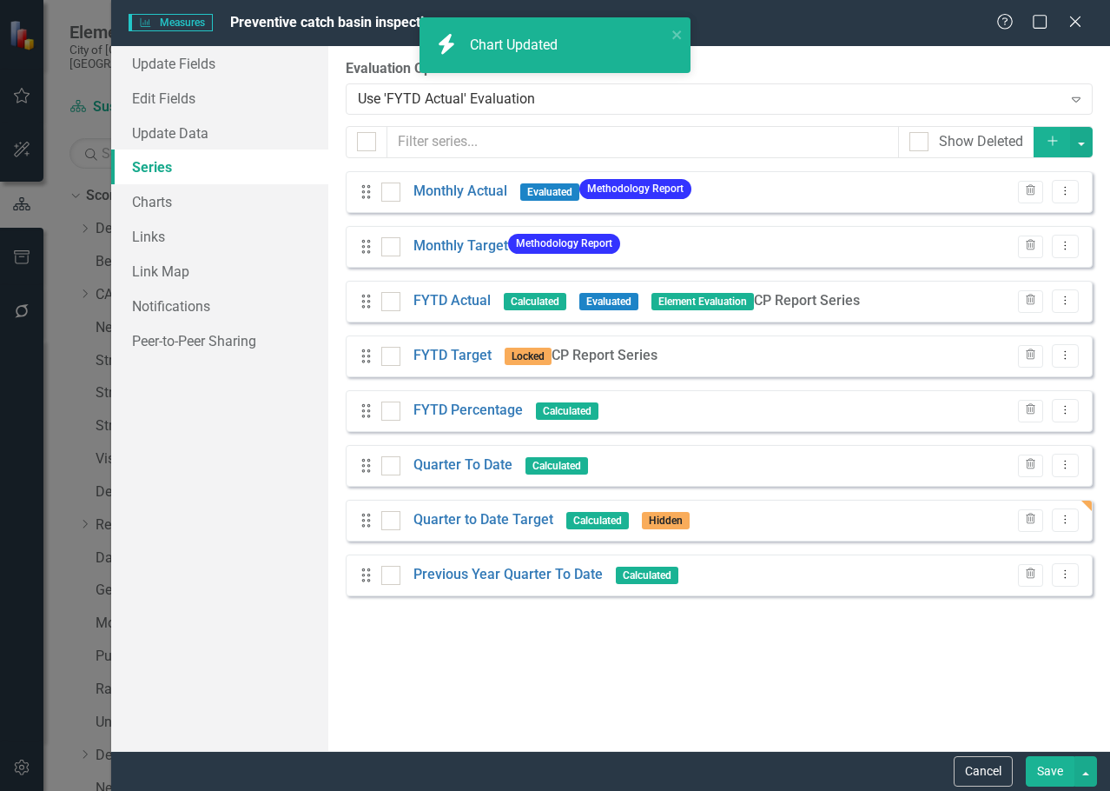
click at [1053, 778] on button "Save" at bounding box center [1050, 771] width 49 height 30
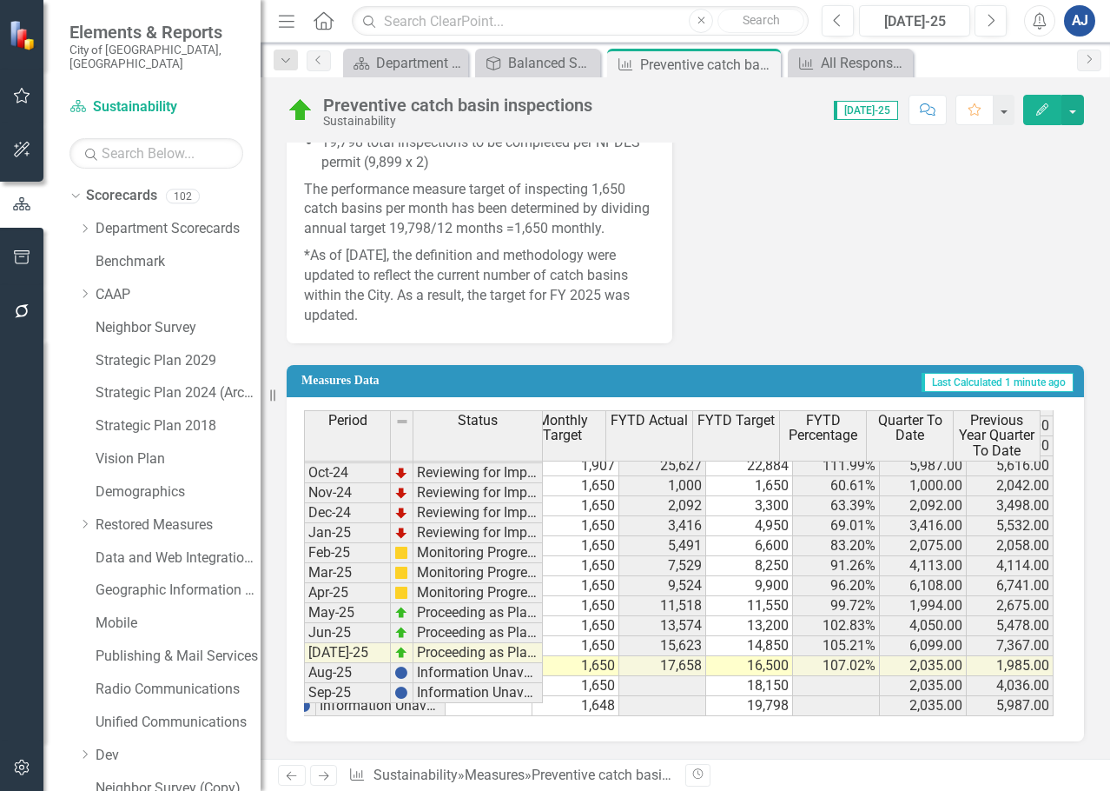
click at [931, 434] on span "Quarter To Date" at bounding box center [910, 428] width 79 height 30
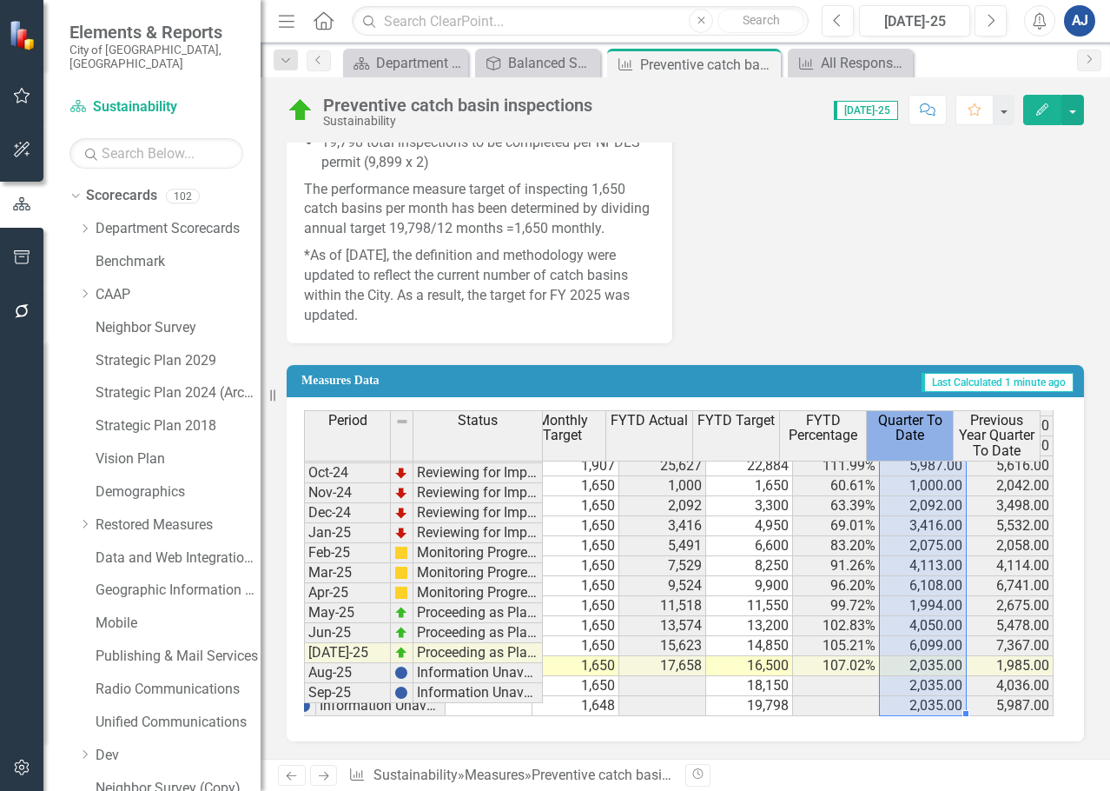
click at [931, 434] on span "Quarter To Date" at bounding box center [910, 428] width 79 height 30
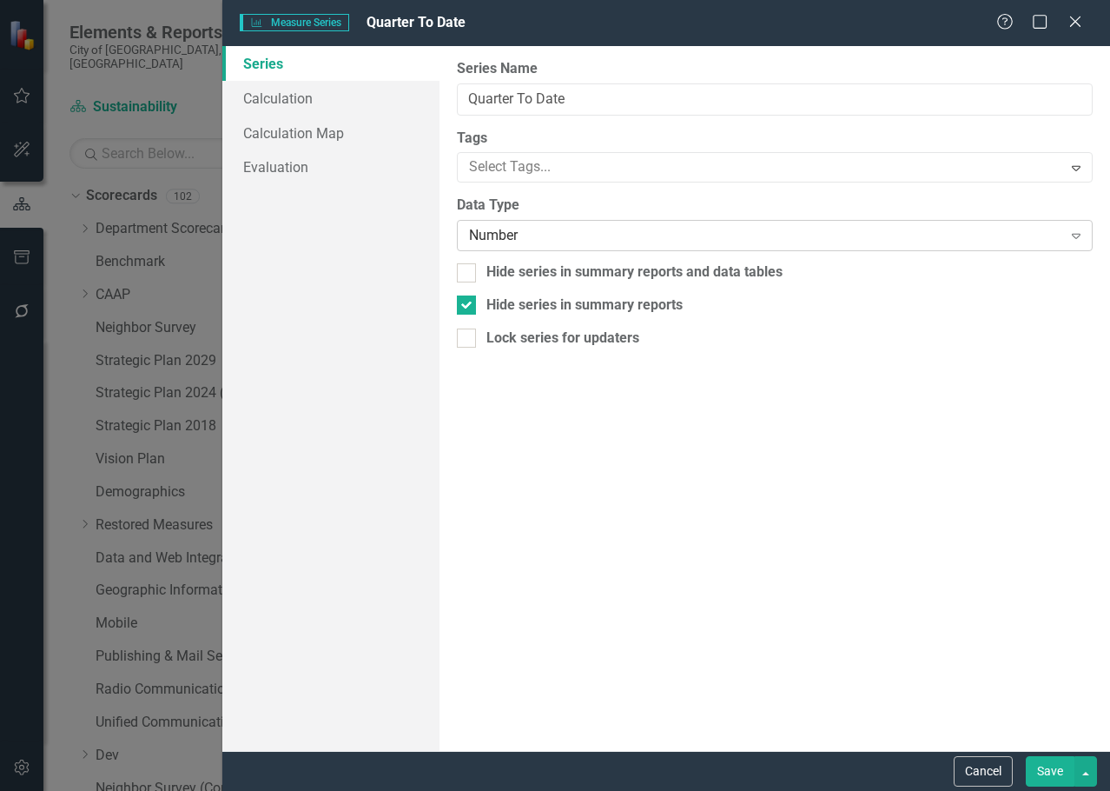
click at [515, 236] on div "Number" at bounding box center [765, 236] width 593 height 20
click at [1059, 765] on button "Save" at bounding box center [1050, 771] width 49 height 30
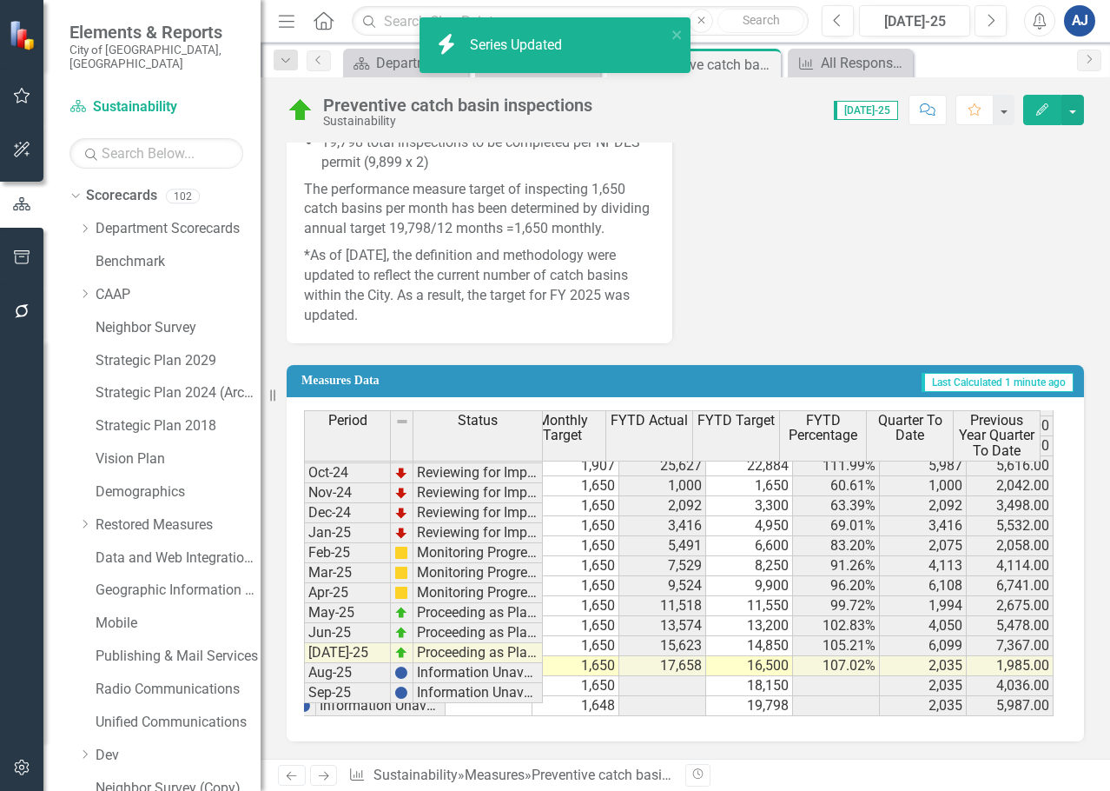
click at [1043, 113] on icon "Edit" at bounding box center [1043, 109] width 16 height 12
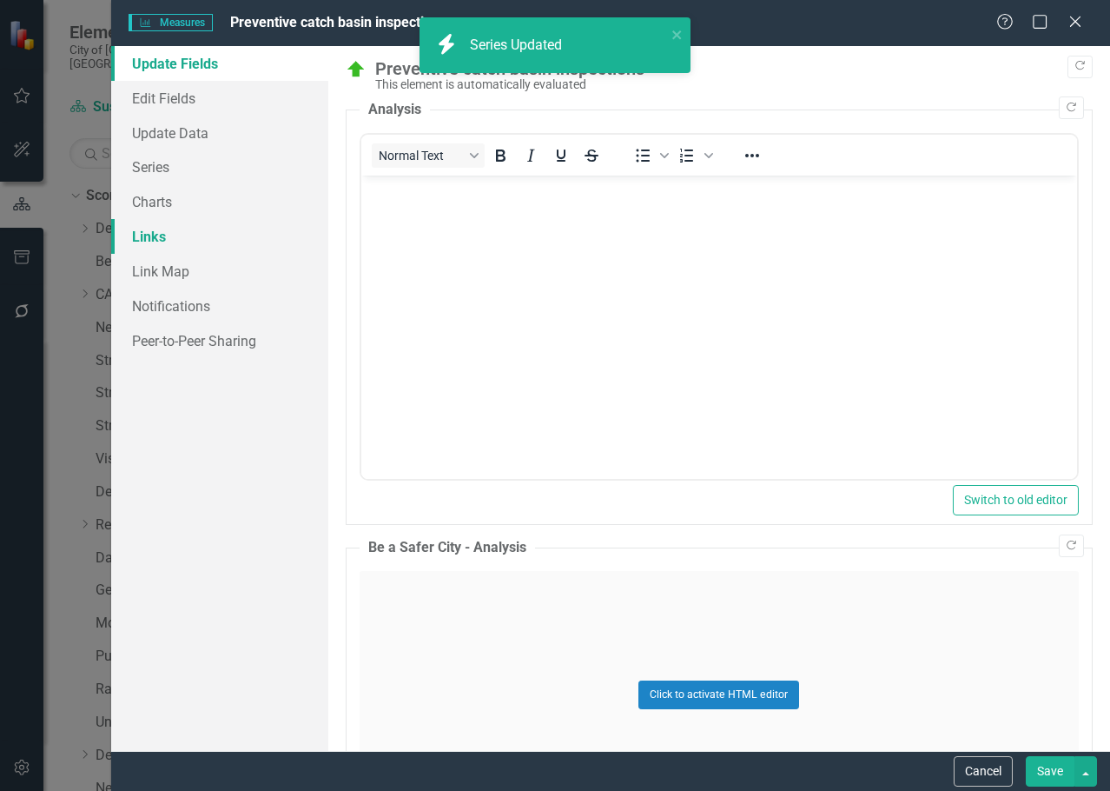
scroll to position [0, 0]
click at [151, 200] on link "Charts" at bounding box center [219, 201] width 217 height 35
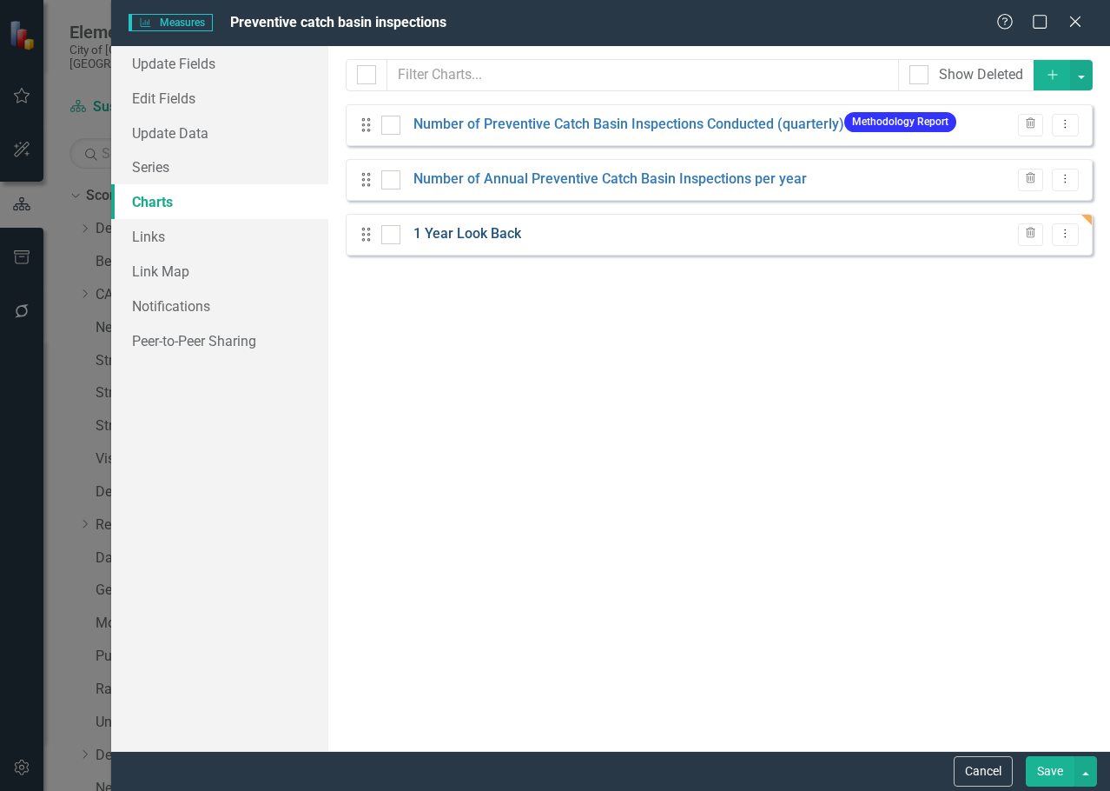
click at [468, 229] on link "1 Year Look Back" at bounding box center [468, 234] width 108 height 20
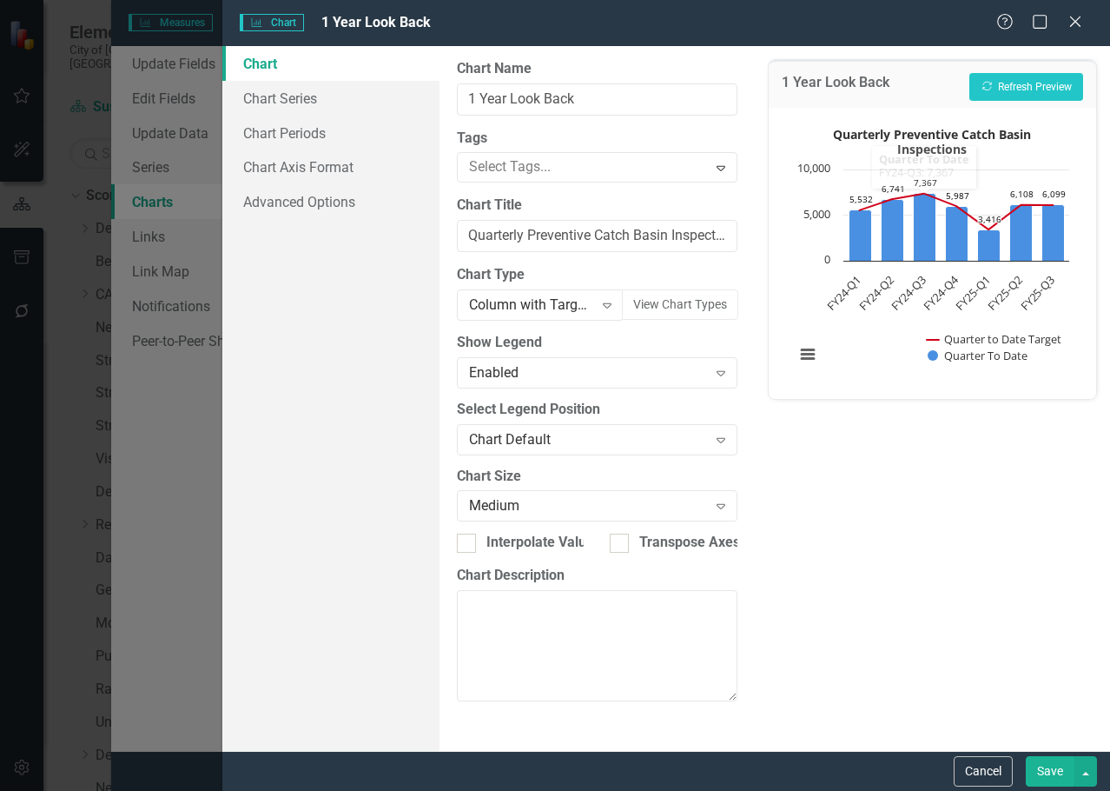
click at [815, 357] on button "View chart menu, Quarterly Preventive Catch Basin Inspections" at bounding box center [808, 354] width 24 height 24
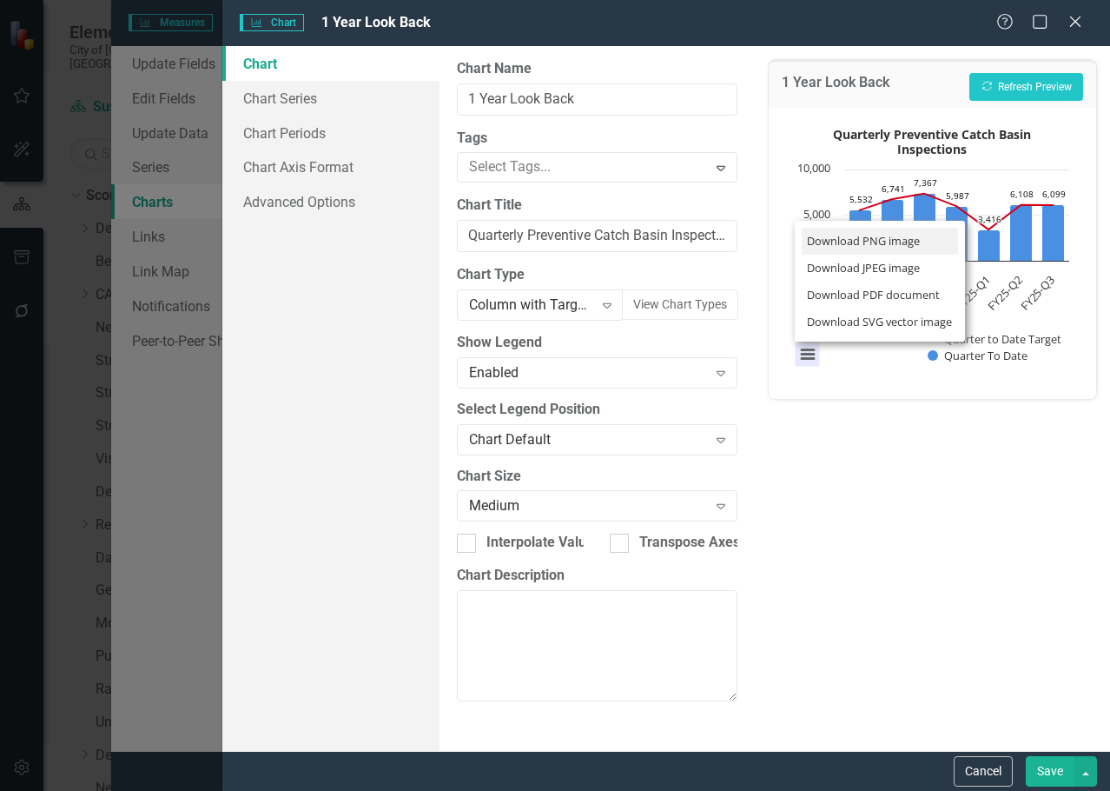
click at [860, 243] on li "Download PNG image" at bounding box center [880, 241] width 156 height 27
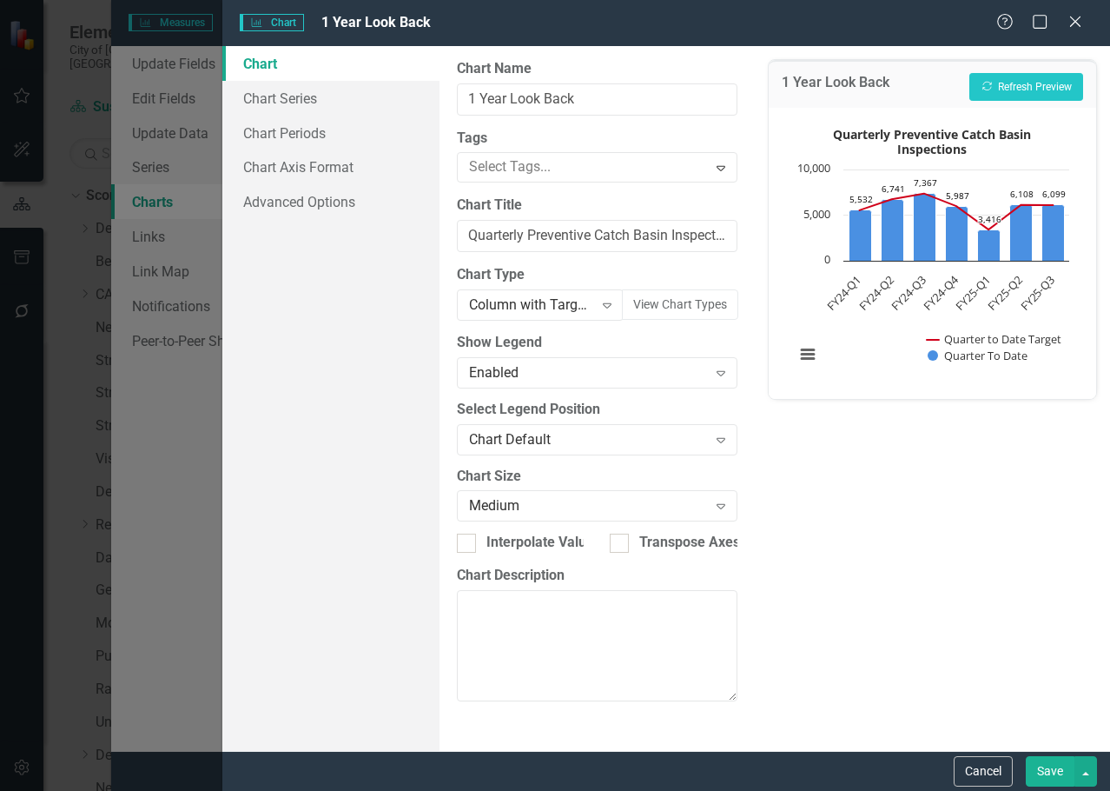
scroll to position [479, 0]
click at [964, 762] on button "Cancel" at bounding box center [983, 771] width 59 height 30
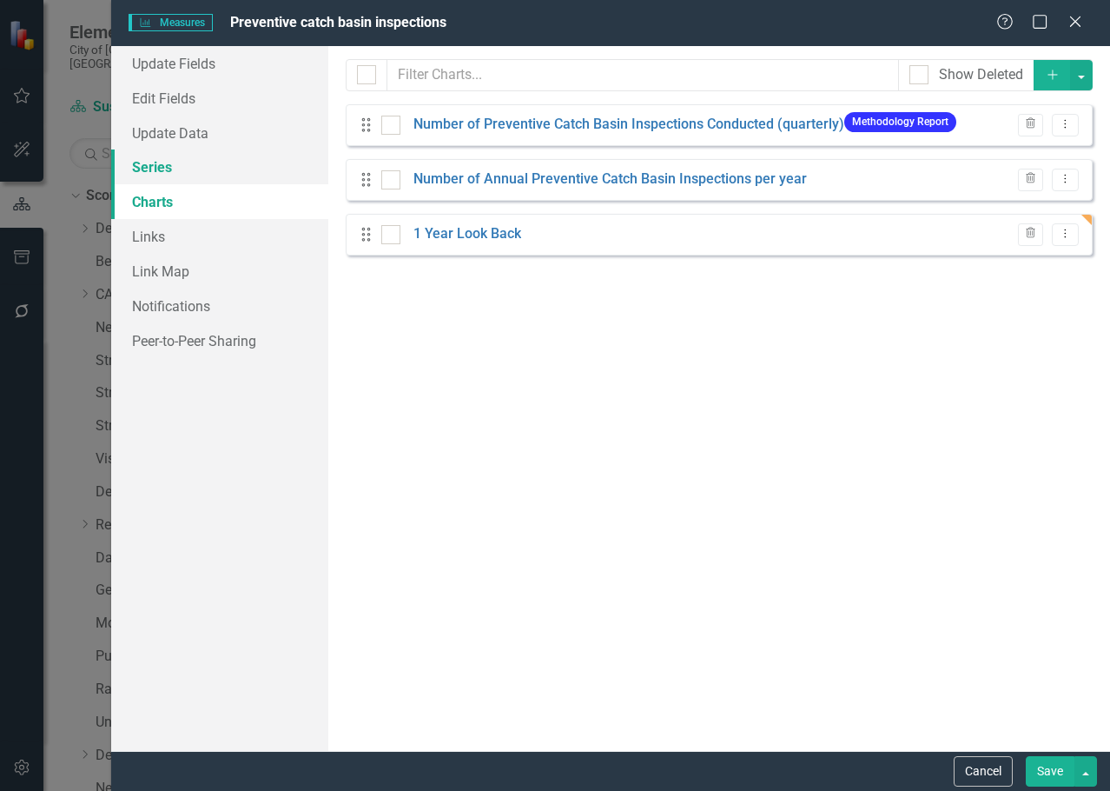
click at [206, 176] on link "Series" at bounding box center [219, 166] width 217 height 35
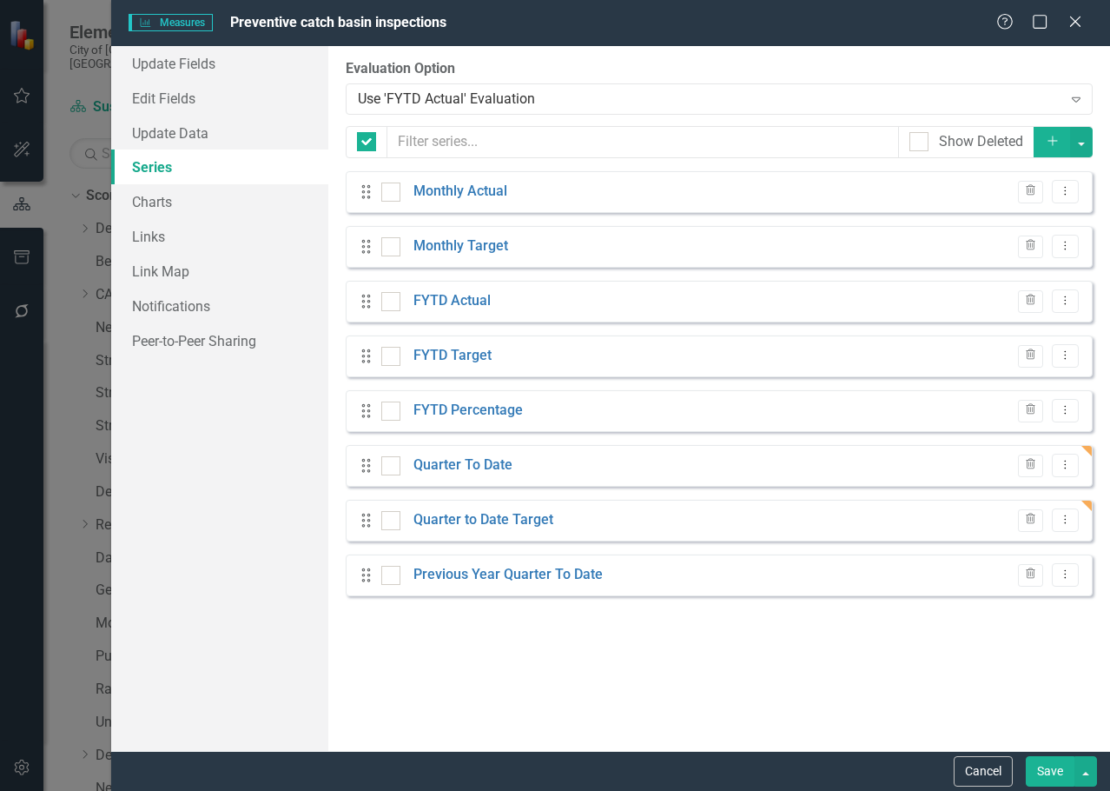
click at [190, 161] on link "Series" at bounding box center [219, 166] width 217 height 35
checkbox input "false"
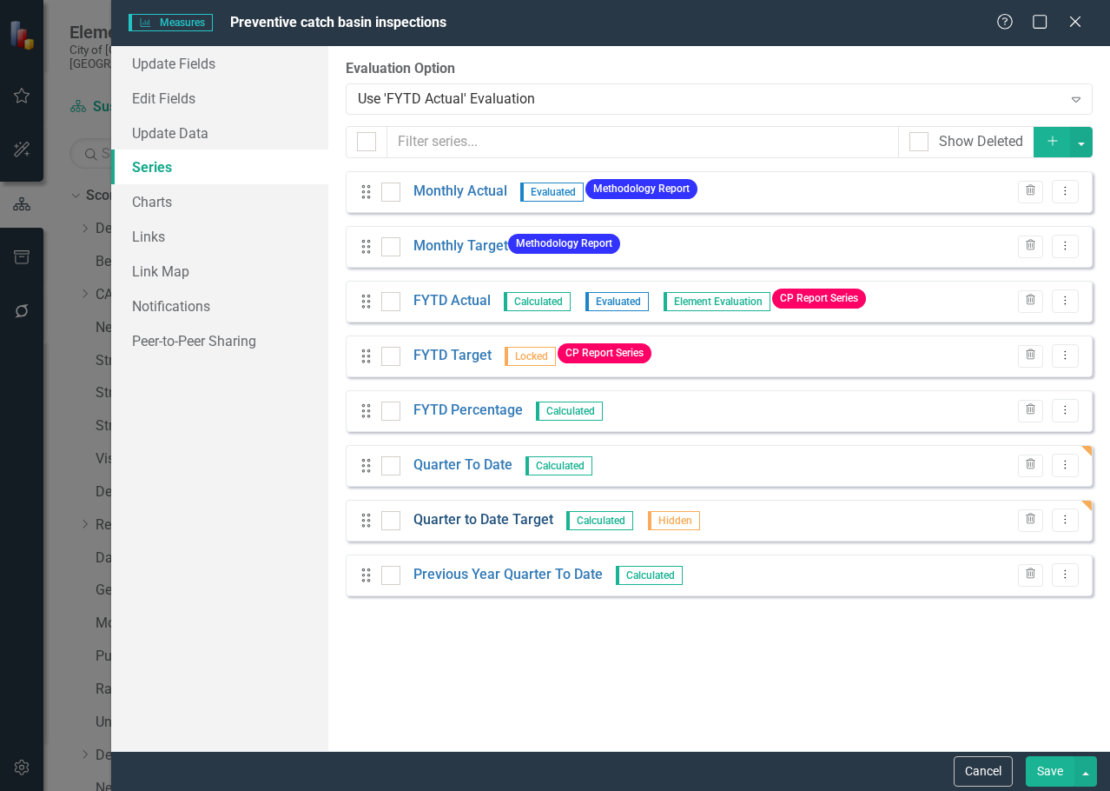
click at [518, 520] on link "Quarter to Date Target" at bounding box center [484, 520] width 140 height 20
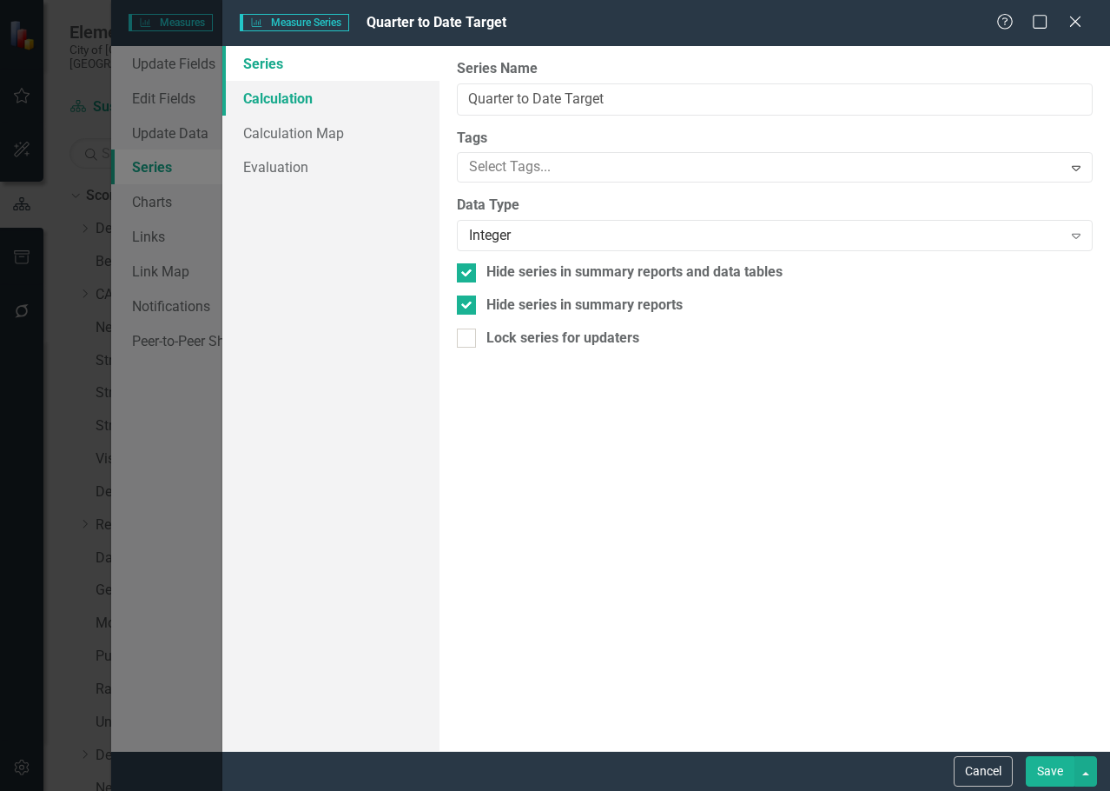
click at [410, 103] on link "Calculation" at bounding box center [330, 98] width 217 height 35
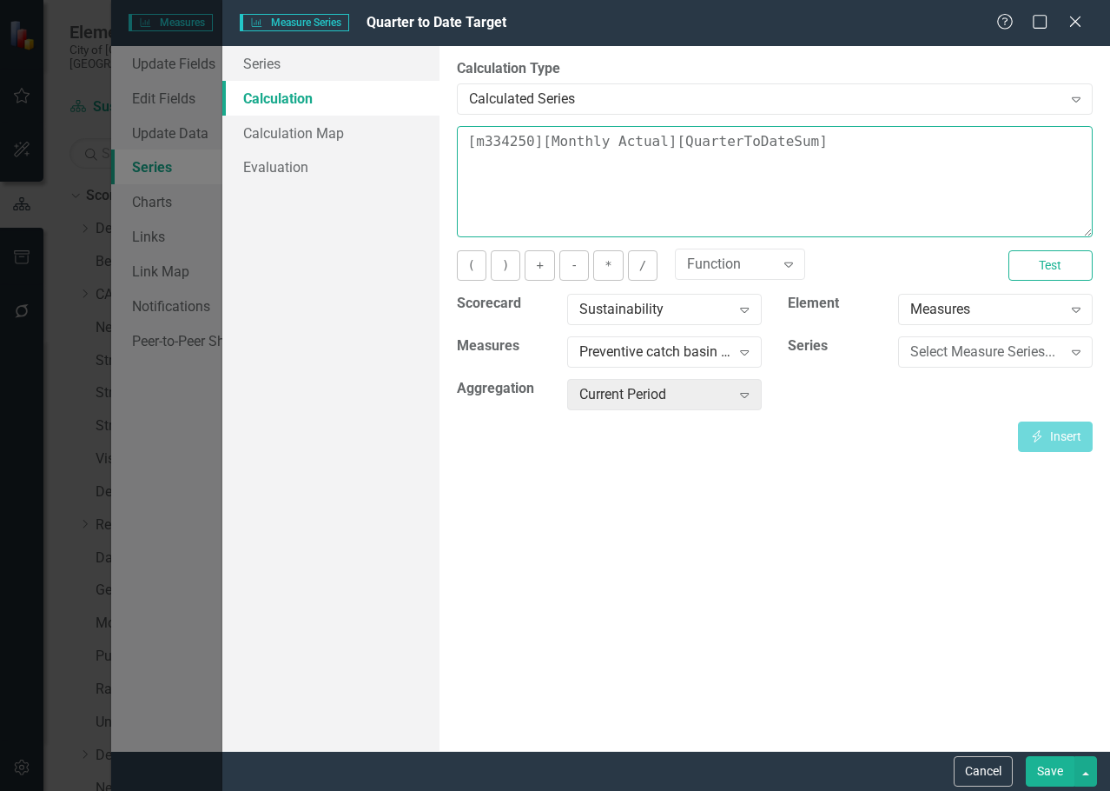
drag, startPoint x: 827, startPoint y: 138, endPoint x: 454, endPoint y: 143, distance: 373.7
click at [454, 143] on div "By default, series in ClearPoint are not calculated. So, if you leave the form …" at bounding box center [775, 398] width 671 height 705
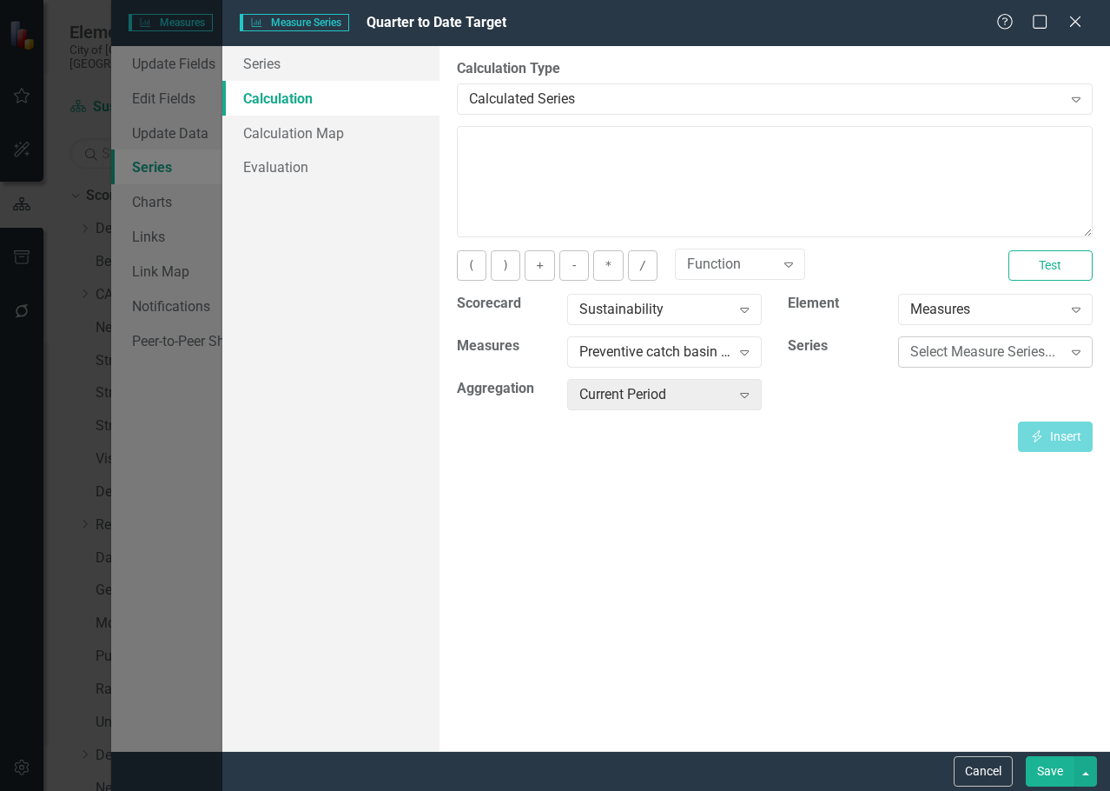
click at [1030, 364] on div "Select Measure Series... Expand" at bounding box center [995, 351] width 195 height 31
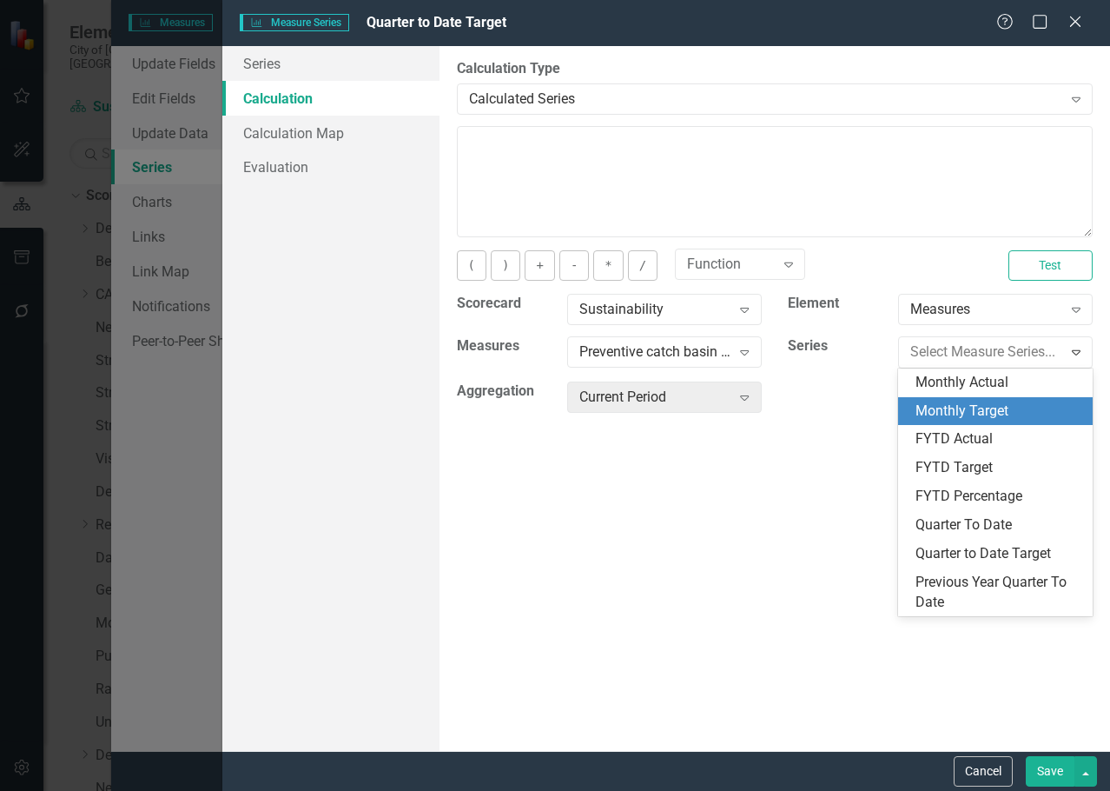
click at [1011, 411] on div "Monthly Target" at bounding box center [999, 411] width 167 height 20
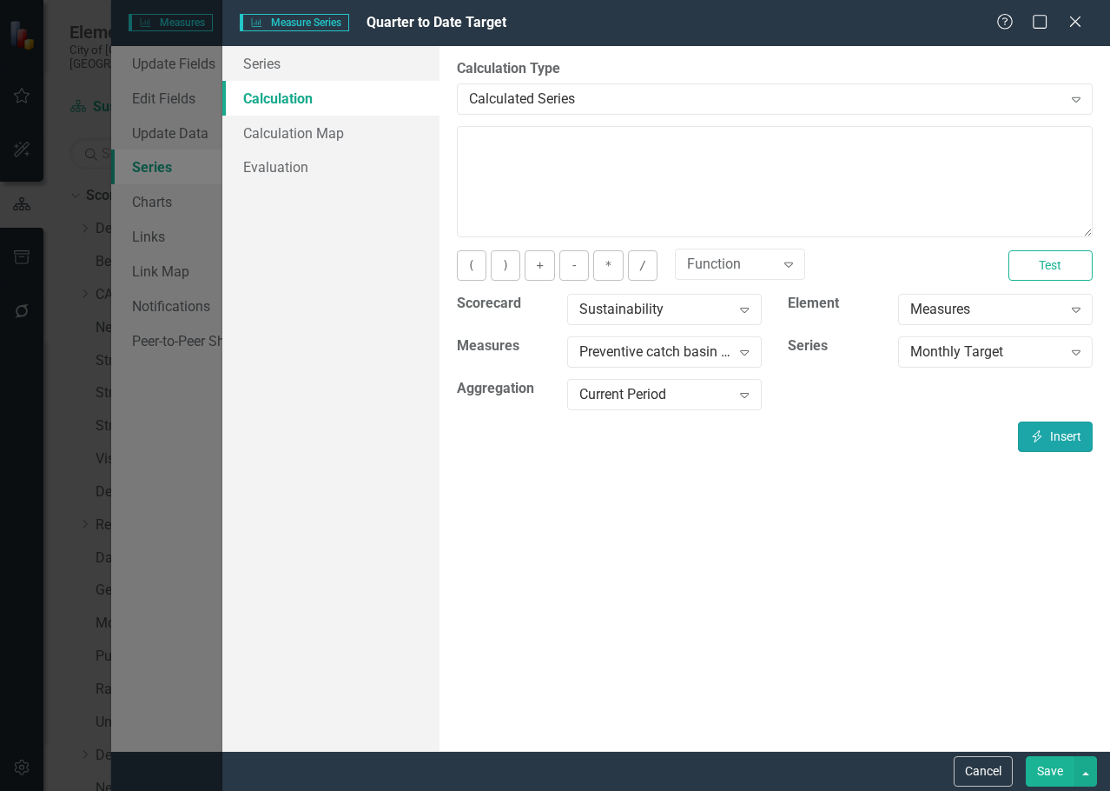
click at [1043, 434] on icon "Insert" at bounding box center [1038, 436] width 16 height 12
type textarea "[m334250][Monthly Target][CurrentPeriod]"
click at [697, 401] on div "Current Period" at bounding box center [656, 395] width 152 height 20
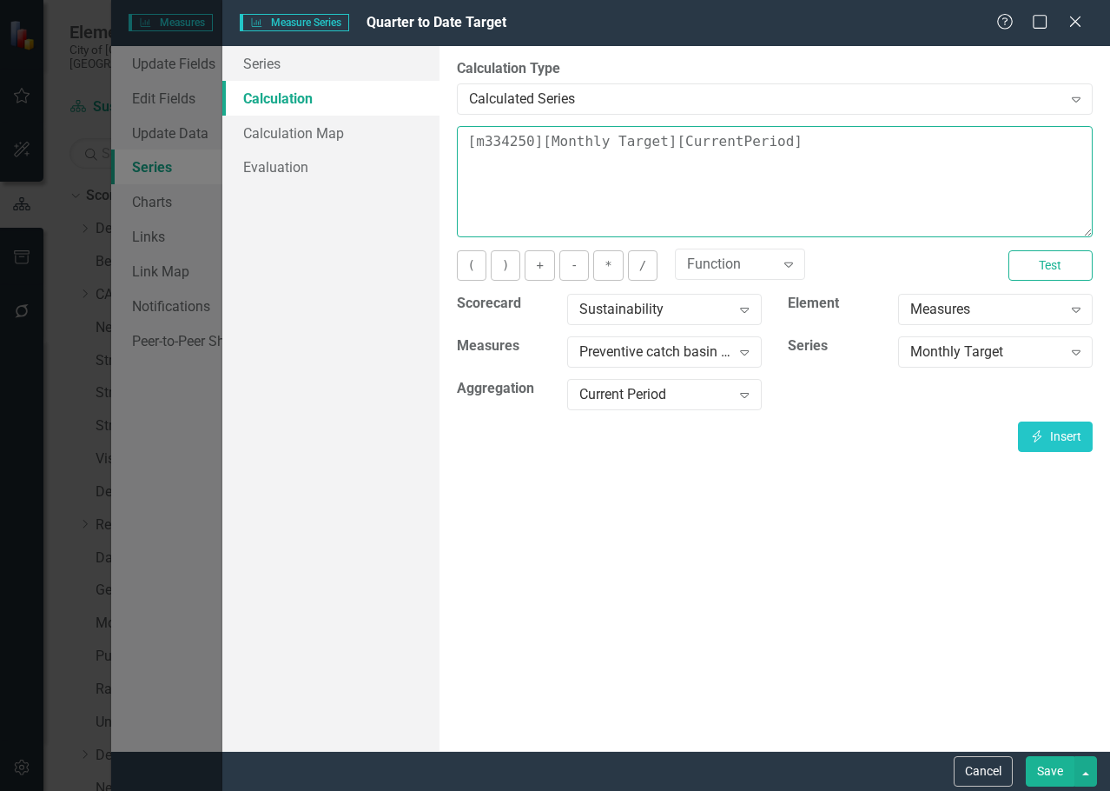
drag, startPoint x: 730, startPoint y: 151, endPoint x: 148, endPoint y: 186, distance: 583.2
click at [148, 186] on div "Measure Series Measure Series Quarter to Date Target Help Maximize Close Series…" at bounding box center [555, 395] width 1110 height 791
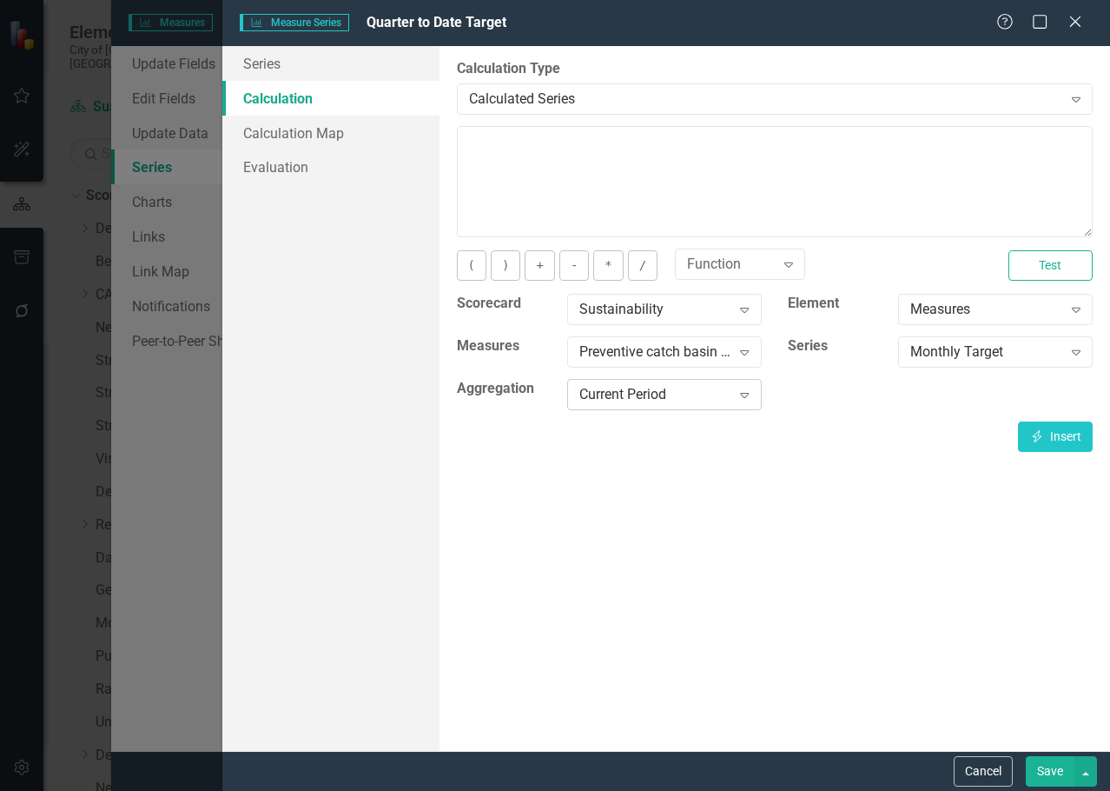
click at [646, 405] on div "Current Period Expand" at bounding box center [664, 394] width 195 height 31
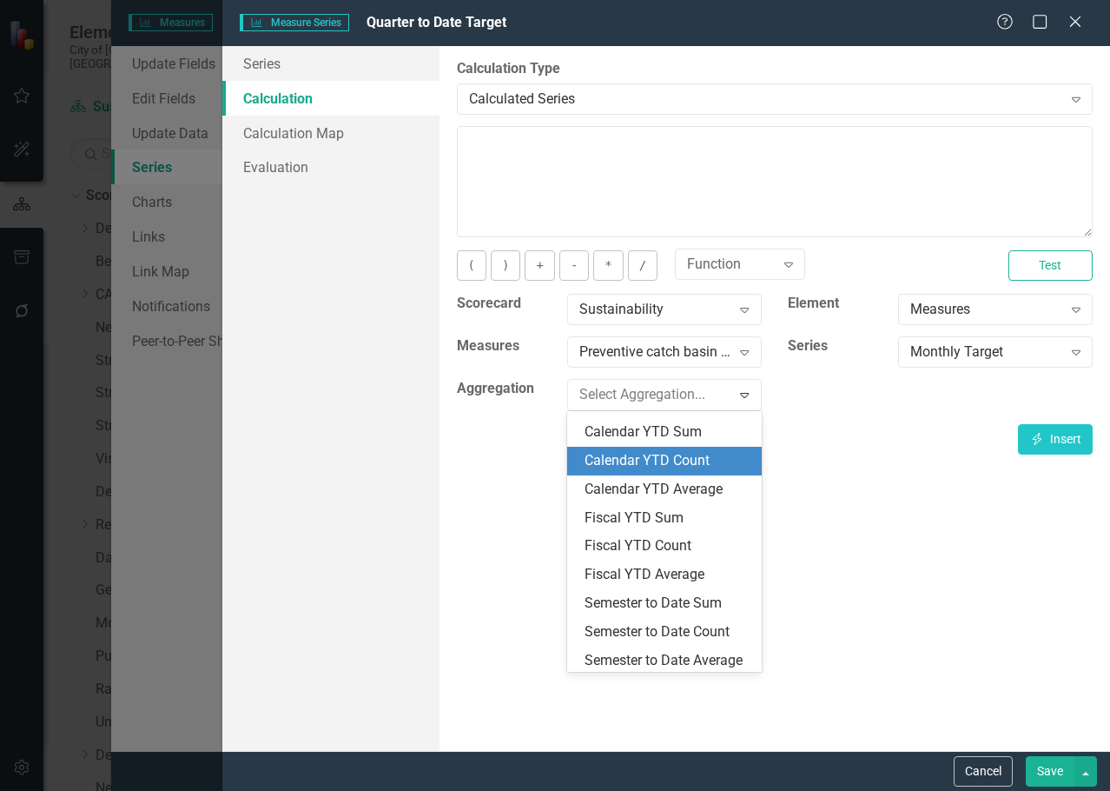
scroll to position [415, 0]
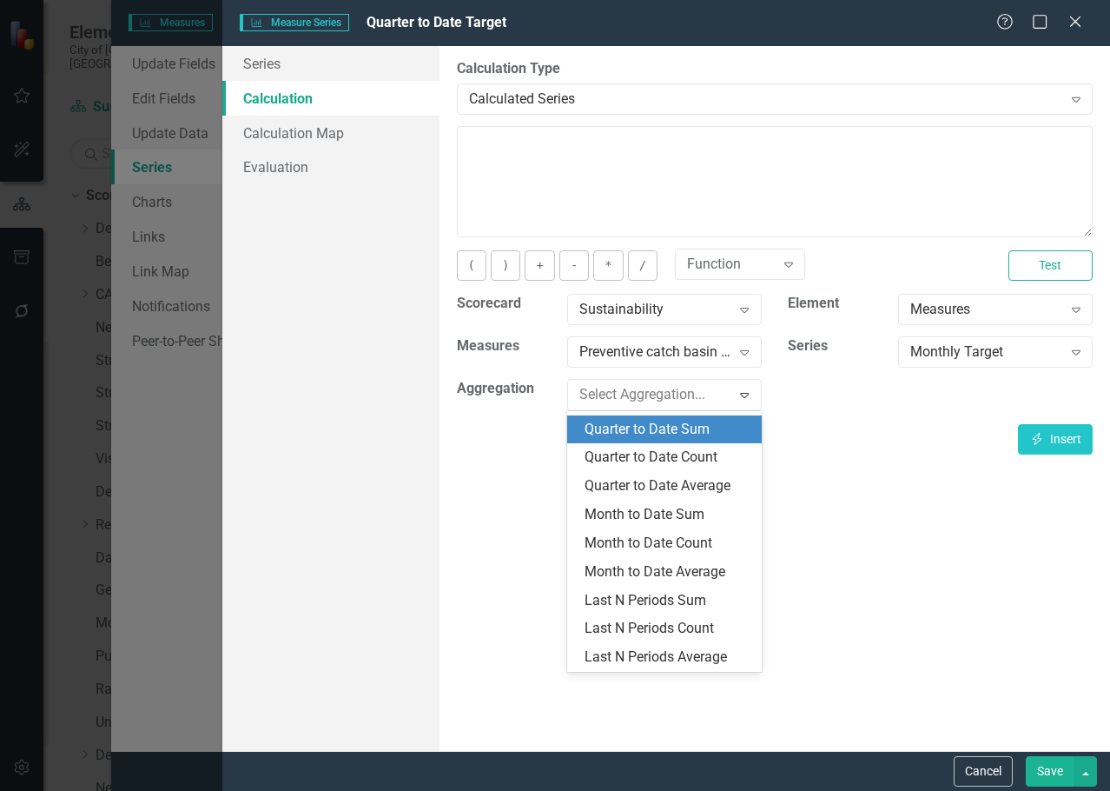
click at [659, 437] on div "Quarter to Date Sum" at bounding box center [668, 430] width 167 height 20
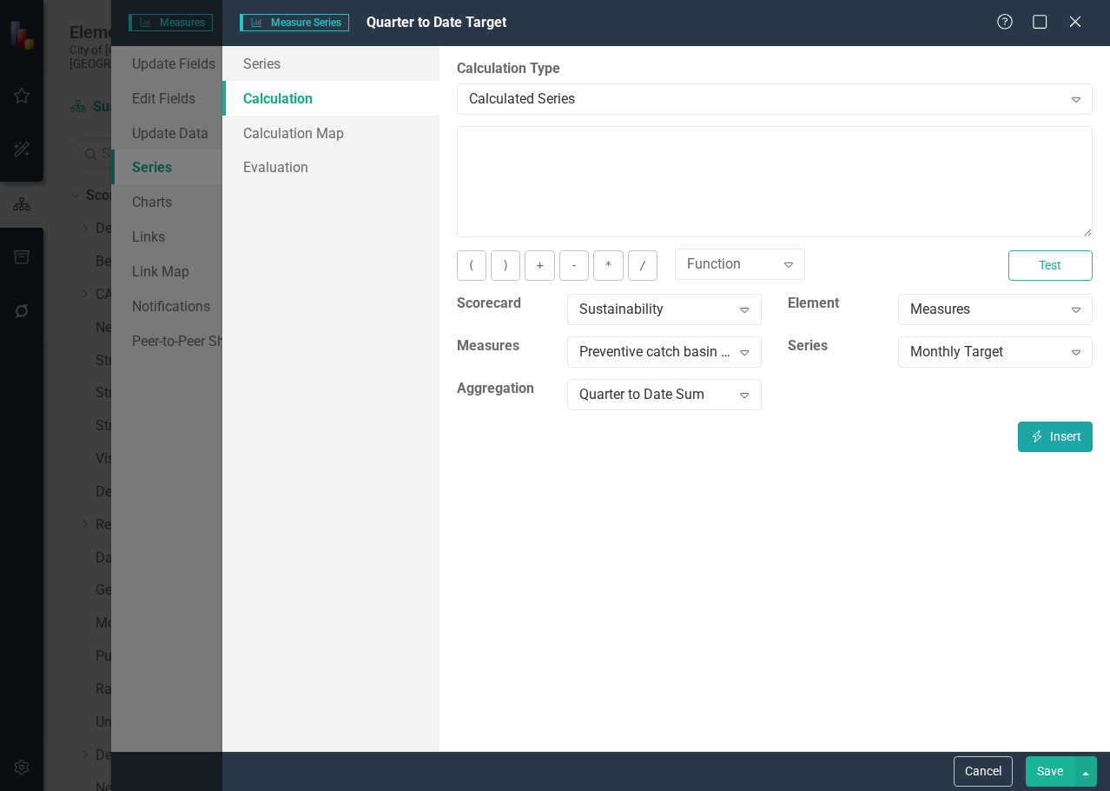
click at [1061, 428] on button "Insert Insert" at bounding box center [1055, 436] width 75 height 30
type textarea "[m334250][Monthly Target][QuarterToDateSum]"
click at [1061, 772] on button "Save" at bounding box center [1050, 771] width 49 height 30
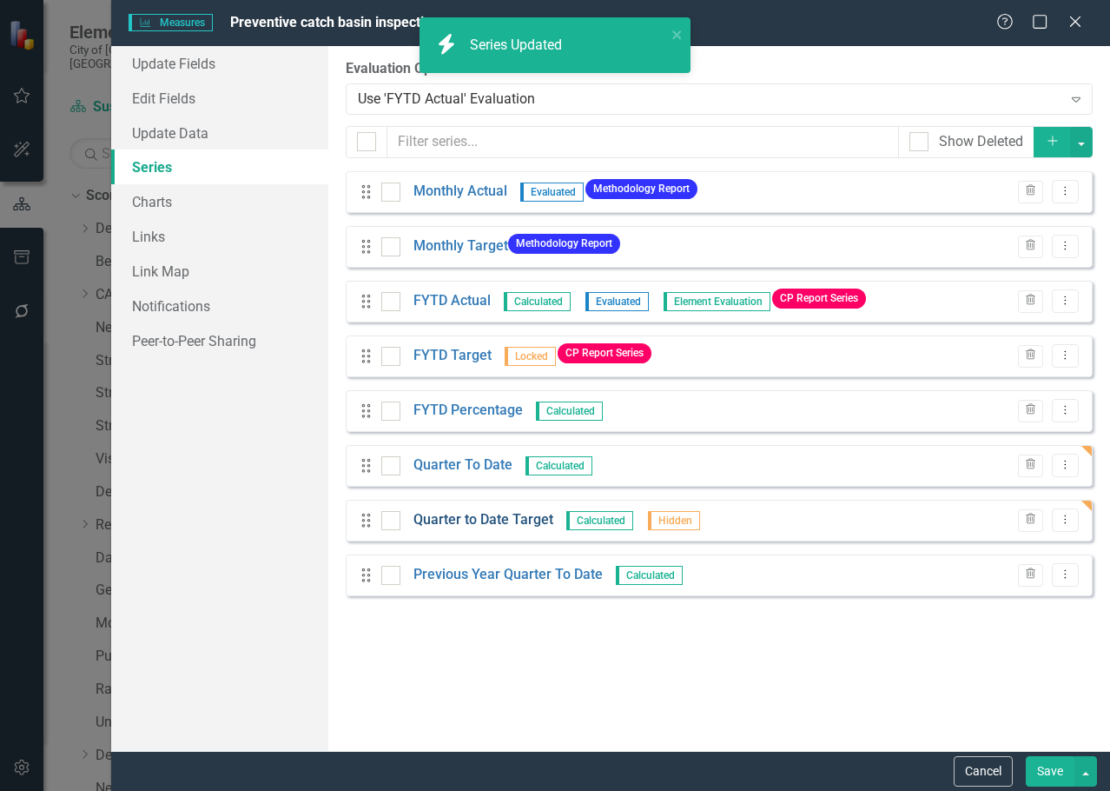
click at [513, 512] on link "Quarter to Date Target" at bounding box center [484, 520] width 140 height 20
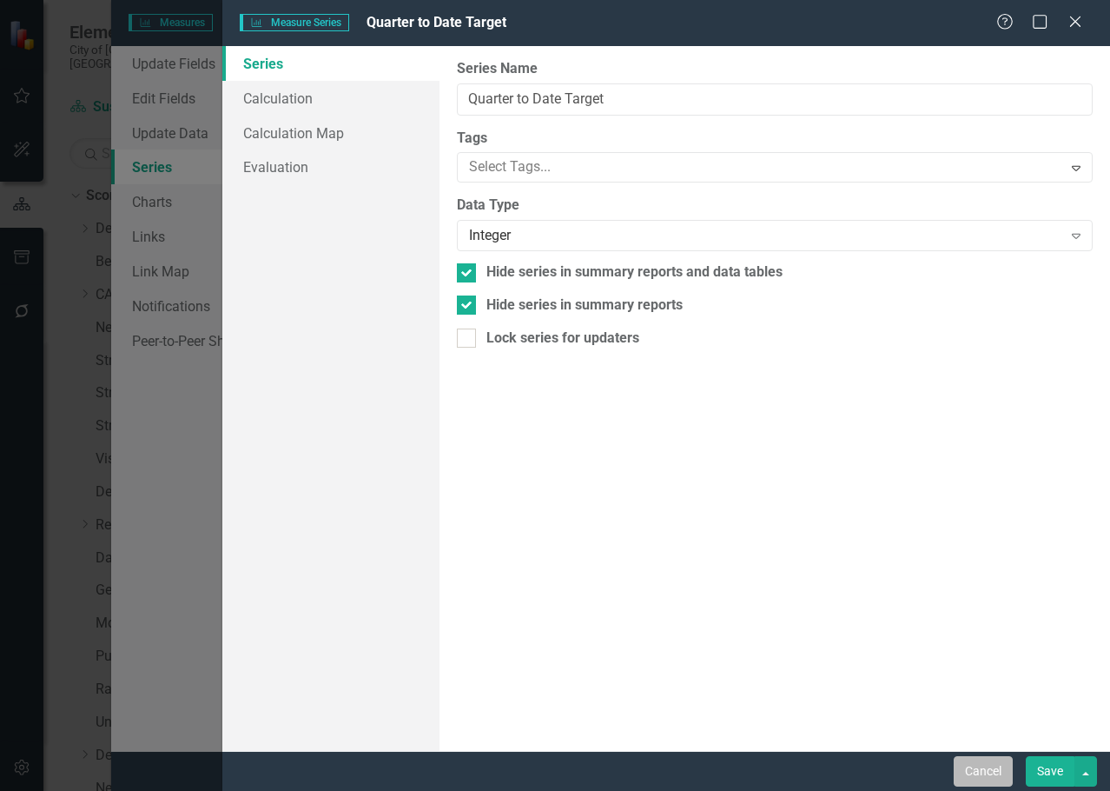
click at [985, 772] on button "Cancel" at bounding box center [983, 771] width 59 height 30
click at [181, 210] on link "Charts" at bounding box center [219, 201] width 217 height 35
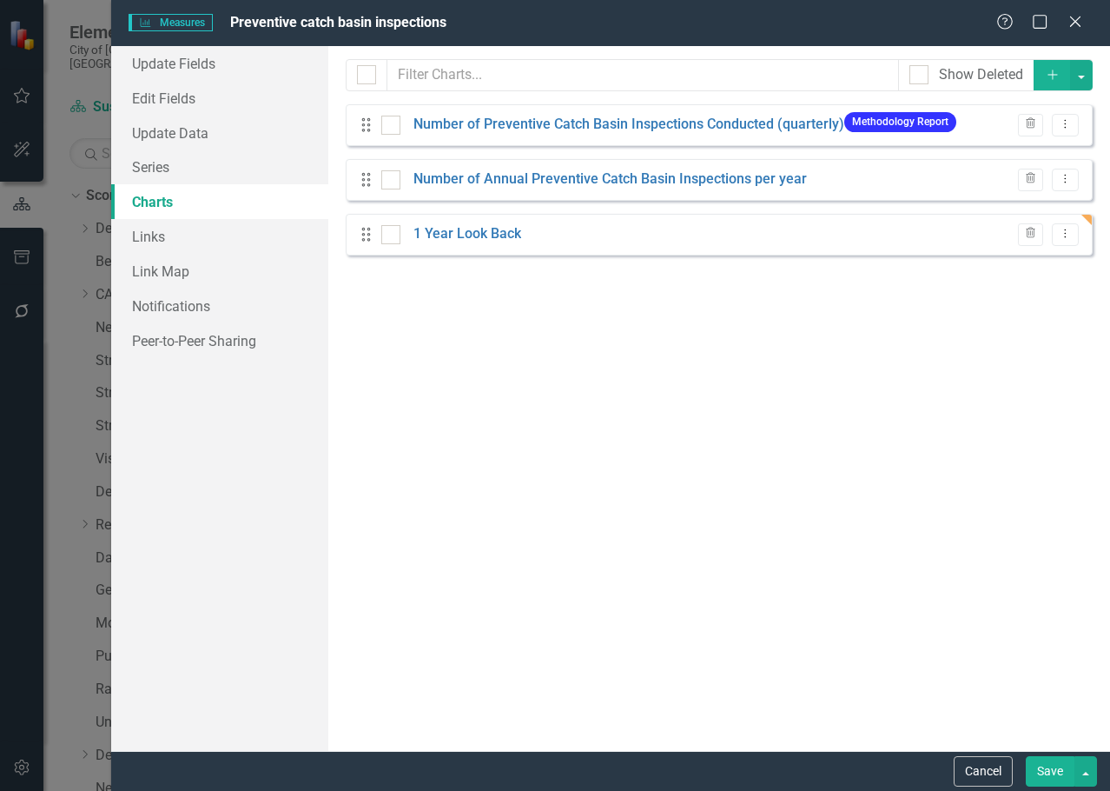
click at [505, 228] on link "1 Year Look Back" at bounding box center [468, 234] width 108 height 20
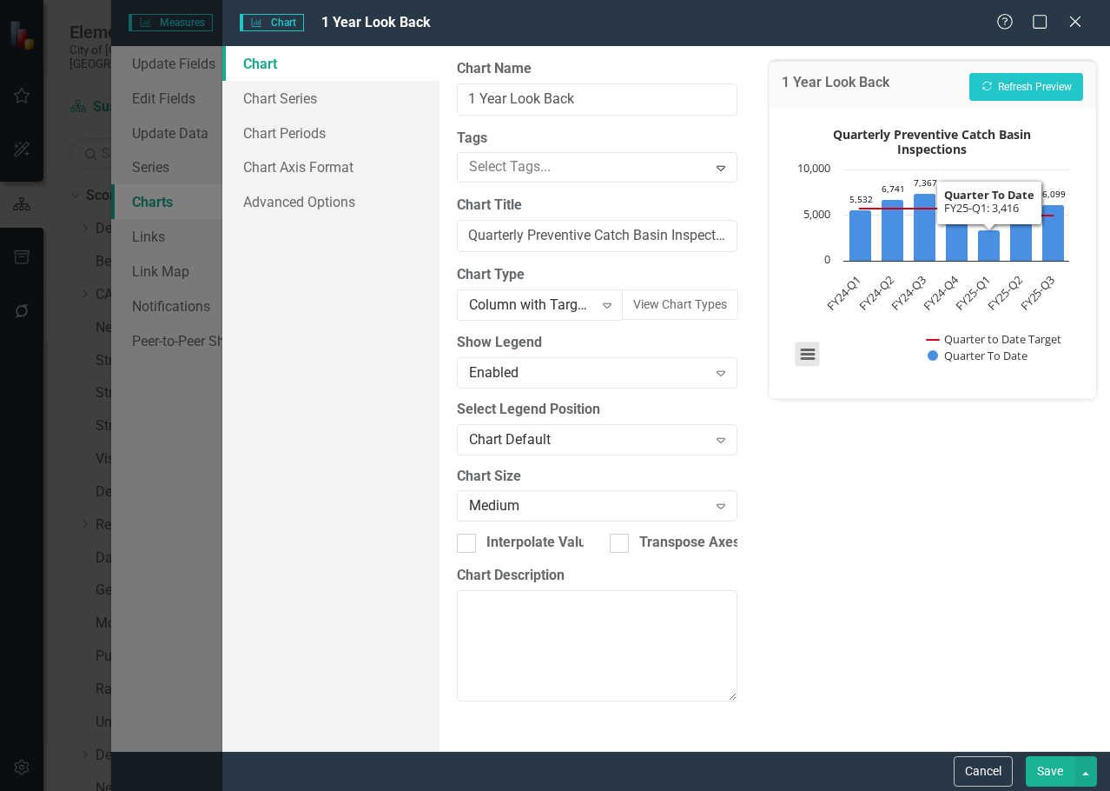
click at [806, 355] on button "View chart menu, Quarterly Preventive Catch Basin Inspections" at bounding box center [808, 354] width 24 height 24
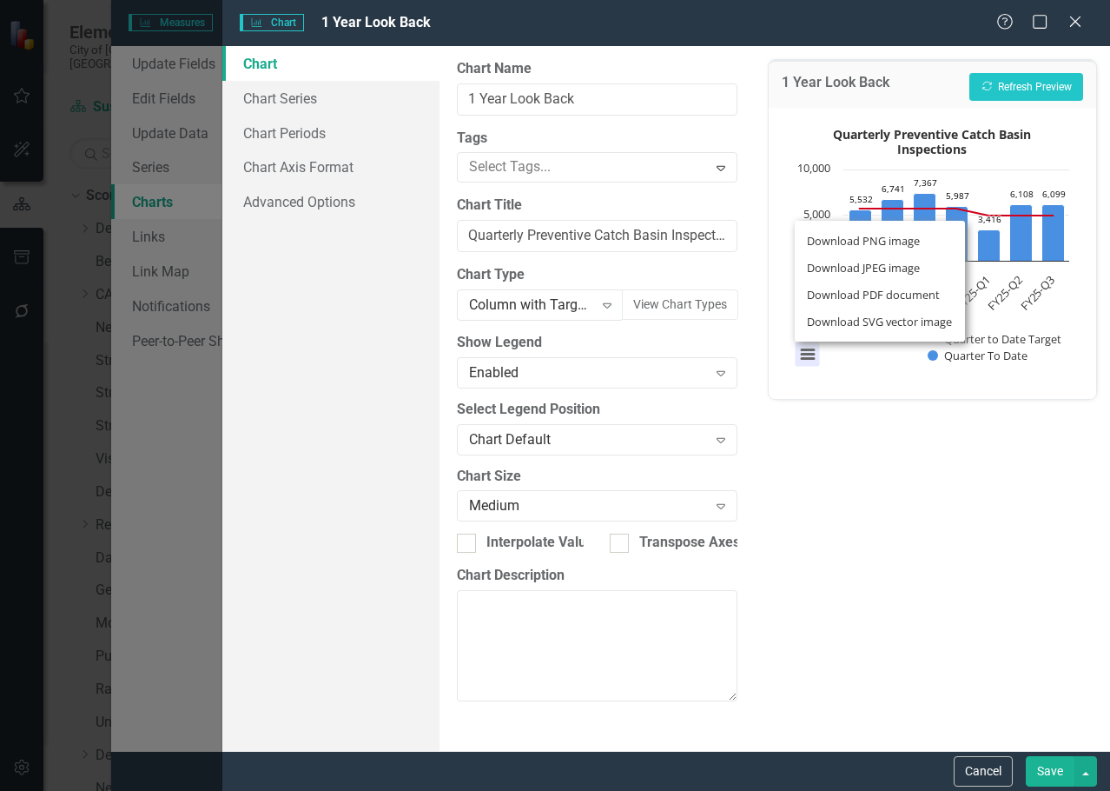
click at [854, 235] on li "Download PNG image" at bounding box center [880, 241] width 156 height 27
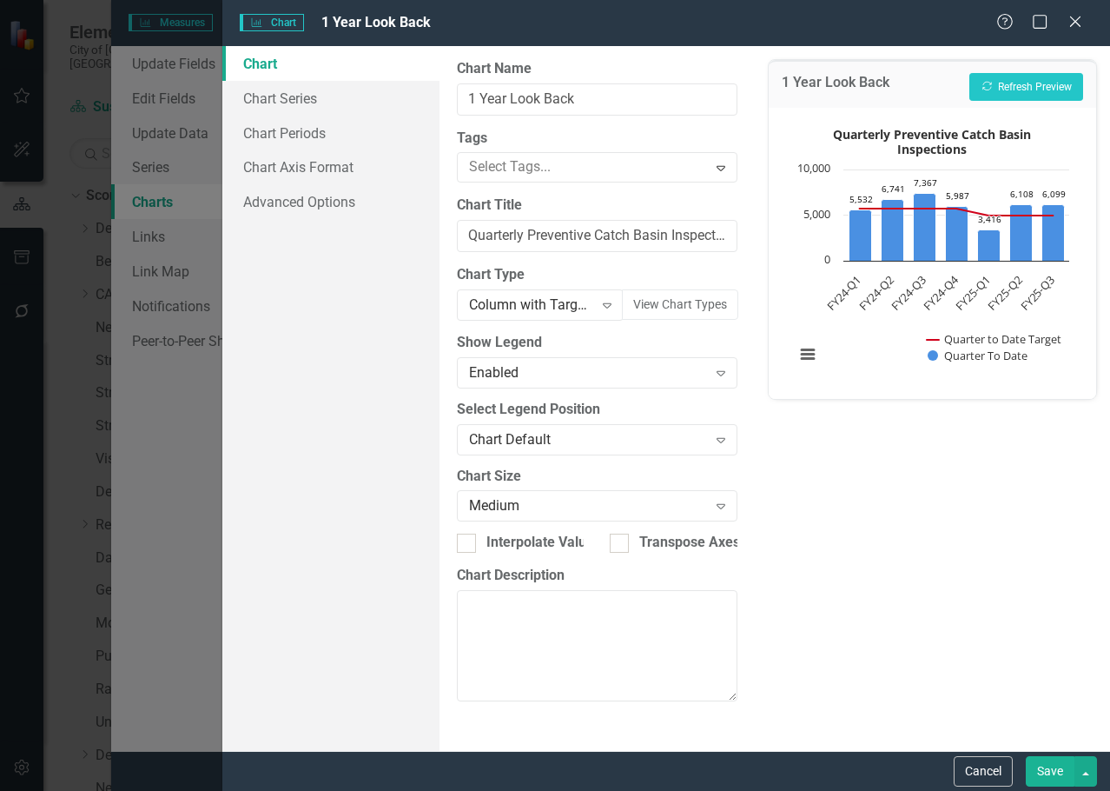
drag, startPoint x: 1040, startPoint y: 765, endPoint x: 983, endPoint y: 758, distance: 57.8
click at [1040, 765] on button "Save" at bounding box center [1050, 771] width 49 height 30
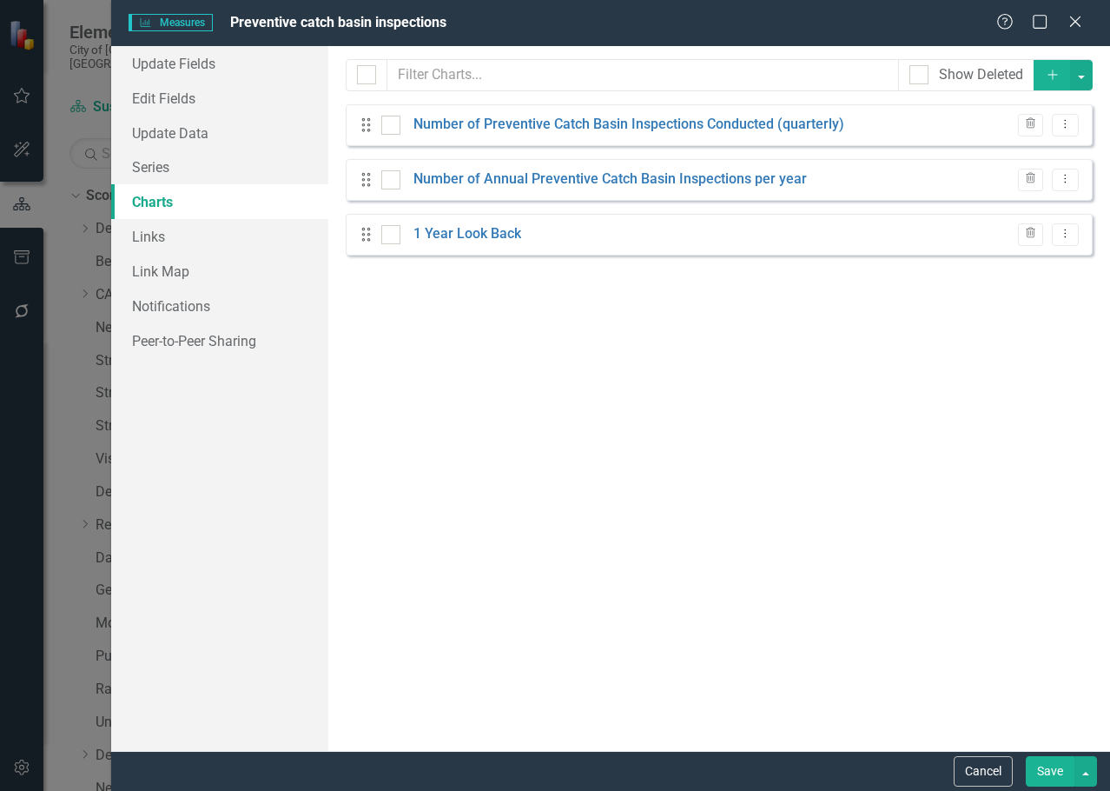
click at [1088, 17] on div "Help Maximize Close" at bounding box center [1045, 23] width 96 height 20
click at [1080, 21] on icon "Close" at bounding box center [1075, 21] width 22 height 17
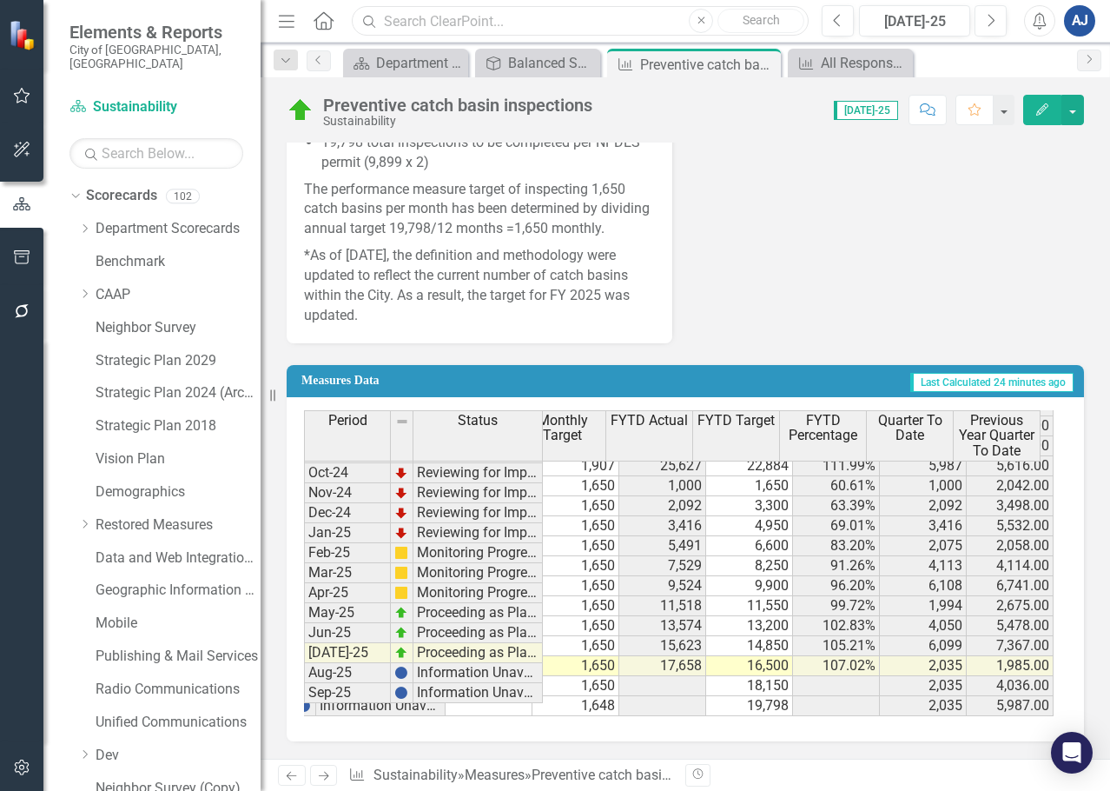
click at [435, 9] on input "text" at bounding box center [580, 21] width 457 height 30
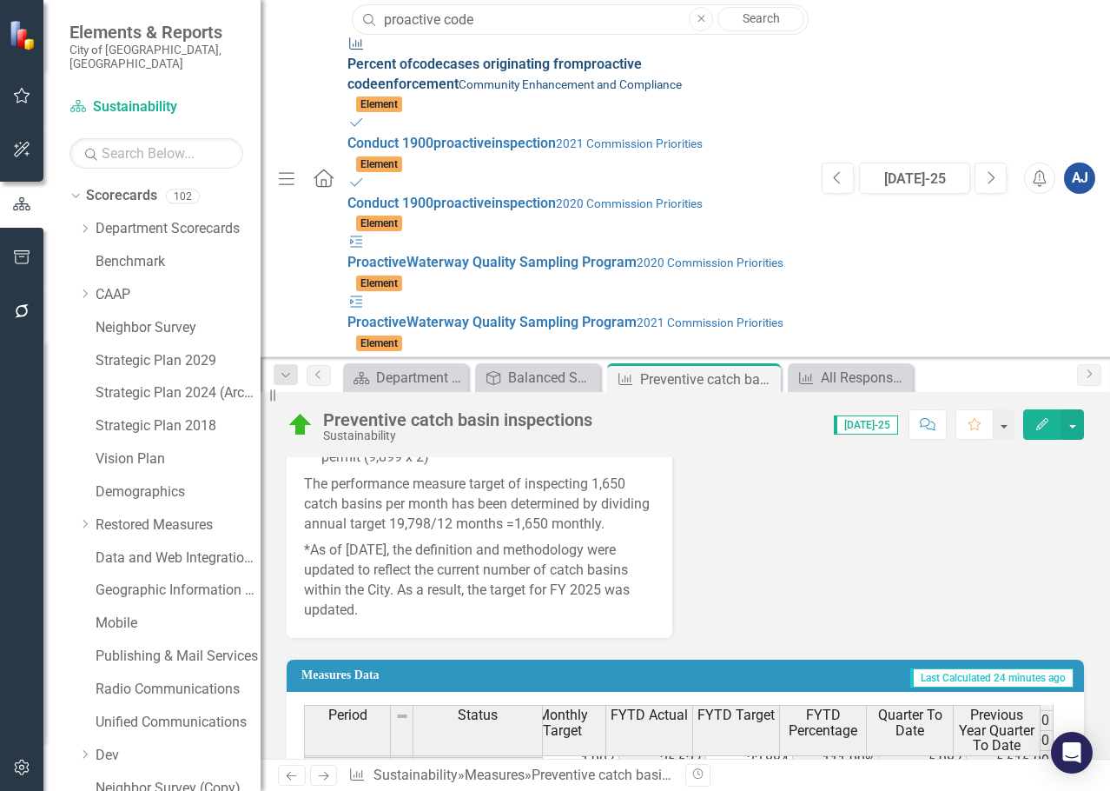
type input "proactive code"
click at [378, 76] on strong "code" at bounding box center [363, 84] width 30 height 17
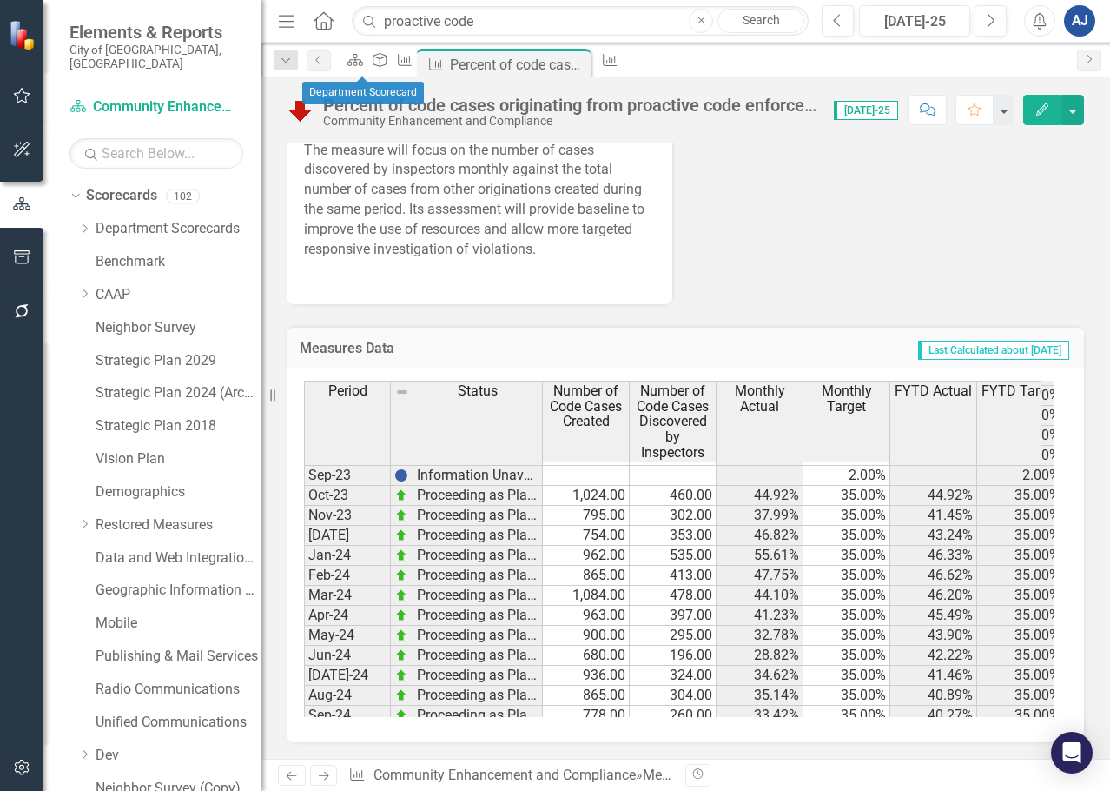
scroll to position [958, 0]
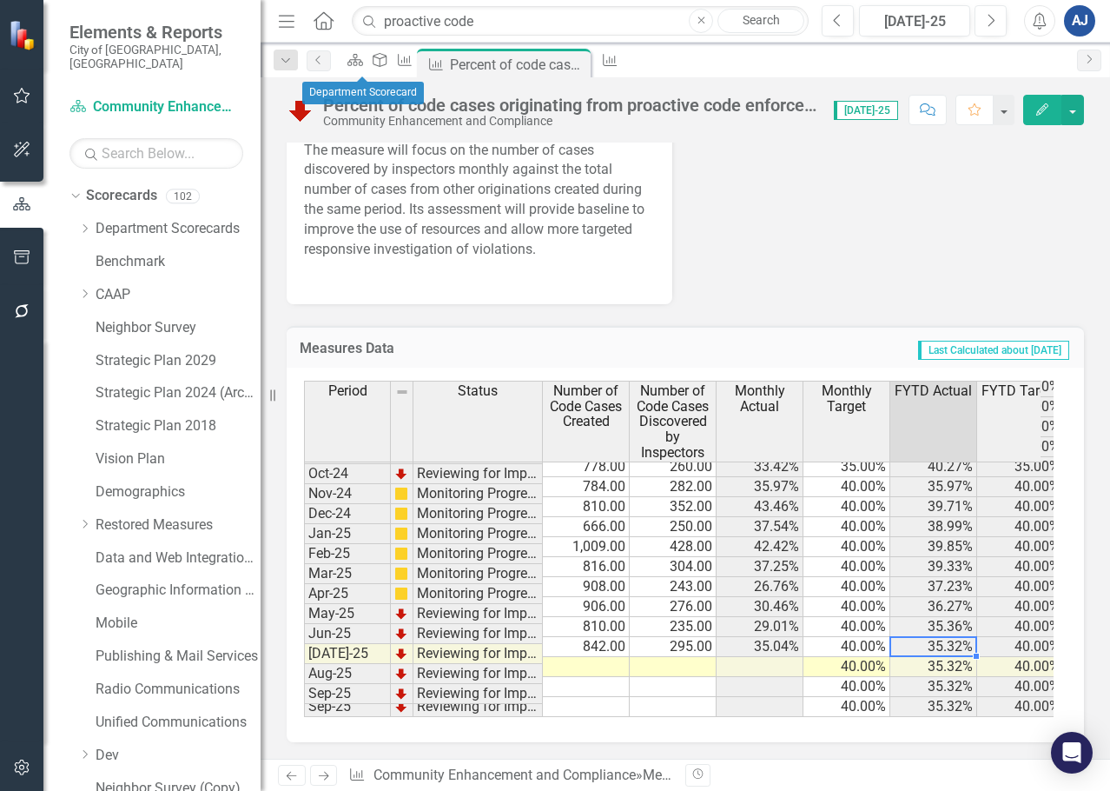
click at [951, 631] on tbody "[DATE]-23 Information Unavailable 2.00% 2.00% Aug-23 Information Unavailable 2.…" at bounding box center [684, 446] width 760 height 540
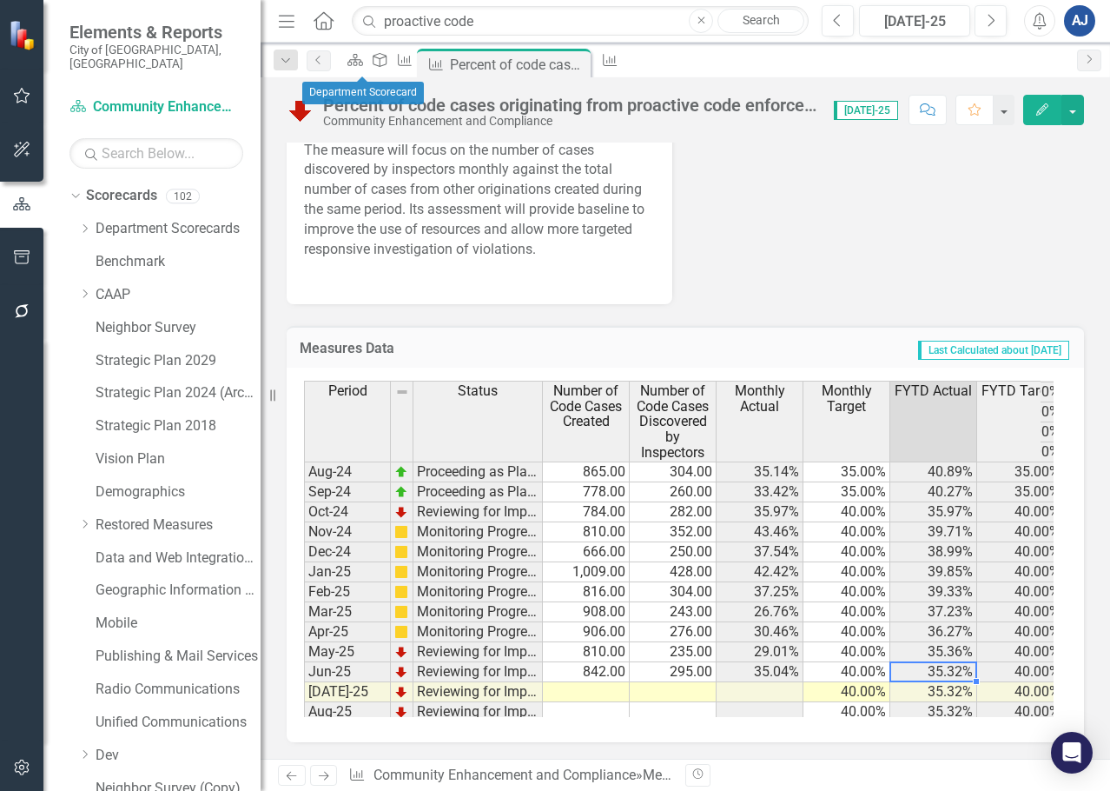
scroll to position [833, 0]
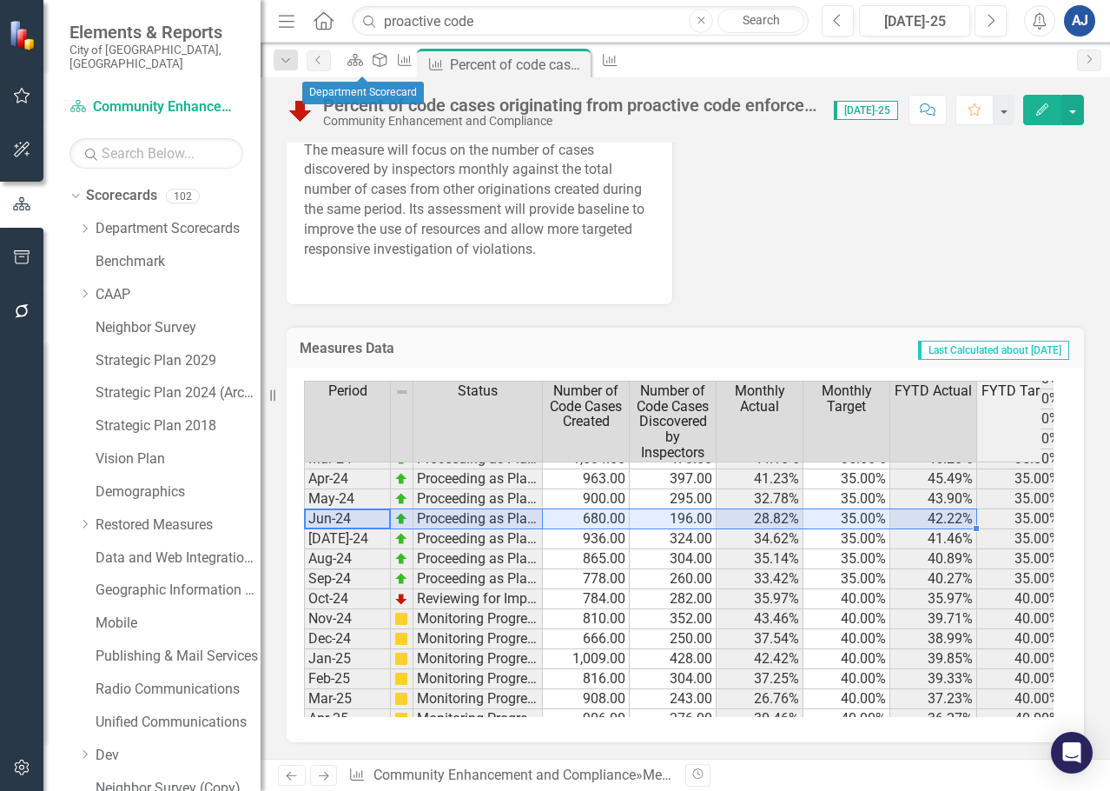
drag, startPoint x: 381, startPoint y: 522, endPoint x: 925, endPoint y: 518, distance: 544.0
click at [925, 518] on div "Period Status Number of Code Cases Created Number of Code Cases Discovered by I…" at bounding box center [679, 549] width 750 height 336
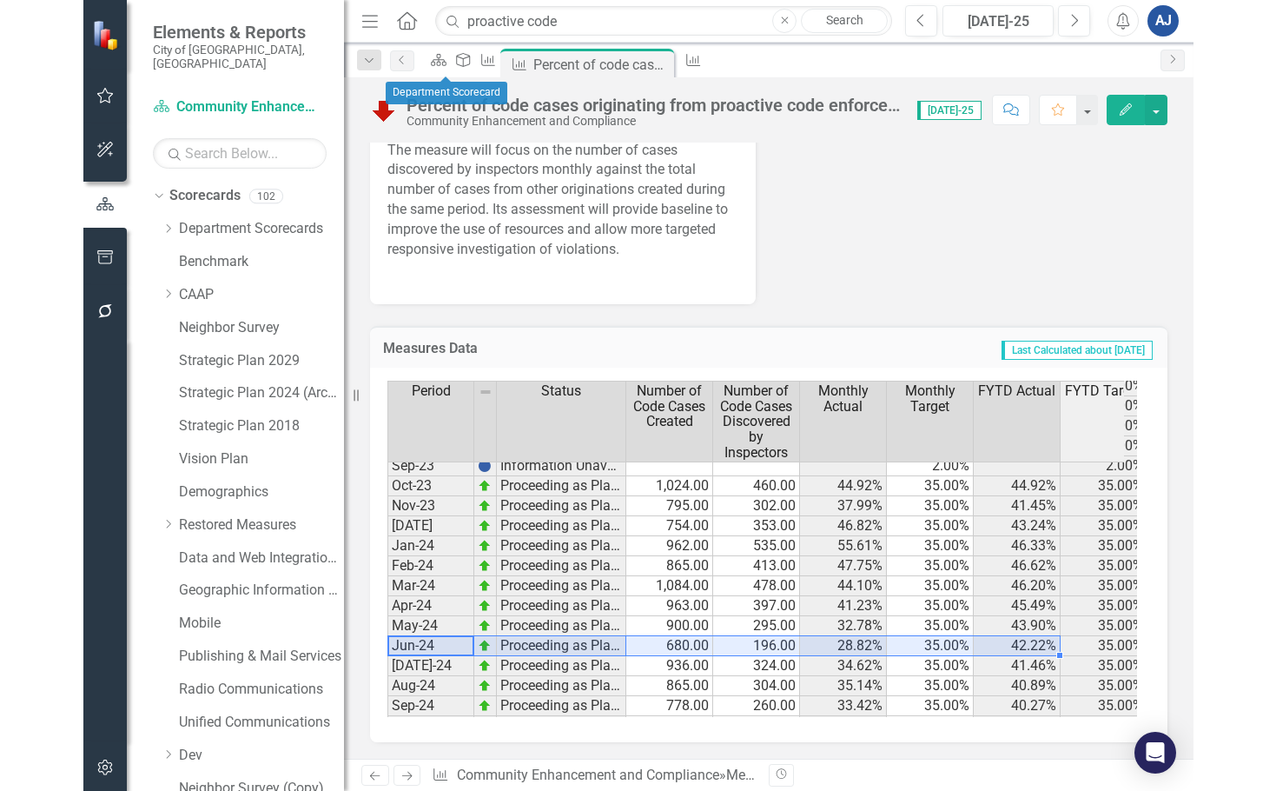
scroll to position [698, 0]
